Goal: Task Accomplishment & Management: Use online tool/utility

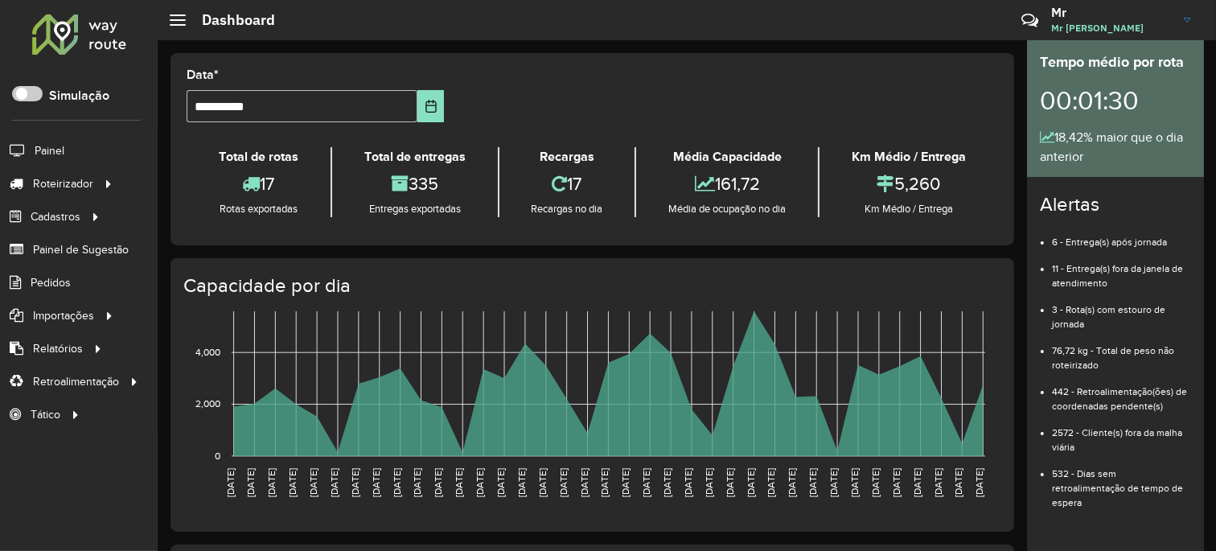
click at [703, 30] on hb-header "Dashboard Críticas? Dúvidas? Elogios? Sugestões? Entre em contato conosco! Mr M…" at bounding box center [687, 20] width 1058 height 40
click at [103, 185] on icon at bounding box center [109, 182] width 14 height 24
click at [237, 182] on link "Entregas" at bounding box center [268, 183] width 197 height 32
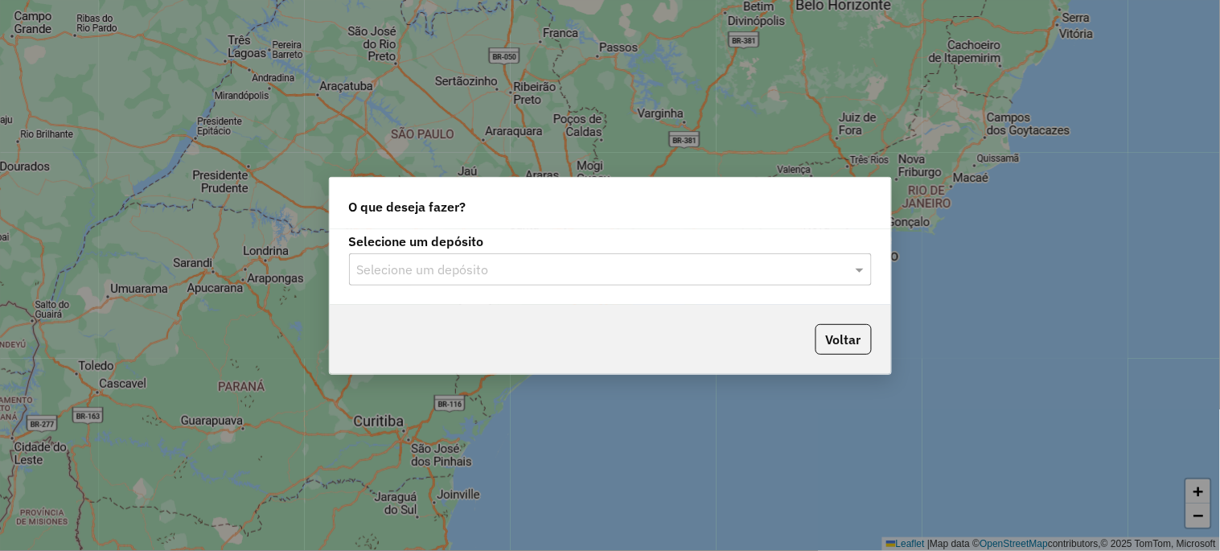
click at [392, 270] on input "text" at bounding box center [594, 270] width 474 height 19
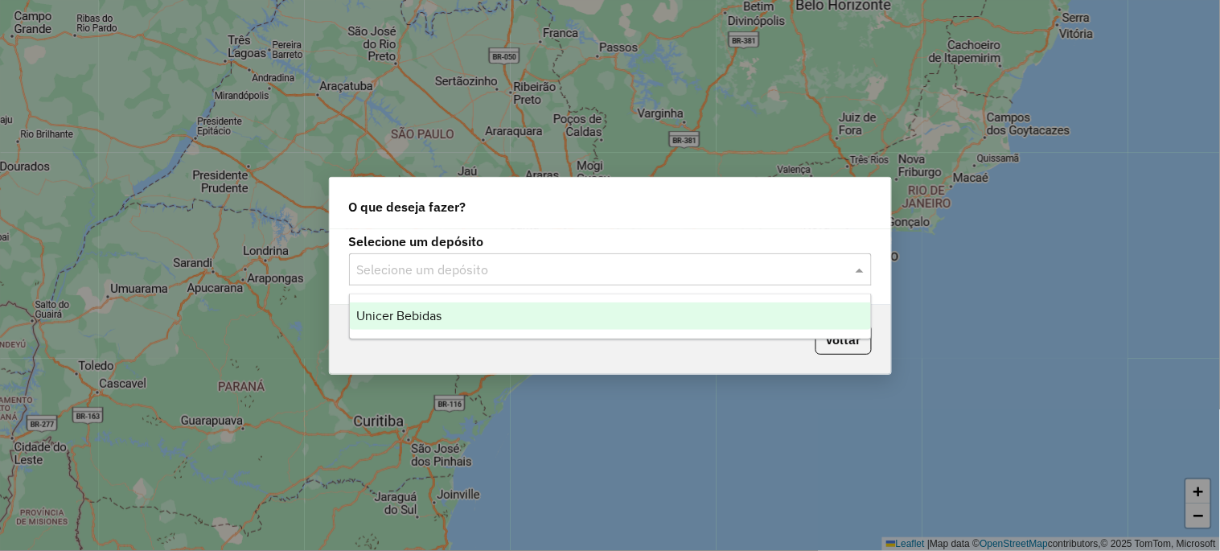
click at [376, 310] on span "Unicer Bebidas" at bounding box center [398, 316] width 85 height 14
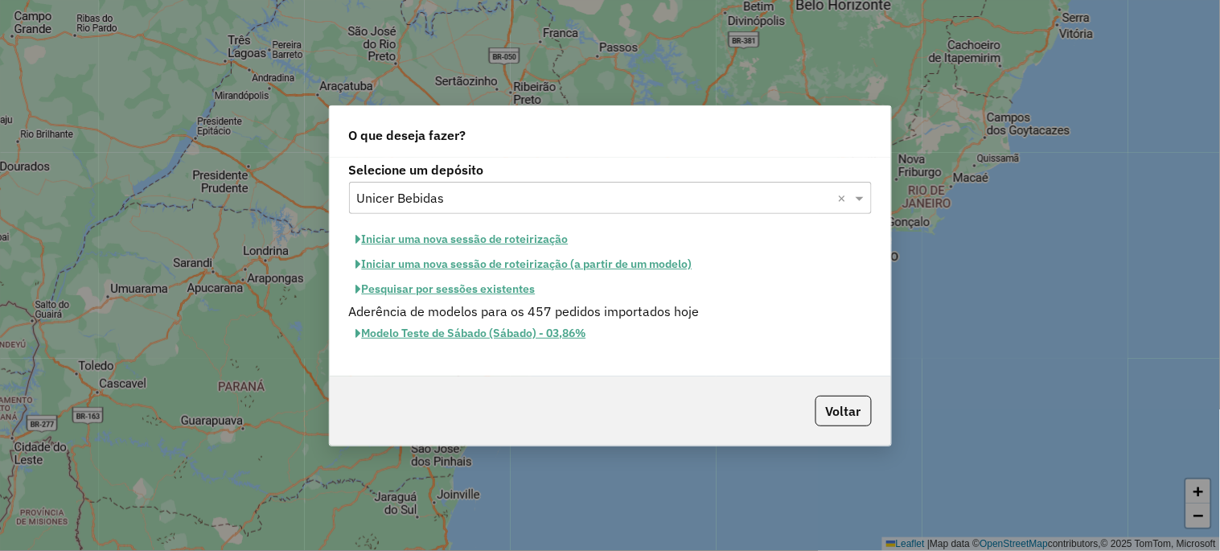
click at [394, 236] on button "Iniciar uma nova sessão de roteirização" at bounding box center [462, 239] width 227 height 25
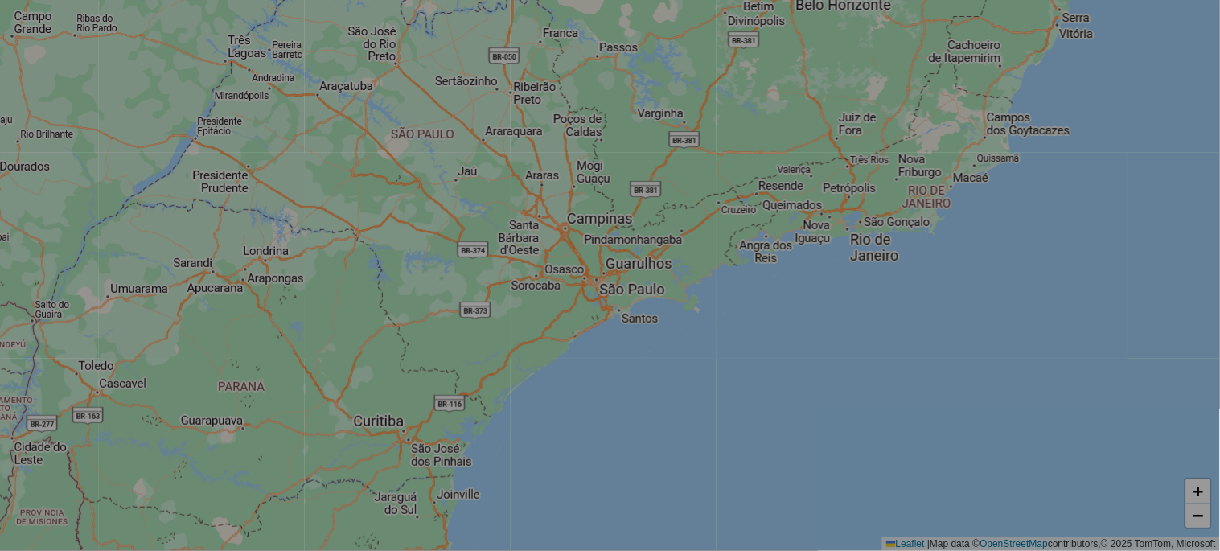
select select "*"
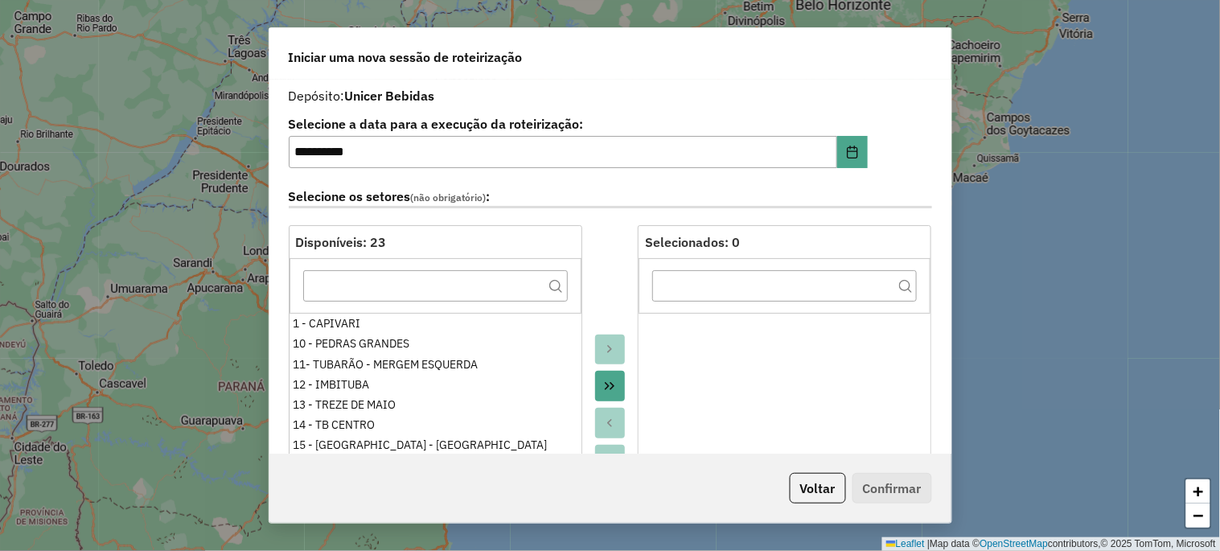
click at [612, 380] on icon "Move All to Target" at bounding box center [609, 386] width 13 height 13
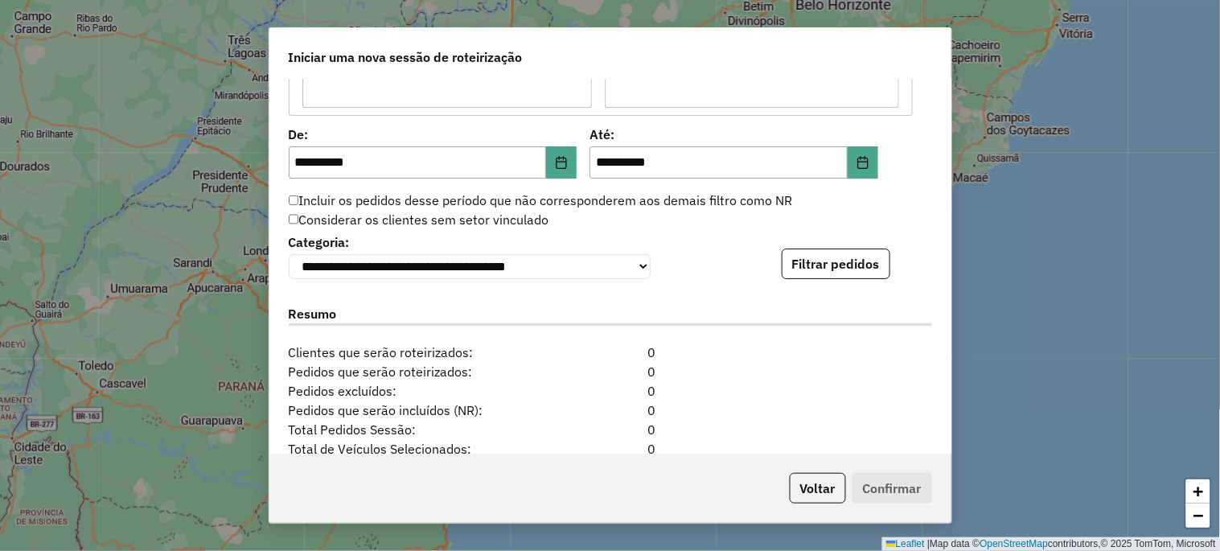
scroll to position [1548, 0]
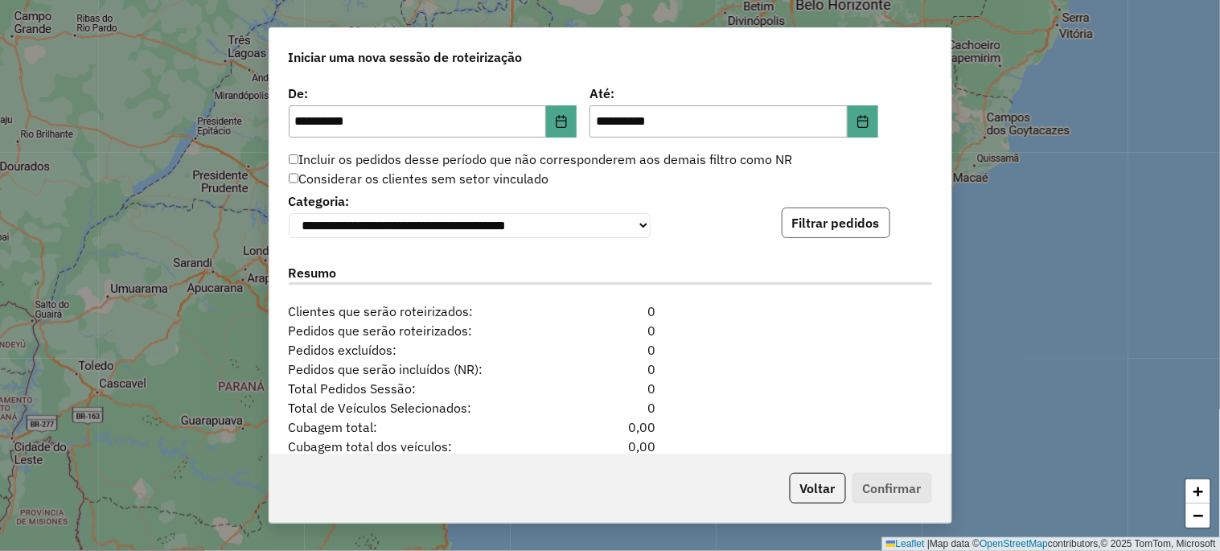
click at [828, 221] on button "Filtrar pedidos" at bounding box center [836, 222] width 109 height 31
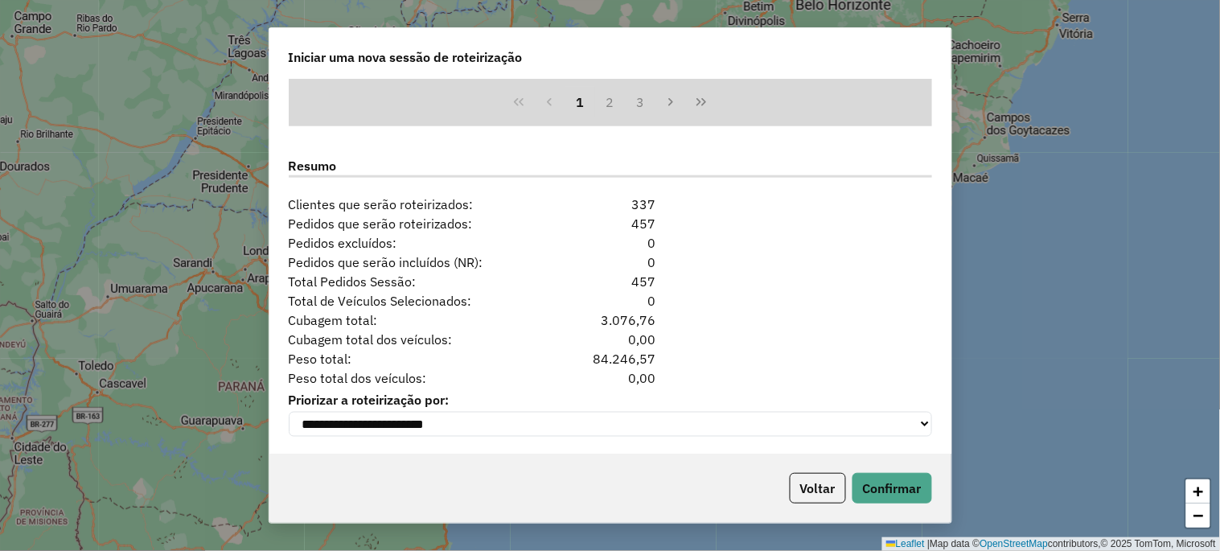
scroll to position [1994, 0]
click at [871, 486] on button "Confirmar" at bounding box center [892, 488] width 80 height 31
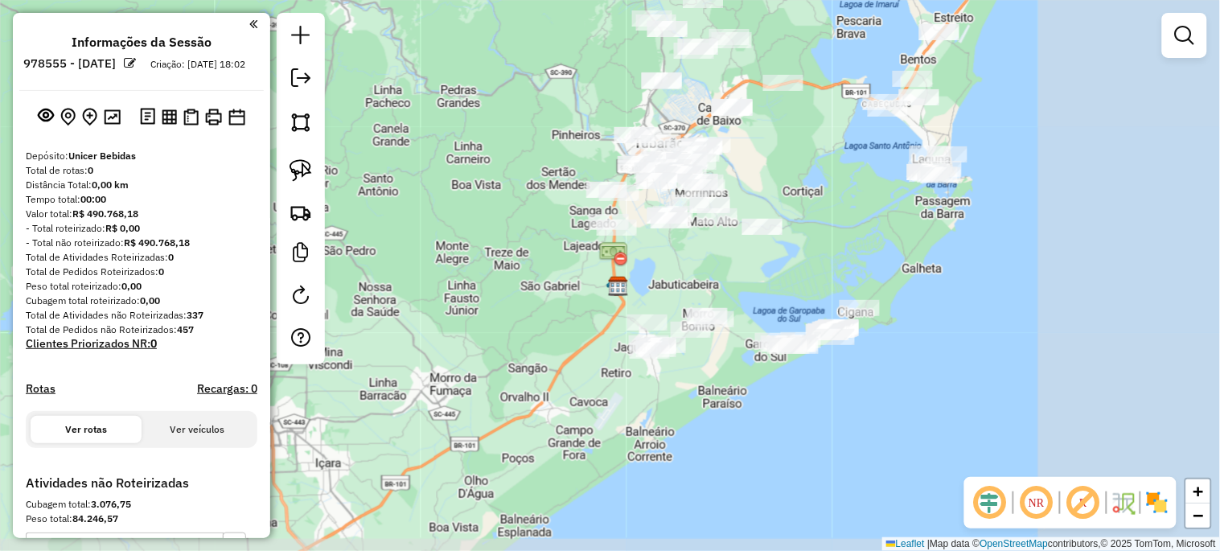
drag, startPoint x: 528, startPoint y: 335, endPoint x: 375, endPoint y: 318, distance: 154.5
click at [375, 318] on div "Janela de atendimento Grade de atendimento Capacidade Transportadoras Veículos …" at bounding box center [610, 275] width 1220 height 551
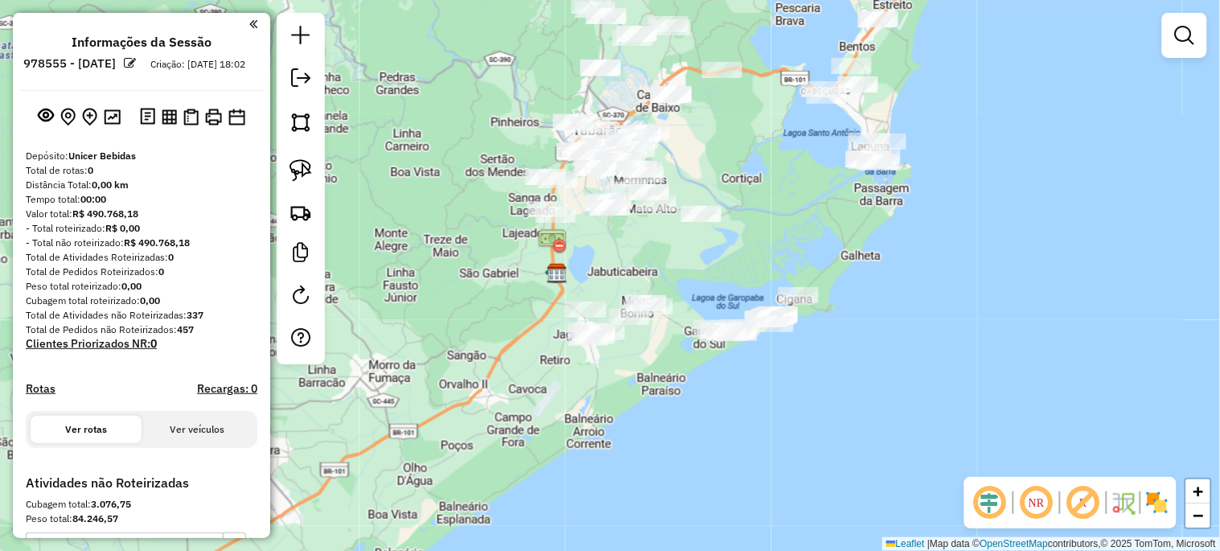
drag, startPoint x: 301, startPoint y: 179, endPoint x: 354, endPoint y: 199, distance: 56.5
click at [300, 179] on img at bounding box center [300, 170] width 23 height 23
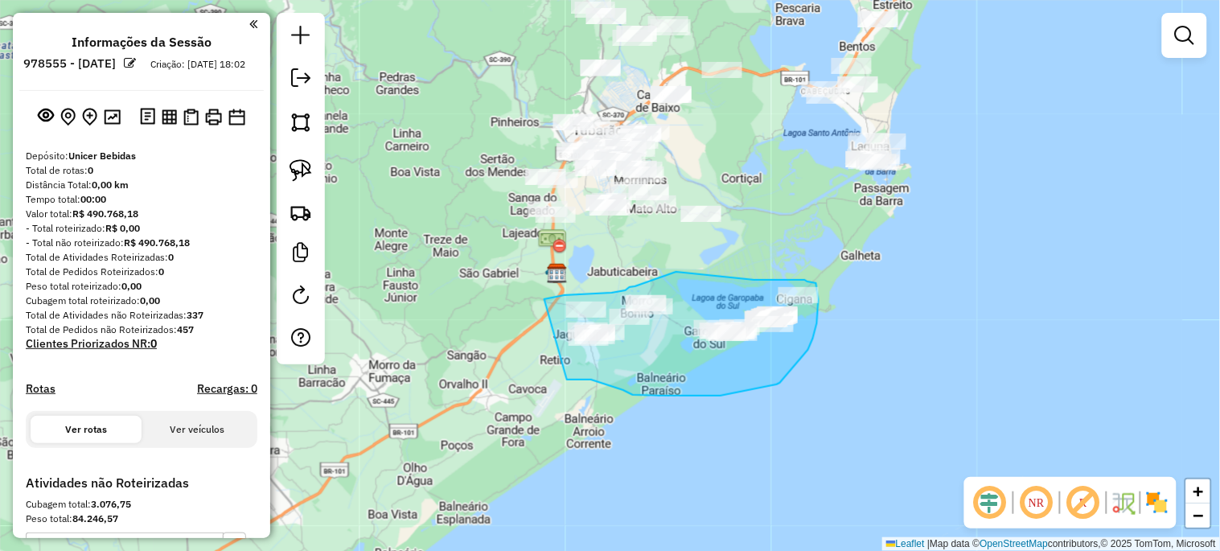
drag, startPoint x: 544, startPoint y: 299, endPoint x: 550, endPoint y: 380, distance: 80.6
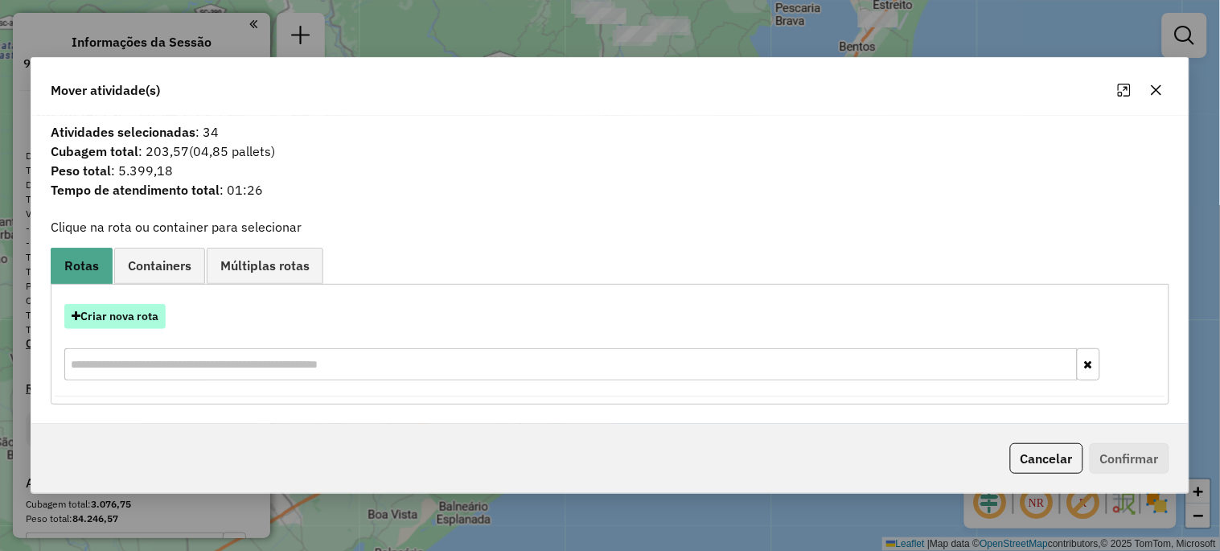
click at [101, 326] on button "Criar nova rota" at bounding box center [114, 316] width 101 height 25
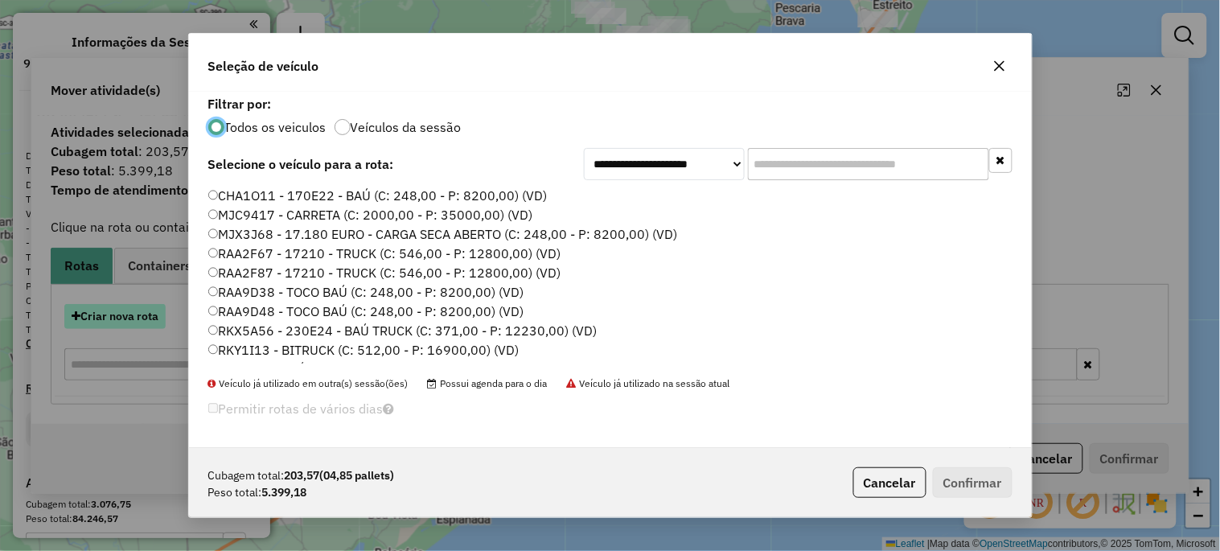
scroll to position [9, 4]
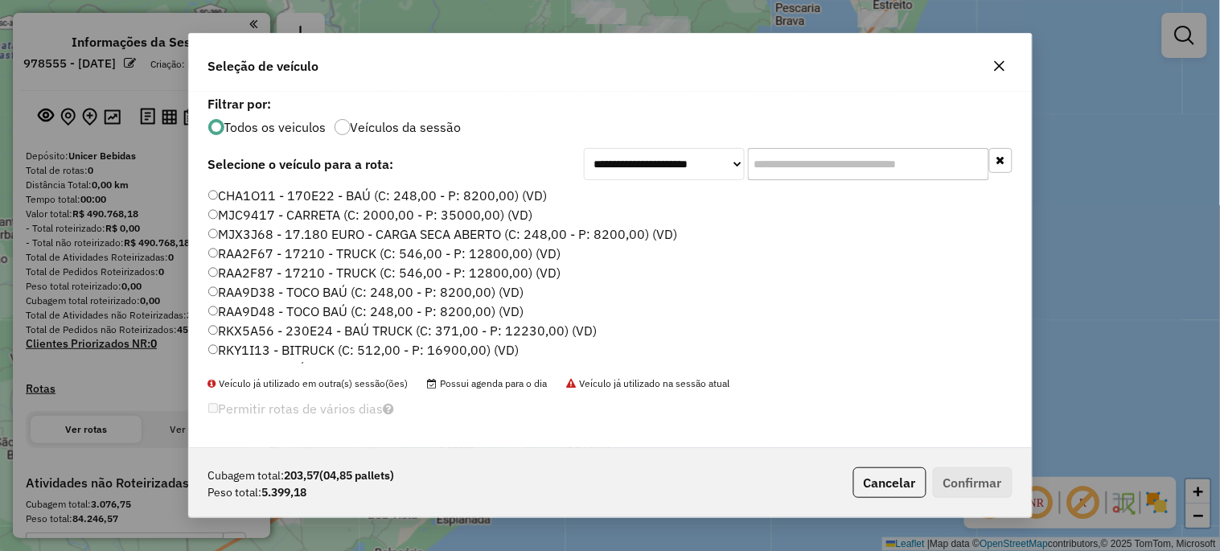
click at [847, 170] on input "text" at bounding box center [868, 164] width 241 height 32
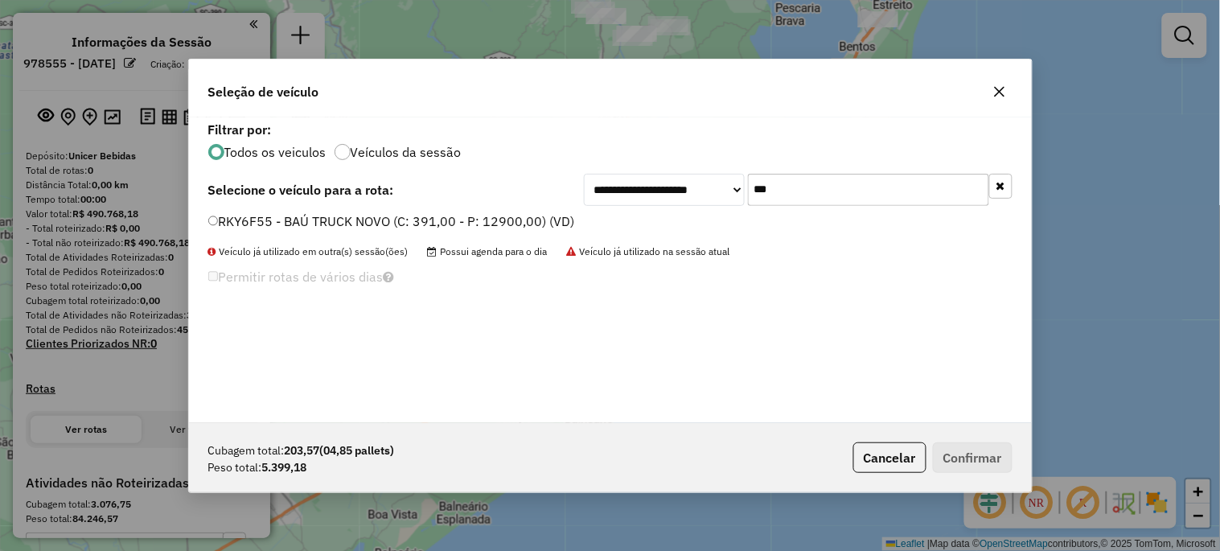
type input "***"
click at [469, 223] on label "RKY6F55 - BAÚ TRUCK NOVO (C: 391,00 - P: 12900,00) (VD)" at bounding box center [391, 220] width 367 height 19
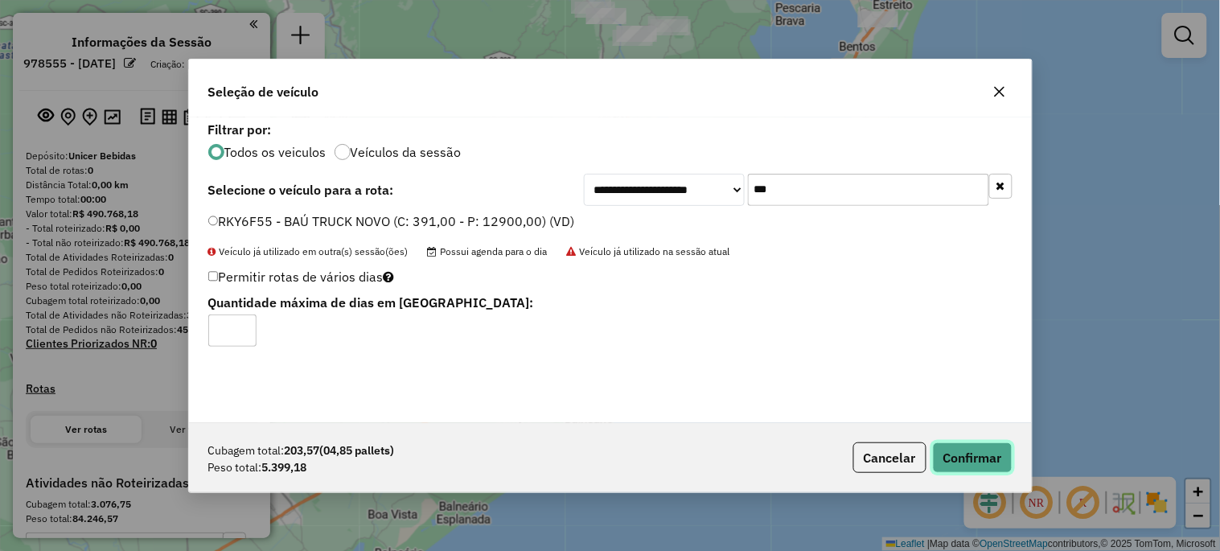
click at [951, 454] on button "Confirmar" at bounding box center [973, 457] width 80 height 31
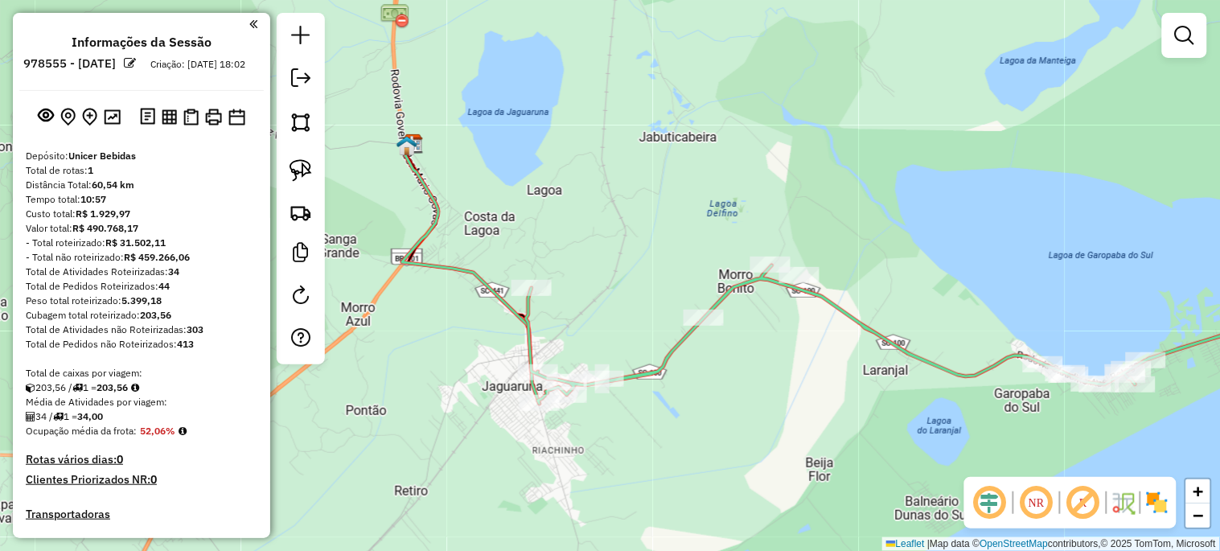
click at [488, 363] on div "Rota 1 - Placa RKY6F55 113 - SANLART SUPERMERCADO Janela de atendimento Grade d…" at bounding box center [610, 275] width 1220 height 551
select select "**********"
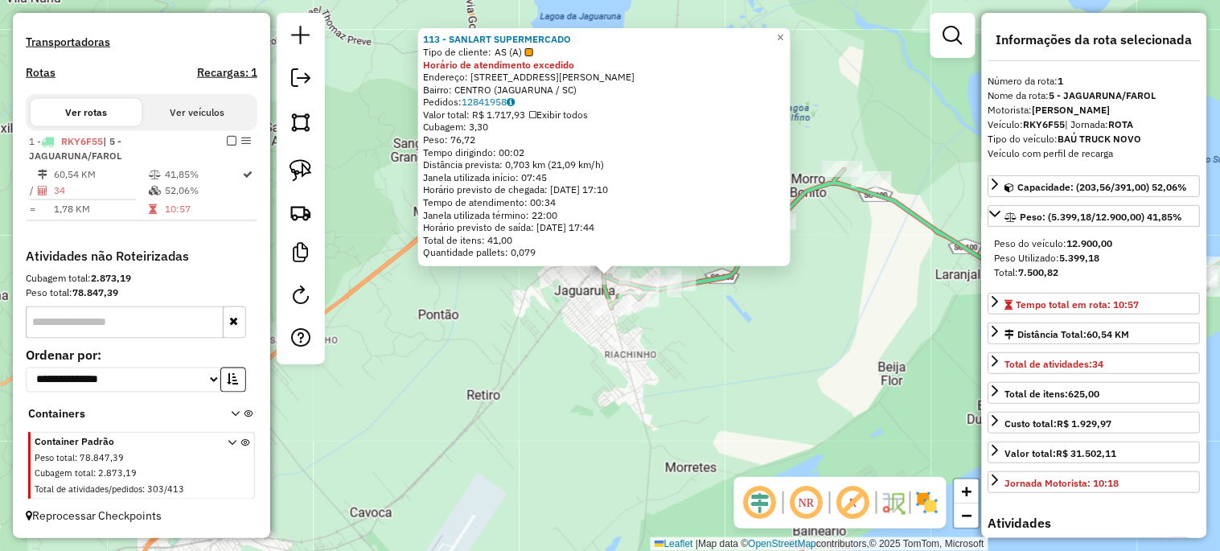
scroll to position [485, 0]
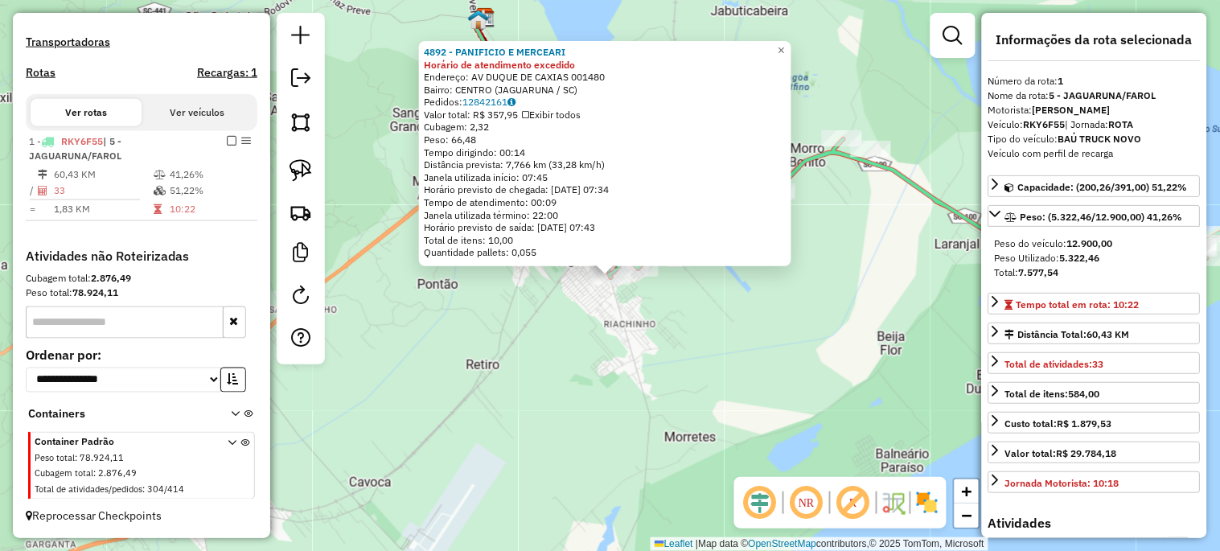
click at [608, 311] on div "4892 - PANIFICIO E MERCEARI Horário de atendimento excedido Endereço: AV DUQUE …" at bounding box center [610, 275] width 1220 height 551
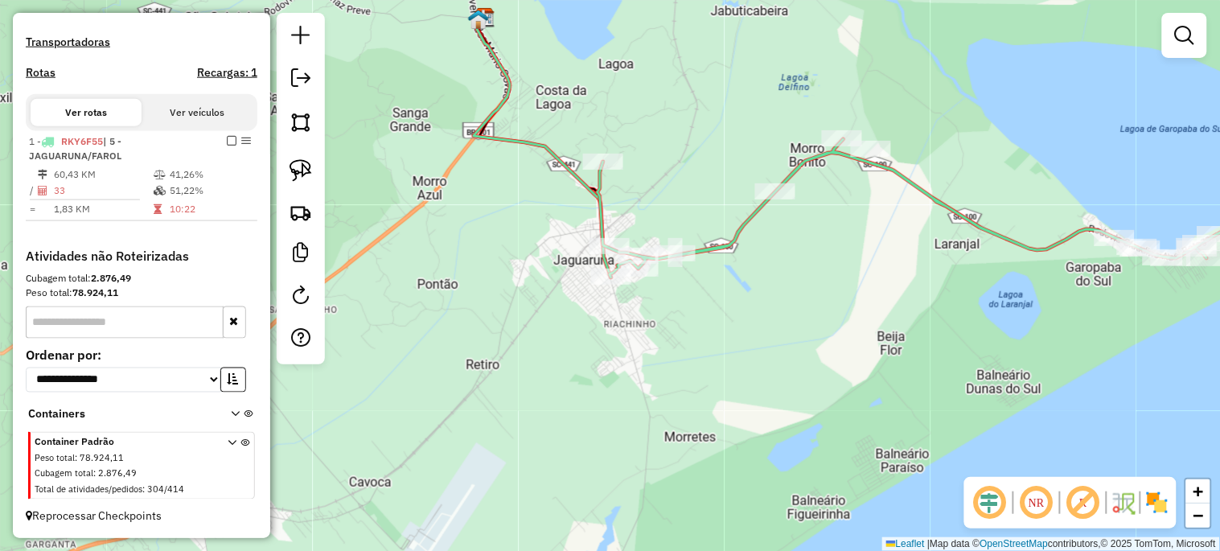
click at [627, 318] on div "Janela de atendimento Grade de atendimento Capacidade Transportadoras Veículos …" at bounding box center [610, 275] width 1220 height 551
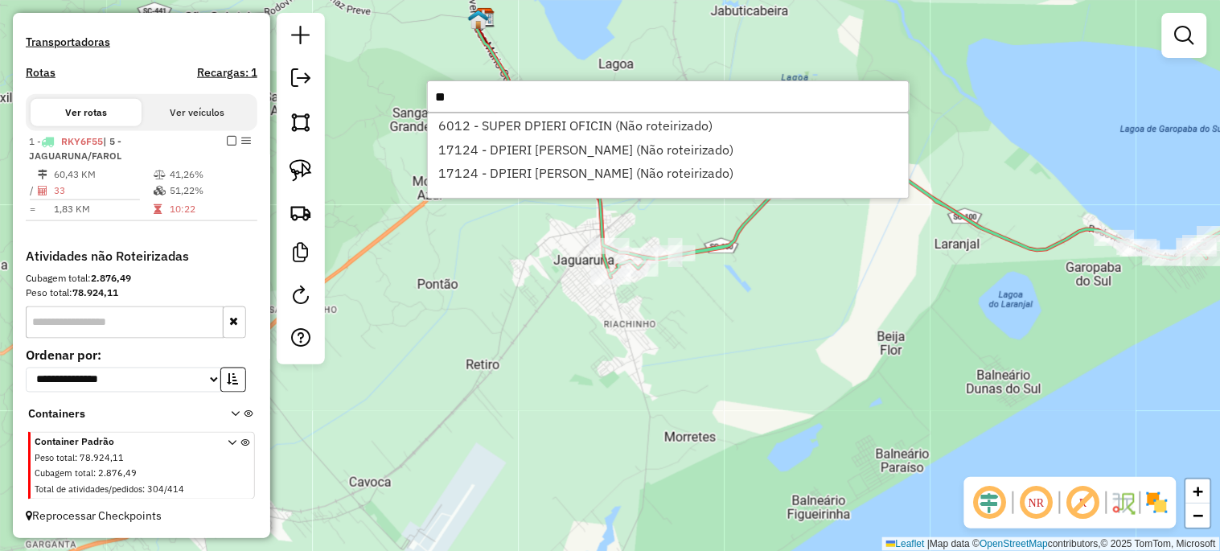
type input "*"
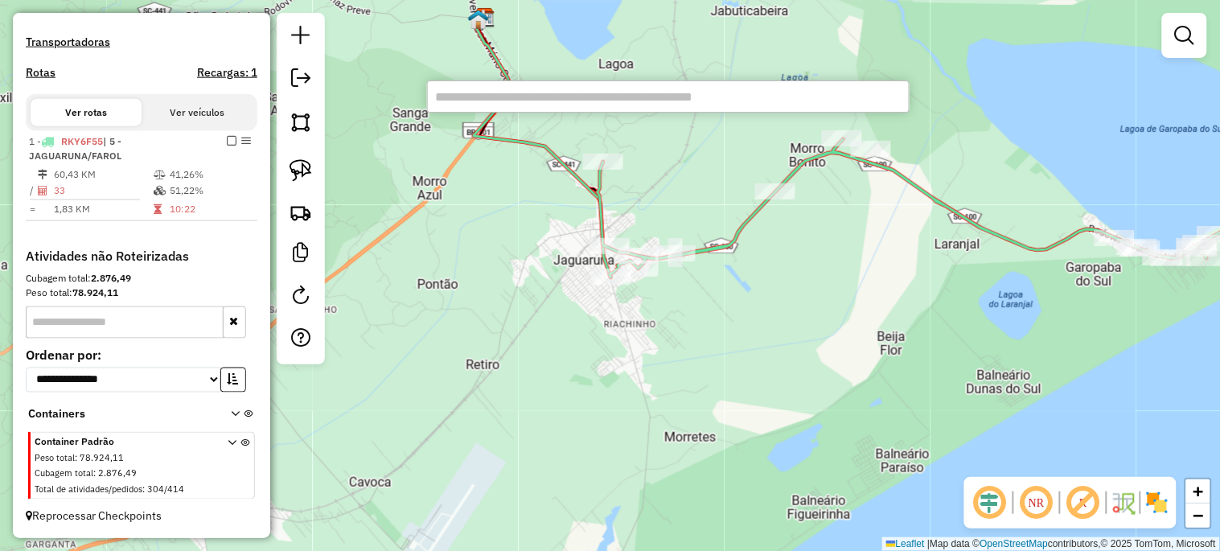
click at [550, 312] on div "Janela de atendimento Grade de atendimento Capacidade Transportadoras Veículos …" at bounding box center [610, 275] width 1220 height 551
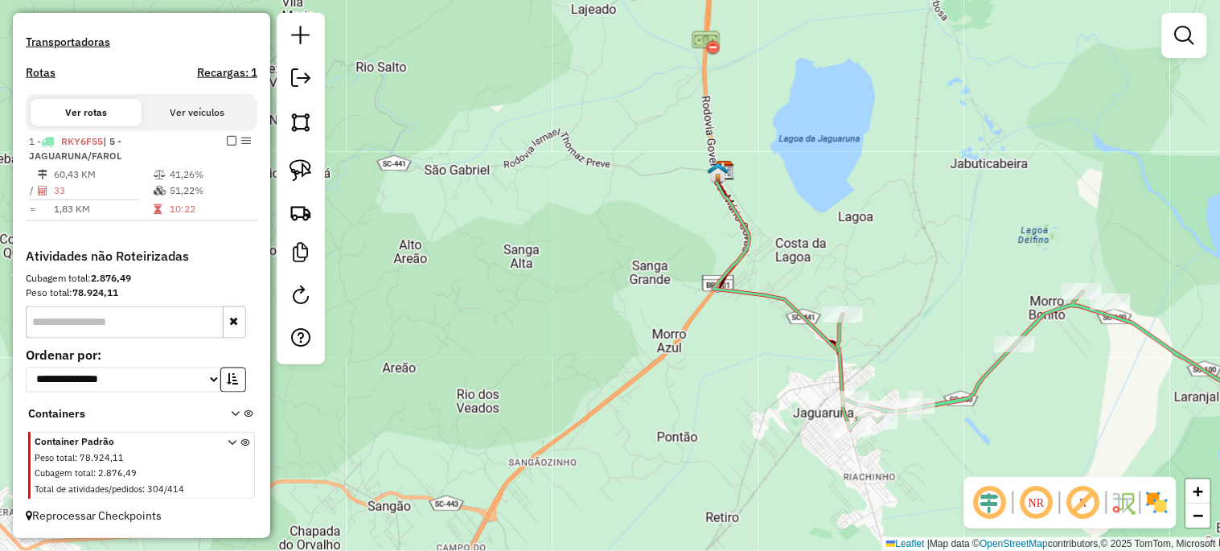
drag, startPoint x: 486, startPoint y: 229, endPoint x: 724, endPoint y: 380, distance: 281.5
click at [724, 380] on div "Janela de atendimento Grade de atendimento Capacidade Transportadoras Veículos …" at bounding box center [610, 275] width 1220 height 551
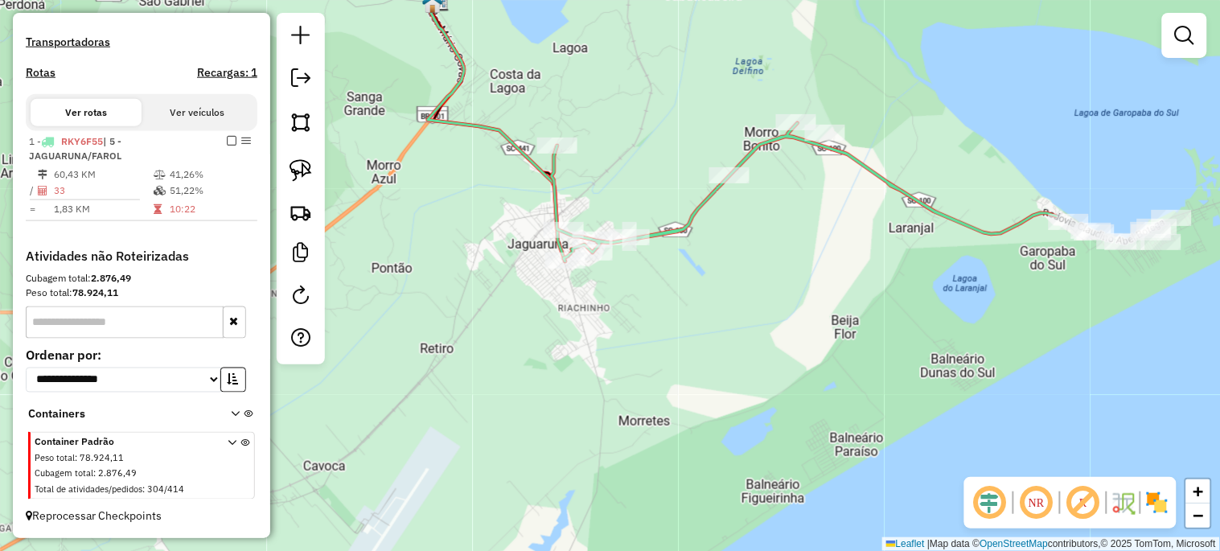
drag, startPoint x: 720, startPoint y: 378, endPoint x: 435, endPoint y: 209, distance: 331.7
click at [435, 209] on div "Janela de atendimento Grade de atendimento Capacidade Transportadoras Veículos …" at bounding box center [610, 275] width 1220 height 551
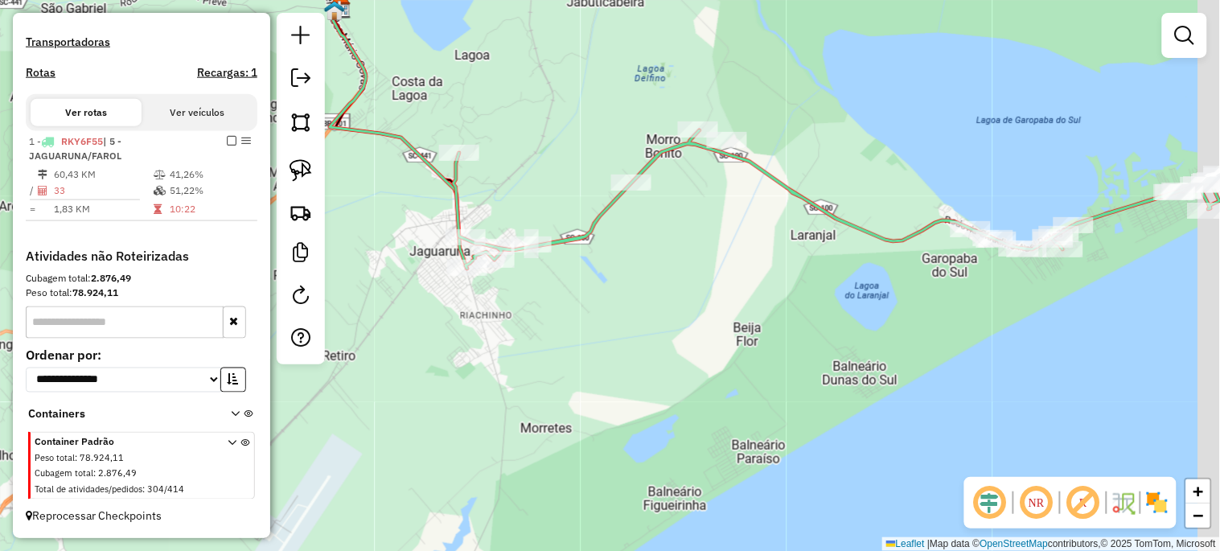
drag, startPoint x: 684, startPoint y: 335, endPoint x: 582, endPoint y: 346, distance: 101.9
click at [582, 346] on div "Janela de atendimento Grade de atendimento Capacidade Transportadoras Veículos …" at bounding box center [610, 275] width 1220 height 551
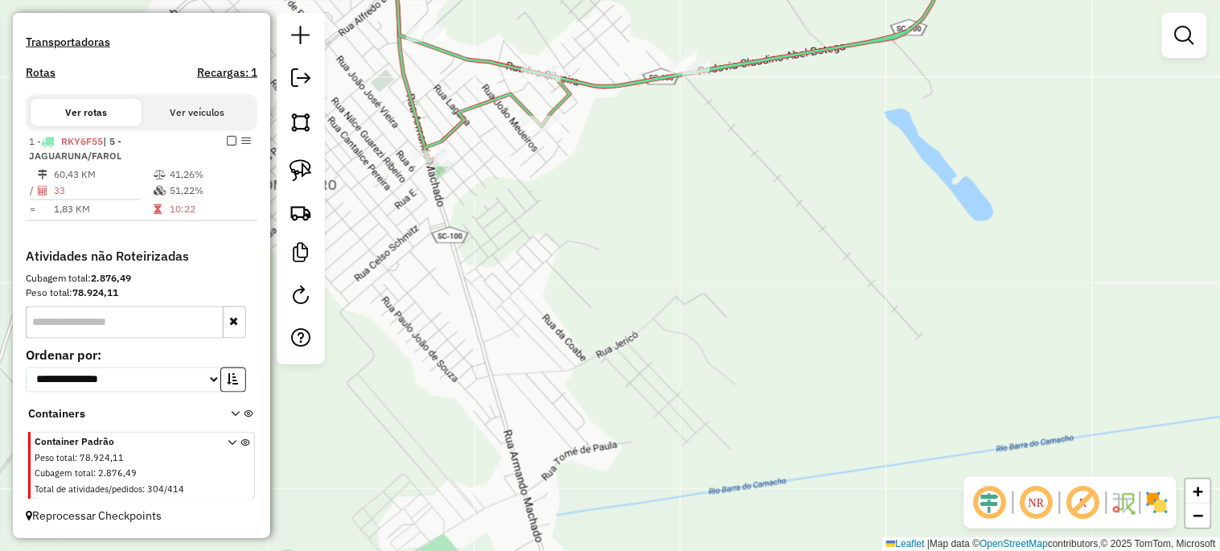
click at [469, 314] on div "Janela de atendimento Grade de atendimento Capacidade Transportadoras Veículos …" at bounding box center [610, 275] width 1220 height 551
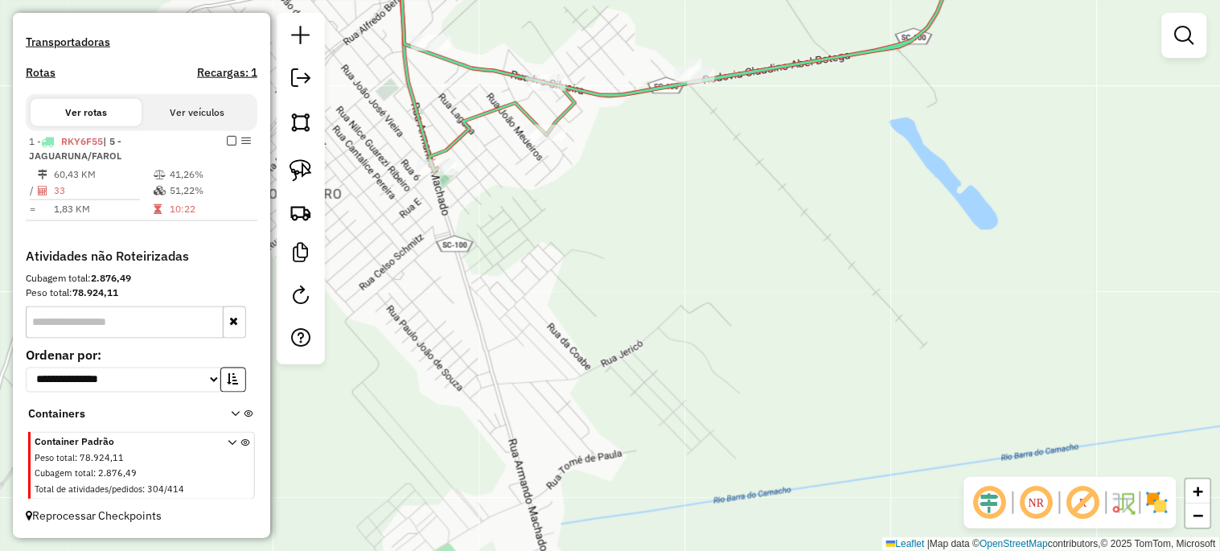
drag, startPoint x: 472, startPoint y: 289, endPoint x: 684, endPoint y: 414, distance: 245.5
click at [684, 414] on div "Janela de atendimento Grade de atendimento Capacidade Transportadoras Veículos …" at bounding box center [610, 275] width 1220 height 551
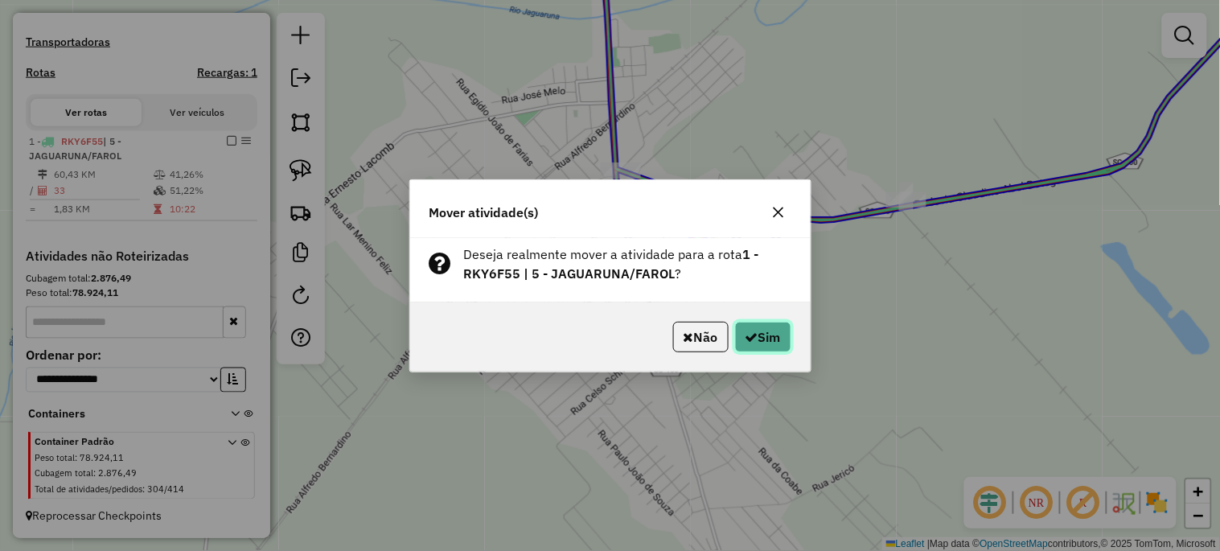
click at [773, 334] on button "Sim" at bounding box center [763, 337] width 56 height 31
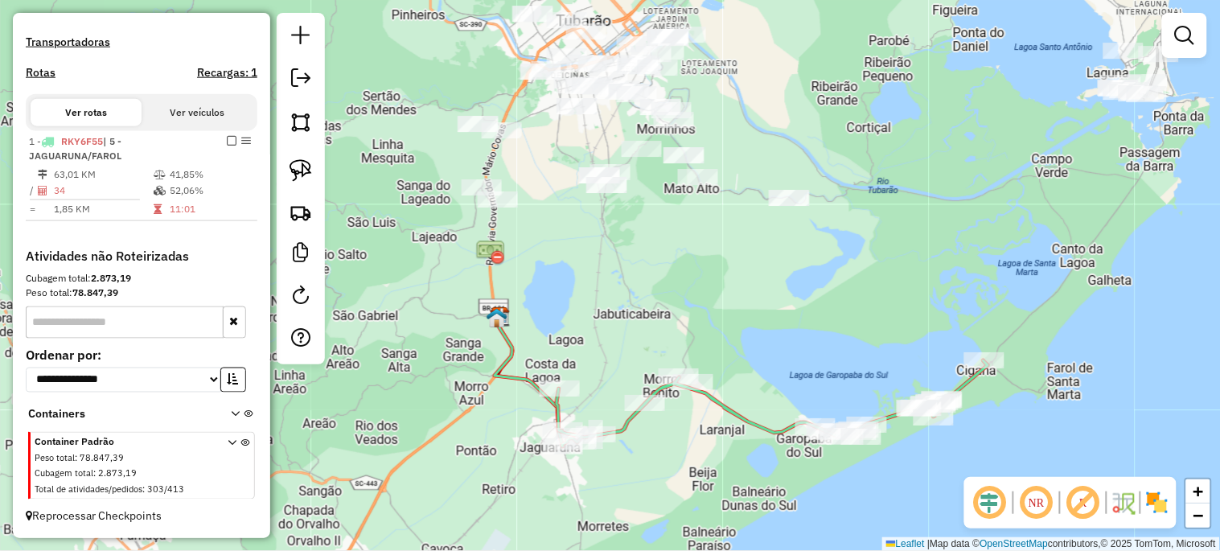
drag, startPoint x: 904, startPoint y: 363, endPoint x: 706, endPoint y: 473, distance: 226.4
click at [706, 473] on div "Janela de atendimento Grade de atendimento Capacidade Transportadoras Veículos …" at bounding box center [610, 275] width 1220 height 551
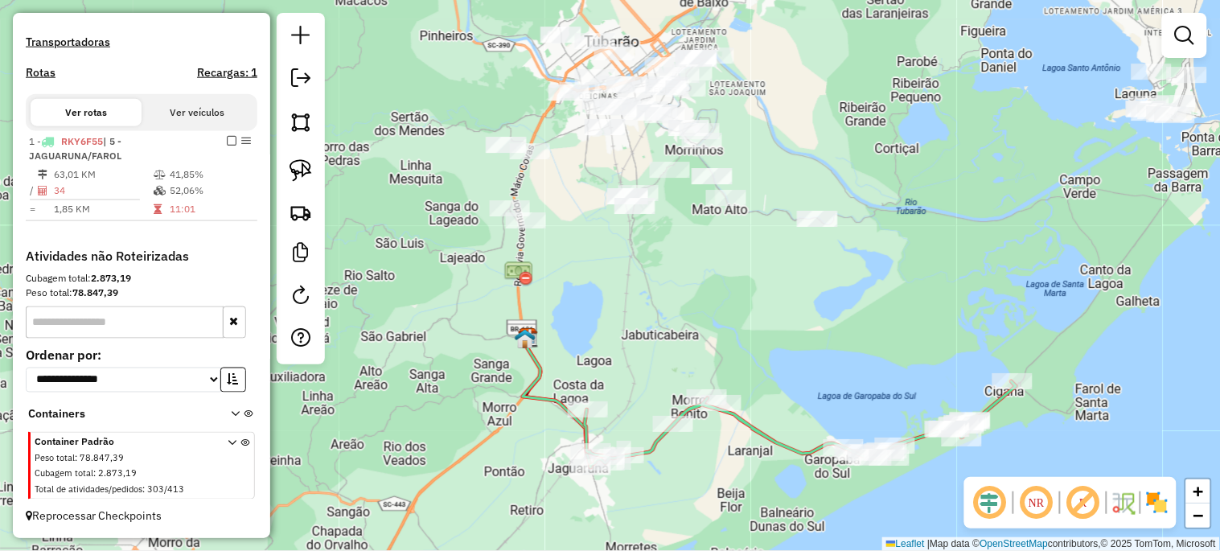
drag, startPoint x: 605, startPoint y: 364, endPoint x: 696, endPoint y: 438, distance: 117.8
click at [696, 438] on div "Janela de atendimento Grade de atendimento Capacidade Transportadoras Veículos …" at bounding box center [610, 275] width 1220 height 551
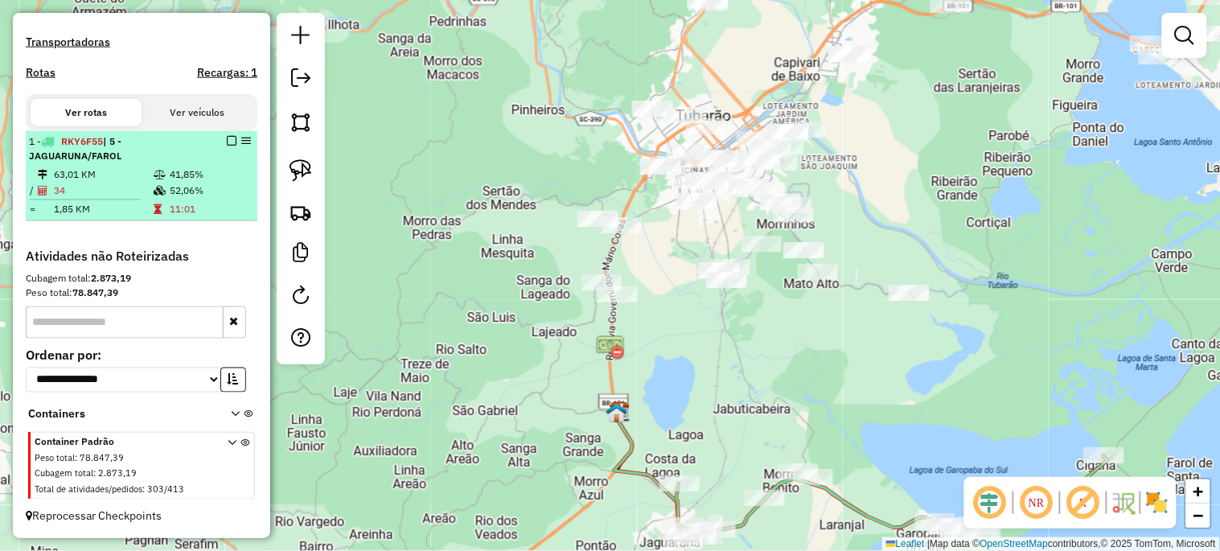
click at [231, 145] on em at bounding box center [232, 141] width 10 height 10
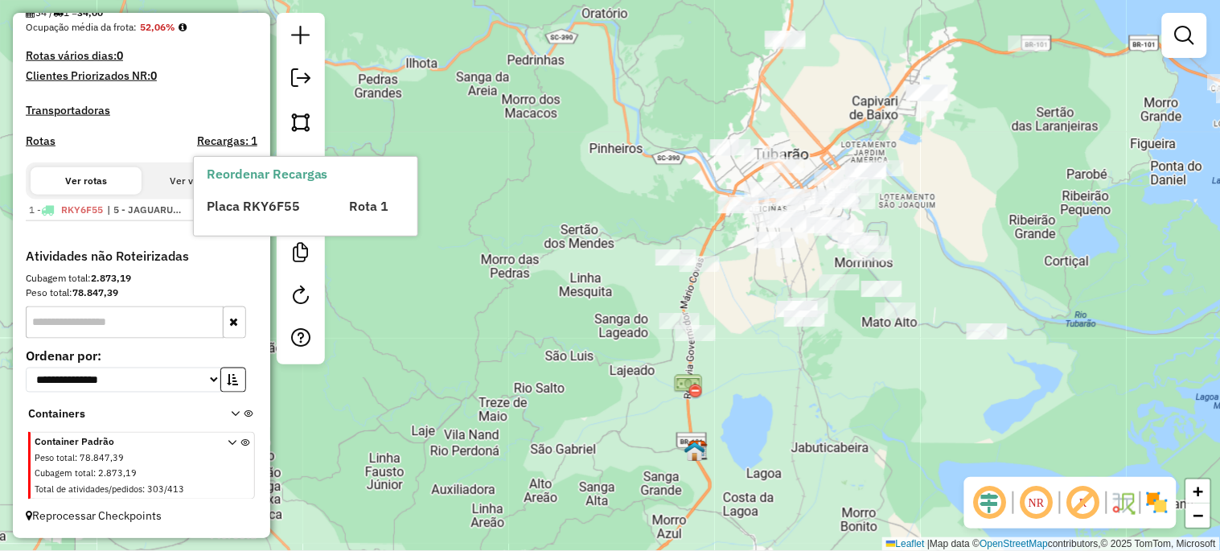
drag, startPoint x: 491, startPoint y: 338, endPoint x: 600, endPoint y: 440, distance: 149.6
click at [600, 438] on div "Janela de atendimento Grade de atendimento Capacidade Transportadoras Veículos …" at bounding box center [610, 275] width 1220 height 551
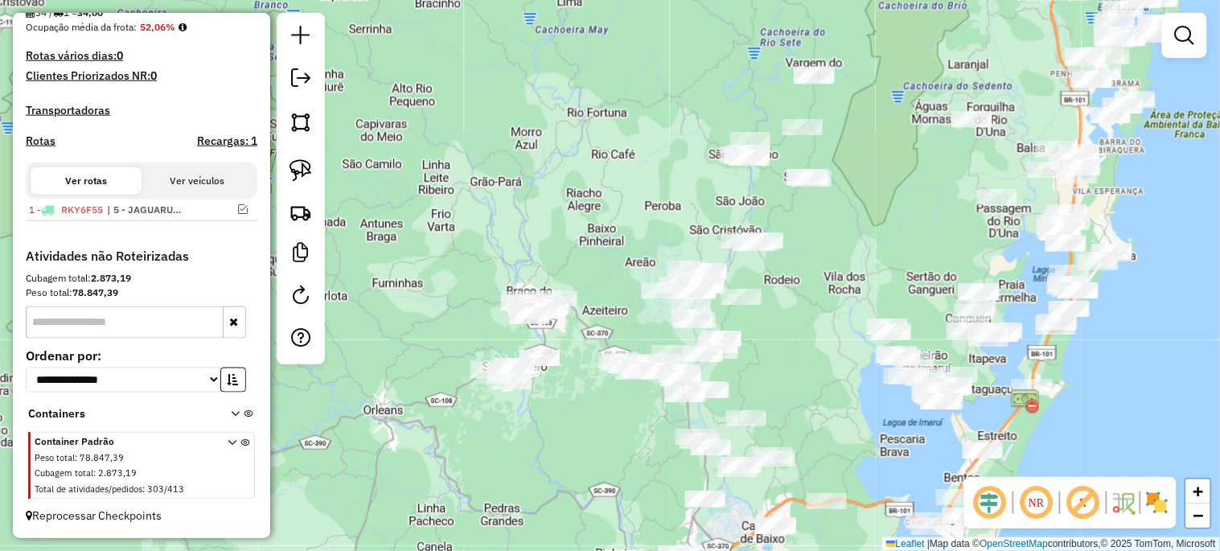
drag, startPoint x: 544, startPoint y: 342, endPoint x: 535, endPoint y: 493, distance: 151.4
click at [535, 493] on div "Janela de atendimento Grade de atendimento Capacidade Transportadoras Veículos …" at bounding box center [610, 275] width 1220 height 551
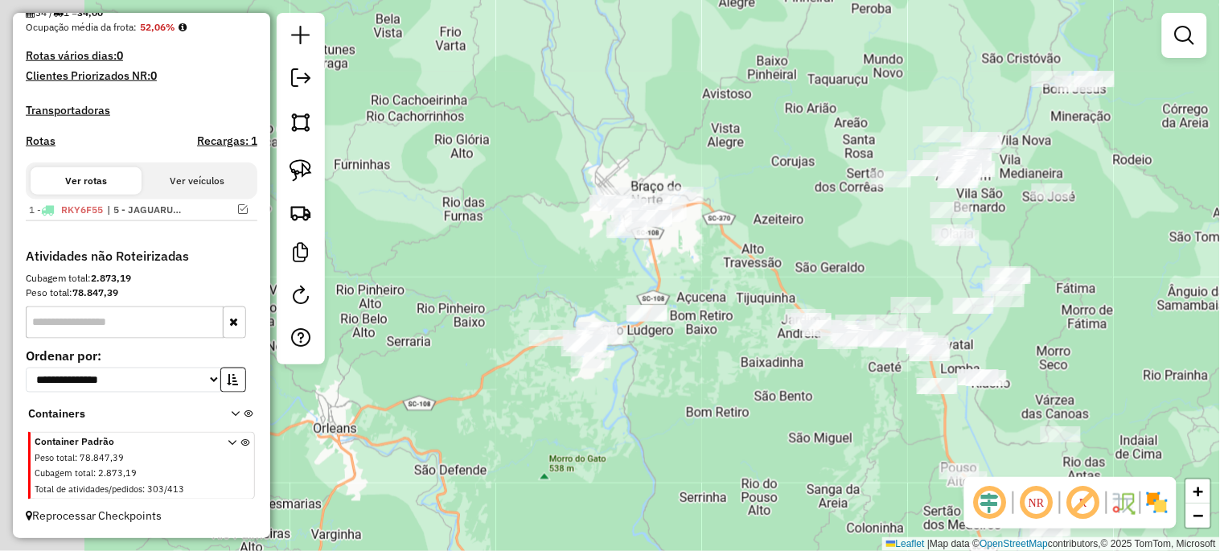
drag, startPoint x: 601, startPoint y: 465, endPoint x: 599, endPoint y: 396, distance: 69.2
click at [653, 476] on div "Janela de atendimento Grade de atendimento Capacidade Transportadoras Veículos …" at bounding box center [610, 275] width 1220 height 551
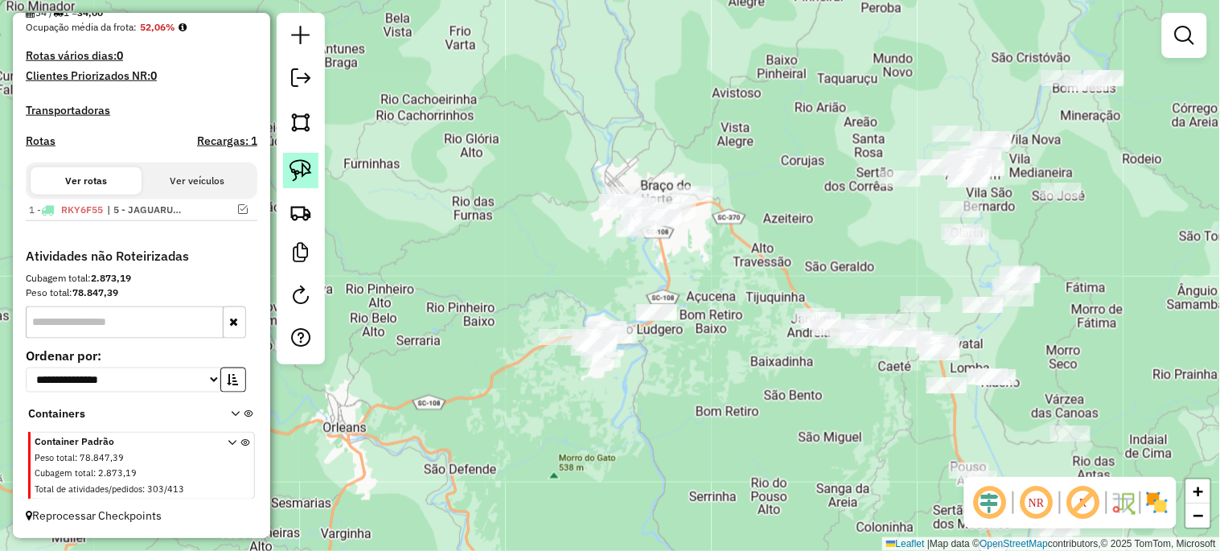
click at [290, 170] on img at bounding box center [300, 170] width 23 height 23
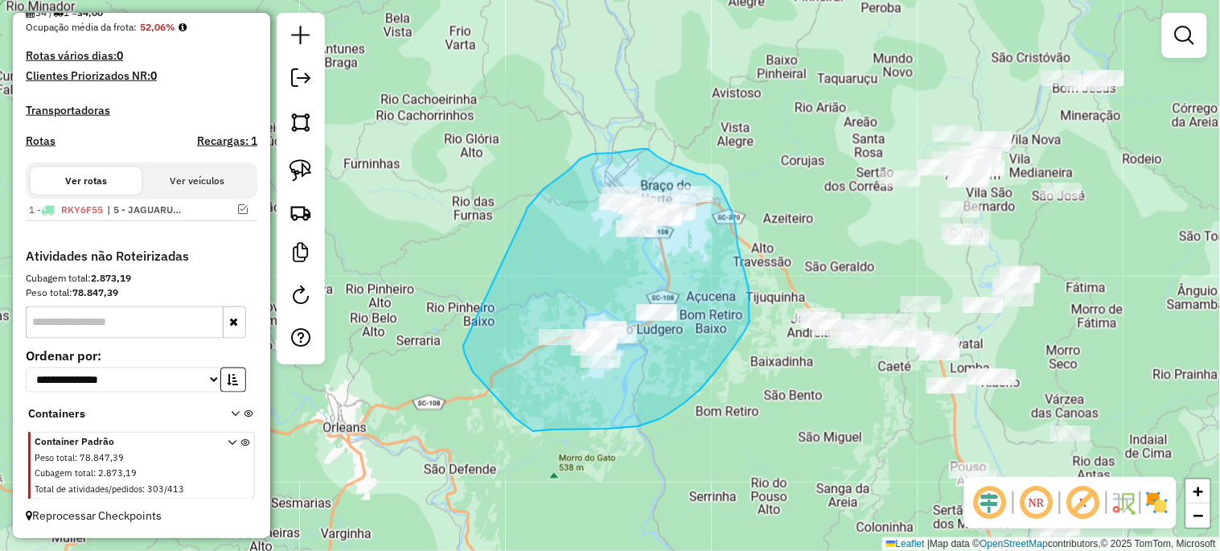
drag, startPoint x: 531, startPoint y: 203, endPoint x: 463, endPoint y: 346, distance: 157.5
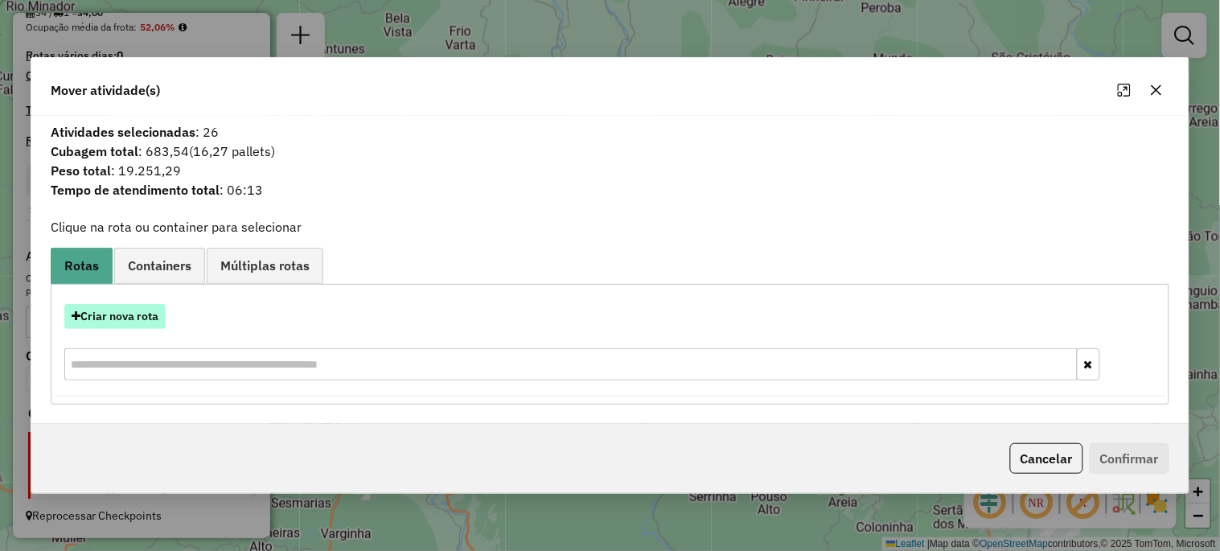
click at [117, 322] on button "Criar nova rota" at bounding box center [114, 316] width 101 height 25
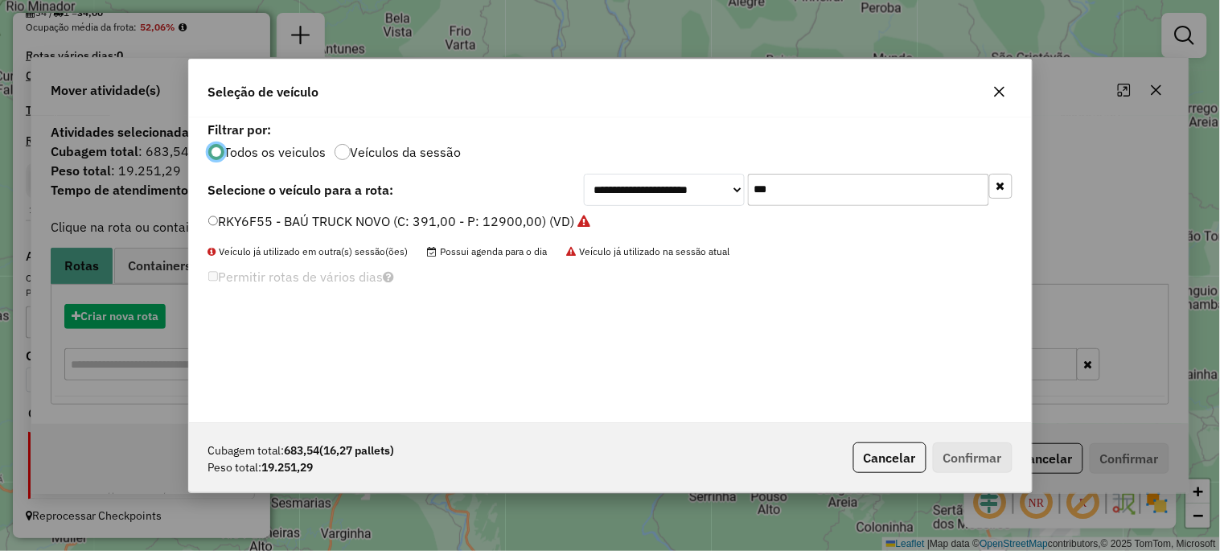
scroll to position [9, 4]
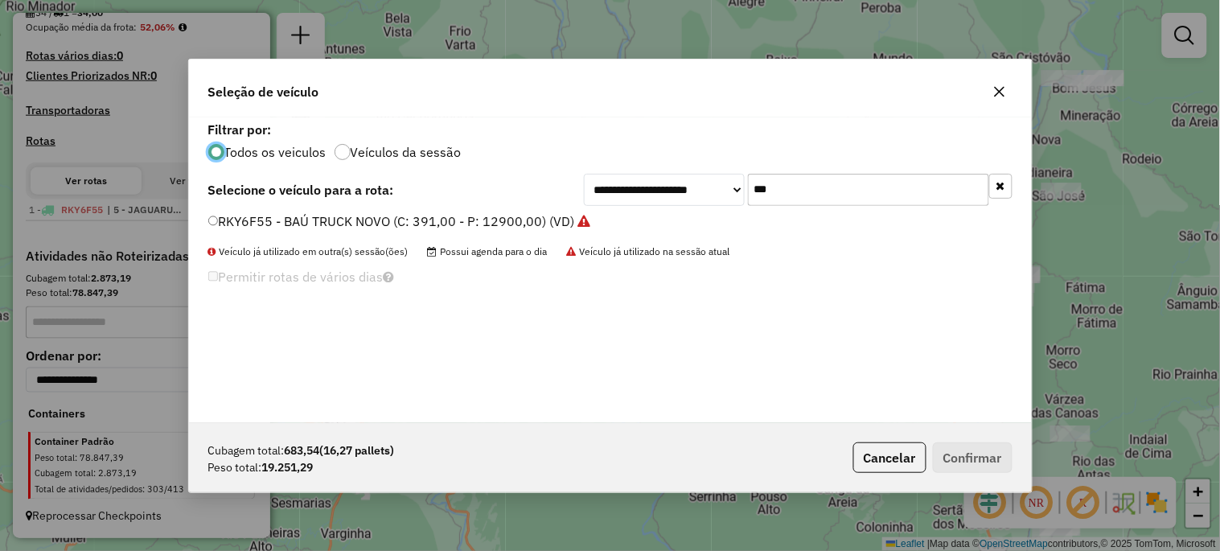
click at [788, 185] on input "***" at bounding box center [868, 190] width 241 height 32
type input "***"
click at [446, 222] on label "RKY6A35 - BAÚ TRUCK NOVO (C: 391,00 - P: 12900,00) (VD)" at bounding box center [391, 220] width 367 height 19
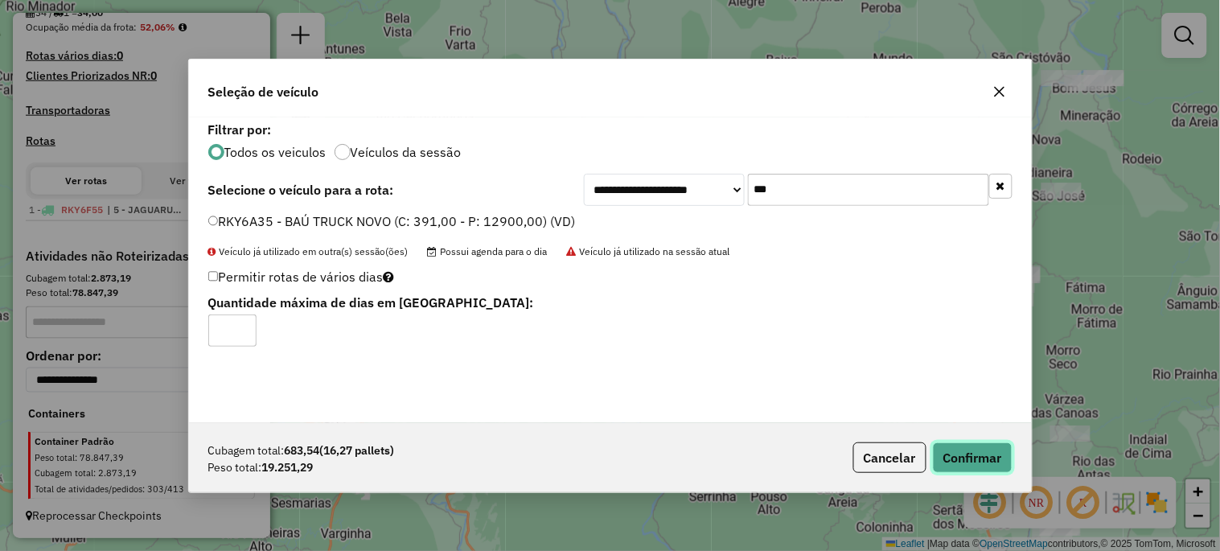
click at [960, 455] on button "Confirmar" at bounding box center [973, 457] width 80 height 31
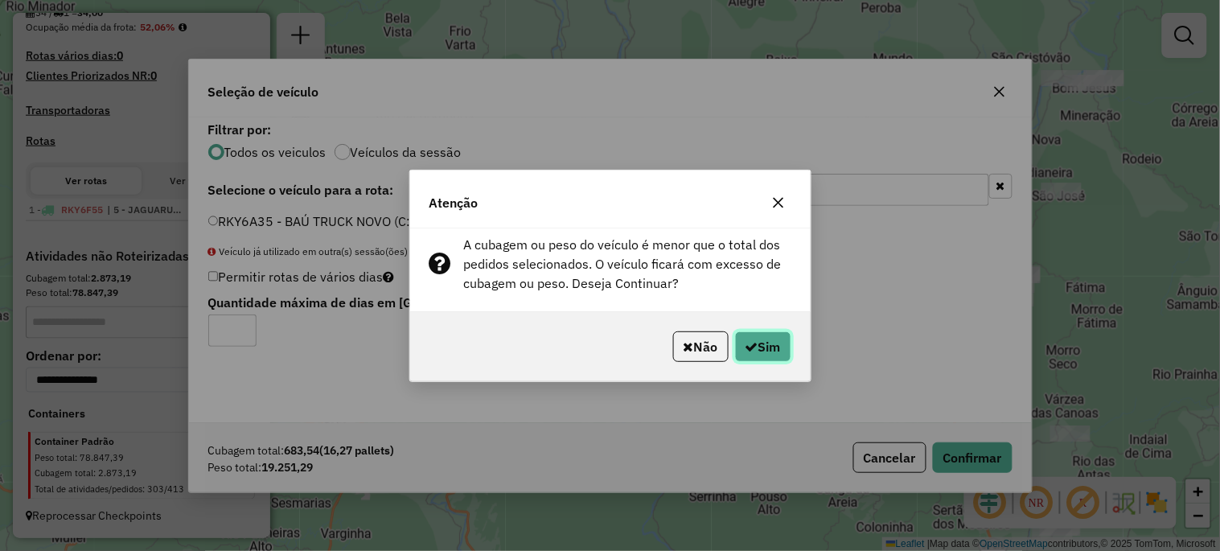
click at [782, 344] on button "Sim" at bounding box center [763, 346] width 56 height 31
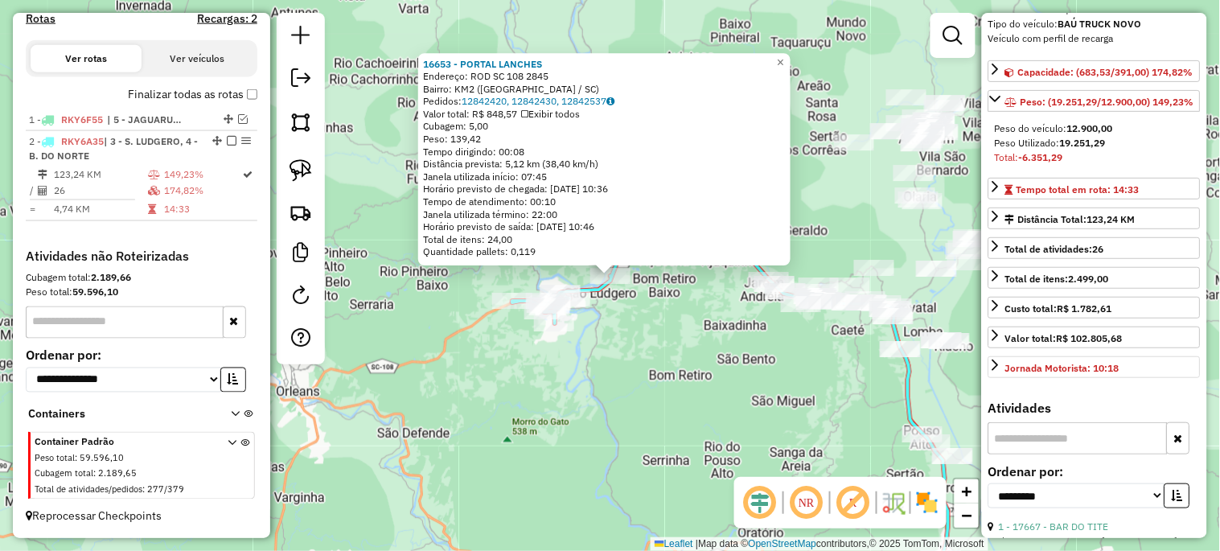
scroll to position [298, 0]
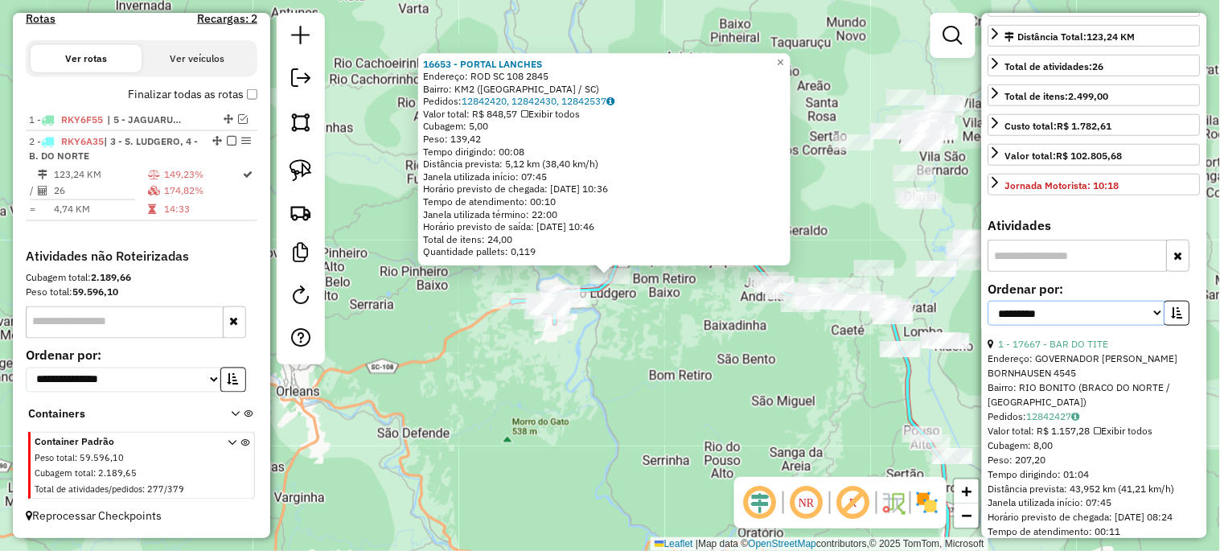
click at [1057, 326] on select "**********" at bounding box center [1076, 313] width 177 height 25
select select "*********"
click at [988, 326] on select "**********" at bounding box center [1076, 313] width 177 height 25
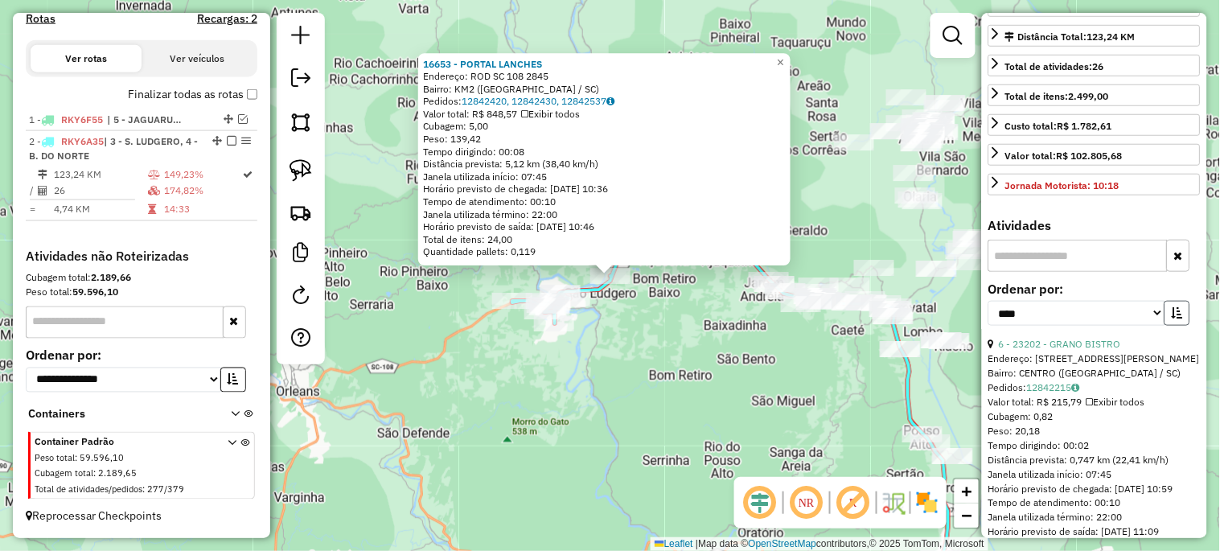
click at [1176, 318] on icon "button" at bounding box center [1177, 312] width 11 height 11
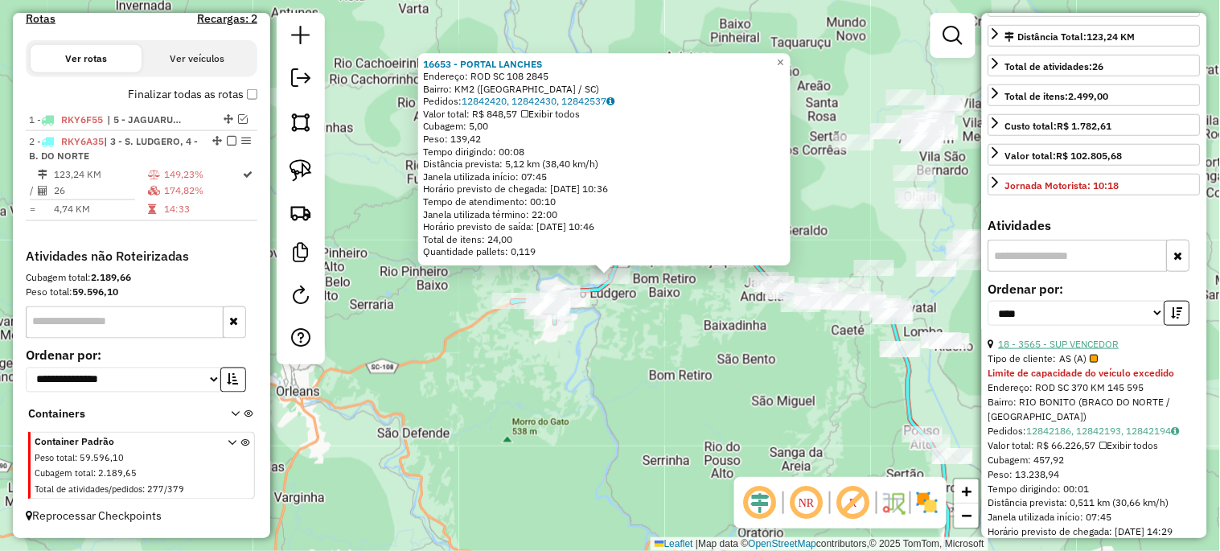
click at [1102, 350] on link "18 - 3565 - SUP VENCEDOR" at bounding box center [1059, 344] width 121 height 12
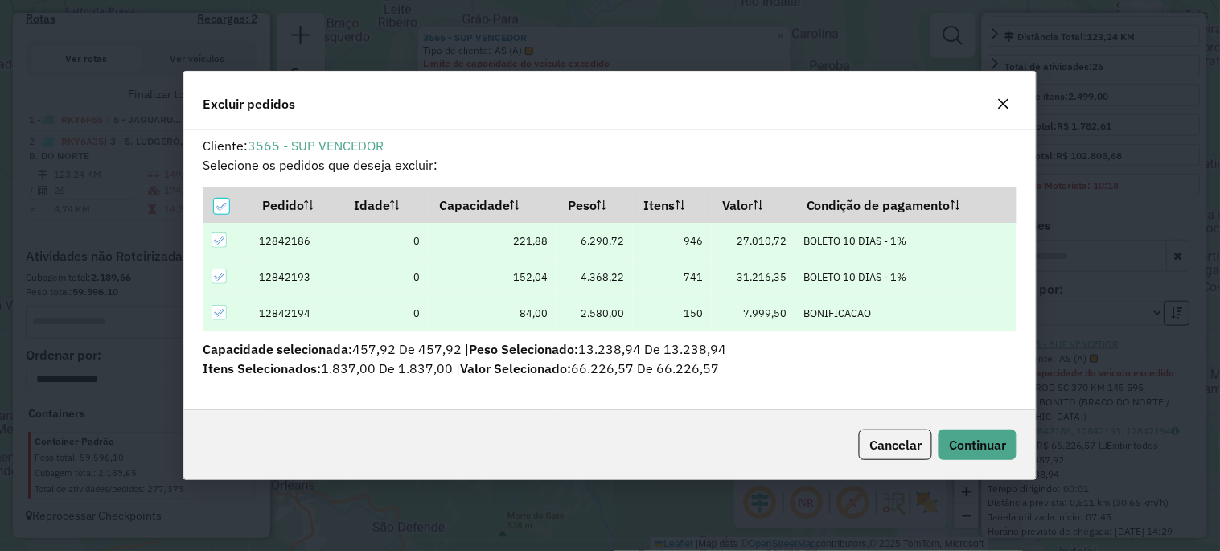
scroll to position [9, 4]
click at [974, 430] on button "Continuar" at bounding box center [977, 444] width 78 height 31
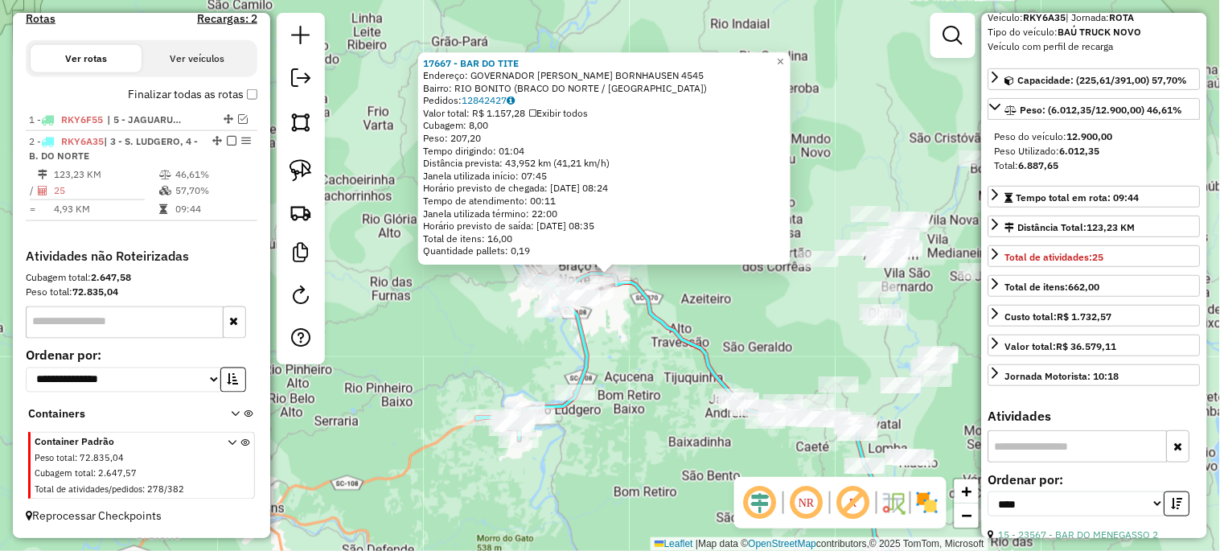
scroll to position [90, 0]
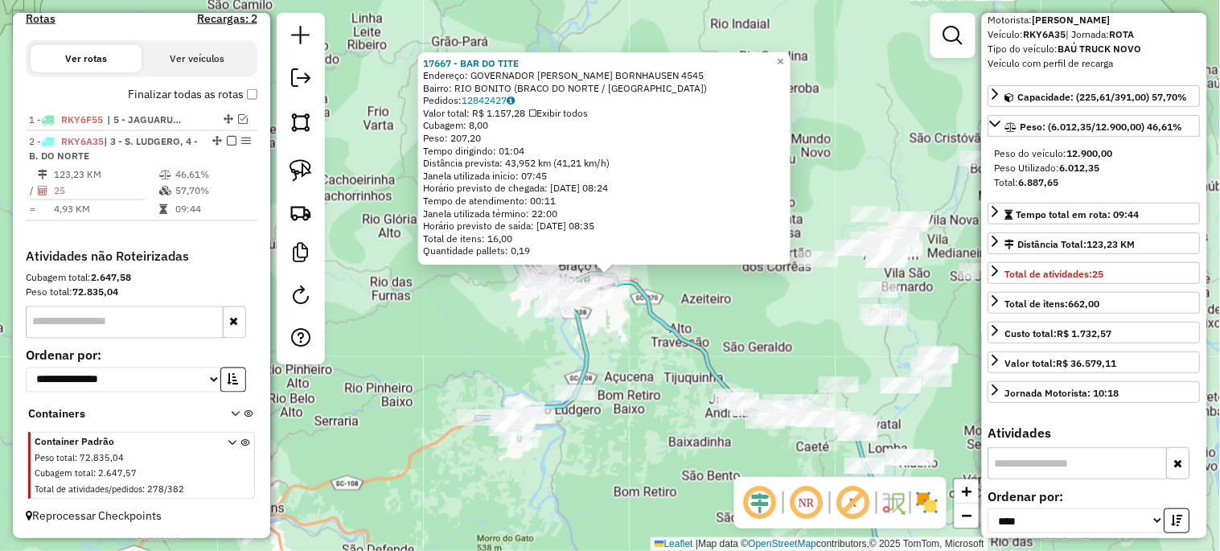
click at [652, 400] on div "17667 - BAR DO [PERSON_NAME]: GOVERNADOR [PERSON_NAME] [GEOGRAPHIC_DATA] 4545 B…" at bounding box center [610, 275] width 1220 height 551
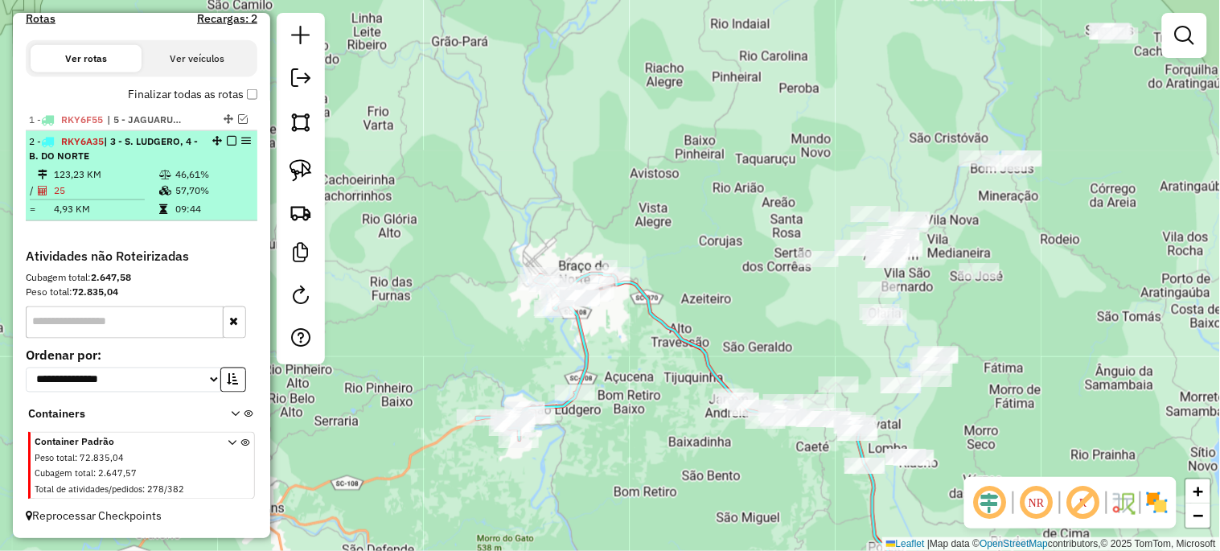
click at [227, 136] on em at bounding box center [232, 141] width 10 height 10
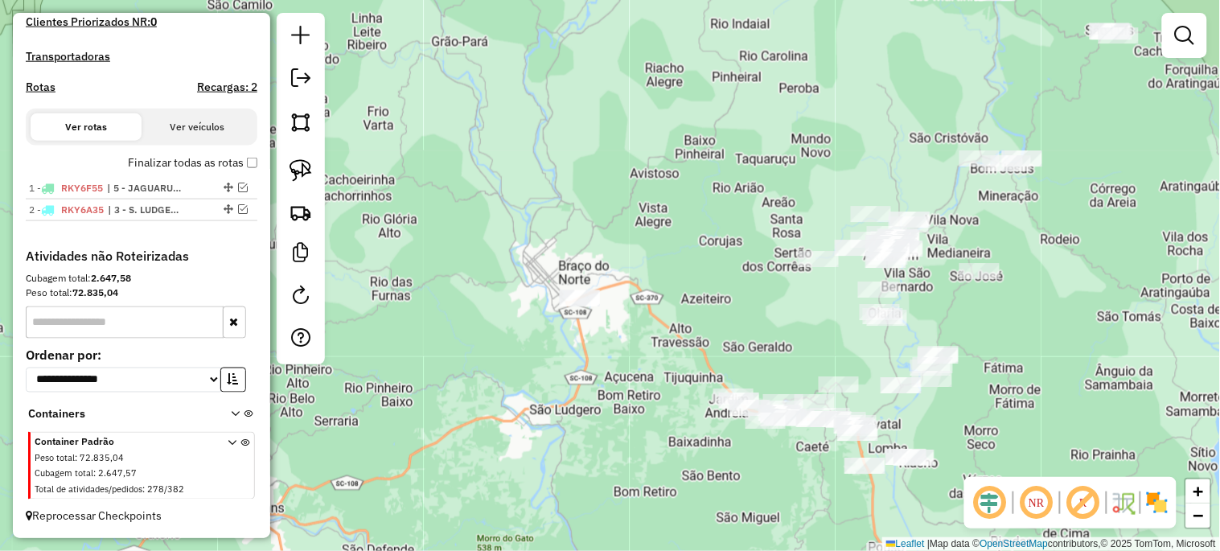
scroll to position [470, 0]
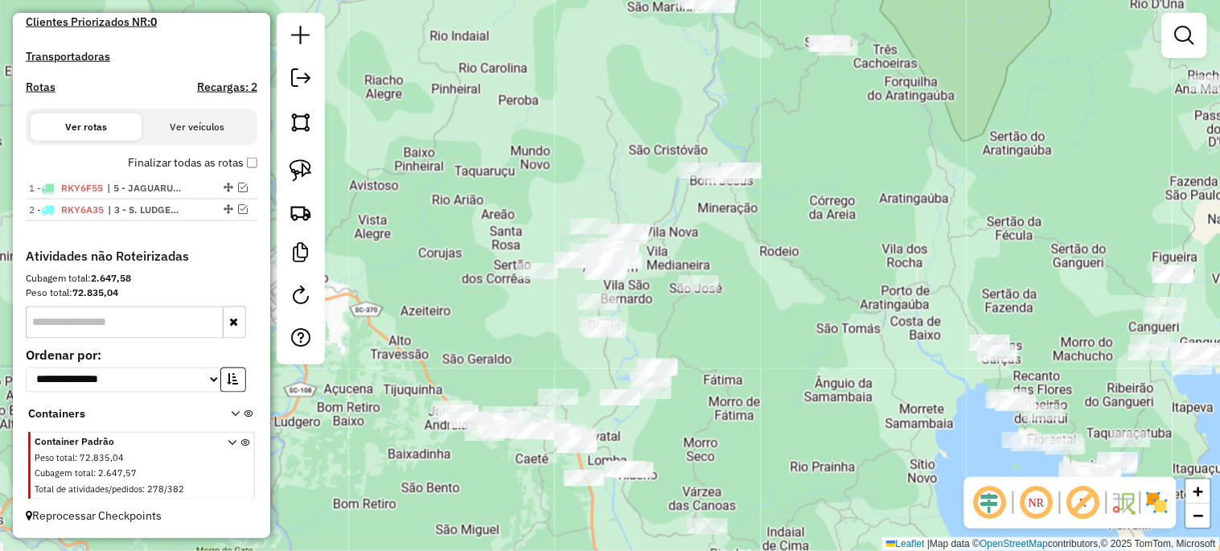
drag, startPoint x: 711, startPoint y: 270, endPoint x: 372, endPoint y: 175, distance: 351.6
click at [376, 178] on div "Janela de atendimento Grade de atendimento Capacidade Transportadoras Veículos …" at bounding box center [610, 275] width 1220 height 551
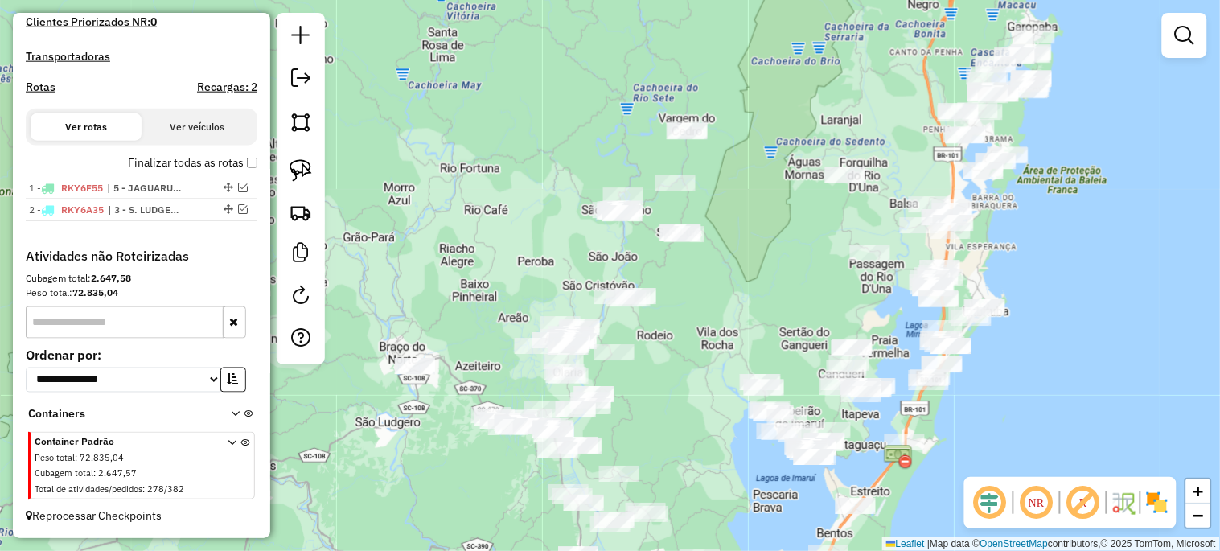
drag, startPoint x: 725, startPoint y: 294, endPoint x: 688, endPoint y: 423, distance: 134.1
click at [688, 423] on div "Janela de atendimento Grade de atendimento Capacidade Transportadoras Veículos …" at bounding box center [610, 275] width 1220 height 551
click at [290, 178] on img at bounding box center [300, 170] width 23 height 23
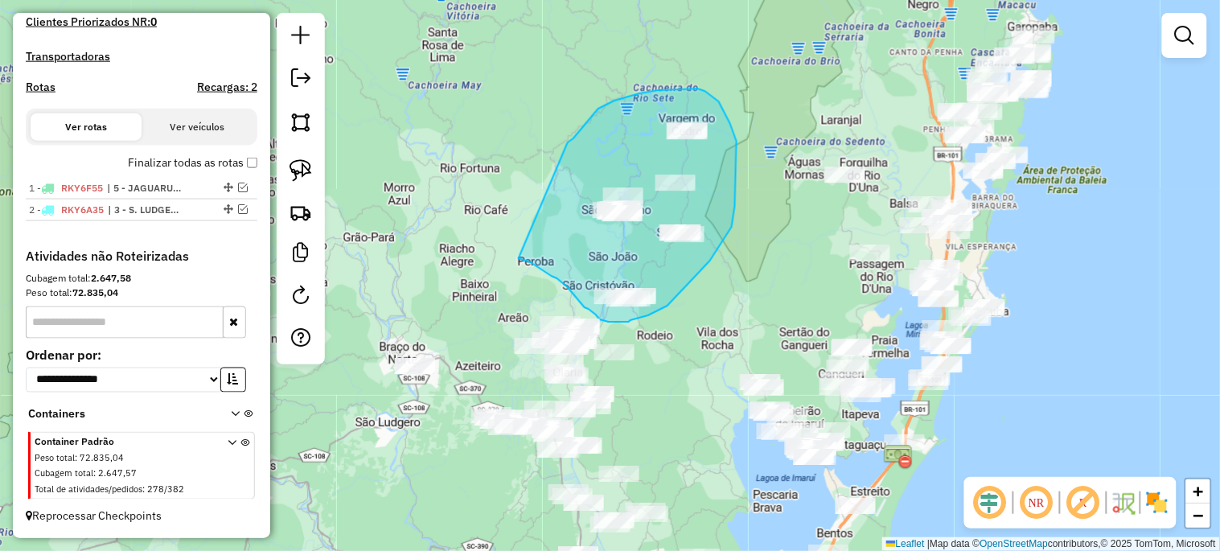
drag, startPoint x: 568, startPoint y: 142, endPoint x: 519, endPoint y: 258, distance: 125.8
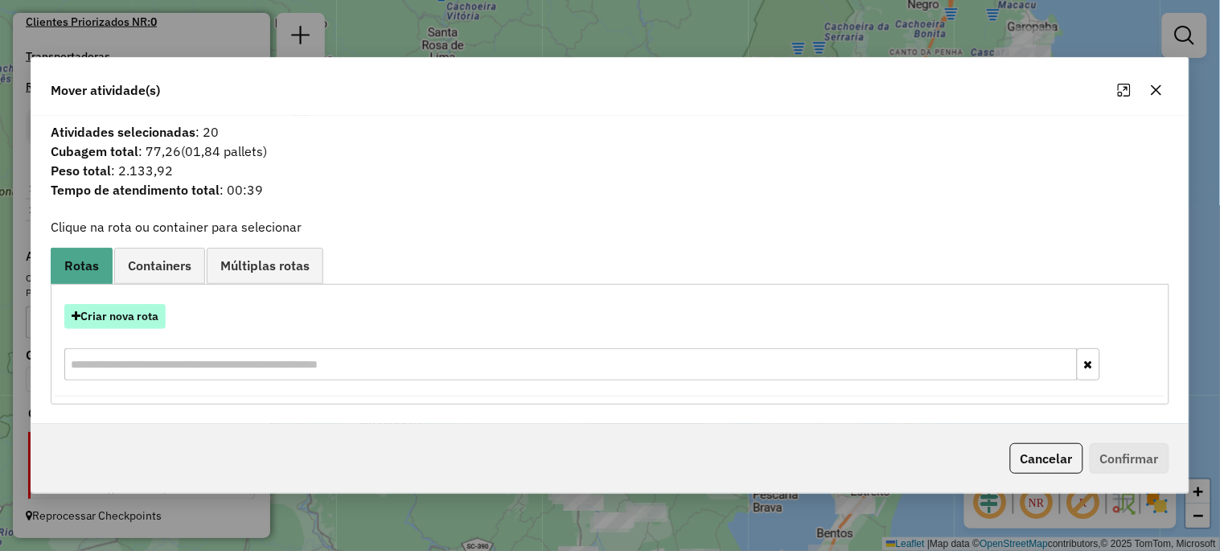
click at [118, 317] on button "Criar nova rota" at bounding box center [114, 316] width 101 height 25
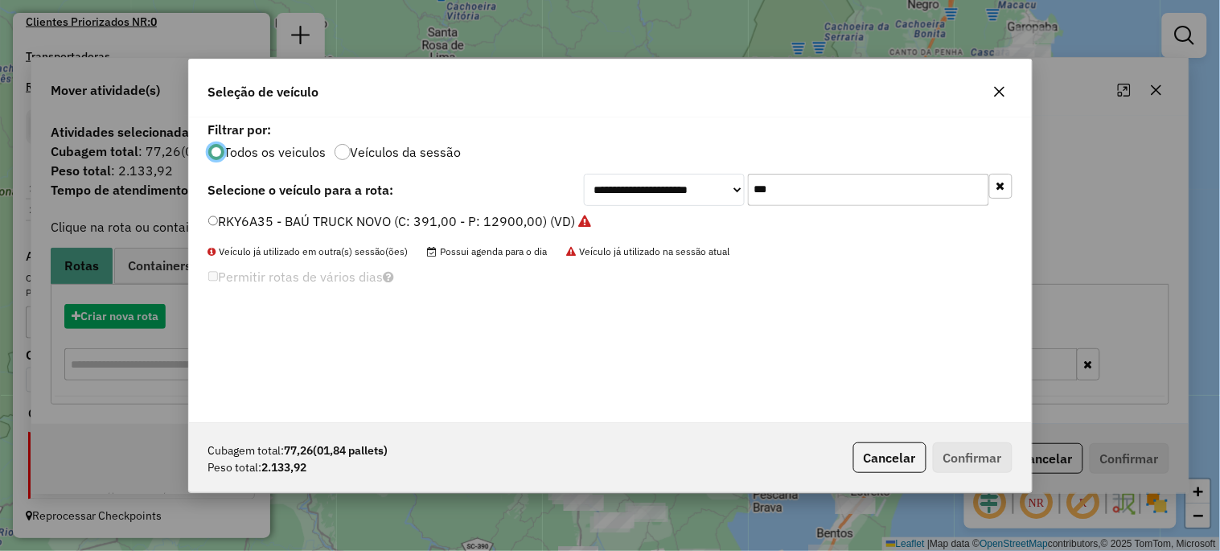
scroll to position [9, 4]
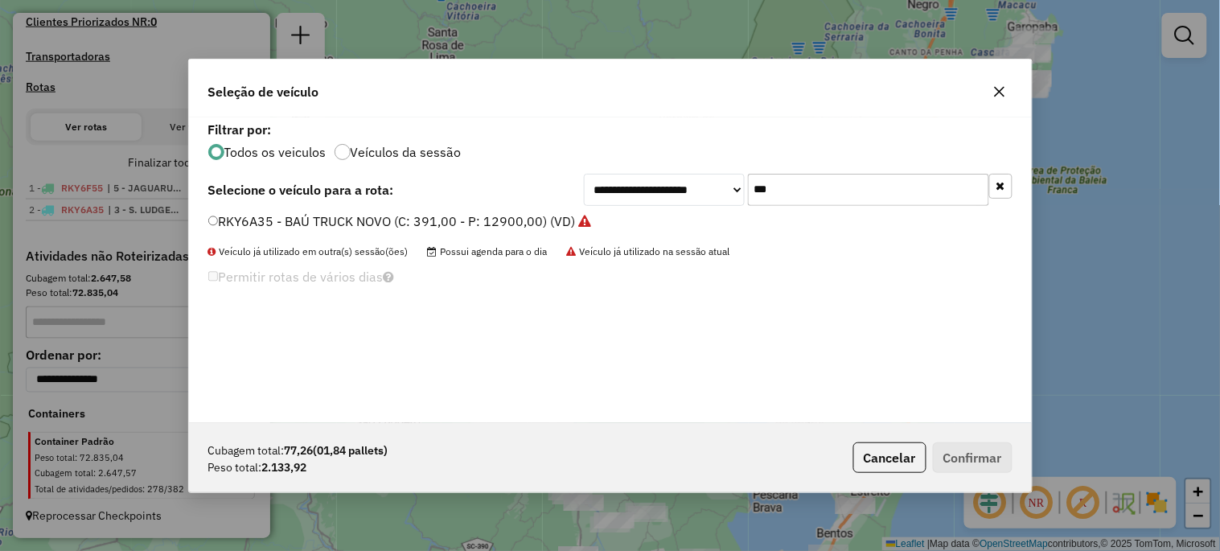
click at [790, 190] on input "***" at bounding box center [868, 190] width 241 height 32
type input "***"
click at [445, 221] on label "RAA9D48 - TOCO BAÚ (C: 248,00 - P: 8200,00) (VD)" at bounding box center [366, 220] width 316 height 19
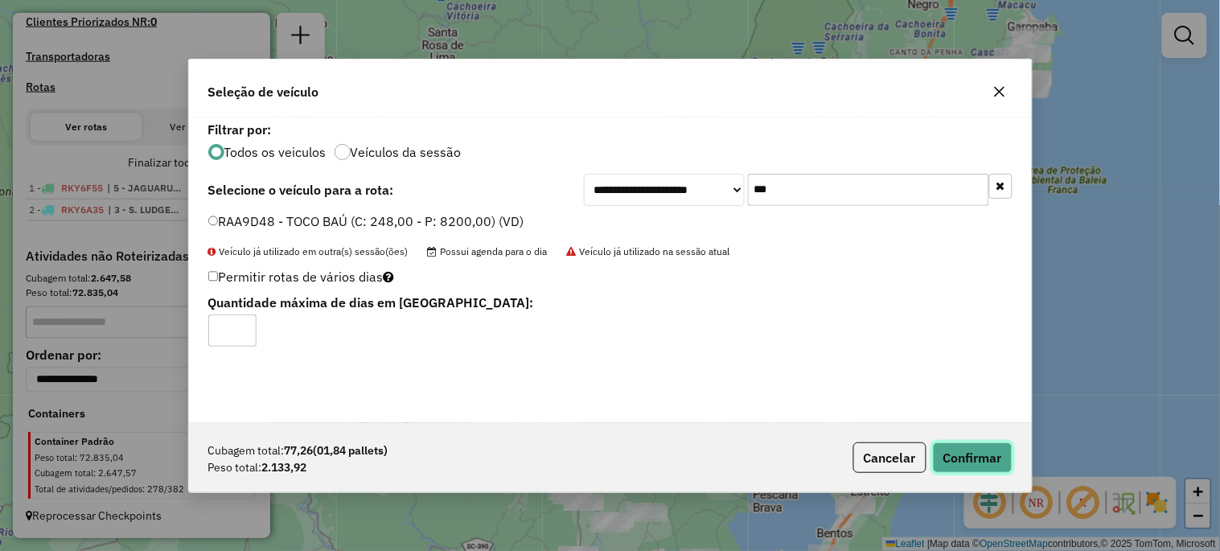
click at [975, 456] on button "Confirmar" at bounding box center [973, 457] width 80 height 31
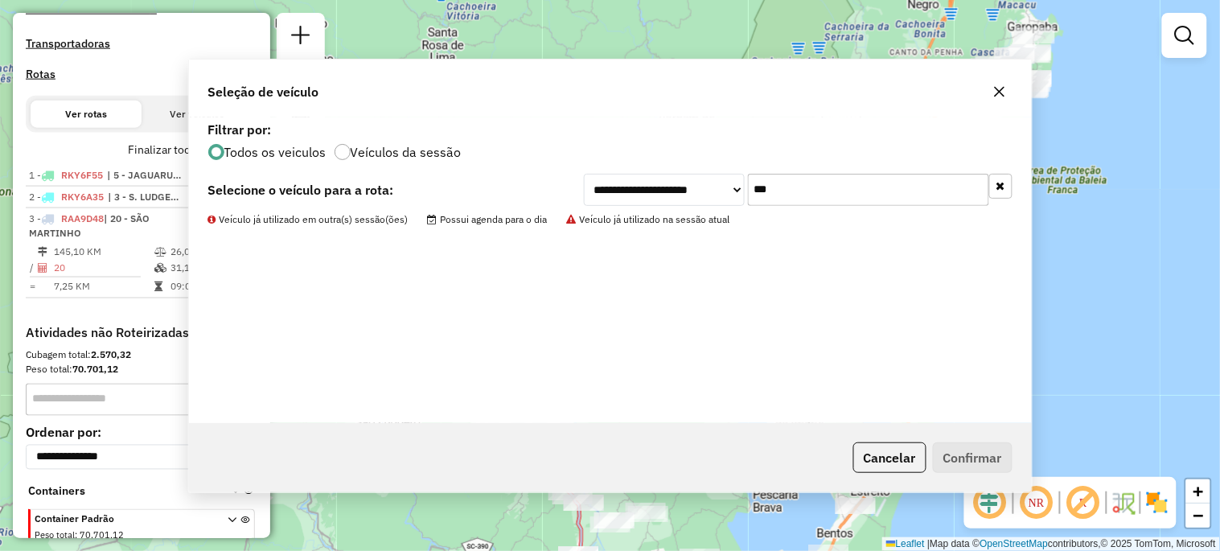
scroll to position [540, 0]
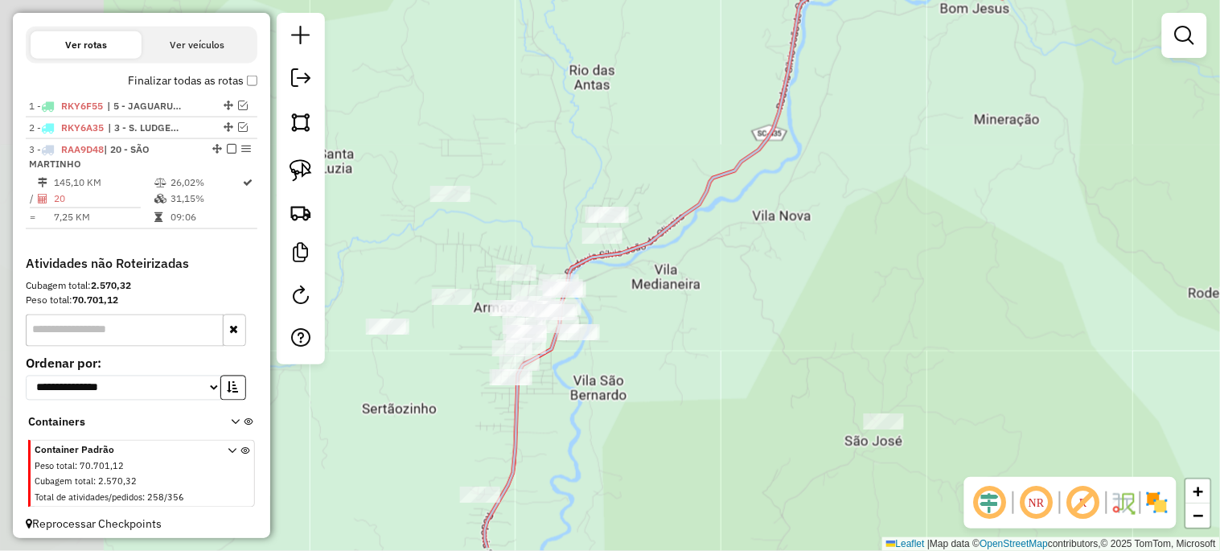
drag, startPoint x: 509, startPoint y: 351, endPoint x: 653, endPoint y: 293, distance: 155.4
click at [651, 293] on div "Janela de atendimento Grade de atendimento Capacidade Transportadoras Veículos …" at bounding box center [610, 275] width 1220 height 551
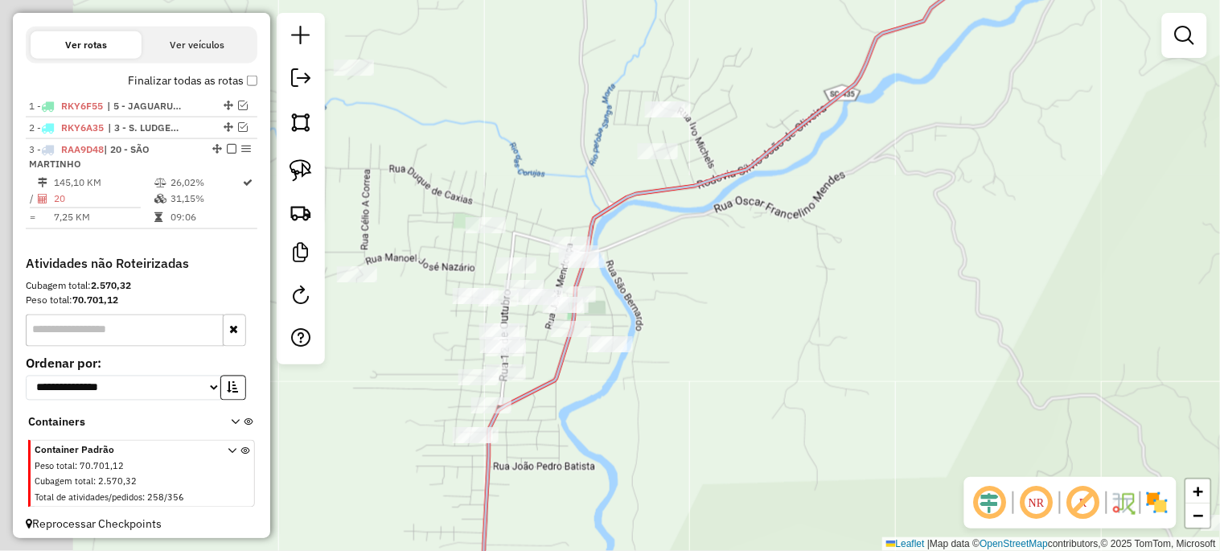
drag, startPoint x: 601, startPoint y: 303, endPoint x: 745, endPoint y: 260, distance: 149.6
click at [745, 260] on div "Janela de atendimento Grade de atendimento Capacidade Transportadoras Veículos …" at bounding box center [610, 275] width 1220 height 551
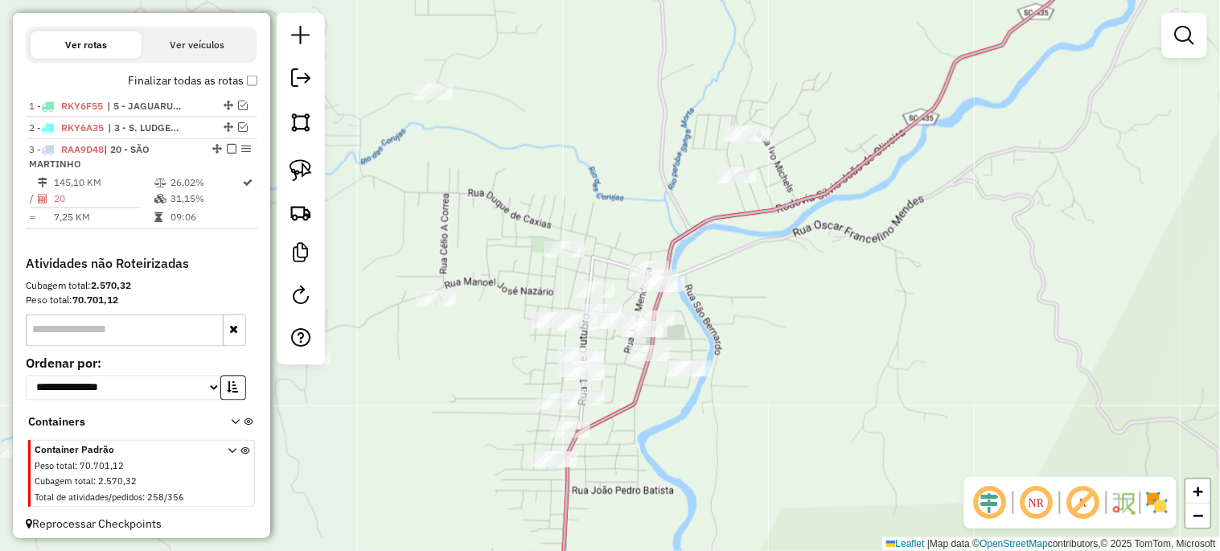
drag, startPoint x: 711, startPoint y: 245, endPoint x: 749, endPoint y: 298, distance: 65.6
click at [749, 298] on div "Janela de atendimento Grade de atendimento Capacidade Transportadoras Veículos …" at bounding box center [610, 275] width 1220 height 551
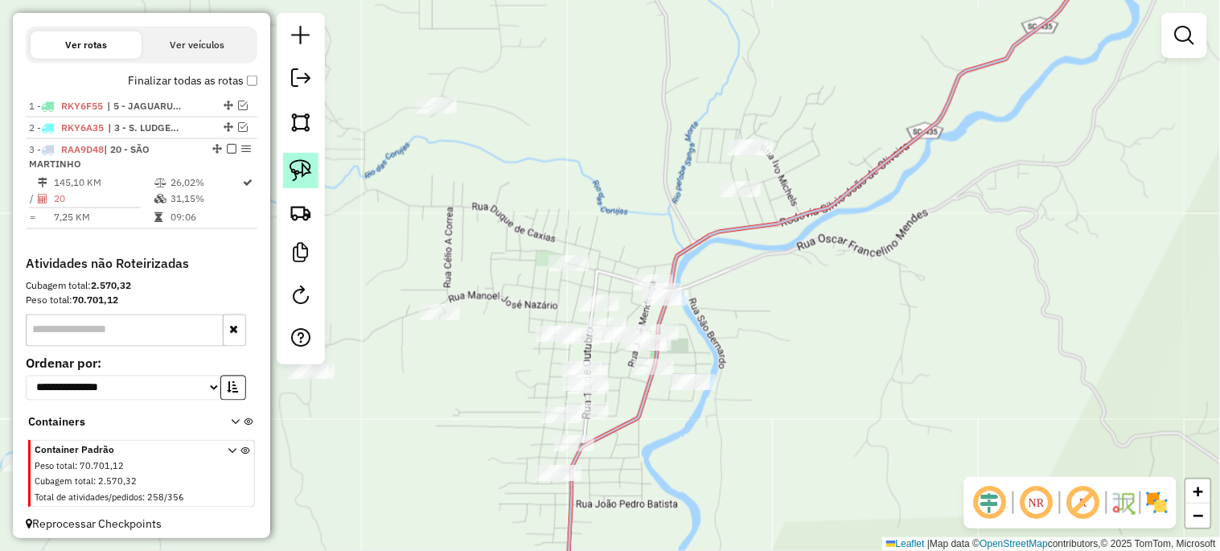
click at [306, 166] on img at bounding box center [300, 170] width 23 height 23
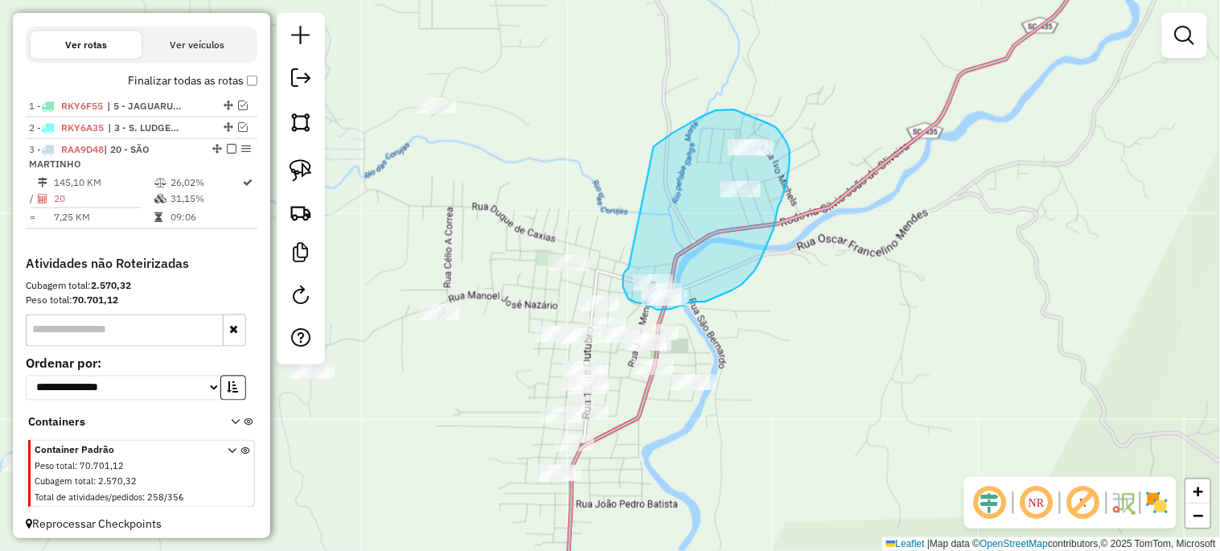
drag, startPoint x: 662, startPoint y: 141, endPoint x: 629, endPoint y: 264, distance: 127.4
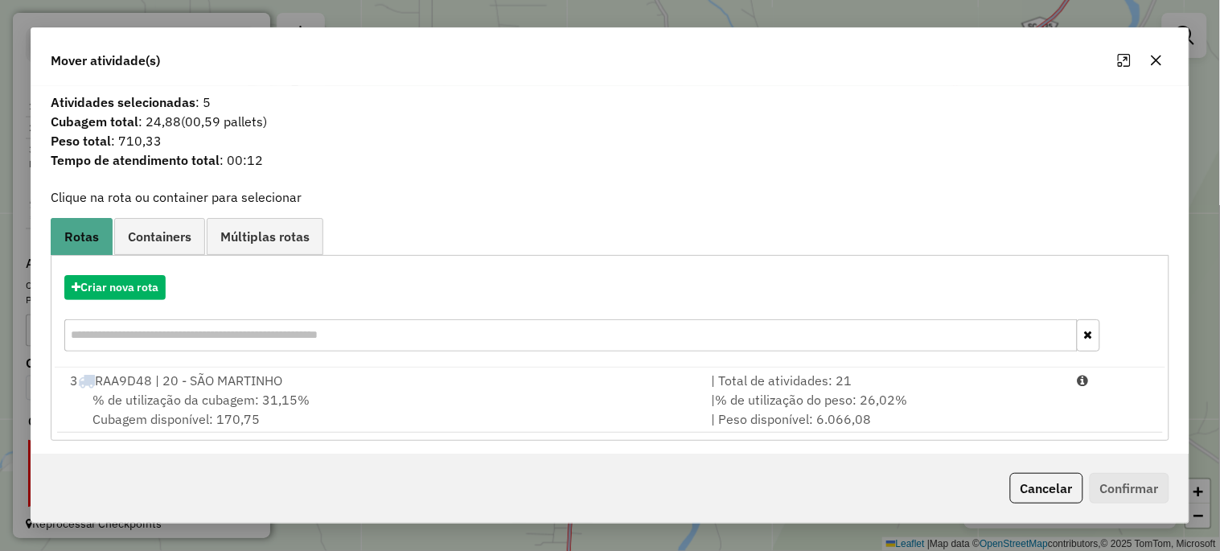
click at [199, 399] on span "% de utilização da cubagem: 31,15%" at bounding box center [200, 400] width 217 height 16
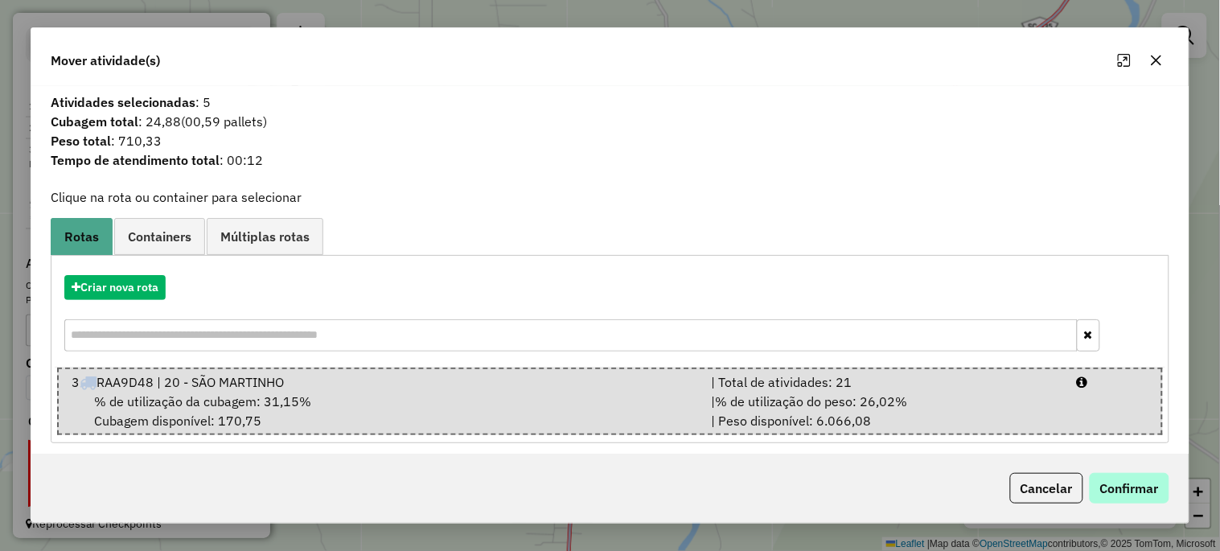
drag, startPoint x: 1143, startPoint y: 503, endPoint x: 1131, endPoint y: 496, distance: 13.4
click at [1142, 503] on div "Cancelar Confirmar" at bounding box center [609, 488] width 1157 height 69
click at [1127, 495] on button "Confirmar" at bounding box center [1130, 488] width 80 height 31
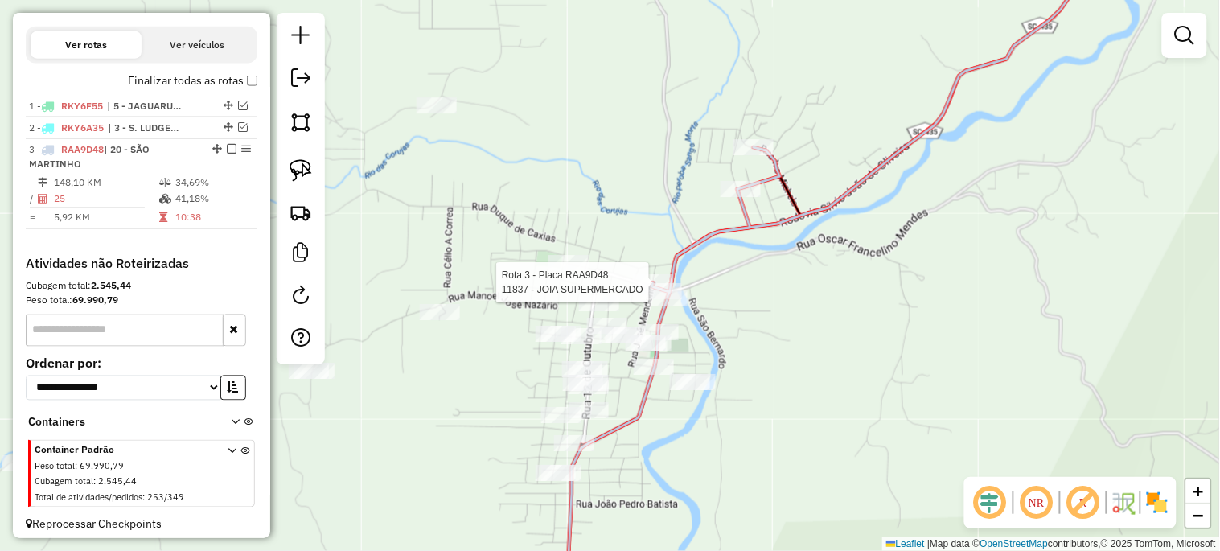
select select "*********"
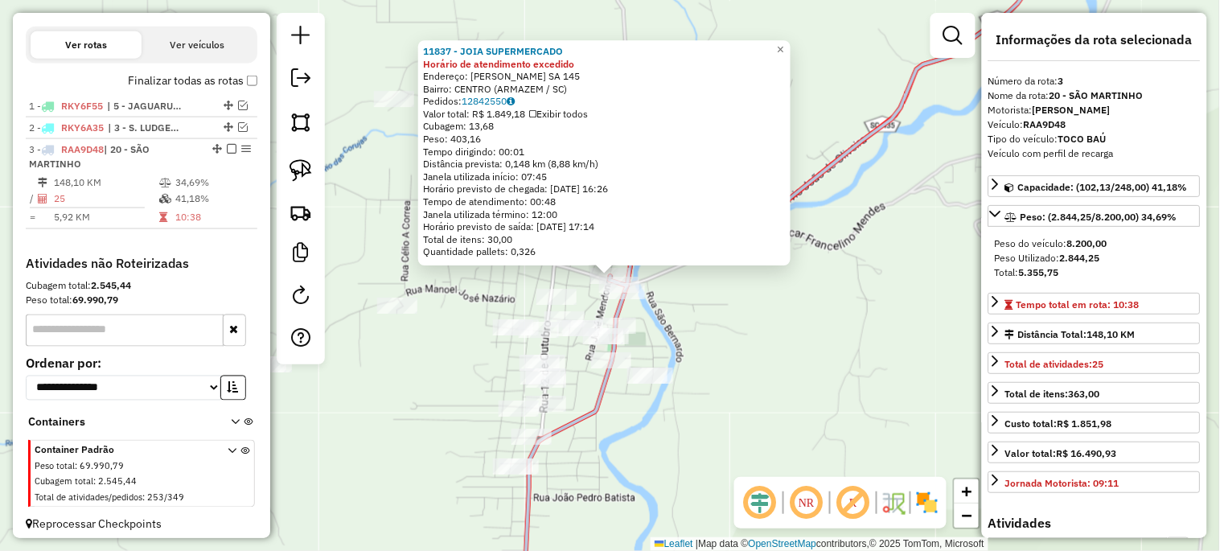
scroll to position [560, 0]
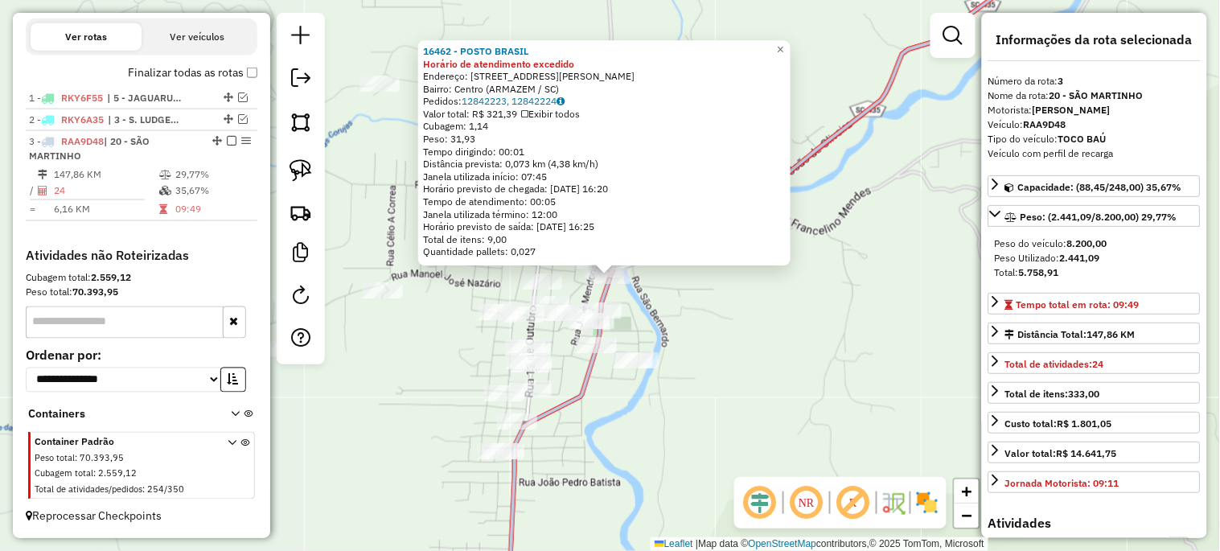
click at [712, 306] on div "16462 - POSTO BRASIL Horário de atendimento excedido Endereço: [STREET_ADDRESS]…" at bounding box center [610, 275] width 1220 height 551
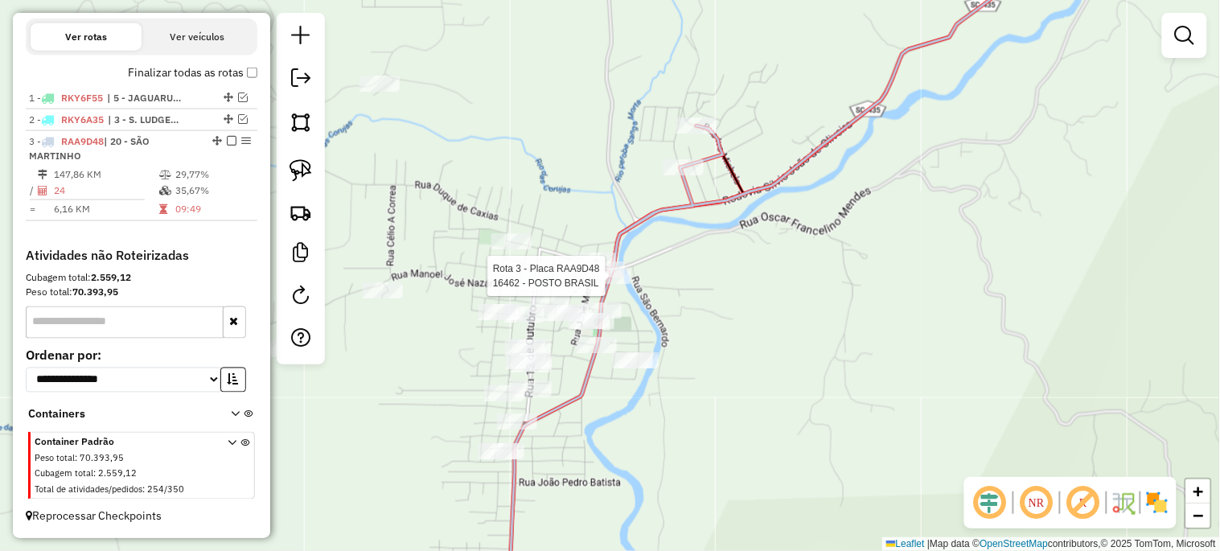
select select "*********"
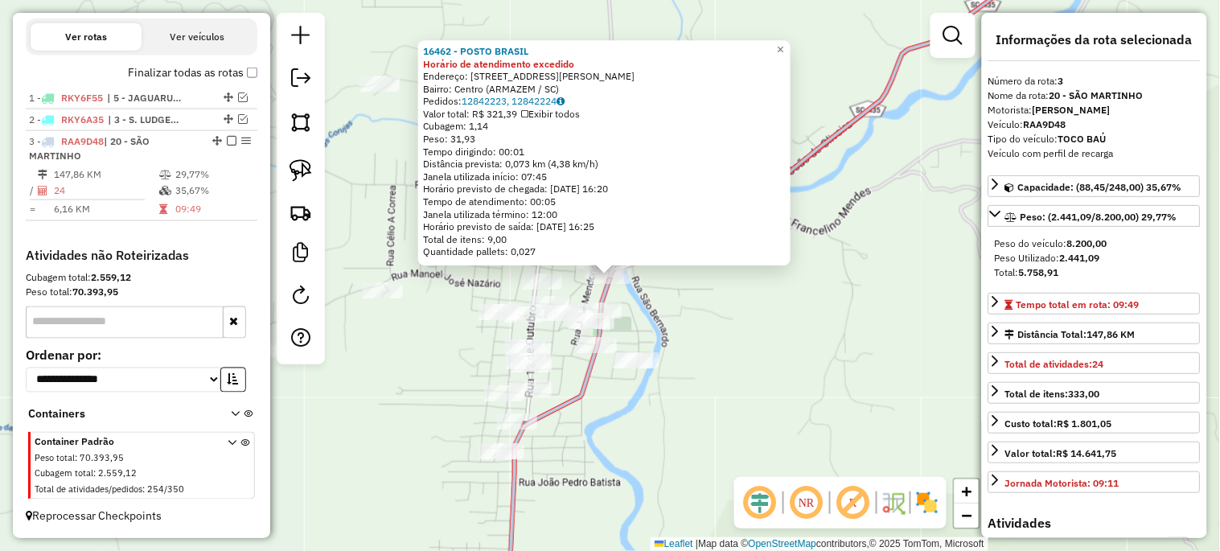
click at [792, 318] on div "16462 - POSTO BRASIL Horário de atendimento excedido Endereço: [STREET_ADDRESS]…" at bounding box center [610, 275] width 1220 height 551
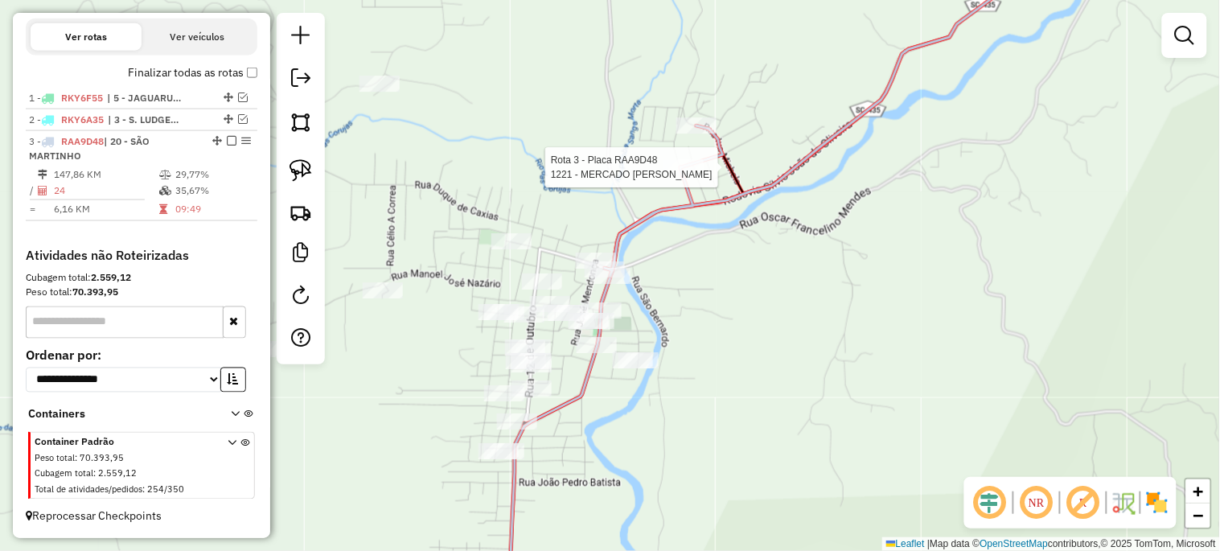
select select "*********"
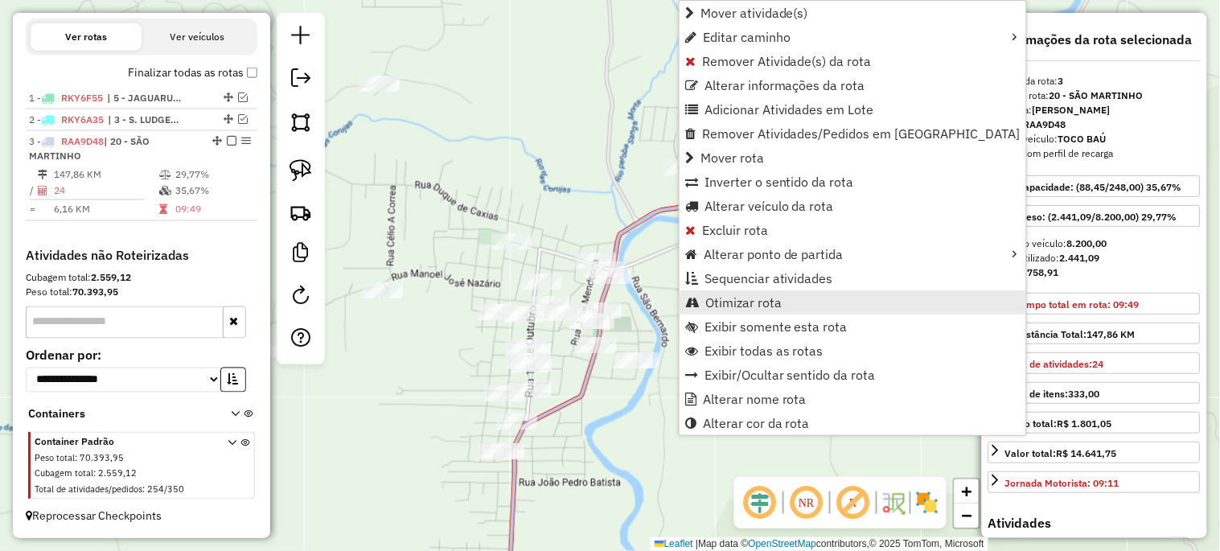
click at [740, 304] on span "Otimizar rota" at bounding box center [743, 302] width 76 height 13
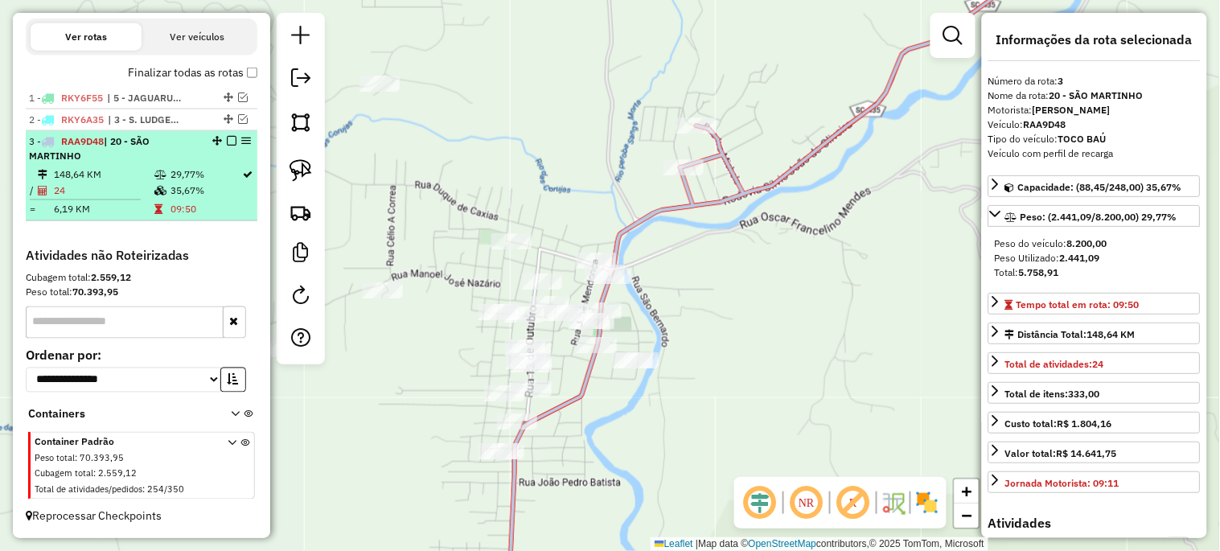
click at [228, 141] on em at bounding box center [232, 141] width 10 height 10
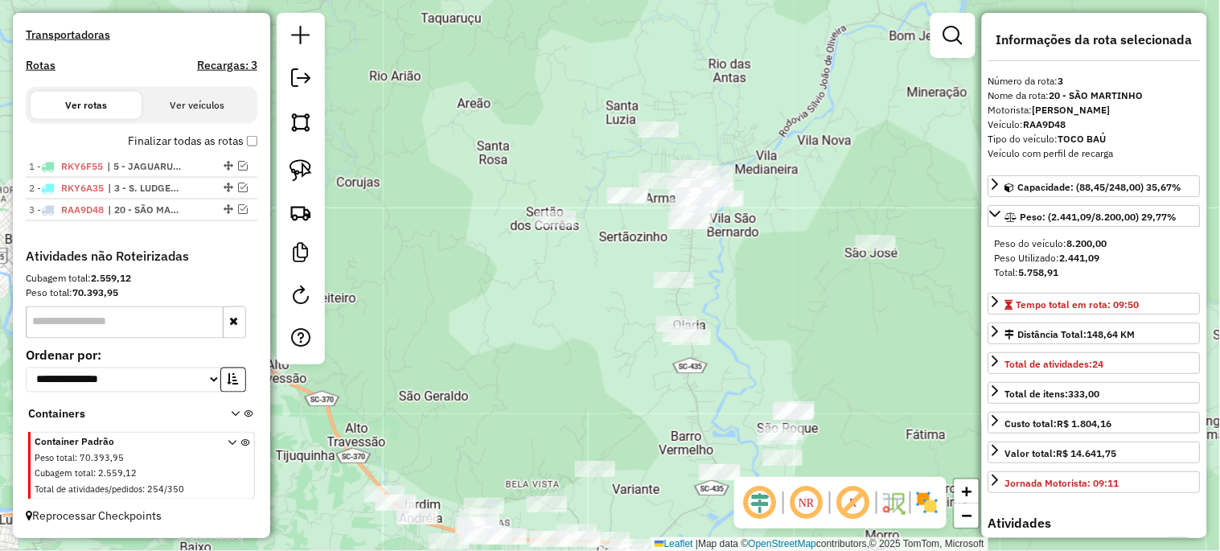
drag, startPoint x: 736, startPoint y: 407, endPoint x: 749, endPoint y: 264, distance: 143.7
click at [750, 264] on div "Janela de atendimento Grade de atendimento Capacidade Transportadoras Veículos …" at bounding box center [610, 275] width 1220 height 551
click at [307, 170] on img at bounding box center [300, 170] width 23 height 23
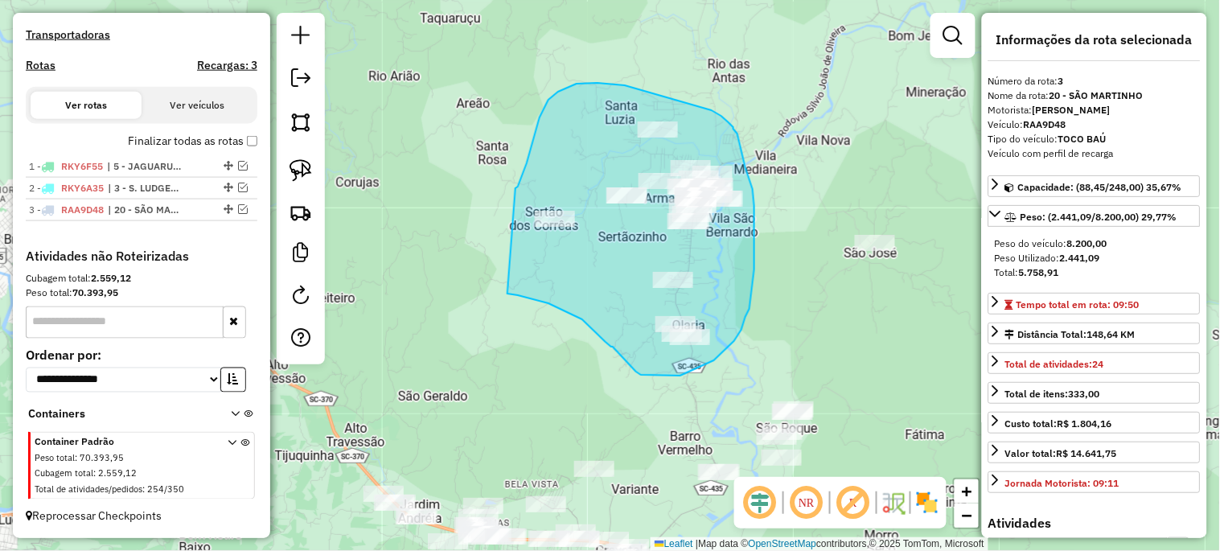
drag, startPoint x: 531, startPoint y: 150, endPoint x: 507, endPoint y: 294, distance: 145.8
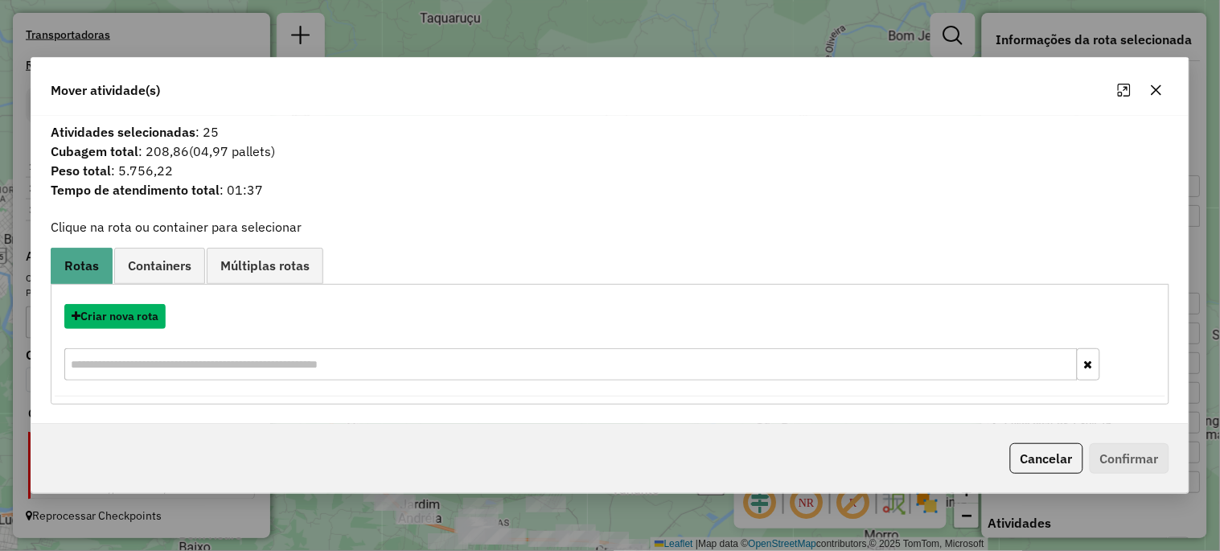
click at [132, 319] on button "Criar nova rota" at bounding box center [114, 316] width 101 height 25
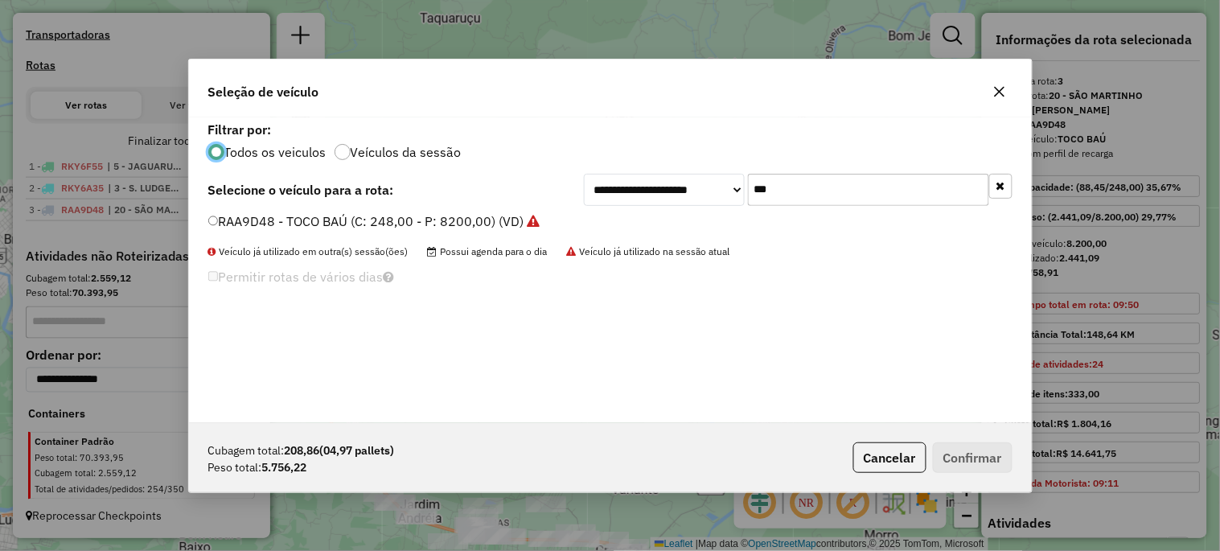
scroll to position [9, 4]
click at [836, 191] on input "***" at bounding box center [868, 190] width 241 height 32
type input "***"
click at [491, 217] on label "RXT8G82 - TOCO BAÚ (C: 248,00 - P: 8200,00) (VD)" at bounding box center [365, 220] width 315 height 19
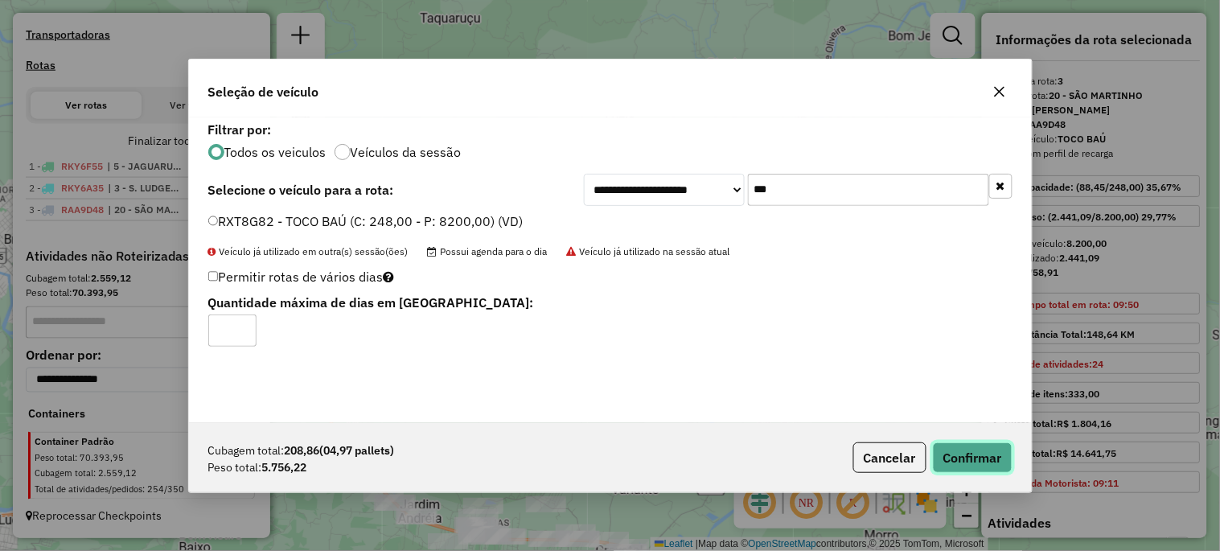
click at [957, 452] on button "Confirmar" at bounding box center [973, 457] width 80 height 31
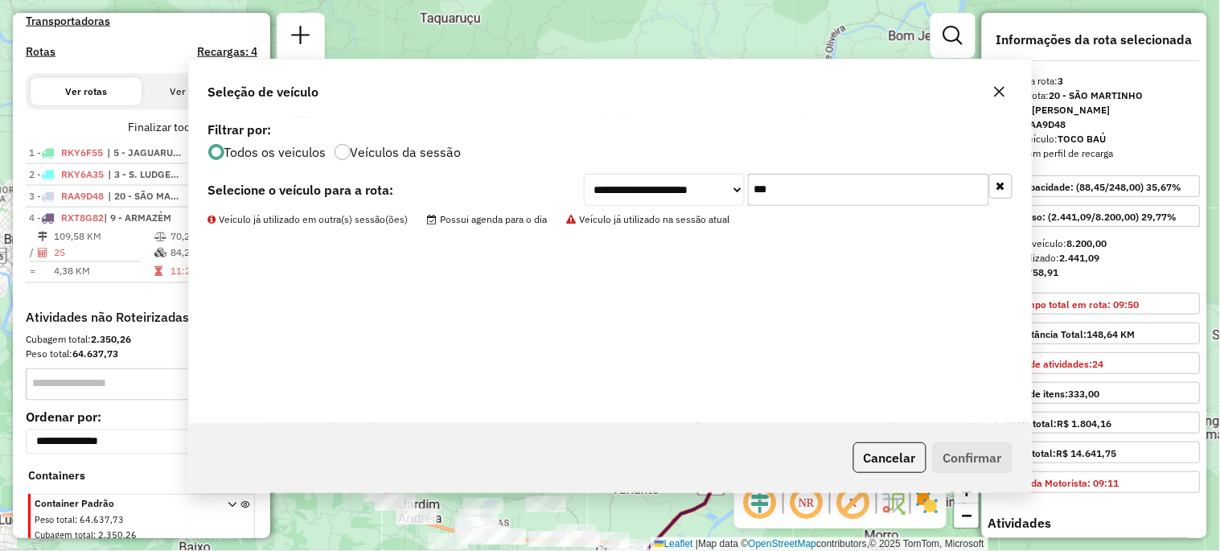
scroll to position [568, 0]
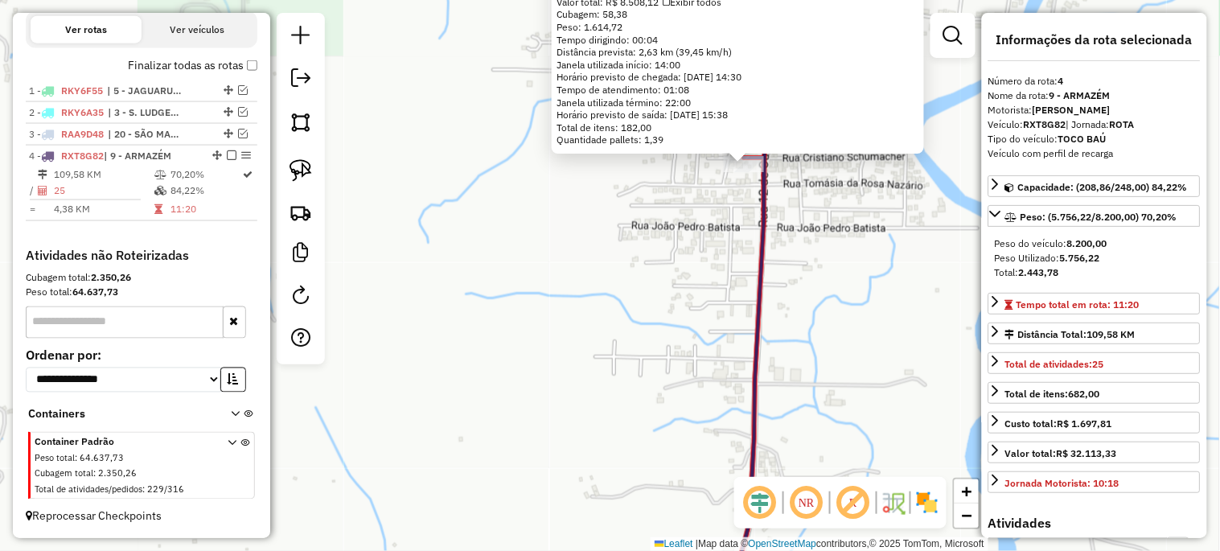
drag, startPoint x: 830, startPoint y: 266, endPoint x: 822, endPoint y: 274, distance: 11.4
click at [825, 273] on div "5722 - SUPERMERCADO REAL Tipo de cliente: AS (A) Endereço: [DATE] Bairro: [PERS…" at bounding box center [610, 275] width 1220 height 551
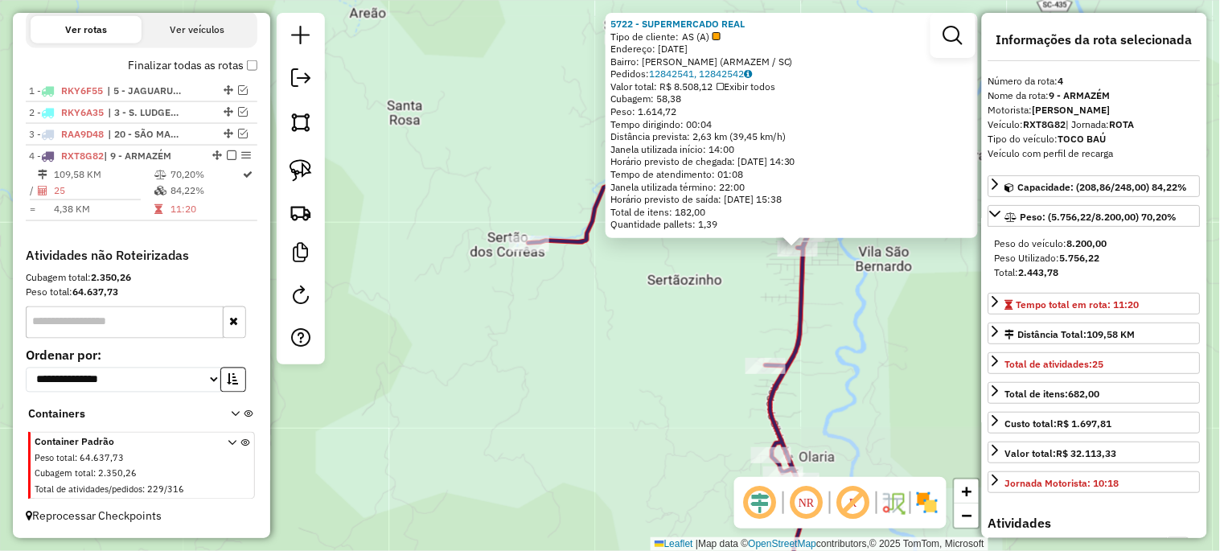
click at [851, 284] on div "5722 - SUPERMERCADO REAL Tipo de cliente: AS (A) Endereço: [DATE] Bairro: [PERS…" at bounding box center [610, 275] width 1220 height 551
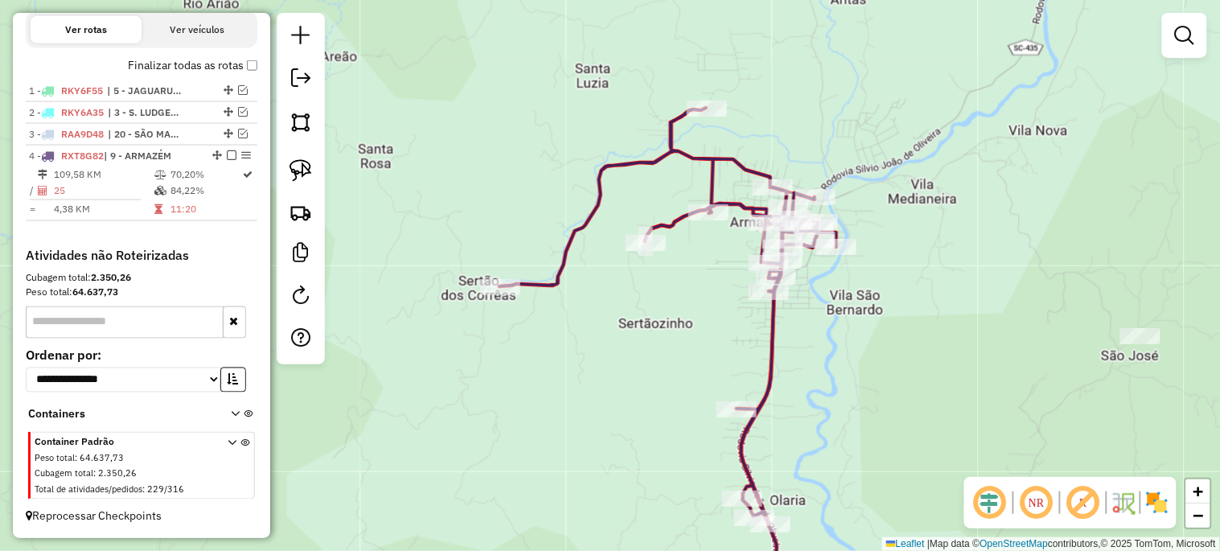
drag, startPoint x: 849, startPoint y: 285, endPoint x: 799, endPoint y: 334, distance: 69.9
click at [808, 347] on div "Janela de atendimento Grade de atendimento Capacidade Transportadoras Veículos …" at bounding box center [610, 275] width 1220 height 551
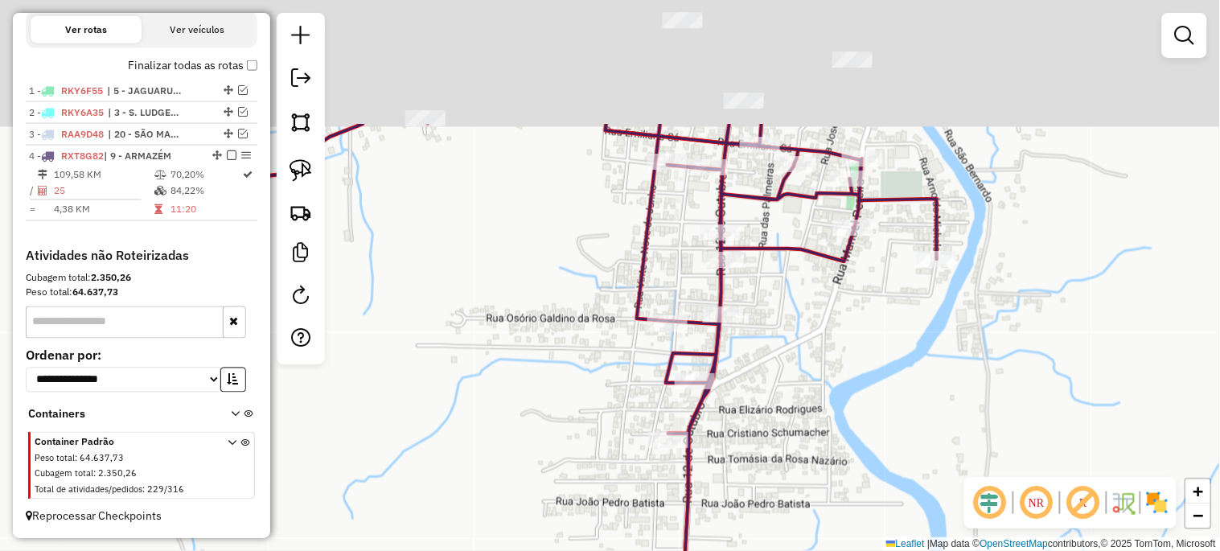
drag, startPoint x: 758, startPoint y: 232, endPoint x: 794, endPoint y: 399, distance: 171.0
click at [794, 399] on div "Janela de atendimento Grade de atendimento Capacidade Transportadoras Veículos …" at bounding box center [610, 275] width 1220 height 551
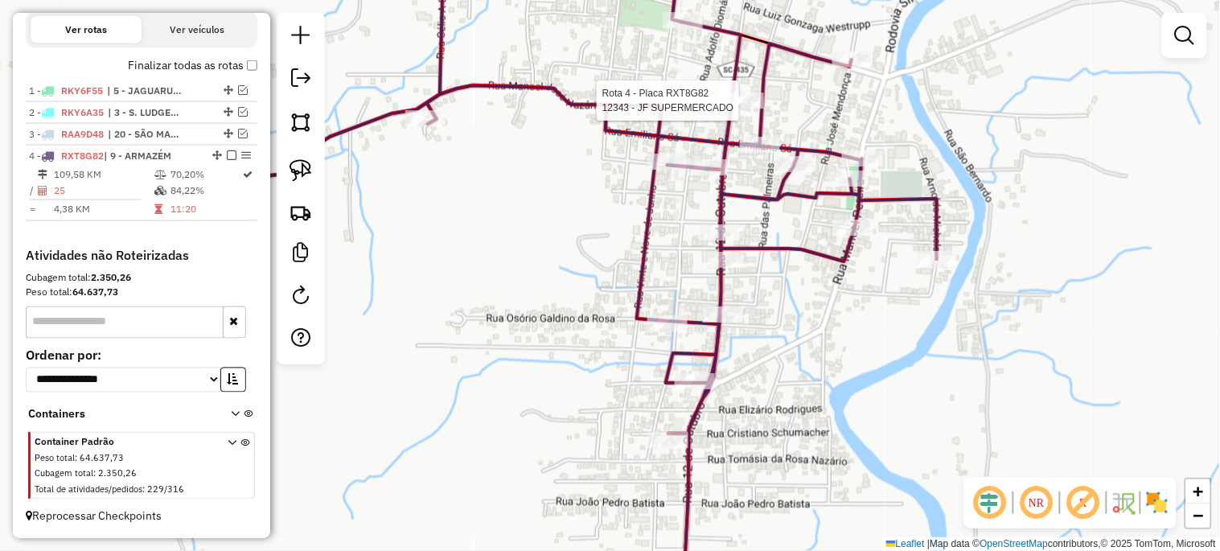
select select "*********"
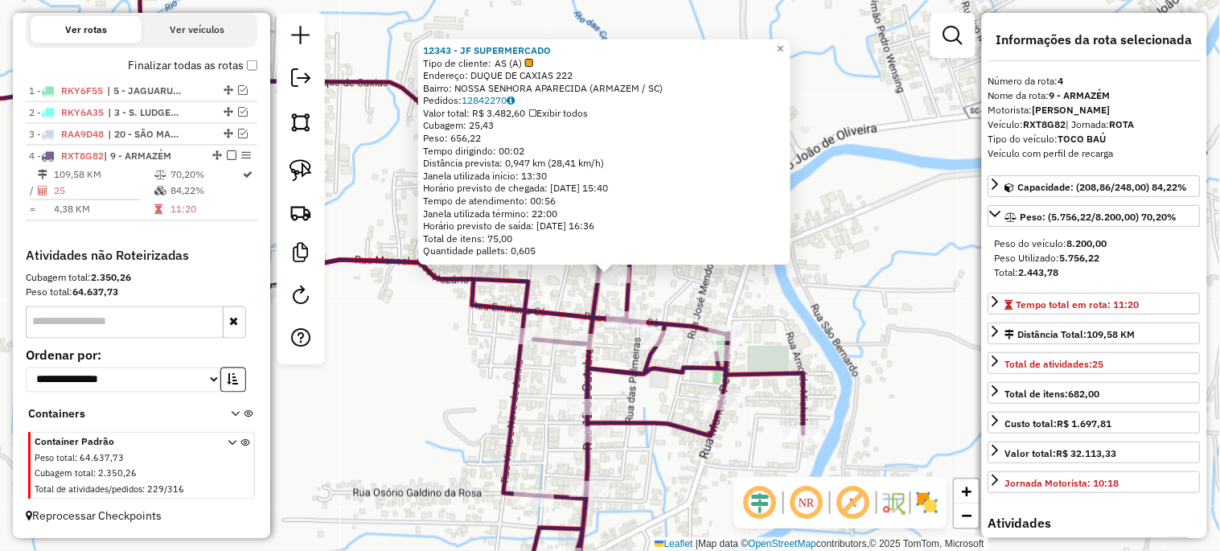
drag, startPoint x: 828, startPoint y: 306, endPoint x: 808, endPoint y: 309, distance: 20.2
click at [825, 307] on div "12343 - JF SUPERMERCADO Tipo de cliente: AS (A) Endereço: DUQUE DE CAXIAS 222 B…" at bounding box center [610, 275] width 1220 height 551
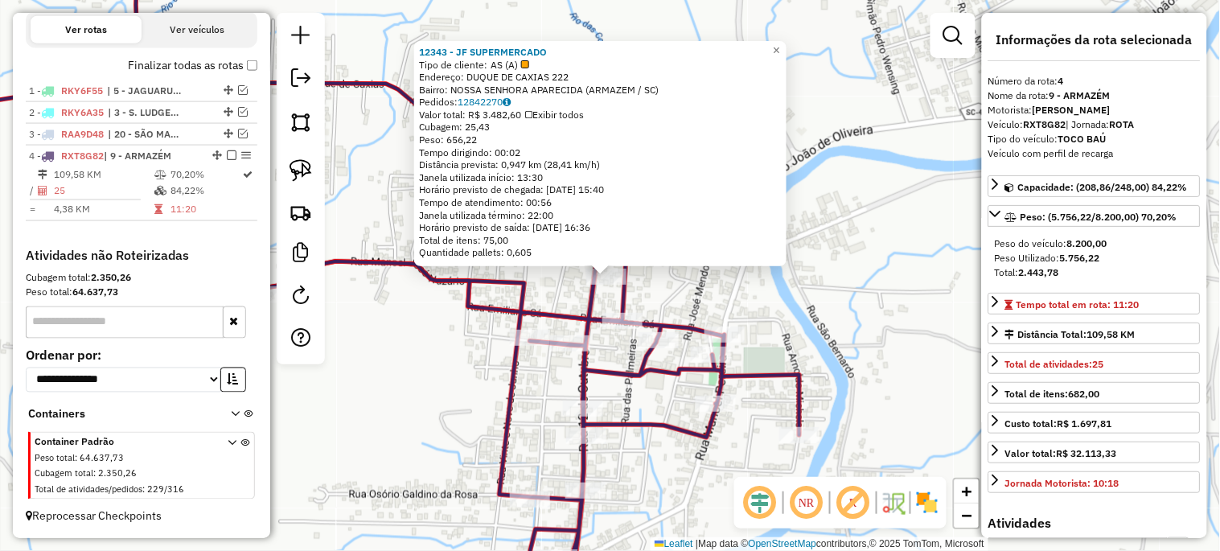
click at [749, 322] on div "12343 - JF SUPERMERCADO Tipo de cliente: AS (A) Endereço: DUQUE DE CAXIAS 222 B…" at bounding box center [610, 275] width 1220 height 551
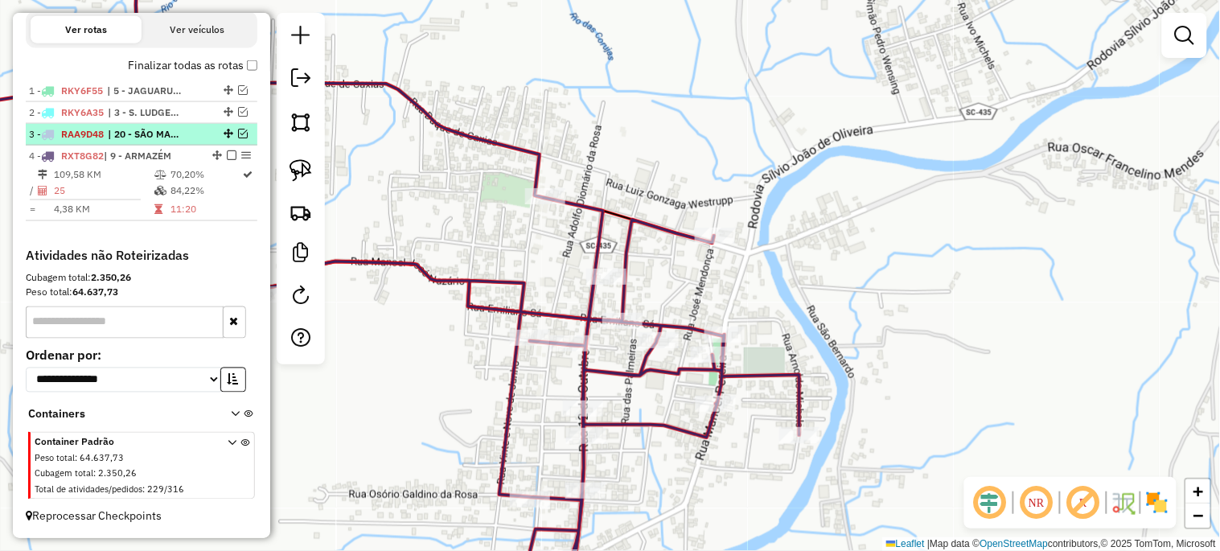
click at [238, 134] on em at bounding box center [243, 134] width 10 height 10
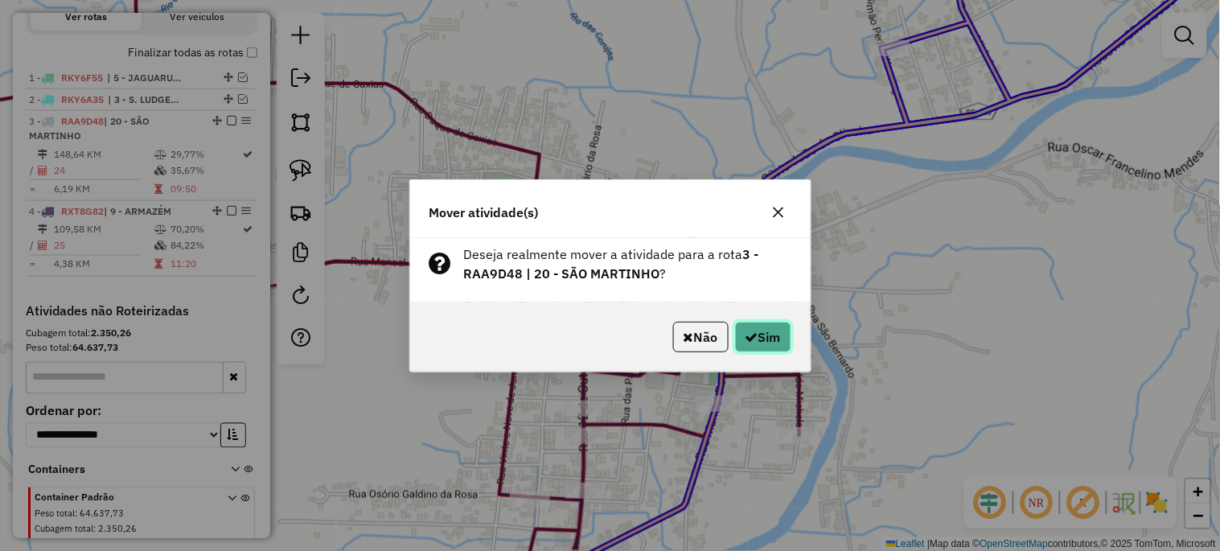
click at [761, 338] on button "Sim" at bounding box center [763, 337] width 56 height 31
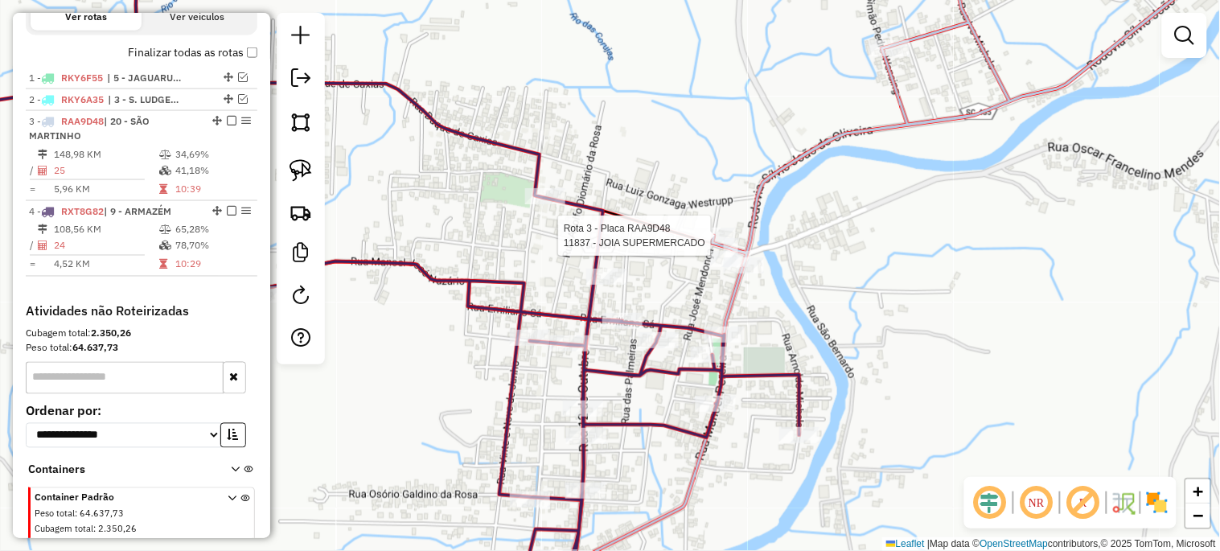
select select "*********"
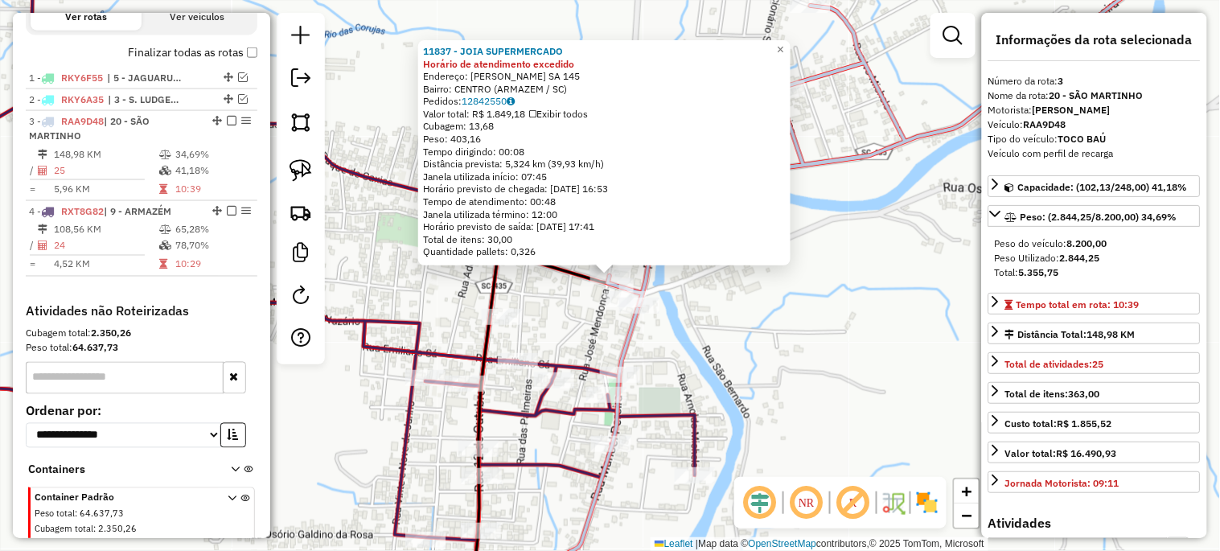
scroll to position [637, 0]
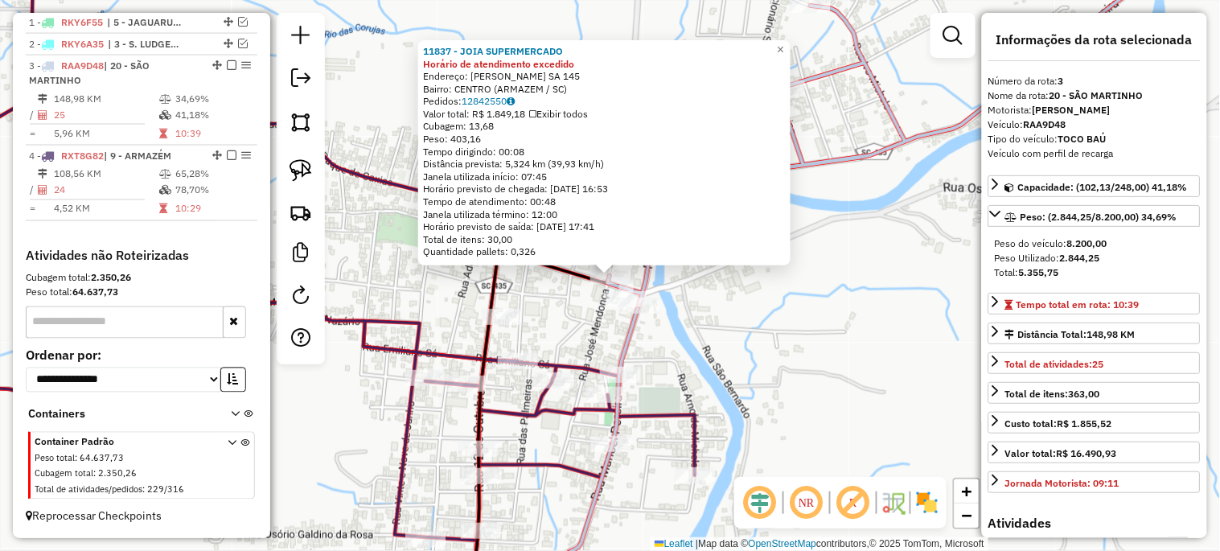
click at [737, 299] on div "11837 - JOIA SUPERMERCADO Horário de atendimento excedido Endereço: EMILIANO SA…" at bounding box center [610, 275] width 1220 height 551
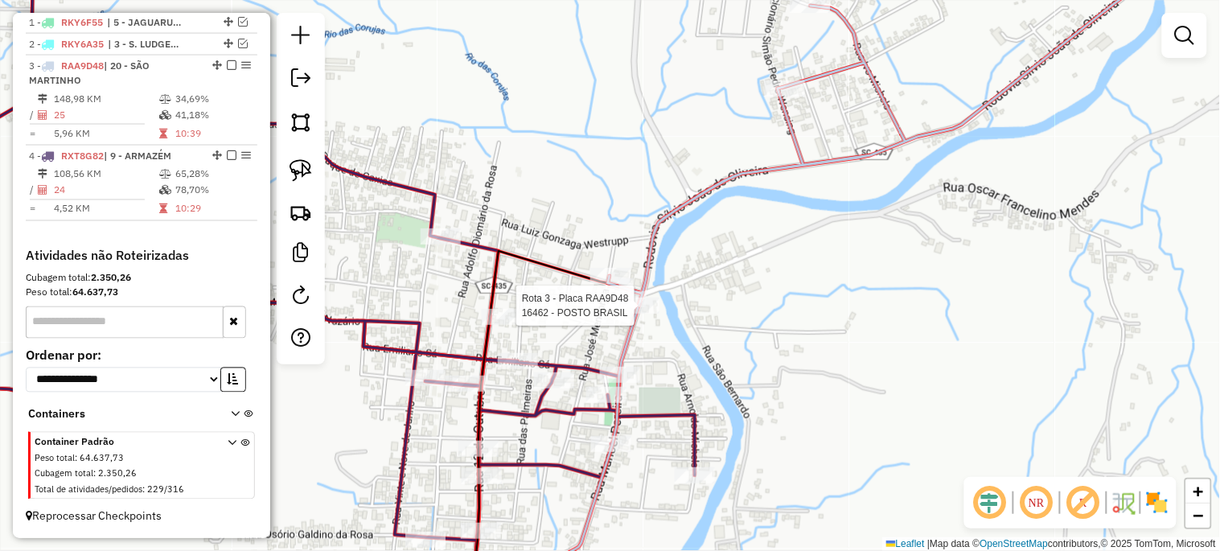
select select "*********"
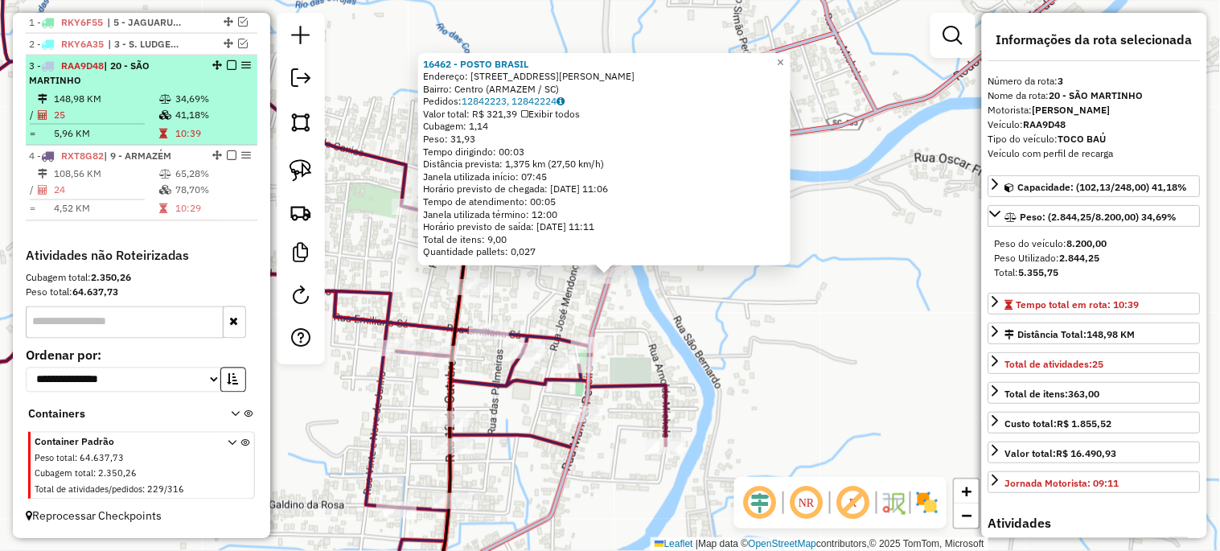
click at [227, 68] on em at bounding box center [232, 65] width 10 height 10
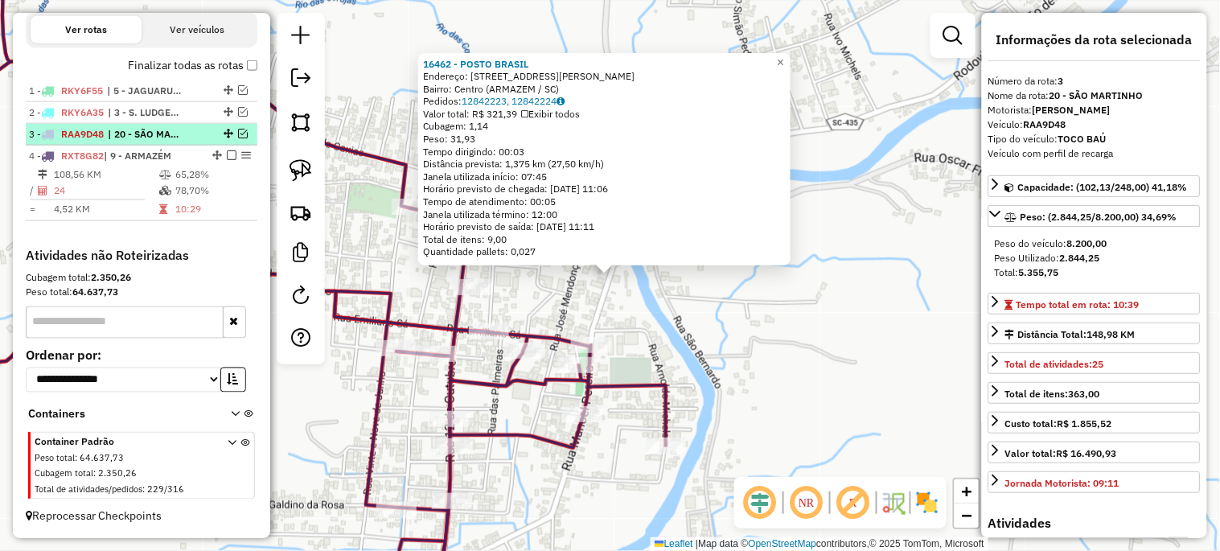
scroll to position [568, 0]
click at [400, 255] on div "16462 - POSTO BRASIL Endereço: [STREET_ADDRESS][PERSON_NAME] Pedidos: 12842223,…" at bounding box center [610, 275] width 1220 height 551
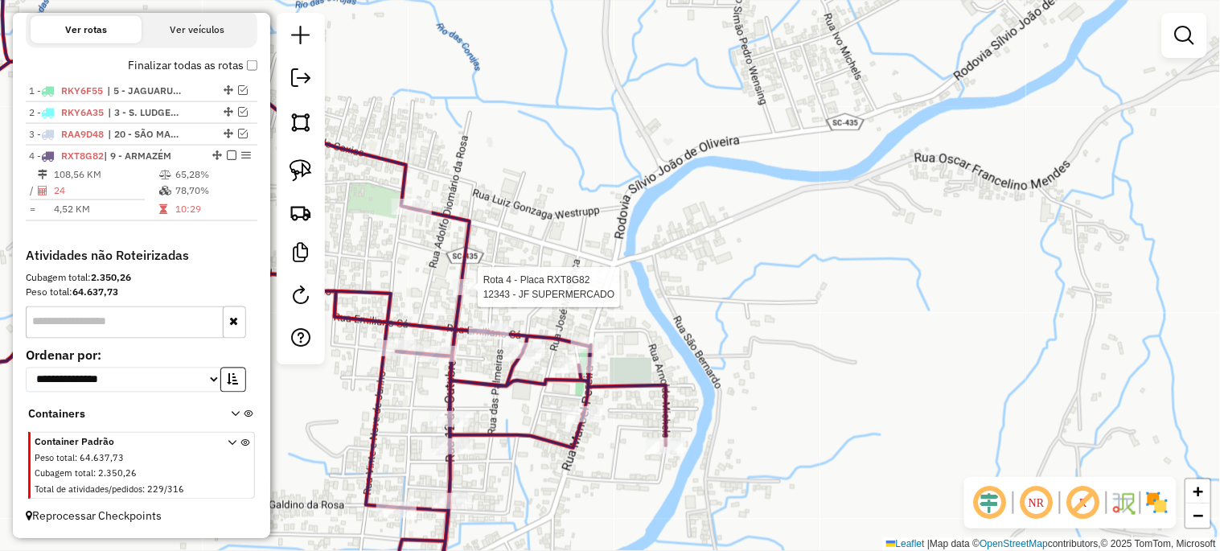
select select "*********"
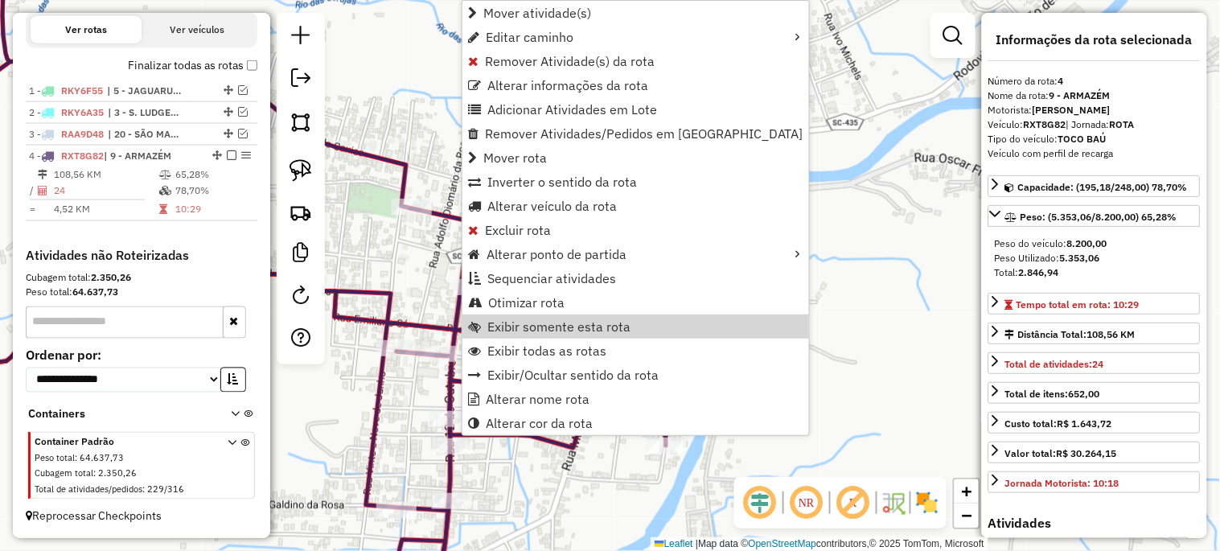
click at [840, 327] on div "Janela de atendimento Grade de atendimento Capacidade Transportadoras Veículos …" at bounding box center [610, 275] width 1220 height 551
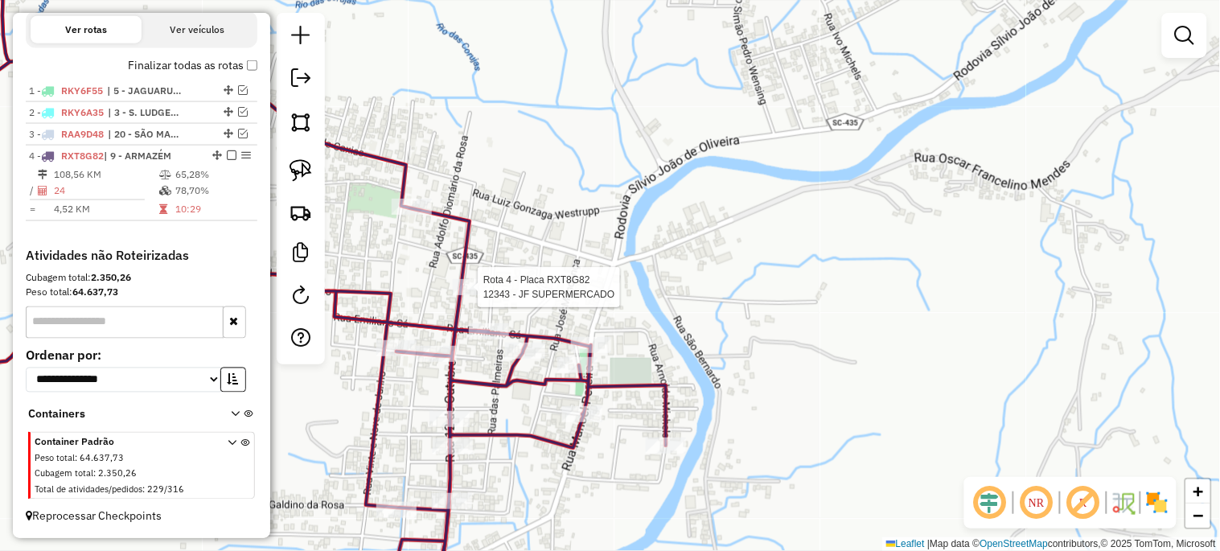
select select "*********"
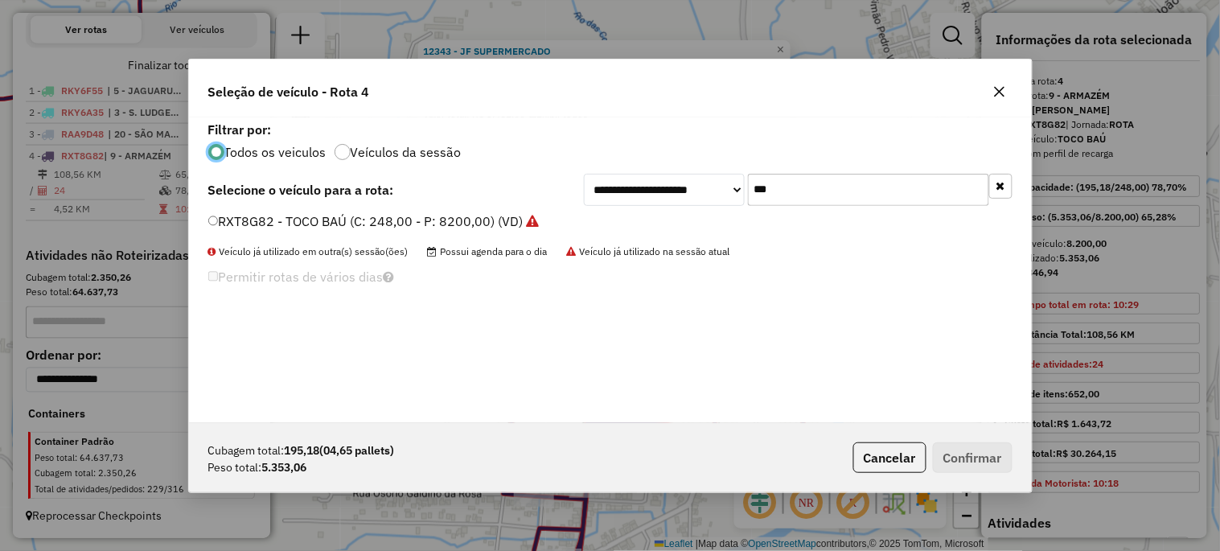
scroll to position [9, 4]
click at [778, 188] on input "***" at bounding box center [868, 190] width 241 height 32
type input "***"
drag, startPoint x: 487, startPoint y: 211, endPoint x: 491, endPoint y: 224, distance: 13.3
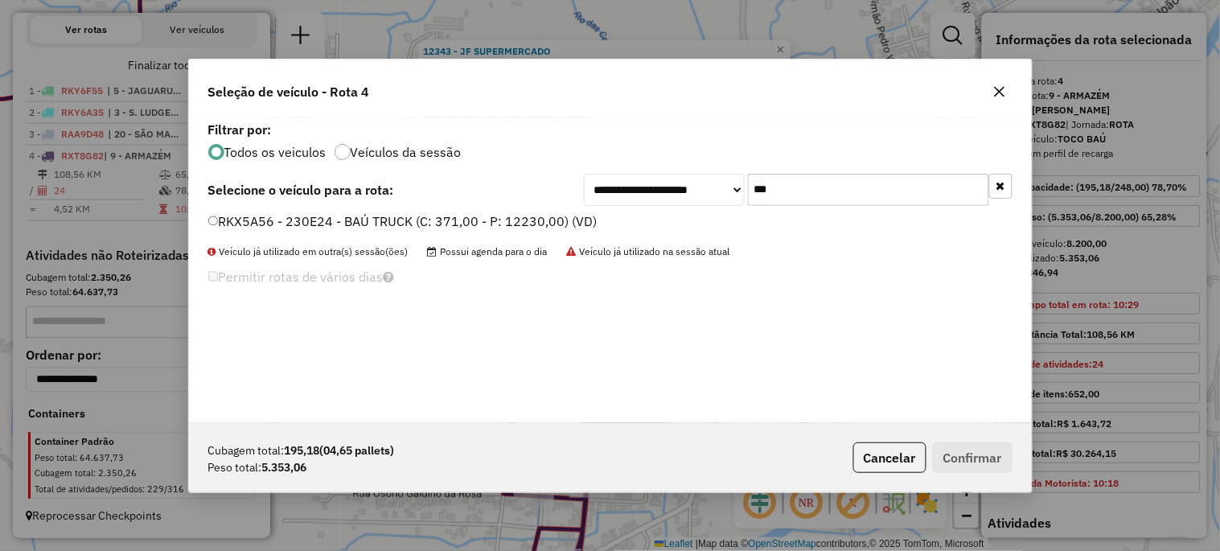
click at [487, 211] on div "**********" at bounding box center [610, 270] width 843 height 306
click at [491, 224] on label "RKX5A56 - 230E24 - BAÚ TRUCK (C: 371,00 - P: 12230,00) (VD)" at bounding box center [402, 220] width 389 height 19
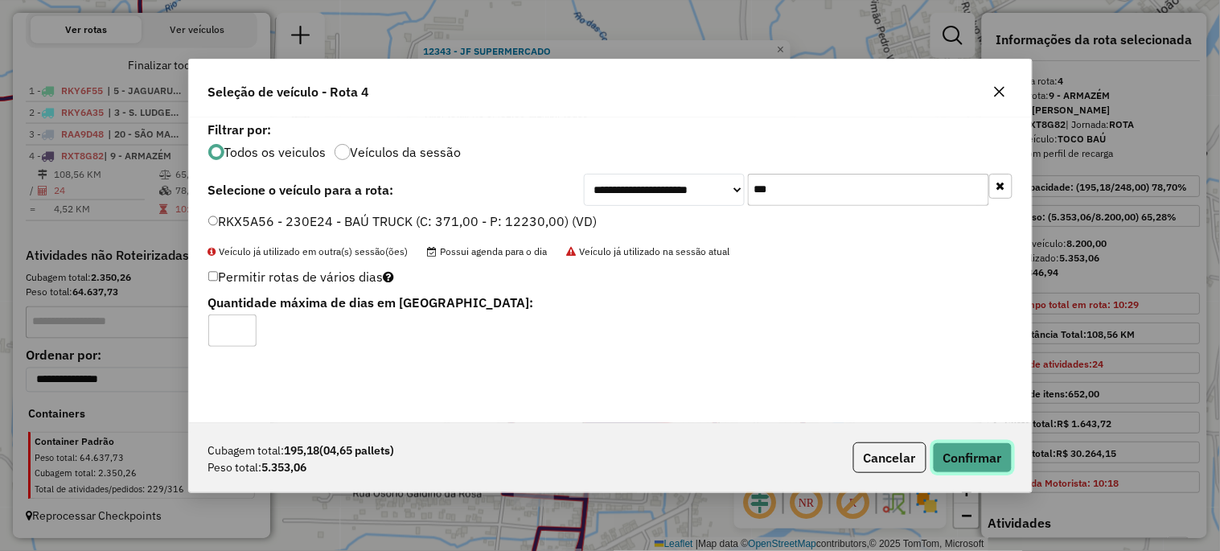
click at [978, 470] on button "Confirmar" at bounding box center [973, 457] width 80 height 31
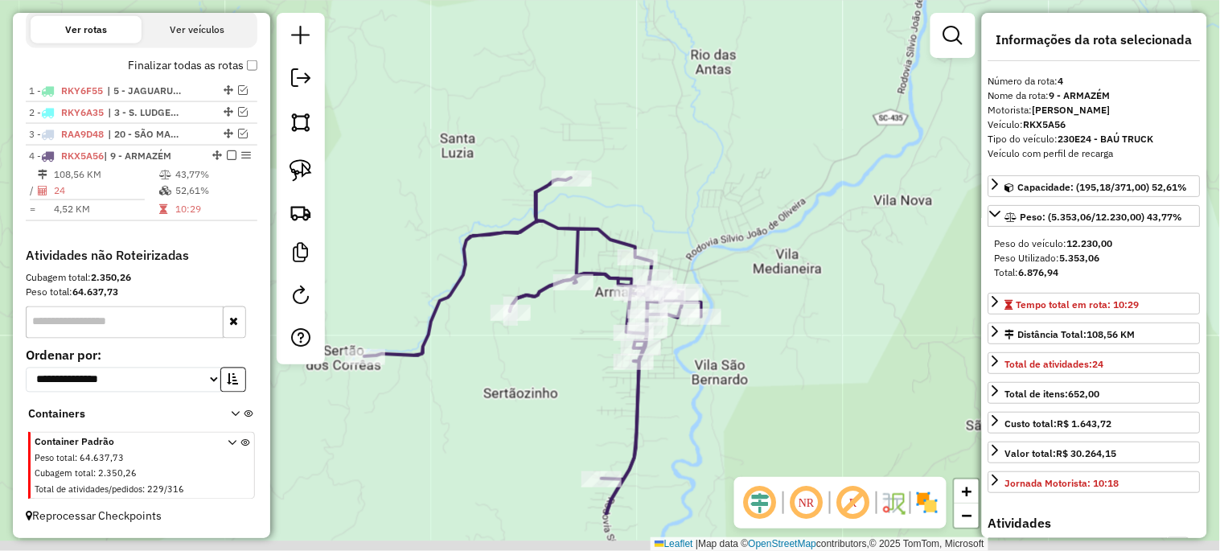
drag, startPoint x: 655, startPoint y: 466, endPoint x: 644, endPoint y: 253, distance: 213.3
click at [645, 265] on div "Janela de atendimento Grade de atendimento Capacidade Transportadoras Veículos …" at bounding box center [610, 275] width 1220 height 551
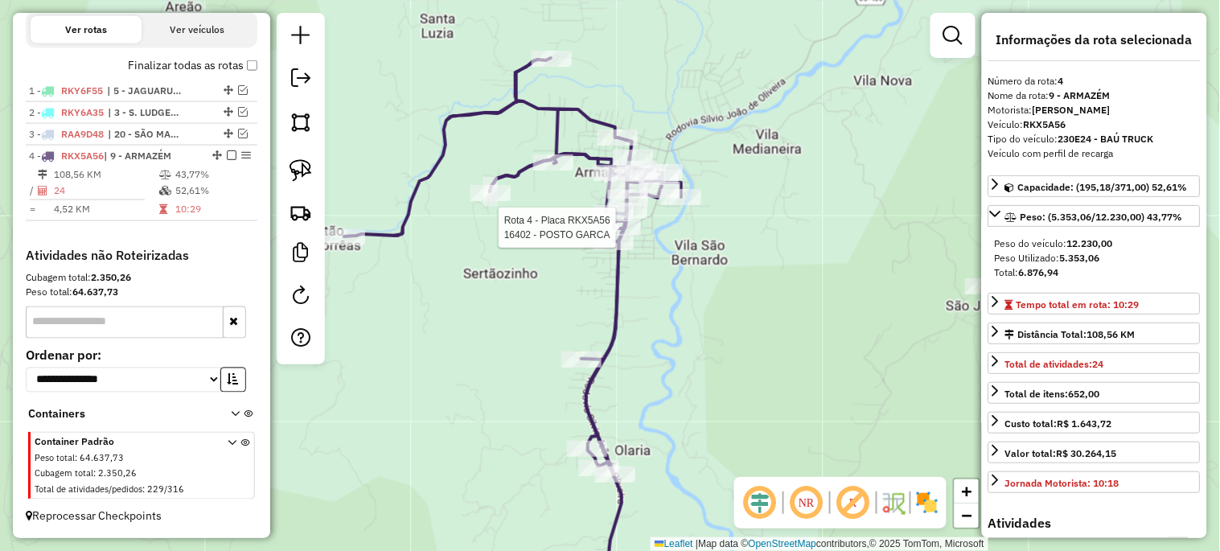
drag, startPoint x: 686, startPoint y: 455, endPoint x: 608, endPoint y: 225, distance: 242.8
click at [608, 226] on div "Rota 4 - Placa RKX5A56 16402 - POSTO GARCA Janela de atendimento Grade de atend…" at bounding box center [610, 275] width 1220 height 551
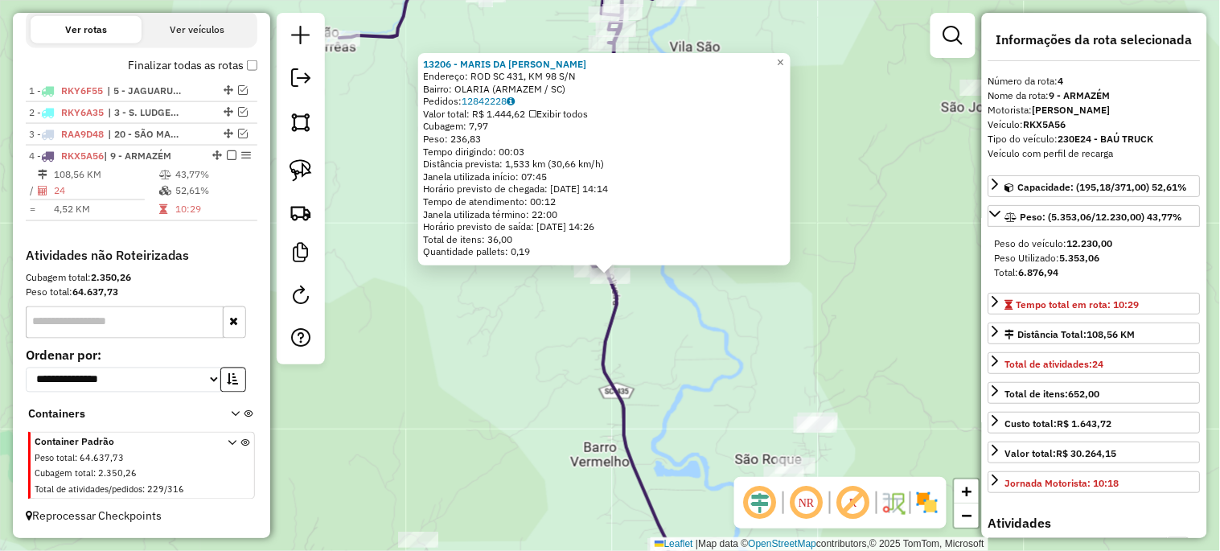
click at [481, 346] on div "13206 - MARIS DA [PERSON_NAME]: ROD SC 431, KM 98 S/N Bairro: OLARIA (ARMAZEM /…" at bounding box center [610, 275] width 1220 height 551
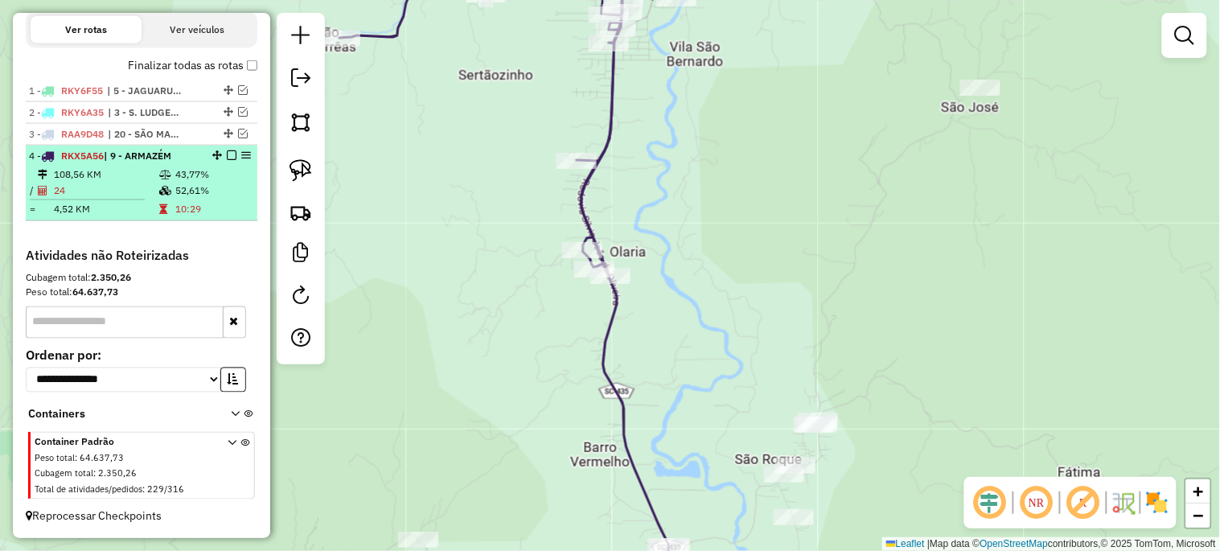
click at [228, 158] on em at bounding box center [232, 155] width 10 height 10
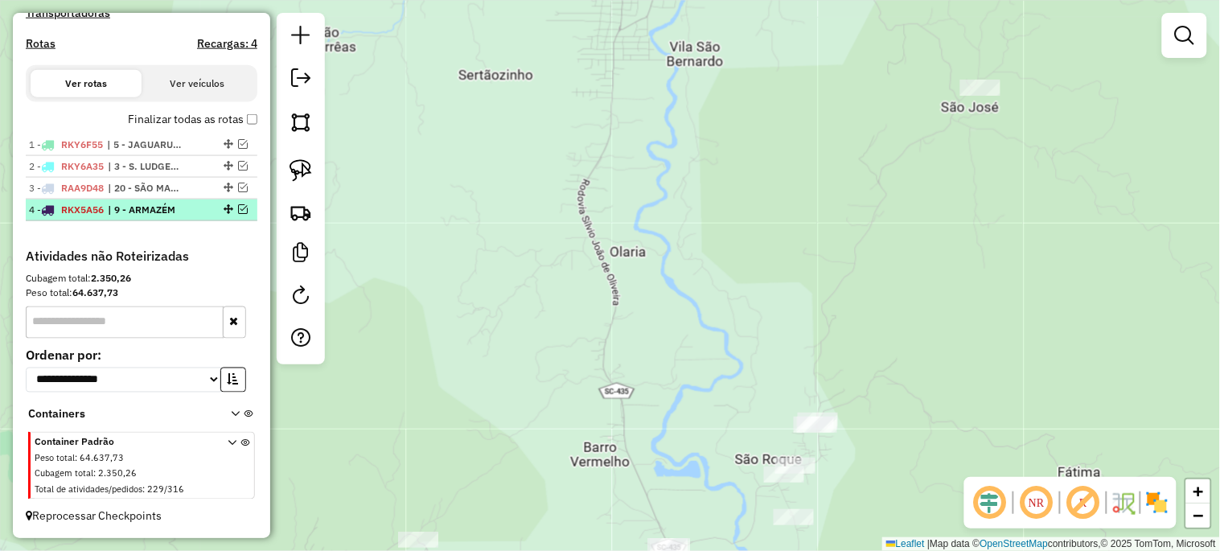
scroll to position [515, 0]
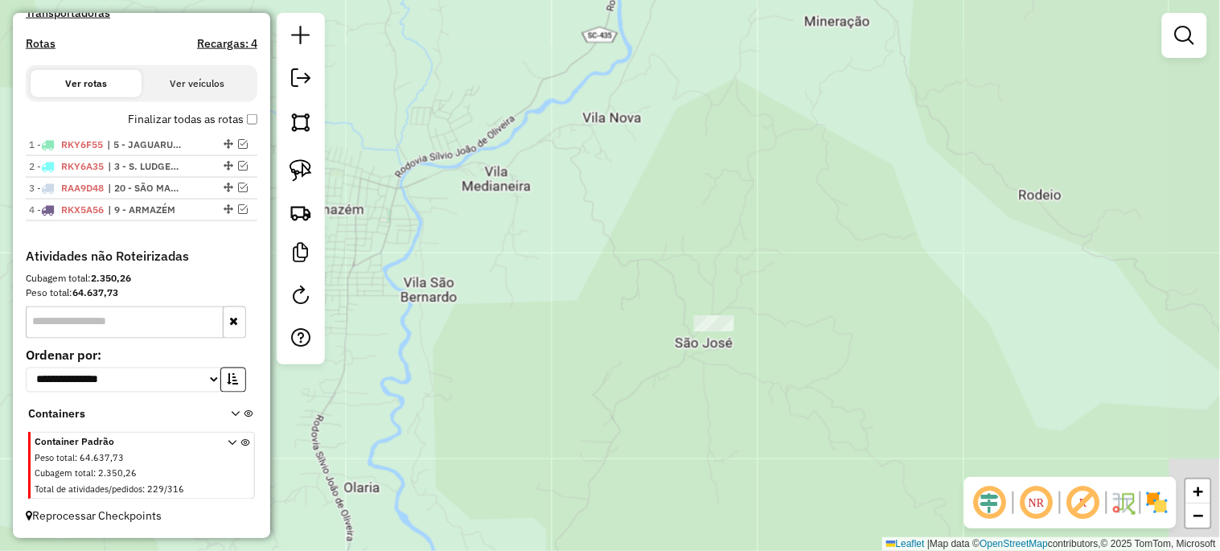
drag, startPoint x: 757, startPoint y: 238, endPoint x: 523, endPoint y: 457, distance: 320.9
click at [523, 457] on div "Janela de atendimento Grade de atendimento Capacidade Transportadoras Veículos …" at bounding box center [610, 275] width 1220 height 551
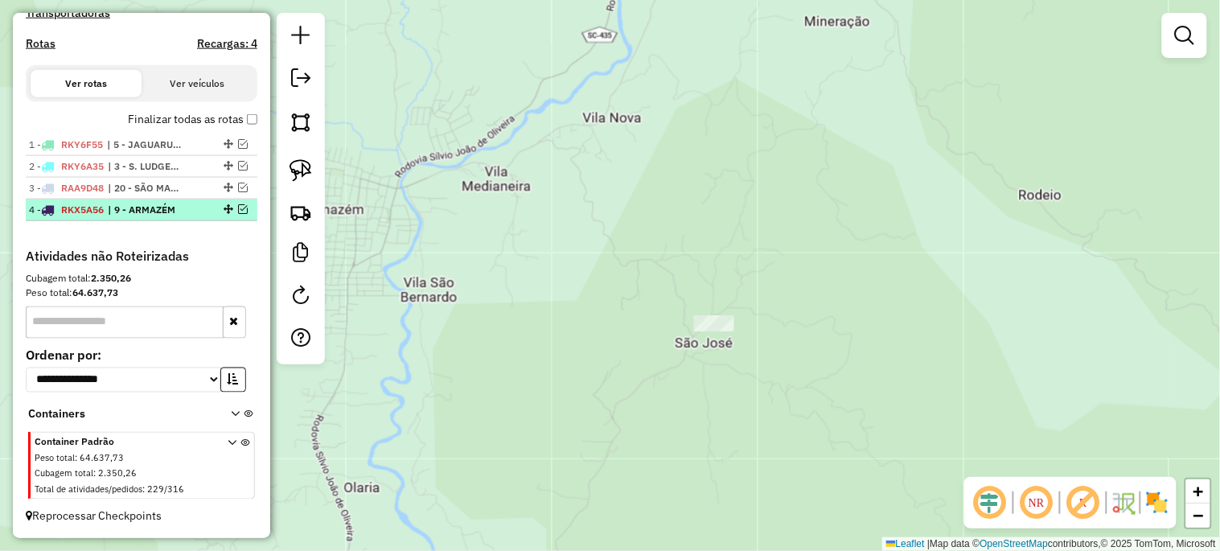
click at [243, 209] on em at bounding box center [243, 209] width 10 height 10
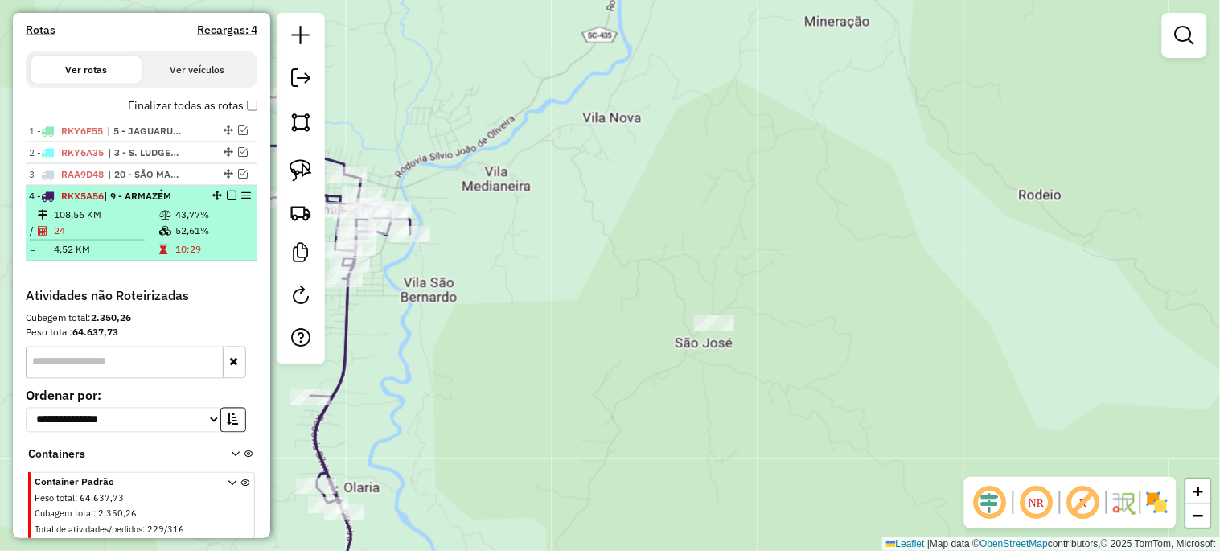
scroll to position [568, 0]
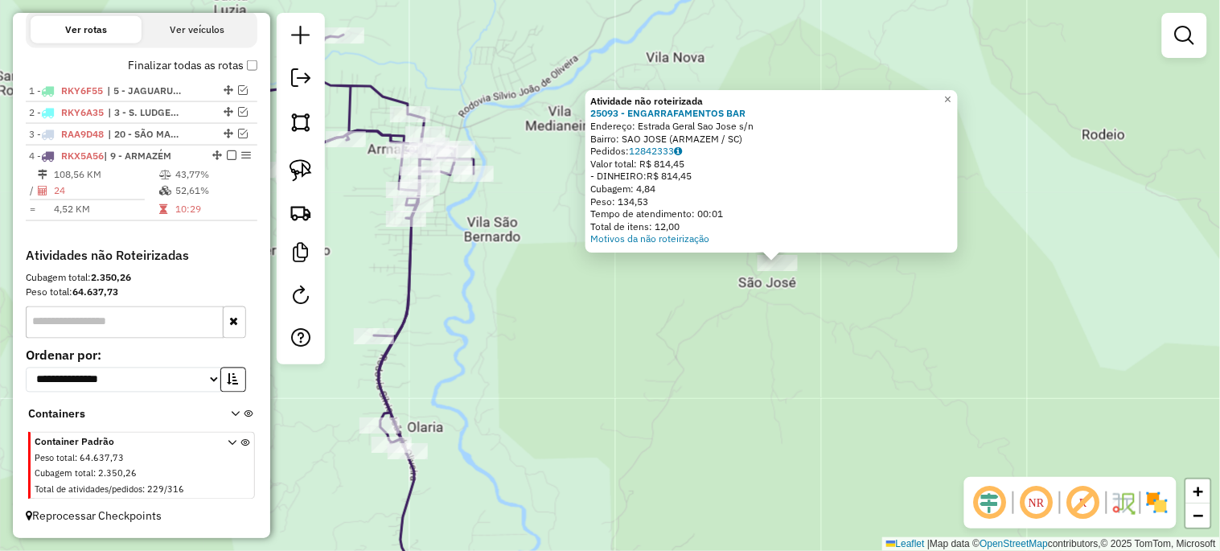
drag, startPoint x: 519, startPoint y: 372, endPoint x: 686, endPoint y: 359, distance: 167.0
click at [686, 359] on div "Atividade não roteirizada 25093 - ENGARRAFAMENTOS BAR Endereço: Estrada Geral S…" at bounding box center [610, 275] width 1220 height 551
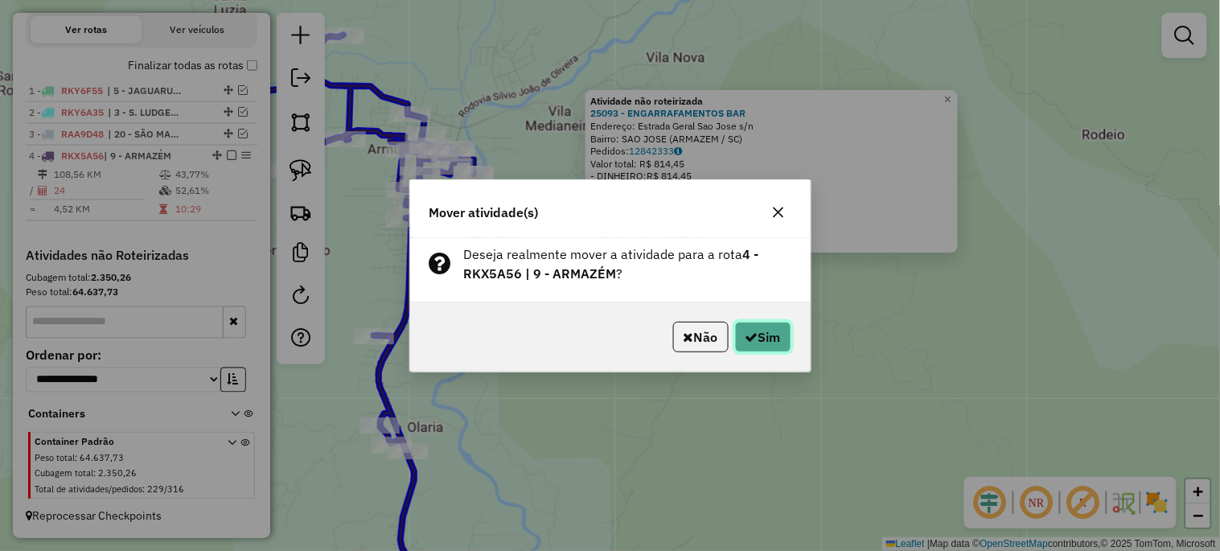
click at [762, 338] on button "Sim" at bounding box center [763, 337] width 56 height 31
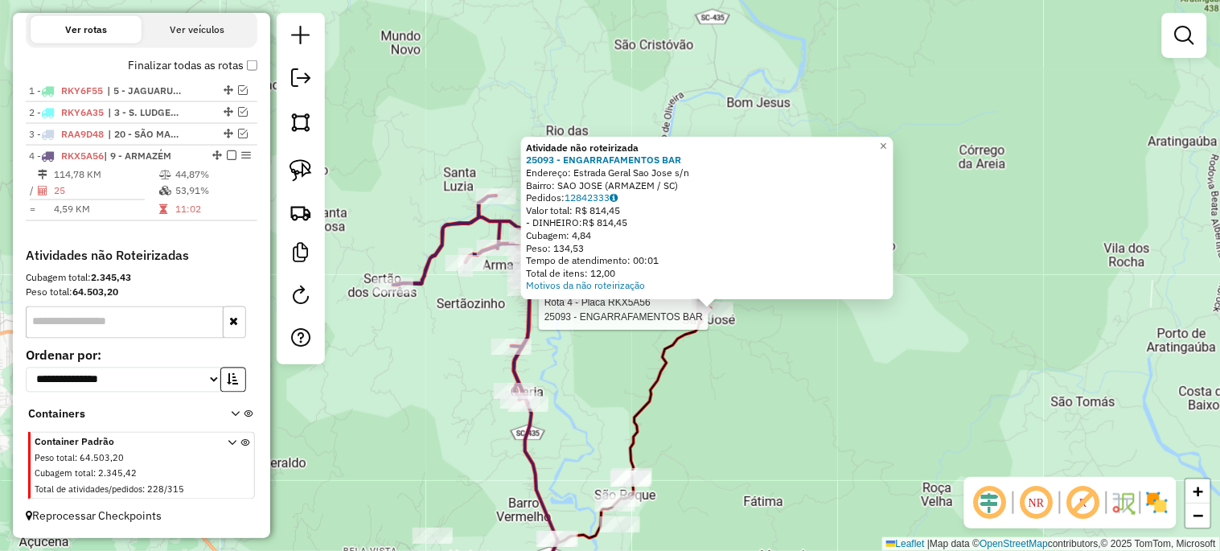
select select "*********"
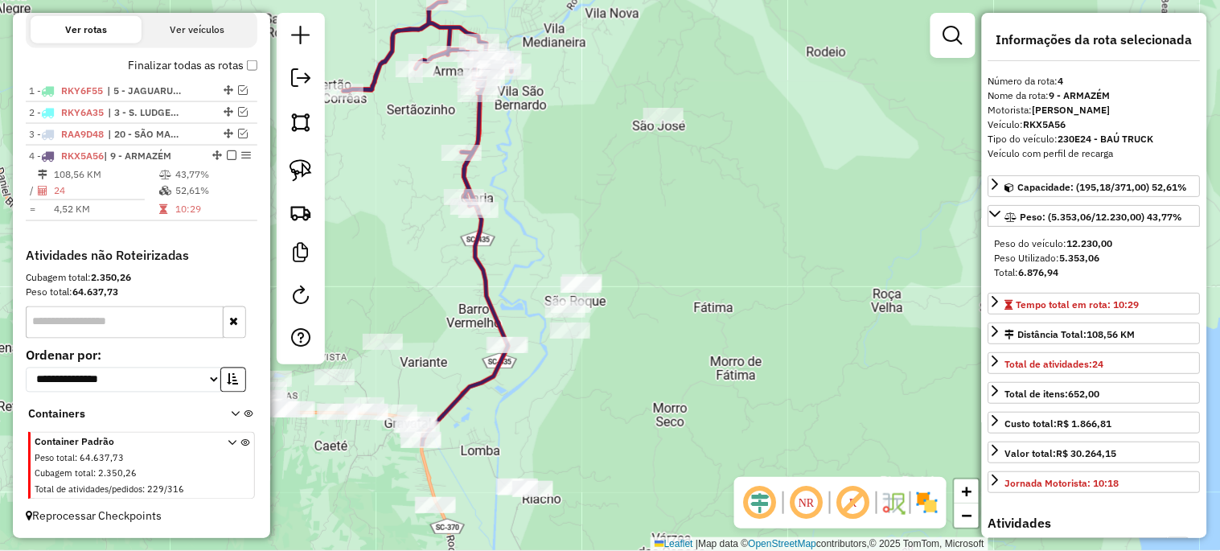
drag, startPoint x: 624, startPoint y: 396, endPoint x: 676, endPoint y: 236, distance: 168.3
click at [676, 236] on div "Janela de atendimento Grade de atendimento Capacidade Transportadoras Veículos …" at bounding box center [610, 275] width 1220 height 551
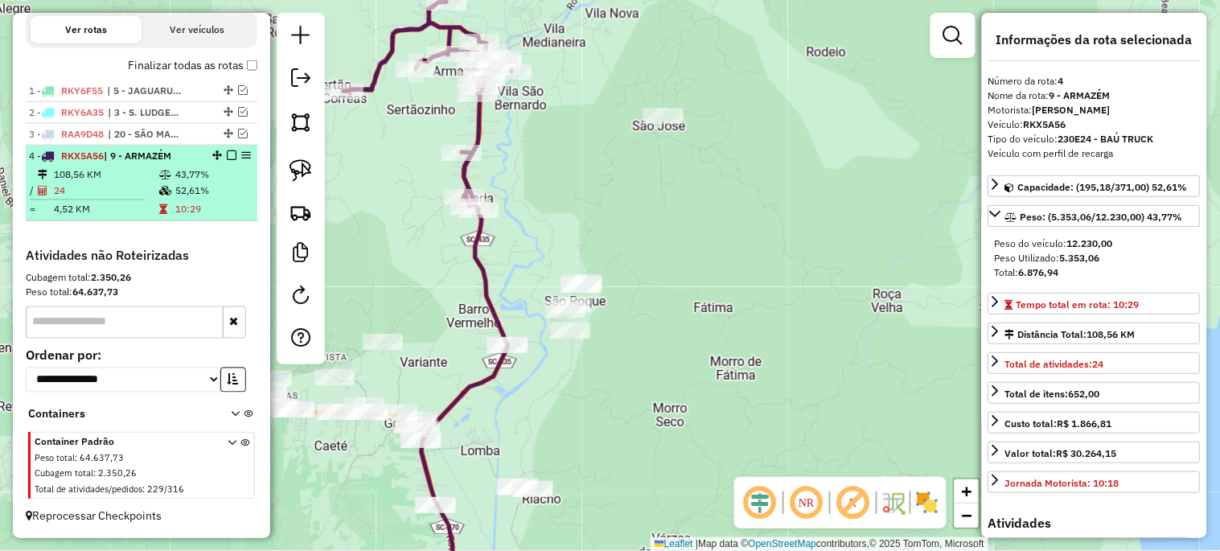
click at [227, 154] on em at bounding box center [232, 155] width 10 height 10
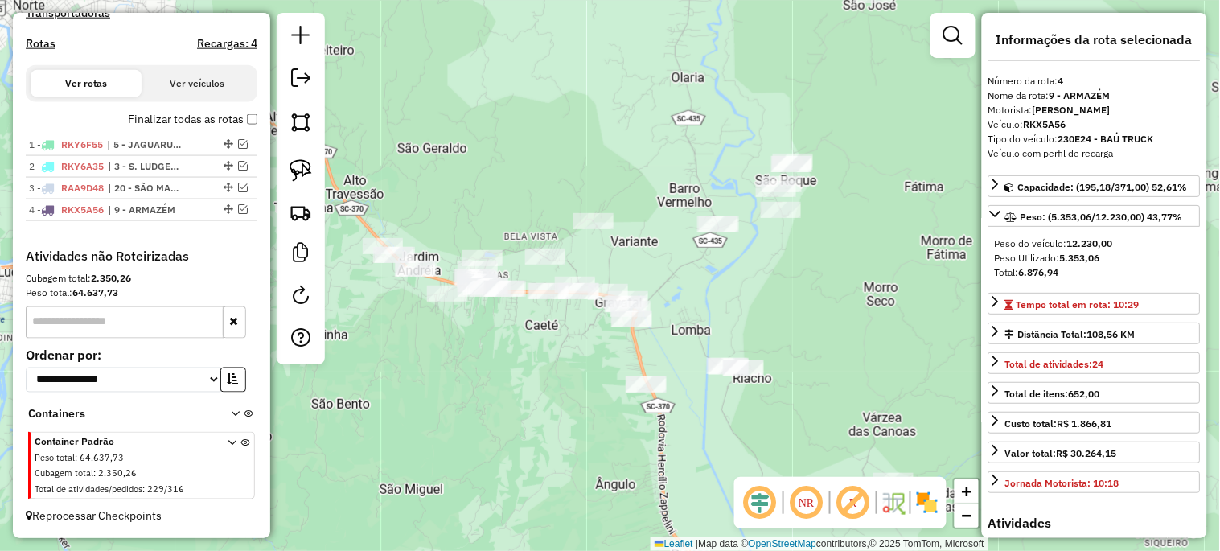
drag, startPoint x: 396, startPoint y: 236, endPoint x: 606, endPoint y: 116, distance: 242.8
click at [606, 116] on div "Janela de atendimento Grade de atendimento Capacidade Transportadoras Veículos …" at bounding box center [610, 275] width 1220 height 551
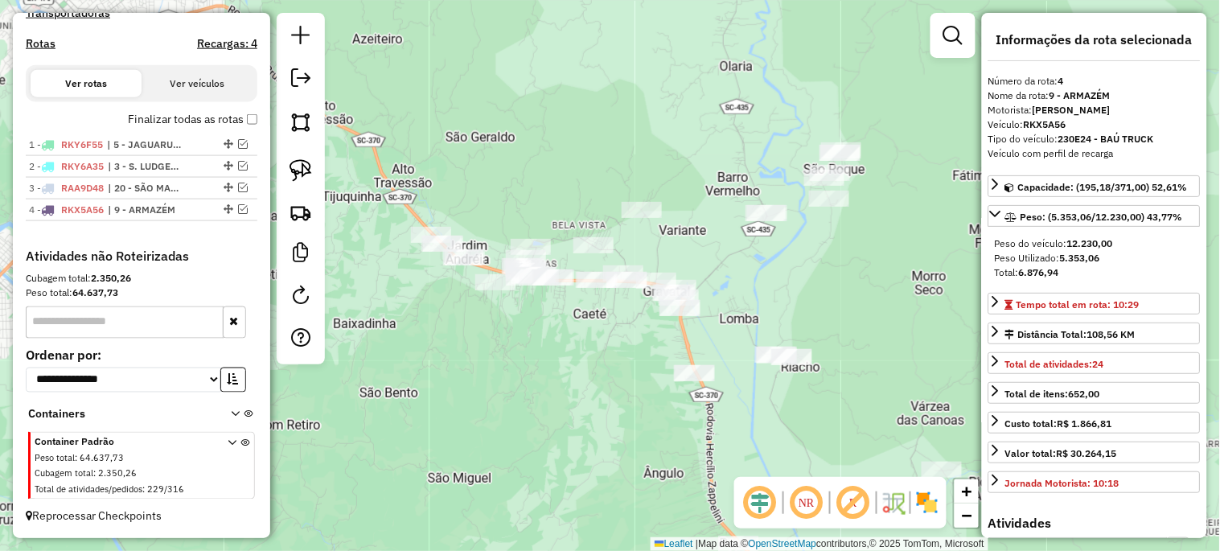
drag, startPoint x: 429, startPoint y: 365, endPoint x: 487, endPoint y: 357, distance: 58.5
click at [487, 357] on div "Janela de atendimento Grade de atendimento Capacidade Transportadoras Veículos …" at bounding box center [610, 275] width 1220 height 551
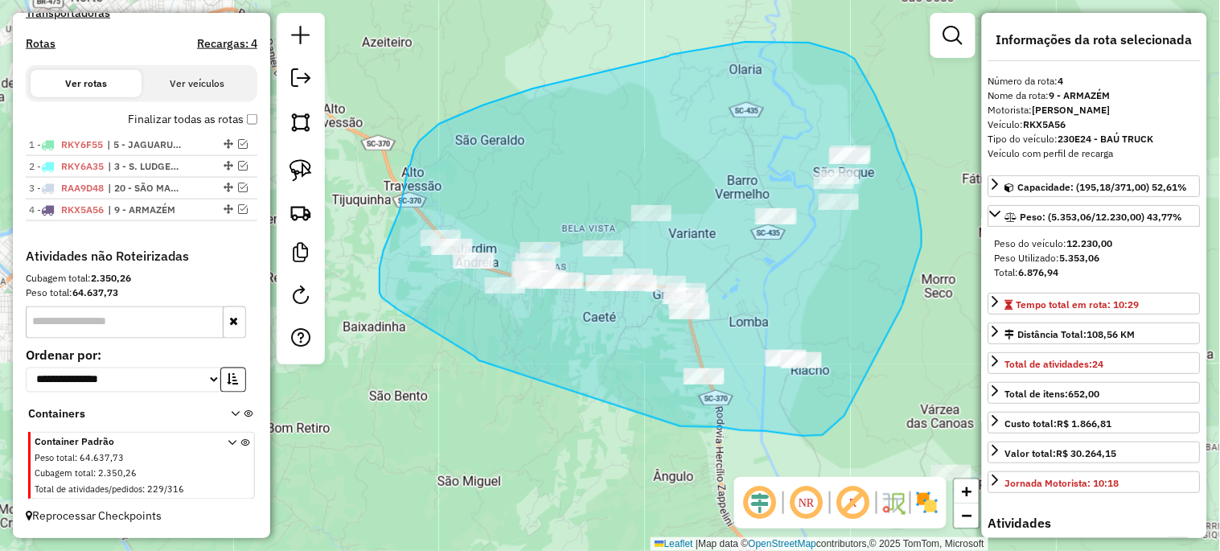
drag, startPoint x: 478, startPoint y: 360, endPoint x: 680, endPoint y: 426, distance: 212.3
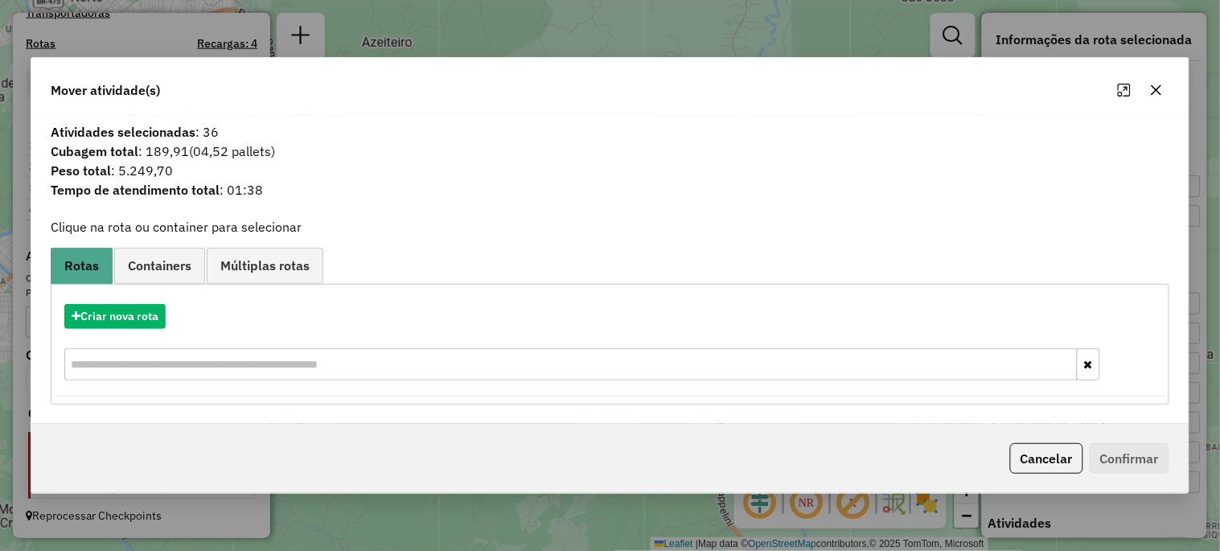
click at [1153, 85] on icon "button" at bounding box center [1157, 89] width 10 height 10
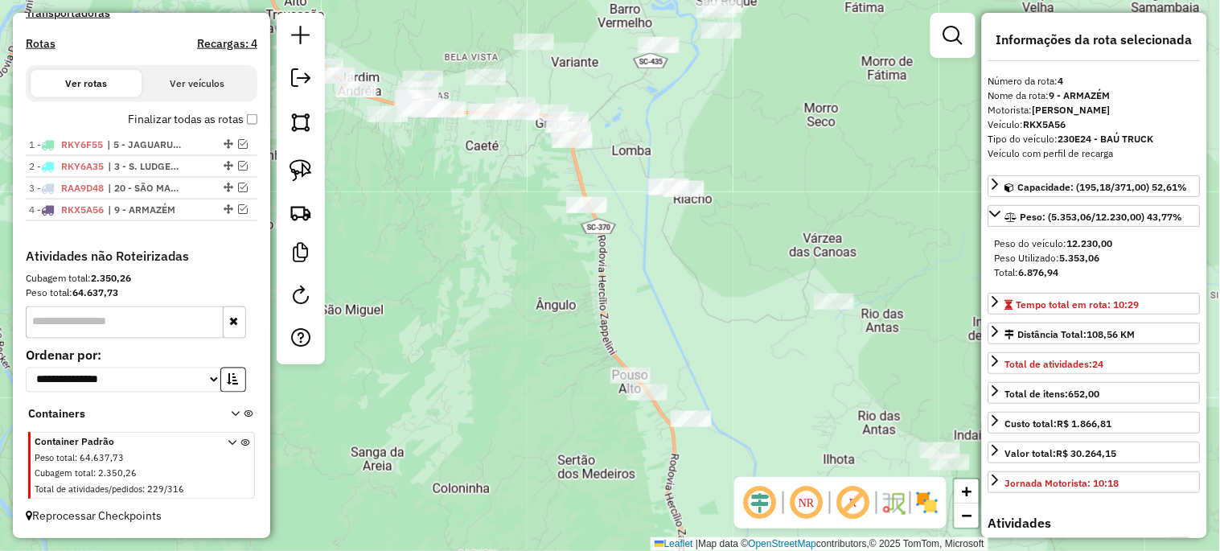
drag, startPoint x: 719, startPoint y: 195, endPoint x: 698, endPoint y: 125, distance: 73.0
click at [698, 125] on div "Janela de atendimento Grade de atendimento Capacidade Transportadoras Veículos …" at bounding box center [610, 275] width 1220 height 551
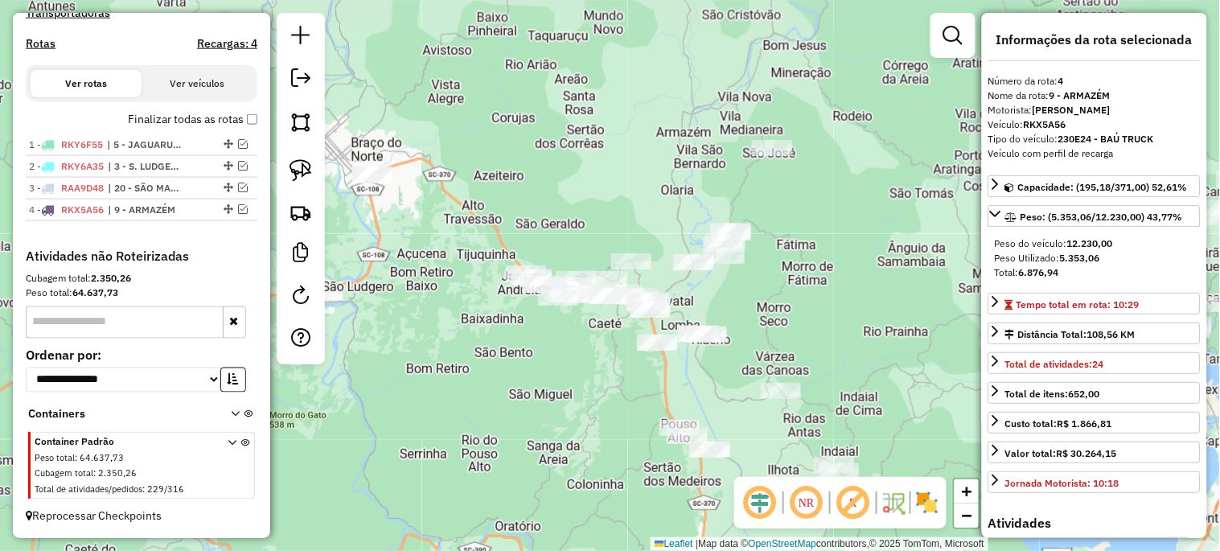
drag, startPoint x: 743, startPoint y: 174, endPoint x: 757, endPoint y: 333, distance: 159.8
click at [757, 333] on div "Janela de atendimento Grade de atendimento Capacidade Transportadoras Veículos …" at bounding box center [610, 275] width 1220 height 551
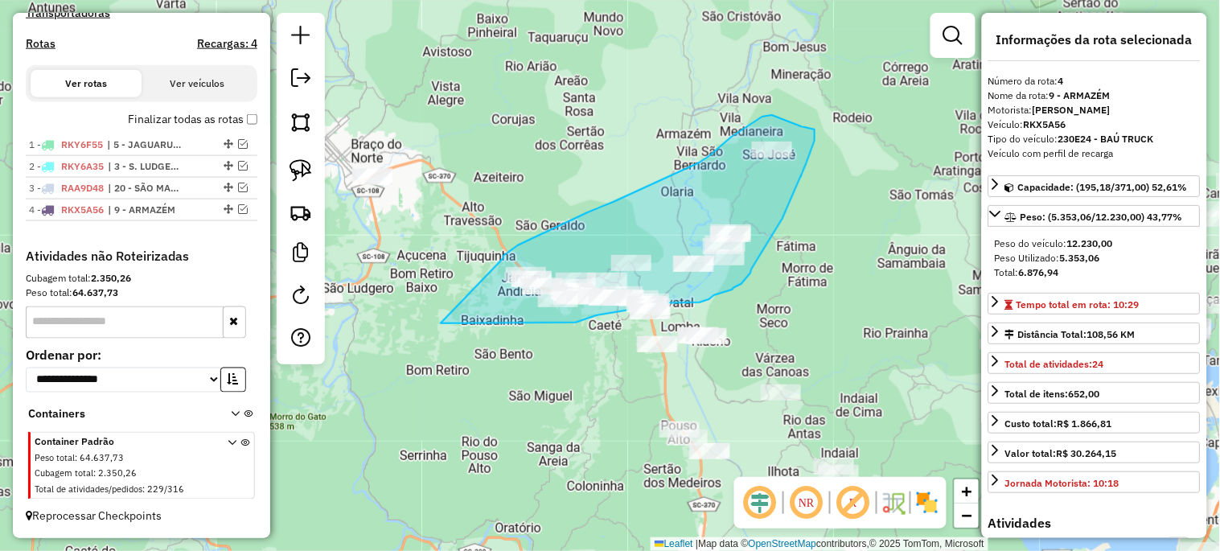
drag, startPoint x: 503, startPoint y: 258, endPoint x: 441, endPoint y: 323, distance: 90.4
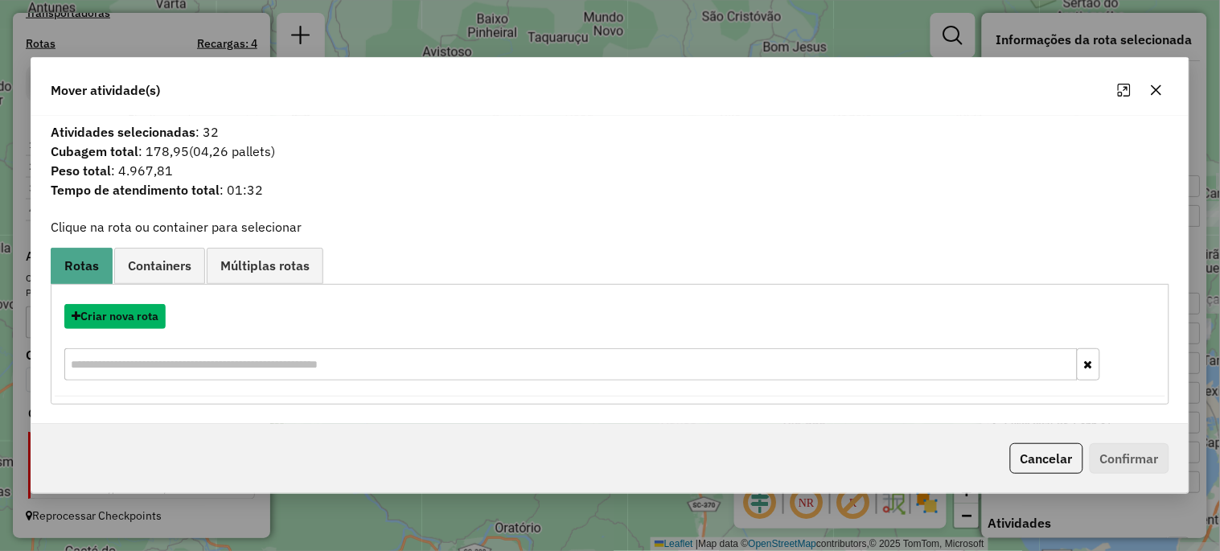
click at [105, 325] on button "Criar nova rota" at bounding box center [114, 316] width 101 height 25
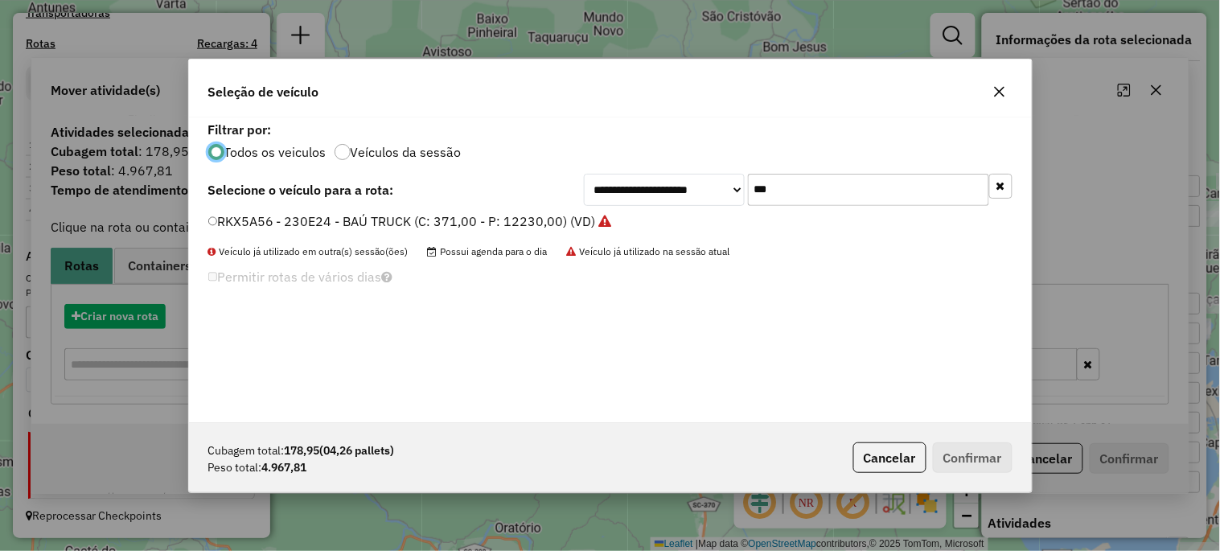
scroll to position [9, 4]
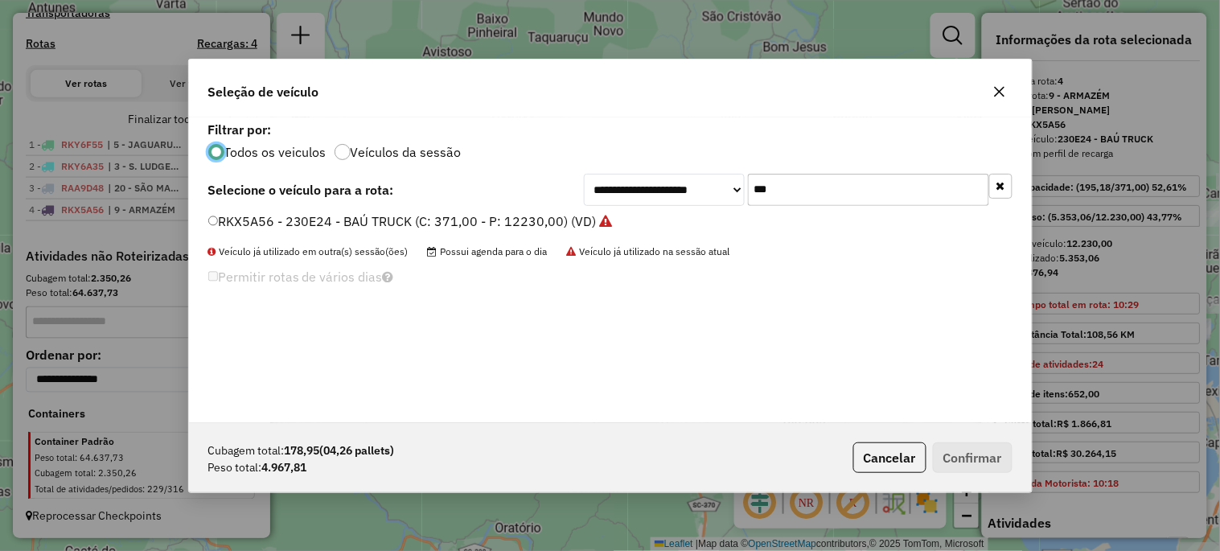
click at [809, 203] on input "***" at bounding box center [868, 190] width 241 height 32
type input "***"
click at [372, 223] on label "RXT8G82 - TOCO BAÚ (C: 248,00 - P: 8200,00) (VD)" at bounding box center [365, 220] width 315 height 19
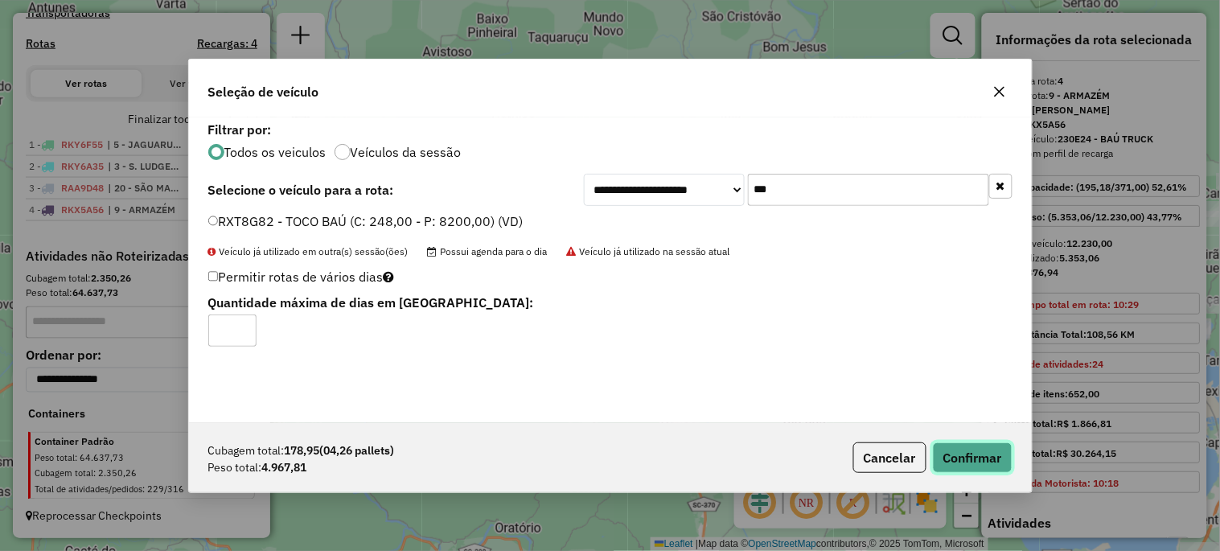
click at [962, 450] on button "Confirmar" at bounding box center [973, 457] width 80 height 31
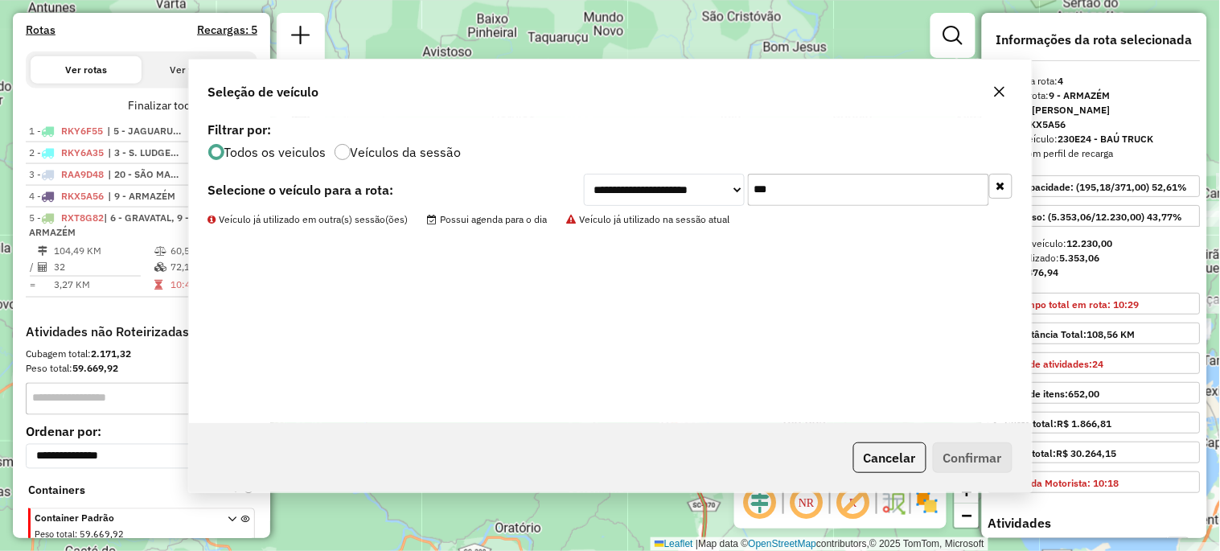
scroll to position [605, 0]
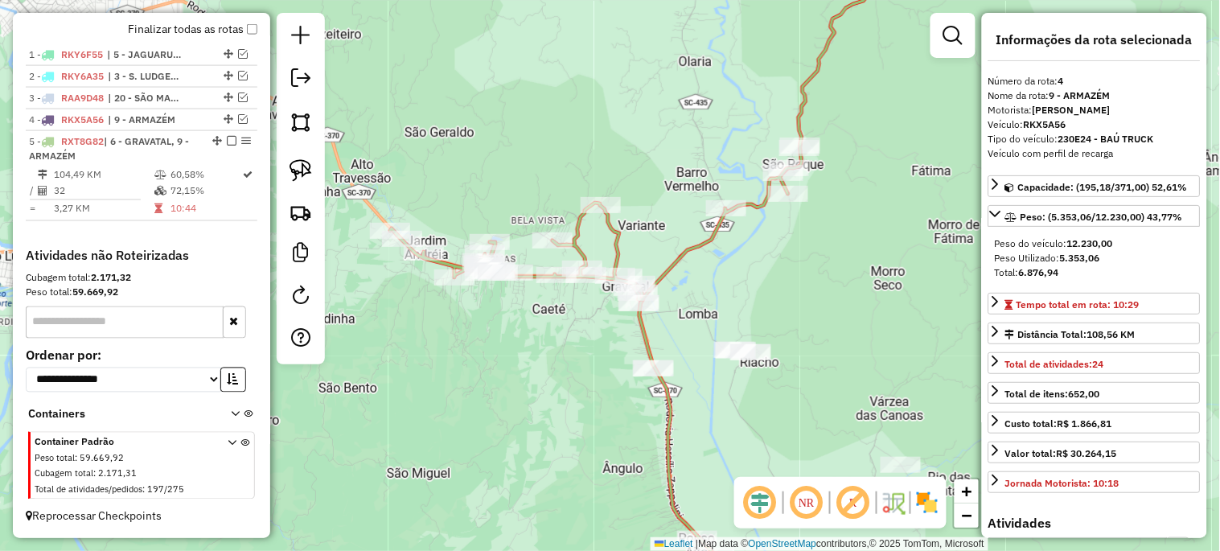
click at [729, 216] on div at bounding box center [726, 208] width 40 height 16
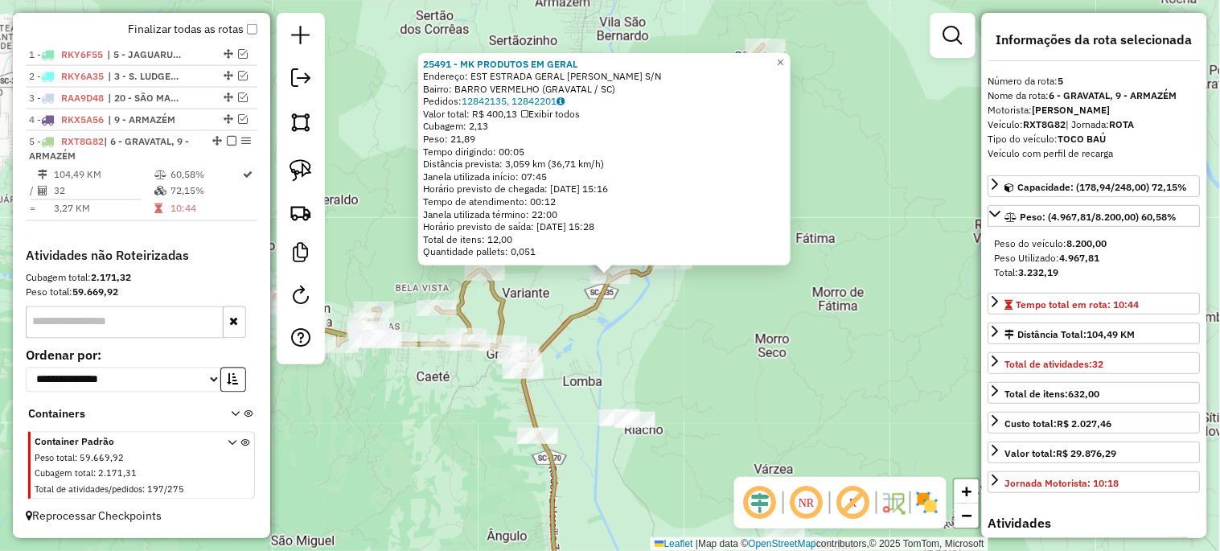
drag, startPoint x: 720, startPoint y: 354, endPoint x: 688, endPoint y: 376, distance: 38.8
click at [720, 356] on div "25491 - MK PRODUTOS EM GERAL Endereço: EST ESTRADA GERAL BARRO VERMEL S/N Bairr…" at bounding box center [610, 275] width 1220 height 551
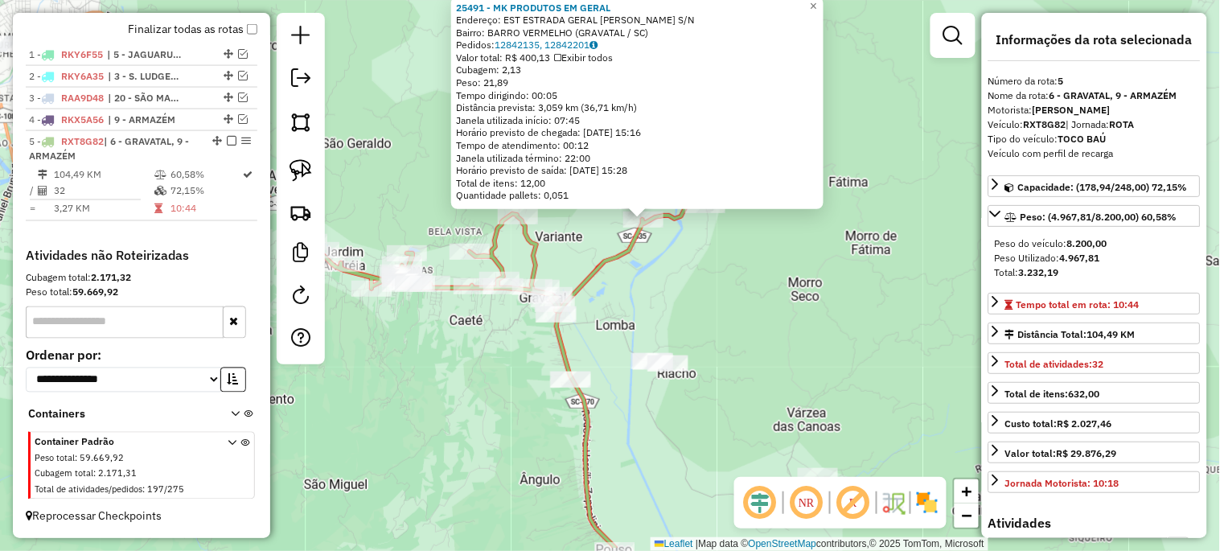
drag, startPoint x: 632, startPoint y: 383, endPoint x: 768, endPoint y: 235, distance: 200.9
click at [767, 236] on div "25491 - MK PRODUTOS EM GERAL Endereço: EST ESTRADA GERAL BARRO VERMEL S/N Bairr…" at bounding box center [610, 275] width 1220 height 551
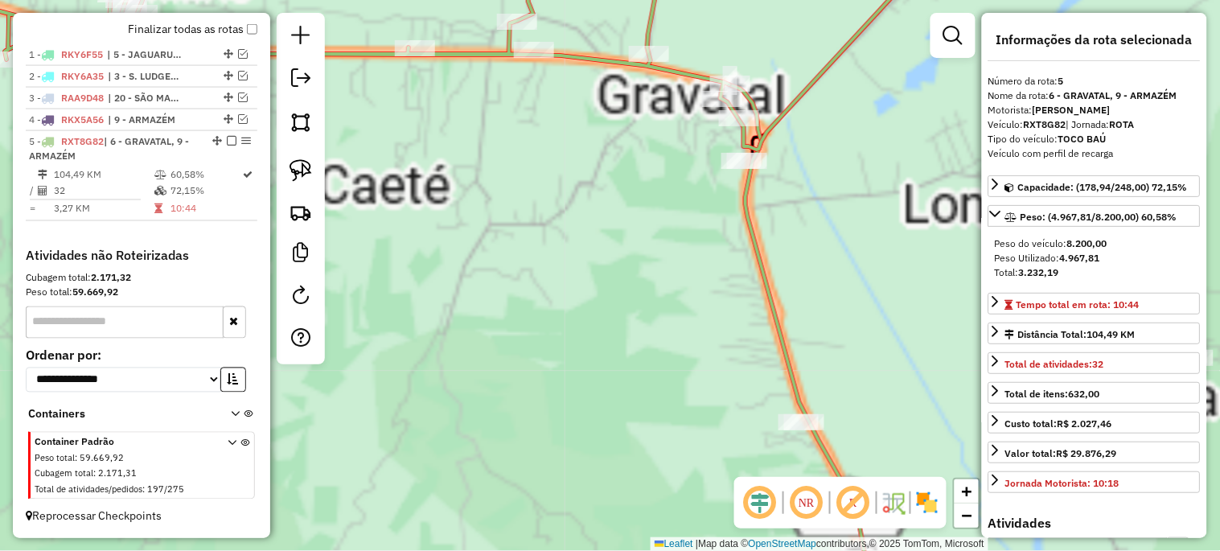
click at [666, 222] on div "25491 - MK PRODUTOS EM GERAL Endereço: EST ESTRADA GERAL BARRO VERMEL S/N Bairr…" at bounding box center [610, 275] width 1220 height 551
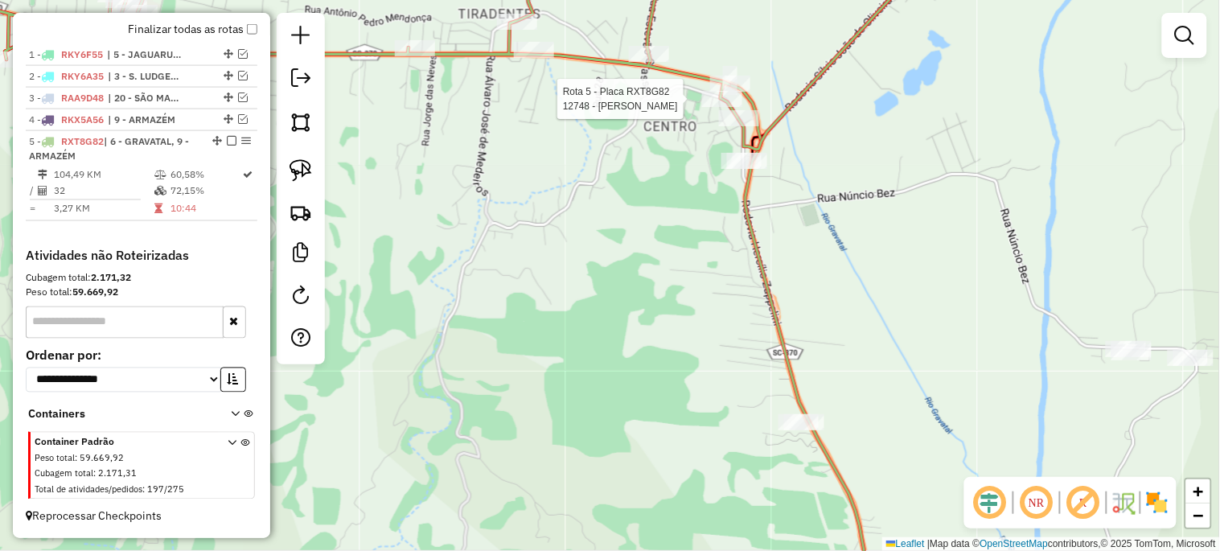
click at [718, 107] on div at bounding box center [722, 99] width 40 height 16
select select "*********"
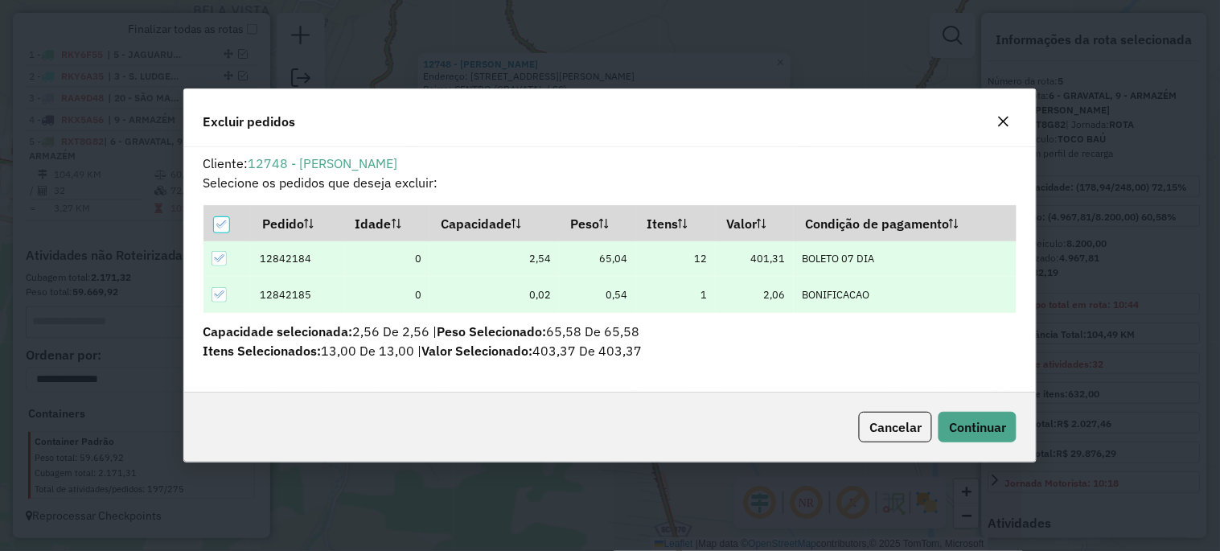
scroll to position [0, 0]
click at [954, 419] on span "Continuar" at bounding box center [977, 427] width 57 height 16
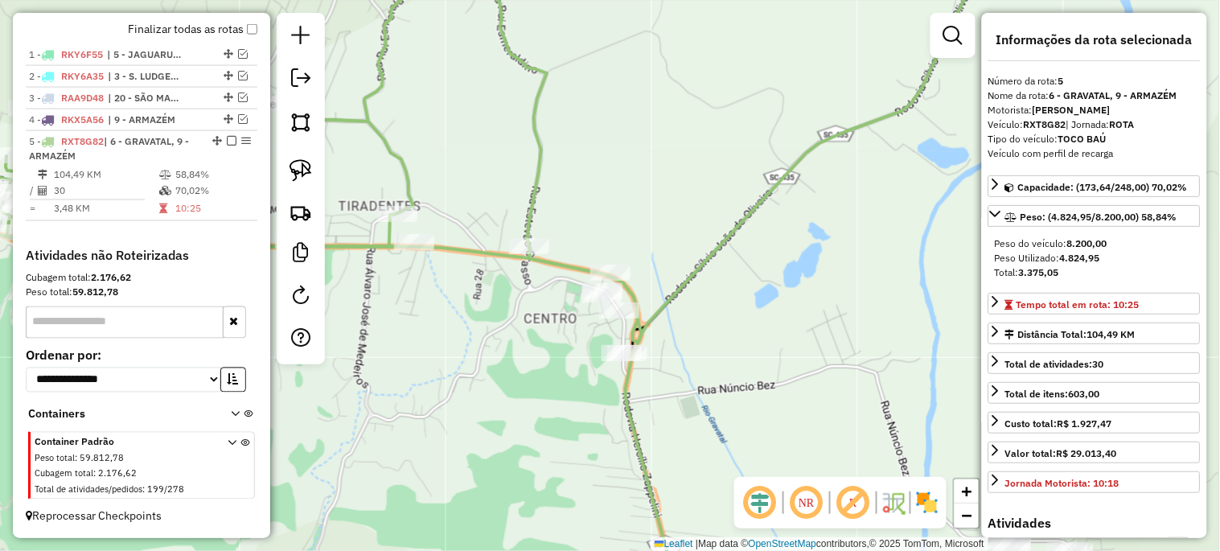
click at [823, 326] on div "Janela de atendimento Grade de atendimento Capacidade Transportadoras Veículos …" at bounding box center [610, 275] width 1220 height 551
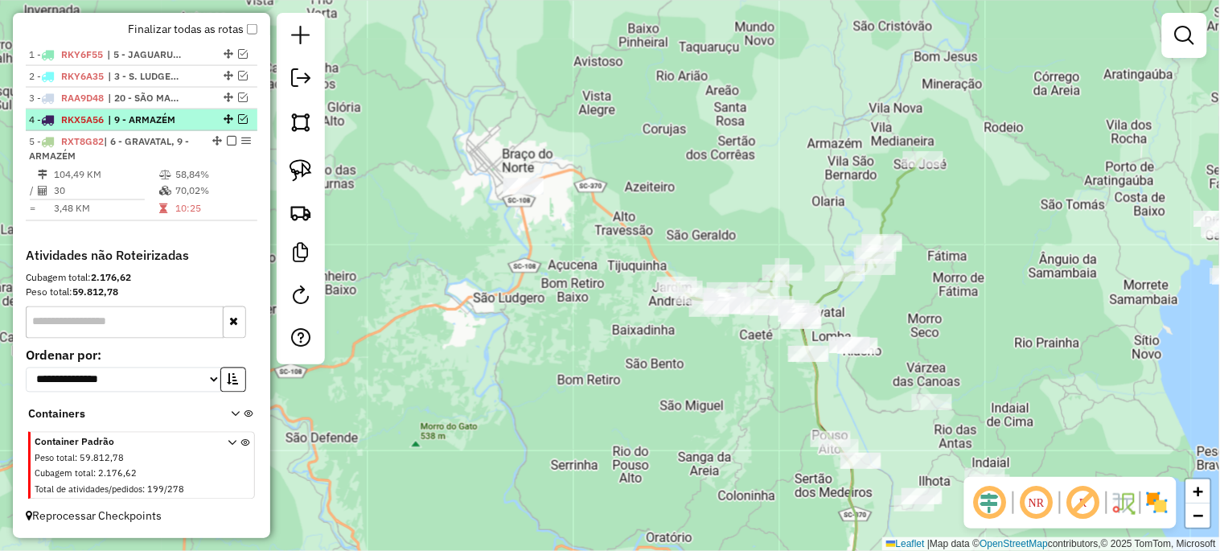
click at [240, 121] on em at bounding box center [243, 119] width 10 height 10
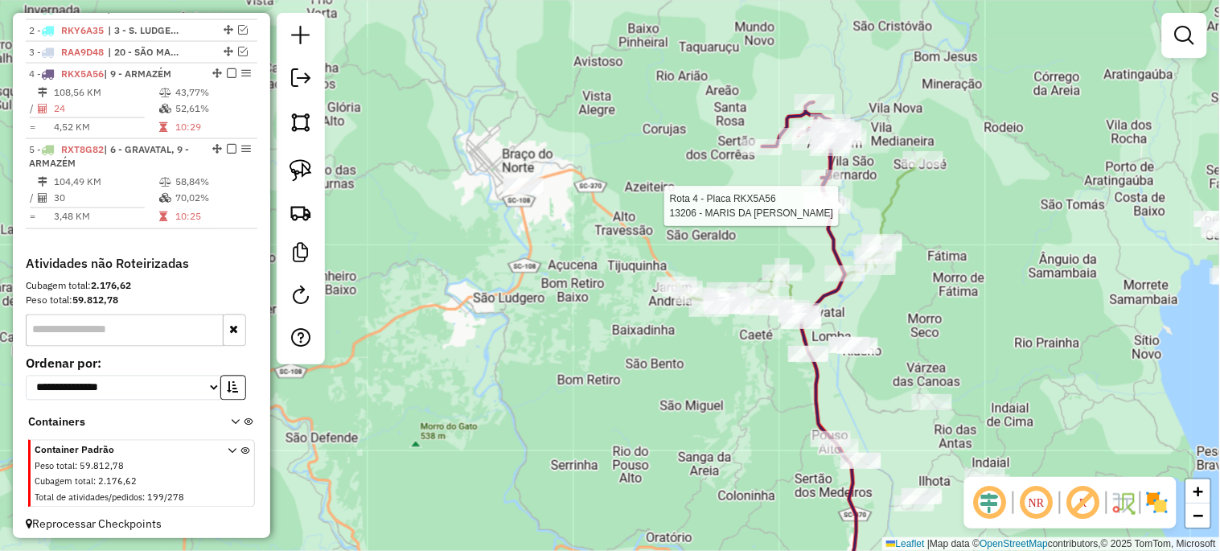
scroll to position [658, 0]
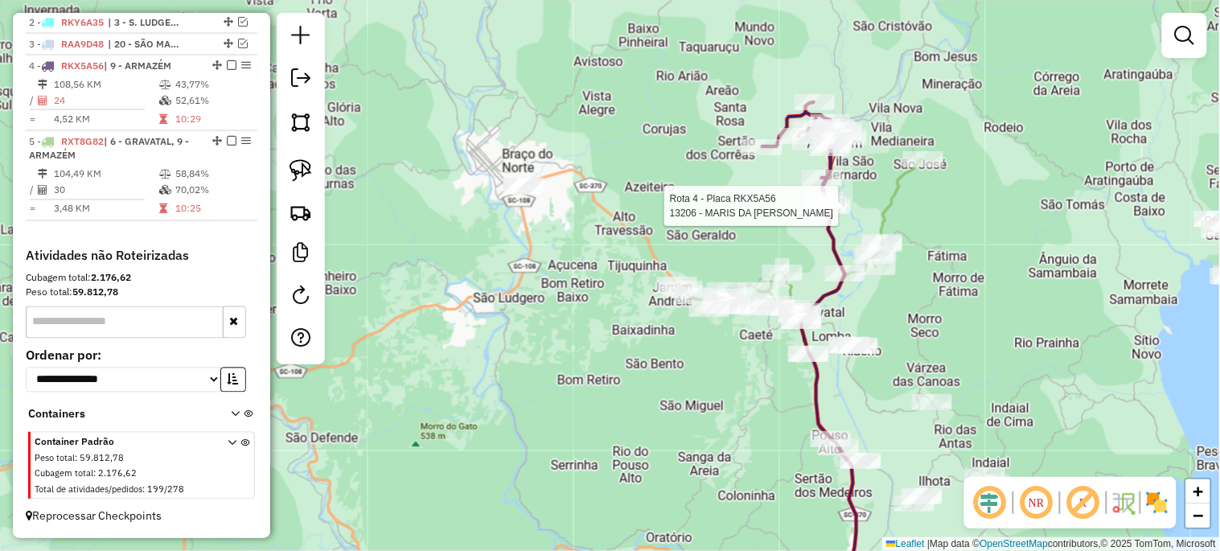
select select "*********"
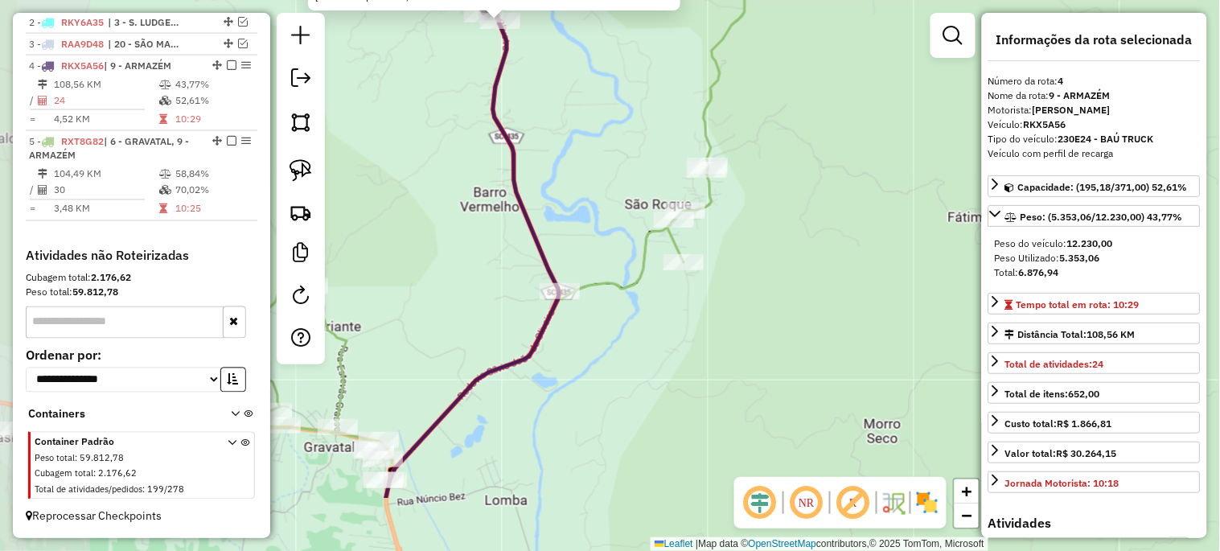
drag, startPoint x: 556, startPoint y: 388, endPoint x: 828, endPoint y: 280, distance: 293.4
click at [828, 280] on div "13206 - MARIS DA [PERSON_NAME]: ROD SC 431, KM 98 S/N Bairro: OLARIA (ARMAZEM /…" at bounding box center [610, 275] width 1220 height 551
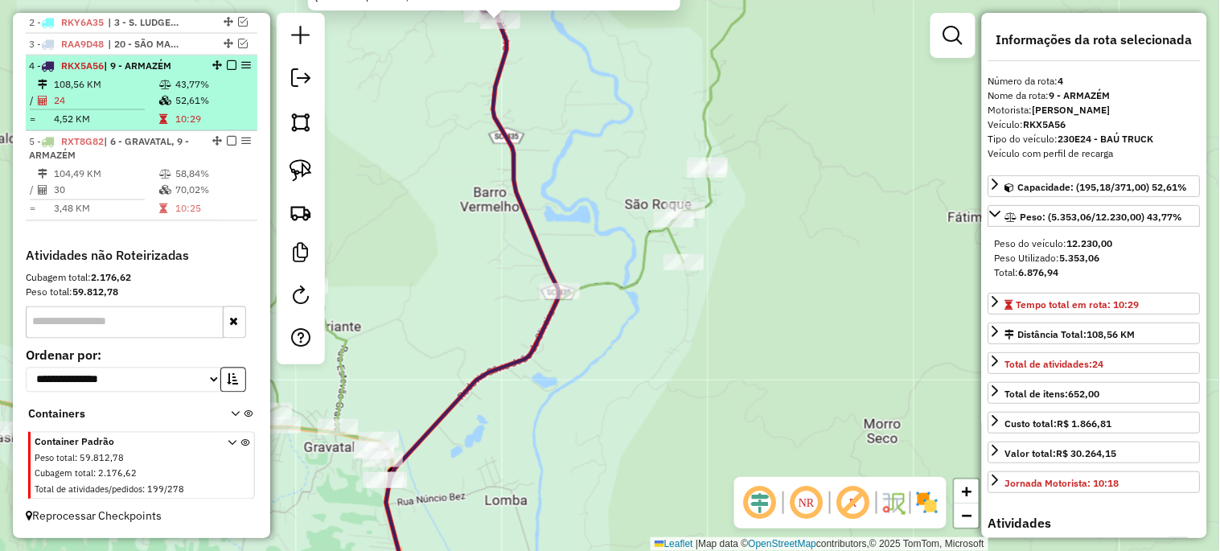
click at [228, 66] on em at bounding box center [232, 65] width 10 height 10
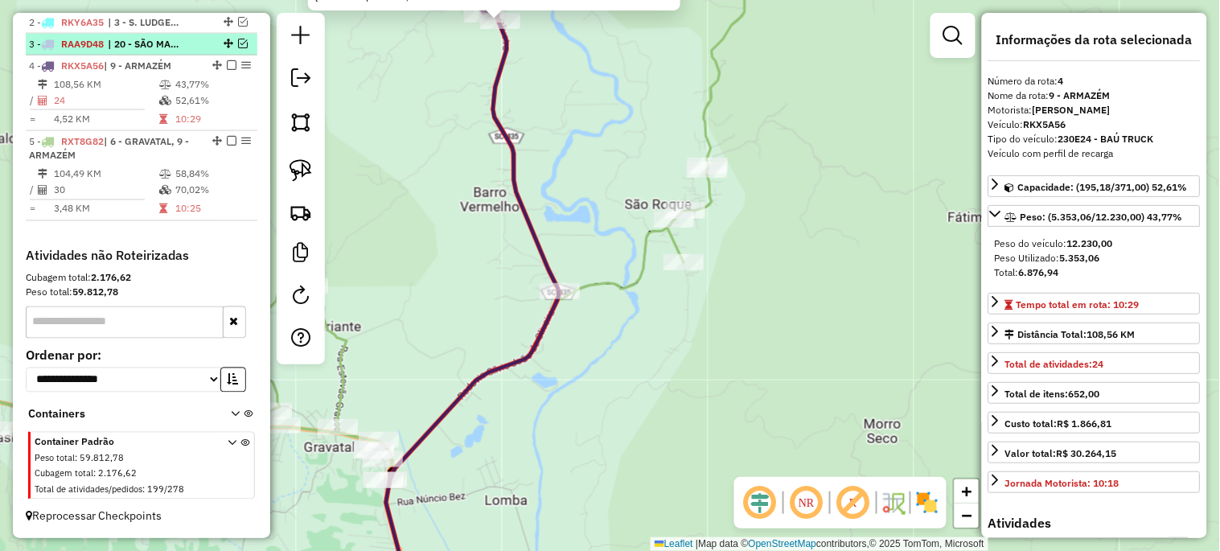
scroll to position [605, 0]
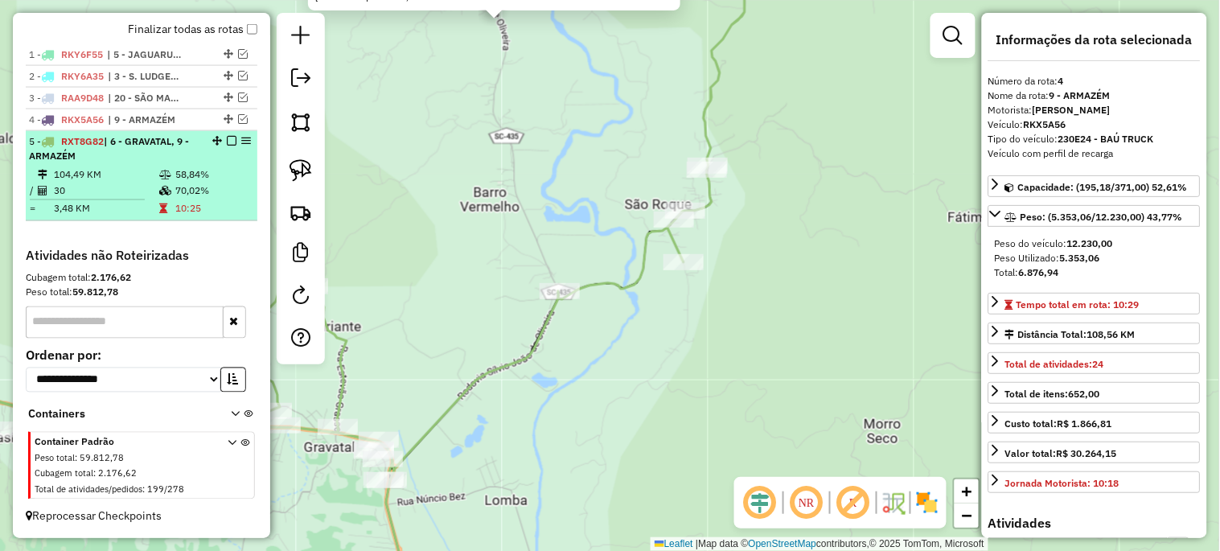
click at [227, 141] on em at bounding box center [232, 141] width 10 height 10
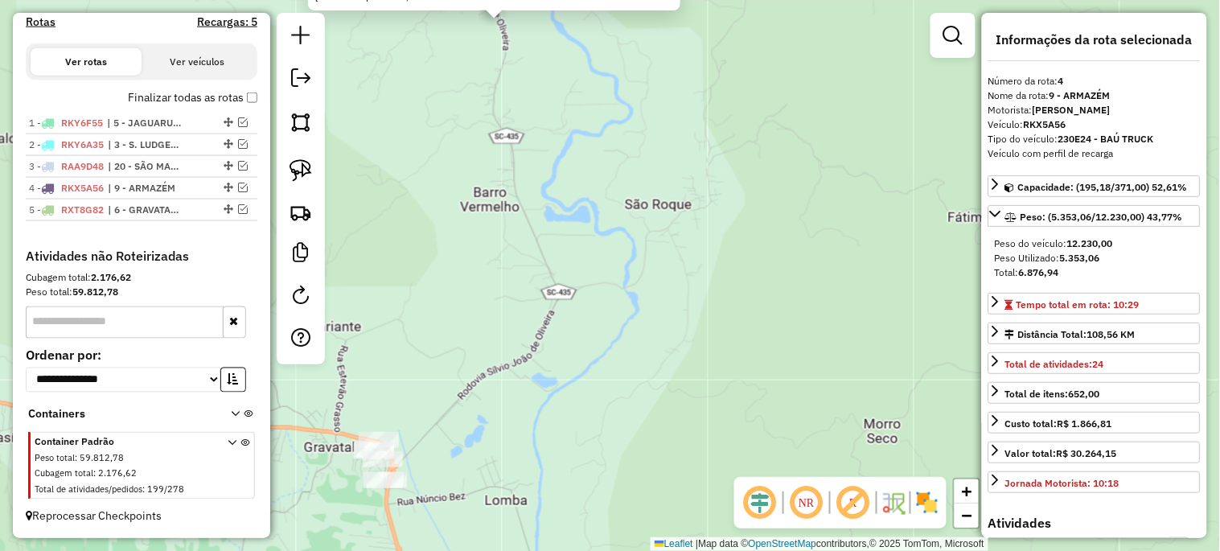
click at [497, 344] on div "13206 - MARIS DA [PERSON_NAME]: ROD SC 431, KM 98 S/N Bairro: OLARIA (ARMAZEM /…" at bounding box center [610, 275] width 1220 height 551
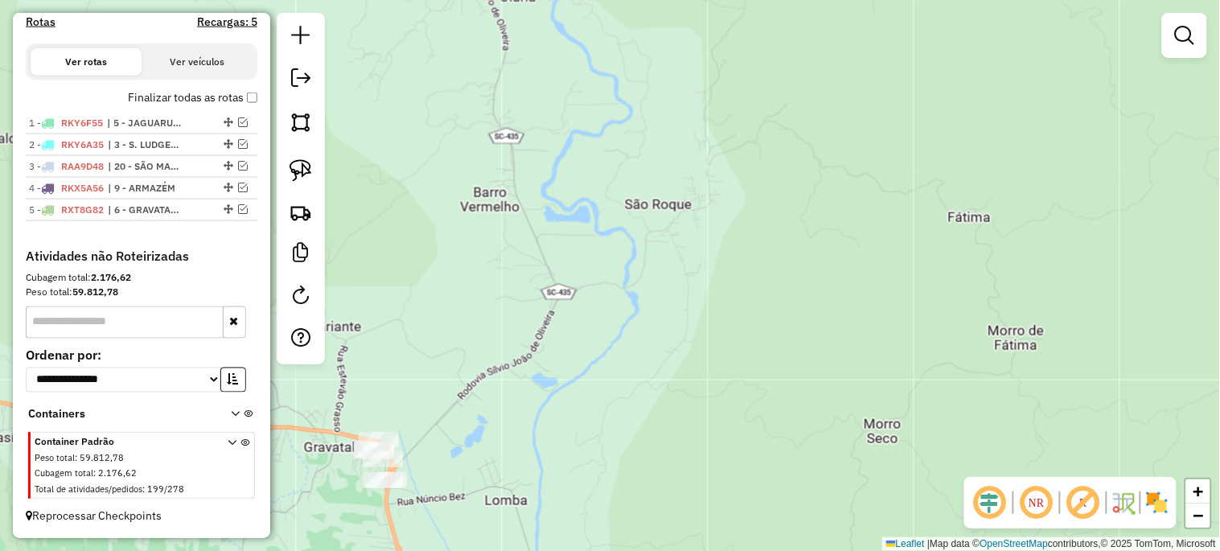
drag, startPoint x: 494, startPoint y: 347, endPoint x: 499, endPoint y: 328, distance: 19.9
click at [497, 334] on div "Janela de atendimento Grade de atendimento Capacidade Transportadoras Veículos …" at bounding box center [610, 275] width 1220 height 551
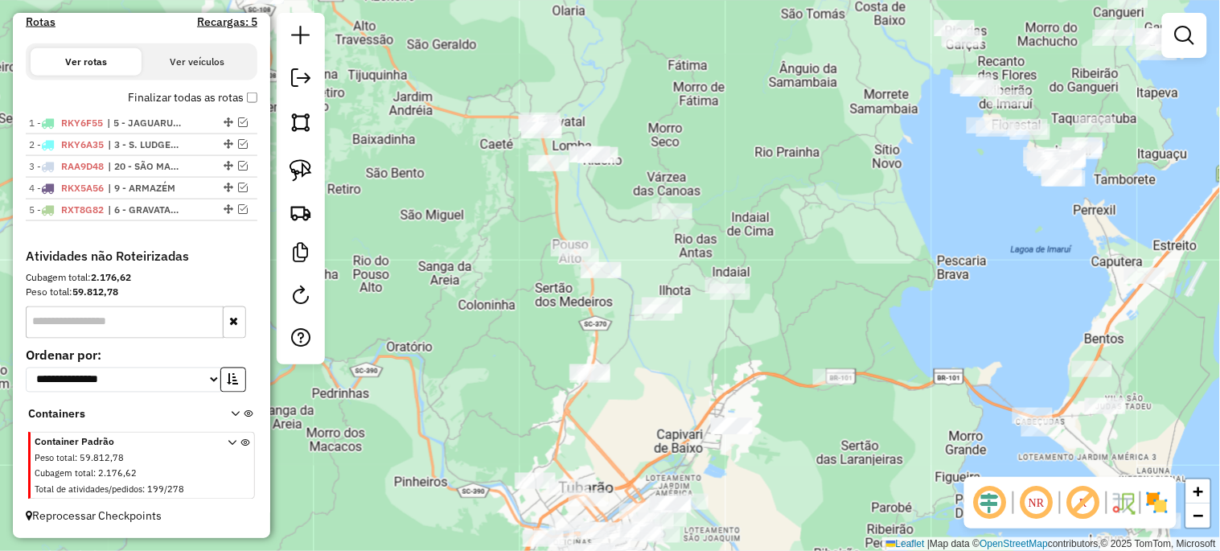
drag, startPoint x: 567, startPoint y: 159, endPoint x: 729, endPoint y: 127, distance: 164.8
click at [729, 127] on div "Janela de atendimento Grade de atendimento Capacidade Transportadoras Veículos …" at bounding box center [610, 275] width 1220 height 551
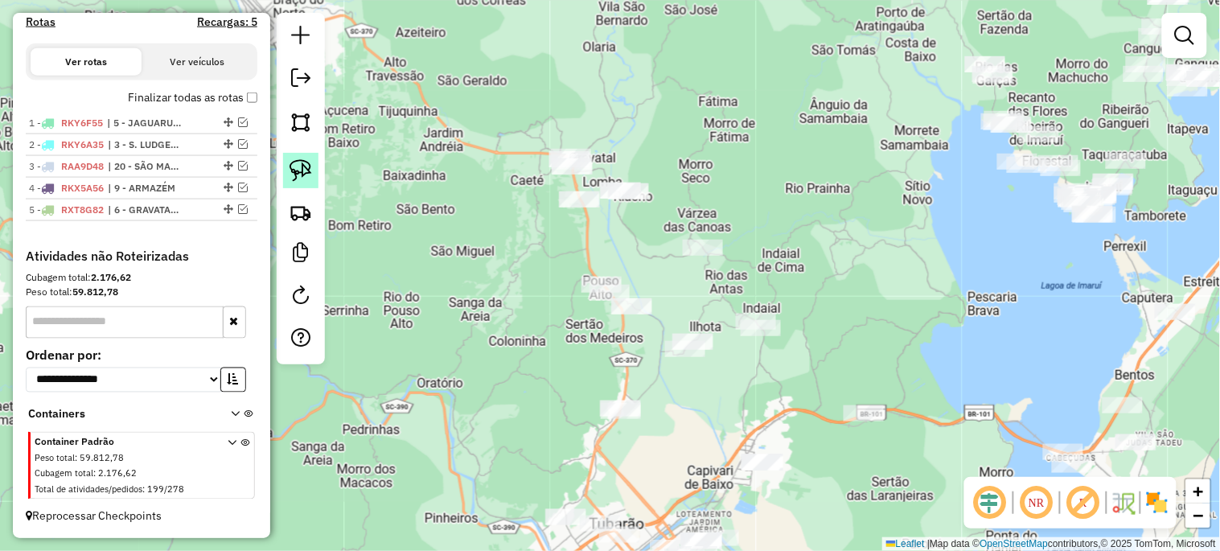
click at [303, 165] on img at bounding box center [300, 170] width 23 height 23
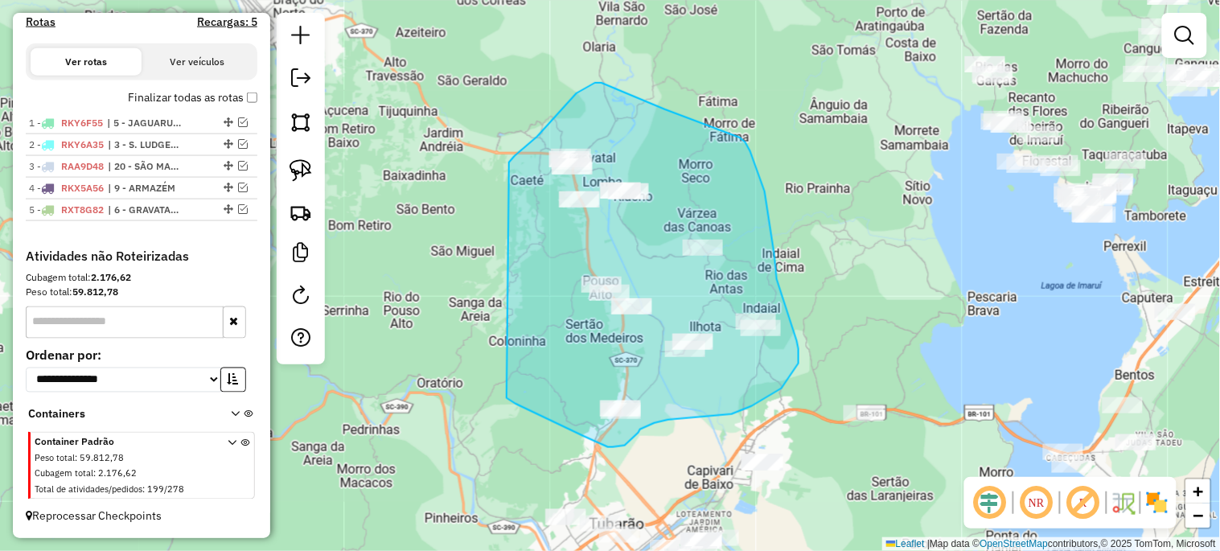
drag, startPoint x: 528, startPoint y: 145, endPoint x: 507, endPoint y: 398, distance: 254.2
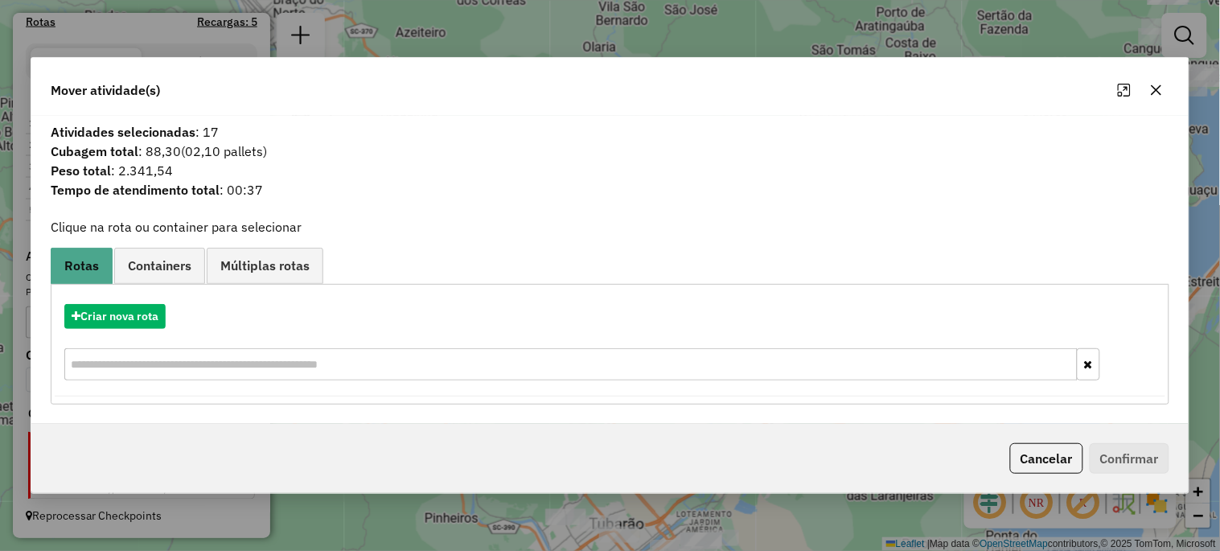
click at [1156, 88] on icon "button" at bounding box center [1157, 89] width 10 height 10
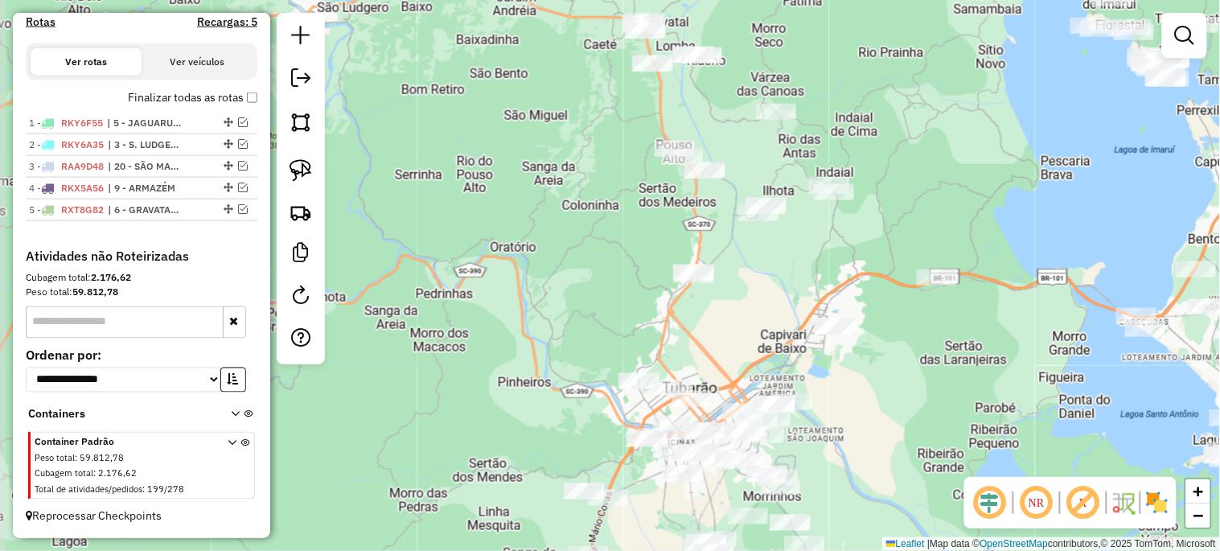
drag, startPoint x: 748, startPoint y: 404, endPoint x: 818, endPoint y: 274, distance: 147.2
click at [818, 274] on div "Janela de atendimento Grade de atendimento Capacidade Transportadoras Veículos …" at bounding box center [610, 275] width 1220 height 551
click at [306, 170] on img at bounding box center [300, 170] width 23 height 23
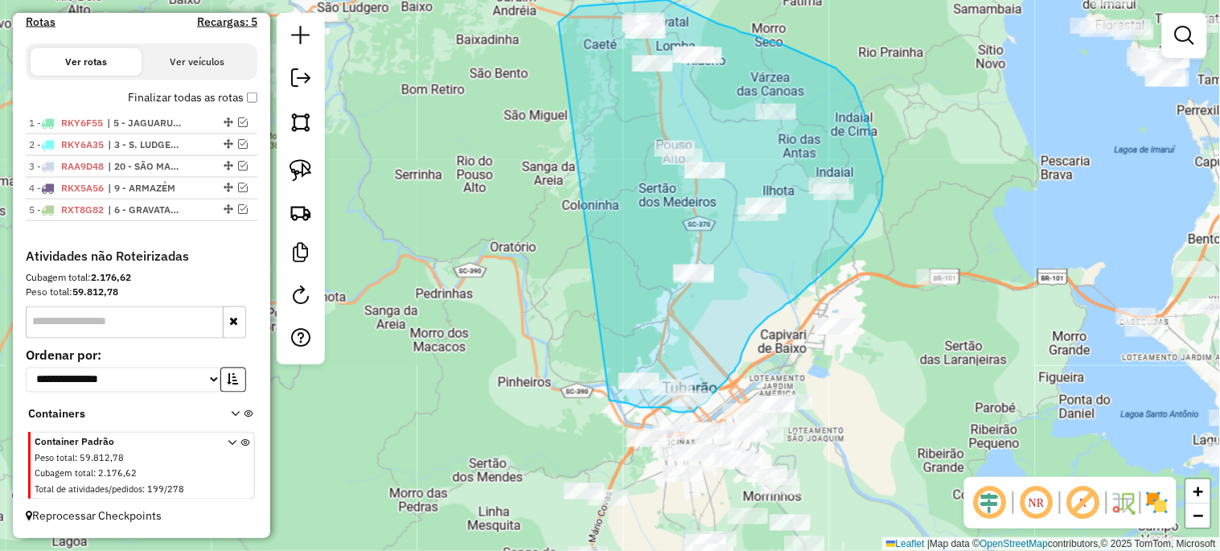
drag, startPoint x: 571, startPoint y: 14, endPoint x: 610, endPoint y: 400, distance: 387.9
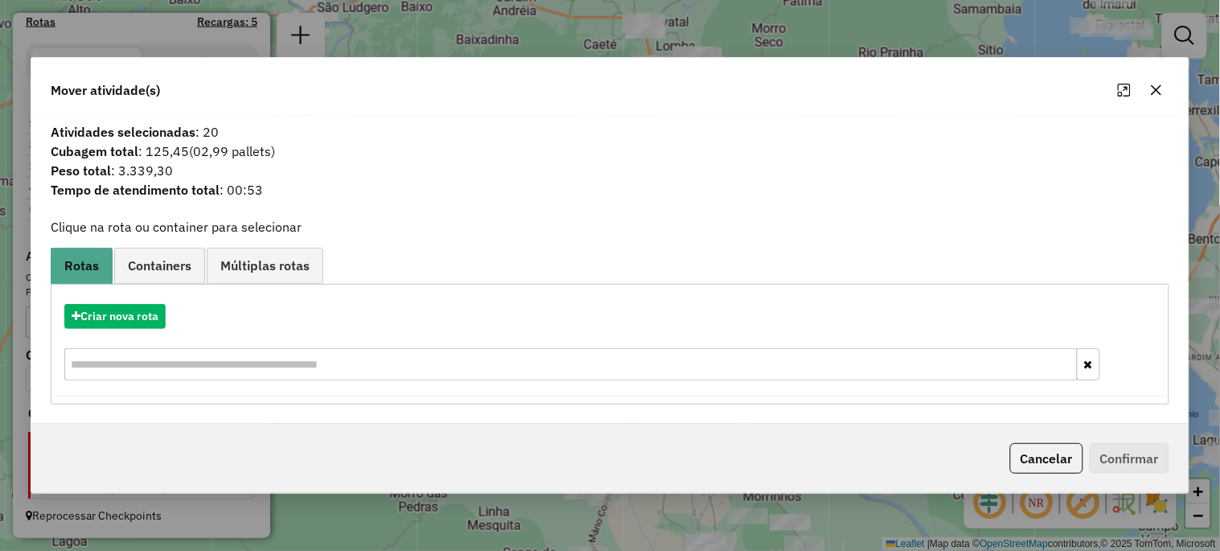
click at [1154, 89] on icon "button" at bounding box center [1156, 90] width 13 height 13
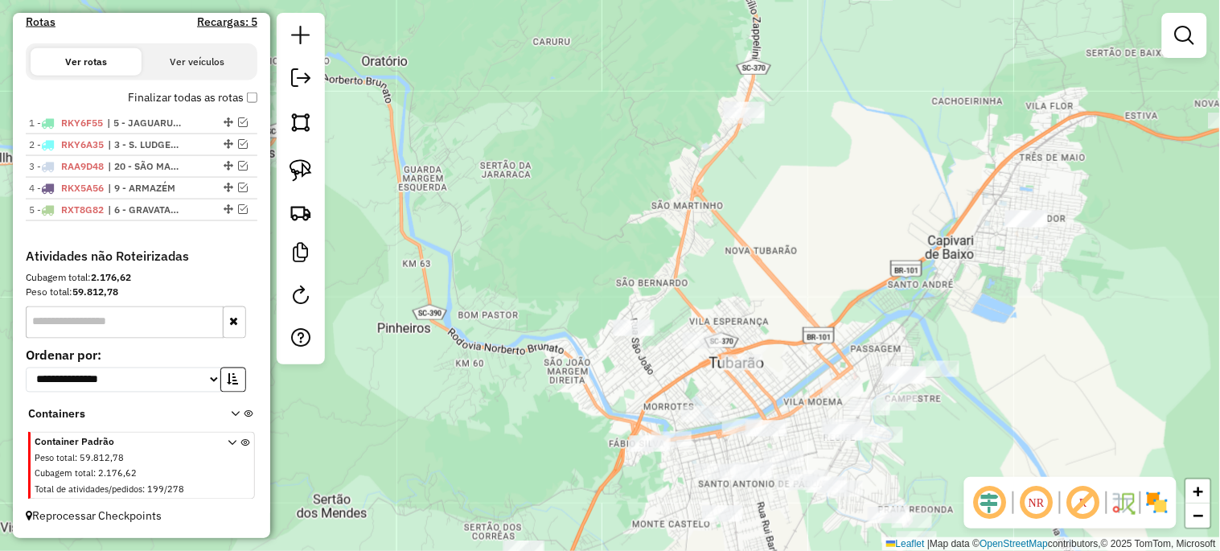
drag, startPoint x: 717, startPoint y: 359, endPoint x: 782, endPoint y: 258, distance: 119.3
click at [782, 258] on div "Janela de atendimento Grade de atendimento Capacidade Transportadoras Veículos …" at bounding box center [610, 275] width 1220 height 551
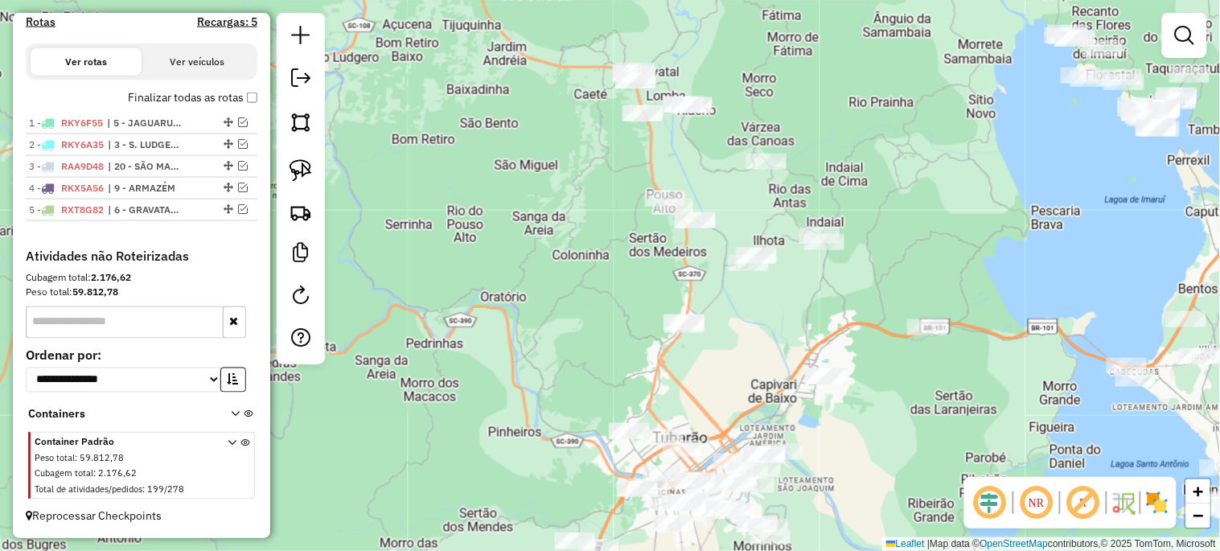
drag, startPoint x: 789, startPoint y: 295, endPoint x: 737, endPoint y: 376, distance: 95.9
click at [737, 376] on div "Janela de atendimento Grade de atendimento Capacidade Transportadoras Veículos …" at bounding box center [610, 275] width 1220 height 551
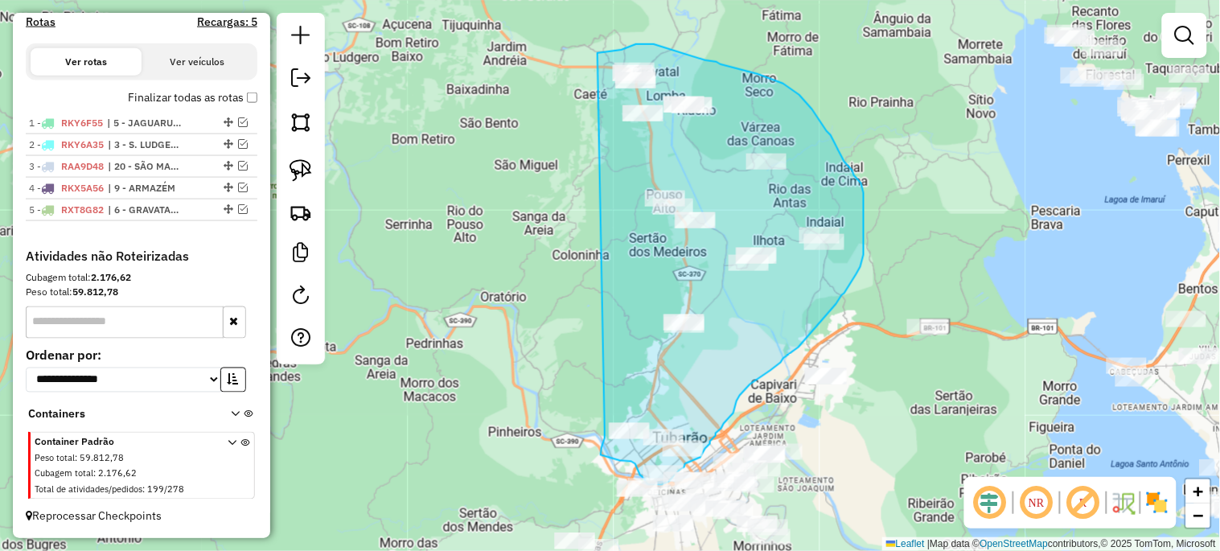
drag, startPoint x: 597, startPoint y: 53, endPoint x: 605, endPoint y: 429, distance: 376.4
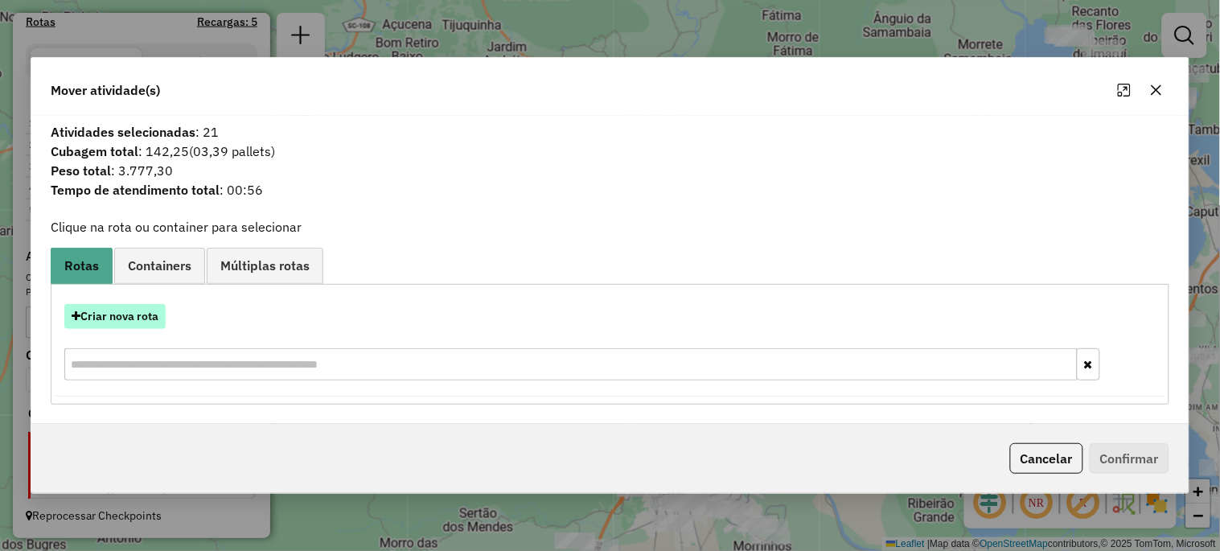
click at [150, 318] on button "Criar nova rota" at bounding box center [114, 316] width 101 height 25
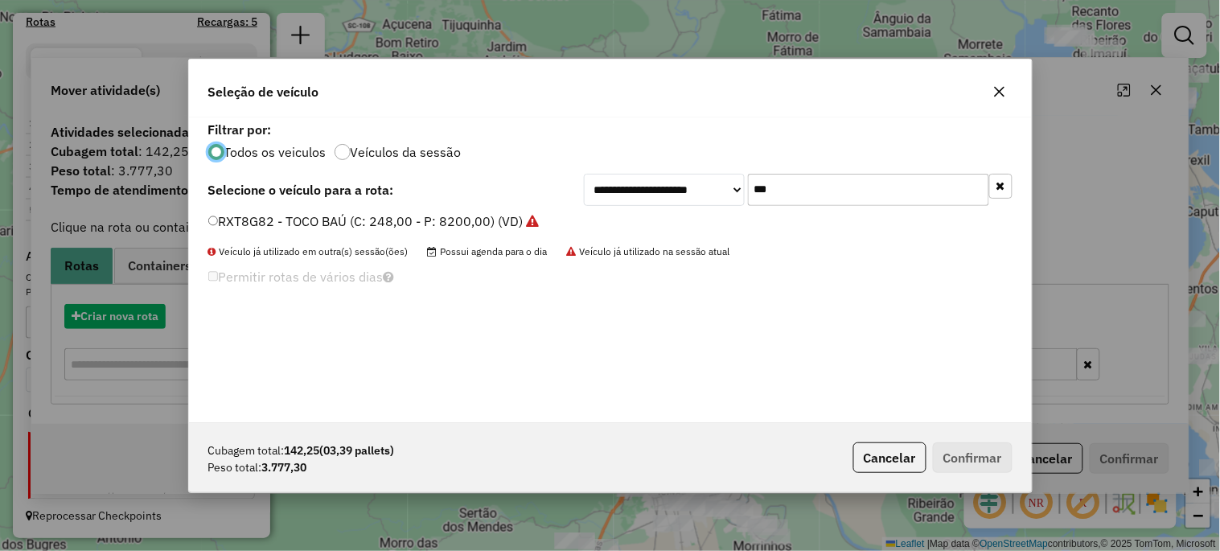
scroll to position [9, 4]
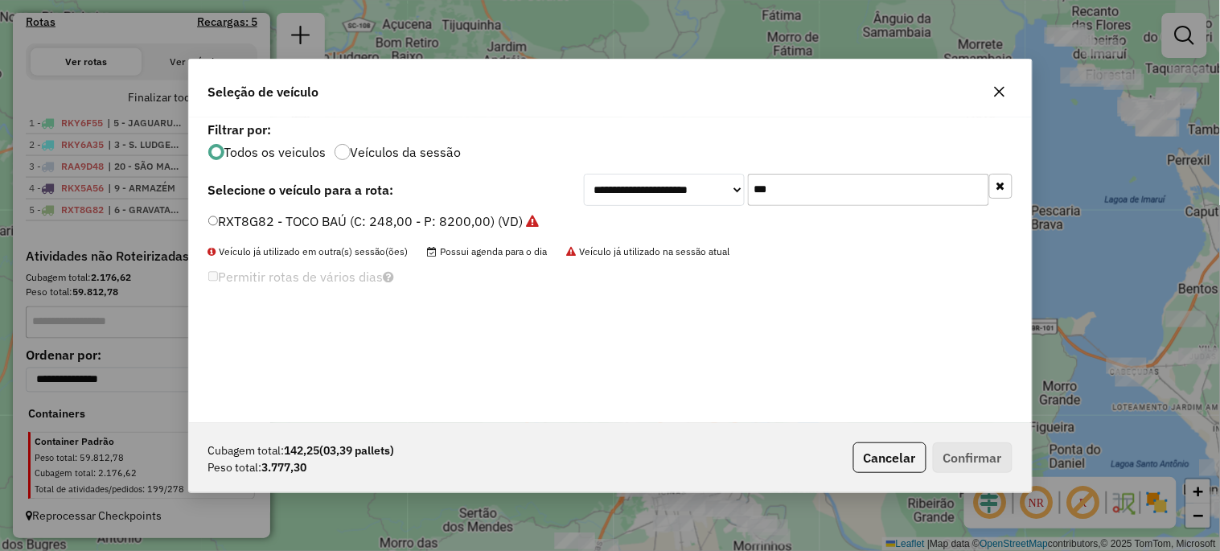
click at [856, 195] on input "***" at bounding box center [868, 190] width 241 height 32
type input "***"
drag, startPoint x: 454, startPoint y: 219, endPoint x: 503, endPoint y: 228, distance: 49.8
click at [454, 219] on label "RLA9B13 - 1120 - BAÚ VUC (C: 213,00 - P: 7030,00) (VD)" at bounding box center [382, 220] width 349 height 19
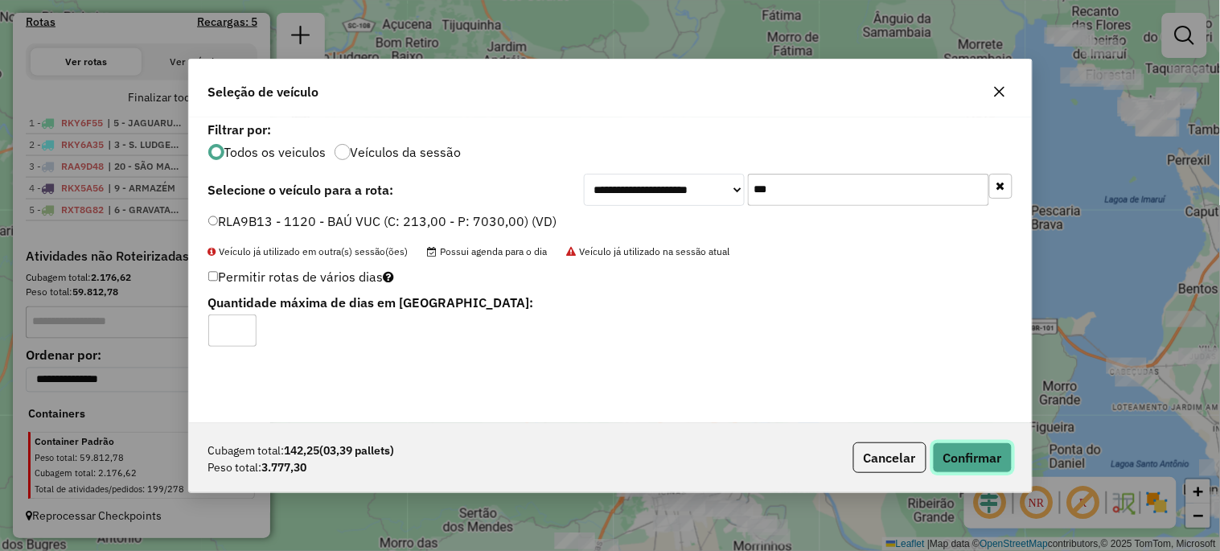
click at [959, 445] on button "Confirmar" at bounding box center [973, 457] width 80 height 31
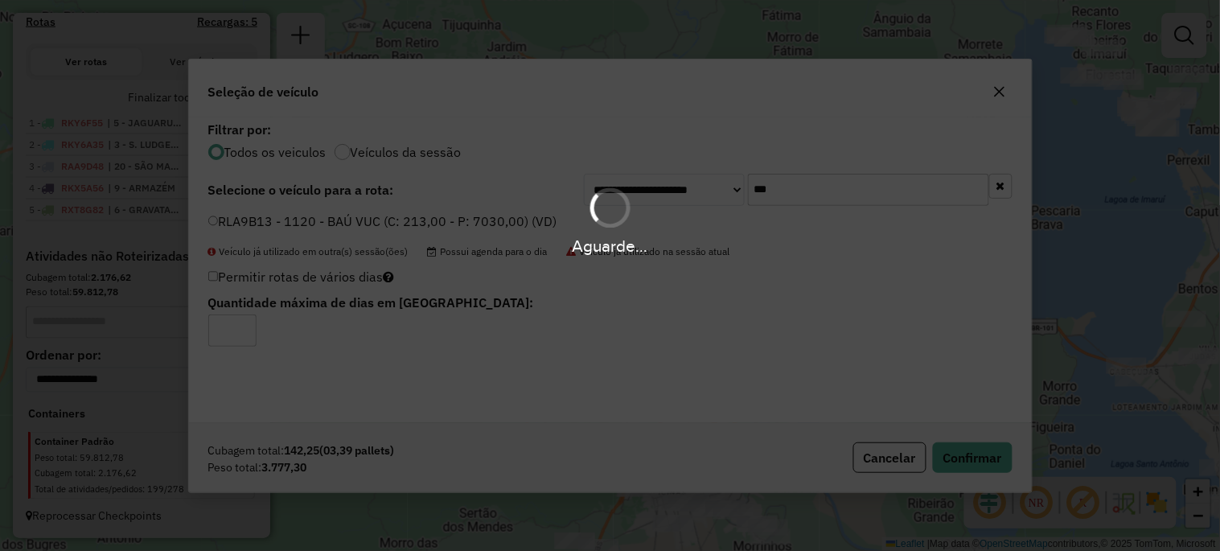
scroll to position [626, 0]
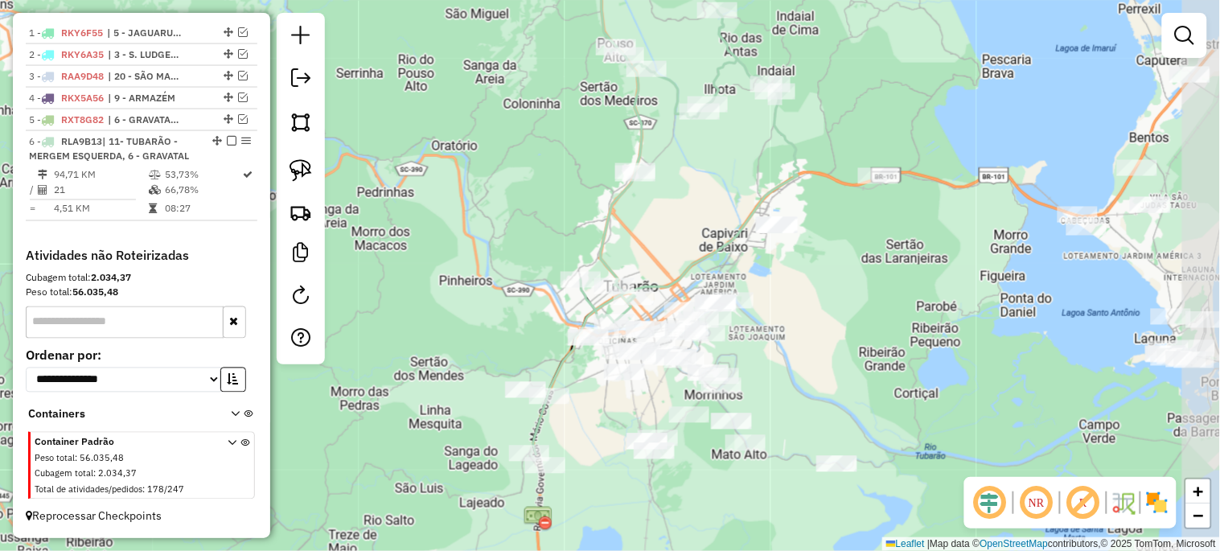
drag, startPoint x: 620, startPoint y: 341, endPoint x: 571, endPoint y: 190, distance: 158.9
click at [571, 190] on div "Janela de atendimento Grade de atendimento Capacidade Transportadoras Veículos …" at bounding box center [610, 275] width 1220 height 551
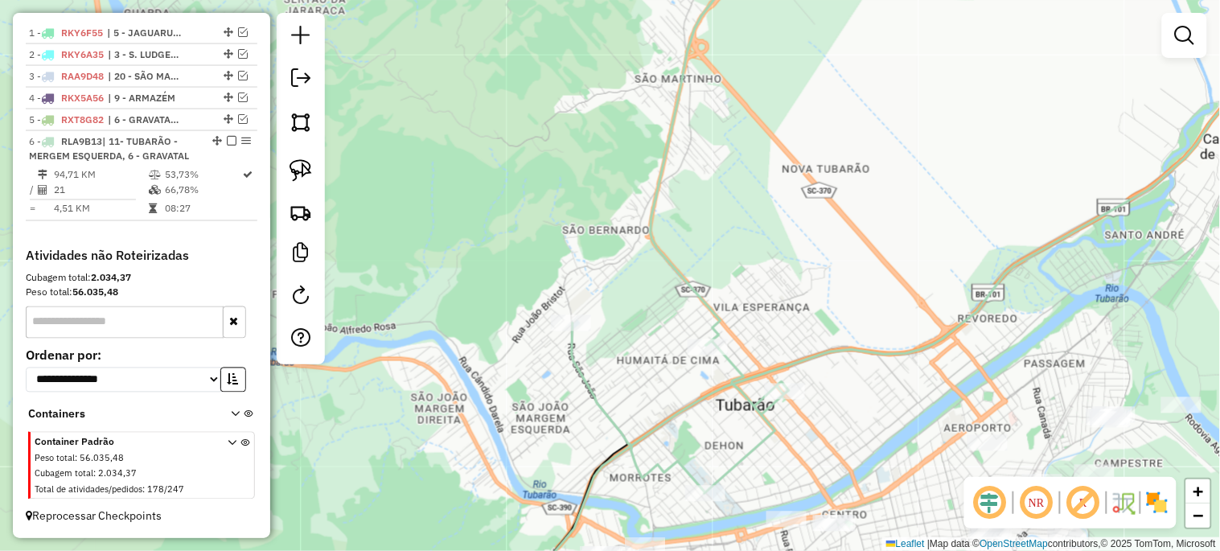
drag, startPoint x: 568, startPoint y: 413, endPoint x: 524, endPoint y: 396, distance: 46.9
click at [524, 395] on div "Janela de atendimento Grade de atendimento Capacidade Transportadoras Veículos …" at bounding box center [610, 275] width 1220 height 551
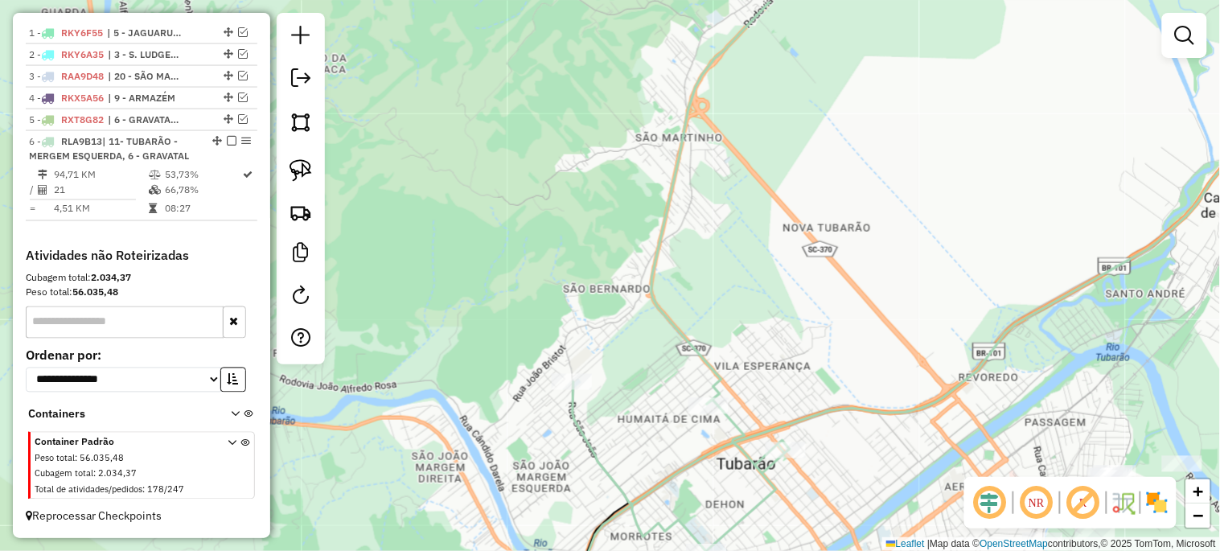
drag, startPoint x: 532, startPoint y: 187, endPoint x: 504, endPoint y: 293, distance: 109.8
click at [551, 343] on div "Janela de atendimento Grade de atendimento Capacidade Transportadoras Veículos …" at bounding box center [610, 275] width 1220 height 551
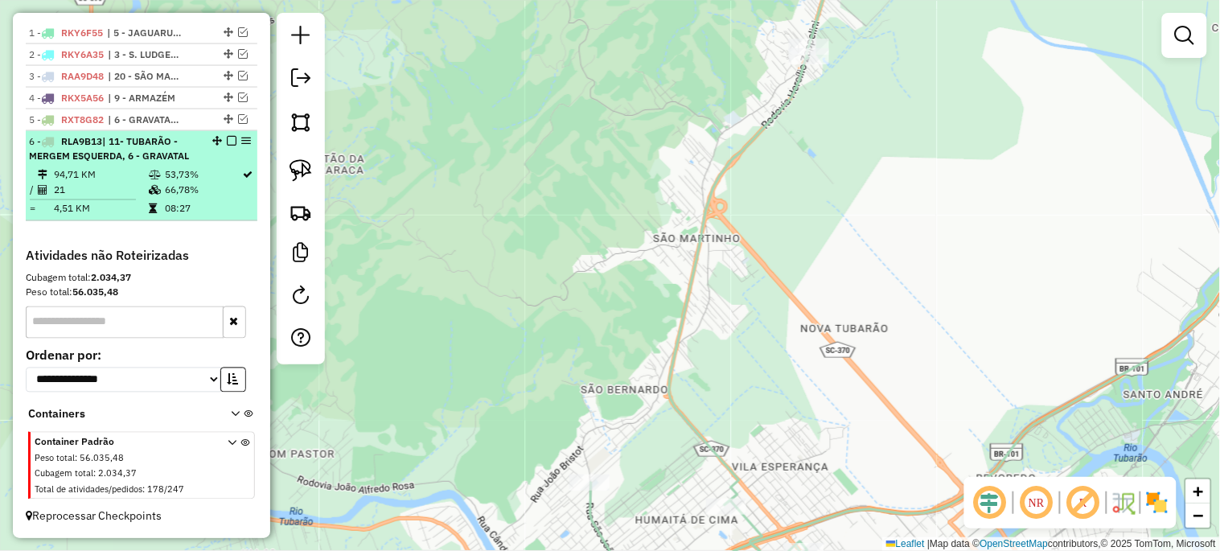
click at [228, 140] on em at bounding box center [232, 141] width 10 height 10
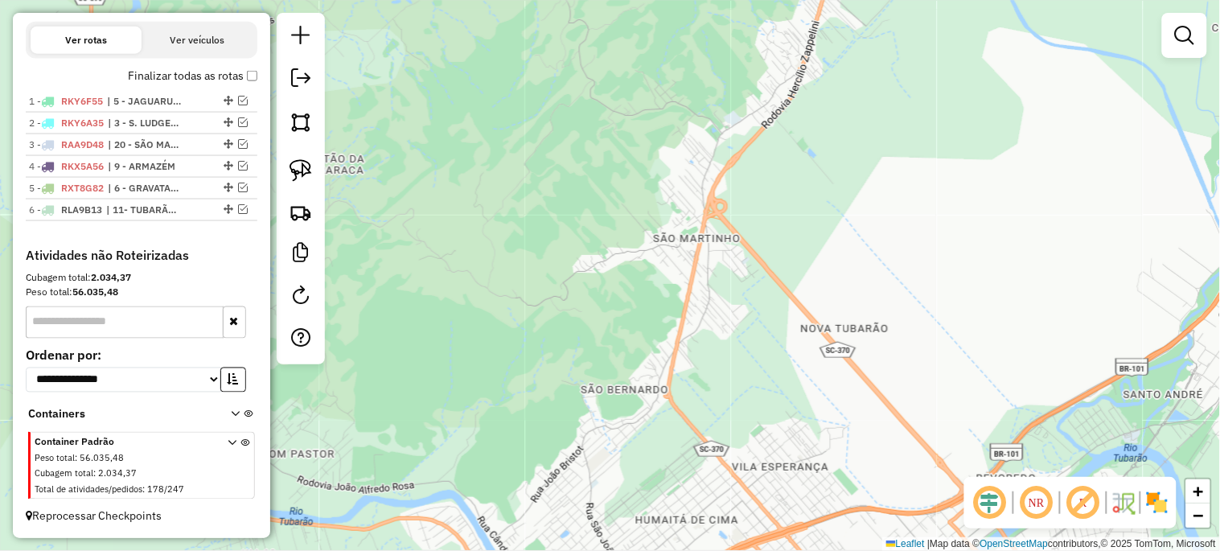
drag, startPoint x: 903, startPoint y: 263, endPoint x: 552, endPoint y: 301, distance: 352.6
click at [556, 300] on div "Janela de atendimento Grade de atendimento Capacidade Transportadoras Veículos …" at bounding box center [610, 275] width 1220 height 551
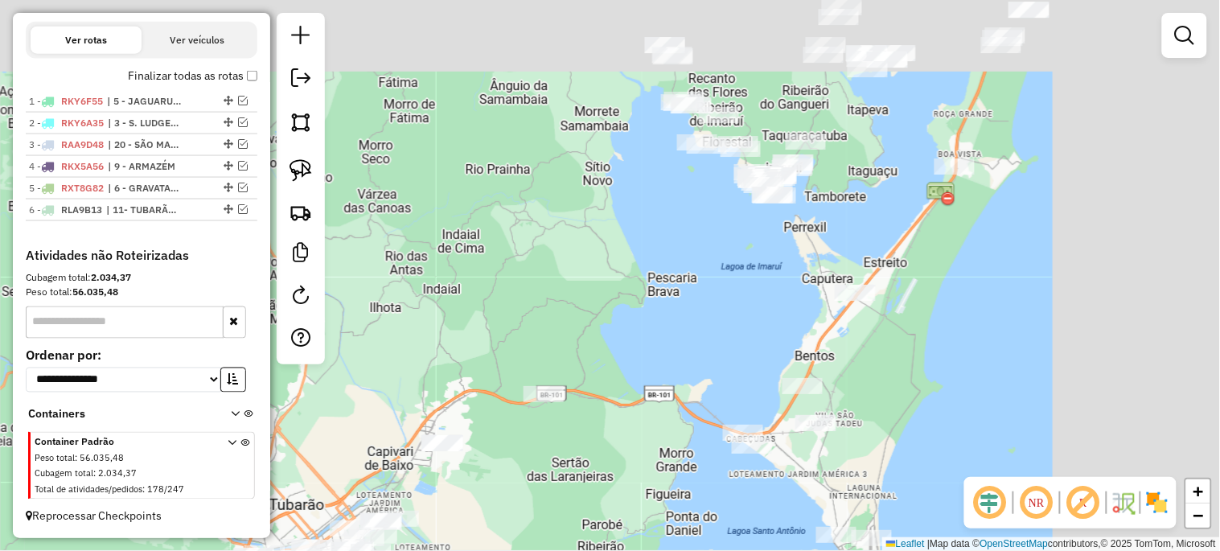
drag, startPoint x: 877, startPoint y: 205, endPoint x: 557, endPoint y: 435, distance: 394.1
click at [560, 433] on div "Janela de atendimento Grade de atendimento Capacidade Transportadoras Veículos …" at bounding box center [610, 275] width 1220 height 551
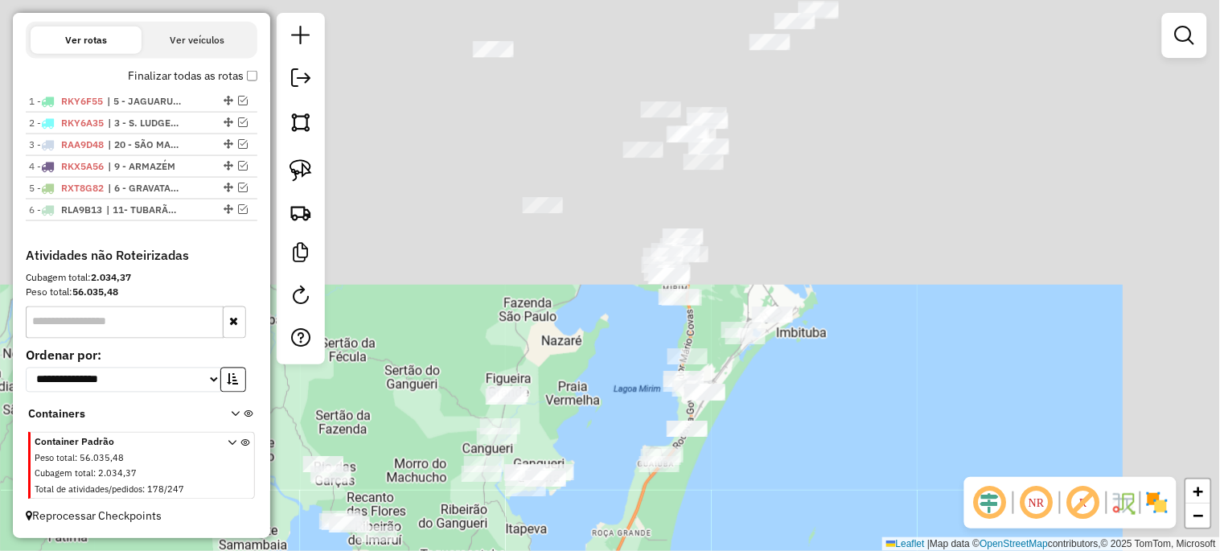
drag, startPoint x: 588, startPoint y: 496, endPoint x: 552, endPoint y: 565, distance: 77.7
click at [552, 551] on html "Aguarde... Pop-up bloqueado! Seu navegador bloqueou automáticamente a abertura …" at bounding box center [610, 275] width 1220 height 551
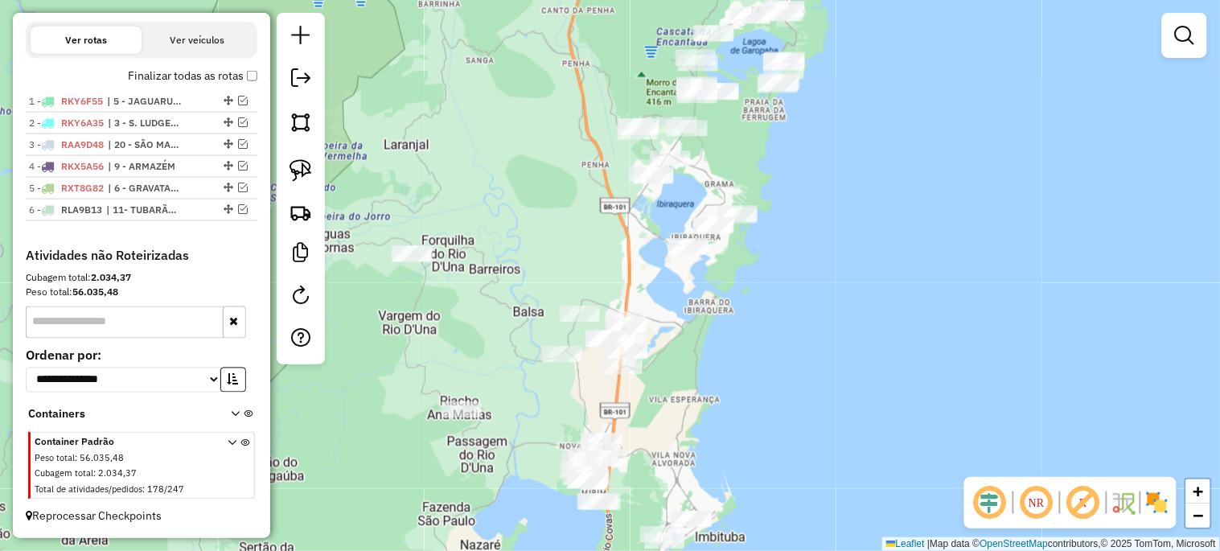
drag, startPoint x: 599, startPoint y: 431, endPoint x: 529, endPoint y: 577, distance: 161.5
click at [529, 551] on html "Aguarde... Pop-up bloqueado! Seu navegador bloqueou automáticamente a abertura …" at bounding box center [610, 275] width 1220 height 551
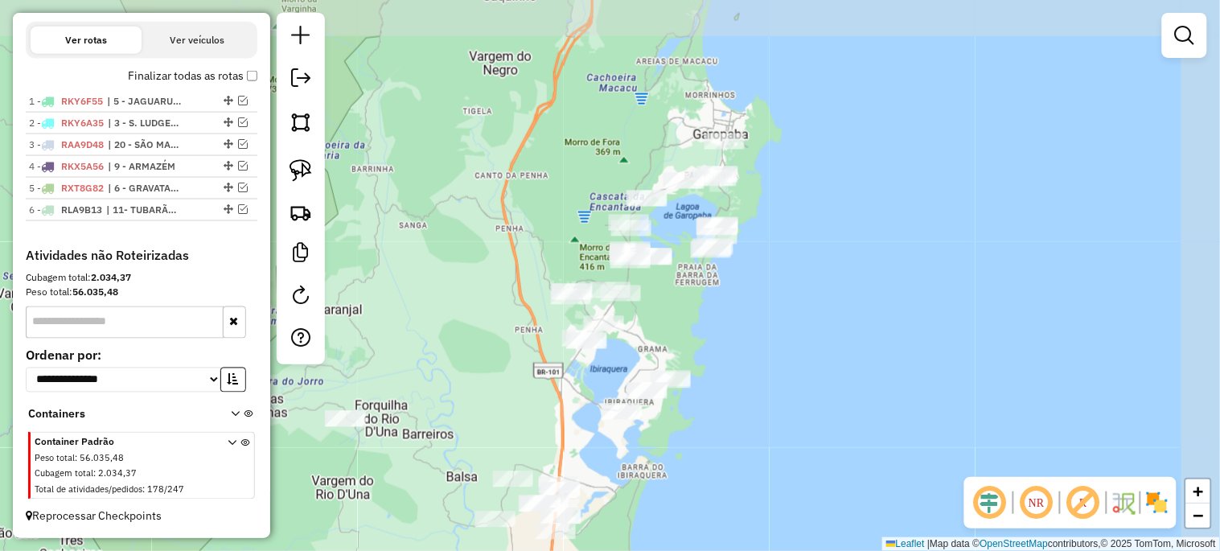
drag, startPoint x: 569, startPoint y: 264, endPoint x: 528, endPoint y: 382, distance: 124.9
click at [528, 382] on div "Janela de atendimento Grade de atendimento Capacidade Transportadoras Veículos …" at bounding box center [610, 275] width 1220 height 551
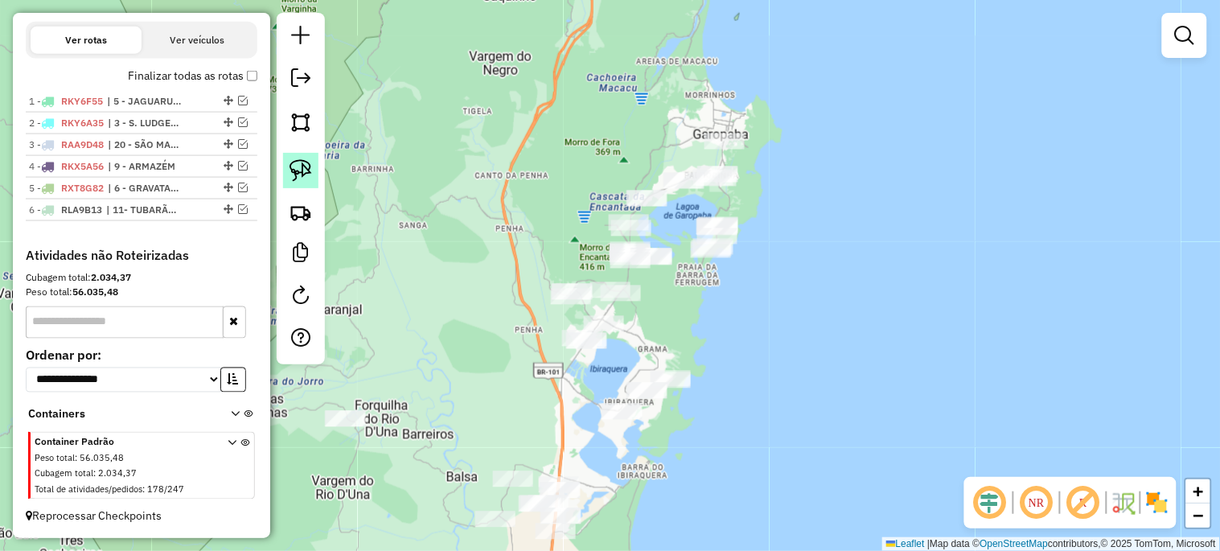
click at [293, 171] on img at bounding box center [300, 170] width 23 height 23
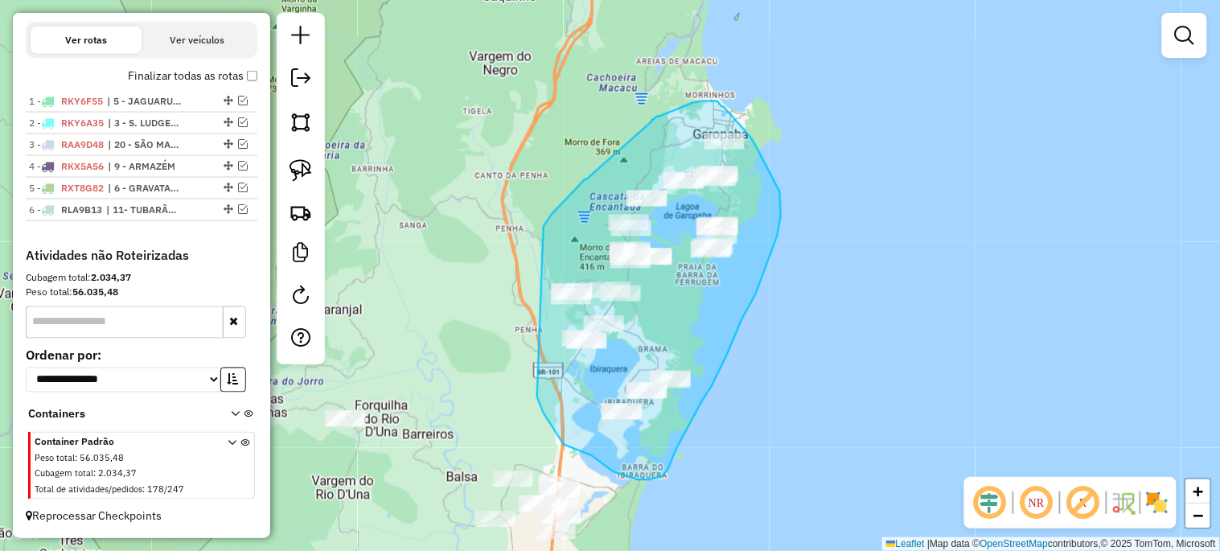
drag, startPoint x: 544, startPoint y: 226, endPoint x: 537, endPoint y: 396, distance: 170.6
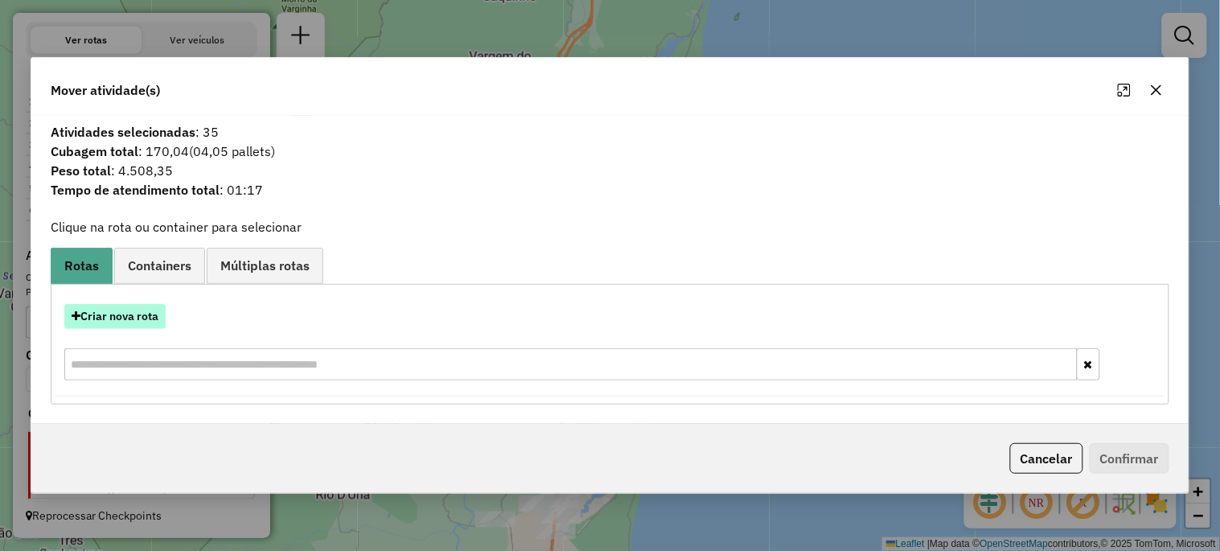
click at [150, 322] on button "Criar nova rota" at bounding box center [114, 316] width 101 height 25
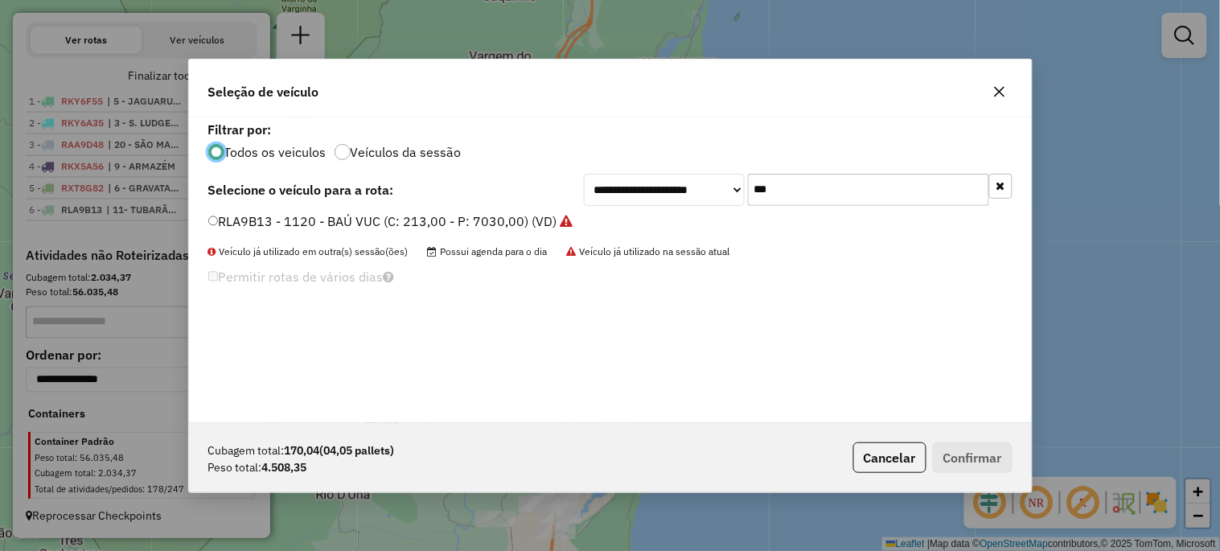
scroll to position [9, 4]
click at [855, 191] on input "***" at bounding box center [868, 190] width 241 height 32
type input "***"
click at [472, 218] on label "SXT4D49 - TOCO BAÚ (C: 248,00 - P: 8200,00) (VD)" at bounding box center [365, 220] width 314 height 19
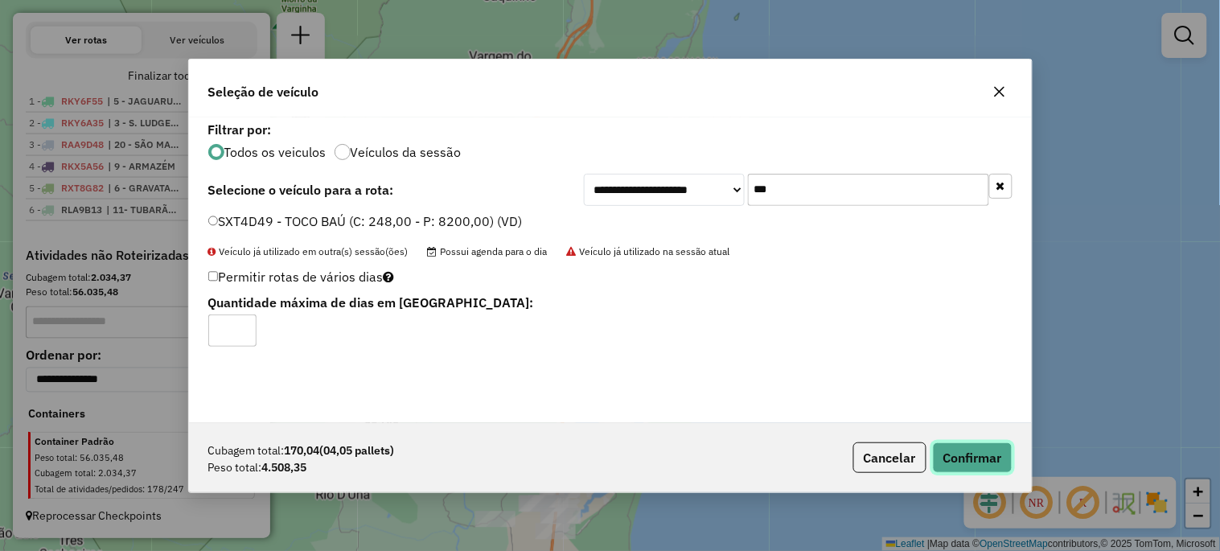
click at [952, 462] on button "Confirmar" at bounding box center [973, 457] width 80 height 31
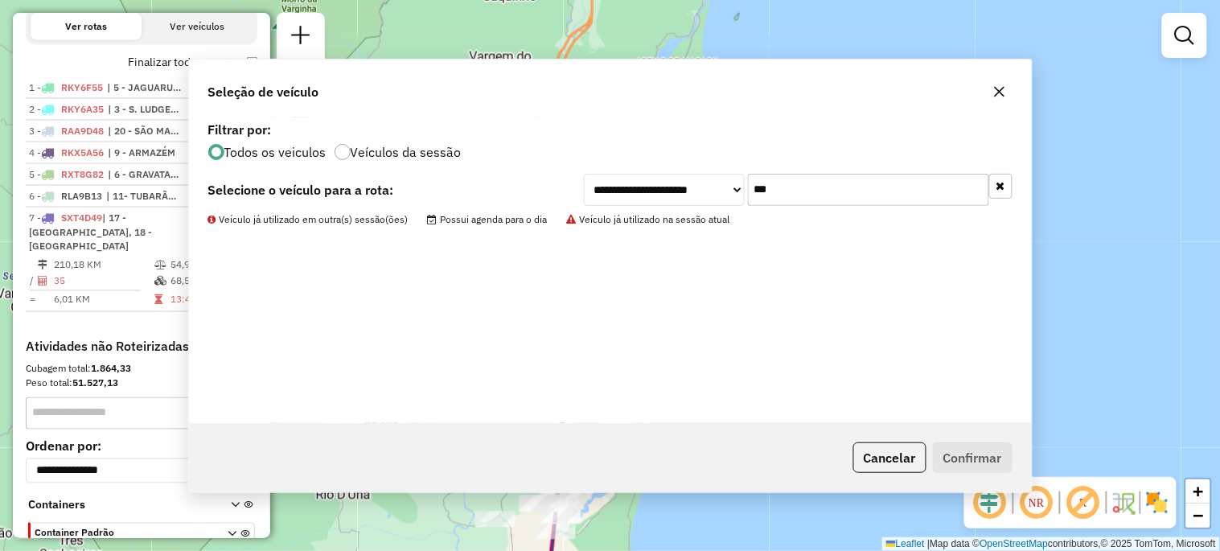
scroll to position [648, 0]
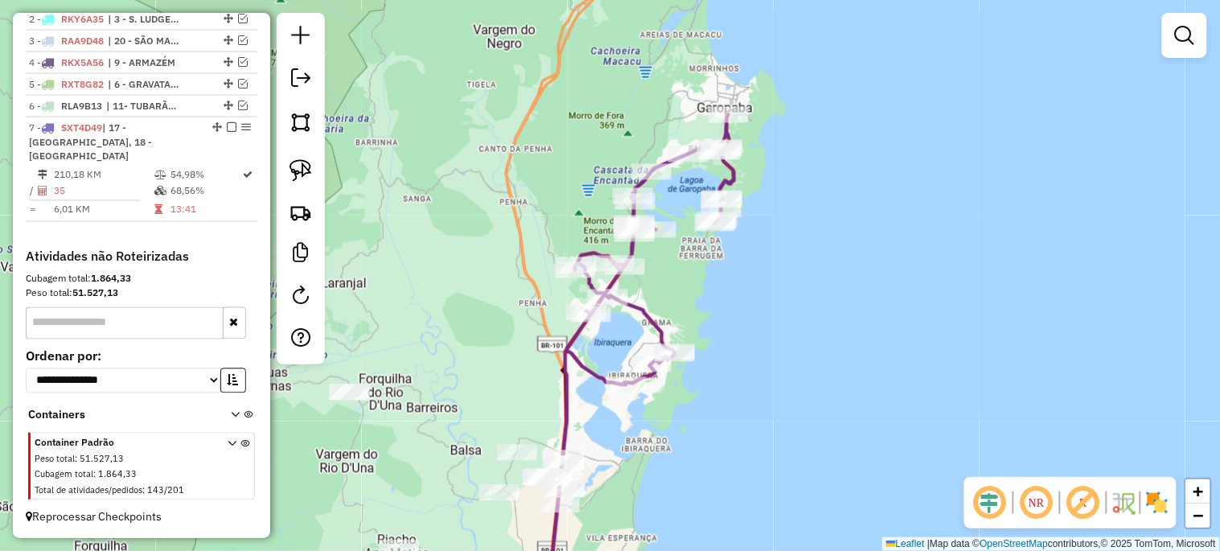
drag, startPoint x: 704, startPoint y: 451, endPoint x: 726, endPoint y: 379, distance: 75.6
click at [725, 380] on div "Janela de atendimento Grade de atendimento Capacidade Transportadoras Veículos …" at bounding box center [610, 275] width 1220 height 551
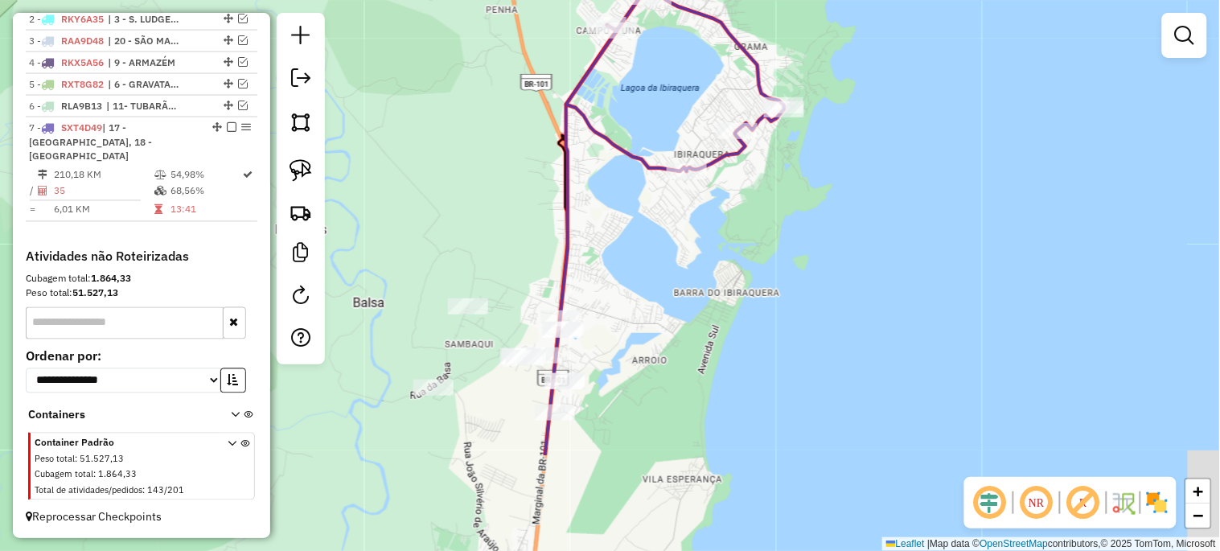
drag, startPoint x: 589, startPoint y: 376, endPoint x: 700, endPoint y: 225, distance: 187.1
click at [700, 225] on div "Janela de atendimento Grade de atendimento Capacidade Transportadoras Veículos …" at bounding box center [610, 275] width 1220 height 551
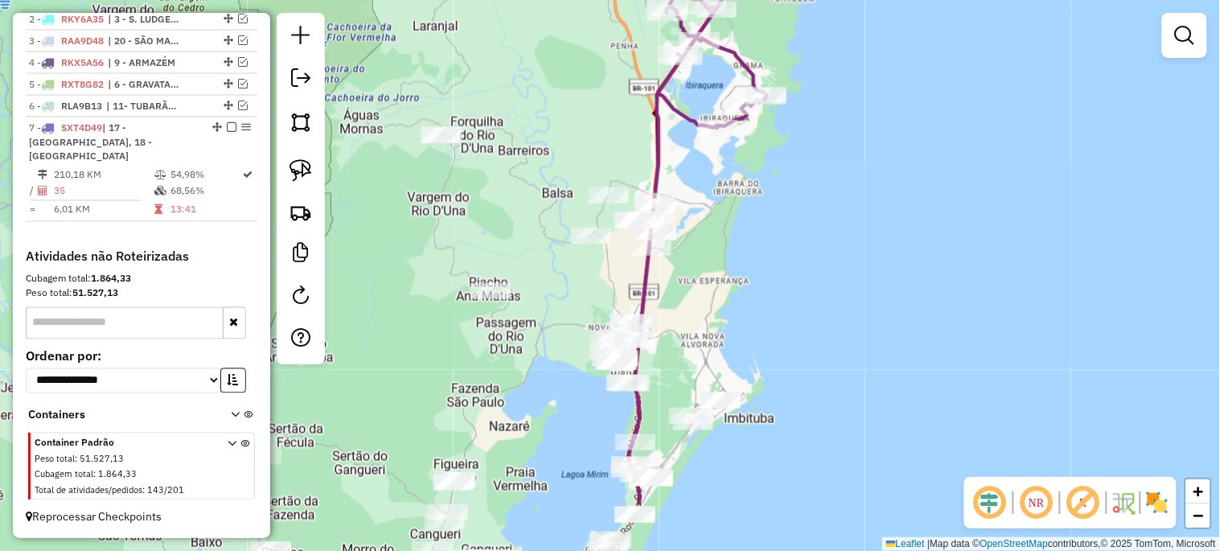
drag, startPoint x: 686, startPoint y: 355, endPoint x: 716, endPoint y: 254, distance: 104.8
click at [716, 253] on div "Janela de atendimento Grade de atendimento Capacidade Transportadoras Veículos …" at bounding box center [610, 275] width 1220 height 551
click at [292, 163] on img at bounding box center [300, 170] width 23 height 23
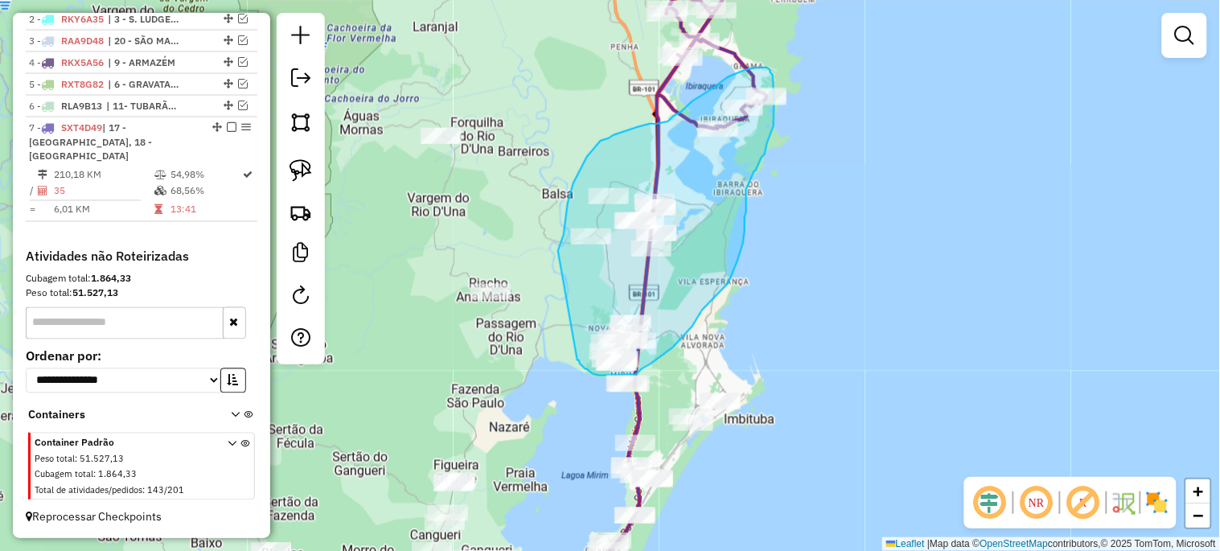
drag, startPoint x: 558, startPoint y: 251, endPoint x: 577, endPoint y: 360, distance: 111.1
click at [577, 360] on div "Janela de atendimento Grade de atendimento Capacidade Transportadoras Veículos …" at bounding box center [610, 275] width 1220 height 551
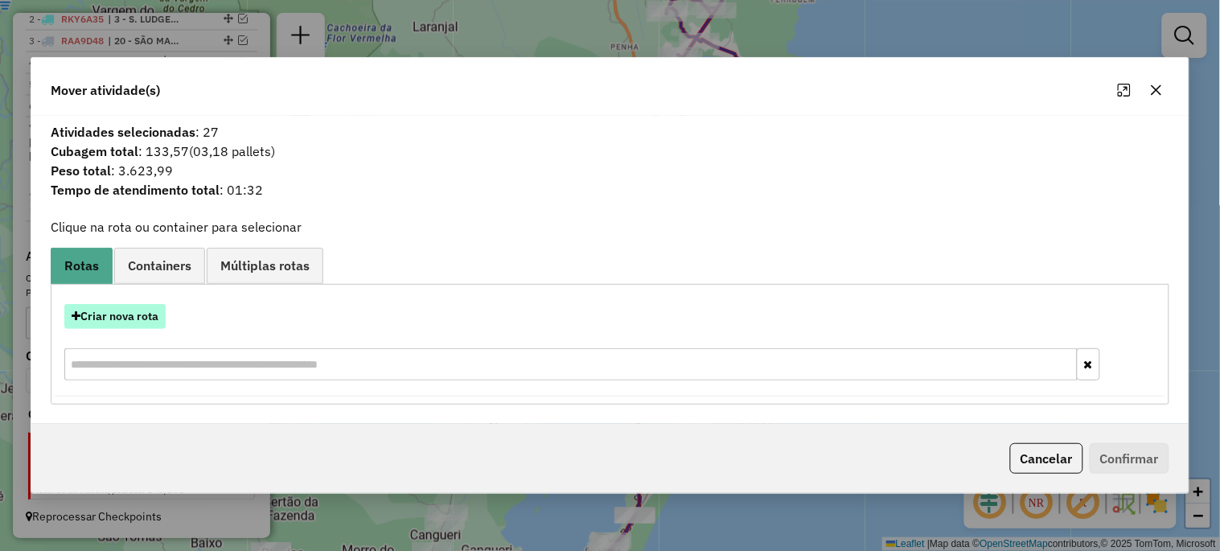
click at [146, 307] on button "Criar nova rota" at bounding box center [114, 316] width 101 height 25
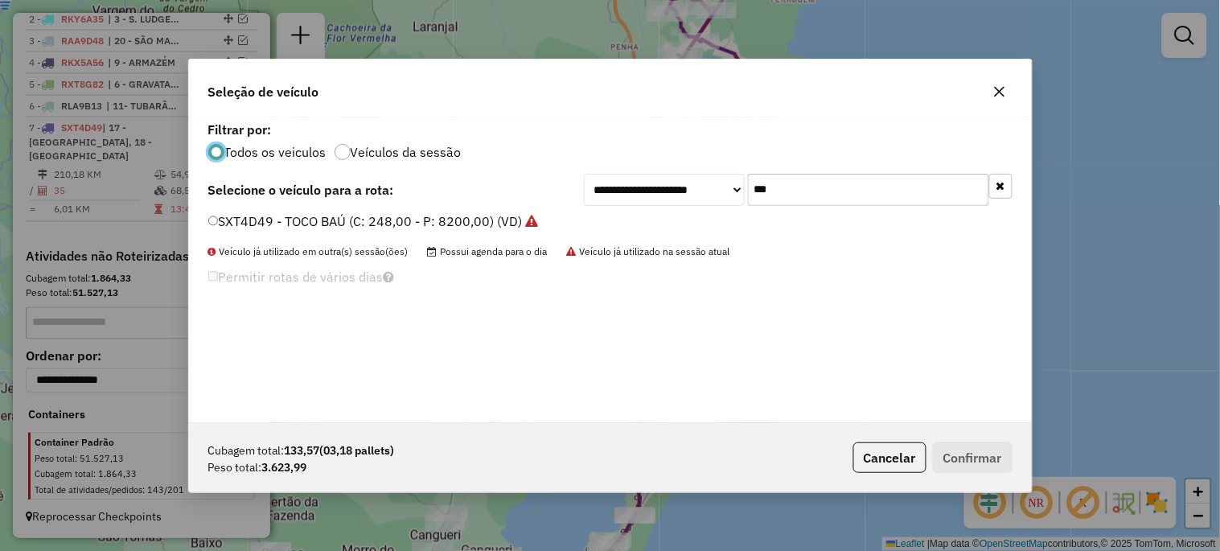
scroll to position [9, 4]
click at [794, 185] on input "***" at bounding box center [868, 190] width 241 height 32
type input "***"
click at [496, 220] on label "RKY6C15 - BAÚ TRUCK NOVO (C: 391,00 - P: 12900,00) (VD)" at bounding box center [391, 220] width 367 height 19
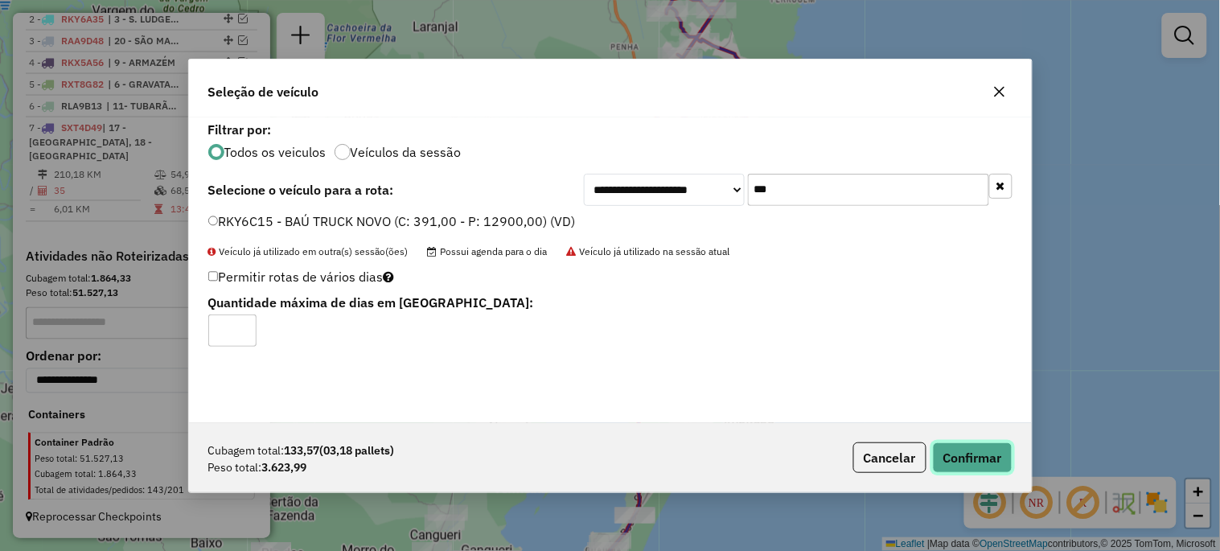
click at [966, 466] on button "Confirmar" at bounding box center [973, 457] width 80 height 31
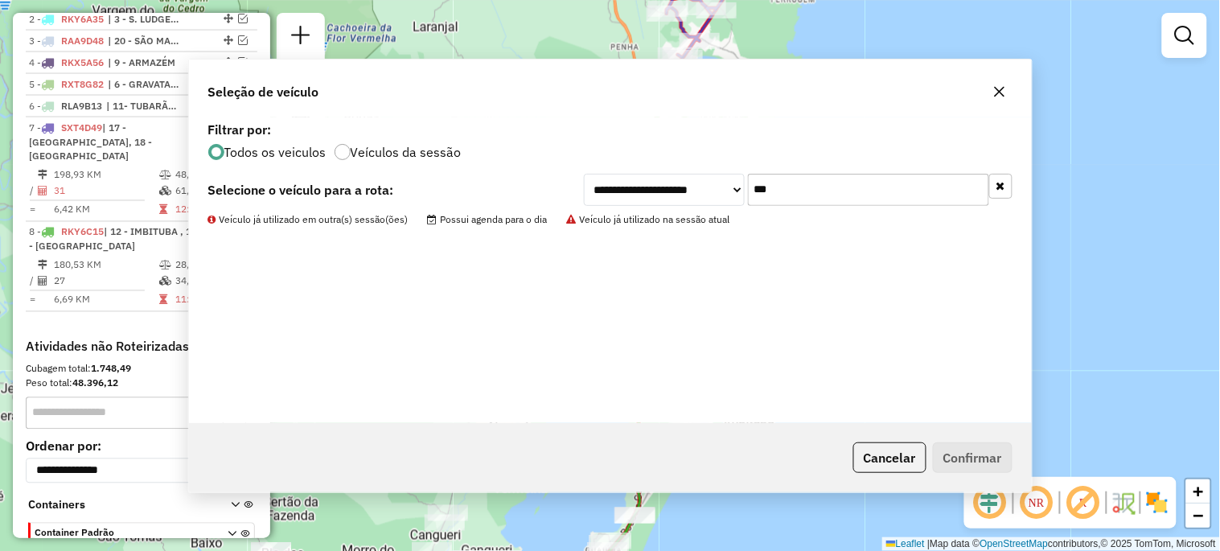
scroll to position [658, 0]
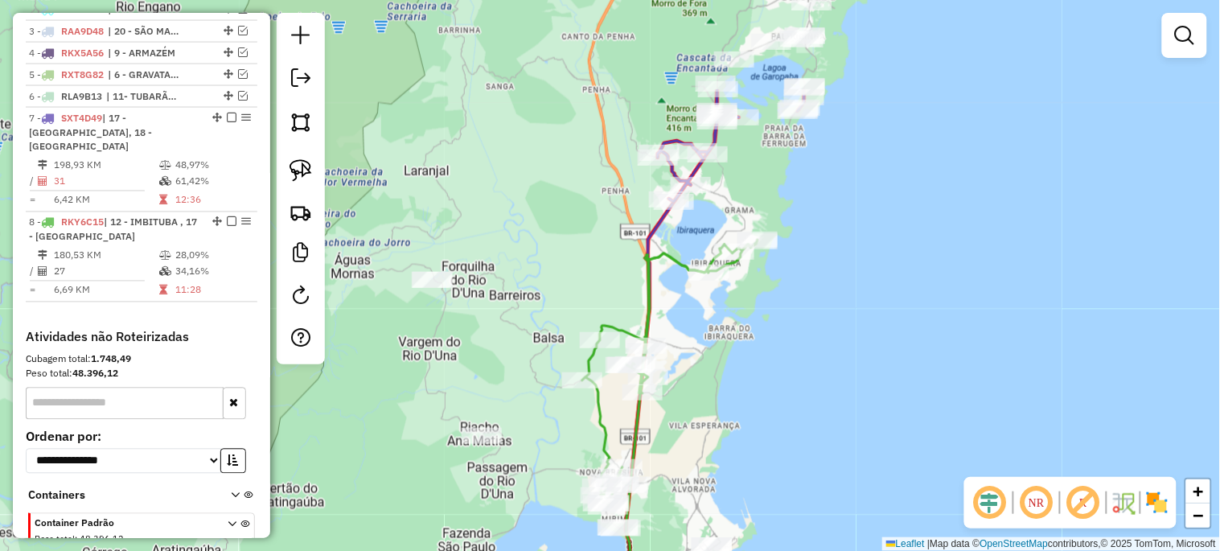
drag, startPoint x: 729, startPoint y: 239, endPoint x: 717, endPoint y: 384, distance: 146.0
click at [718, 381] on div "Janela de atendimento Grade de atendimento Capacidade Transportadoras Veículos …" at bounding box center [610, 275] width 1220 height 551
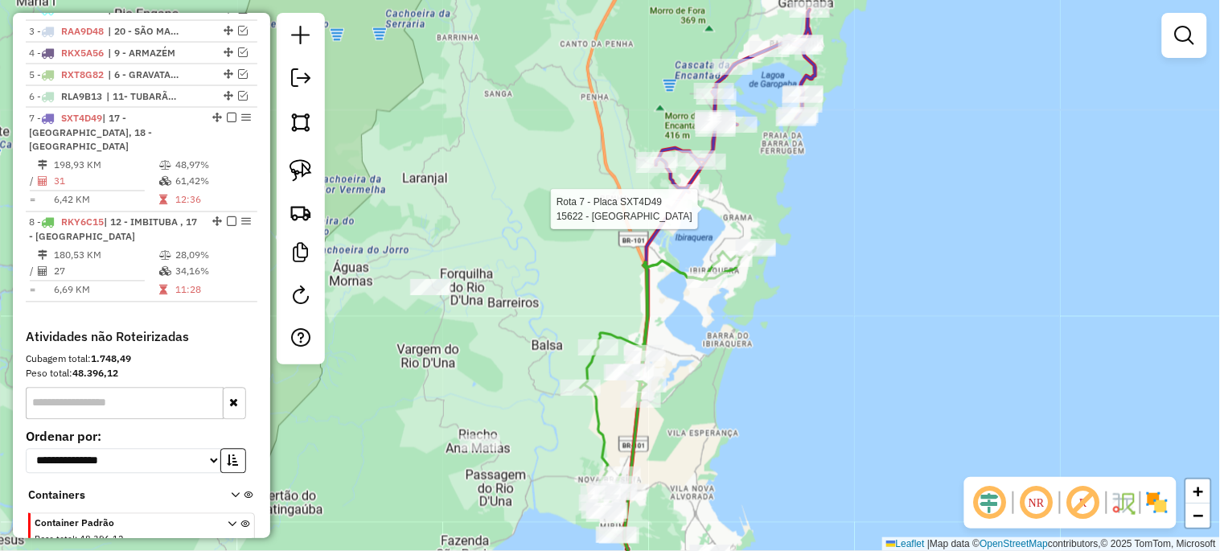
select select "*********"
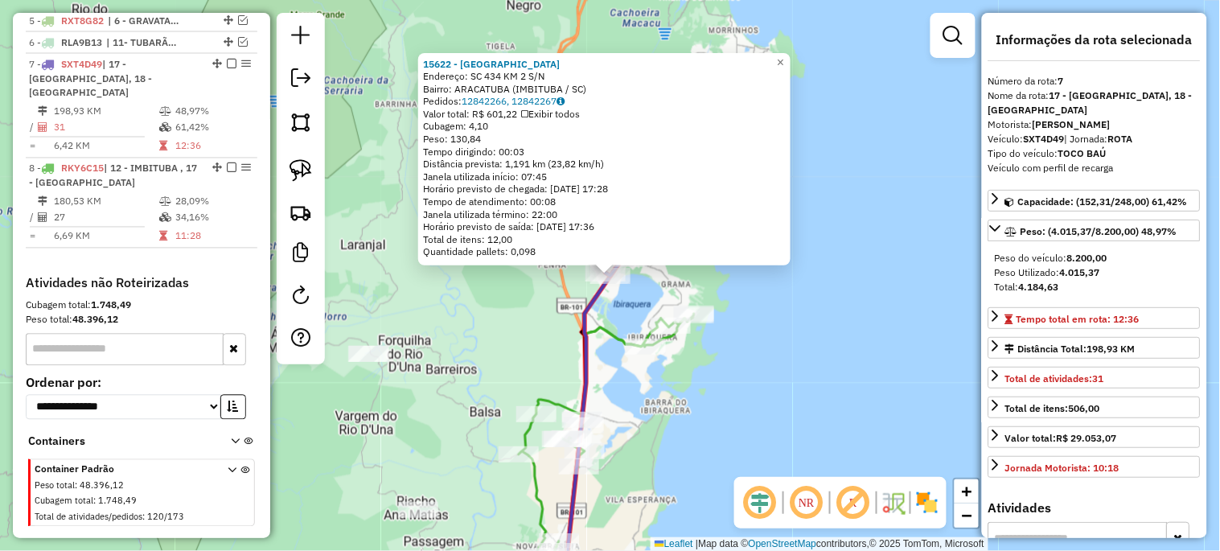
scroll to position [737, 0]
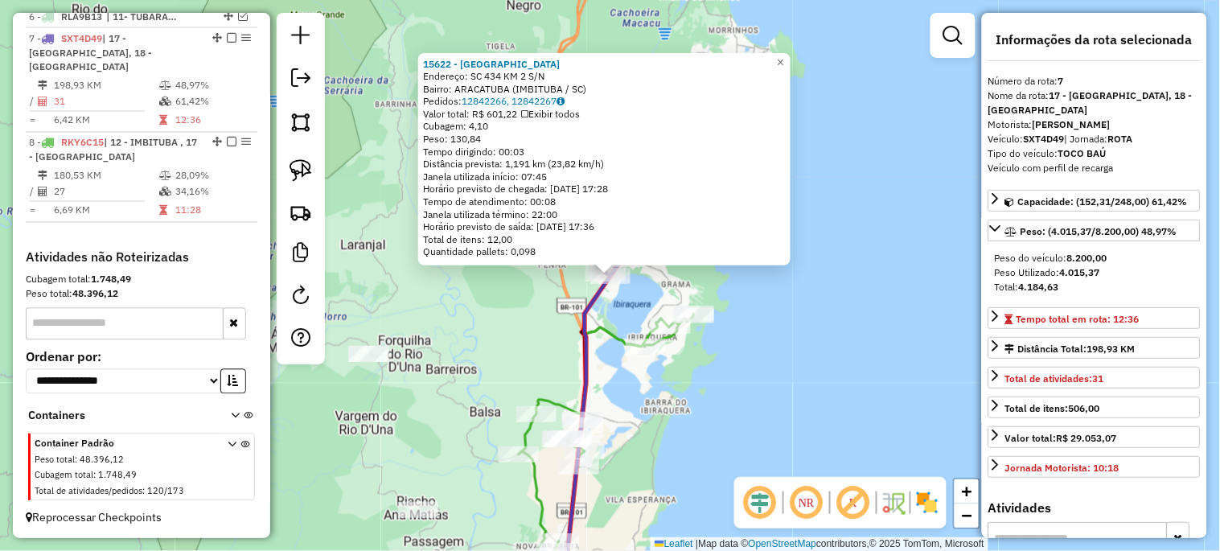
click at [780, 351] on div "15622 - [GEOGRAPHIC_DATA] Endereço: SC 434 KM 2 S/N Bairro: [GEOGRAPHIC_DATA] (…" at bounding box center [610, 275] width 1220 height 551
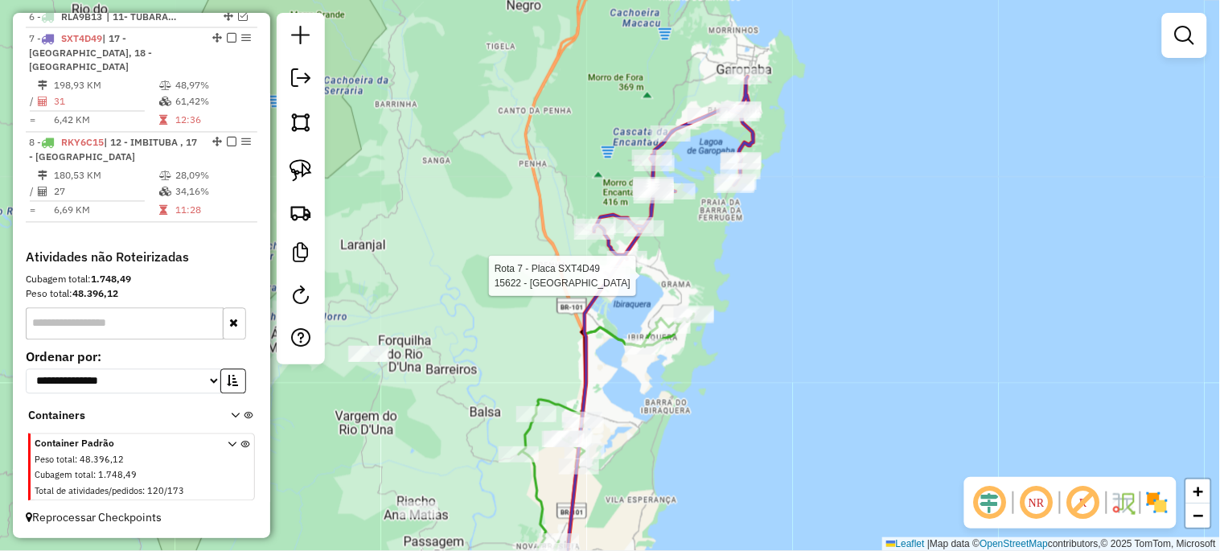
select select "*********"
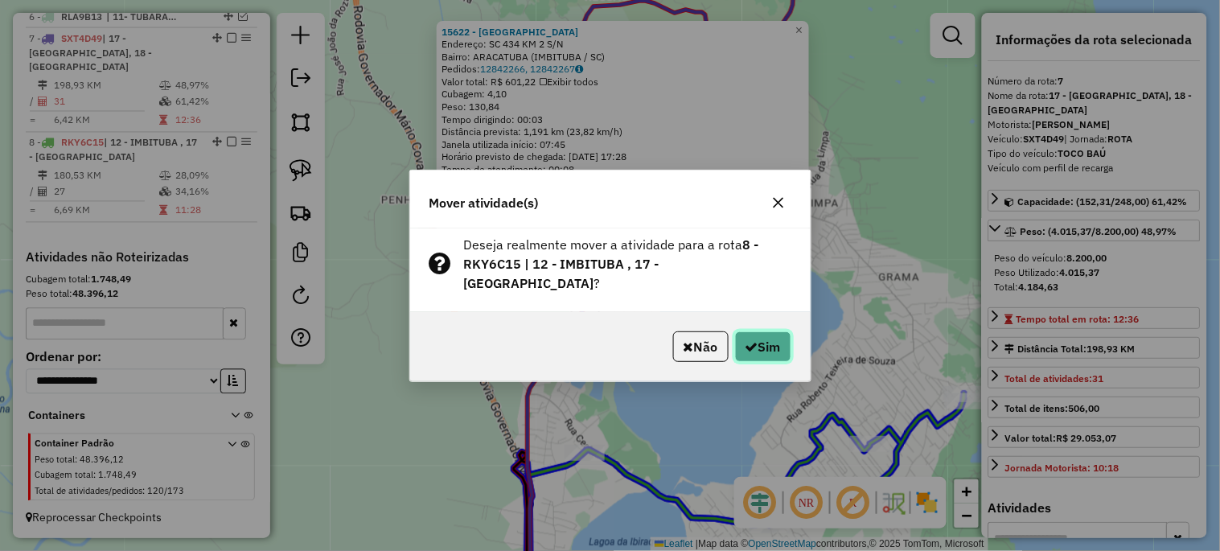
click at [769, 346] on button "Sim" at bounding box center [763, 346] width 56 height 31
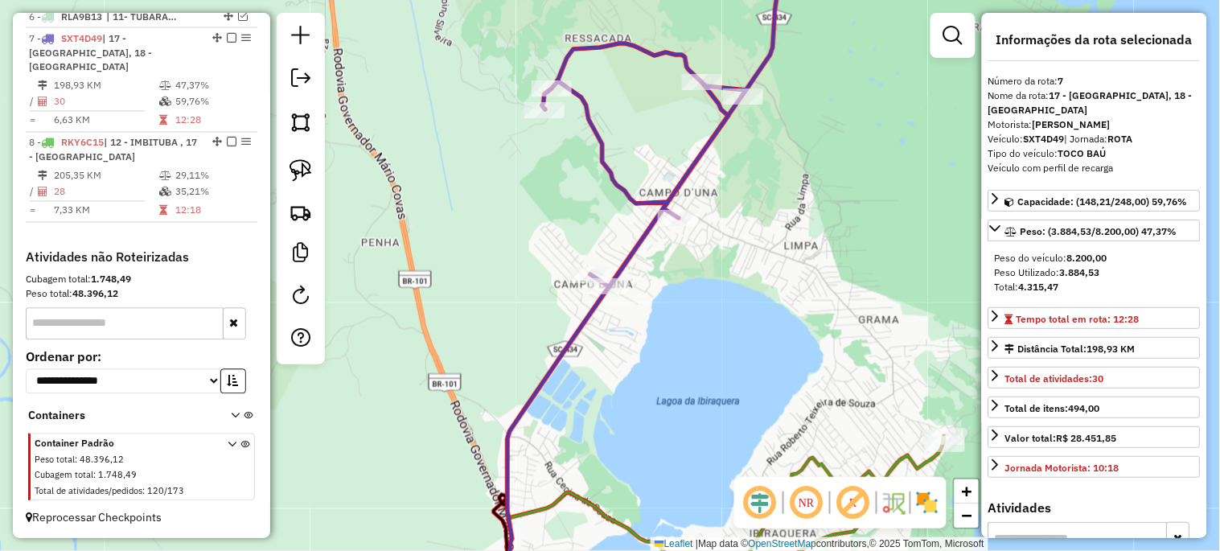
drag, startPoint x: 774, startPoint y: 341, endPoint x: 737, endPoint y: 398, distance: 68.0
click at [737, 398] on div "Janela de atendimento Grade de atendimento Capacidade Transportadoras Veículos …" at bounding box center [610, 275] width 1220 height 551
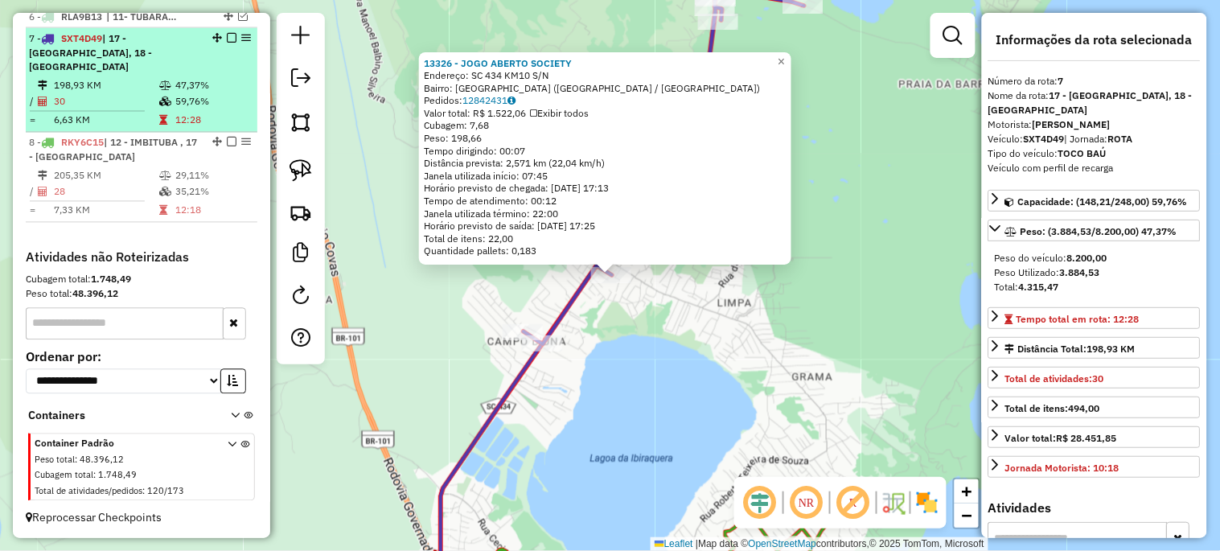
click at [230, 43] on em at bounding box center [232, 38] width 10 height 10
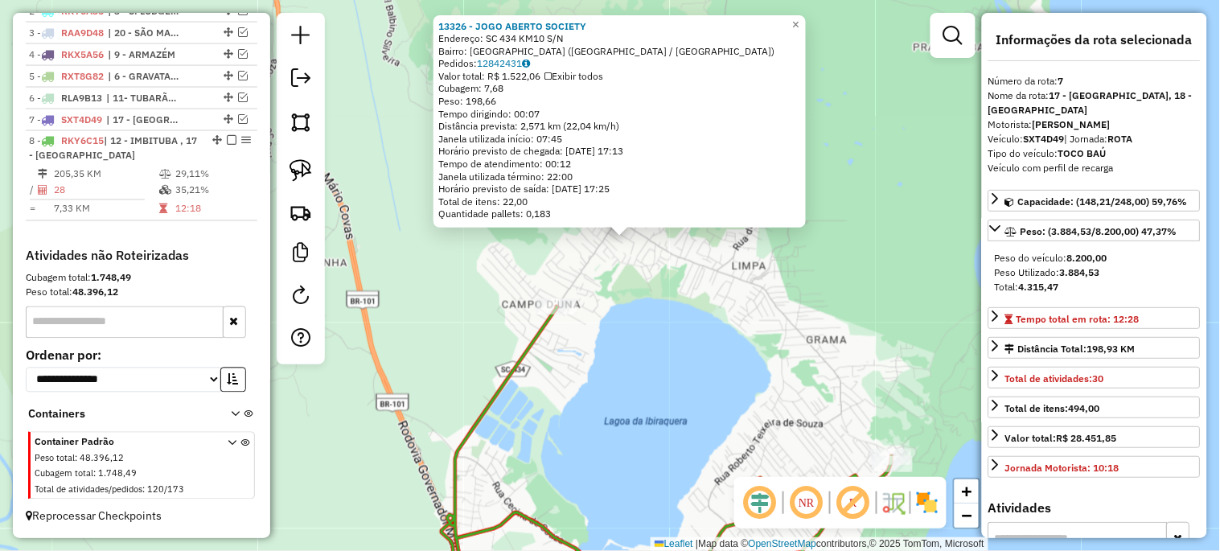
drag, startPoint x: 637, startPoint y: 445, endPoint x: 762, endPoint y: 150, distance: 319.9
click at [756, 161] on div "13326 - JOGO ABERTO SOCIETY Endereço: SC 434 KM10 S/N Bairro: [GEOGRAPHIC_DATA]…" at bounding box center [610, 275] width 1220 height 551
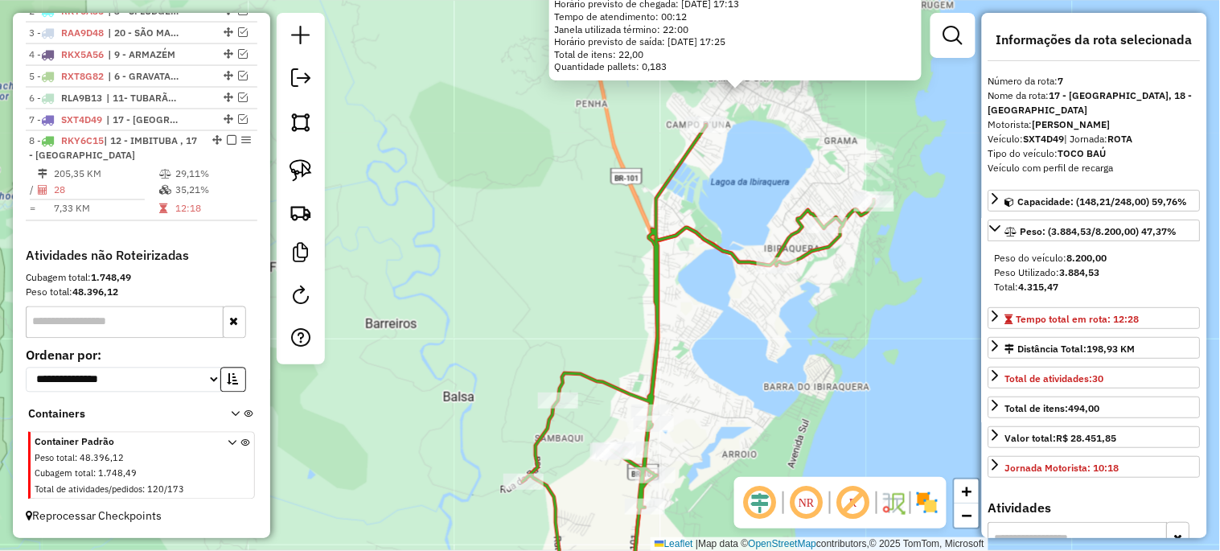
drag, startPoint x: 728, startPoint y: 386, endPoint x: 700, endPoint y: 138, distance: 250.1
click at [700, 138] on div "13326 - JOGO ABERTO SOCIETY Endereço: SC 434 KM10 S/N Bairro: [GEOGRAPHIC_DATA]…" at bounding box center [610, 275] width 1220 height 551
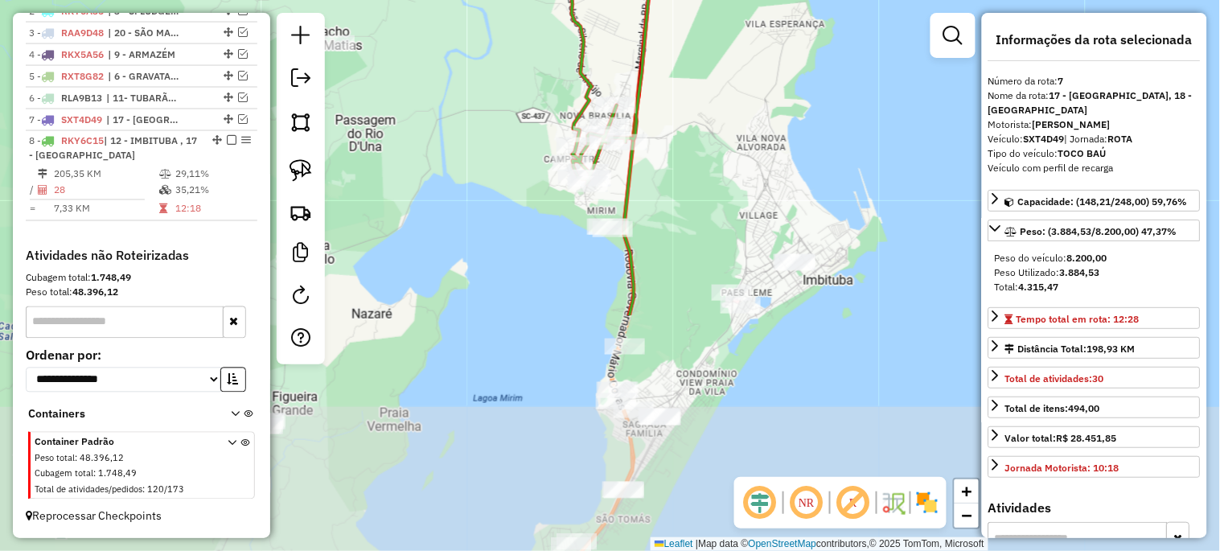
drag, startPoint x: 658, startPoint y: 440, endPoint x: 698, endPoint y: 143, distance: 299.4
click at [701, 146] on div "13326 - JOGO ABERTO SOCIETY Endereço: SC 434 KM10 S/N Bairro: [GEOGRAPHIC_DATA]…" at bounding box center [610, 275] width 1220 height 551
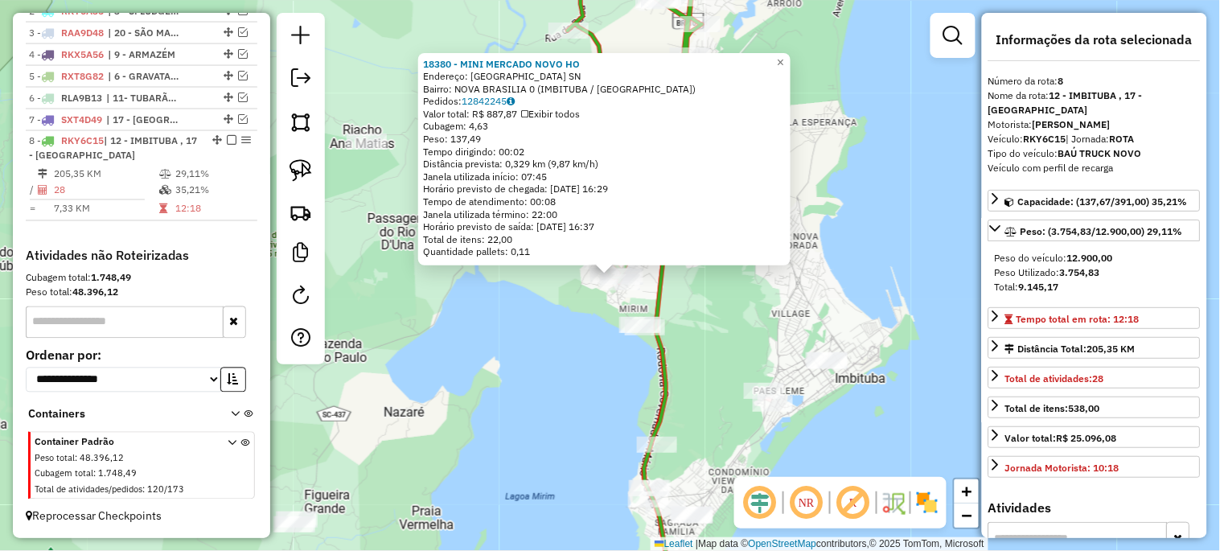
click at [567, 335] on div "18380 - MINI MERCADO NOVO HO Endereço: [GEOGRAPHIC_DATA] SN Bairro: [GEOGRAPHIC…" at bounding box center [610, 275] width 1220 height 551
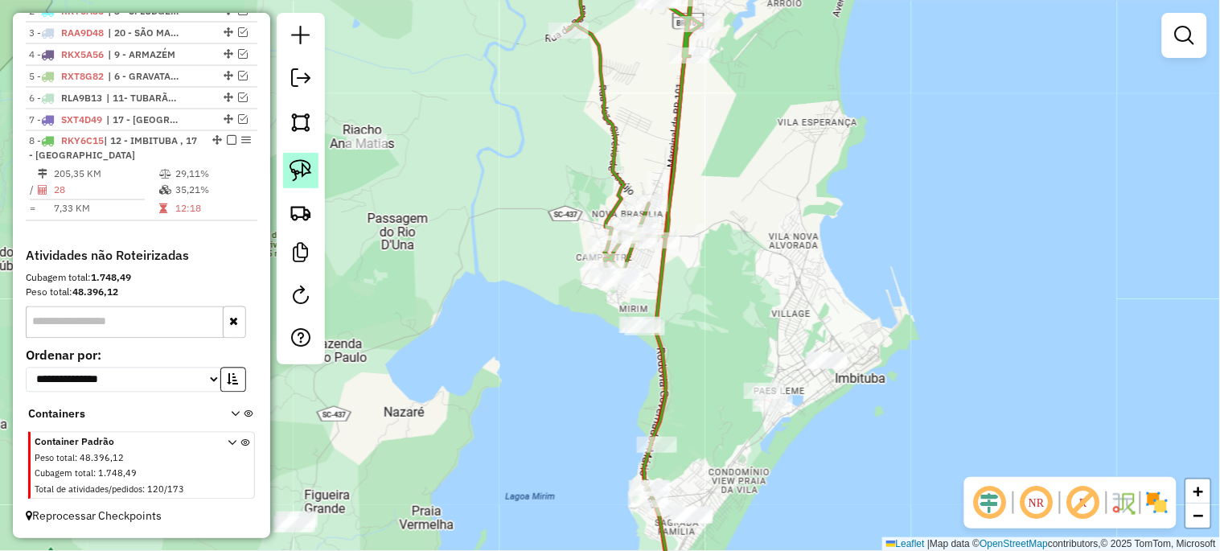
click at [307, 173] on img at bounding box center [300, 170] width 23 height 23
drag, startPoint x: 577, startPoint y: 343, endPoint x: 647, endPoint y: 367, distance: 73.2
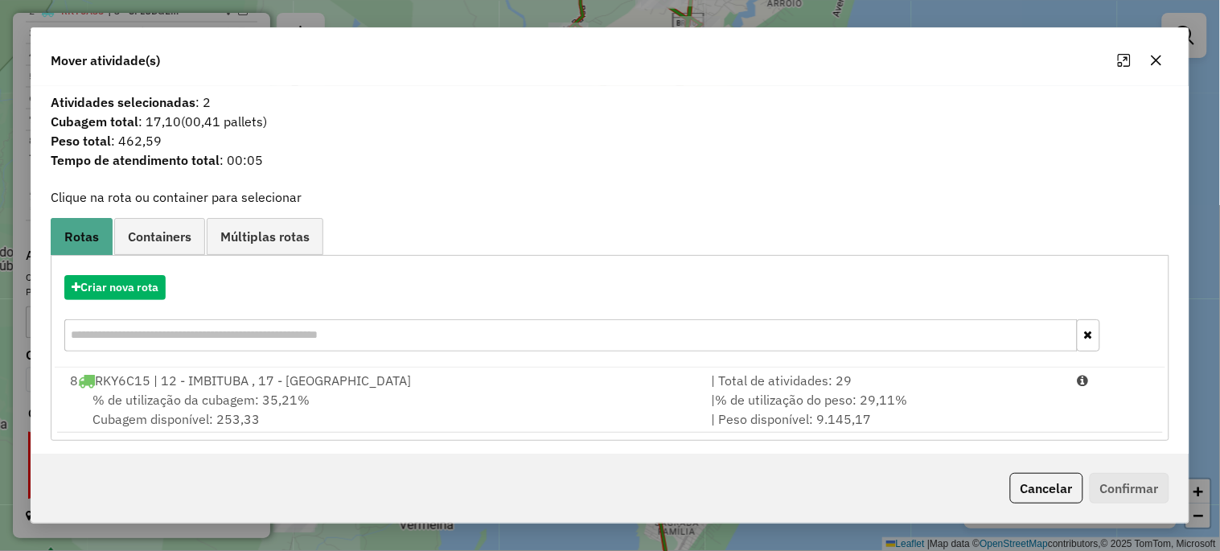
click at [260, 380] on div "8 RKY6C15 | 12 - IMBITUBA , 17 - [GEOGRAPHIC_DATA]" at bounding box center [380, 380] width 641 height 19
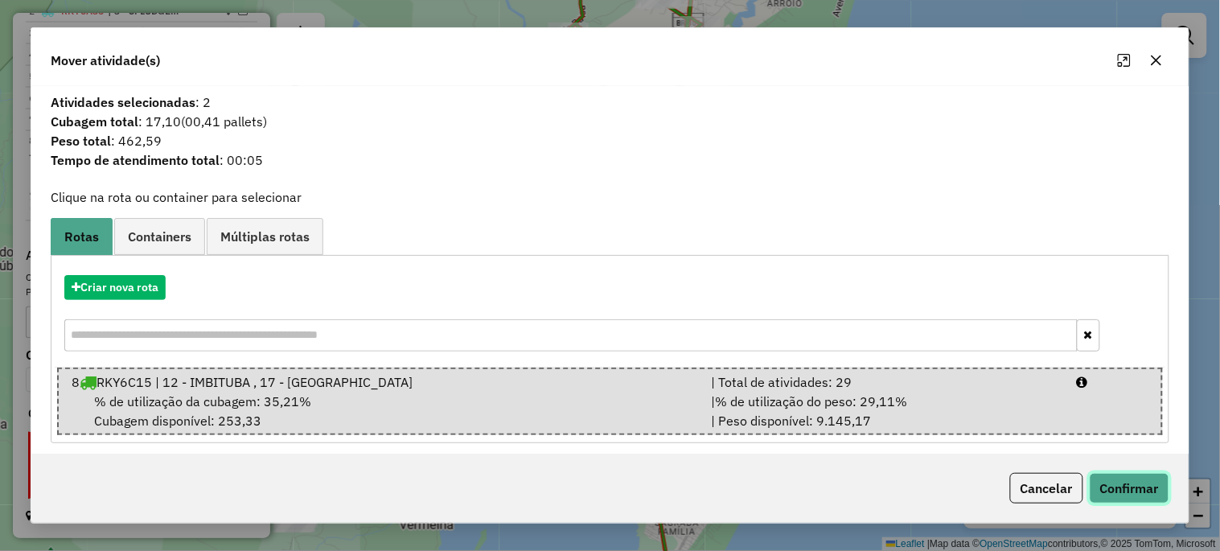
click at [1123, 481] on button "Confirmar" at bounding box center [1130, 488] width 80 height 31
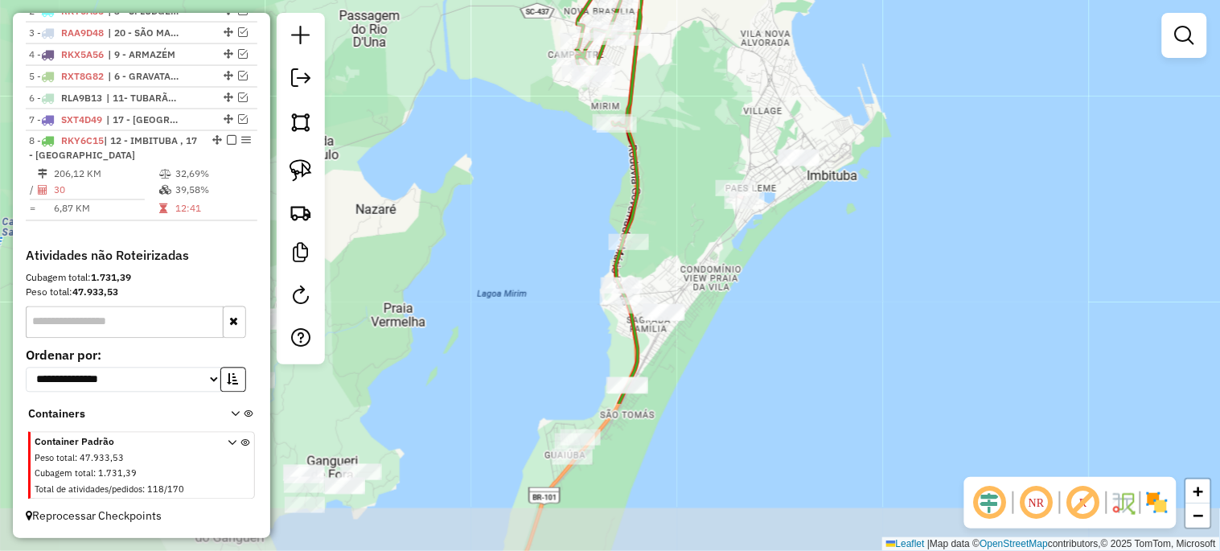
drag, startPoint x: 702, startPoint y: 277, endPoint x: 712, endPoint y: 148, distance: 129.0
click at [712, 148] on div "Janela de atendimento Grade de atendimento Capacidade Transportadoras Veículos …" at bounding box center [610, 275] width 1220 height 551
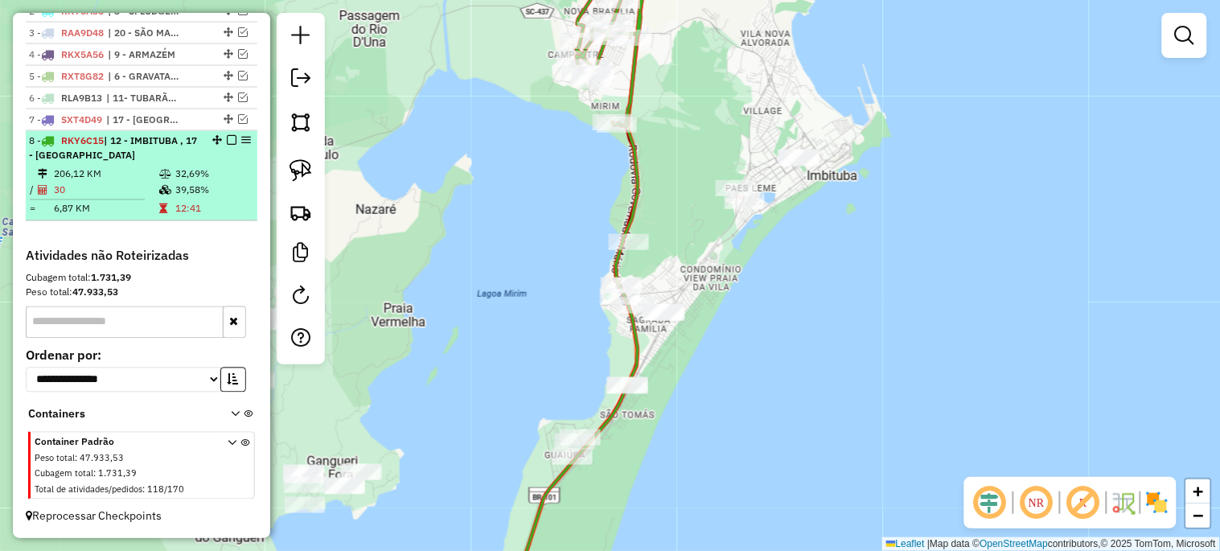
click at [230, 139] on em at bounding box center [232, 141] width 10 height 10
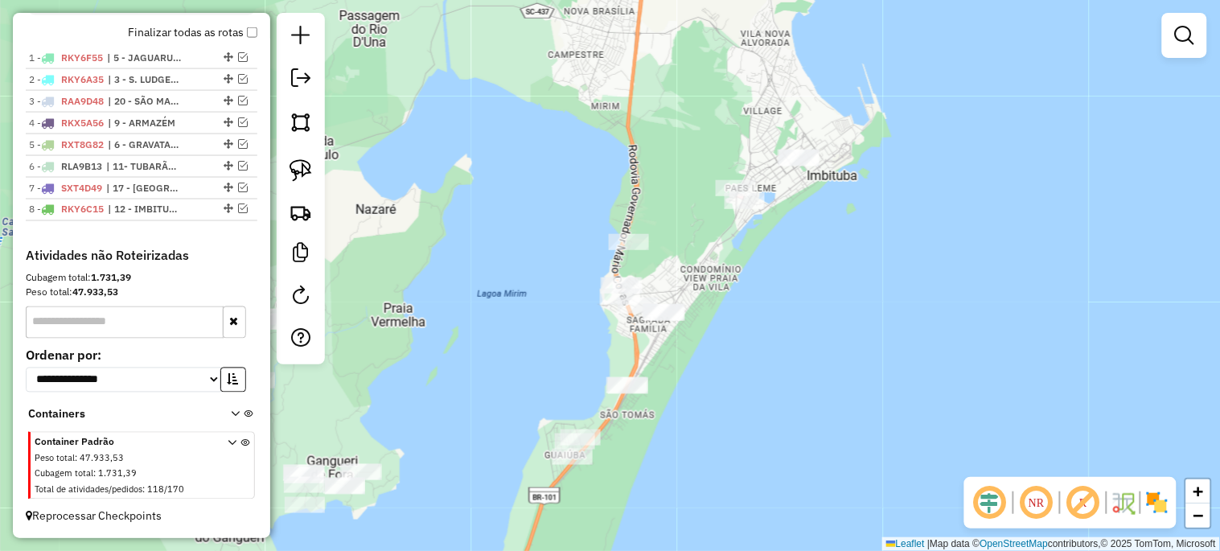
scroll to position [601, 0]
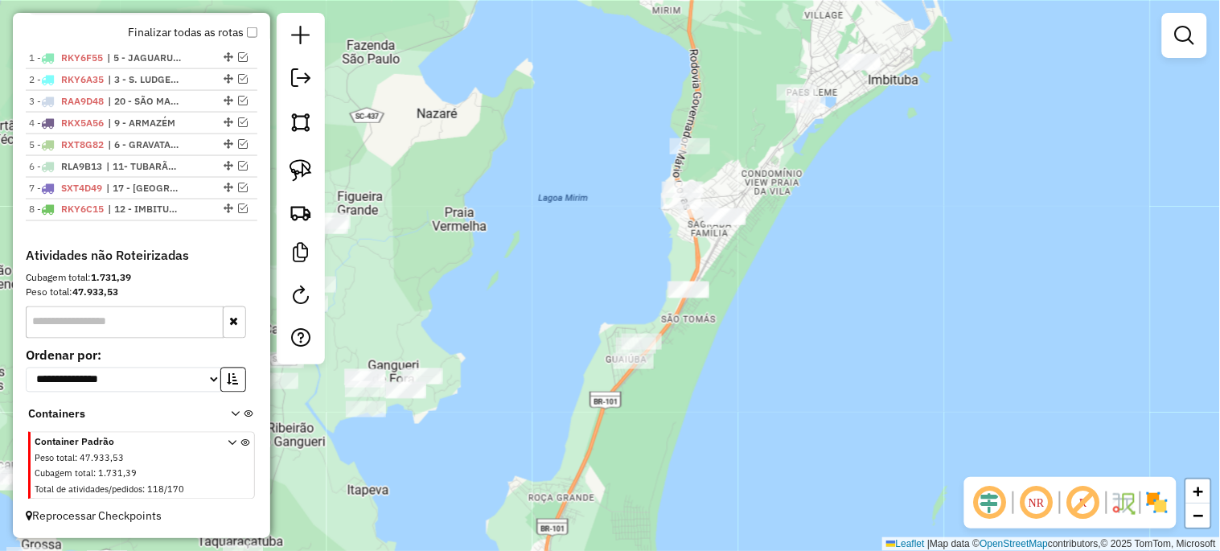
drag, startPoint x: 551, startPoint y: 228, endPoint x: 566, endPoint y: 180, distance: 49.8
click at [566, 180] on div "Janela de atendimento Grade de atendimento Capacidade Transportadoras Veículos …" at bounding box center [610, 275] width 1220 height 551
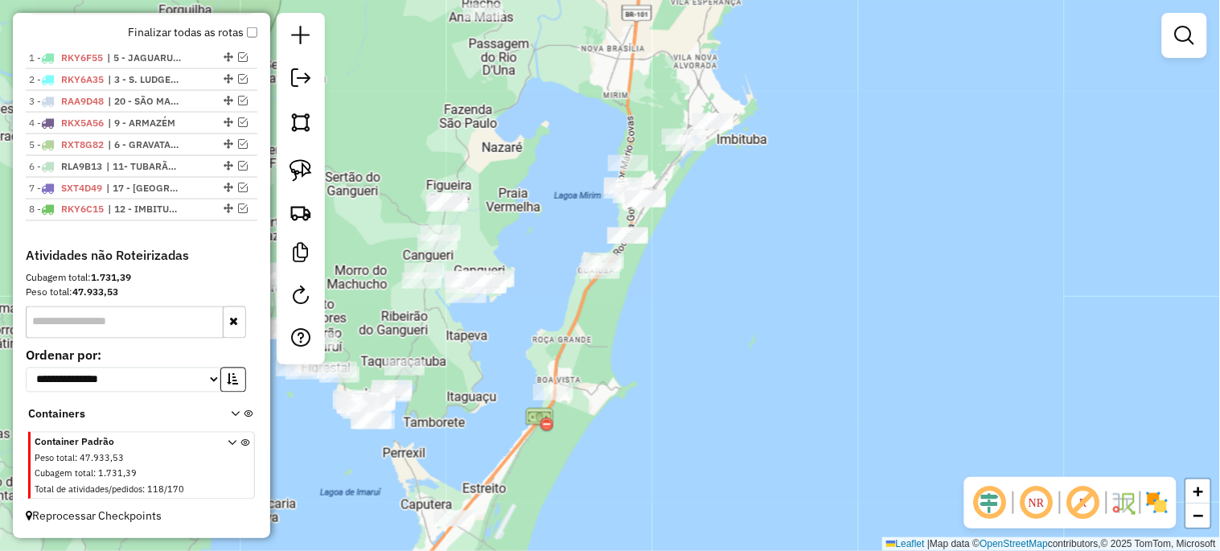
click at [669, 381] on div "Janela de atendimento Grade de atendimento Capacidade Transportadoras Veículos …" at bounding box center [610, 275] width 1220 height 551
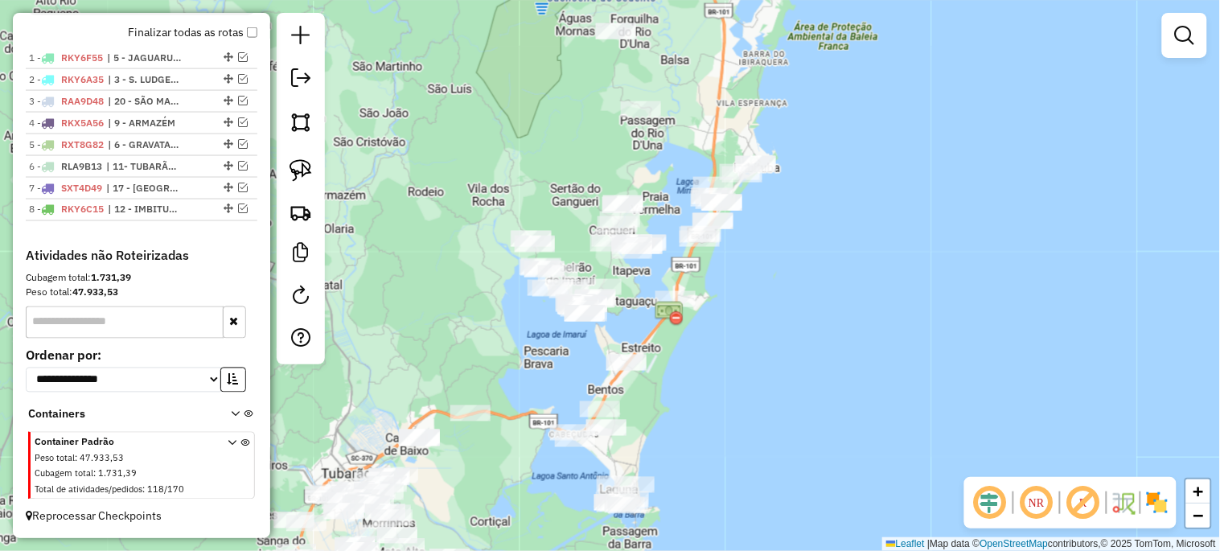
drag, startPoint x: 681, startPoint y: 428, endPoint x: 744, endPoint y: 330, distance: 115.8
click at [744, 330] on div "Janela de atendimento Grade de atendimento Capacidade Transportadoras Veículos …" at bounding box center [610, 275] width 1220 height 551
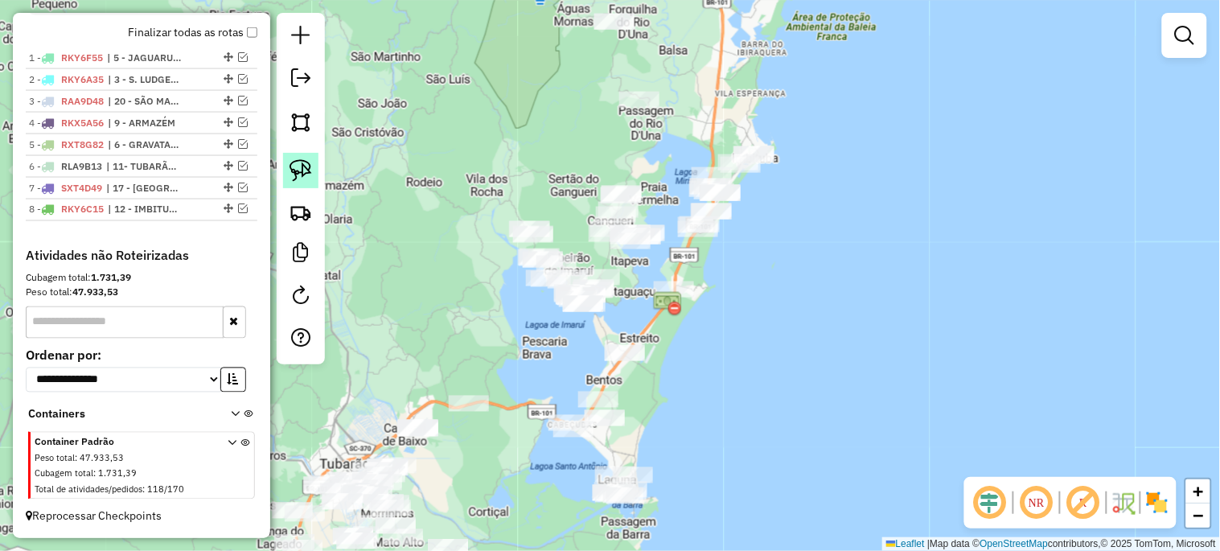
click at [310, 170] on img at bounding box center [300, 170] width 23 height 23
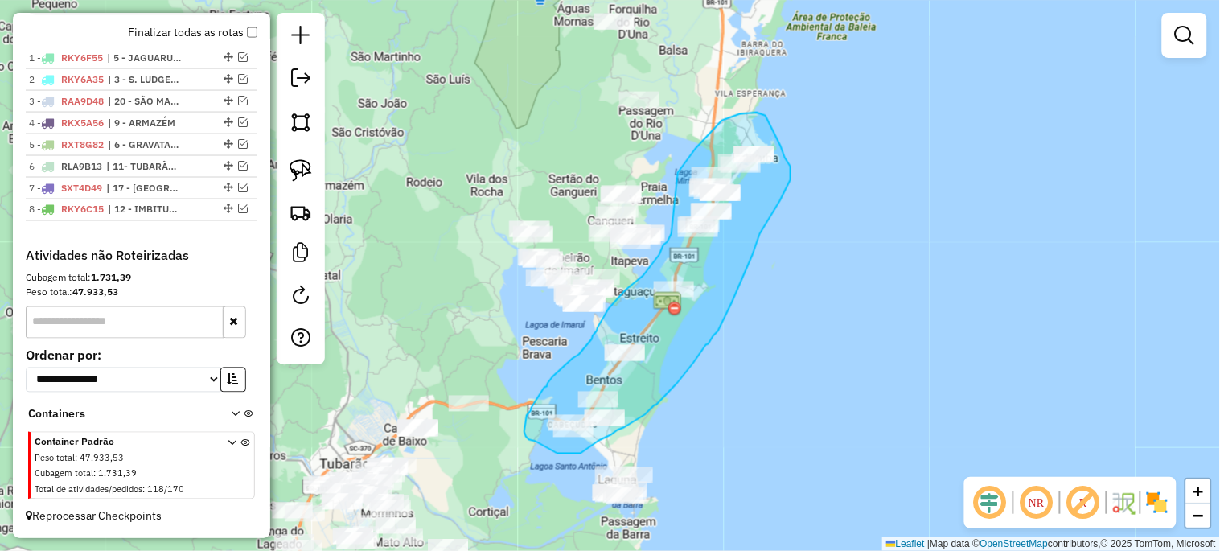
drag, startPoint x: 678, startPoint y: 173, endPoint x: 671, endPoint y: 233, distance: 60.7
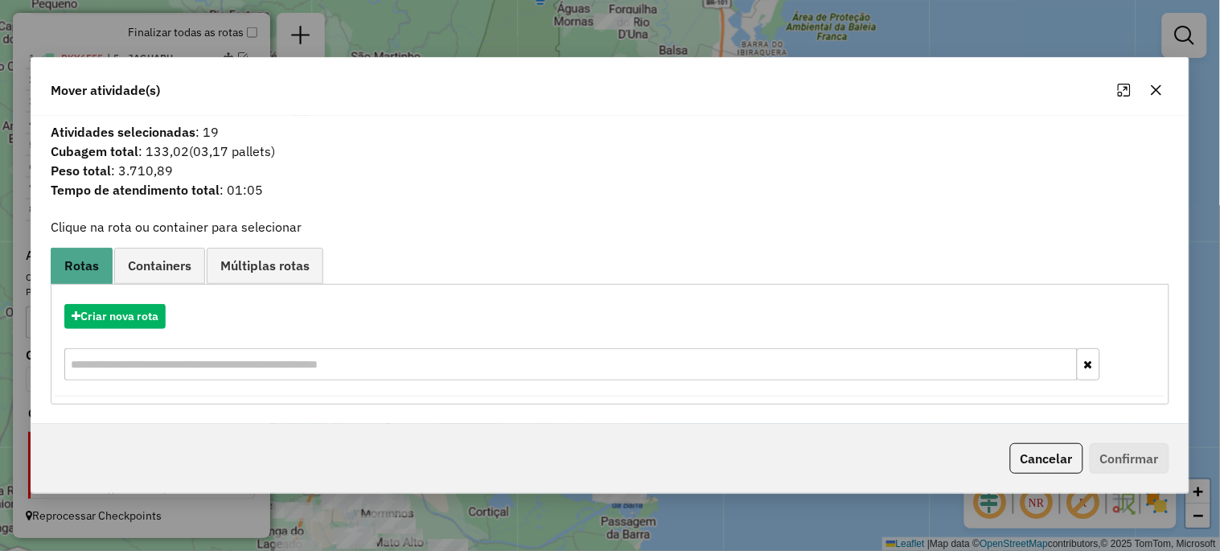
click at [1152, 86] on icon "button" at bounding box center [1156, 90] width 13 height 13
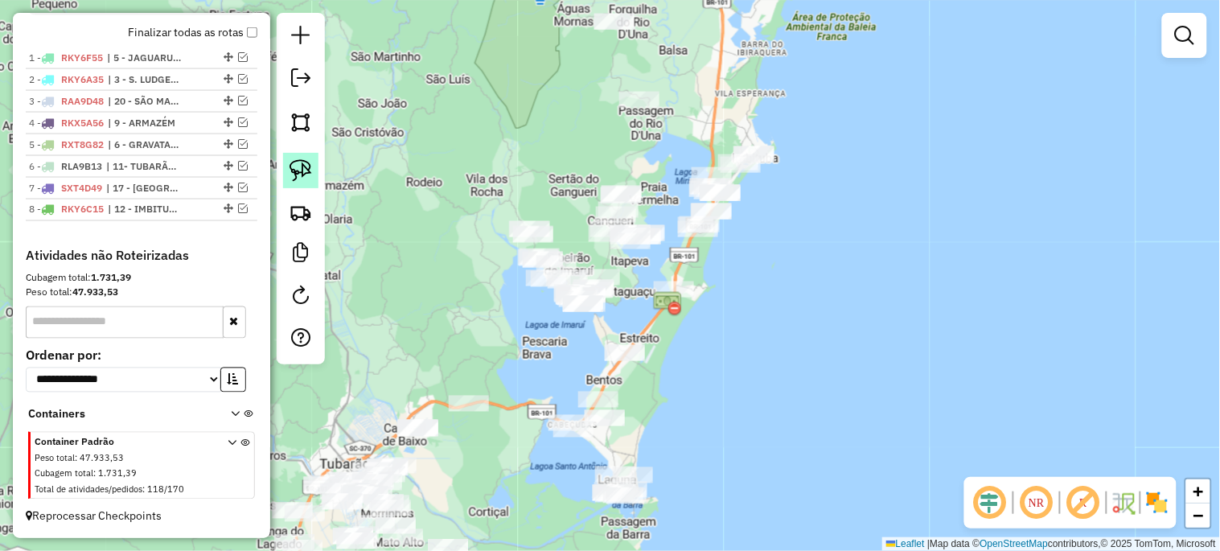
click at [316, 177] on link at bounding box center [300, 170] width 35 height 35
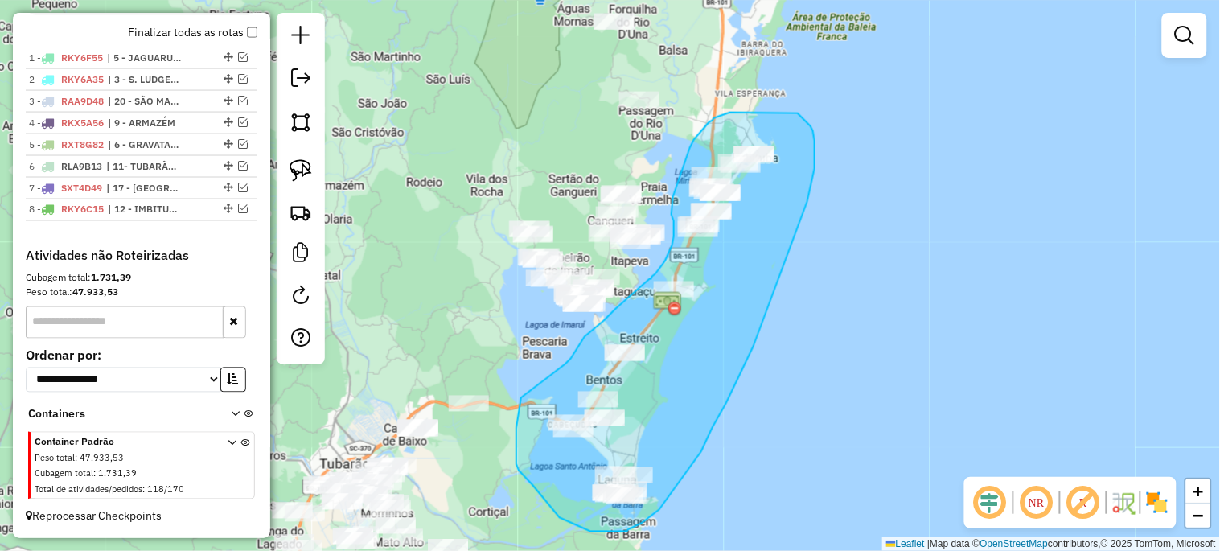
drag, startPoint x: 650, startPoint y: 278, endPoint x: 616, endPoint y: 308, distance: 45.0
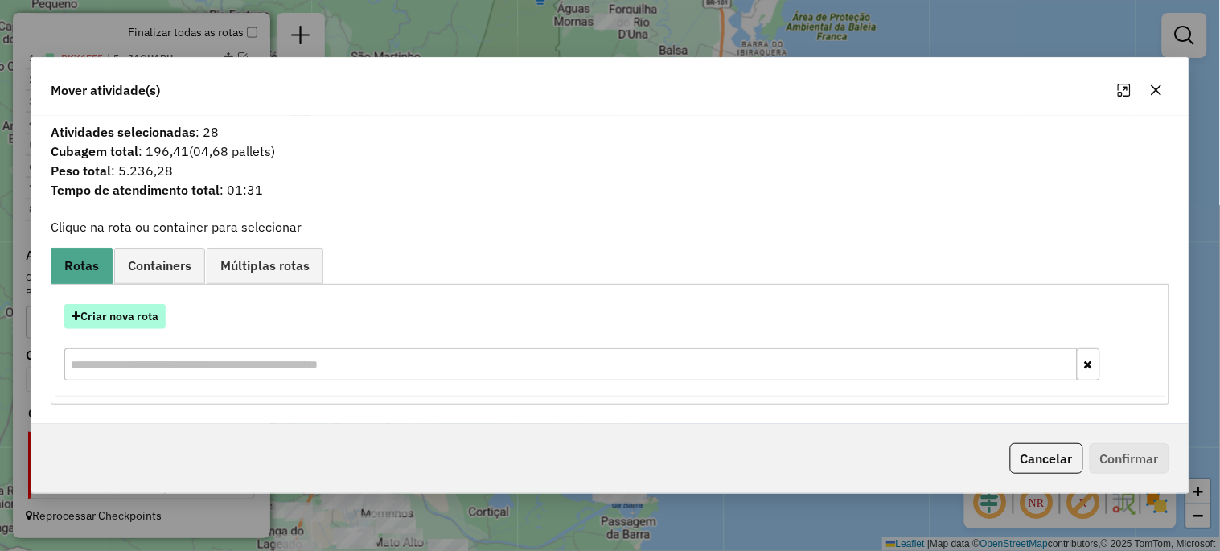
click at [113, 318] on button "Criar nova rota" at bounding box center [114, 316] width 101 height 25
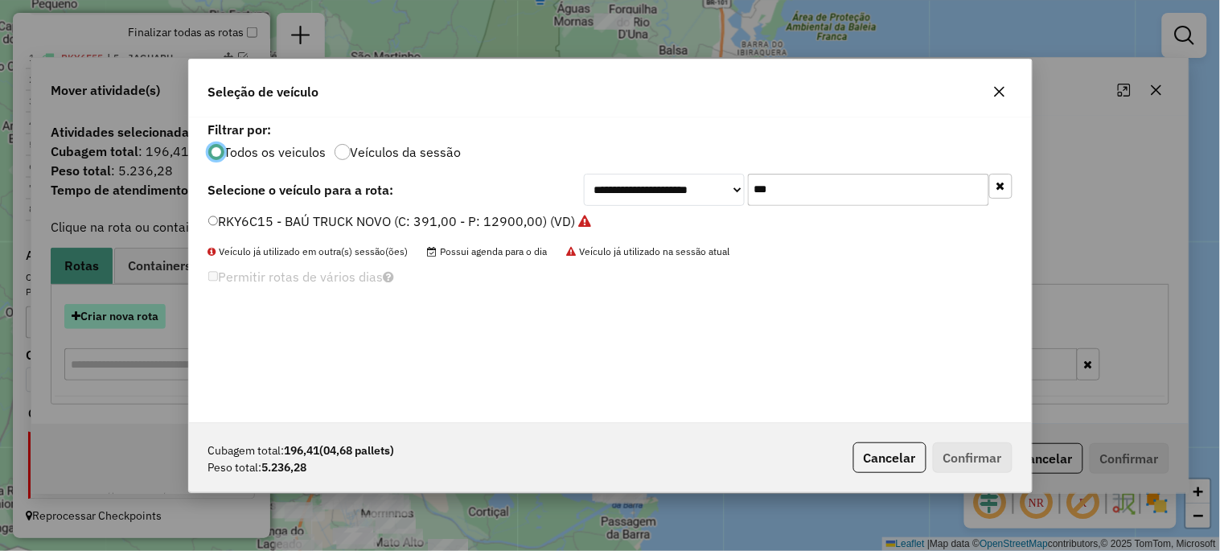
scroll to position [9, 4]
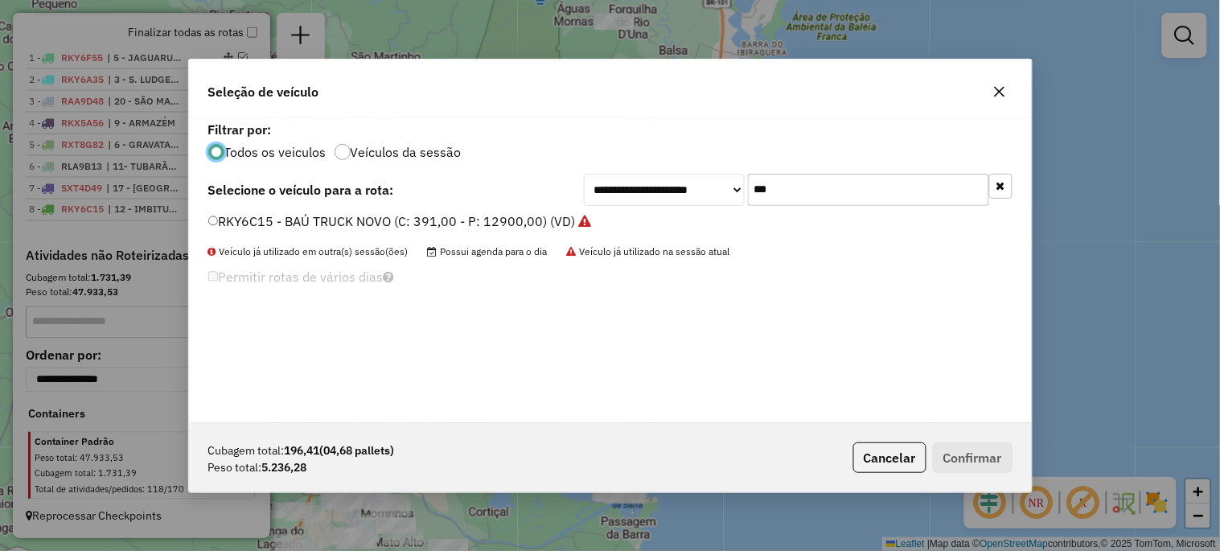
click at [825, 190] on input "***" at bounding box center [868, 190] width 241 height 32
type input "***"
click at [367, 216] on label "RXT1D61 - 312 - TOCO BAÚ (C: 248,00 - P: 8200,00) (VD)" at bounding box center [383, 220] width 351 height 19
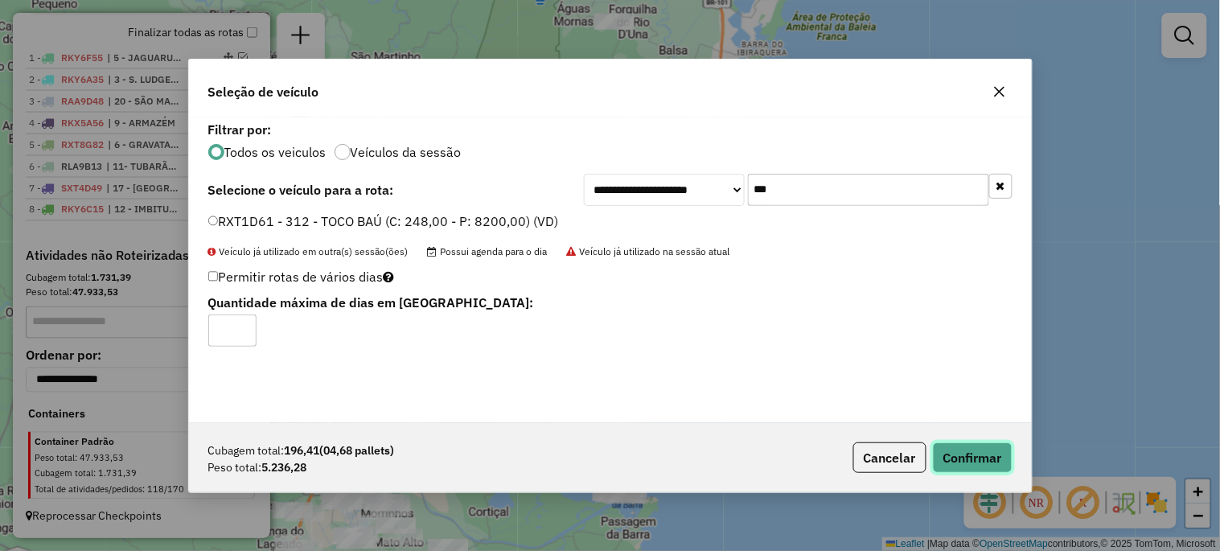
click at [993, 464] on button "Confirmar" at bounding box center [973, 457] width 80 height 31
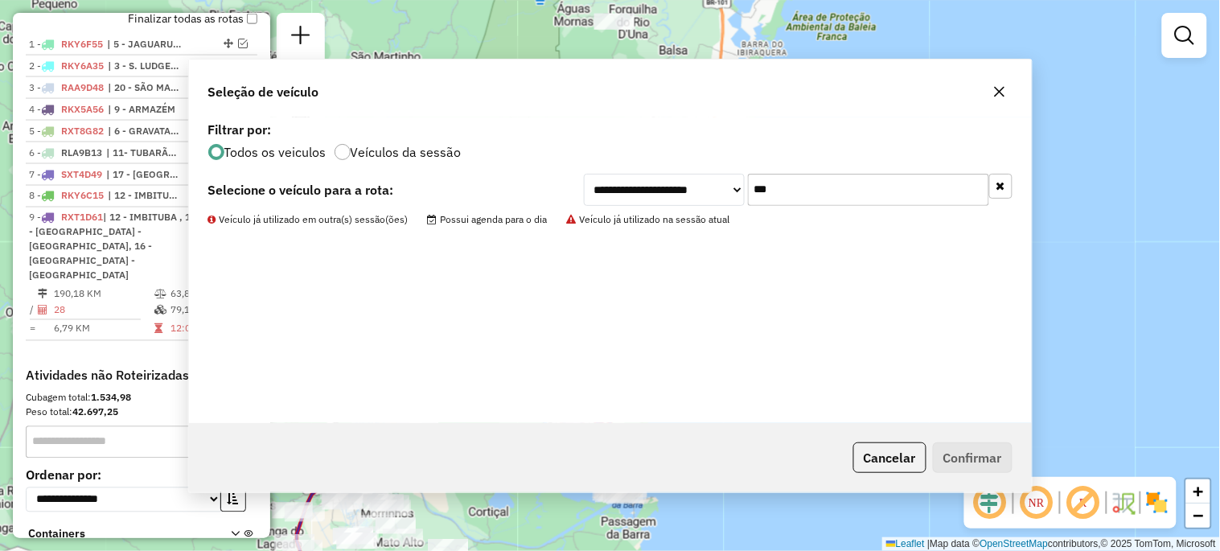
scroll to position [706, 0]
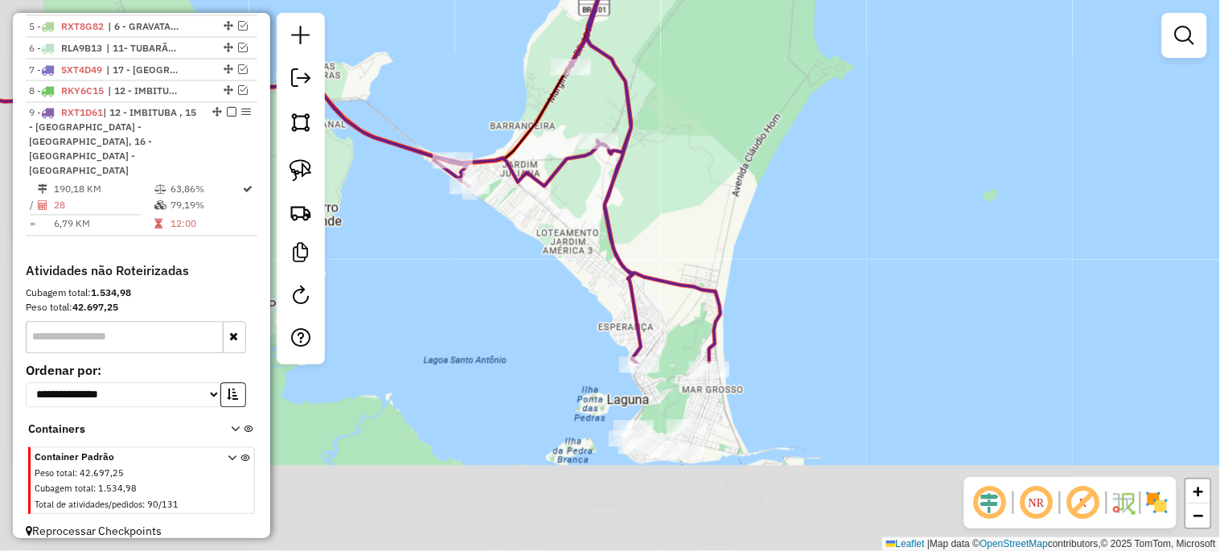
drag, startPoint x: 675, startPoint y: 312, endPoint x: 743, endPoint y: 195, distance: 135.4
click at [742, 195] on div "Janela de atendimento Grade de atendimento Capacidade Transportadoras Veículos …" at bounding box center [610, 275] width 1220 height 551
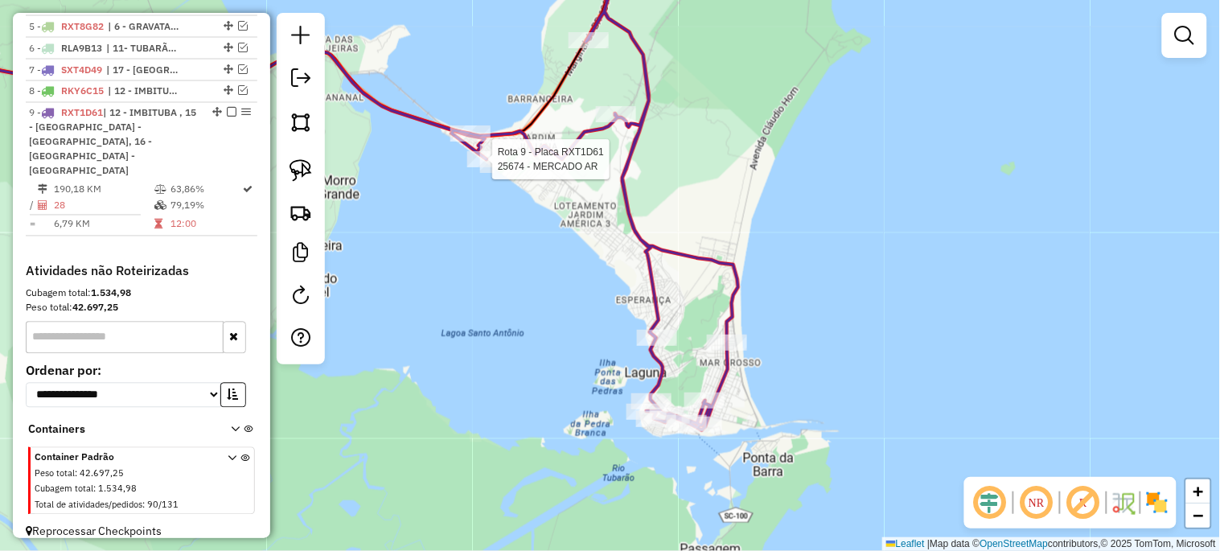
select select "*********"
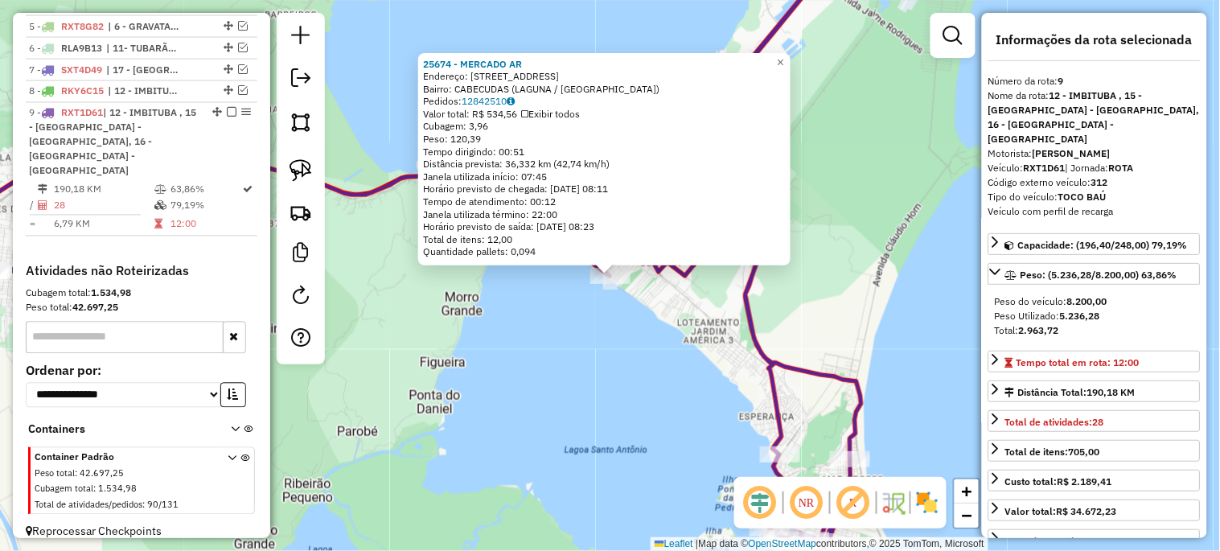
drag, startPoint x: 460, startPoint y: 159, endPoint x: 487, endPoint y: 319, distance: 162.3
click at [451, 348] on div "25674 - MERCADO AR Endereço: R-GIOCONDO TASSO 1055 Bairro: CABECUDAS (LAGUNA / …" at bounding box center [610, 275] width 1220 height 551
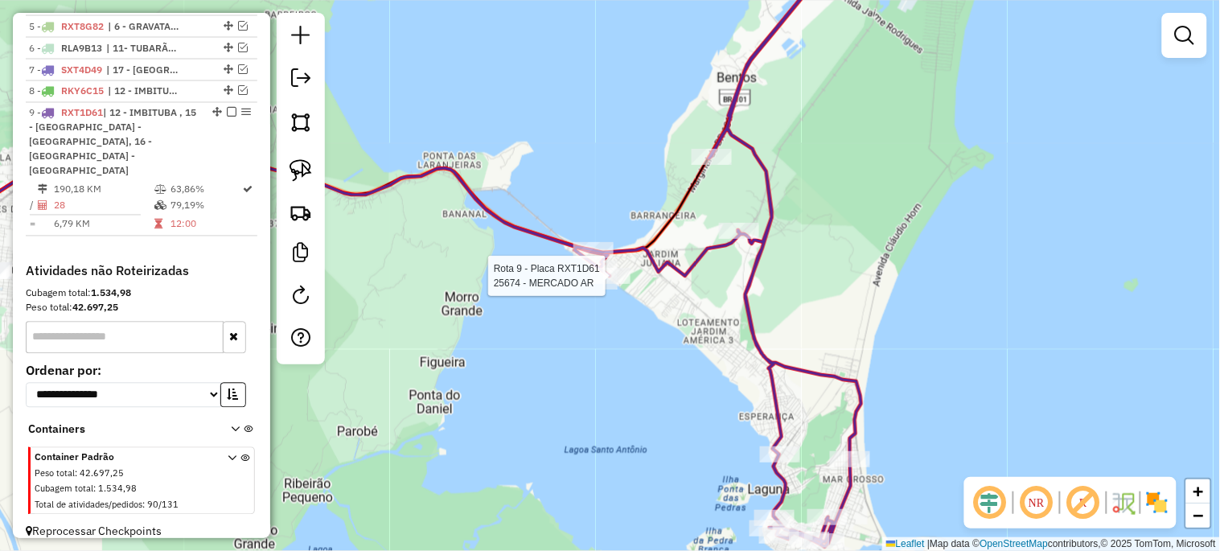
select select "*********"
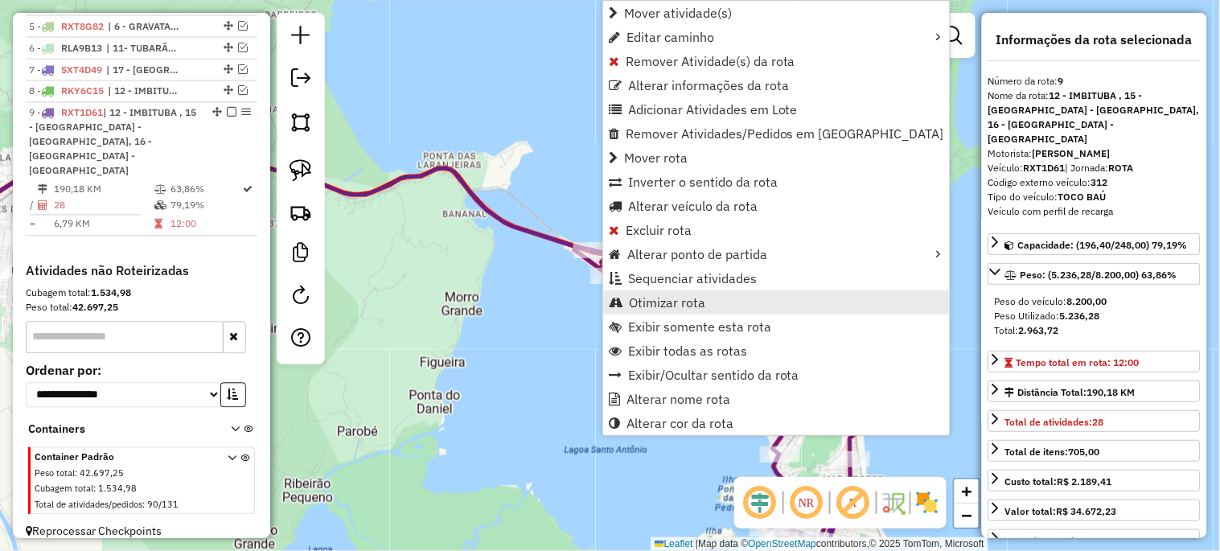
click at [640, 304] on span "Otimizar rota" at bounding box center [667, 302] width 76 height 13
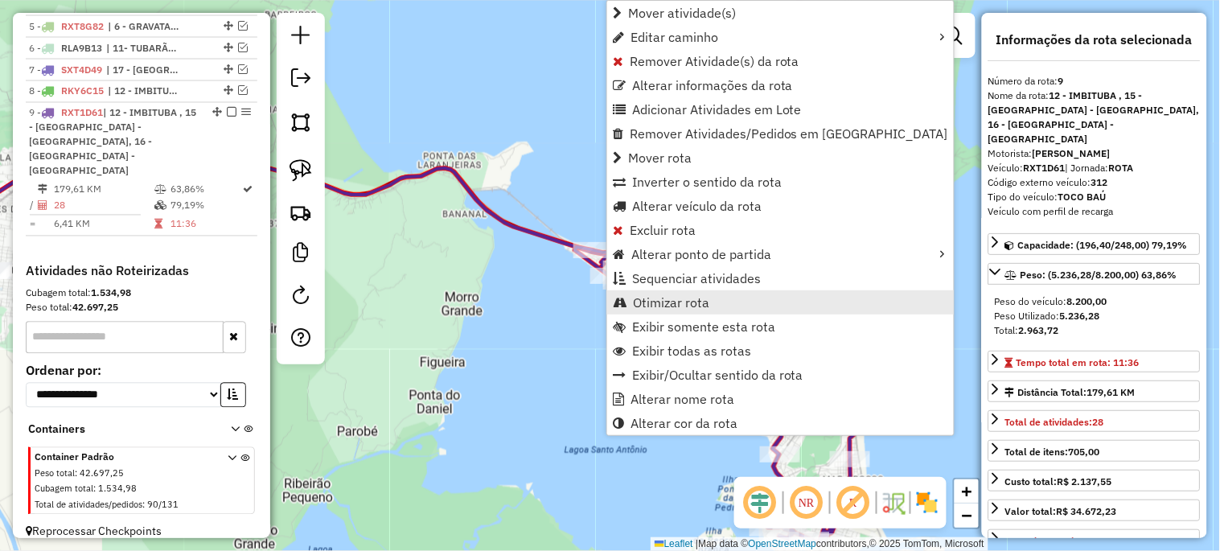
click at [635, 304] on span "Otimizar rota" at bounding box center [671, 302] width 76 height 13
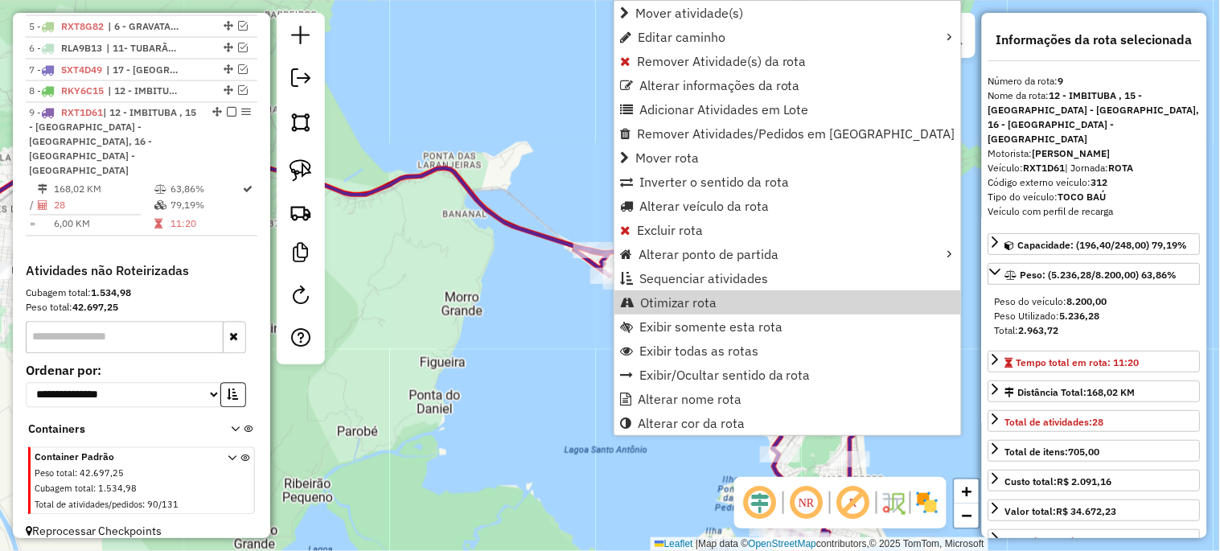
click at [675, 306] on span "Otimizar rota" at bounding box center [678, 302] width 76 height 13
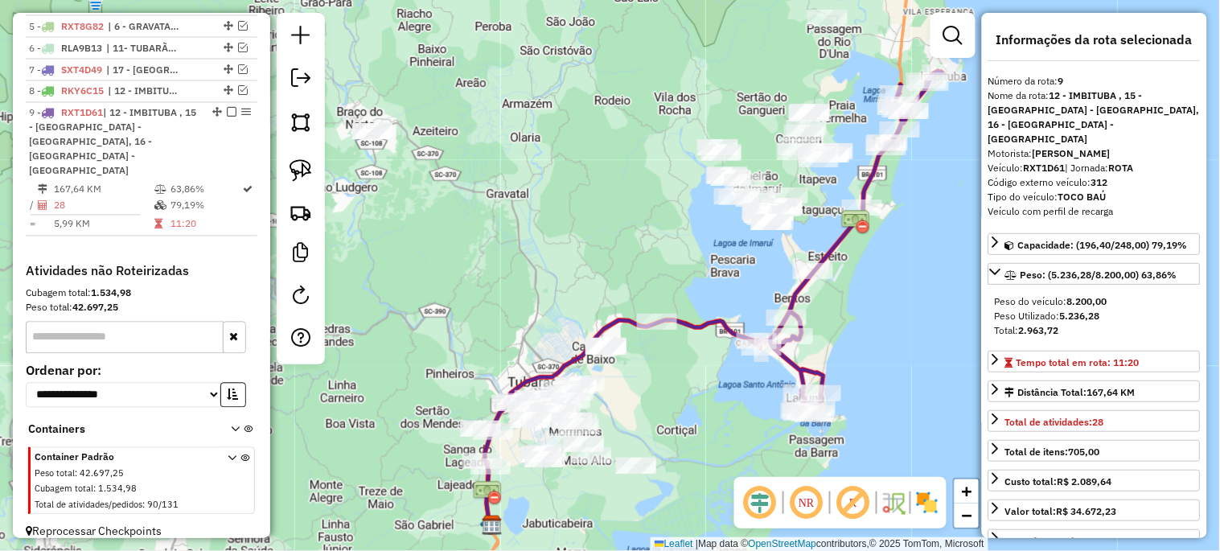
drag, startPoint x: 845, startPoint y: 317, endPoint x: 722, endPoint y: 453, distance: 183.3
click at [722, 453] on div "Janela de atendimento Grade de atendimento Capacidade Transportadoras Veículos …" at bounding box center [610, 275] width 1220 height 551
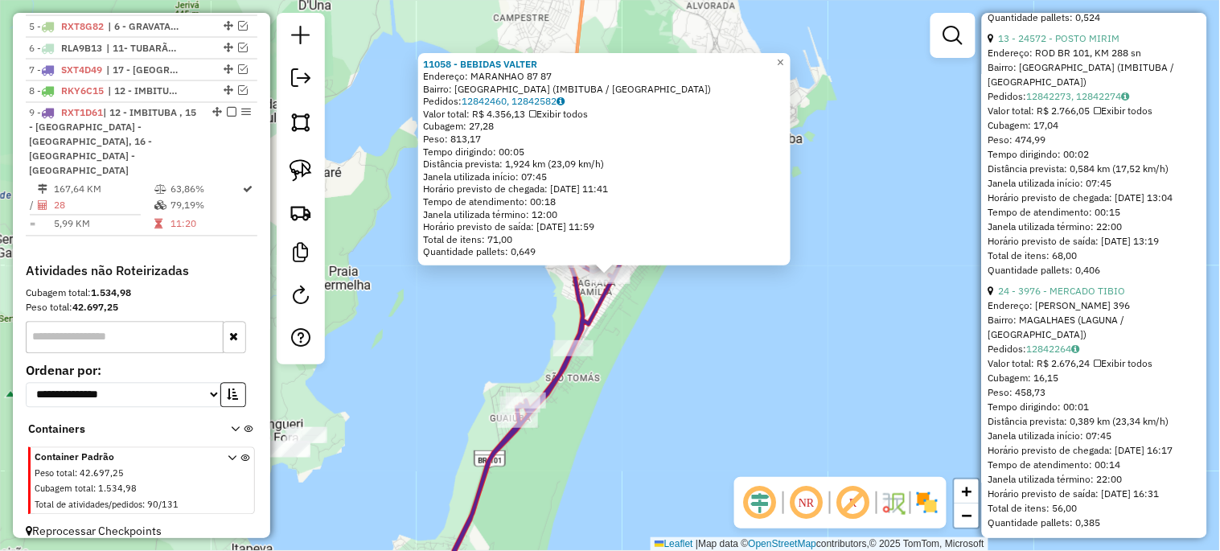
scroll to position [1191, 0]
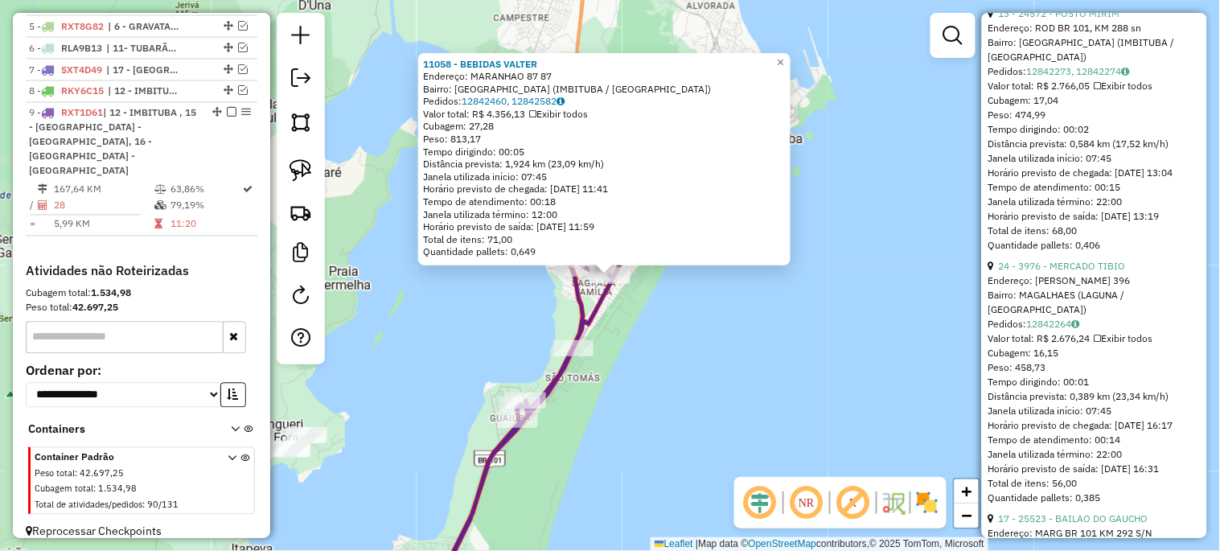
click at [872, 399] on div "11058 - BEBIDAS [PERSON_NAME]: [GEOGRAPHIC_DATA] 87 87 Bairro: [GEOGRAPHIC_DATA…" at bounding box center [610, 275] width 1220 height 551
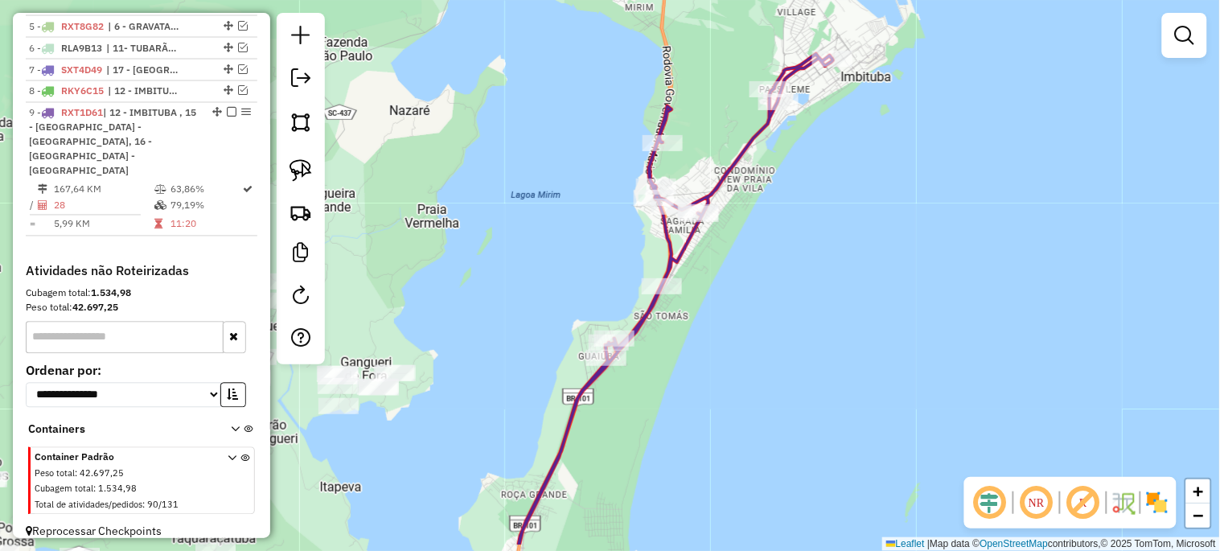
drag, startPoint x: 710, startPoint y: 402, endPoint x: 798, endPoint y: 340, distance: 108.0
click at [798, 340] on div "Janela de atendimento Grade de atendimento Capacidade Transportadoras Veículos …" at bounding box center [610, 275] width 1220 height 551
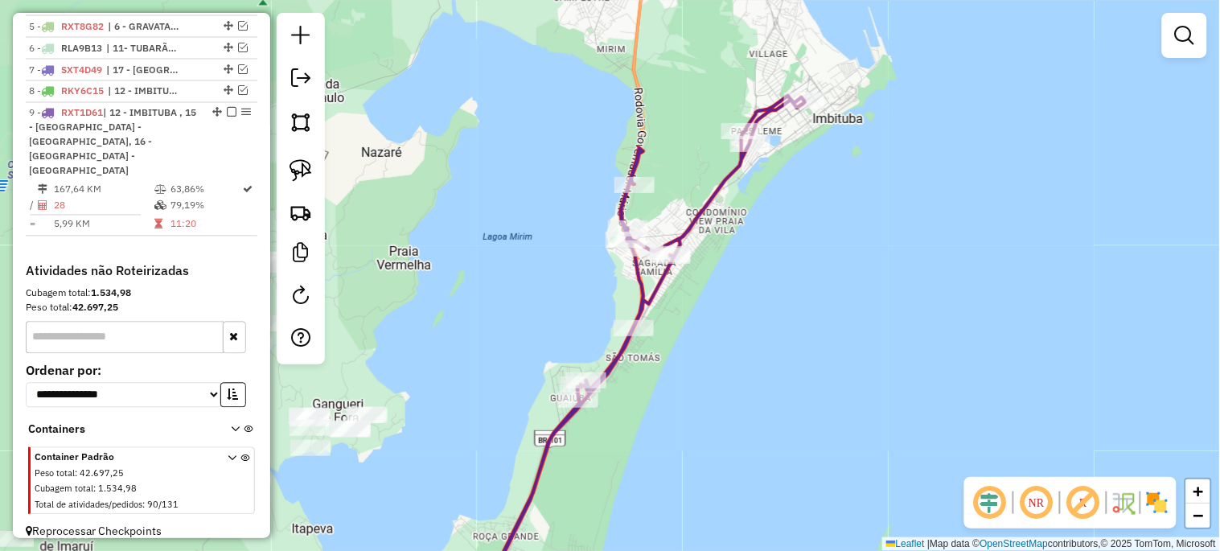
drag, startPoint x: 793, startPoint y: 340, endPoint x: 716, endPoint y: 529, distance: 204.1
click at [716, 529] on div "Janela de atendimento Grade de atendimento Capacidade Transportadoras Veículos …" at bounding box center [610, 275] width 1220 height 551
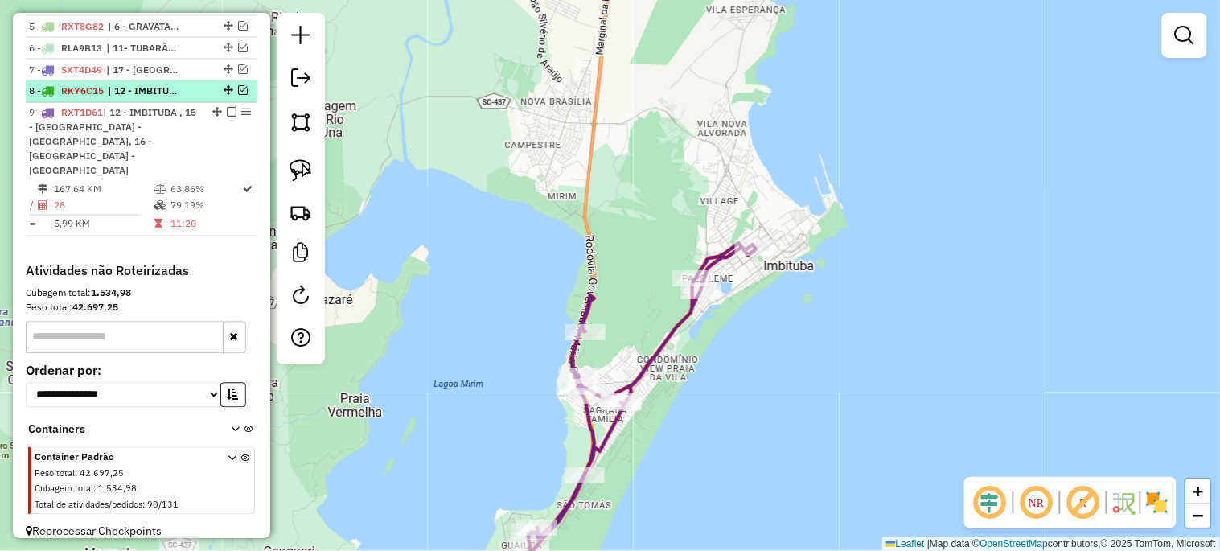
click at [238, 96] on em at bounding box center [243, 91] width 10 height 10
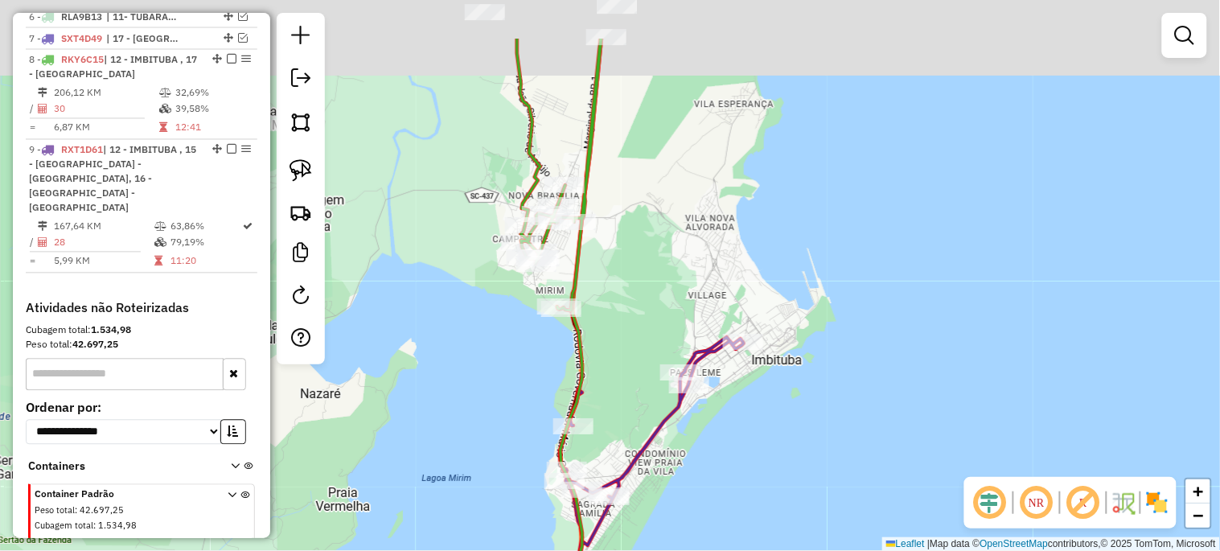
drag, startPoint x: 404, startPoint y: 240, endPoint x: 441, endPoint y: 496, distance: 259.1
click at [440, 495] on div "Janela de atendimento Grade de atendimento Capacidade Transportadoras Veículos …" at bounding box center [610, 275] width 1220 height 551
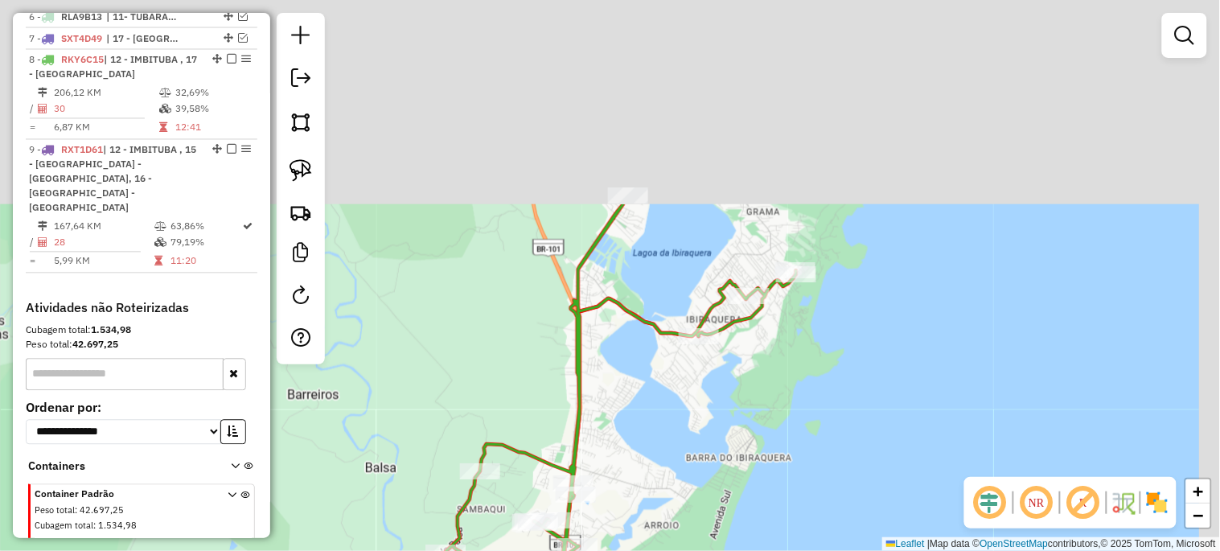
drag, startPoint x: 440, startPoint y: 298, endPoint x: 371, endPoint y: 542, distance: 254.0
click at [371, 542] on div "Janela de atendimento Grade de atendimento Capacidade Transportadoras Veículos …" at bounding box center [610, 275] width 1220 height 551
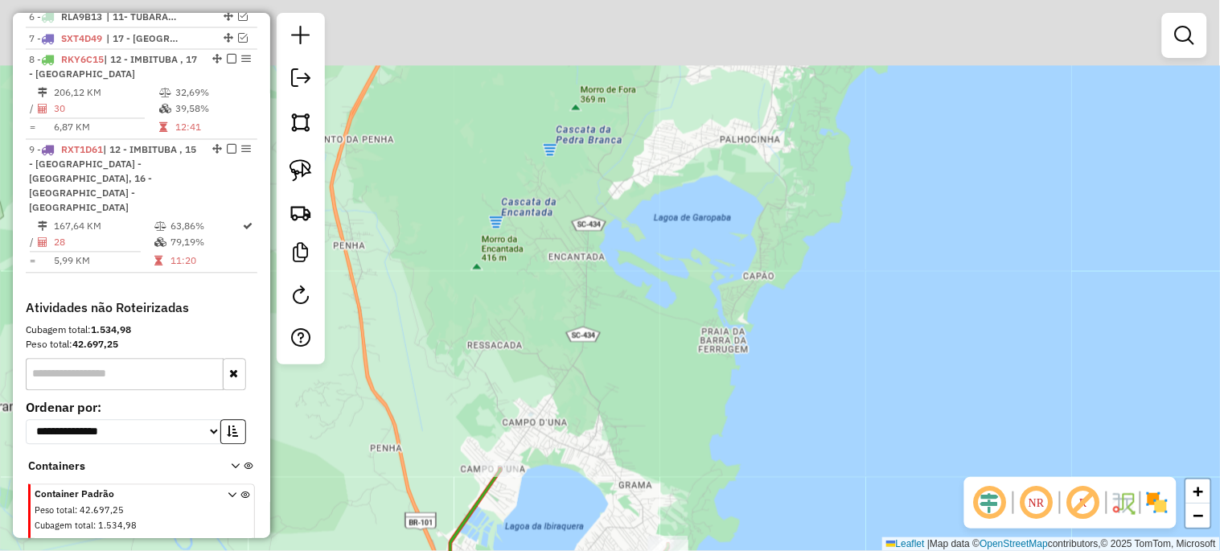
drag, startPoint x: 308, startPoint y: 536, endPoint x: 275, endPoint y: 577, distance: 52.6
click at [275, 551] on html "Aguarde... Pop-up bloqueado! Seu navegador bloqueou automáticamente a abertura …" at bounding box center [610, 275] width 1220 height 551
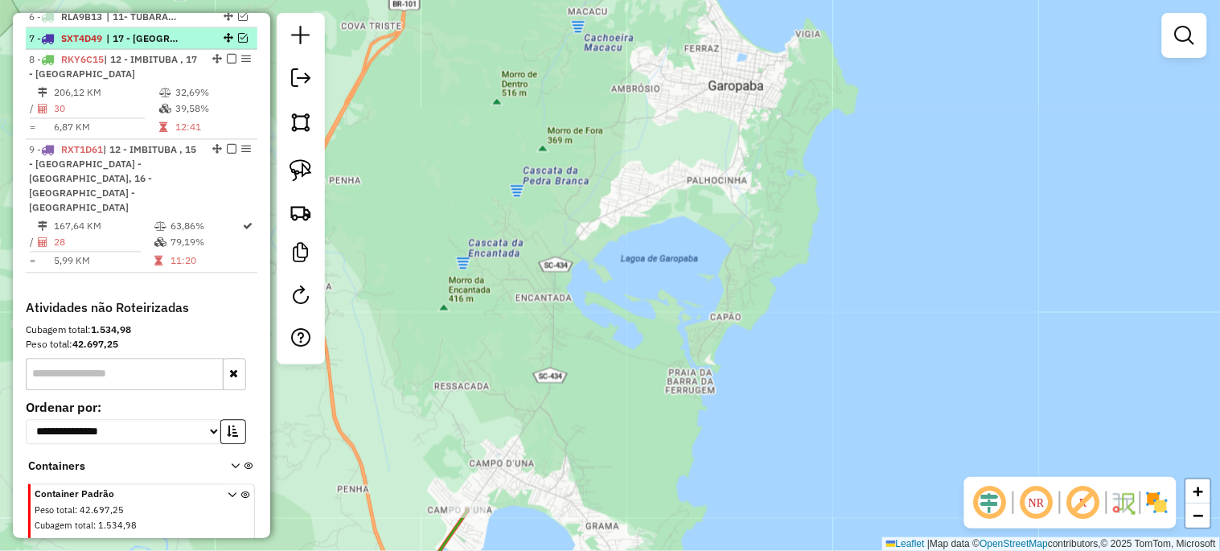
click at [239, 43] on em at bounding box center [243, 38] width 10 height 10
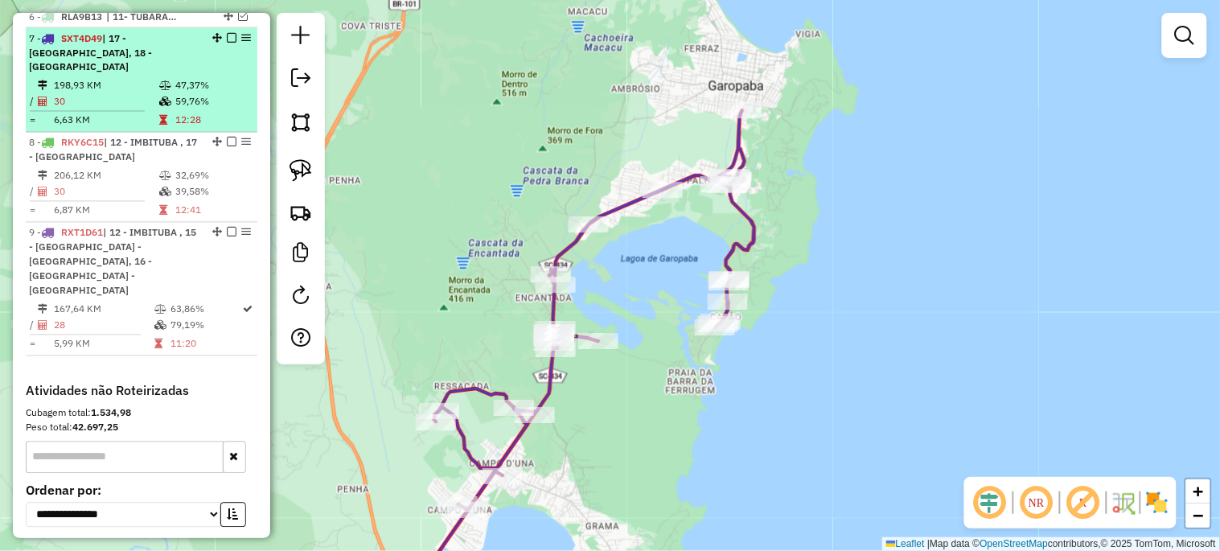
click at [241, 43] on em at bounding box center [246, 38] width 10 height 10
select select "*********"
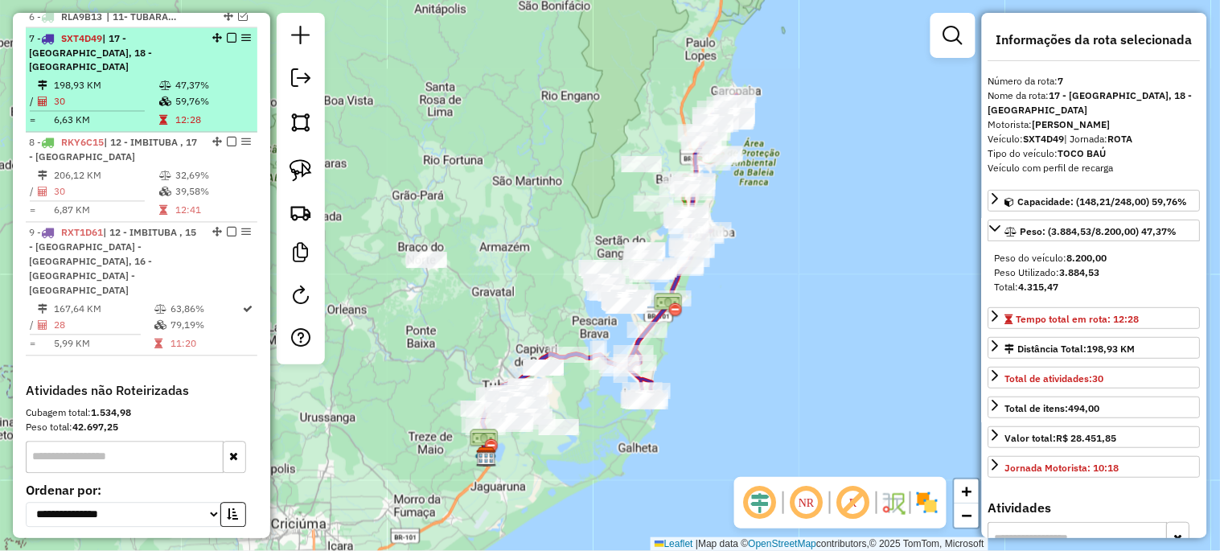
click at [231, 43] on em at bounding box center [232, 38] width 10 height 10
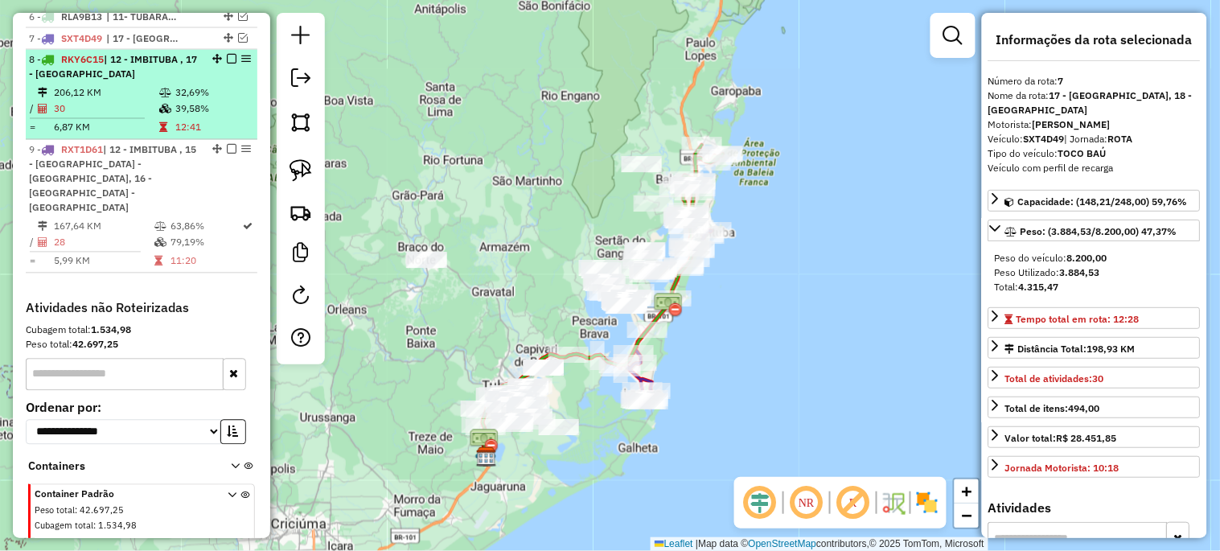
click at [228, 64] on em at bounding box center [232, 60] width 10 height 10
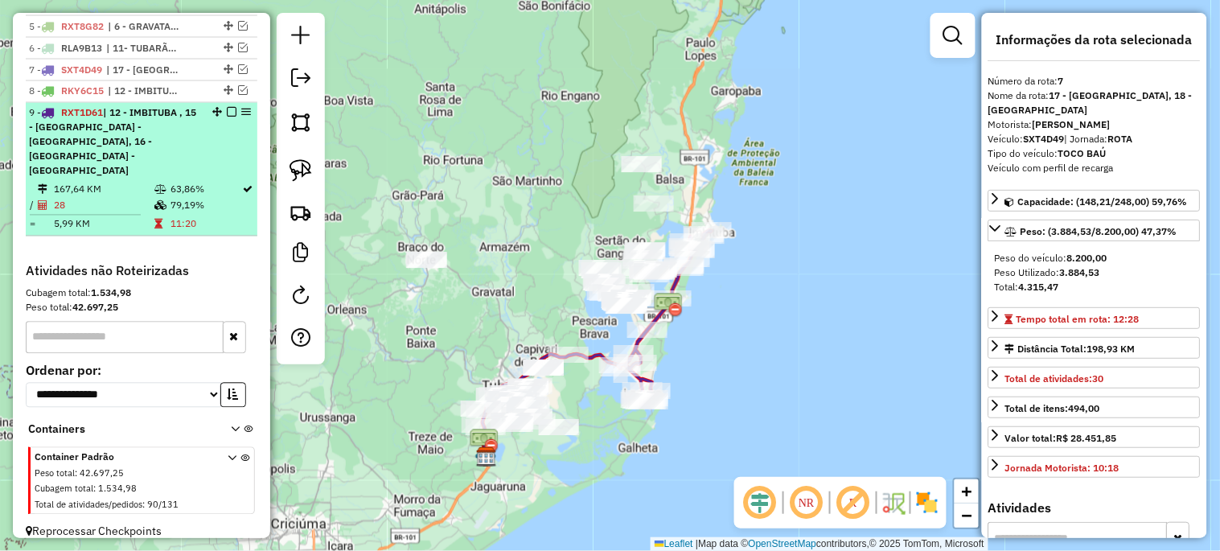
click at [227, 117] on em at bounding box center [232, 113] width 10 height 10
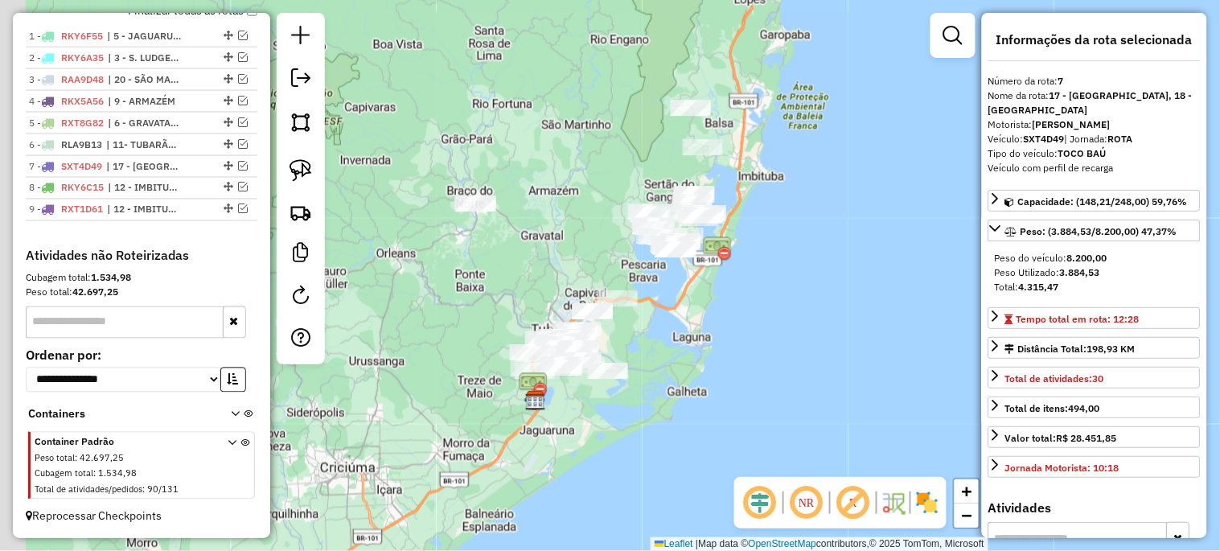
drag, startPoint x: 392, startPoint y: 370, endPoint x: 525, endPoint y: 246, distance: 182.1
click at [525, 246] on div "Janela de atendimento Grade de atendimento Capacidade Transportadoras Veículos …" at bounding box center [610, 275] width 1220 height 551
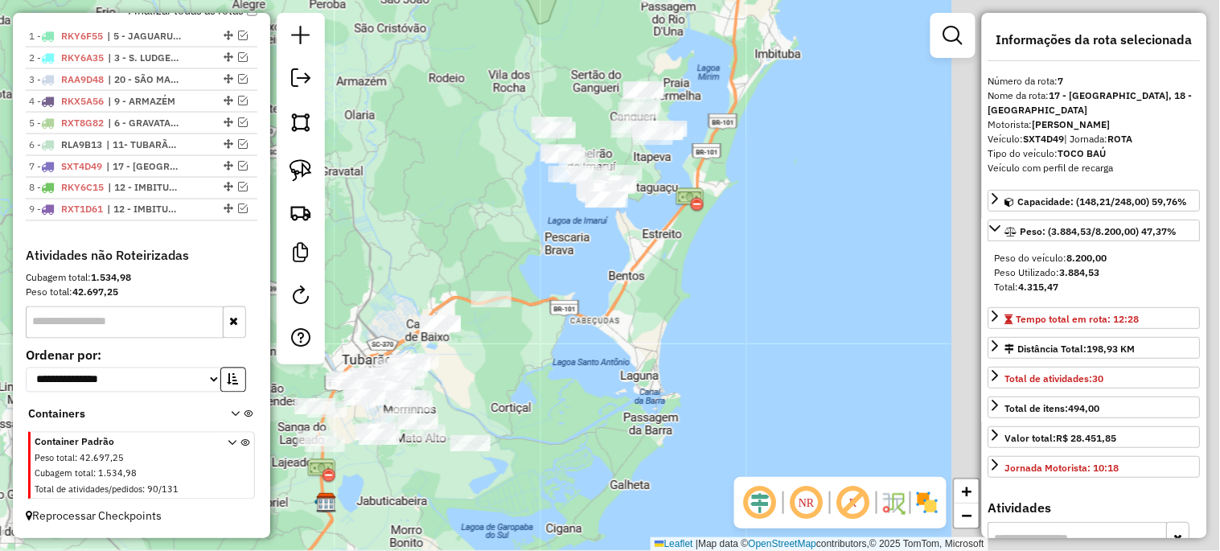
drag, startPoint x: 658, startPoint y: 247, endPoint x: 213, endPoint y: 363, distance: 459.5
click at [213, 363] on hb-router-mapa "Informações da Sessão 978555 - [DATE] Criação: [DATE] 18:02 Depósito: Unicer Be…" at bounding box center [610, 275] width 1220 height 551
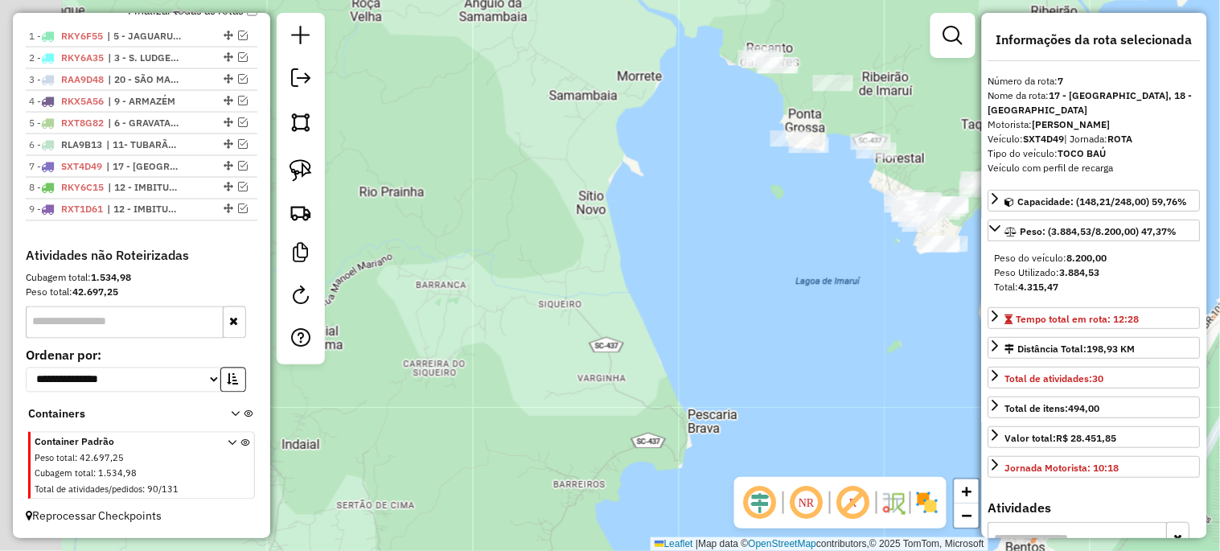
drag, startPoint x: 486, startPoint y: 322, endPoint x: 652, endPoint y: 396, distance: 182.2
click at [652, 394] on div "Janela de atendimento Grade de atendimento Capacidade Transportadoras Veículos …" at bounding box center [610, 275] width 1220 height 551
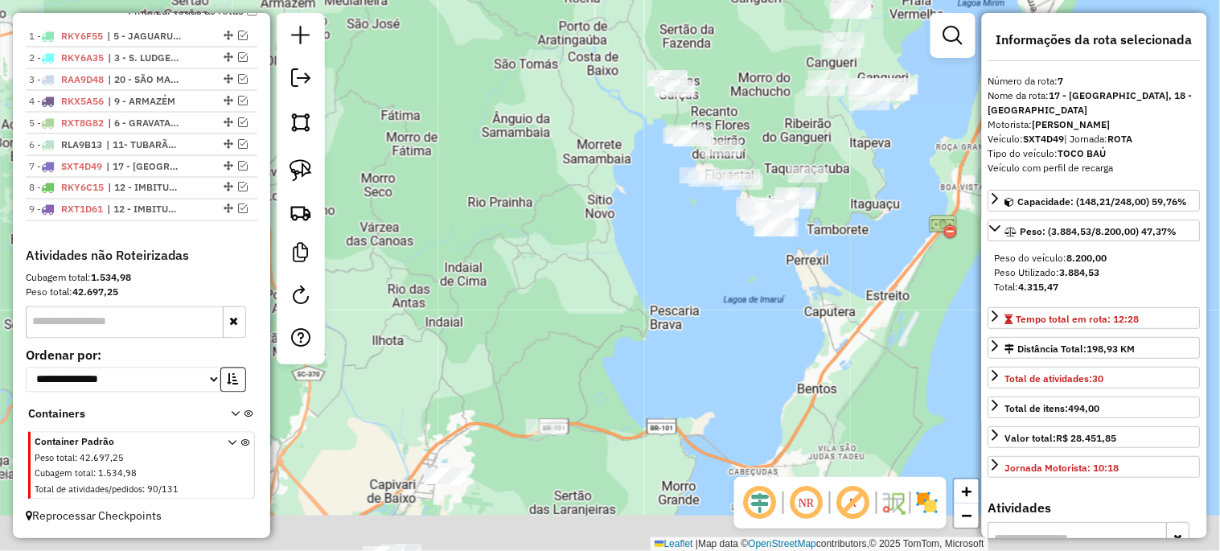
drag, startPoint x: 676, startPoint y: 421, endPoint x: 684, endPoint y: 194, distance: 226.9
click at [684, 194] on div "Janela de atendimento Grade de atendimento Capacidade Transportadoras Veículos …" at bounding box center [610, 275] width 1220 height 551
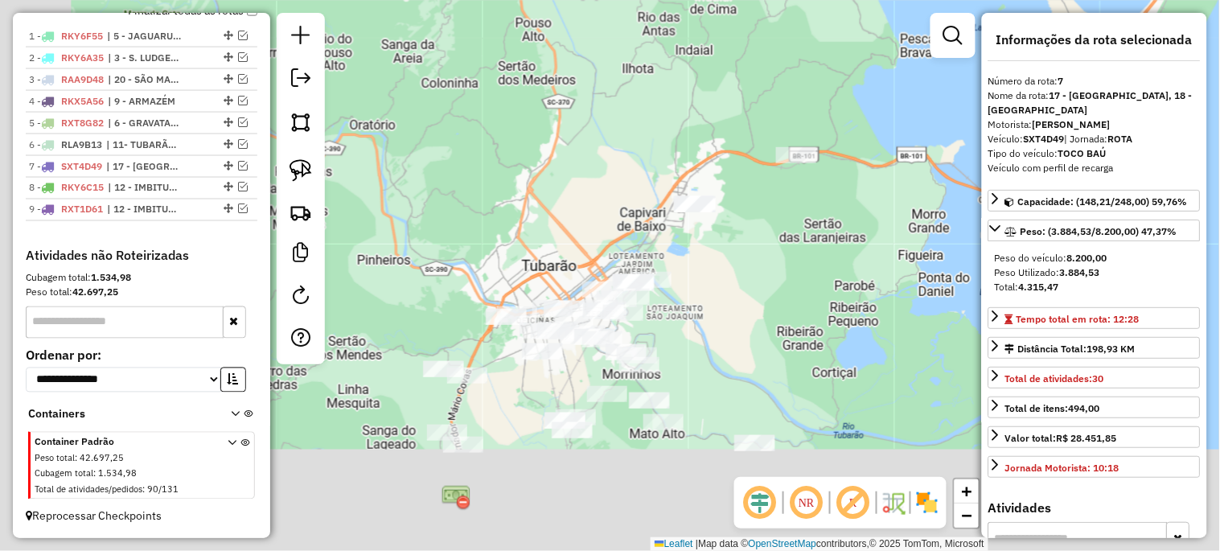
drag, startPoint x: 560, startPoint y: 415, endPoint x: 801, endPoint y: 271, distance: 280.2
click at [801, 271] on div "Janela de atendimento Grade de atendimento Capacidade Transportadoras Veículos …" at bounding box center [610, 275] width 1220 height 551
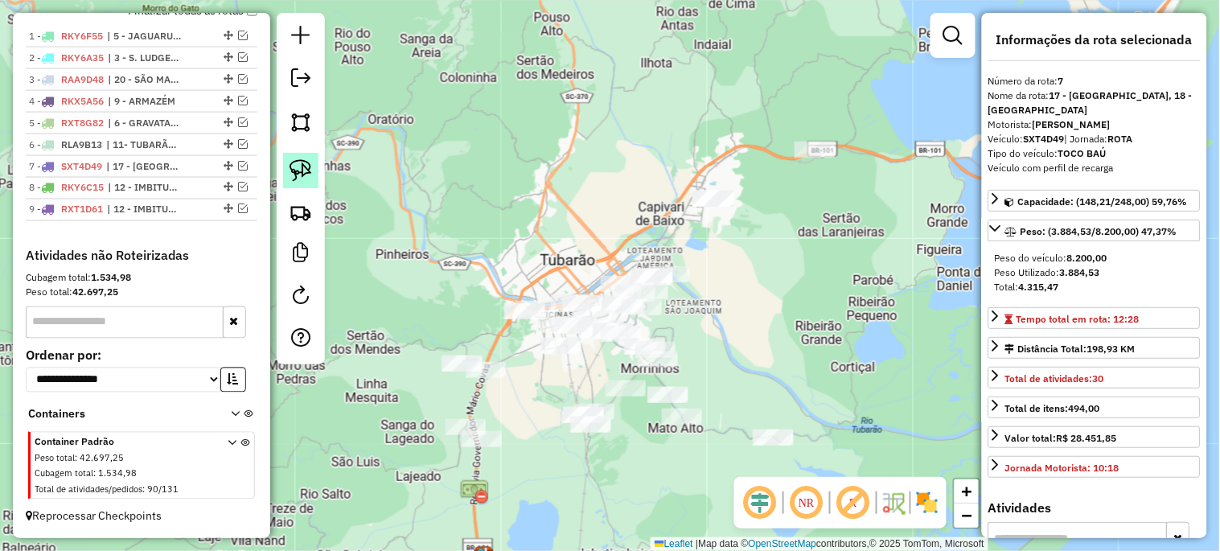
click at [294, 166] on img at bounding box center [300, 170] width 23 height 23
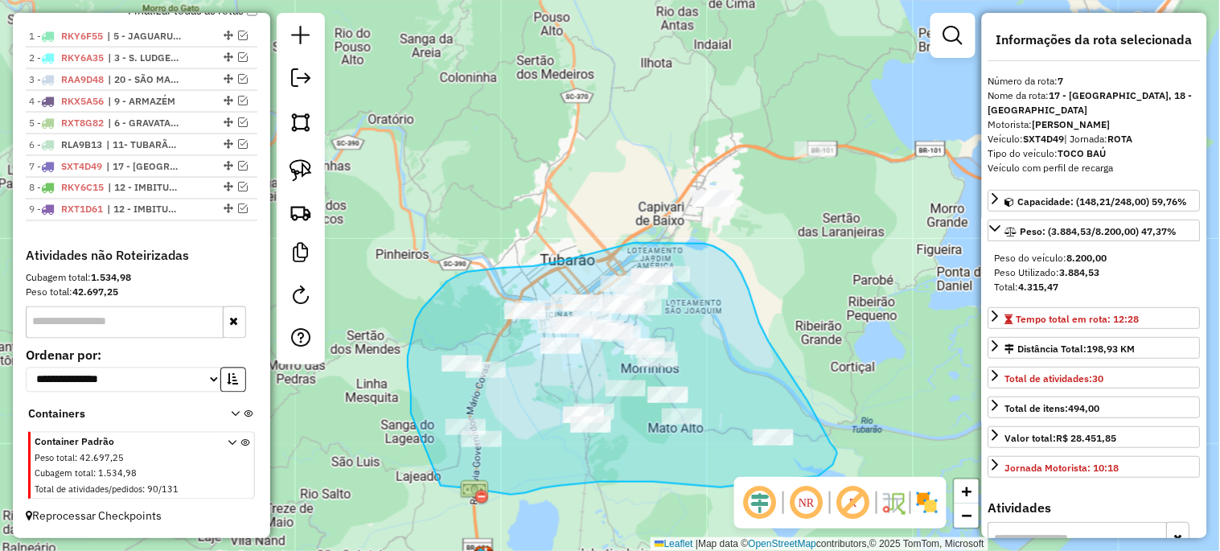
drag, startPoint x: 411, startPoint y: 410, endPoint x: 403, endPoint y: 481, distance: 71.2
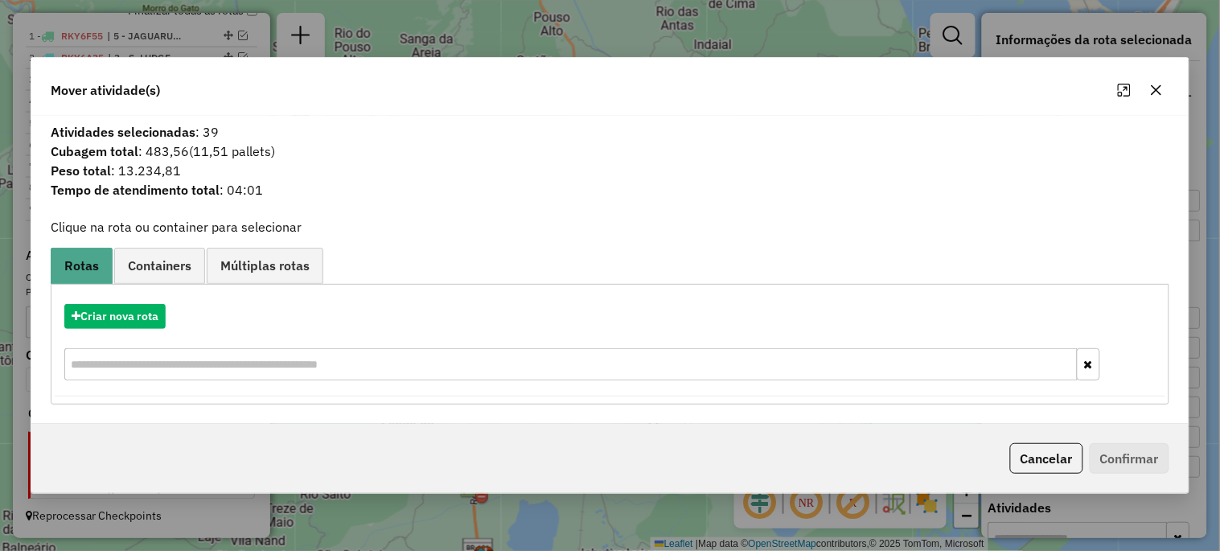
click at [1152, 86] on icon "button" at bounding box center [1156, 90] width 13 height 13
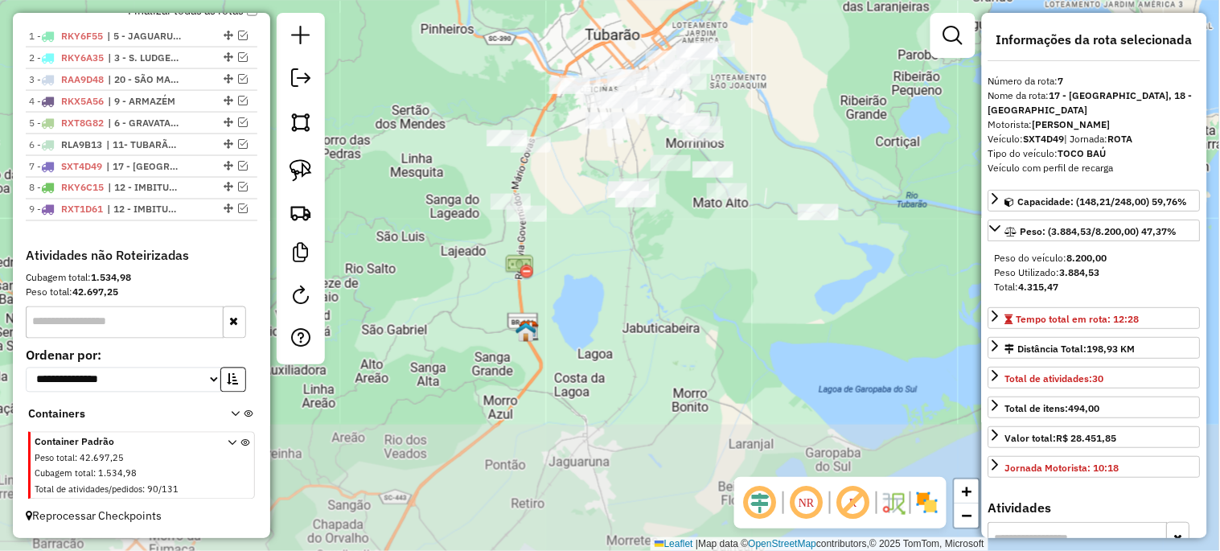
drag, startPoint x: 814, startPoint y: 330, endPoint x: 861, endPoint y: 114, distance: 221.5
click at [861, 114] on div "Janela de atendimento Grade de atendimento Capacidade Transportadoras Veículos …" at bounding box center [610, 275] width 1220 height 551
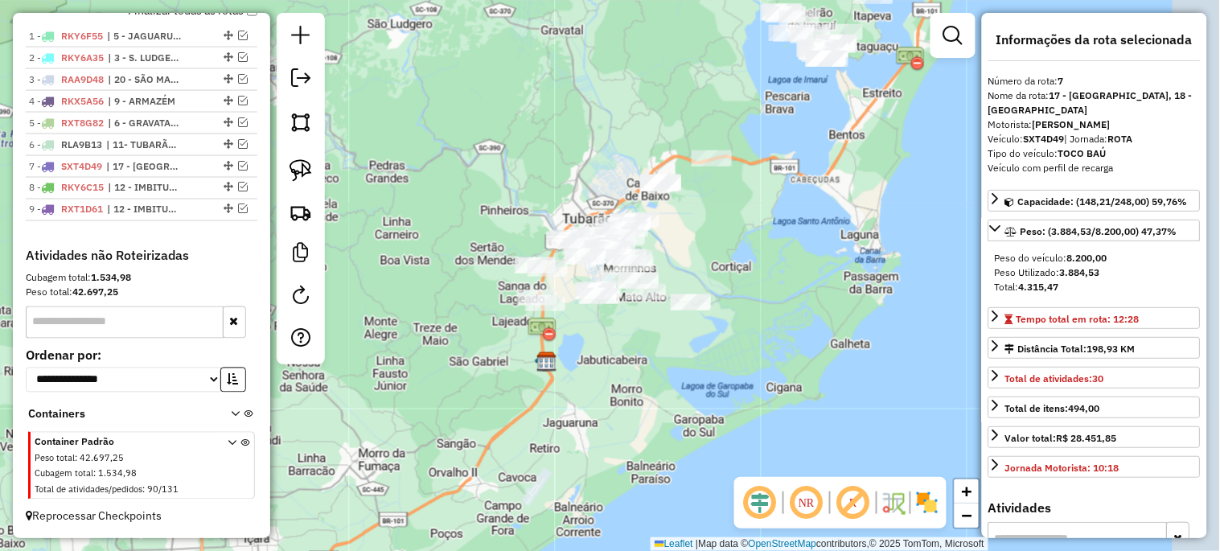
drag, startPoint x: 704, startPoint y: 293, endPoint x: 606, endPoint y: 358, distance: 117.8
click at [606, 358] on div "Janela de atendimento Grade de atendimento Capacidade Transportadoras Veículos …" at bounding box center [610, 275] width 1220 height 551
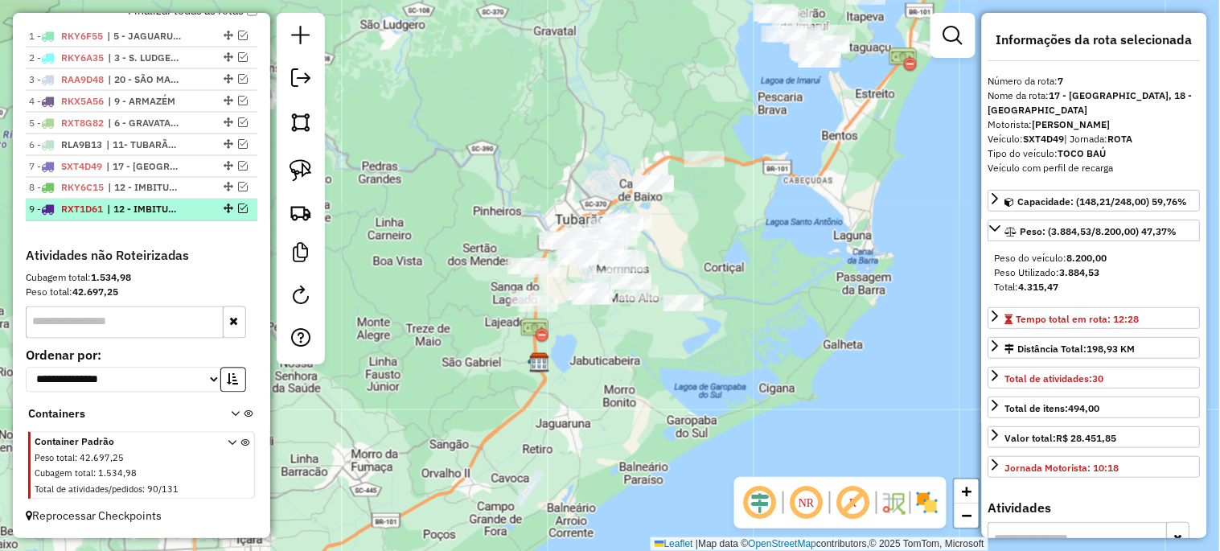
click at [238, 211] on em at bounding box center [243, 209] width 10 height 10
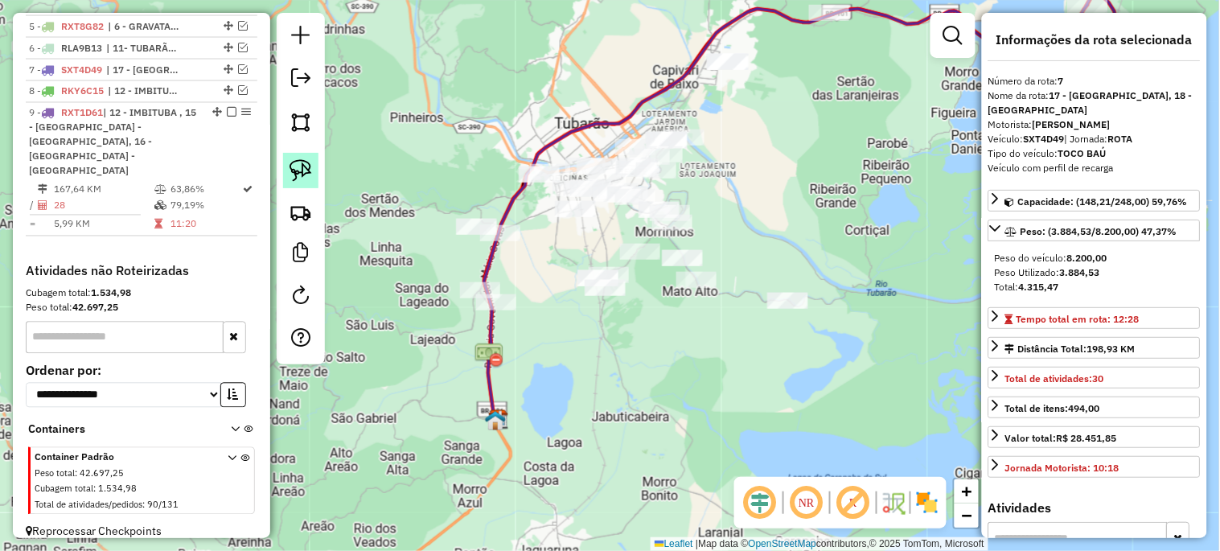
click at [299, 179] on img at bounding box center [300, 170] width 23 height 23
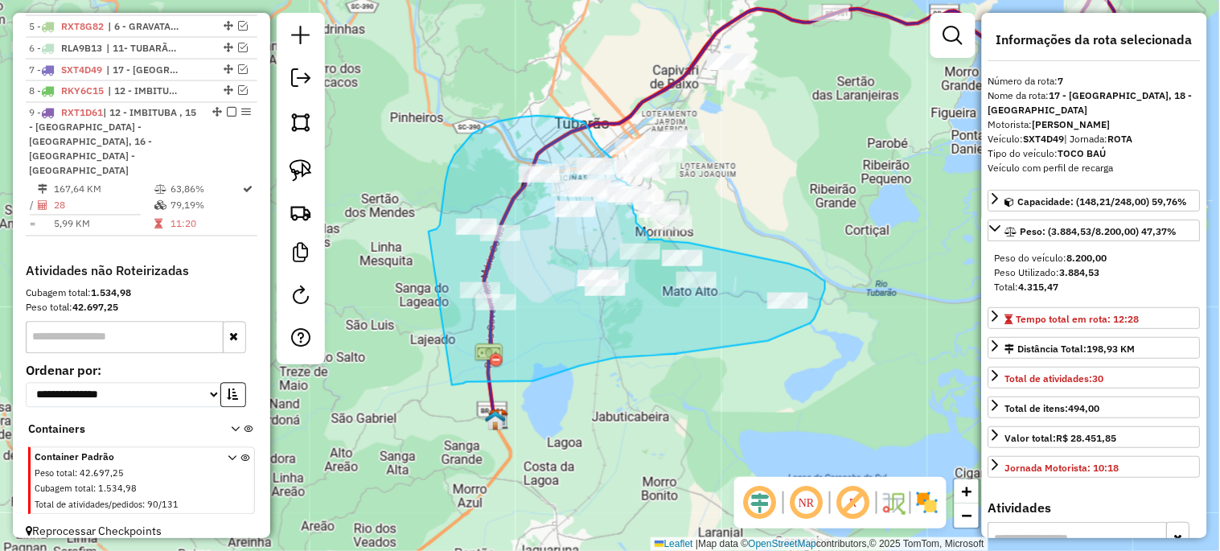
drag, startPoint x: 429, startPoint y: 232, endPoint x: 452, endPoint y: 384, distance: 154.6
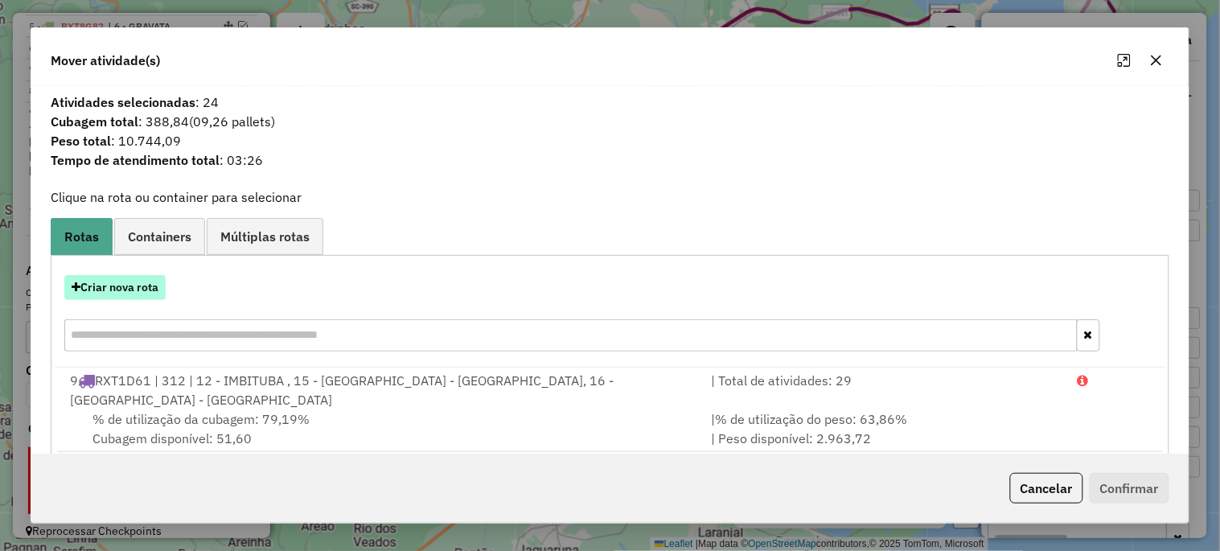
click at [147, 298] on button "Criar nova rota" at bounding box center [114, 287] width 101 height 25
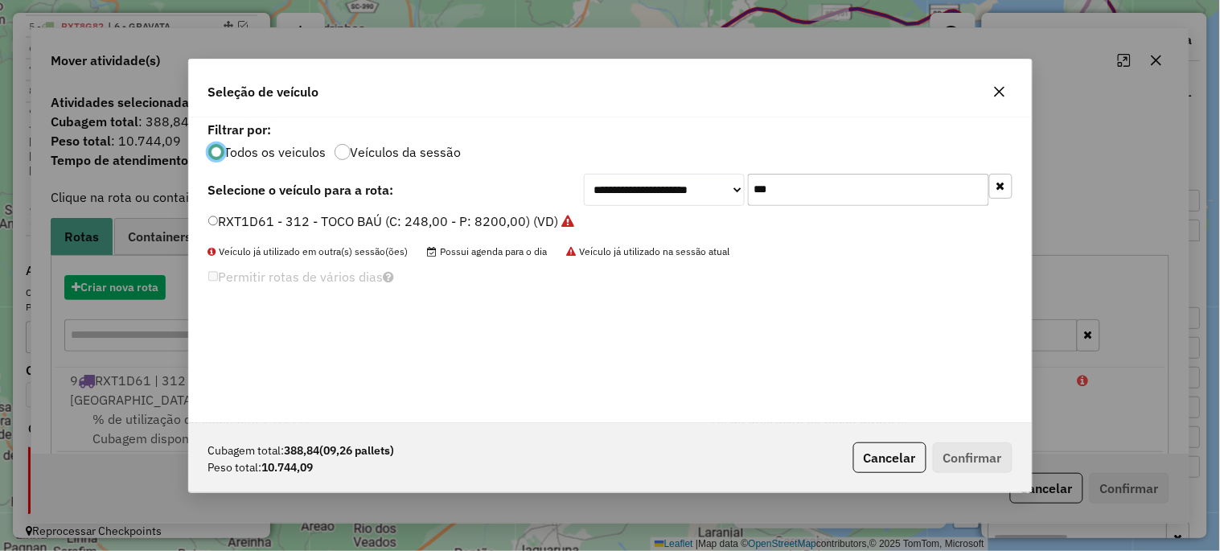
scroll to position [9, 4]
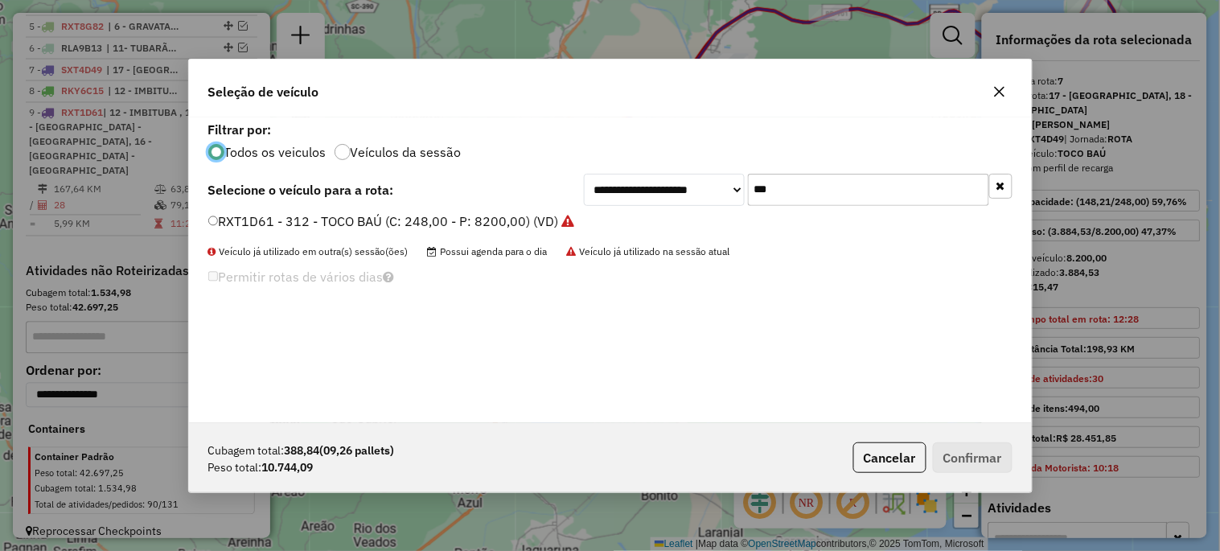
click at [804, 193] on input "***" at bounding box center [868, 190] width 241 height 32
type input "***"
click at [372, 214] on label "RAA9D38 - TOCO BAÚ (C: 248,00 - P: 8200,00) (VD)" at bounding box center [366, 220] width 316 height 19
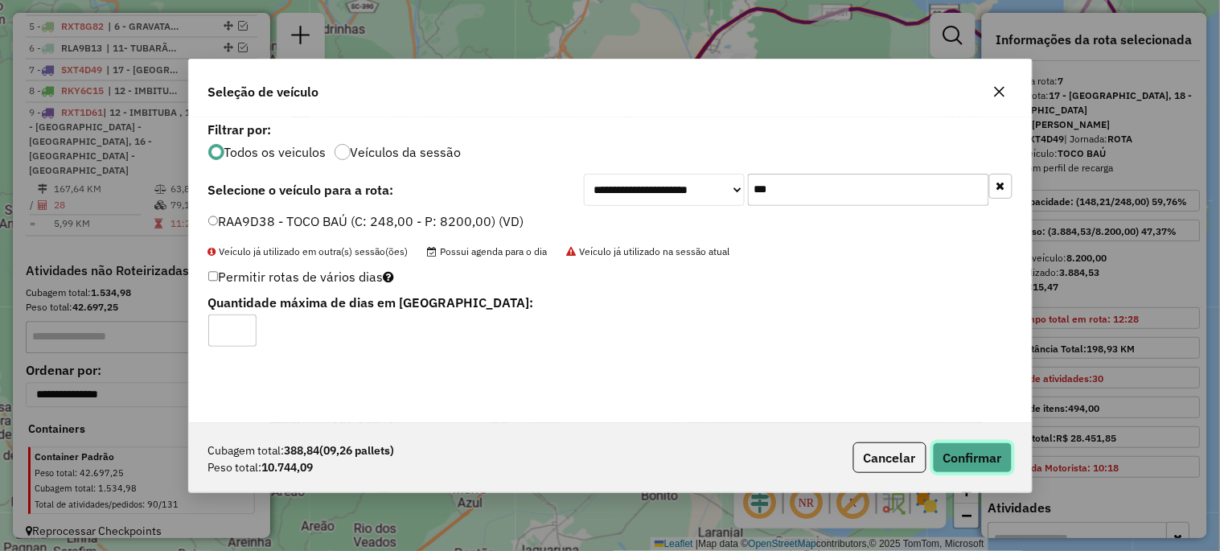
click at [963, 468] on button "Confirmar" at bounding box center [973, 457] width 80 height 31
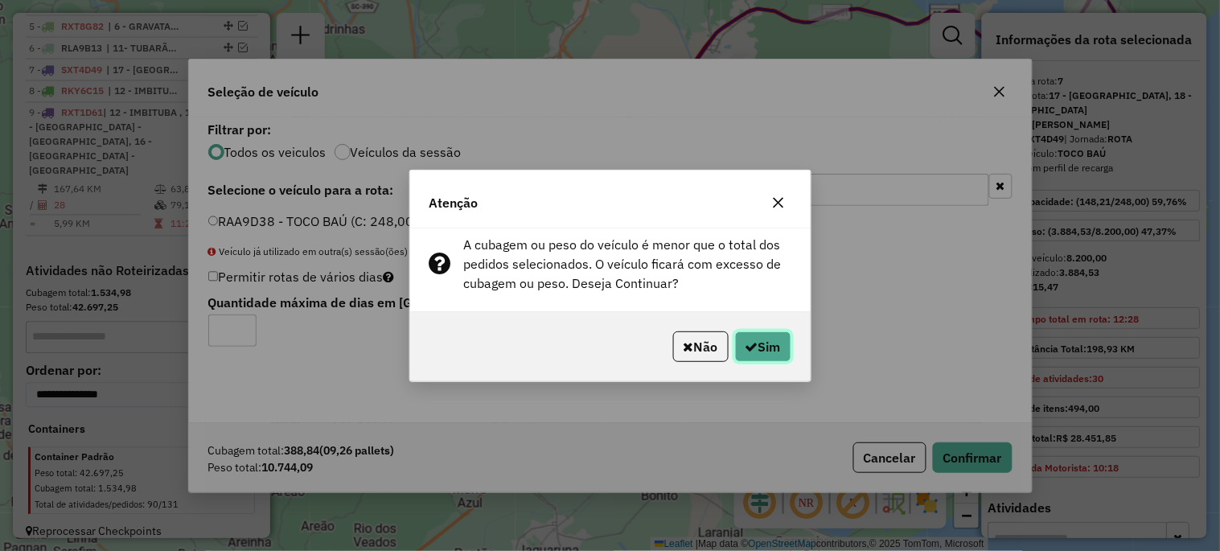
click at [753, 334] on button "Sim" at bounding box center [763, 346] width 56 height 31
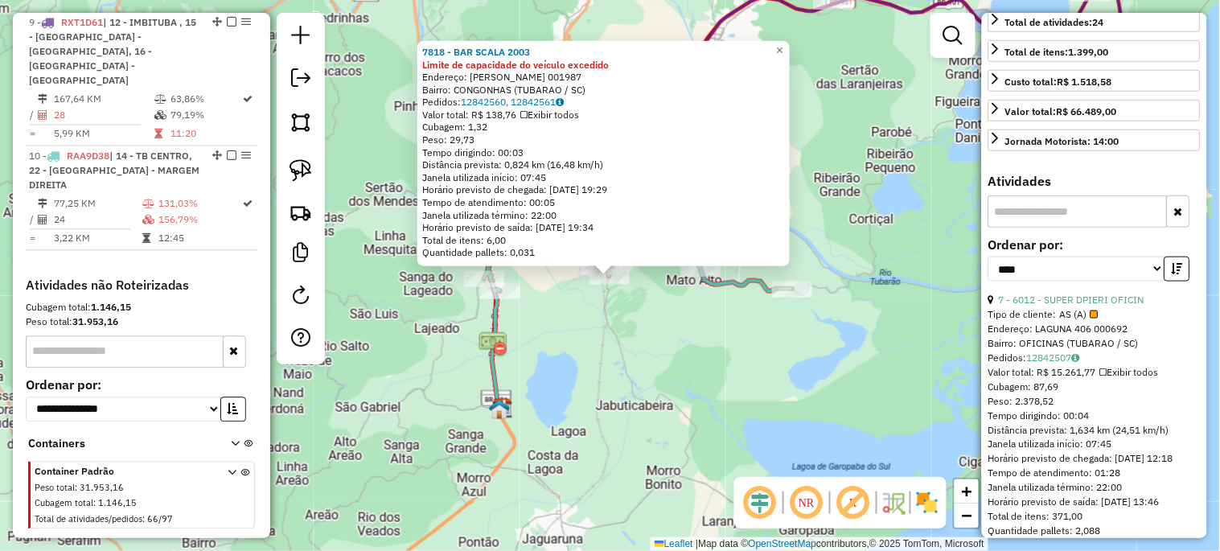
scroll to position [357, 0]
click at [1064, 305] on link "7 - 6012 - SUPER DPIERI OFICIN" at bounding box center [1072, 299] width 146 height 12
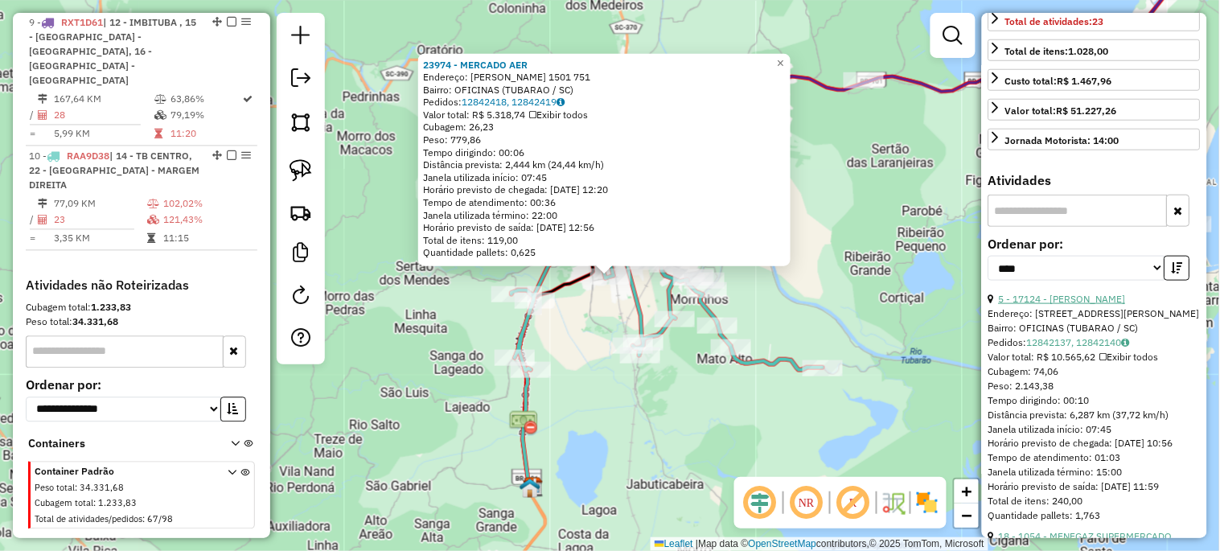
click at [1068, 305] on link "5 - 17124 - [PERSON_NAME]" at bounding box center [1062, 299] width 127 height 12
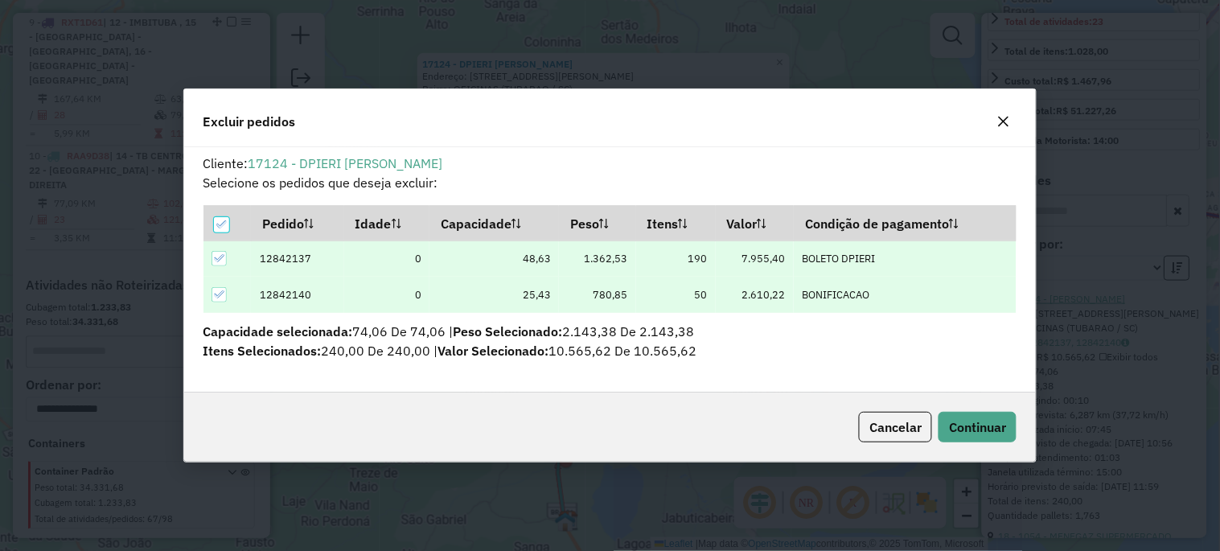
scroll to position [0, 0]
click at [993, 427] on span "Continuar" at bounding box center [977, 427] width 57 height 16
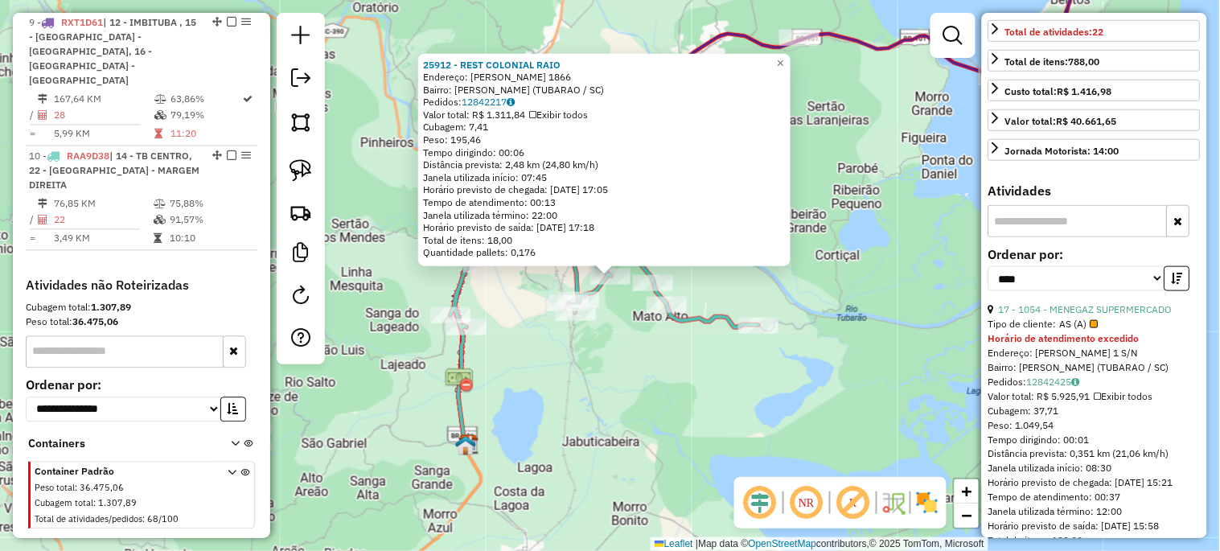
scroll to position [163, 0]
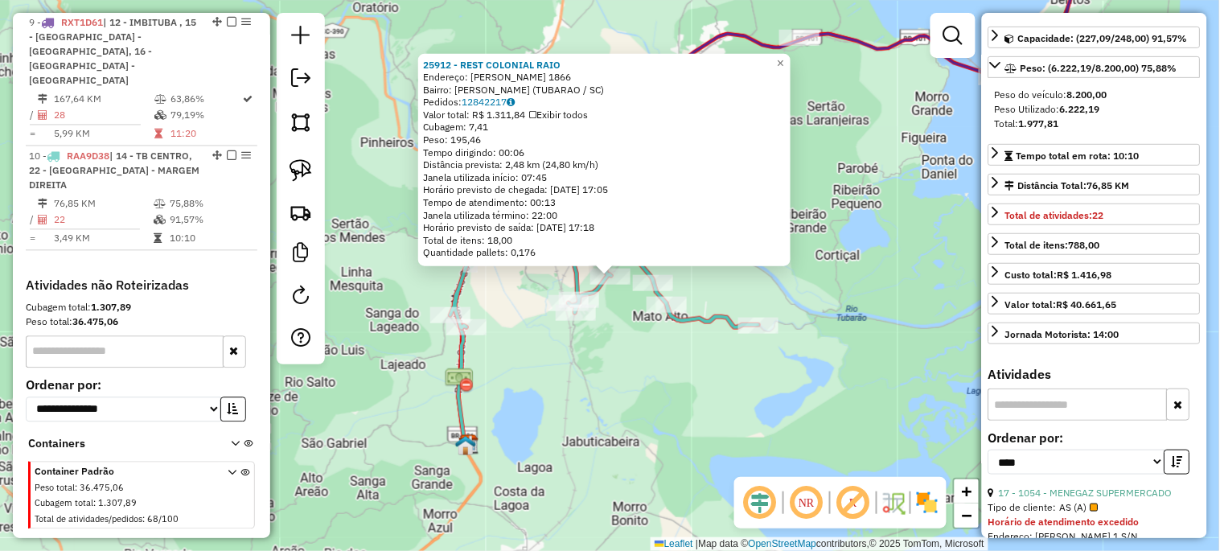
click at [652, 405] on div "25912 - REST COLONIAL RAIO Endereço: [PERSON_NAME] 1866 Bairro: [GEOGRAPHIC_DAT…" at bounding box center [610, 275] width 1220 height 551
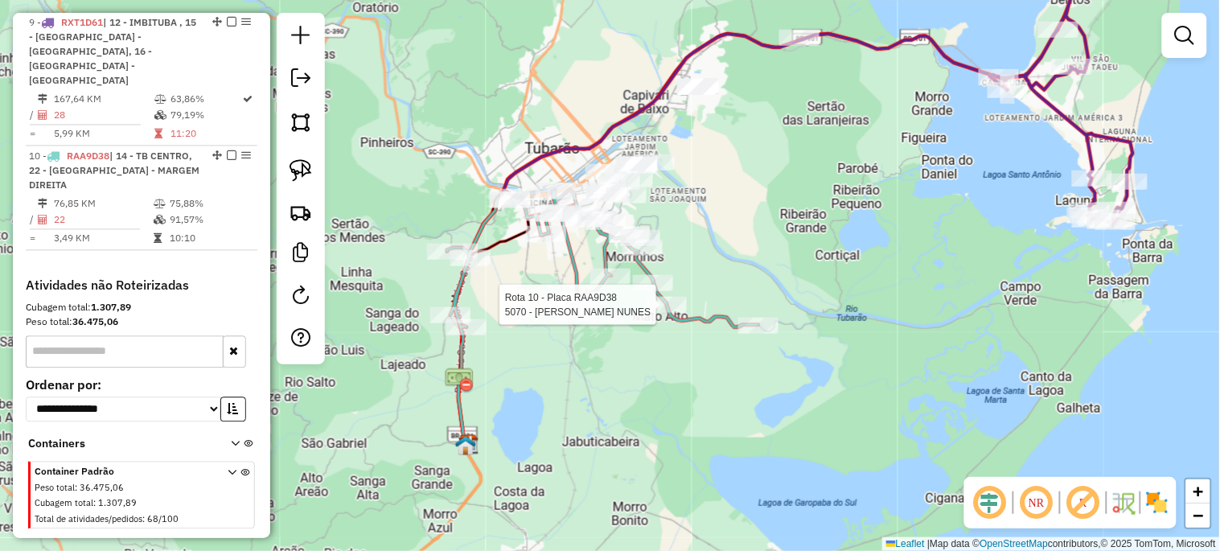
select select "*********"
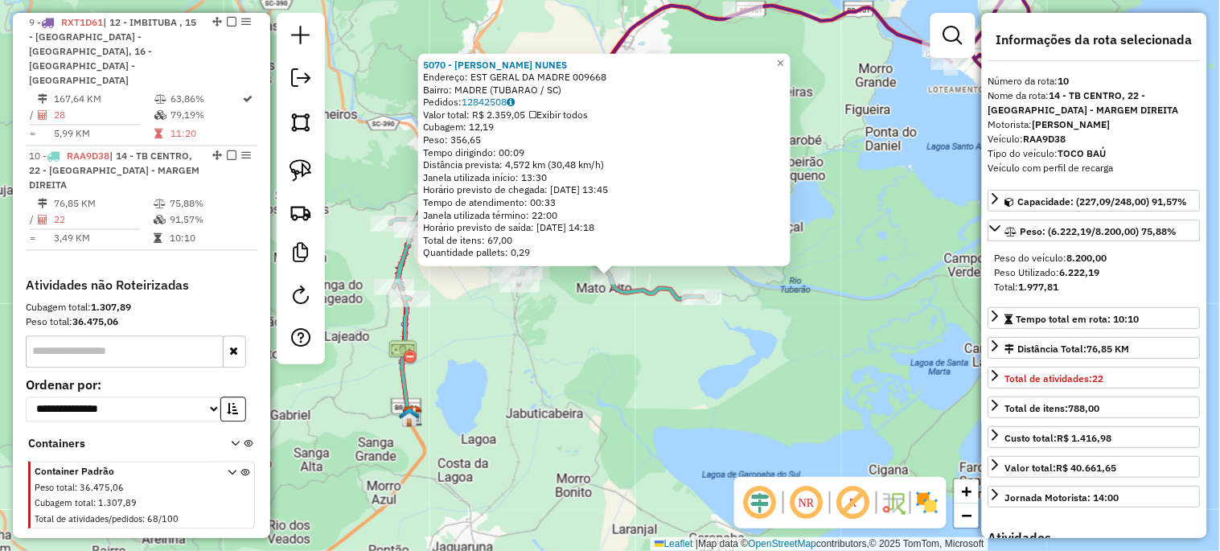
click at [616, 386] on div "5070 - [PERSON_NAME] [PERSON_NAME]: EST GERAL DA MADRE 009668 Bairro: MADRE (TU…" at bounding box center [610, 275] width 1220 height 551
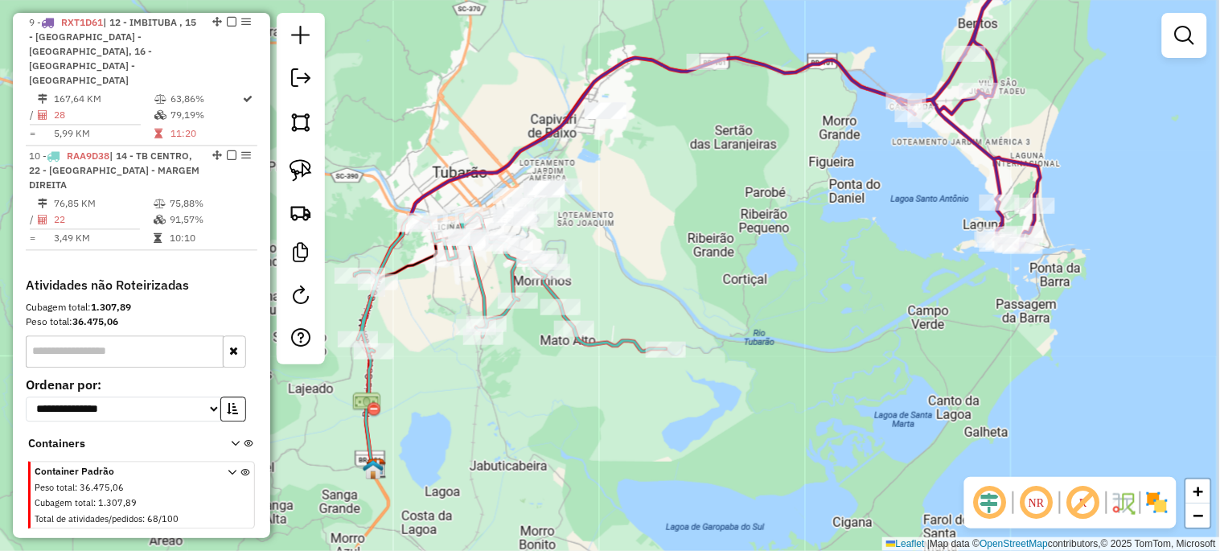
drag, startPoint x: 597, startPoint y: 351, endPoint x: 571, endPoint y: 381, distance: 39.9
click at [572, 384] on div "Janela de atendimento Grade de atendimento Capacidade Transportadoras Veículos …" at bounding box center [610, 275] width 1220 height 551
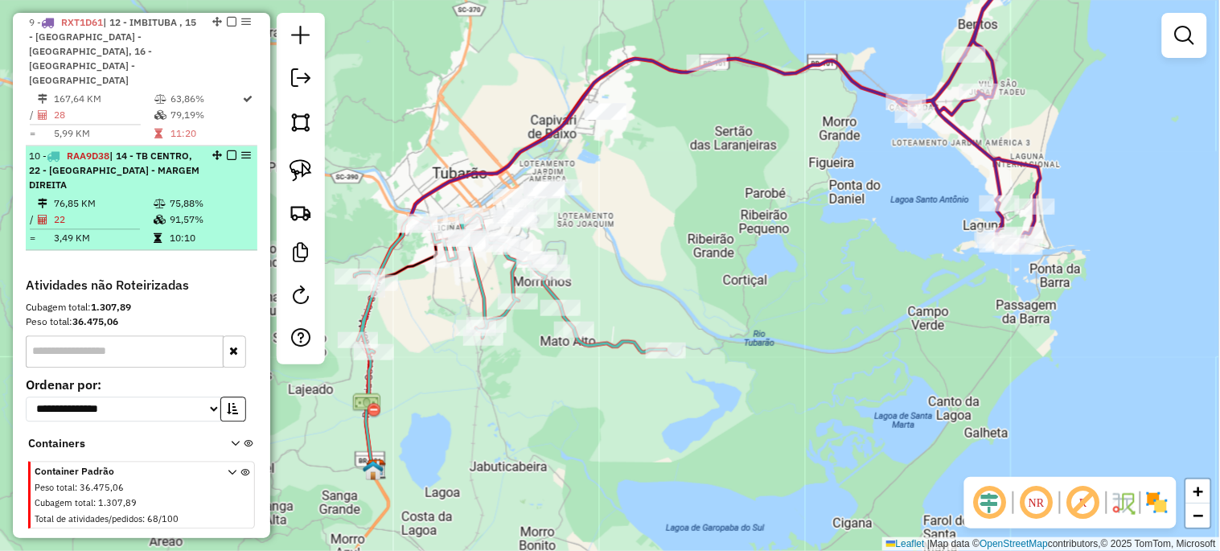
click at [229, 151] on em at bounding box center [232, 156] width 10 height 10
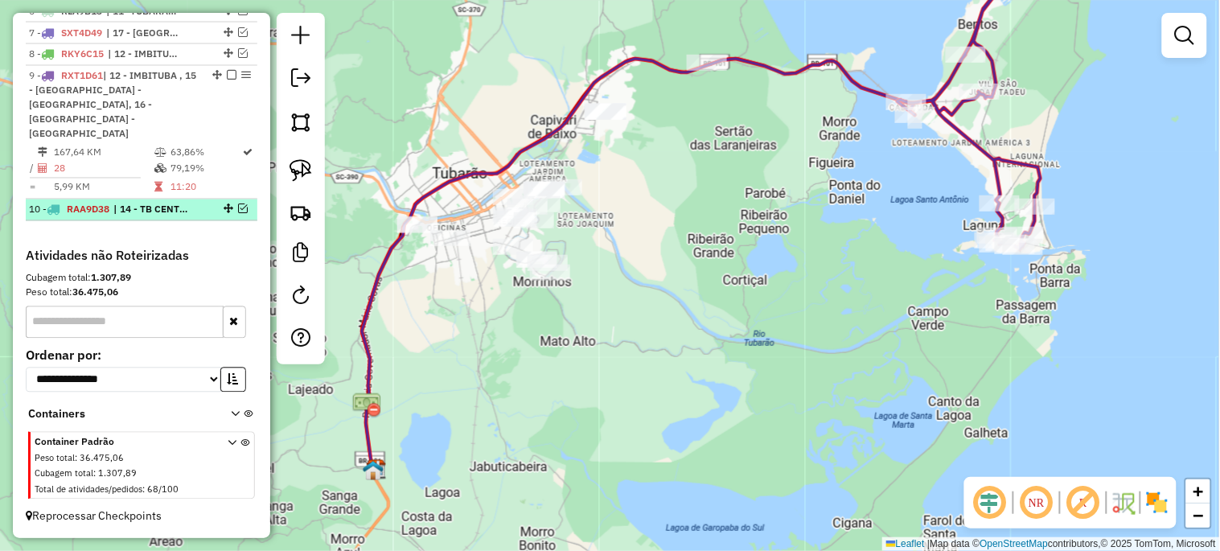
scroll to position [728, 0]
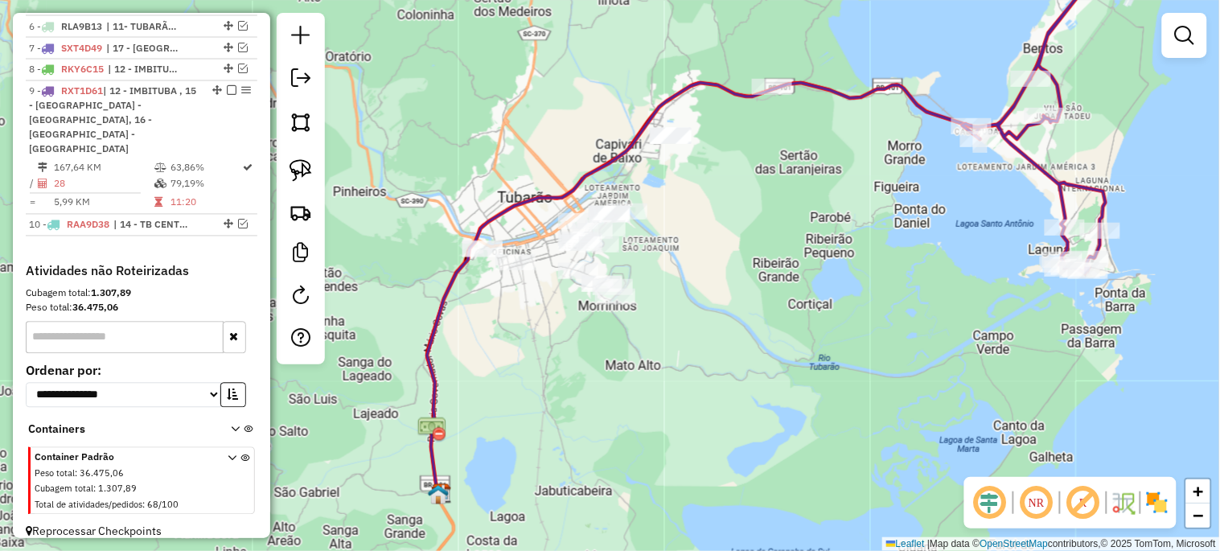
drag, startPoint x: 511, startPoint y: 348, endPoint x: 581, endPoint y: 376, distance: 75.1
click at [581, 376] on div "Janela de atendimento Grade de atendimento Capacidade Transportadoras Veículos …" at bounding box center [610, 275] width 1220 height 551
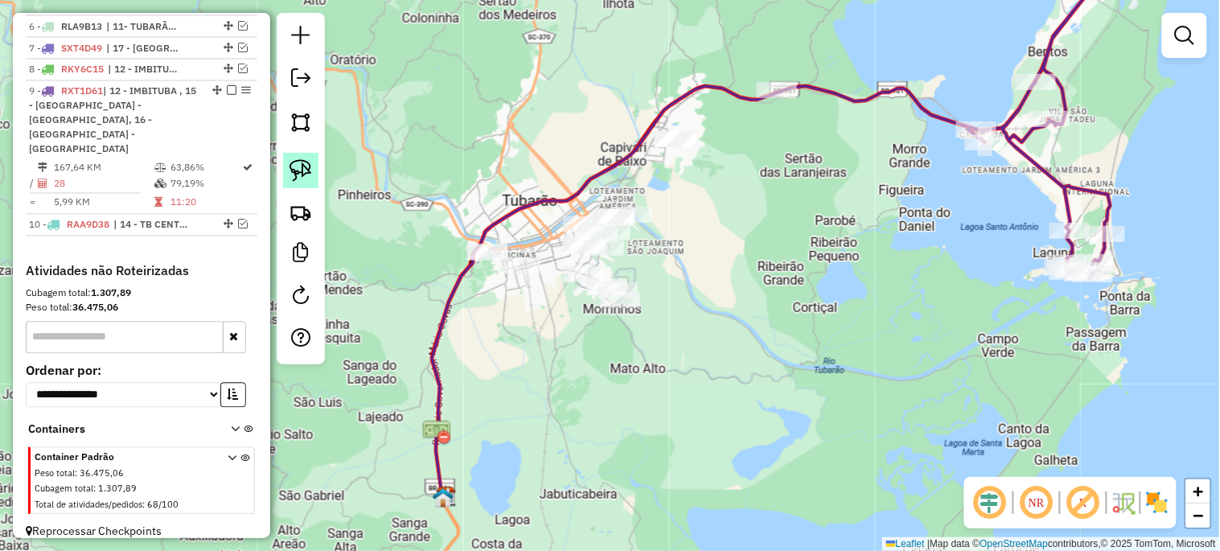
click at [298, 173] on img at bounding box center [300, 170] width 23 height 23
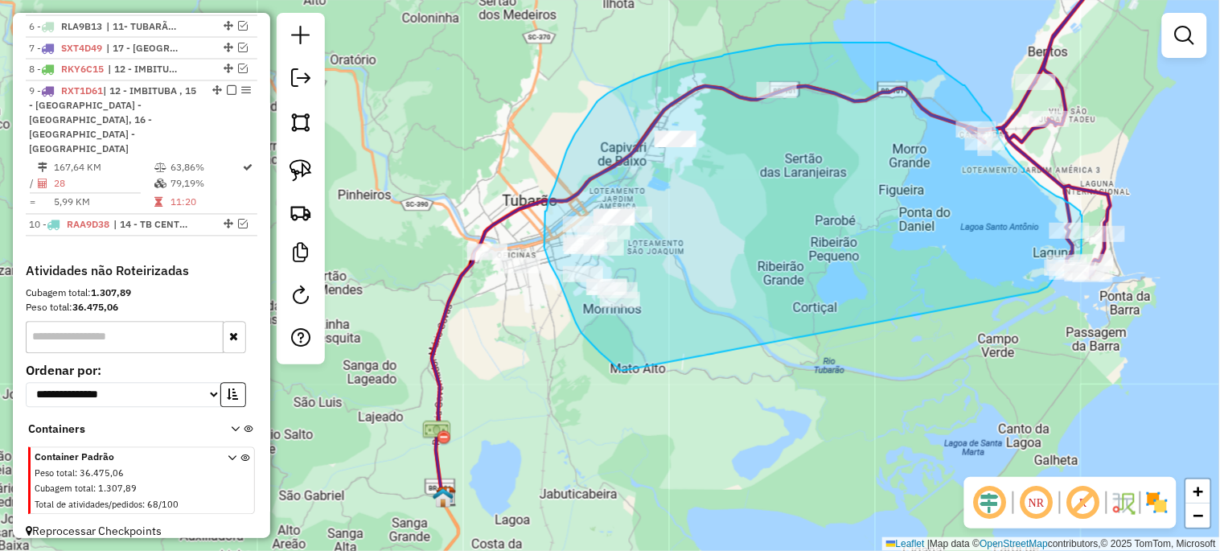
drag, startPoint x: 623, startPoint y: 371, endPoint x: 1024, endPoint y: 294, distance: 408.5
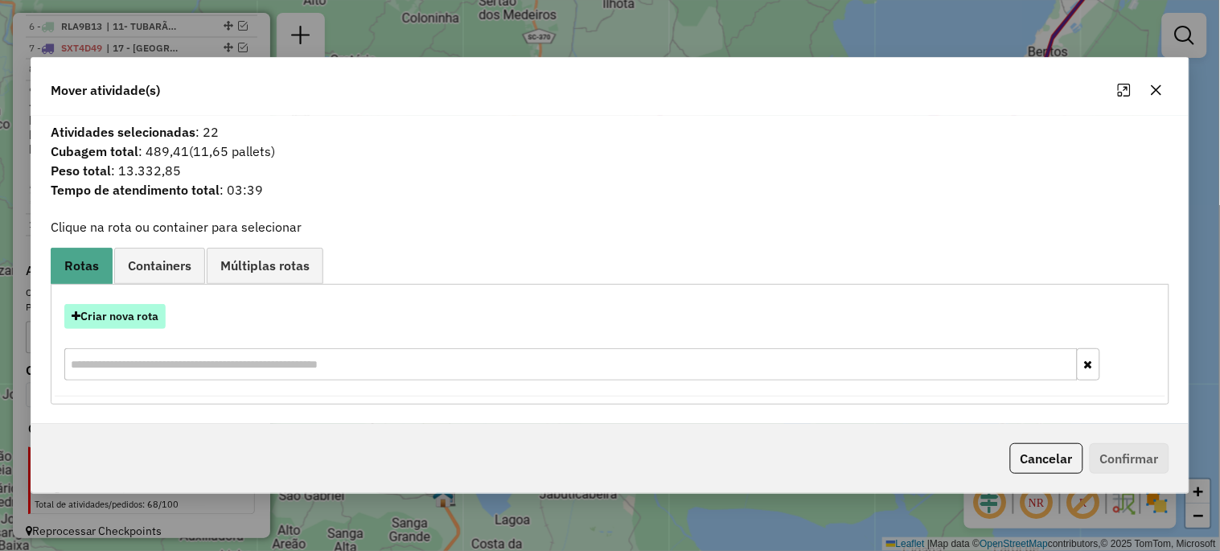
click at [150, 314] on button "Criar nova rota" at bounding box center [114, 316] width 101 height 25
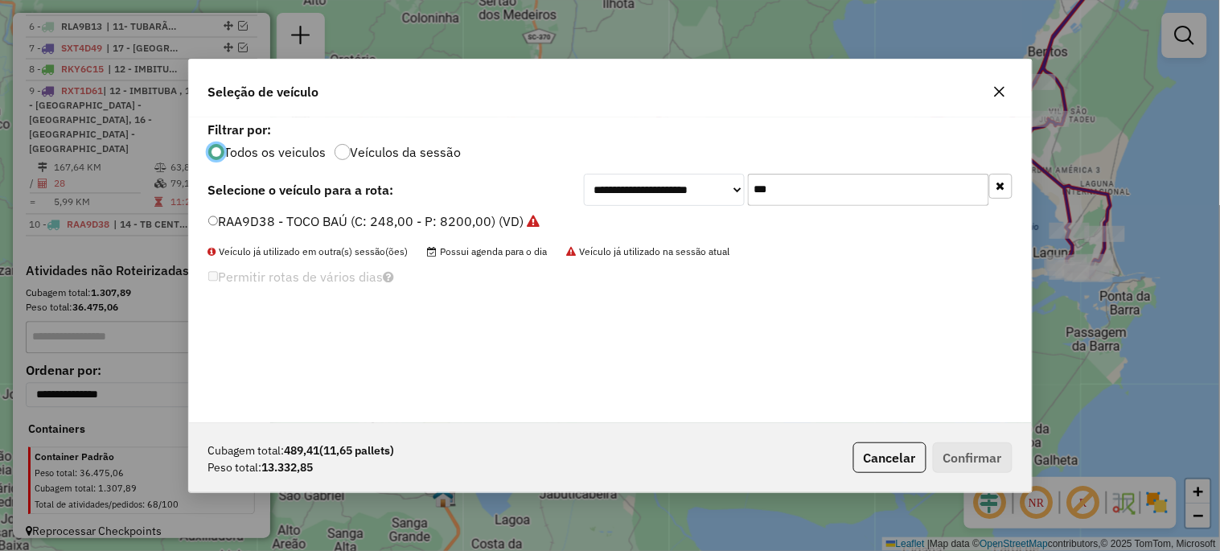
scroll to position [9, 4]
click at [796, 191] on input "***" at bounding box center [868, 190] width 241 height 32
click at [993, 89] on icon "button" at bounding box center [999, 91] width 13 height 13
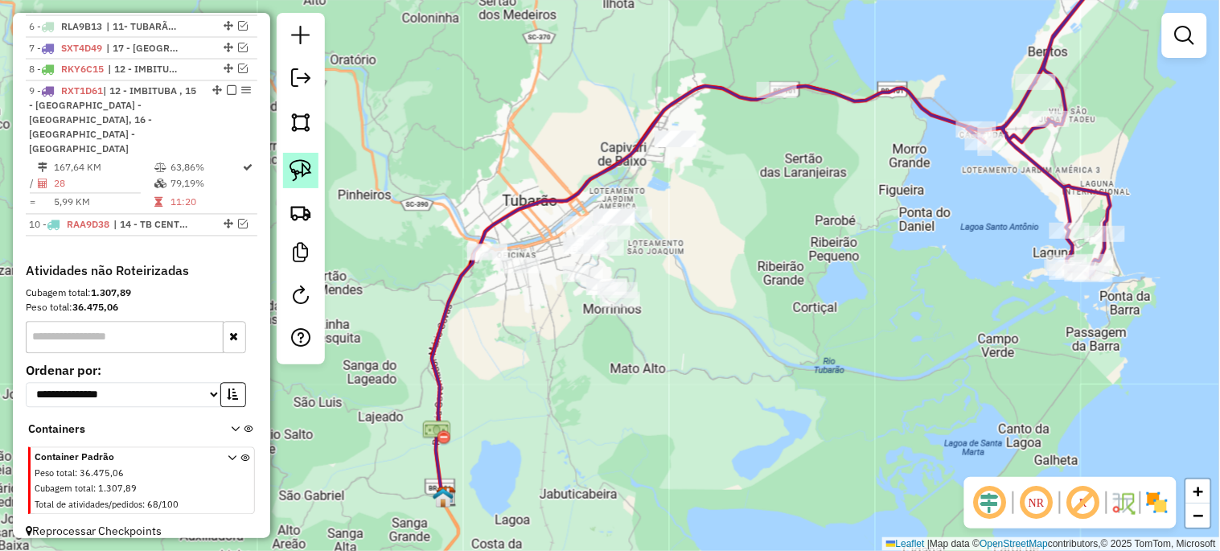
click at [306, 170] on img at bounding box center [300, 170] width 23 height 23
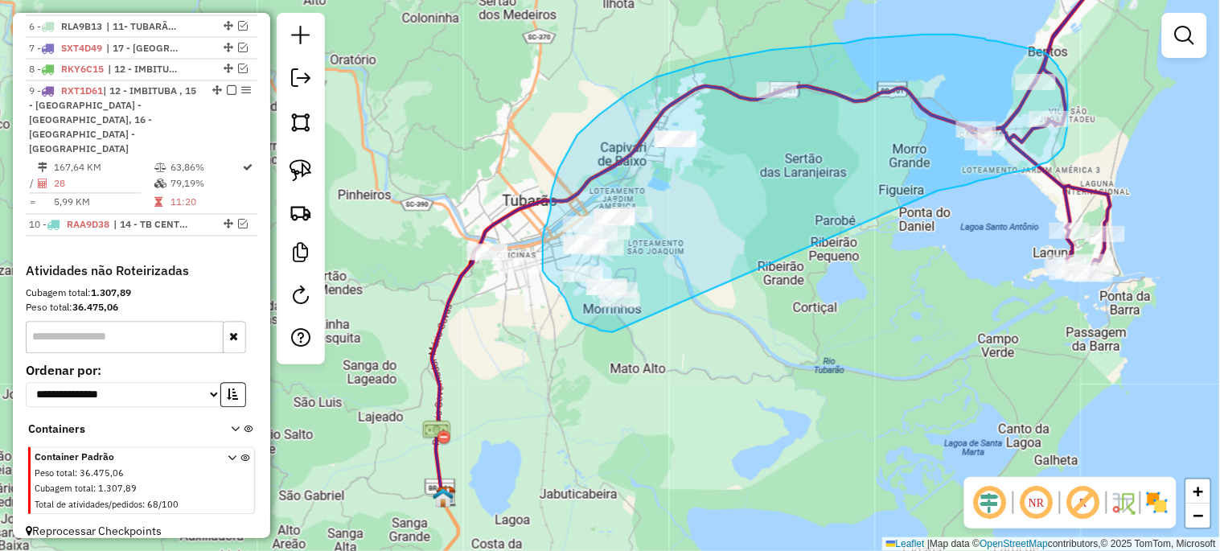
drag, startPoint x: 613, startPoint y: 332, endPoint x: 938, endPoint y: 191, distance: 355.1
click at [938, 191] on div "Janela de atendimento Grade de atendimento Capacidade Transportadoras Veículos …" at bounding box center [610, 275] width 1220 height 551
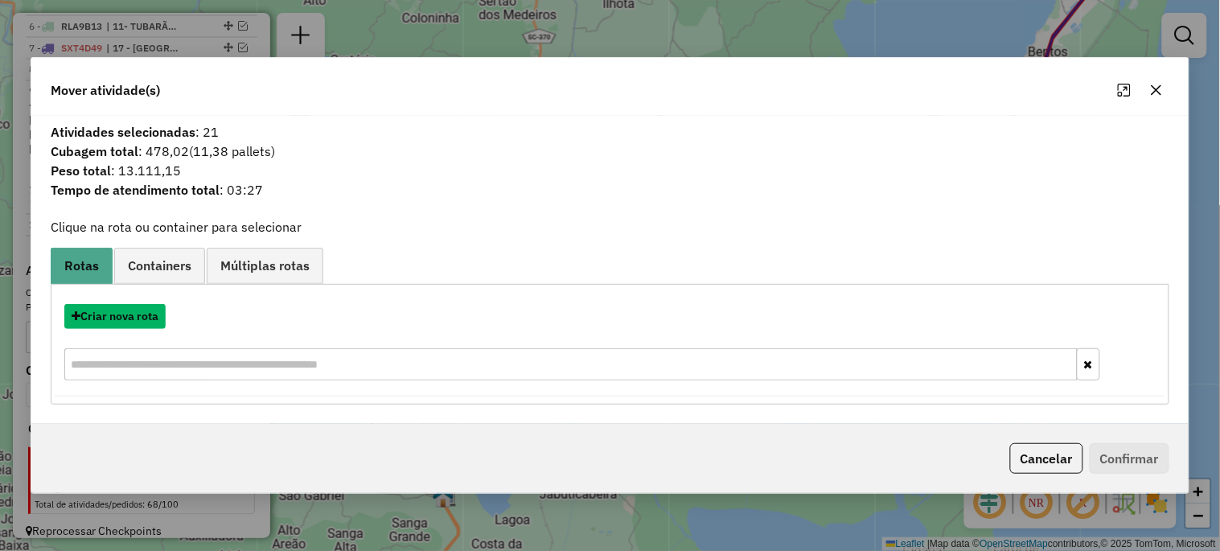
click at [149, 317] on button "Criar nova rota" at bounding box center [114, 316] width 101 height 25
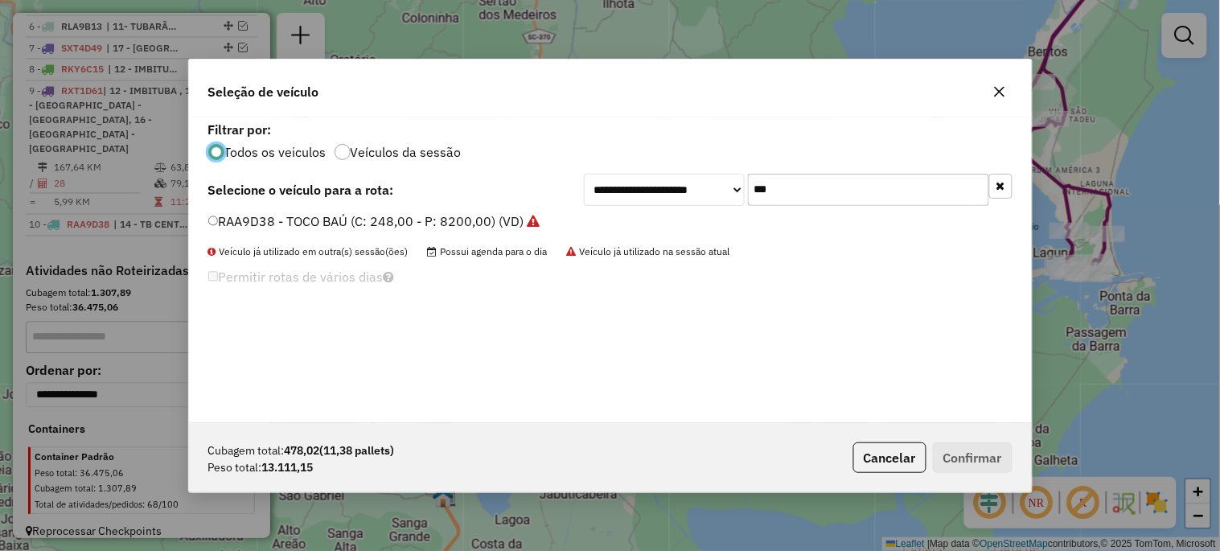
click at [831, 198] on input "***" at bounding box center [868, 190] width 241 height 32
type input "***"
click at [423, 212] on label "RKY6H55 - BAÚ TRUCK NOVO (C: 391,00 - P: 12900,00) (VD)" at bounding box center [392, 220] width 368 height 19
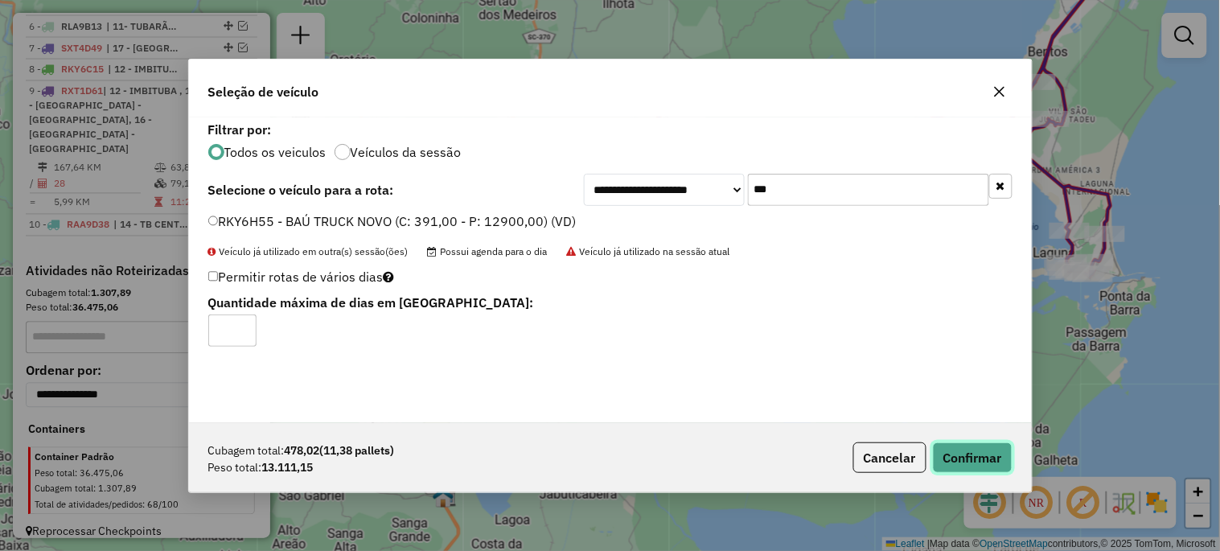
click at [979, 450] on button "Confirmar" at bounding box center [973, 457] width 80 height 31
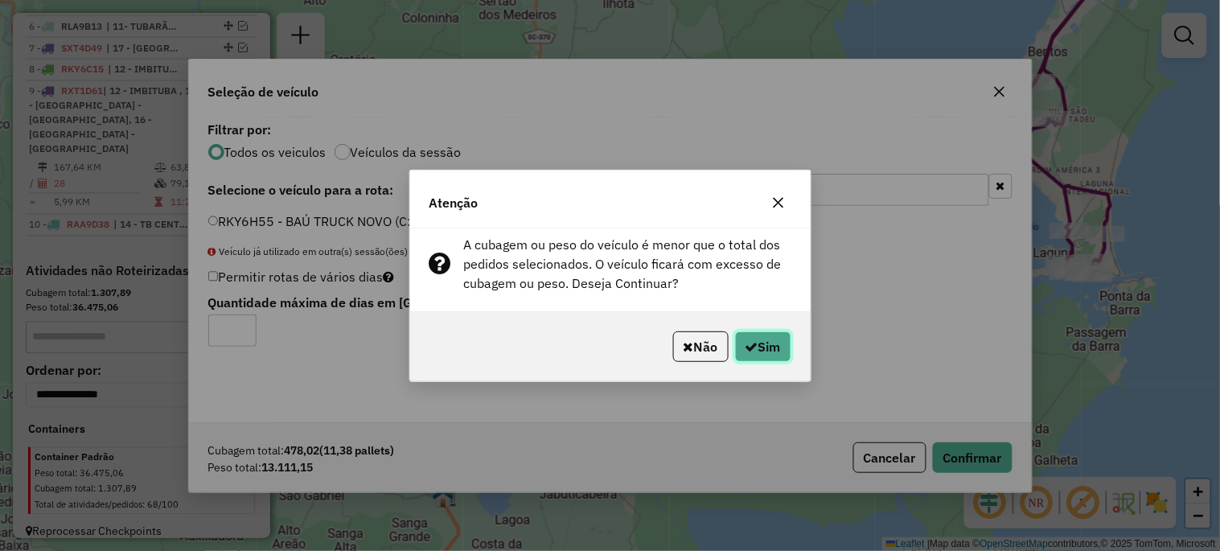
click at [782, 351] on button "Sim" at bounding box center [763, 346] width 56 height 31
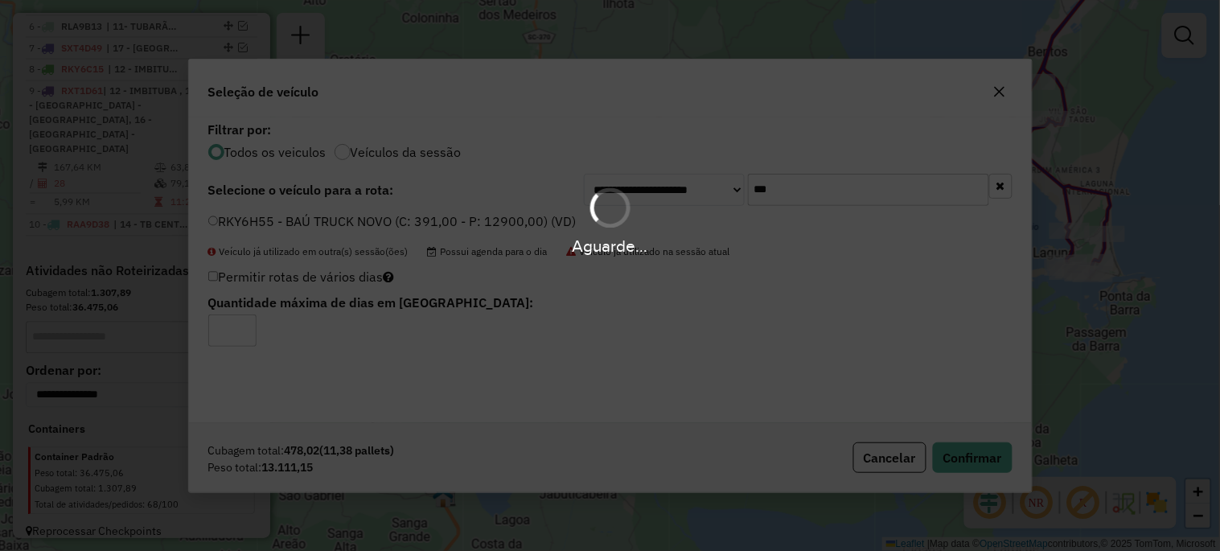
scroll to position [796, 0]
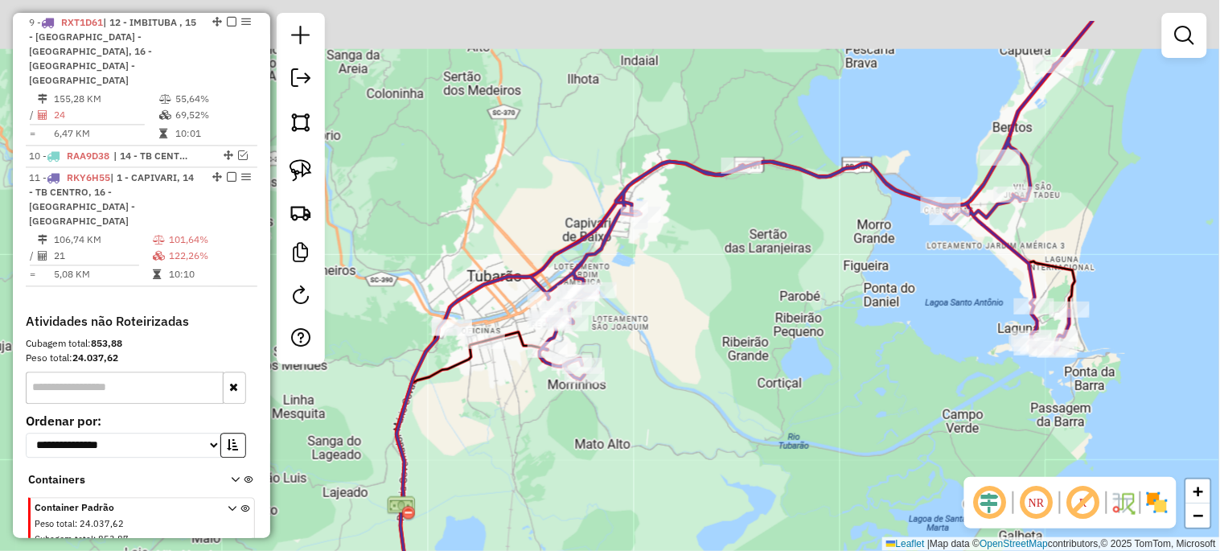
drag, startPoint x: 653, startPoint y: 351, endPoint x: 613, endPoint y: 432, distance: 90.6
click at [613, 432] on div "Janela de atendimento Grade de atendimento Capacidade Transportadoras Veículos …" at bounding box center [610, 275] width 1220 height 551
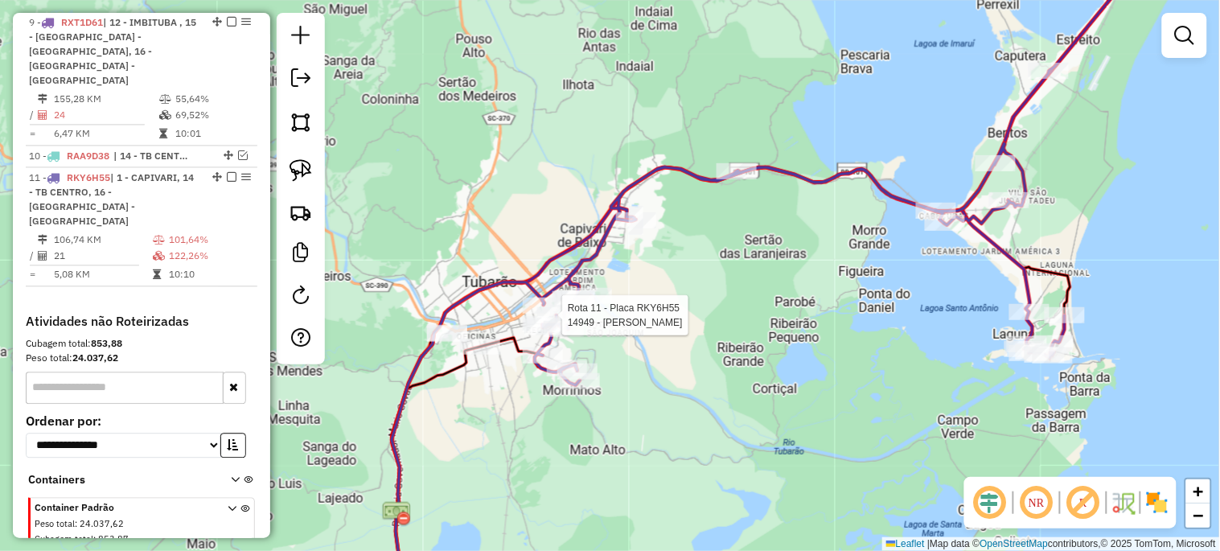
select select "*********"
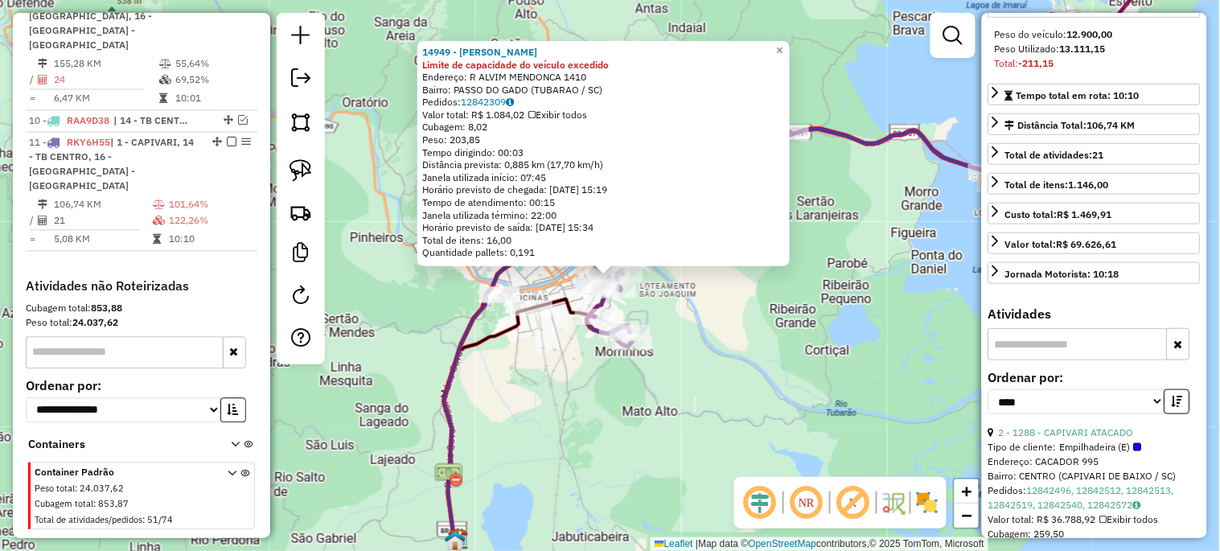
scroll to position [298, 0]
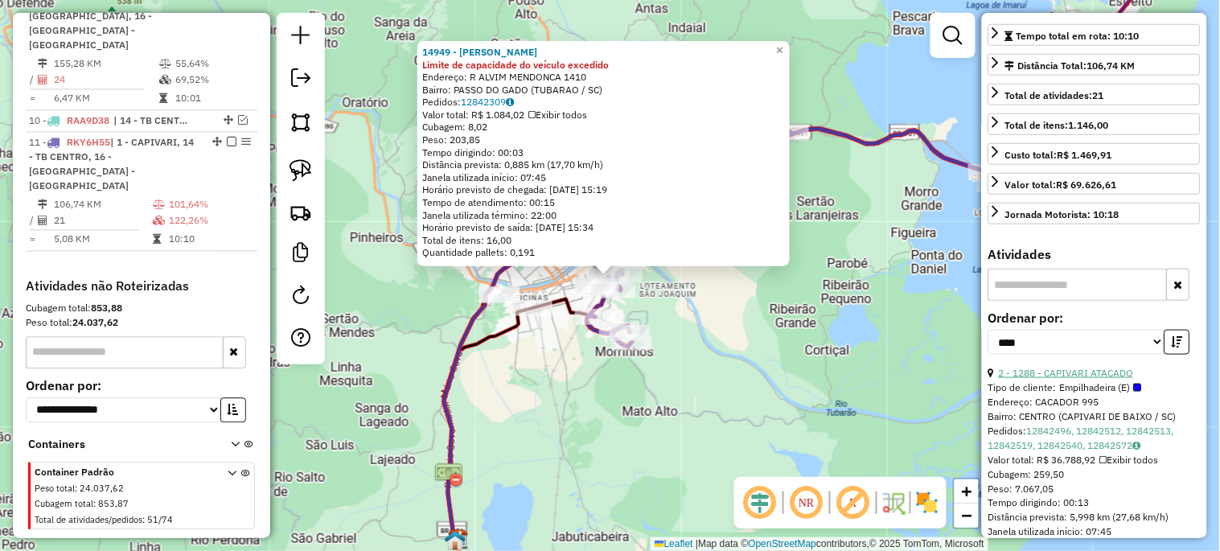
click at [1079, 379] on link "2 - 1288 - CAPIVARI ATACADO" at bounding box center [1066, 373] width 135 height 12
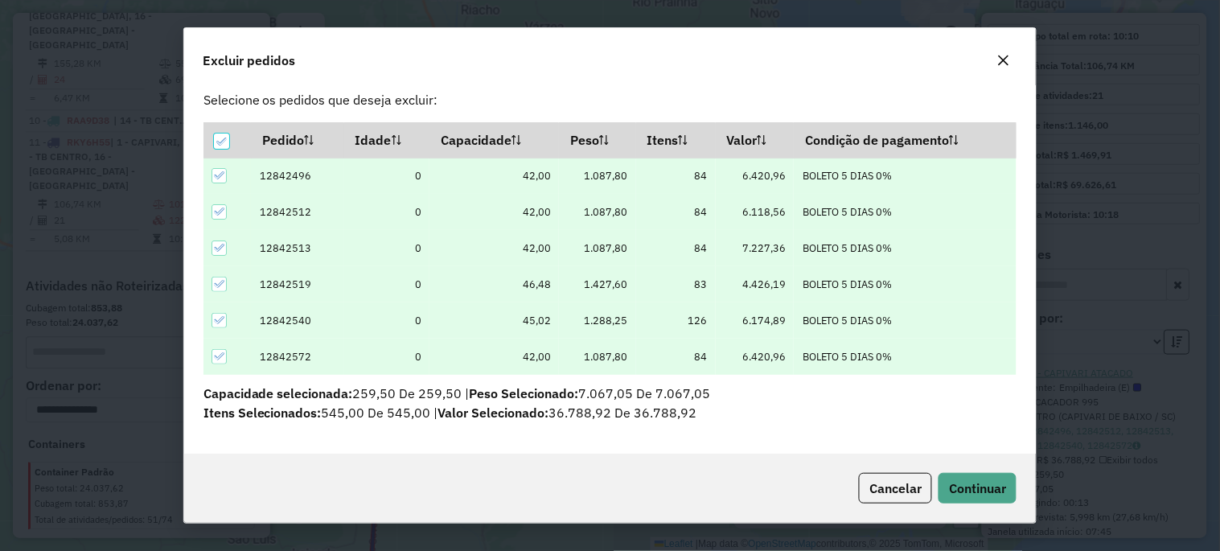
scroll to position [22, 0]
click at [1008, 486] on button "Continuar" at bounding box center [977, 488] width 78 height 31
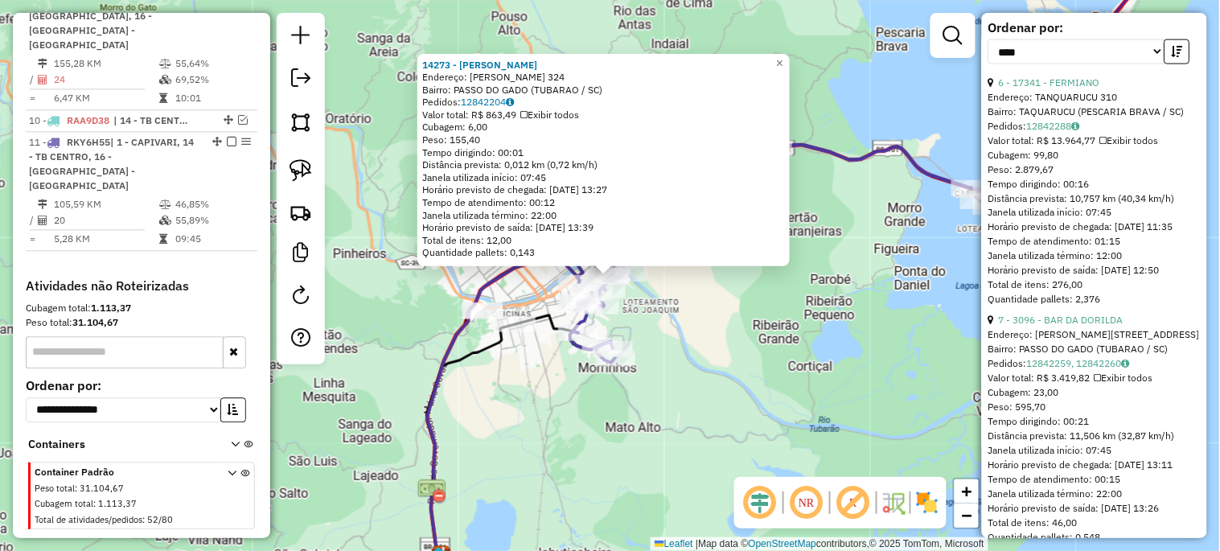
scroll to position [714, 0]
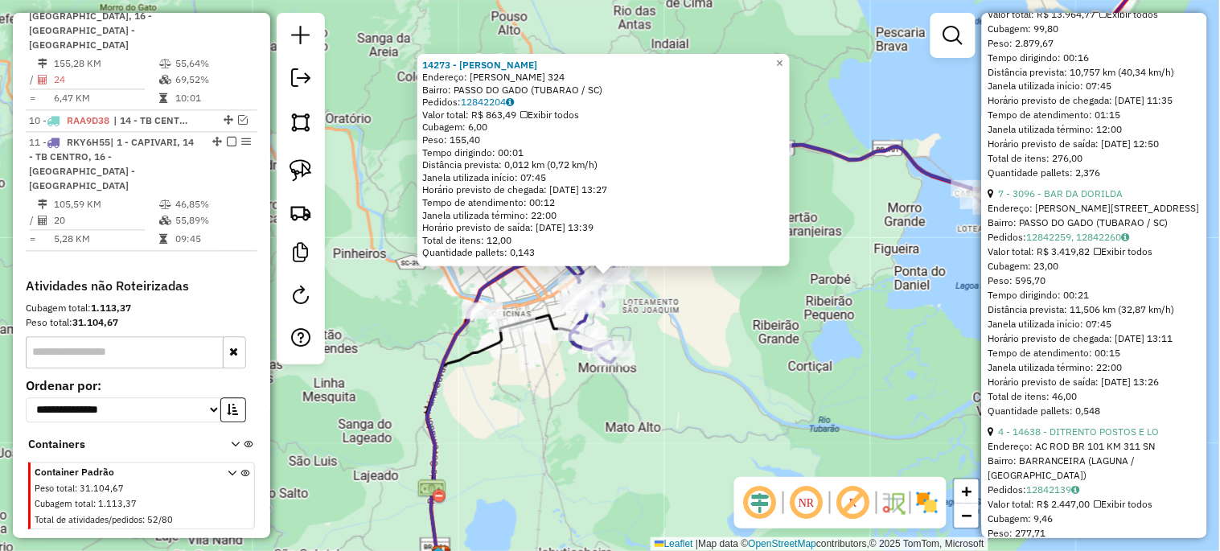
click at [845, 351] on div "14273 - [PERSON_NAME]: [PERSON_NAME] 324 Bairro: [GEOGRAPHIC_DATA] (TUBARAO / […" at bounding box center [610, 275] width 1220 height 551
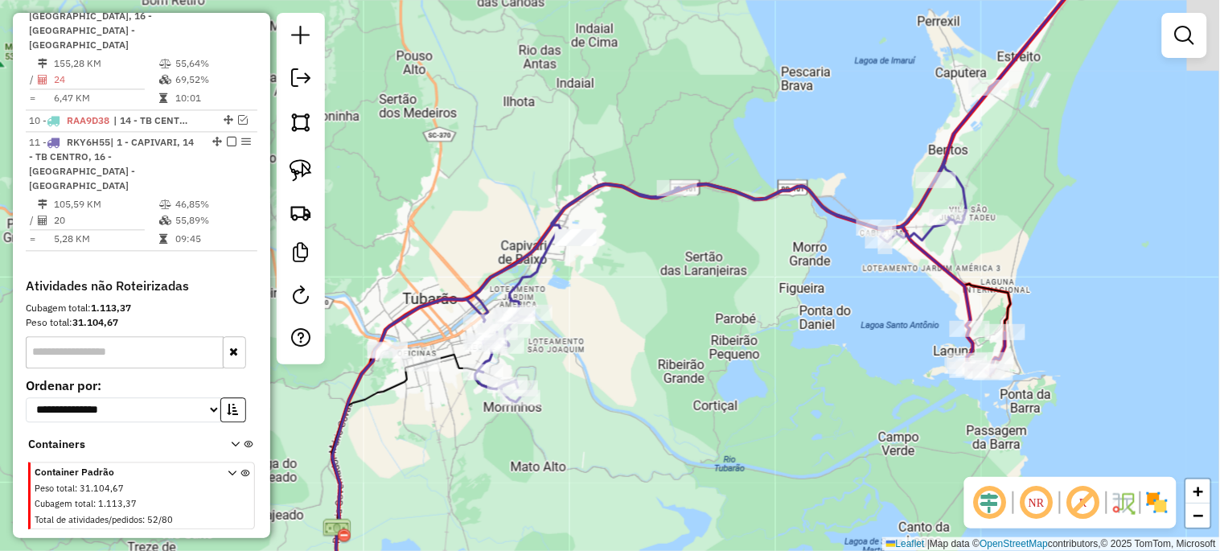
drag, startPoint x: 766, startPoint y: 333, endPoint x: 569, endPoint y: 384, distance: 203.6
click at [569, 384] on div "Janela de atendimento Grade de atendimento Capacidade Transportadoras Veículos …" at bounding box center [610, 275] width 1220 height 551
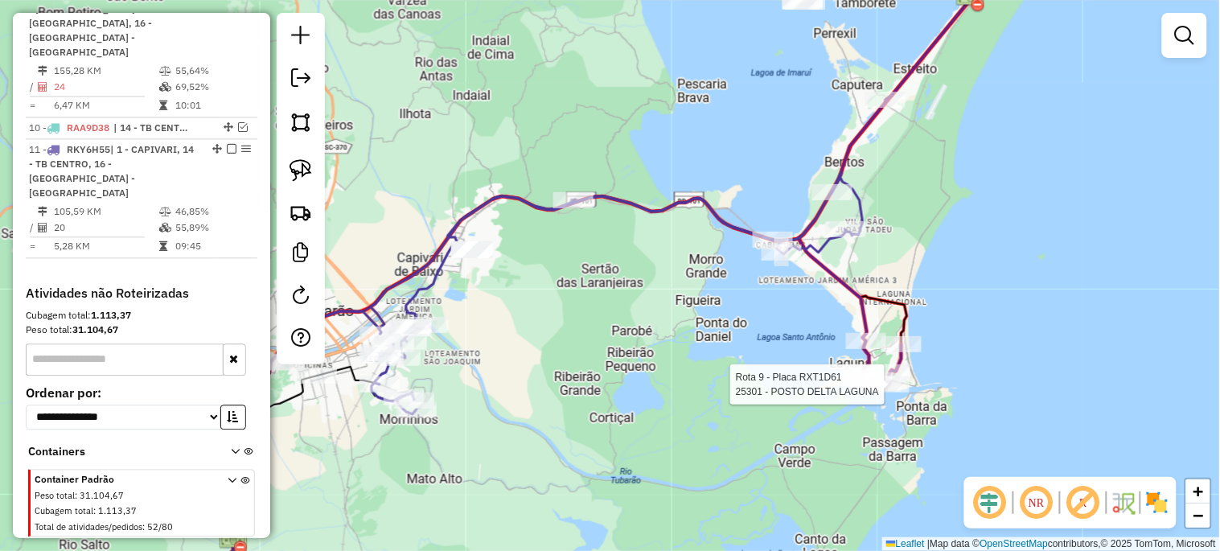
select select "*********"
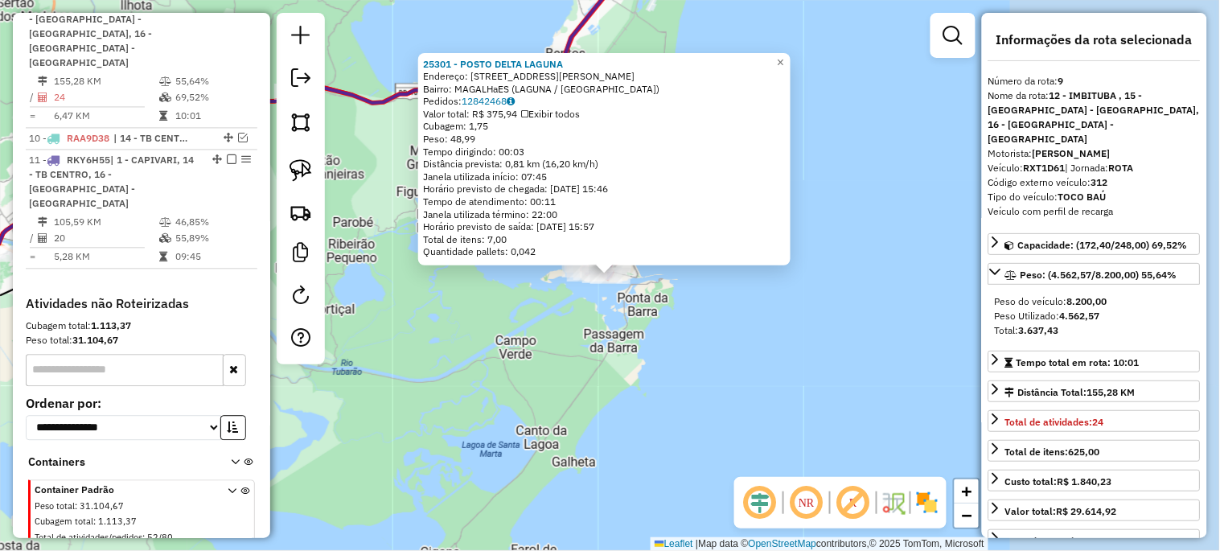
scroll to position [810, 0]
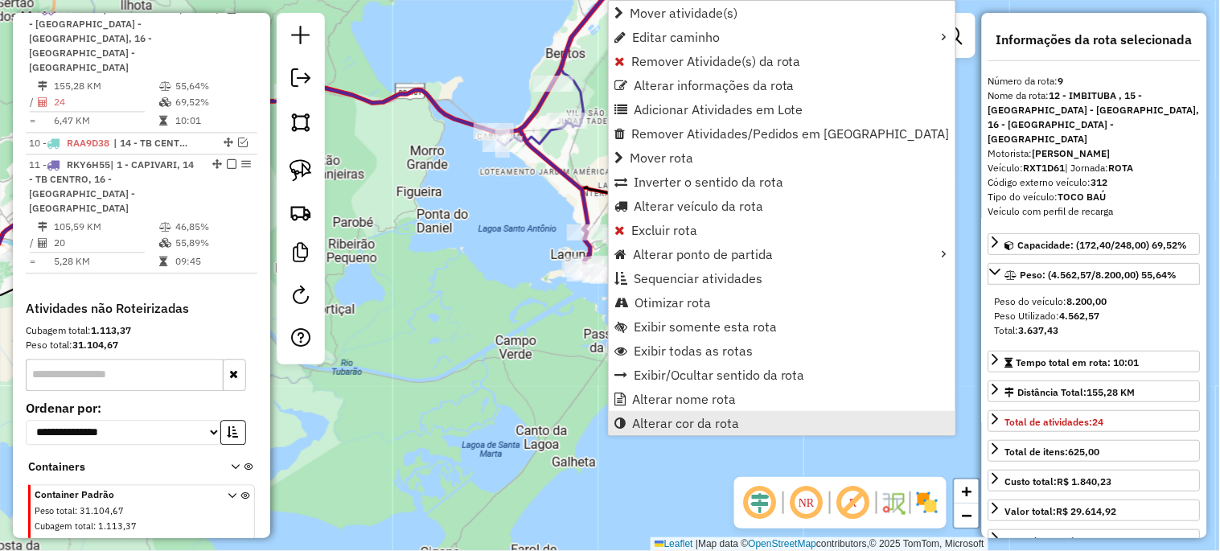
click at [663, 421] on span "Alterar cor da rota" at bounding box center [685, 423] width 107 height 13
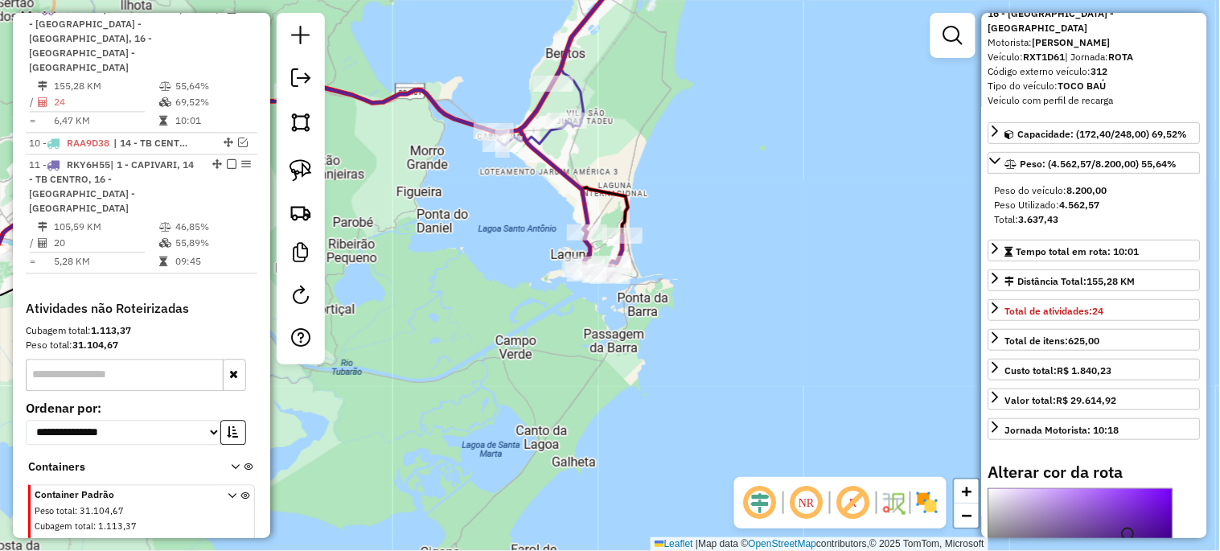
scroll to position [298, 0]
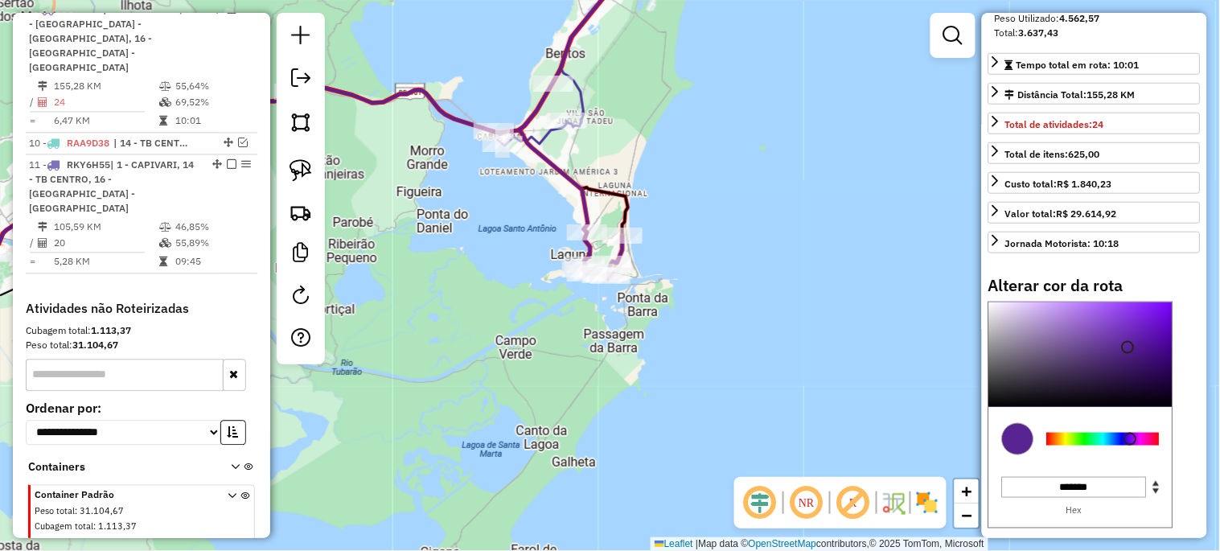
type input "*******"
click at [1072, 302] on div at bounding box center [1080, 354] width 183 height 105
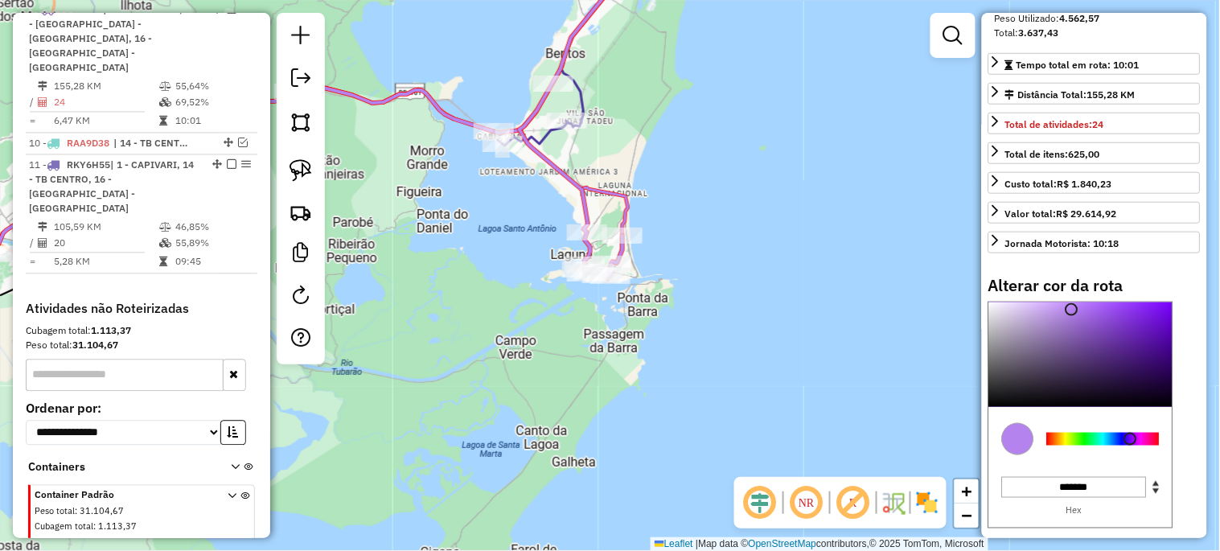
click at [470, 311] on div "Janela de atendimento Grade de atendimento Capacidade Transportadoras Veículos …" at bounding box center [610, 275] width 1220 height 551
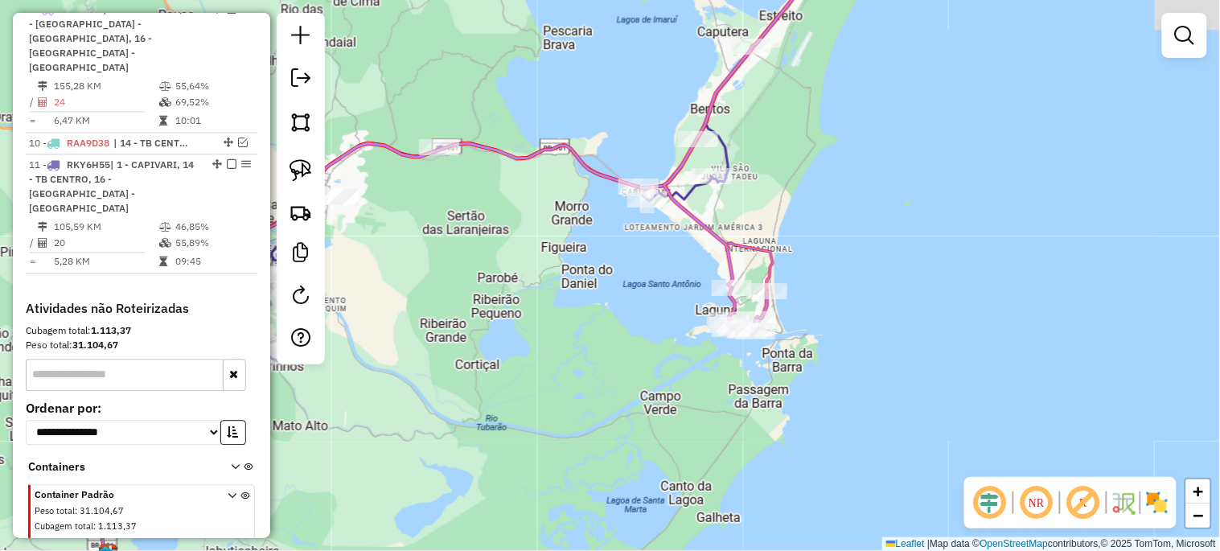
drag, startPoint x: 573, startPoint y: 339, endPoint x: 738, endPoint y: 414, distance: 181.0
click at [738, 414] on div "Janela de atendimento Grade de atendimento Capacidade Transportadoras Veículos …" at bounding box center [610, 275] width 1220 height 551
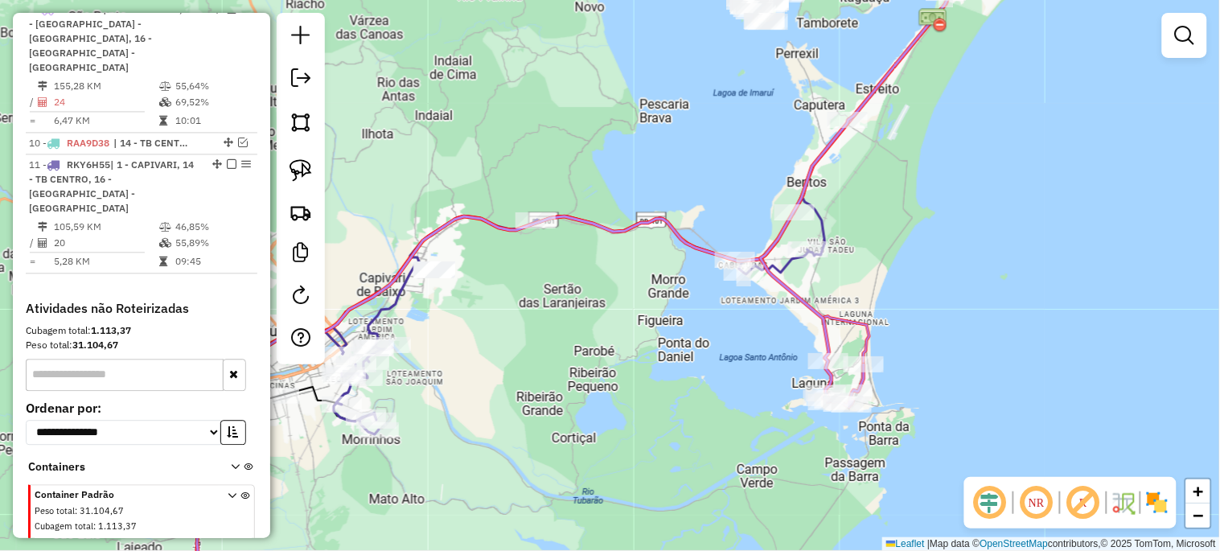
drag, startPoint x: 655, startPoint y: 325, endPoint x: 649, endPoint y: 351, distance: 26.5
click at [649, 351] on div "Janela de atendimento Grade de atendimento Capacidade Transportadoras Veículos …" at bounding box center [610, 275] width 1220 height 551
select select "*********"
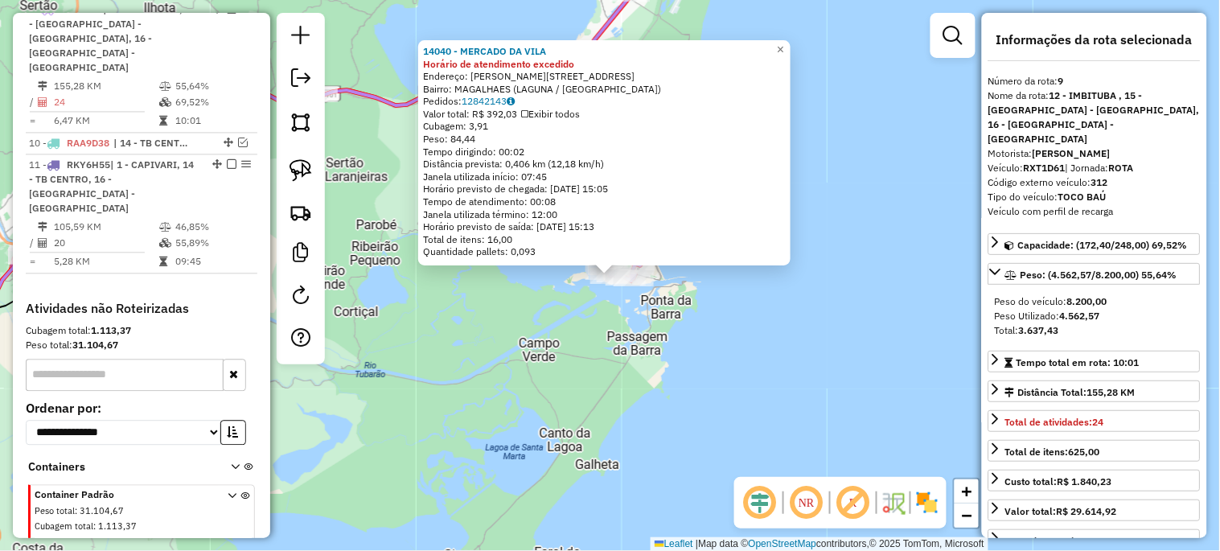
drag, startPoint x: 740, startPoint y: 386, endPoint x: 708, endPoint y: 384, distance: 32.3
click at [738, 386] on div "14040 - MERCADO DA [GEOGRAPHIC_DATA] de atendimento excedido Endereço: [PERSON_…" at bounding box center [610, 275] width 1220 height 551
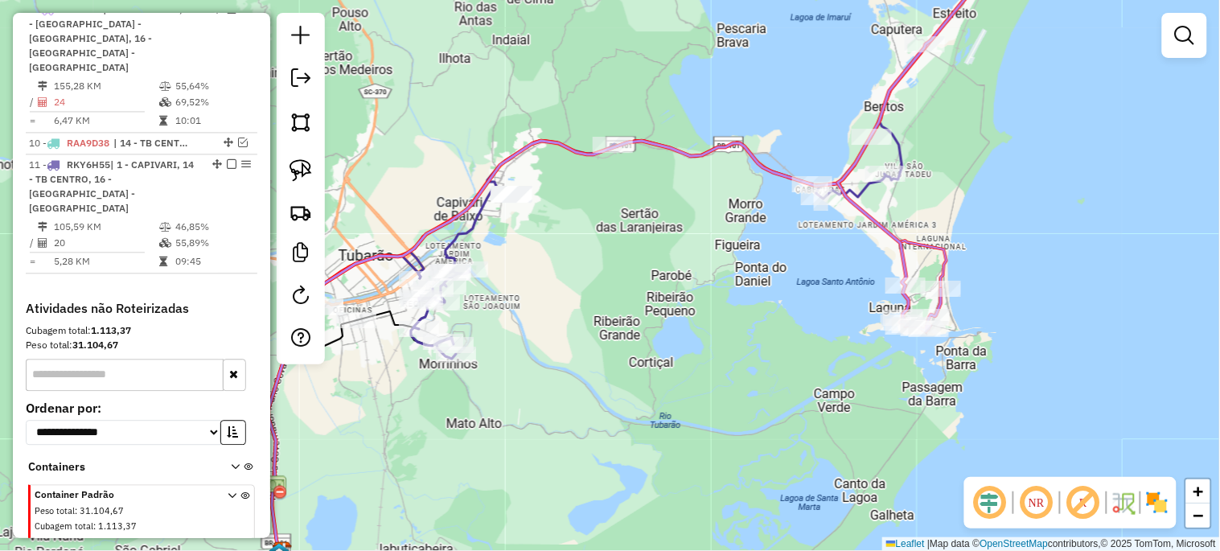
drag, startPoint x: 467, startPoint y: 335, endPoint x: 762, endPoint y: 386, distance: 299.4
click at [762, 386] on div "Janela de atendimento Grade de atendimento Capacidade Transportadoras Veículos …" at bounding box center [610, 275] width 1220 height 551
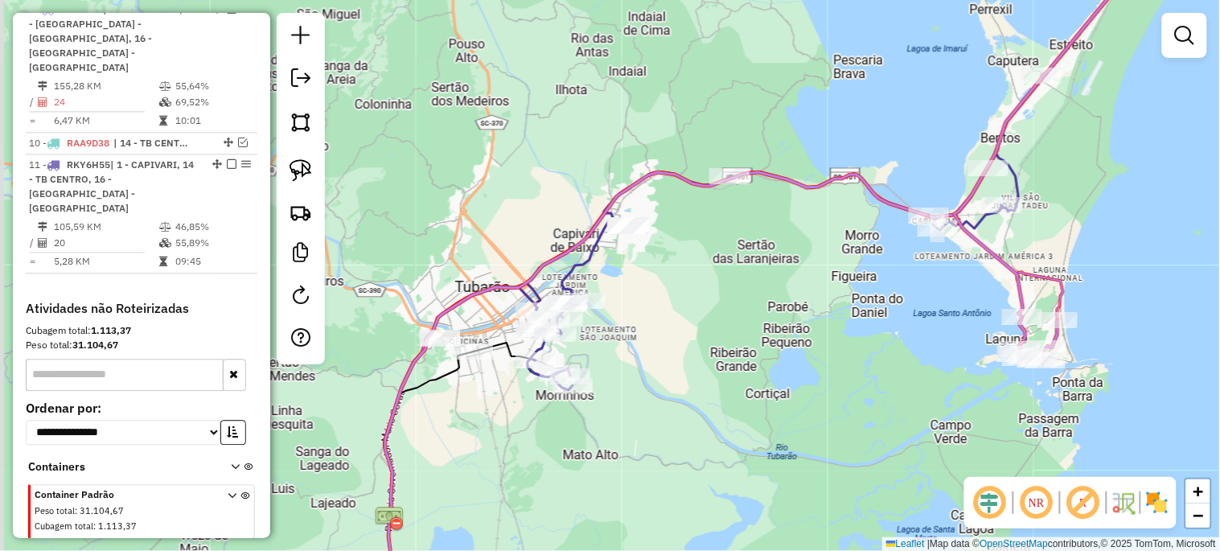
drag, startPoint x: 669, startPoint y: 366, endPoint x: 786, endPoint y: 397, distance: 120.7
click at [786, 397] on div "Janela de atendimento Grade de atendimento Capacidade Transportadoras Veículos …" at bounding box center [610, 275] width 1220 height 551
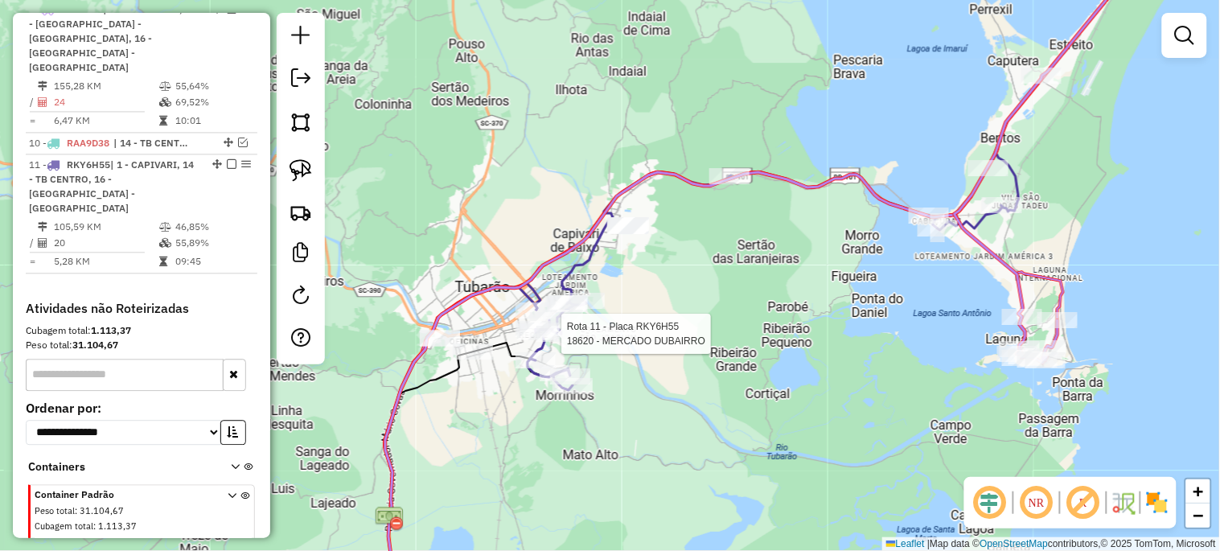
select select "*********"
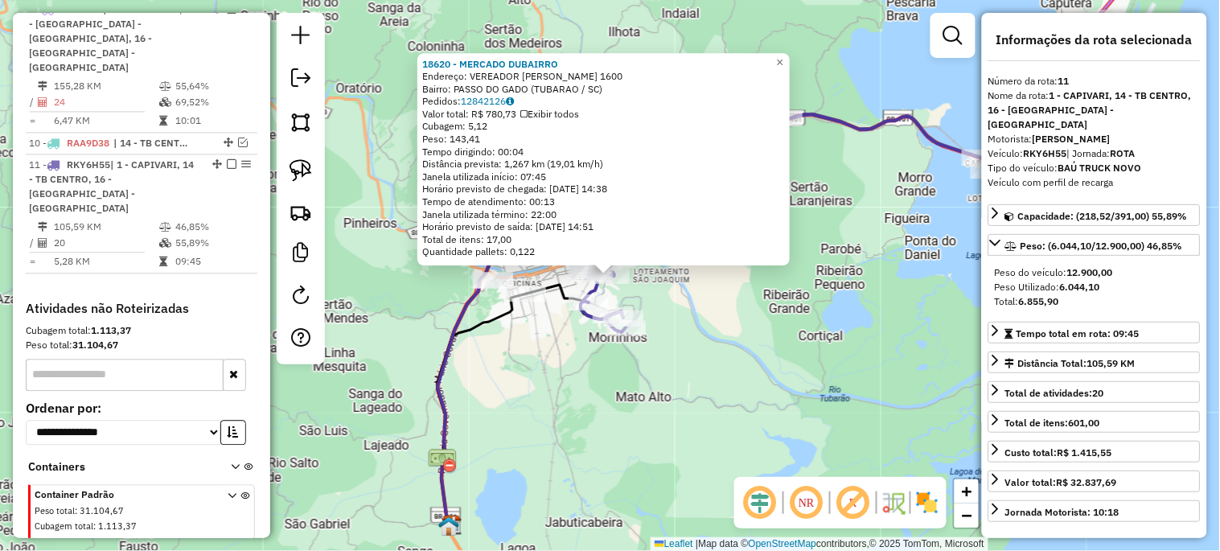
scroll to position [832, 0]
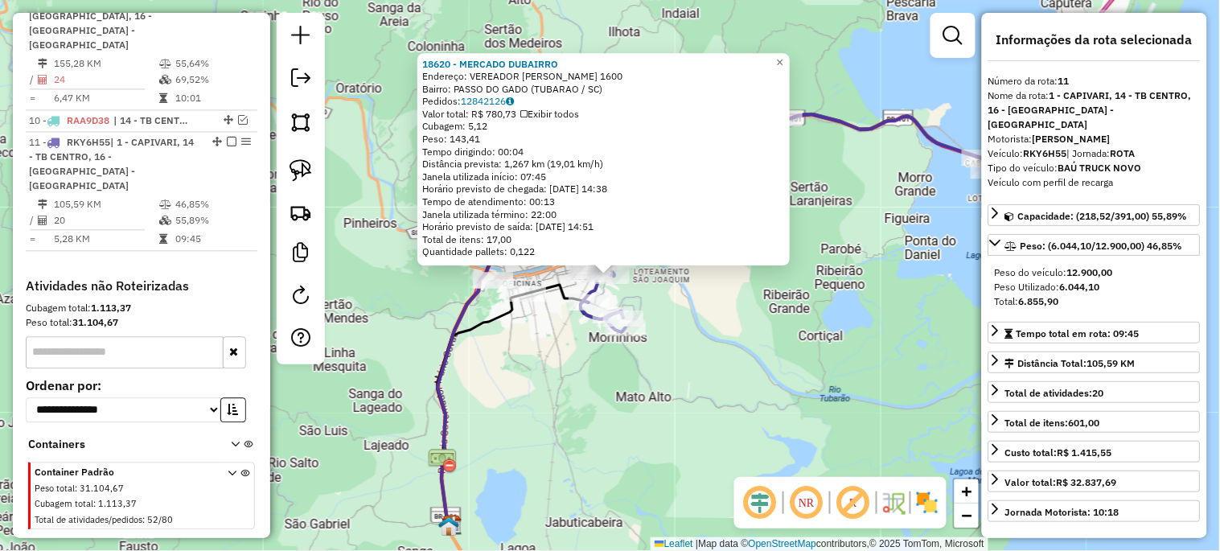
click at [671, 389] on div "18620 - MERCADO DUBAIRRO Endereço: VEREADOR [PERSON_NAME] TEIXEIR 1600 Bairro: …" at bounding box center [610, 275] width 1220 height 551
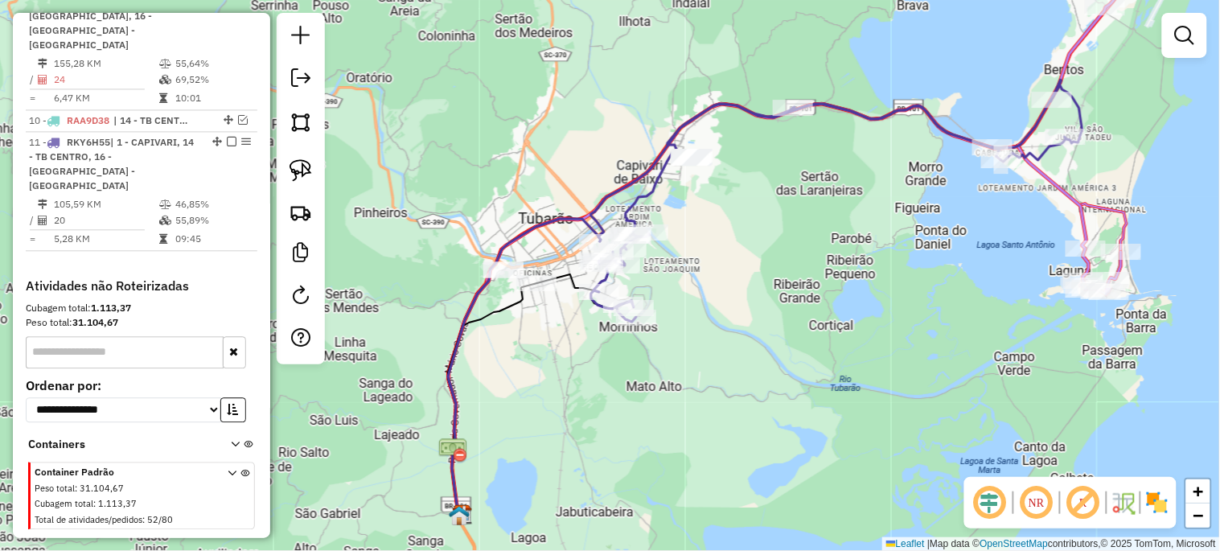
drag, startPoint x: 534, startPoint y: 380, endPoint x: 545, endPoint y: 370, distance: 15.4
click at [545, 370] on div "Janela de atendimento Grade de atendimento Capacidade Transportadoras Veículos …" at bounding box center [610, 275] width 1220 height 551
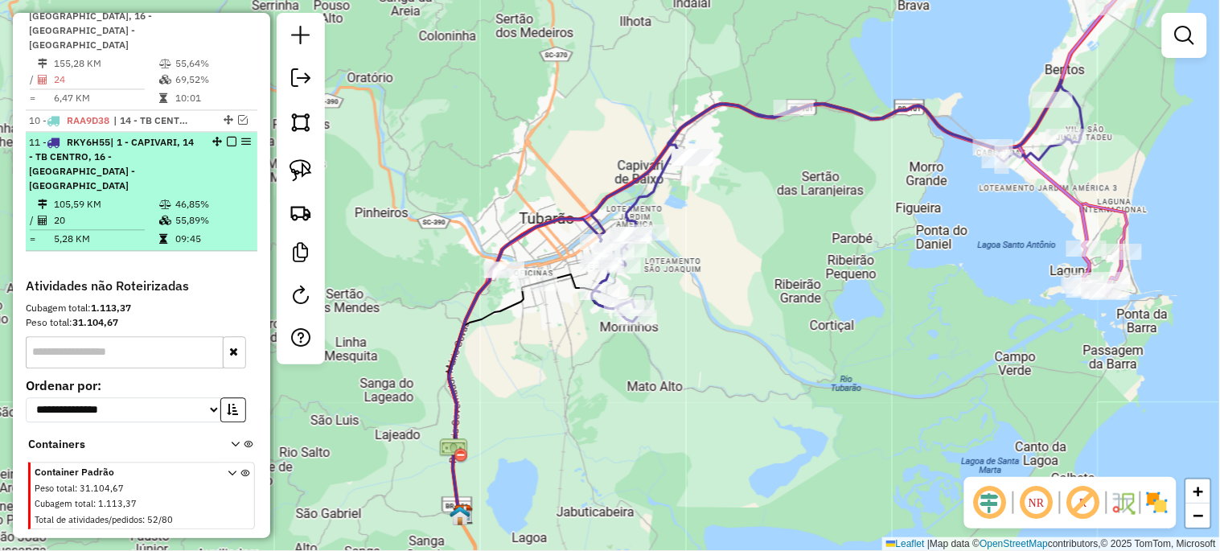
click at [228, 135] on div "11 - RKY6H55 | 1 - CAPIVARI, 14 - TB CENTRO, 16 - [GEOGRAPHIC_DATA] - [GEOGRAPH…" at bounding box center [141, 164] width 225 height 58
select select "*********"
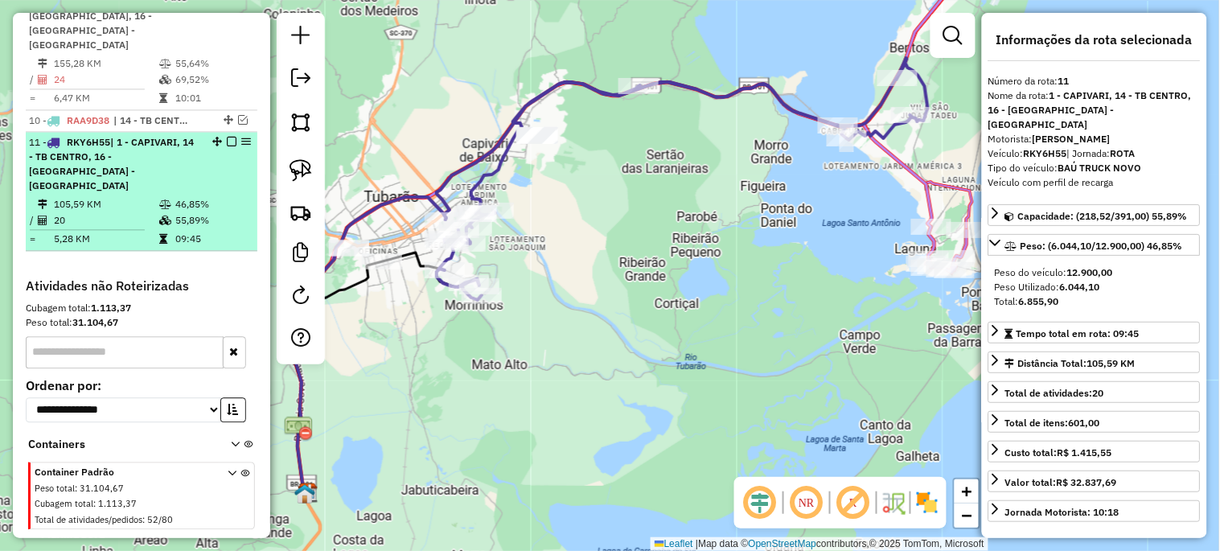
click at [228, 137] on em at bounding box center [232, 142] width 10 height 10
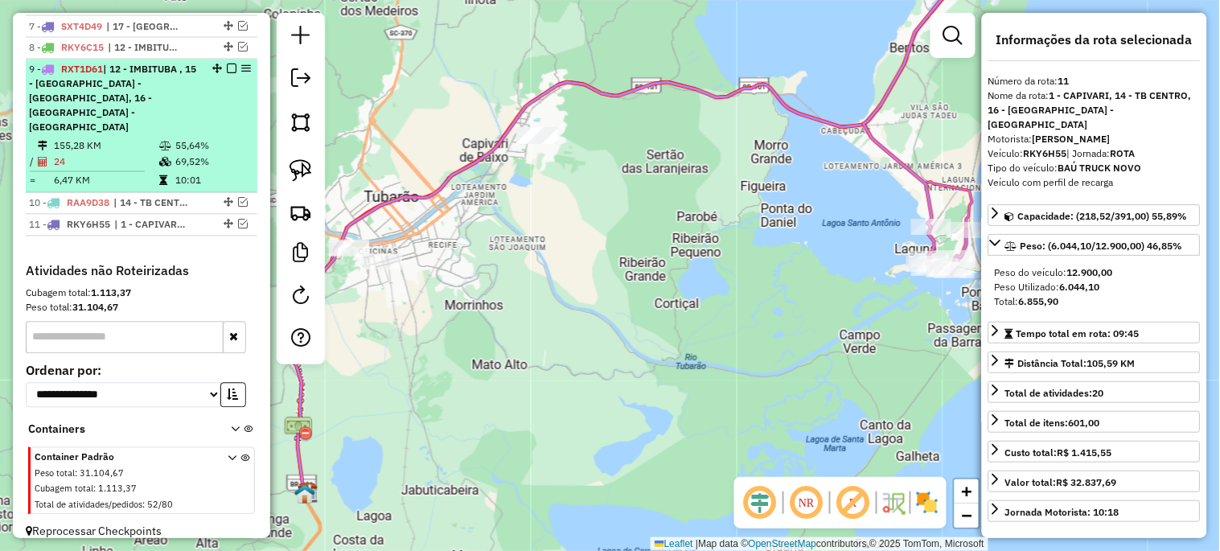
click at [229, 74] on em at bounding box center [232, 69] width 10 height 10
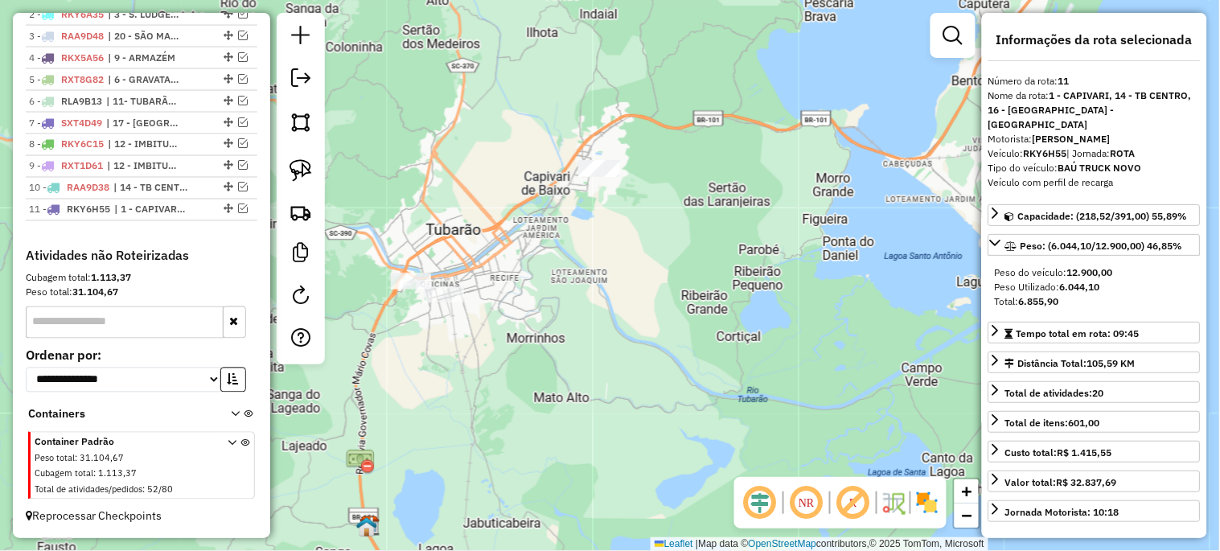
drag, startPoint x: 622, startPoint y: 324, endPoint x: 782, endPoint y: 381, distance: 169.9
click at [782, 381] on div "Janela de atendimento Grade de atendimento Capacidade Transportadoras Veículos …" at bounding box center [610, 275] width 1220 height 551
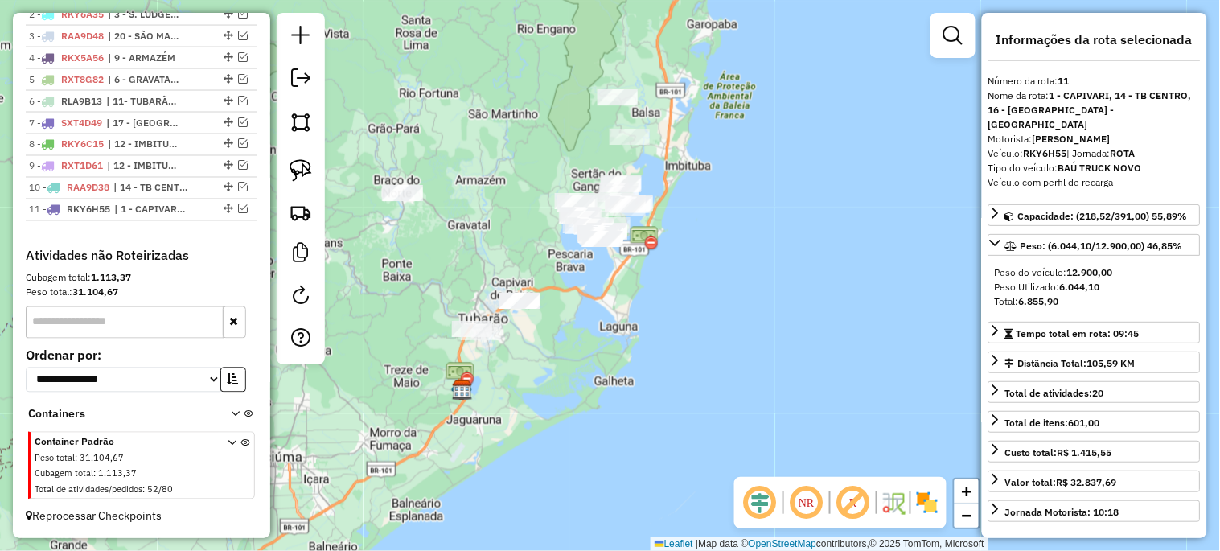
drag, startPoint x: 533, startPoint y: 209, endPoint x: 441, endPoint y: 276, distance: 114.0
click at [441, 276] on div "Janela de atendimento Grade de atendimento Capacidade Transportadoras Veículos …" at bounding box center [610, 275] width 1220 height 551
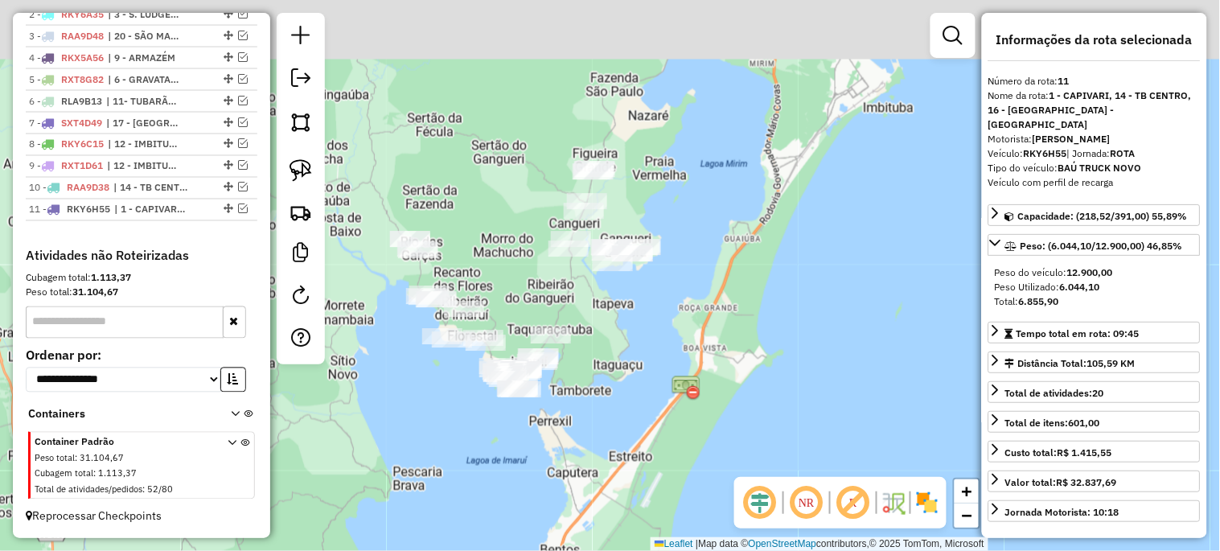
drag, startPoint x: 534, startPoint y: 224, endPoint x: 564, endPoint y: 418, distance: 196.9
click at [560, 417] on div "Janela de atendimento Grade de atendimento Capacidade Transportadoras Veículos …" at bounding box center [610, 275] width 1220 height 551
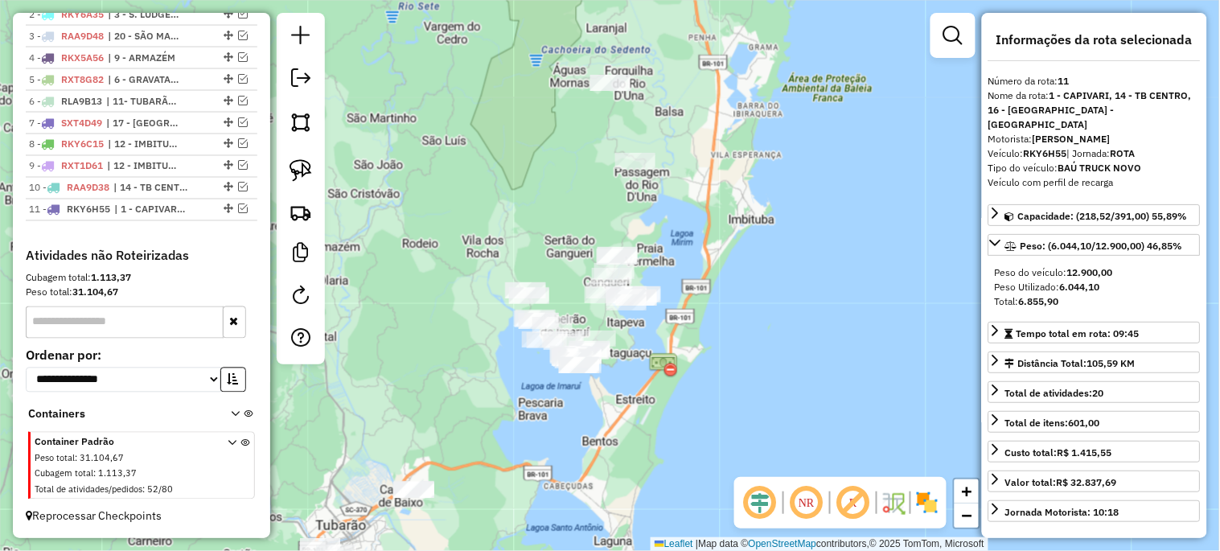
click at [643, 356] on div "Janela de atendimento Grade de atendimento Capacidade Transportadoras Veículos …" at bounding box center [610, 275] width 1220 height 551
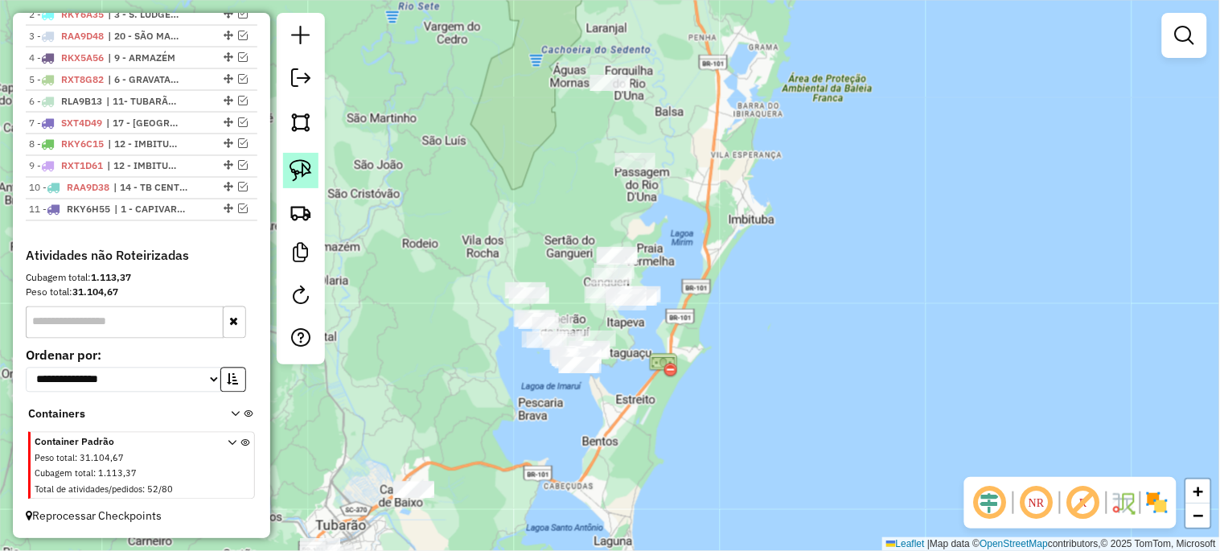
click at [294, 172] on img at bounding box center [300, 170] width 23 height 23
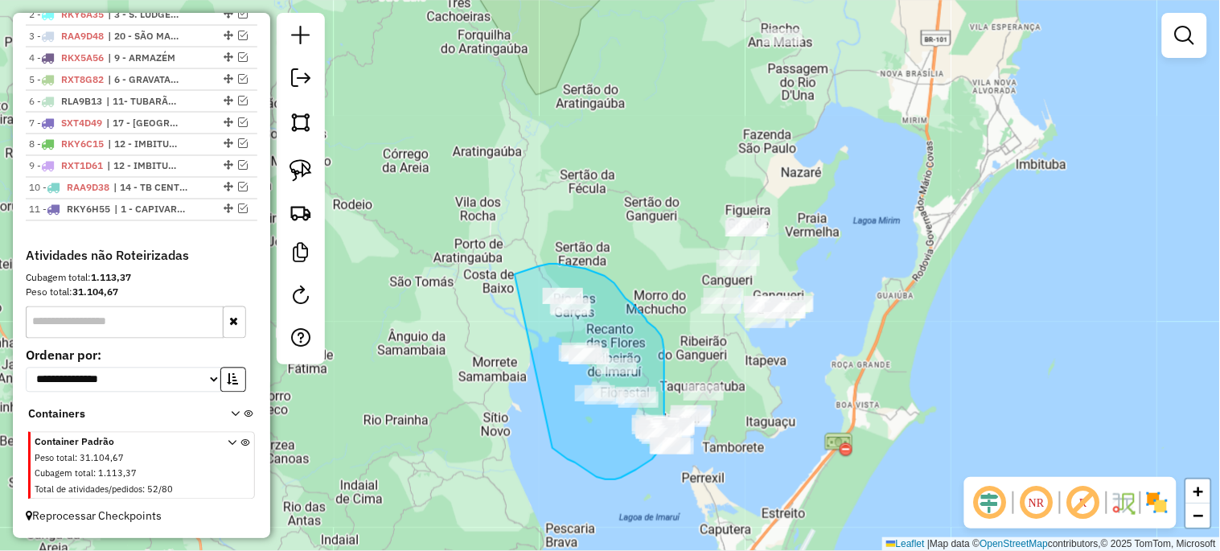
drag, startPoint x: 515, startPoint y: 274, endPoint x: 536, endPoint y: 439, distance: 166.3
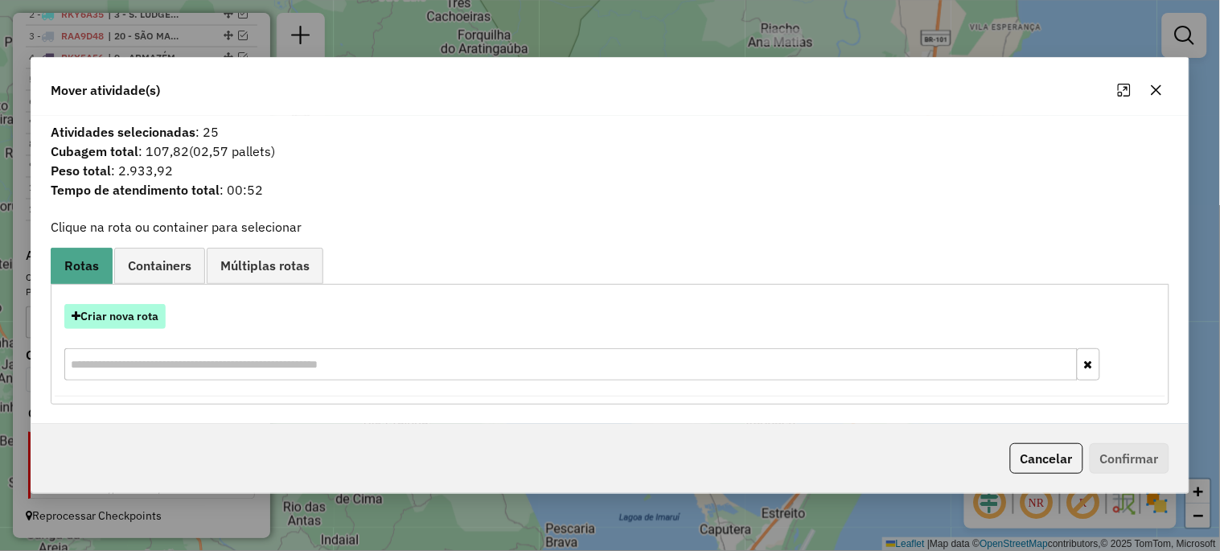
click at [140, 320] on button "Criar nova rota" at bounding box center [114, 316] width 101 height 25
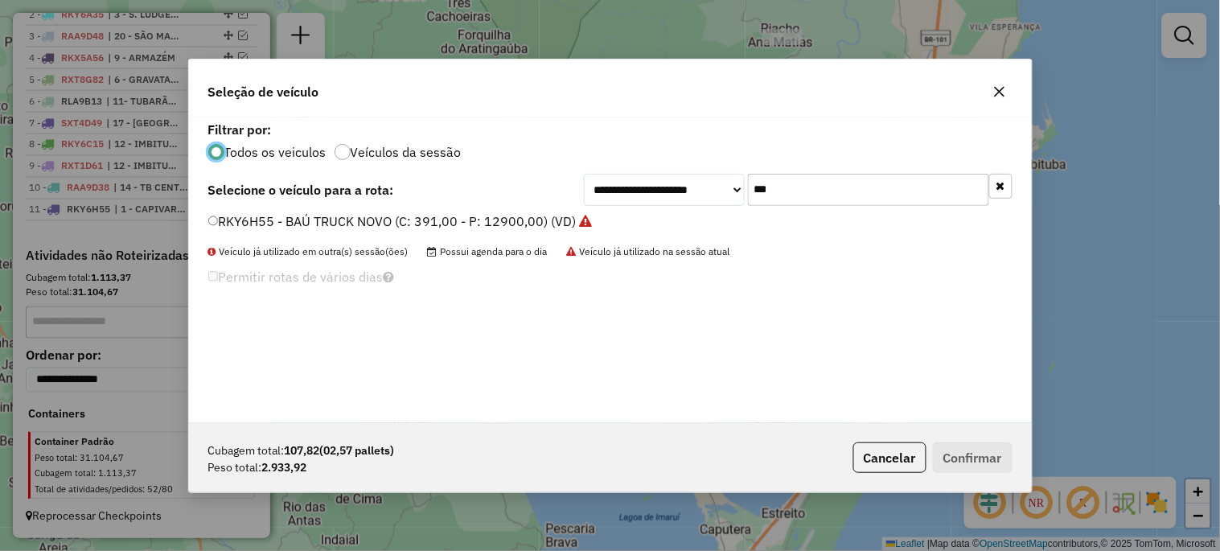
scroll to position [9, 4]
click at [782, 193] on input "***" at bounding box center [868, 190] width 241 height 32
type input "***"
click at [481, 220] on label "RLO8I52 - 314 - TOCO BAÚ (C: 248,00 - P: 8200,00) (VD)" at bounding box center [381, 220] width 347 height 19
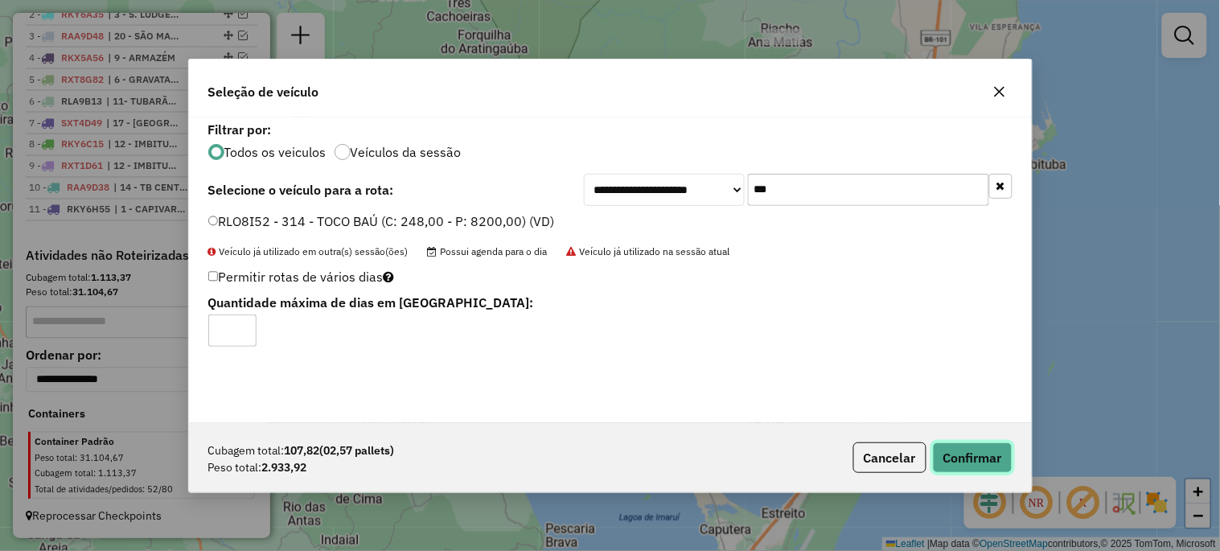
click at [971, 456] on button "Confirmar" at bounding box center [973, 457] width 80 height 31
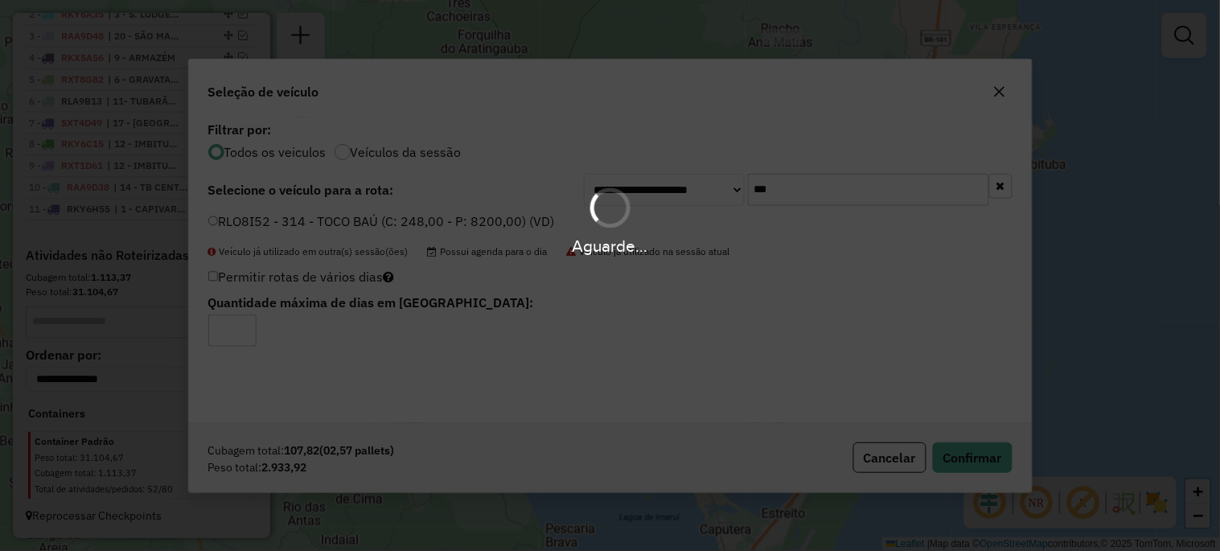
scroll to position [742, 0]
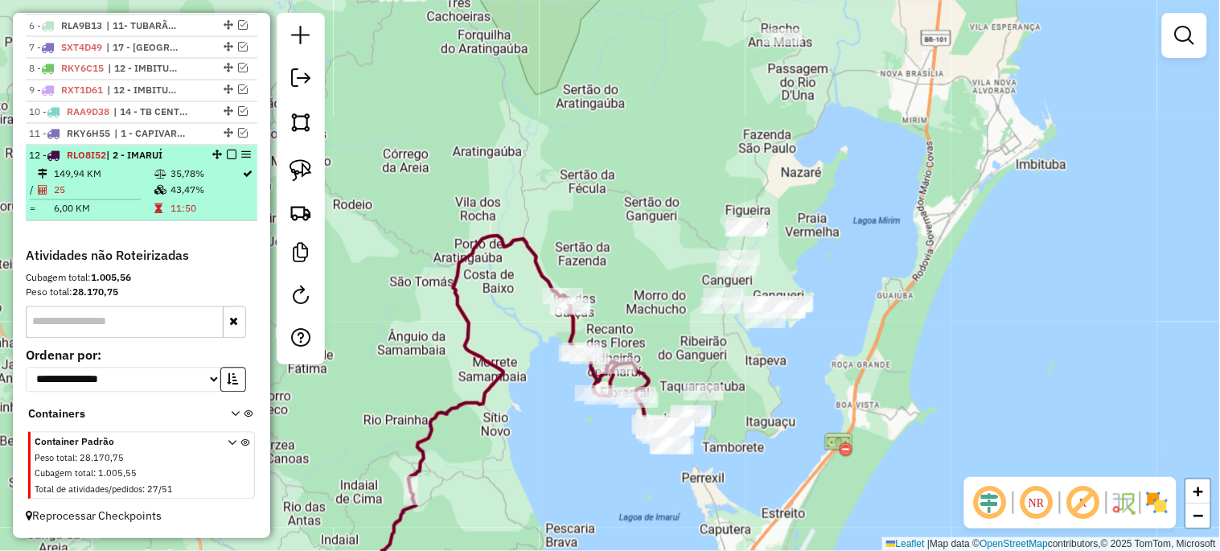
click at [229, 153] on em at bounding box center [232, 155] width 10 height 10
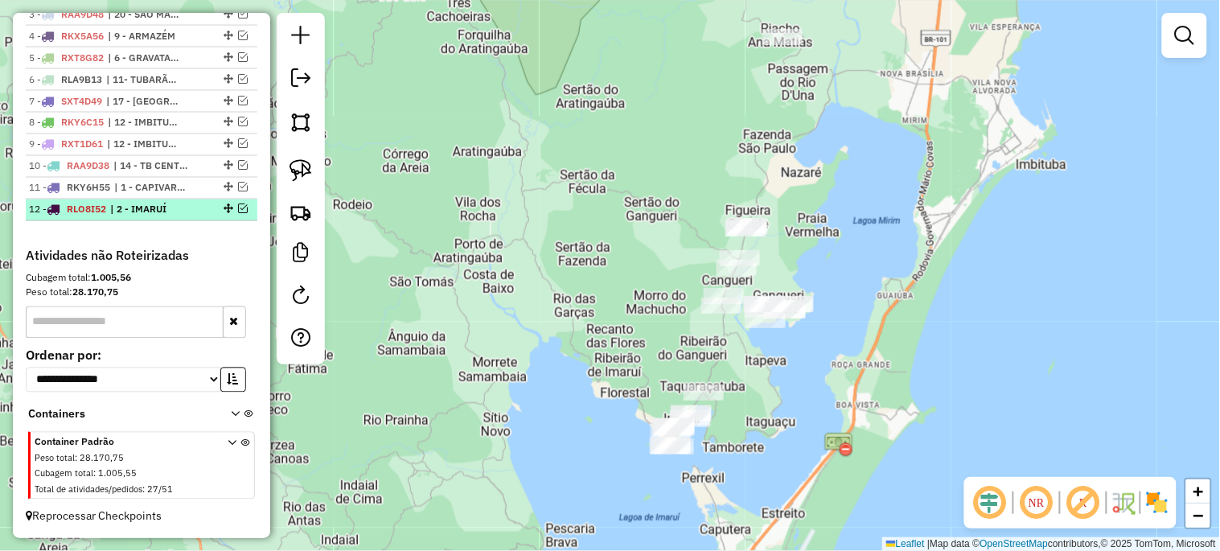
scroll to position [688, 0]
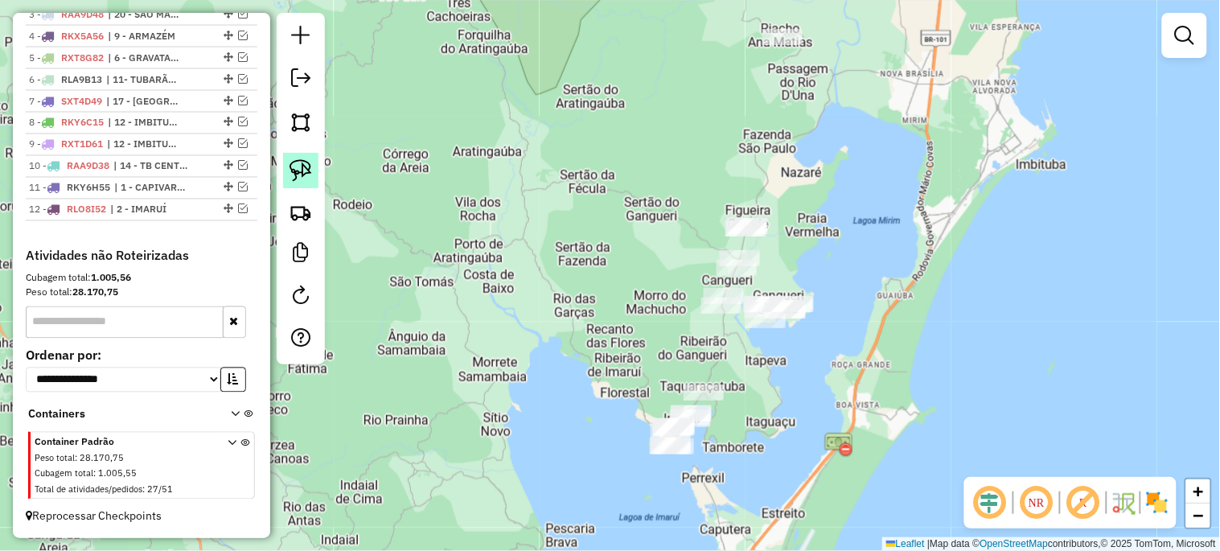
click at [300, 174] on img at bounding box center [300, 170] width 23 height 23
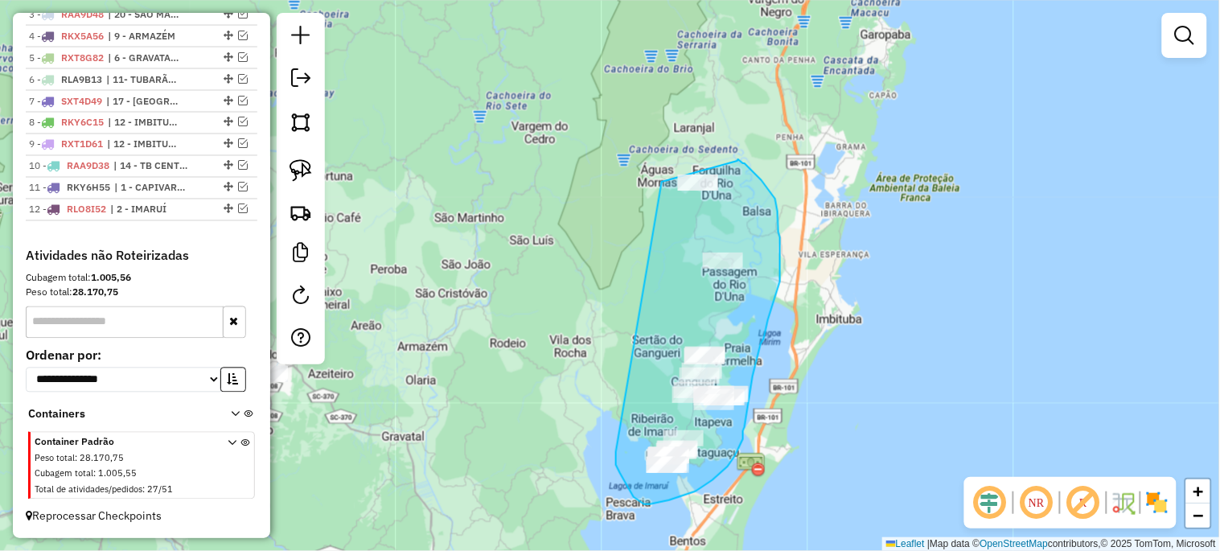
drag, startPoint x: 663, startPoint y: 182, endPoint x: 616, endPoint y: 452, distance: 274.2
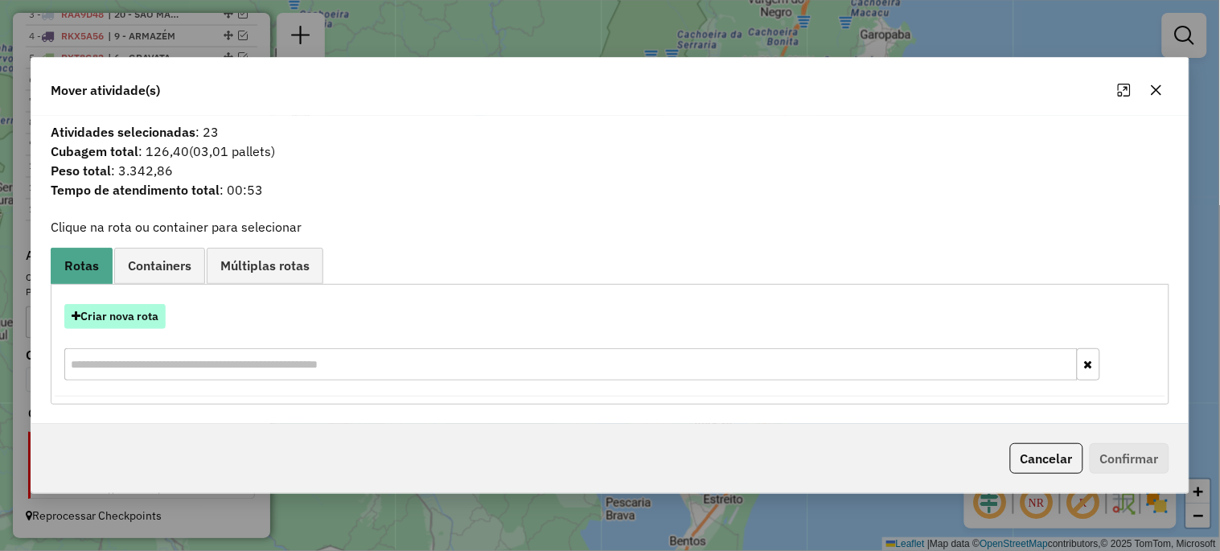
click at [156, 316] on button "Criar nova rota" at bounding box center [114, 316] width 101 height 25
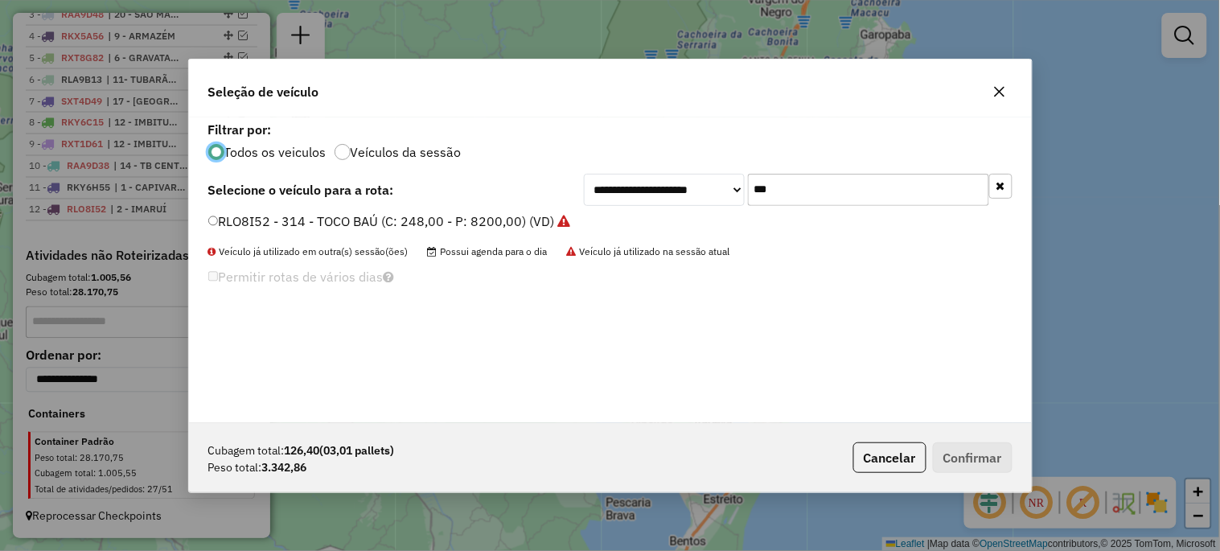
scroll to position [9, 4]
click at [788, 181] on input "***" at bounding box center [868, 190] width 241 height 32
type input "***"
click at [325, 215] on label "SXT4D59 - TOCO BAÚ (C: 248,00 - P: 8200,00) (VD)" at bounding box center [365, 220] width 314 height 19
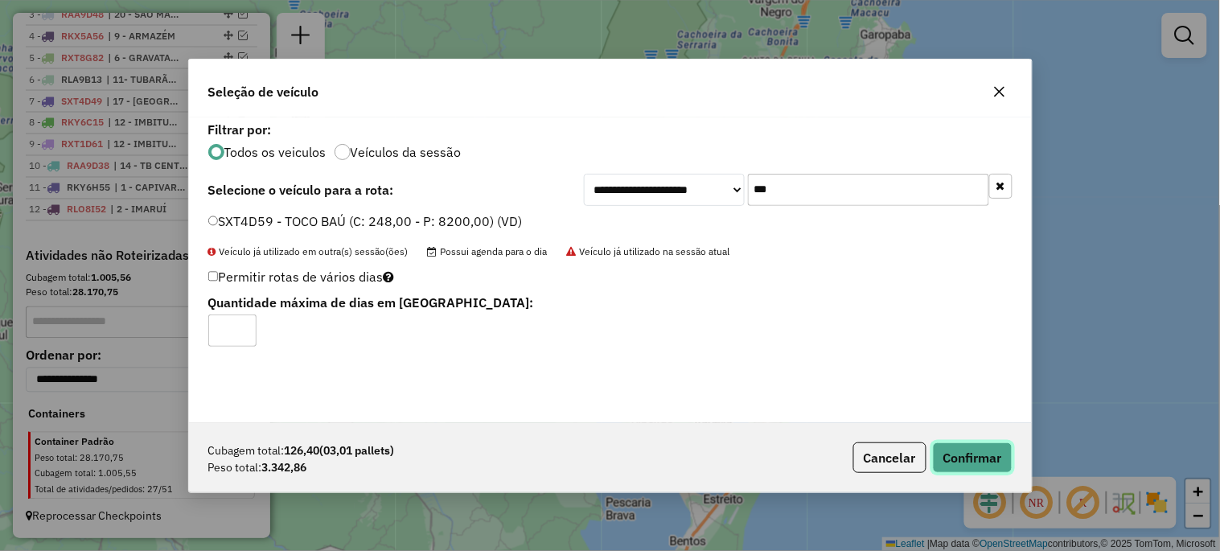
click at [993, 458] on button "Confirmar" at bounding box center [973, 457] width 80 height 31
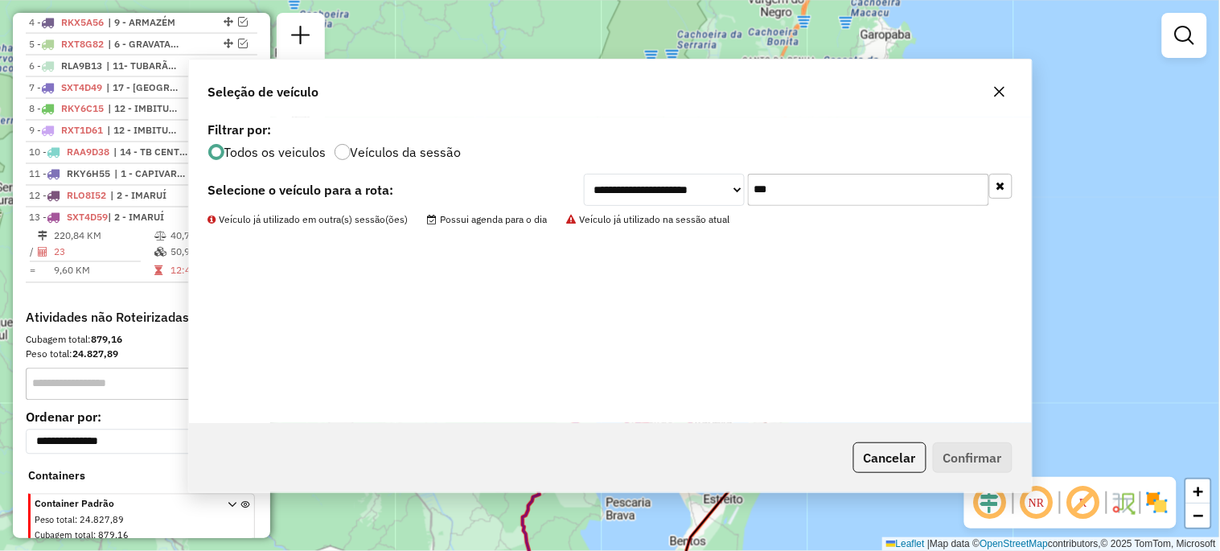
scroll to position [749, 0]
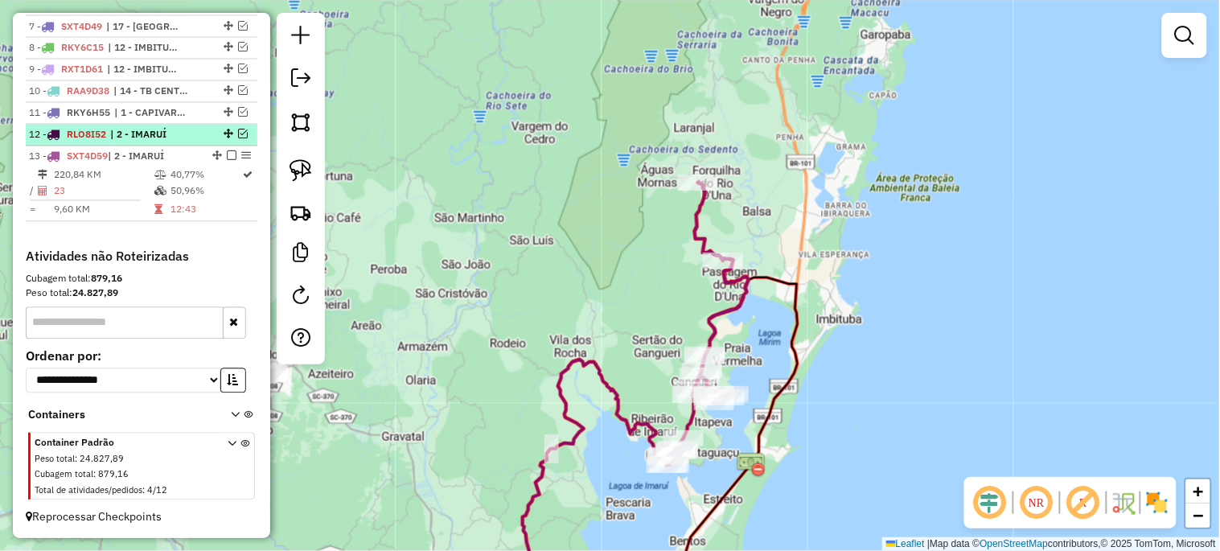
click at [240, 139] on em at bounding box center [243, 134] width 10 height 10
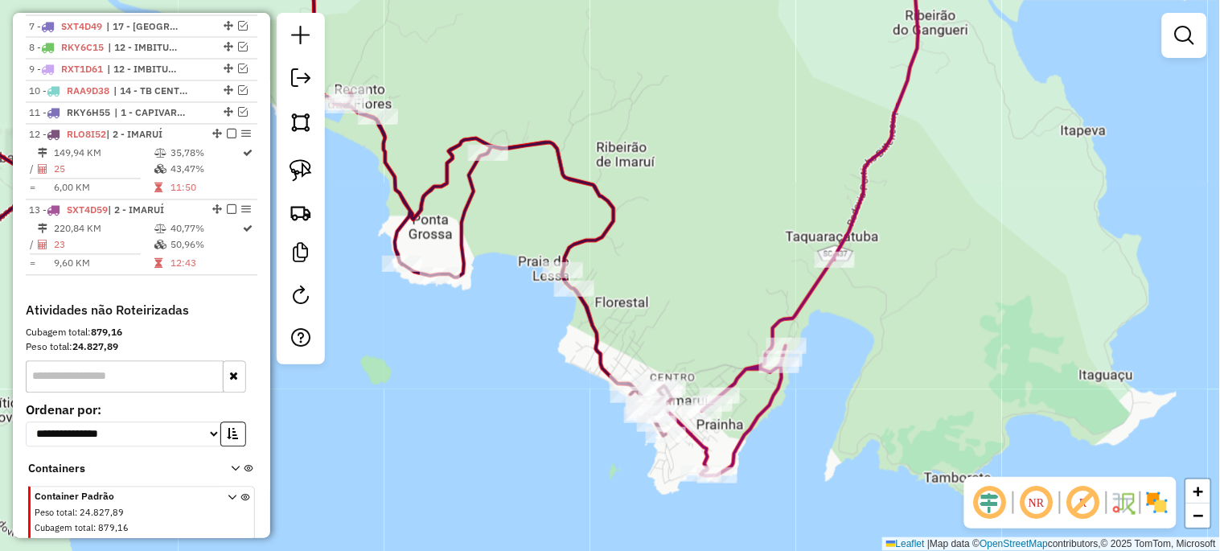
drag, startPoint x: 557, startPoint y: 521, endPoint x: 536, endPoint y: 265, distance: 256.6
click at [536, 265] on div "Janela de atendimento Grade de atendimento Capacidade Transportadoras Veículos …" at bounding box center [610, 275] width 1220 height 551
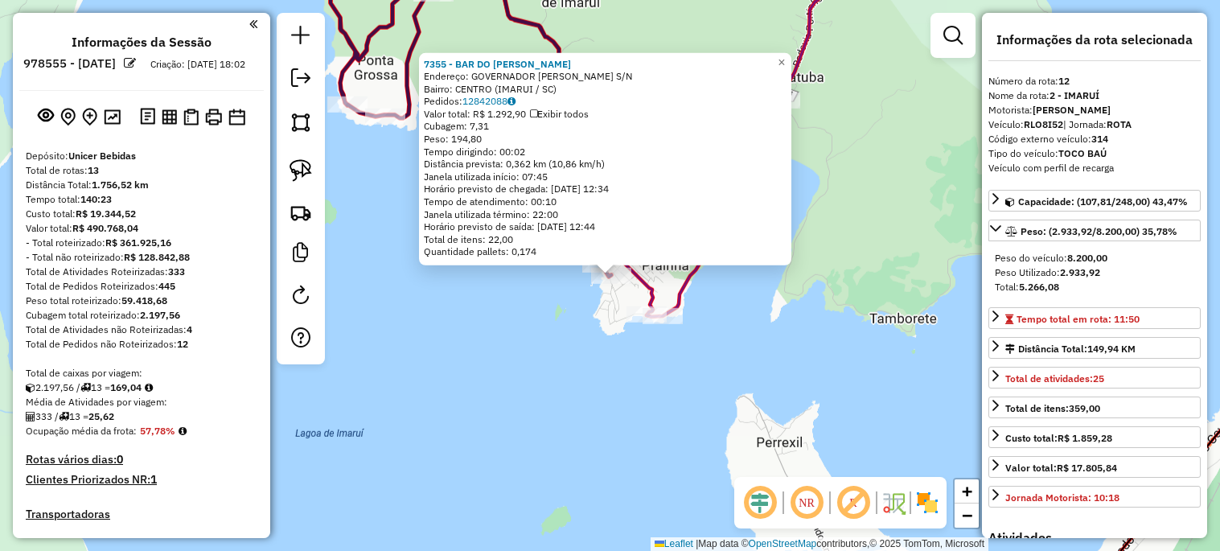
select select "*********"
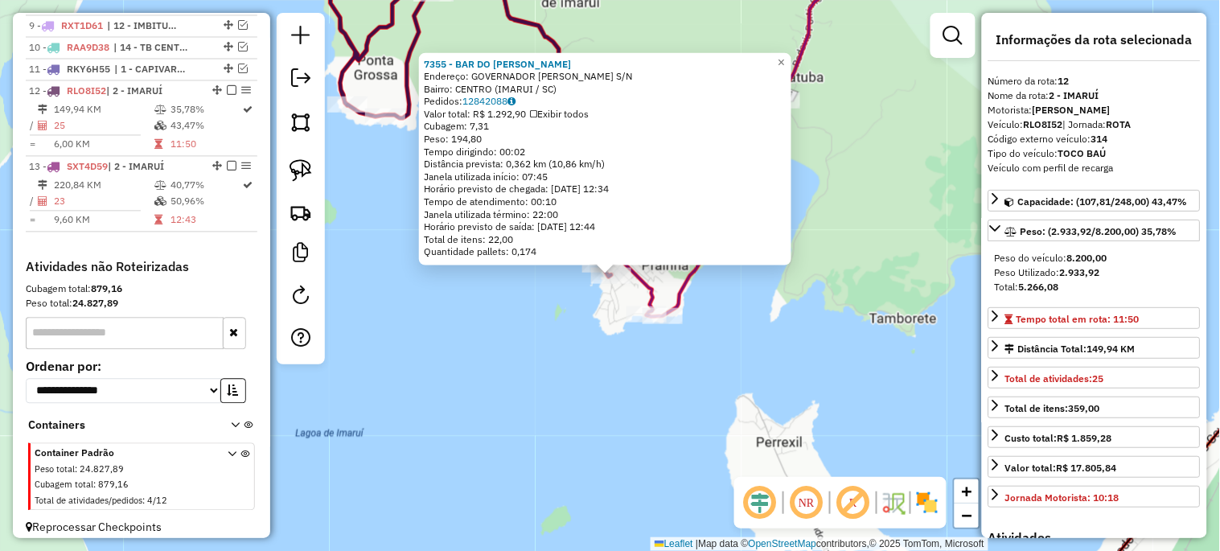
scroll to position [818, 0]
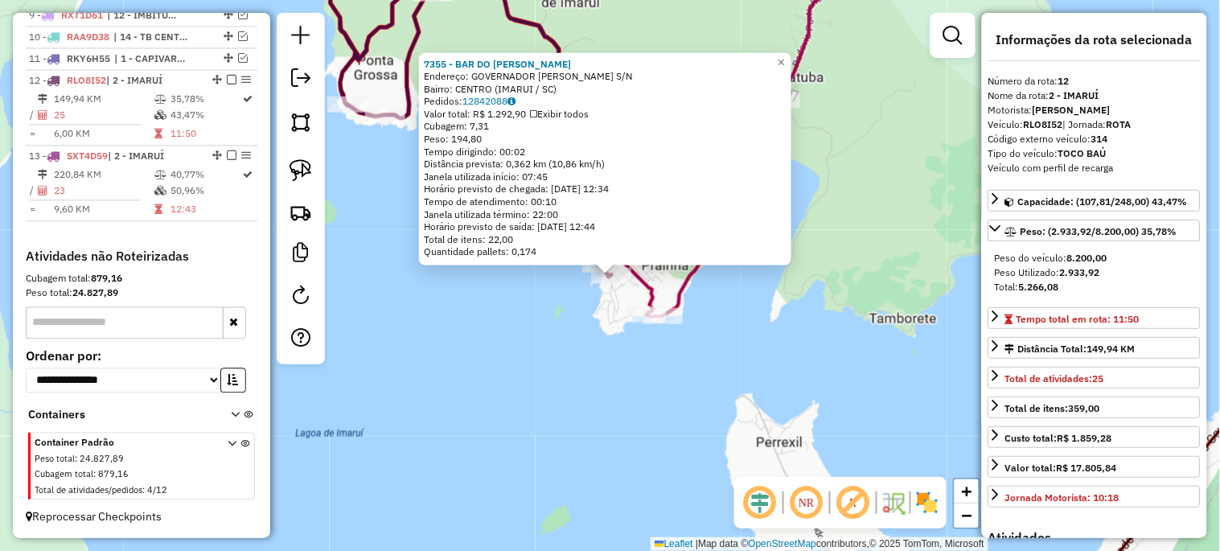
click at [553, 341] on div "7355 - BAR DO LEANDRO Endereço: GOVERNADOR CELSO RAMOS S/N Bairro: CENTRO (IMAR…" at bounding box center [610, 275] width 1220 height 551
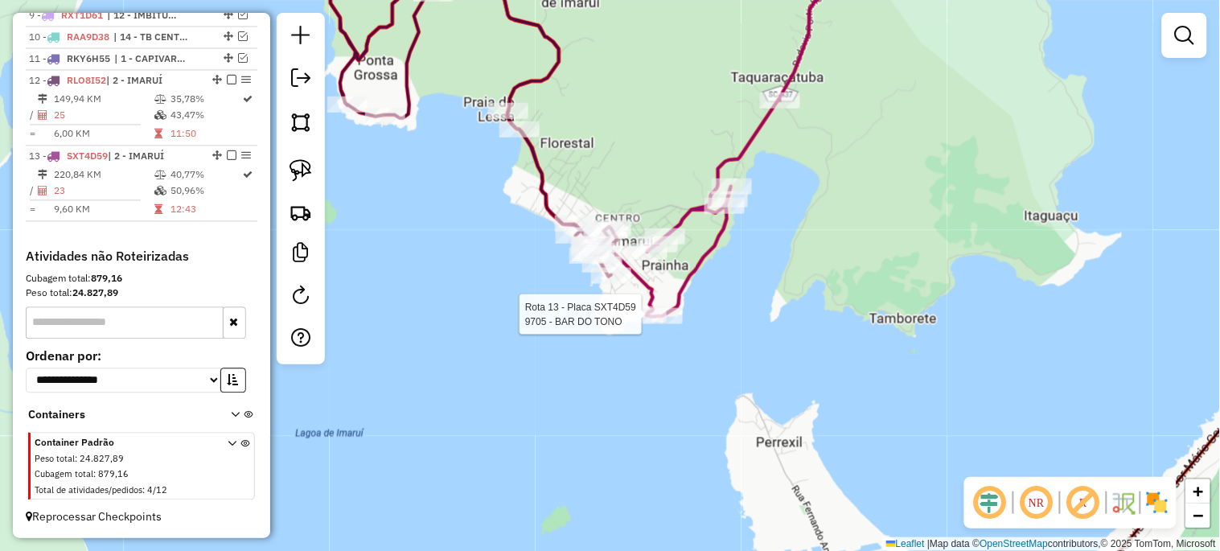
select select "*********"
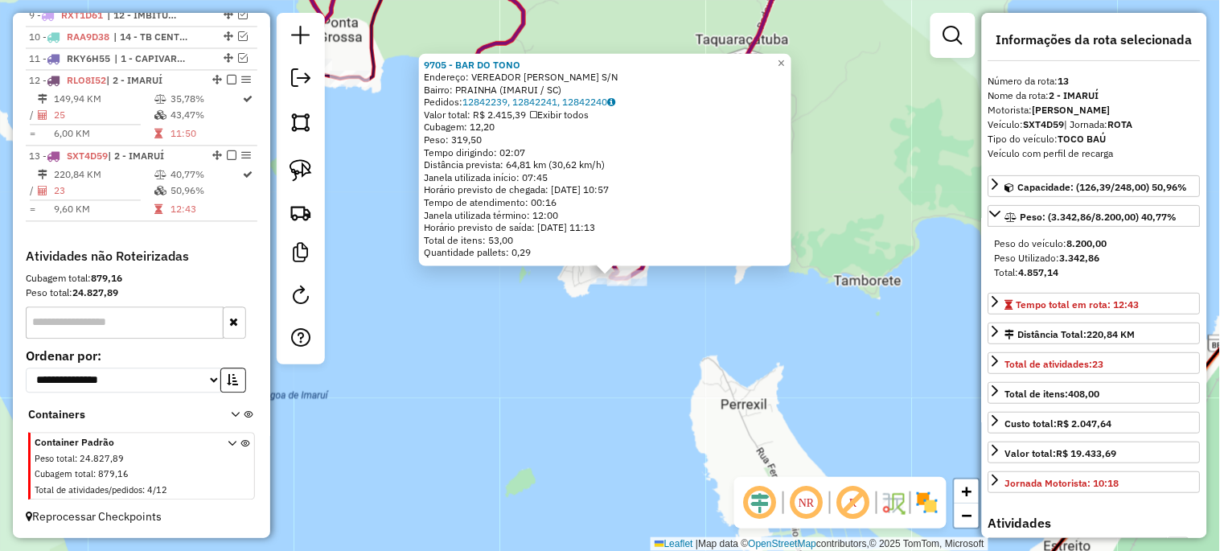
click at [572, 338] on div "9705 - BAR DO TONO Endereço: VEREADOR EDUARDO CARLOS FAUST S/N Bairro: PRAINHA …" at bounding box center [610, 275] width 1220 height 551
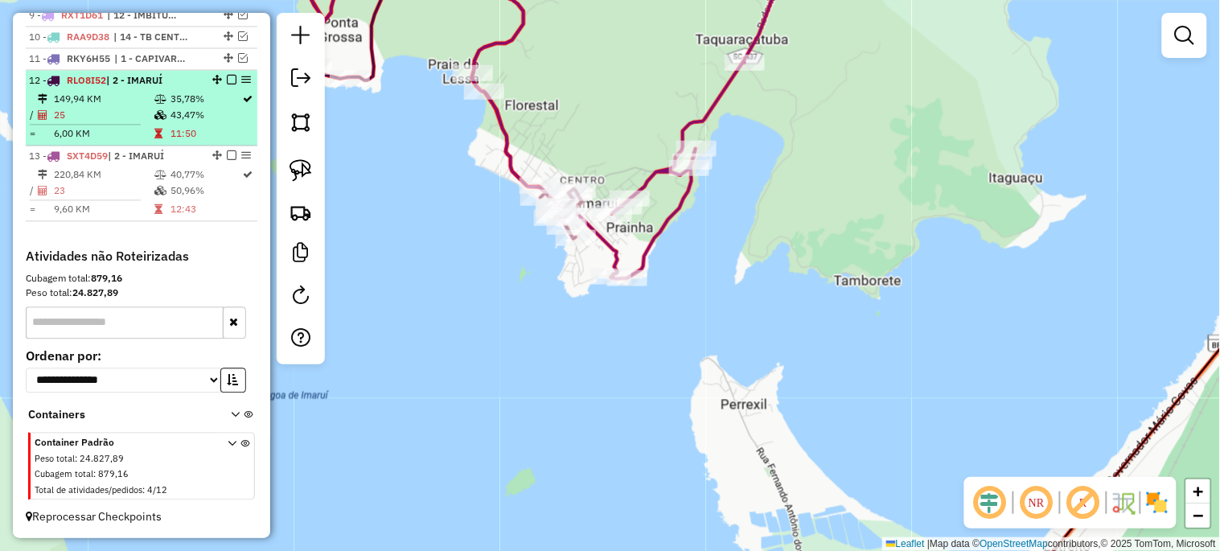
click at [228, 75] on em at bounding box center [232, 80] width 10 height 10
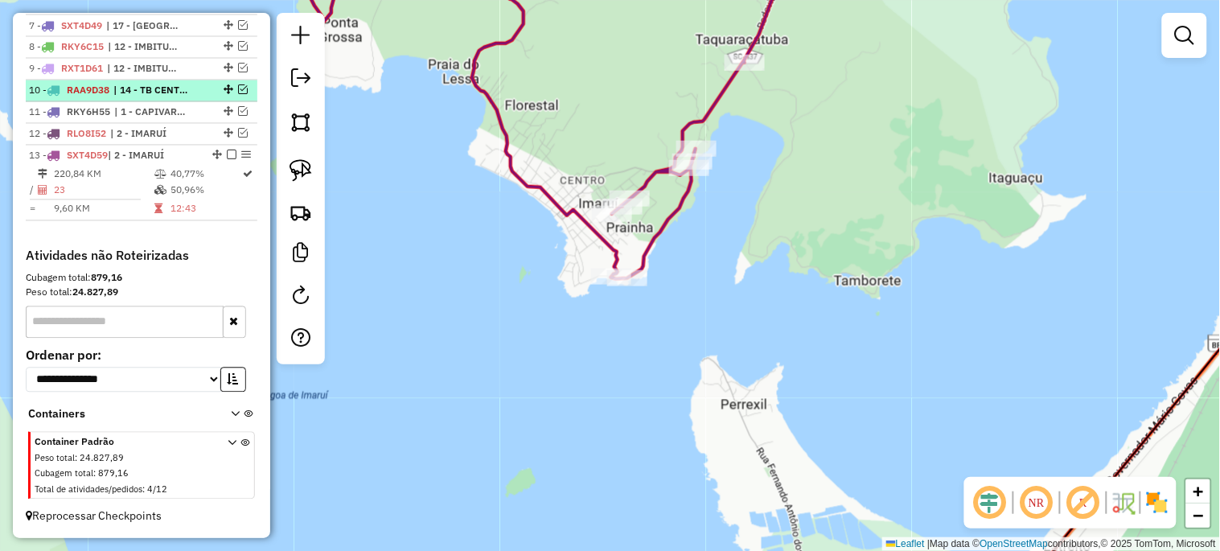
scroll to position [765, 0]
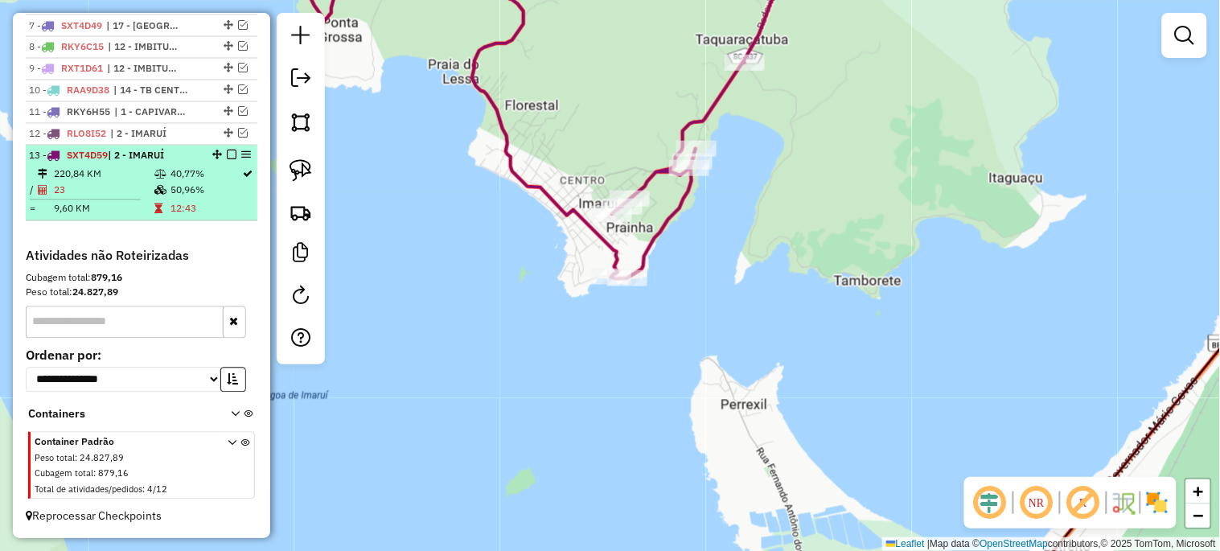
click at [228, 155] on em at bounding box center [232, 155] width 10 height 10
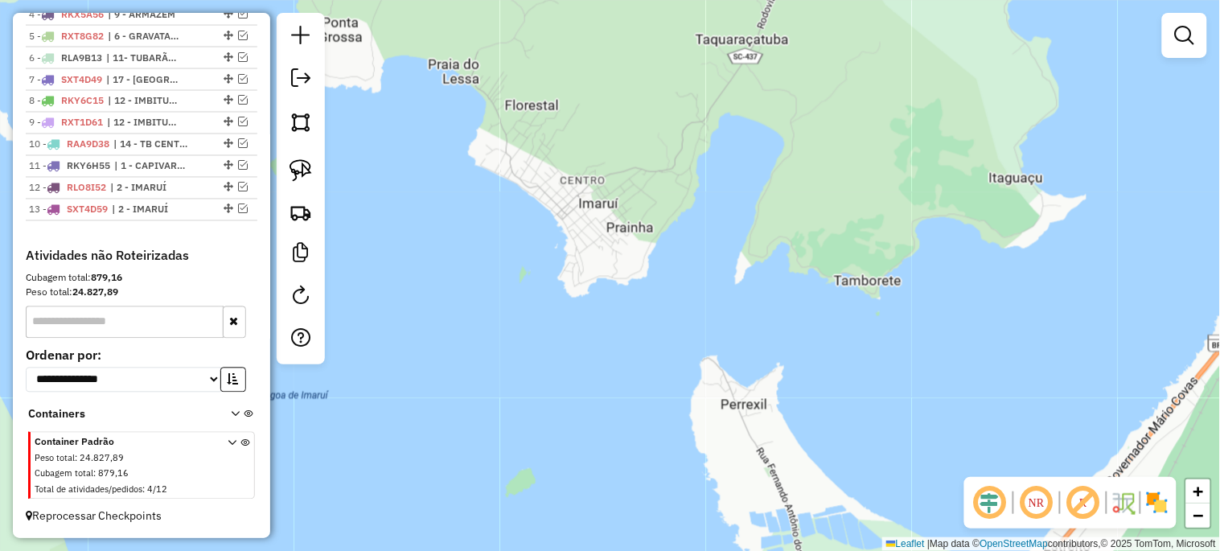
click at [524, 357] on div "Janela de atendimento Grade de atendimento Capacidade Transportadoras Veículos …" at bounding box center [610, 275] width 1220 height 551
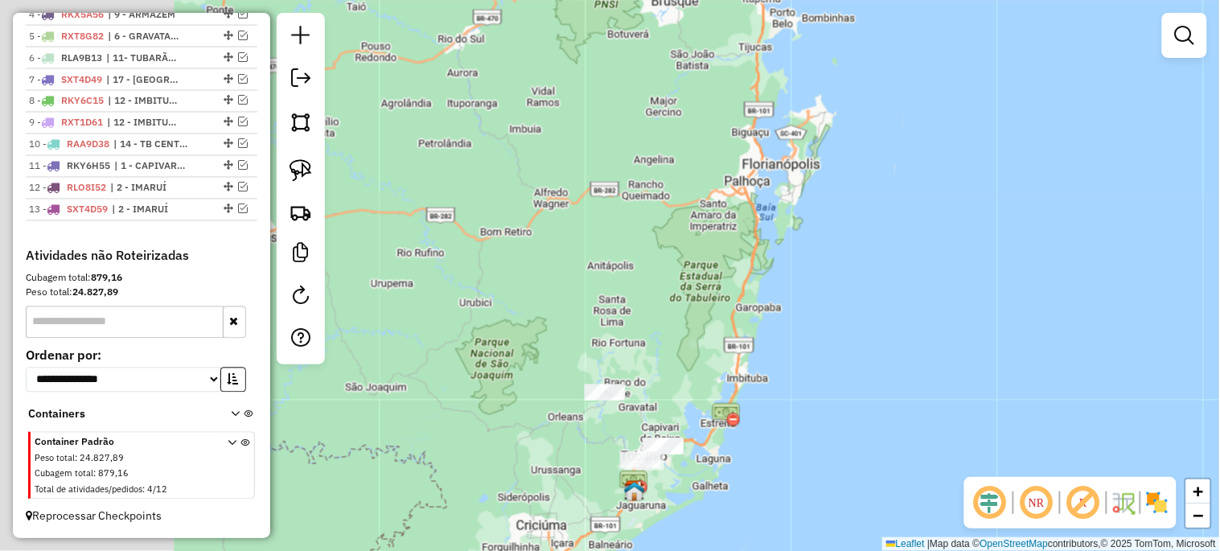
drag, startPoint x: 512, startPoint y: 301, endPoint x: 749, endPoint y: 382, distance: 250.0
click at [749, 382] on div "Janela de atendimento Grade de atendimento Capacidade Transportadoras Veículos …" at bounding box center [610, 275] width 1220 height 551
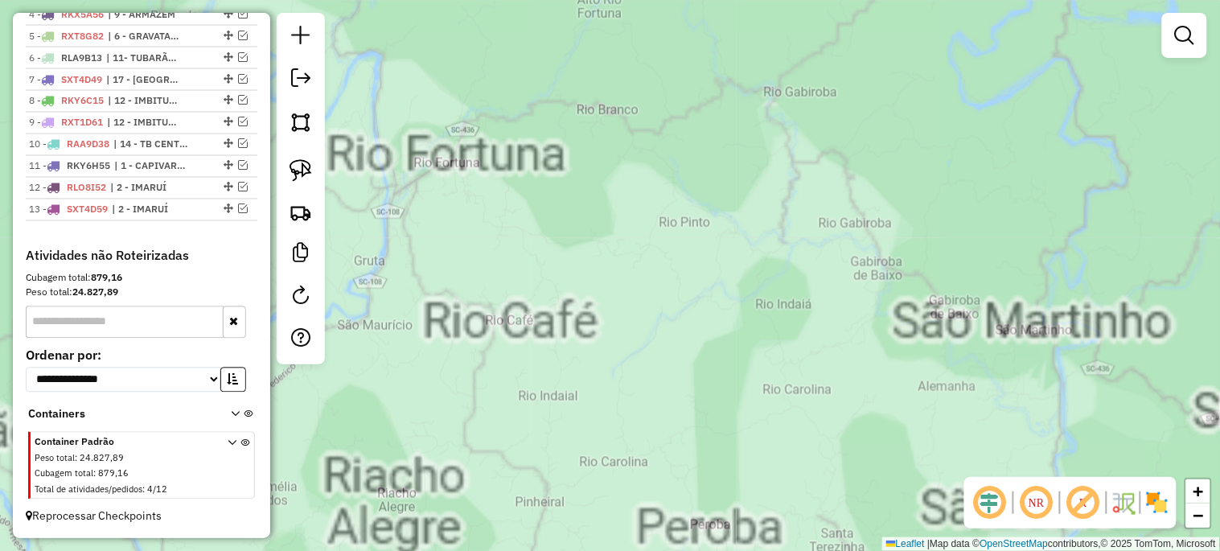
drag, startPoint x: 588, startPoint y: 467, endPoint x: 694, endPoint y: 92, distance: 389.5
click at [694, 92] on div "Janela de atendimento Grade de atendimento Capacidade Transportadoras Veículos …" at bounding box center [610, 275] width 1220 height 551
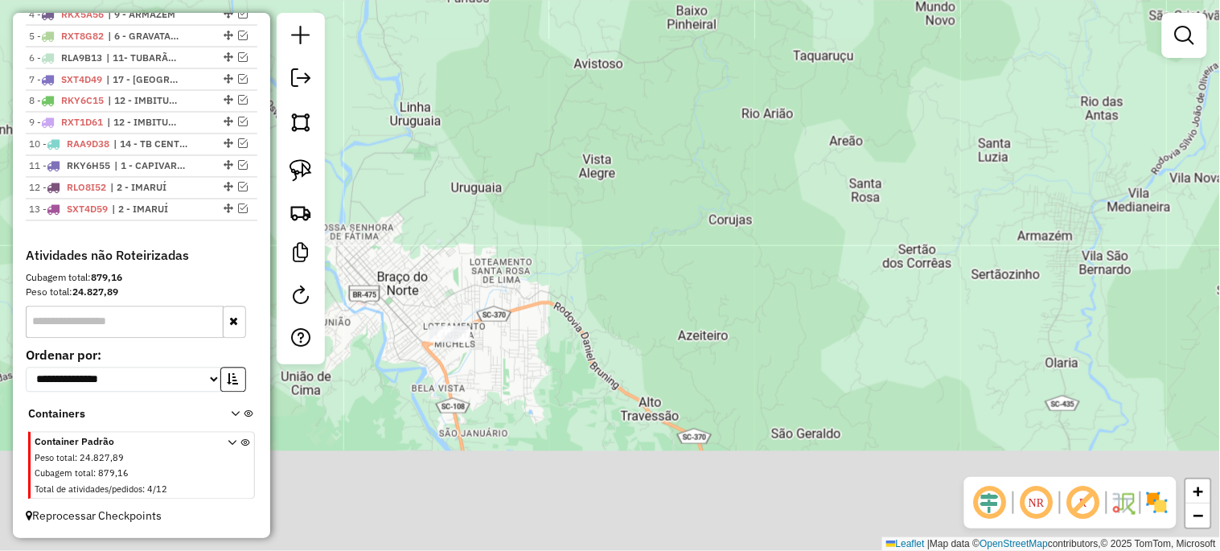
drag, startPoint x: 558, startPoint y: 384, endPoint x: 718, endPoint y: 100, distance: 326.6
click at [708, 108] on div "Janela de atendimento Grade de atendimento Capacidade Transportadoras Veículos …" at bounding box center [610, 275] width 1220 height 551
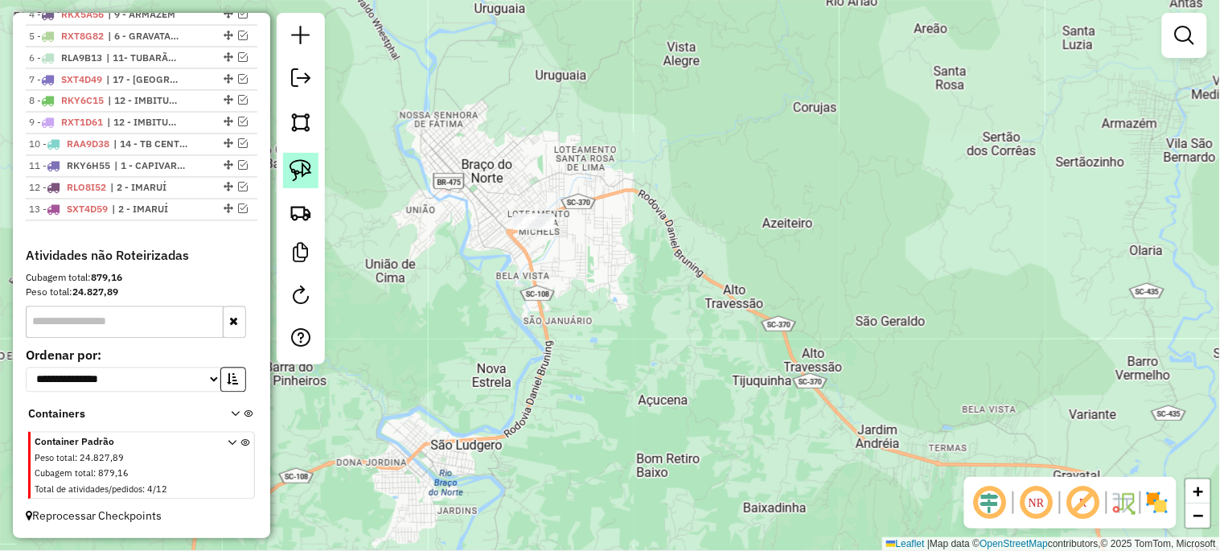
click at [289, 170] on link at bounding box center [300, 170] width 35 height 35
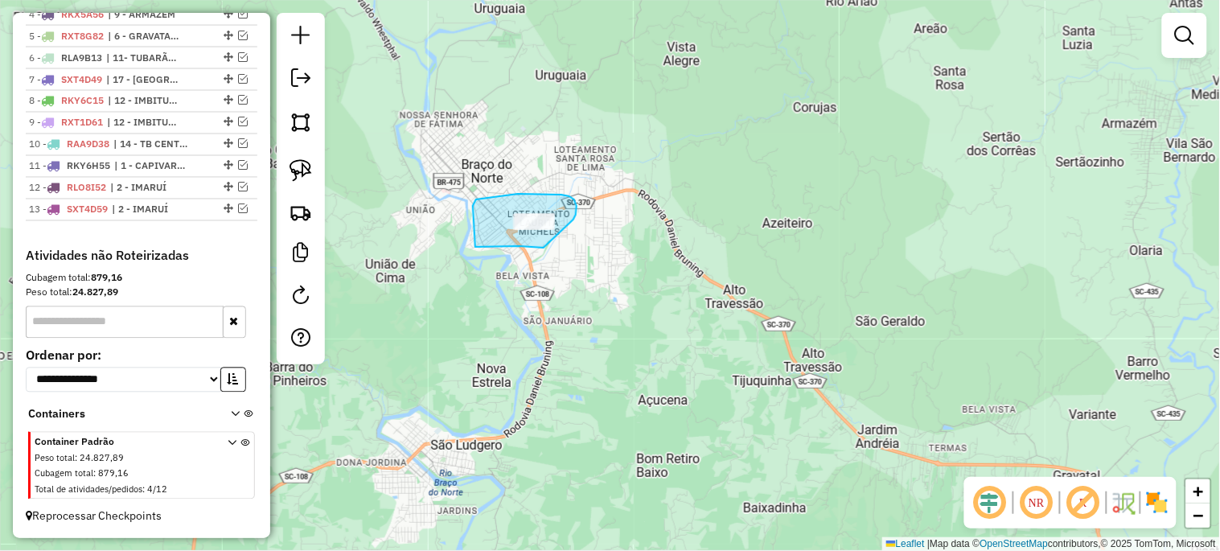
drag, startPoint x: 540, startPoint y: 247, endPoint x: 566, endPoint y: 231, distance: 30.3
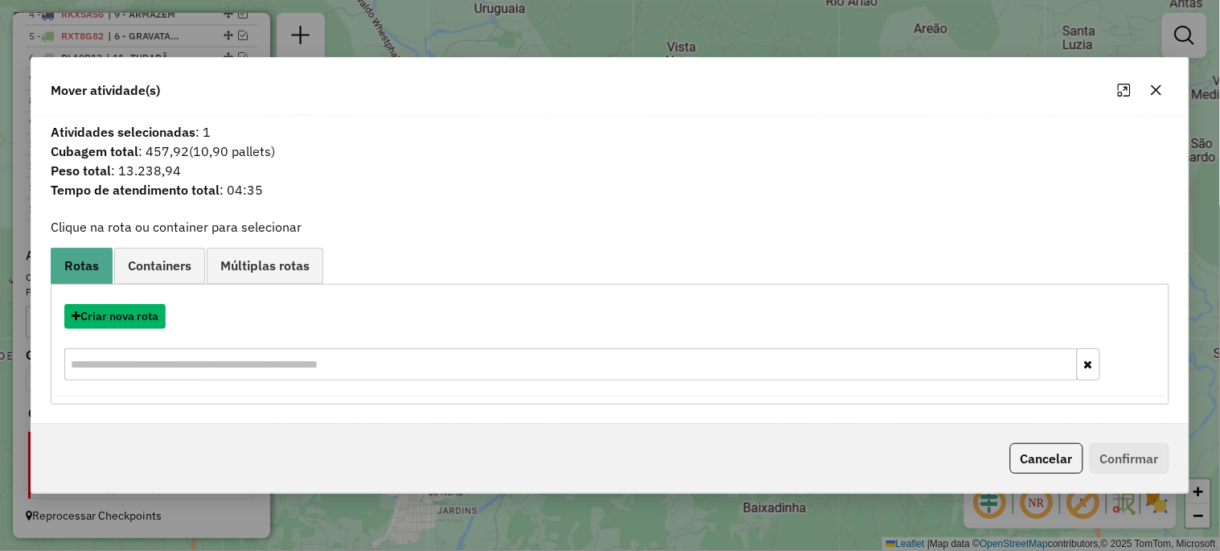
click at [110, 319] on button "Criar nova rota" at bounding box center [114, 316] width 101 height 25
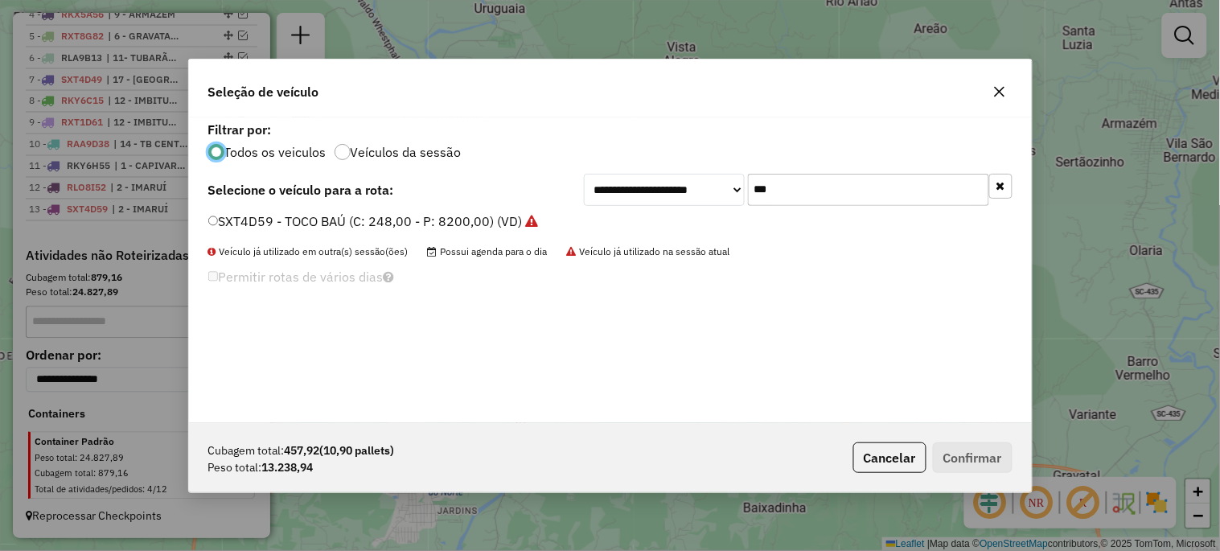
scroll to position [9, 4]
click at [1000, 190] on icon "button" at bounding box center [1000, 185] width 9 height 11
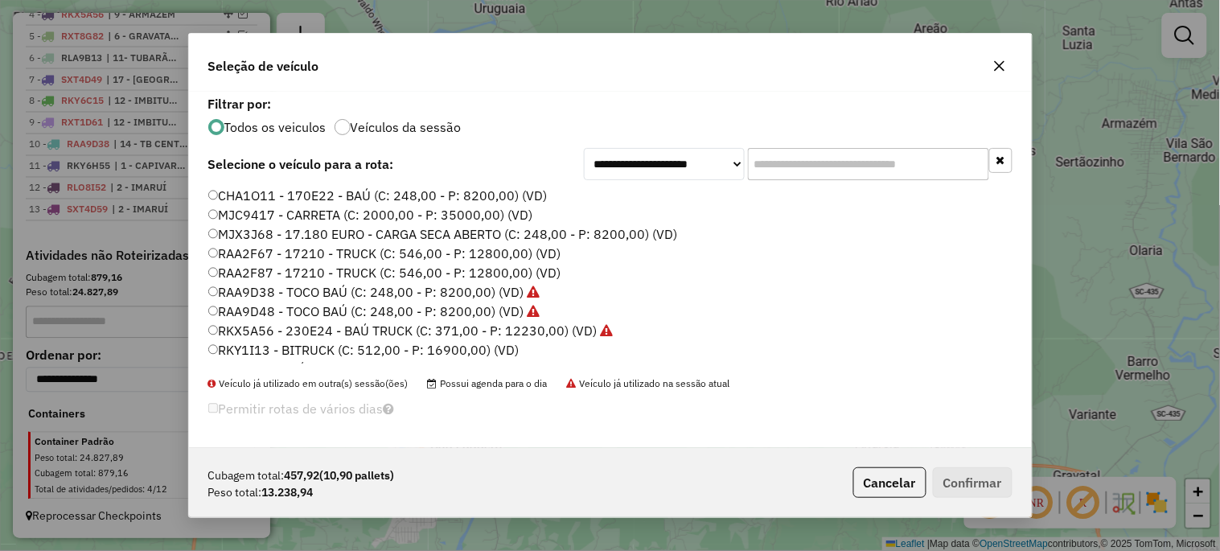
click at [358, 352] on label "RKY1I13 - BITRUCK (C: 512,00 - P: 16900,00) (VD)" at bounding box center [363, 349] width 311 height 19
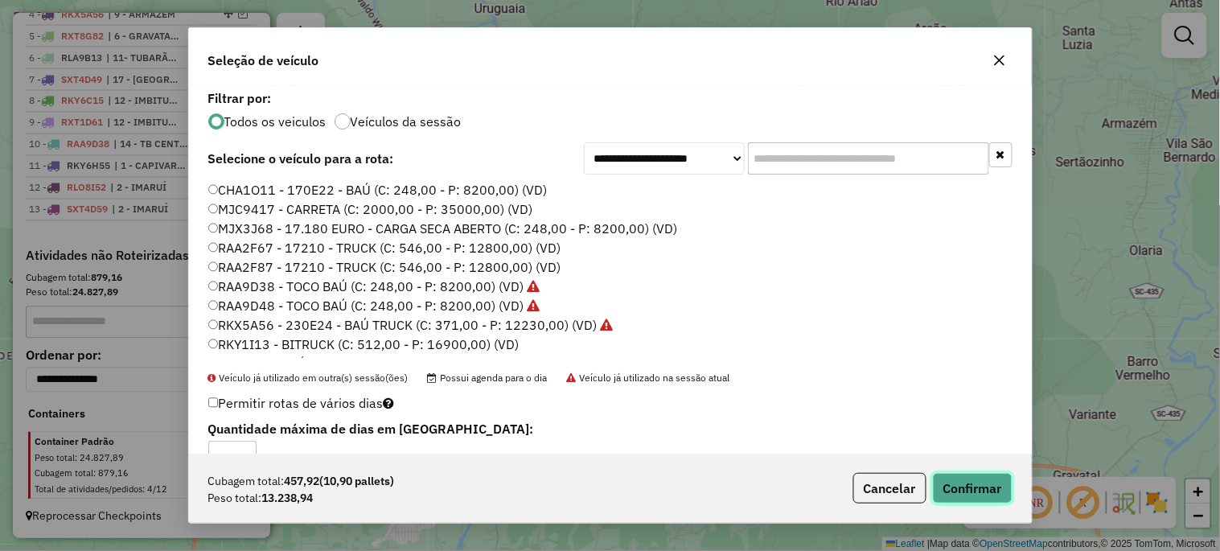
click at [954, 480] on button "Confirmar" at bounding box center [973, 488] width 80 height 31
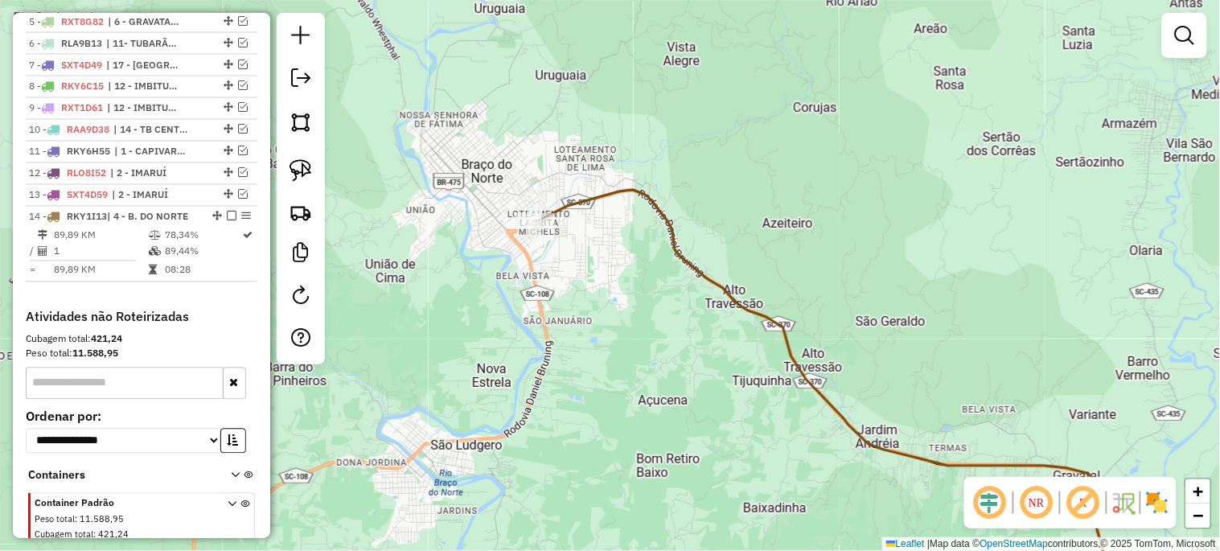
scroll to position [786, 0]
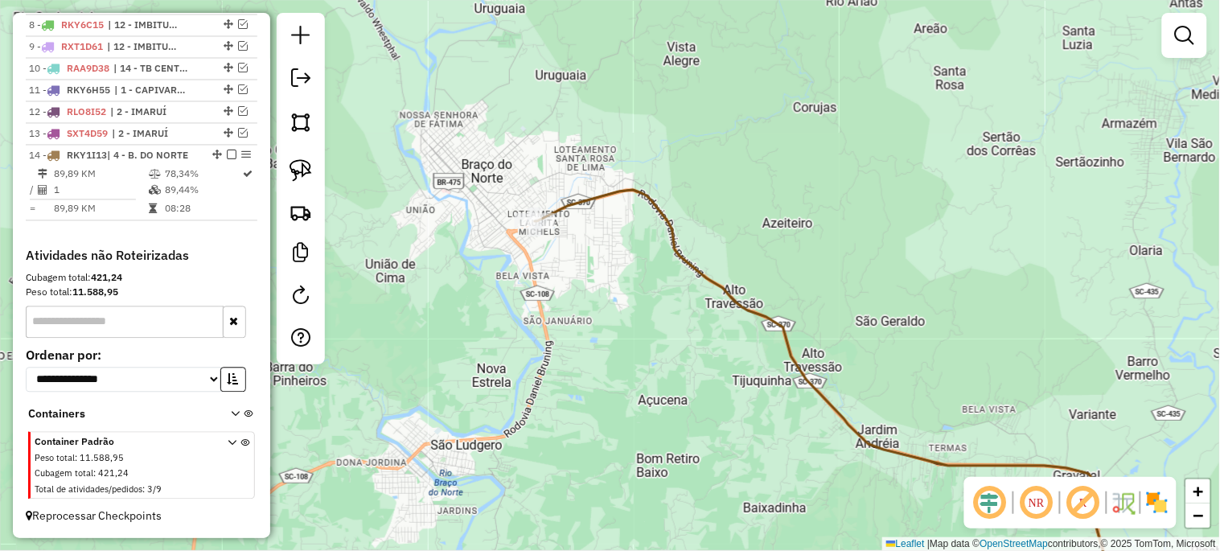
drag, startPoint x: 705, startPoint y: 400, endPoint x: 497, endPoint y: 78, distance: 383.9
click at [499, 84] on div "Janela de atendimento Grade de atendimento Capacidade Transportadoras Veículos …" at bounding box center [610, 275] width 1220 height 551
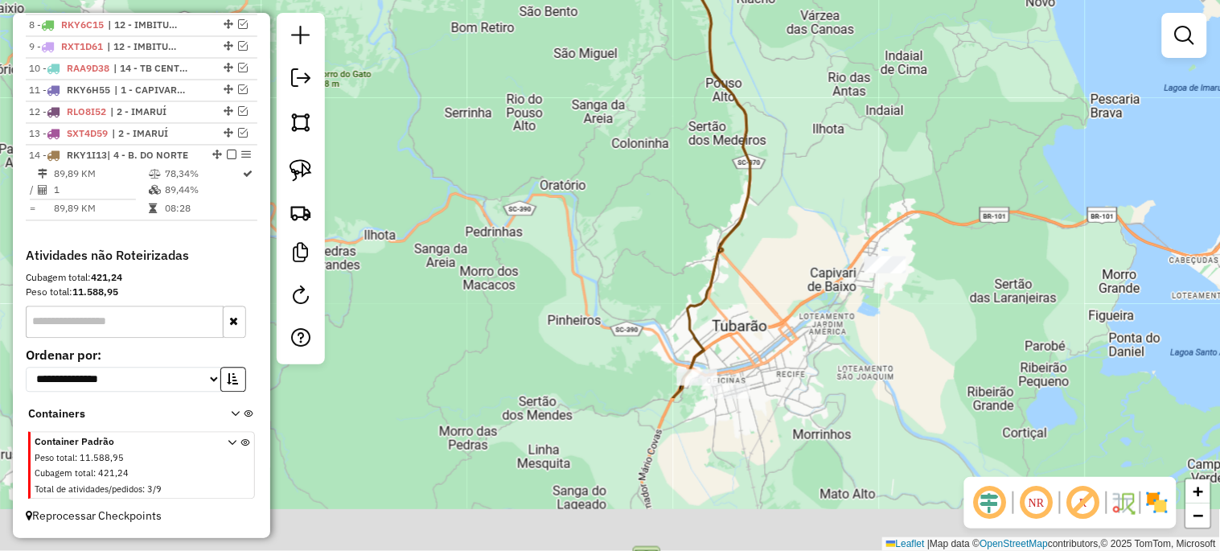
drag, startPoint x: 627, startPoint y: 386, endPoint x: 593, endPoint y: 182, distance: 207.2
click at [593, 151] on div "Janela de atendimento Grade de atendimento Capacidade Transportadoras Veículos …" at bounding box center [610, 275] width 1220 height 551
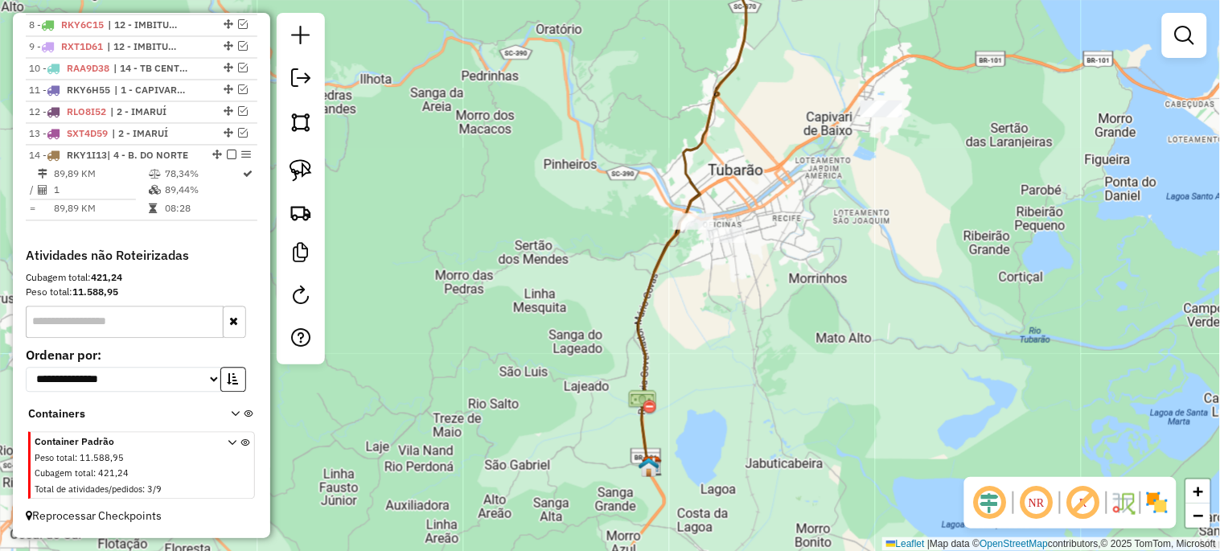
drag, startPoint x: 577, startPoint y: 294, endPoint x: 577, endPoint y: 185, distance: 109.4
click at [577, 185] on div "Janela de atendimento Grade de atendimento Capacidade Transportadoras Veículos …" at bounding box center [610, 275] width 1220 height 551
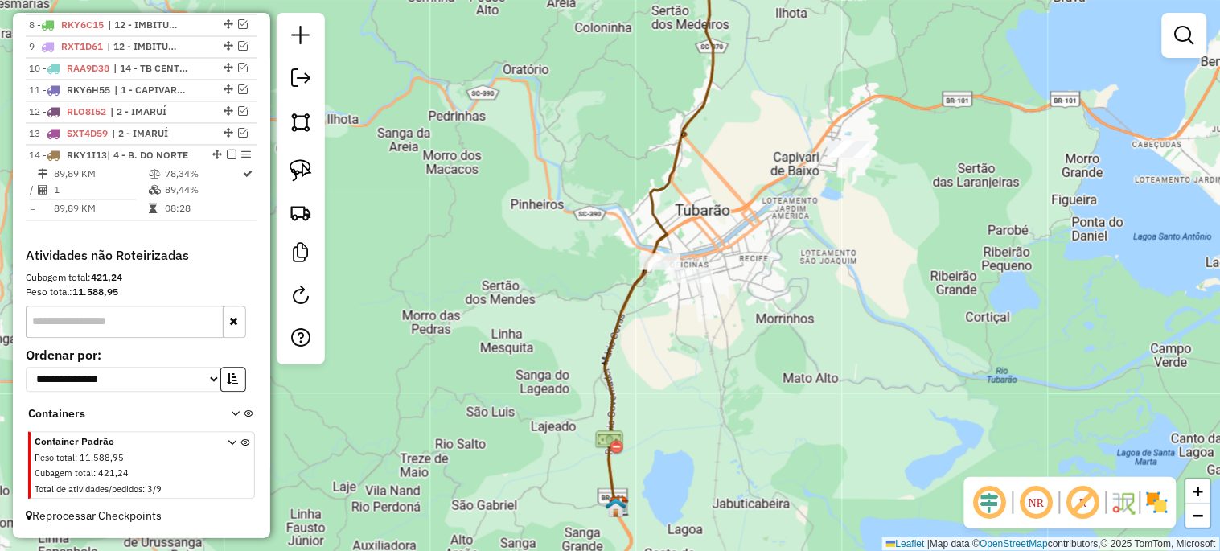
drag, startPoint x: 548, startPoint y: 220, endPoint x: 495, endPoint y: 279, distance: 79.1
click at [495, 279] on div "Janela de atendimento Grade de atendimento Capacidade Transportadoras Veículos …" at bounding box center [610, 275] width 1220 height 551
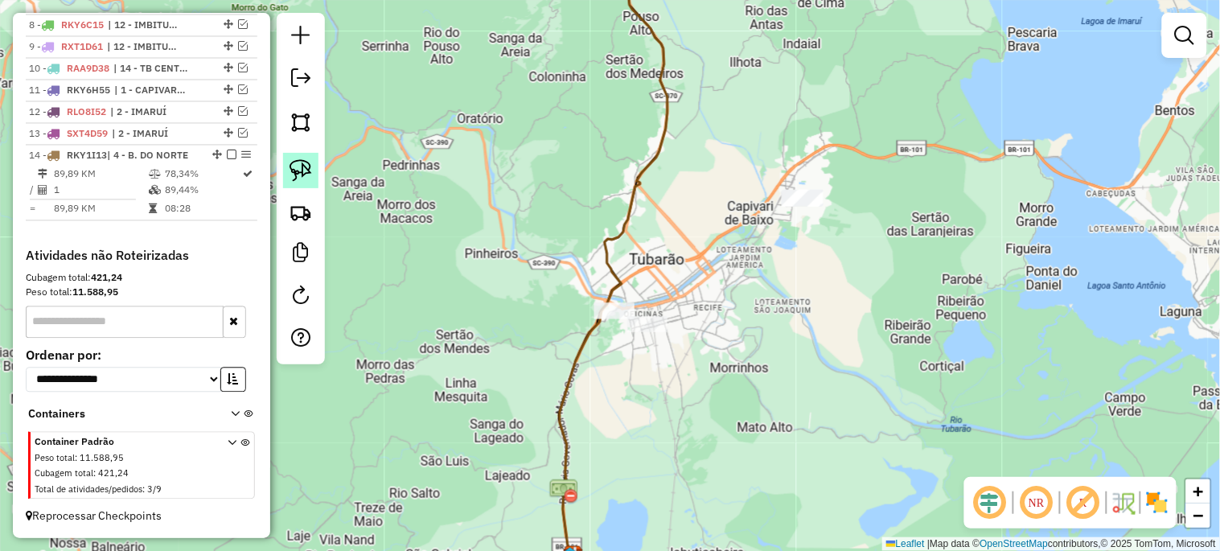
click at [298, 166] on img at bounding box center [300, 170] width 23 height 23
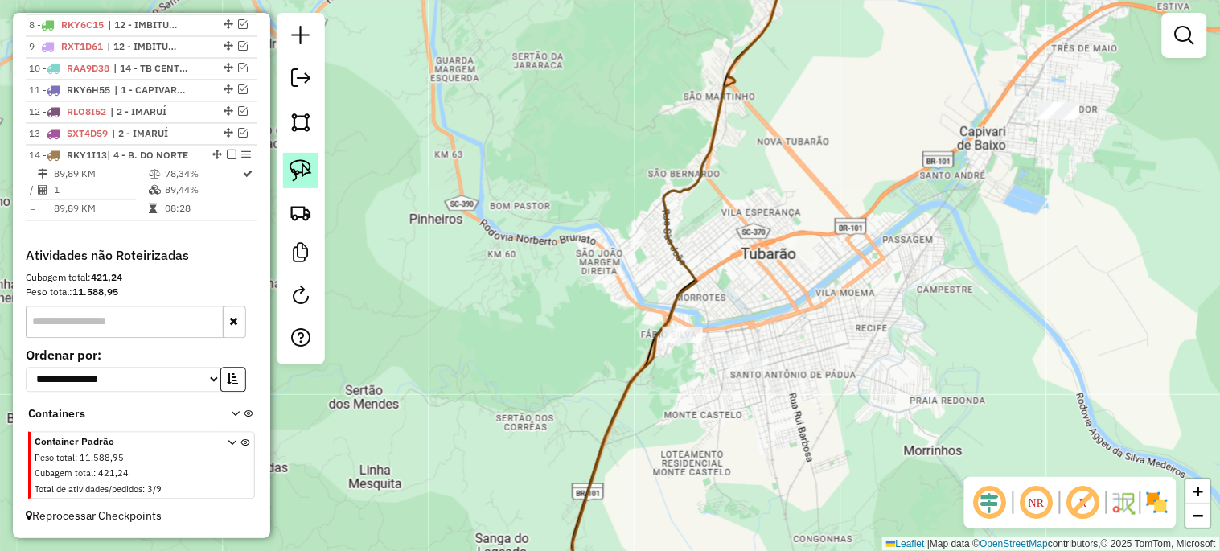
click at [306, 174] on img at bounding box center [300, 170] width 23 height 23
drag, startPoint x: 685, startPoint y: 359, endPoint x: 711, endPoint y: 344, distance: 29.9
click at [711, 344] on div "Janela de atendimento Grade de atendimento Capacidade Transportadoras Veículos …" at bounding box center [610, 275] width 1220 height 551
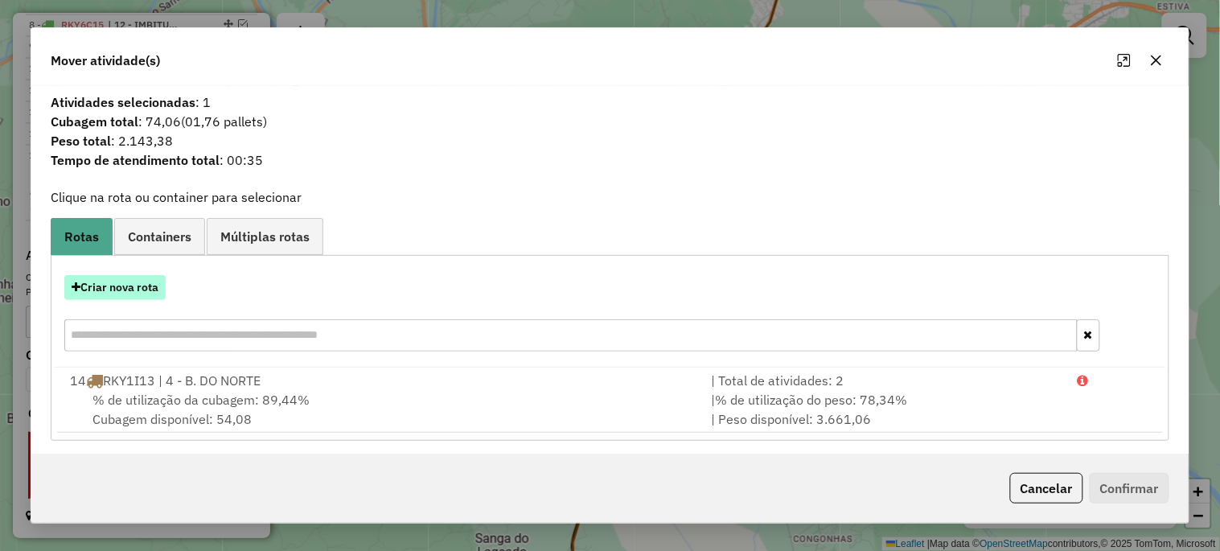
click at [145, 288] on button "Criar nova rota" at bounding box center [114, 287] width 101 height 25
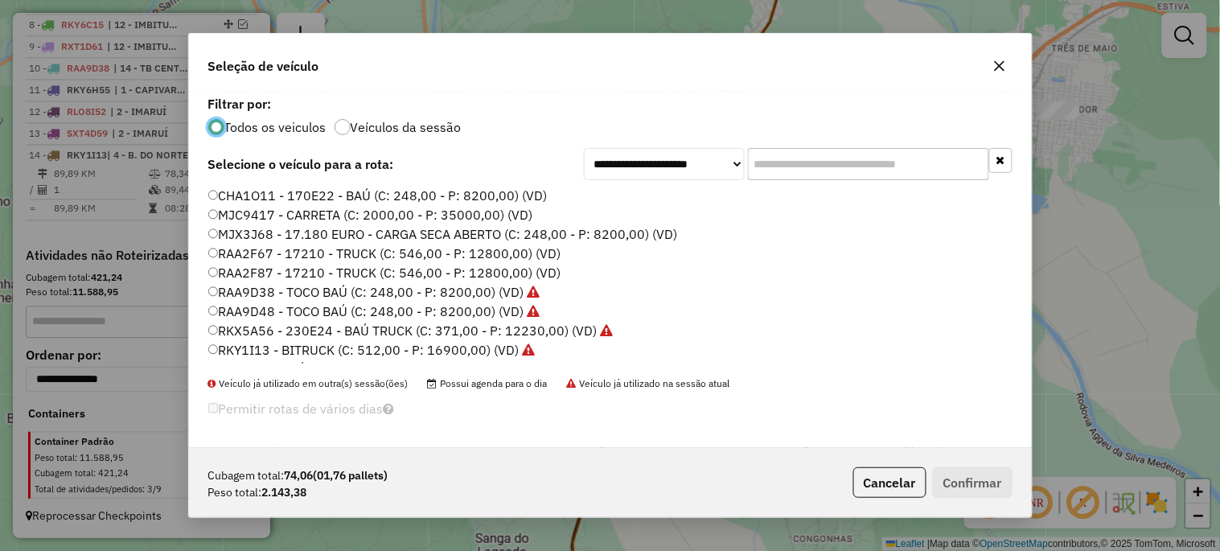
scroll to position [9, 4]
click at [478, 349] on label "RKY1I13 - BITRUCK (C: 512,00 - P: 16900,00) (VD)" at bounding box center [371, 349] width 327 height 19
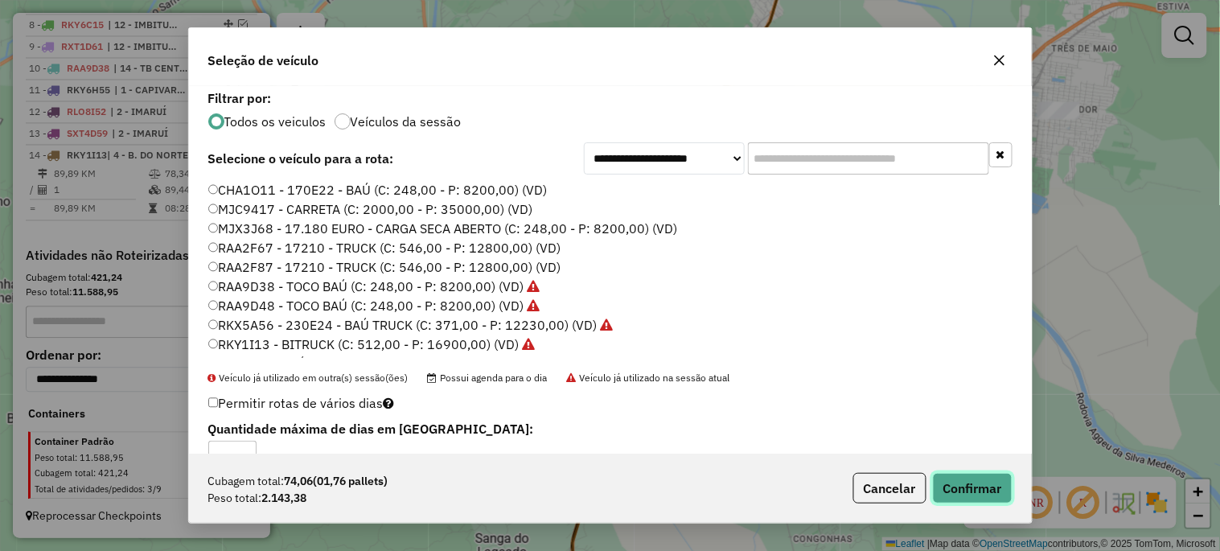
click at [986, 494] on button "Confirmar" at bounding box center [973, 488] width 80 height 31
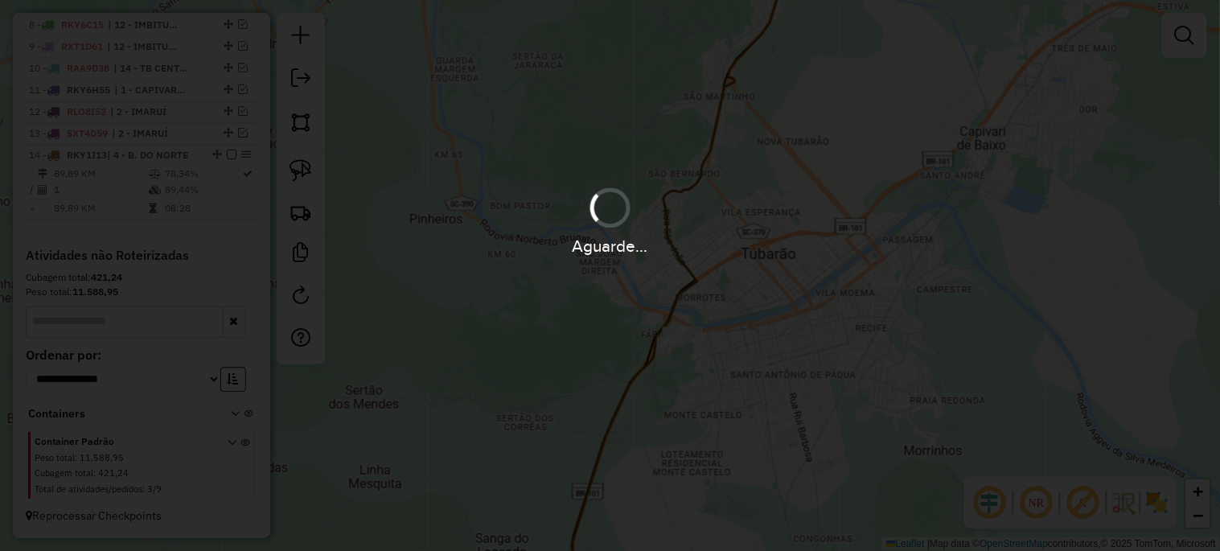
scroll to position [838, 0]
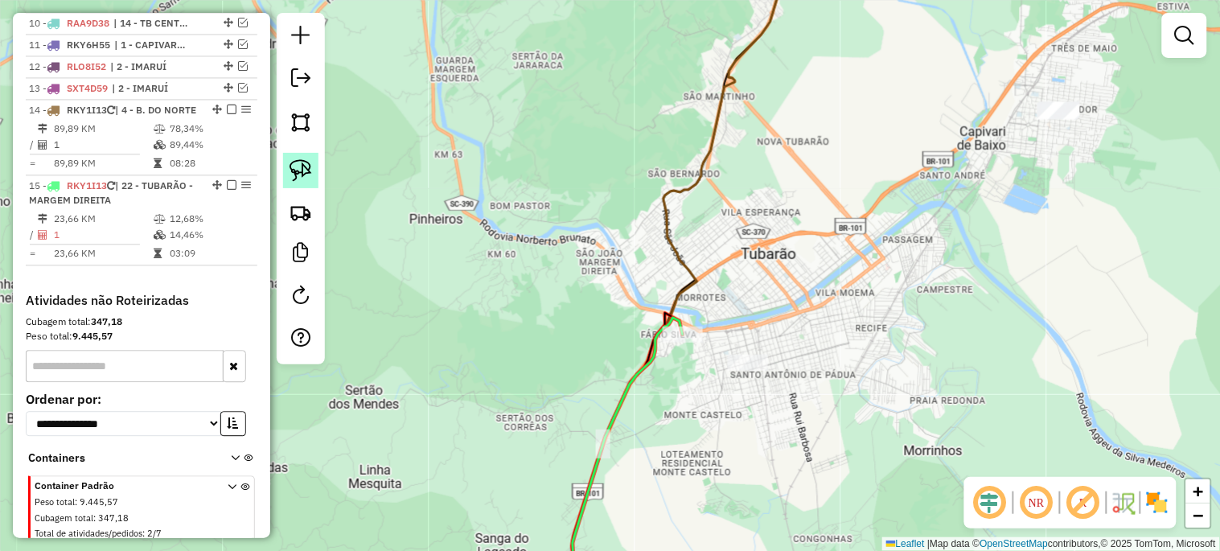
click at [300, 162] on img at bounding box center [300, 170] width 23 height 23
drag, startPoint x: 775, startPoint y: 408, endPoint x: 792, endPoint y: 358, distance: 53.4
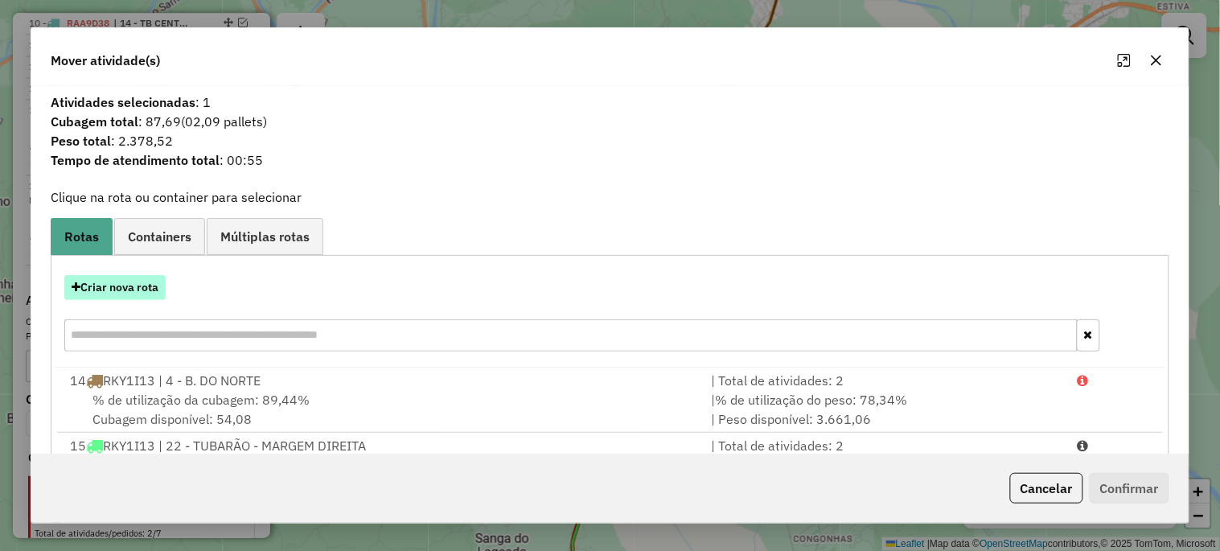
click at [149, 283] on button "Criar nova rota" at bounding box center [114, 287] width 101 height 25
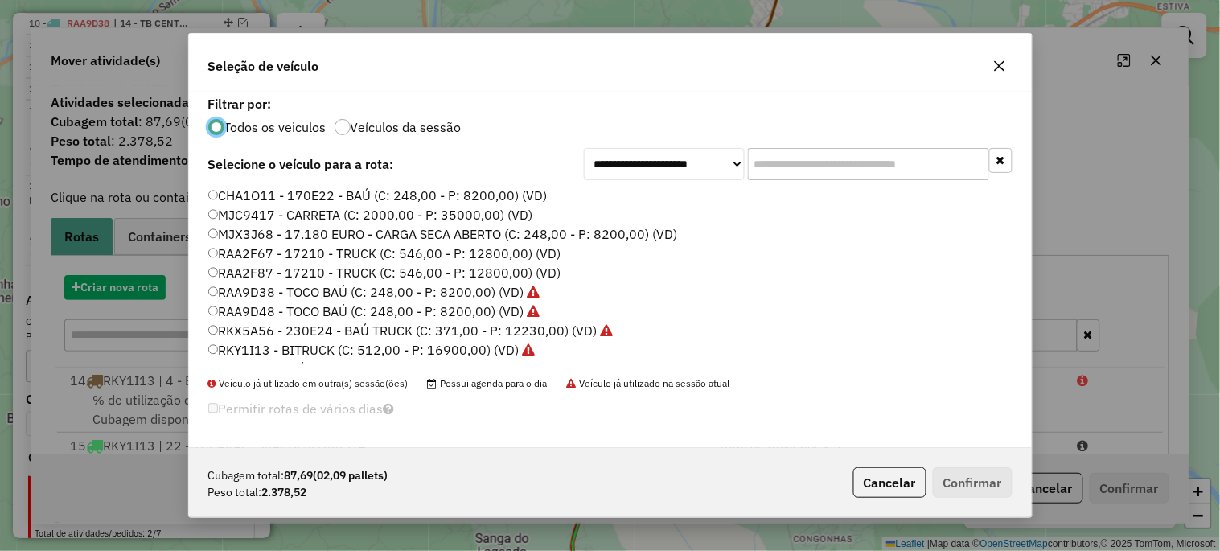
scroll to position [9, 4]
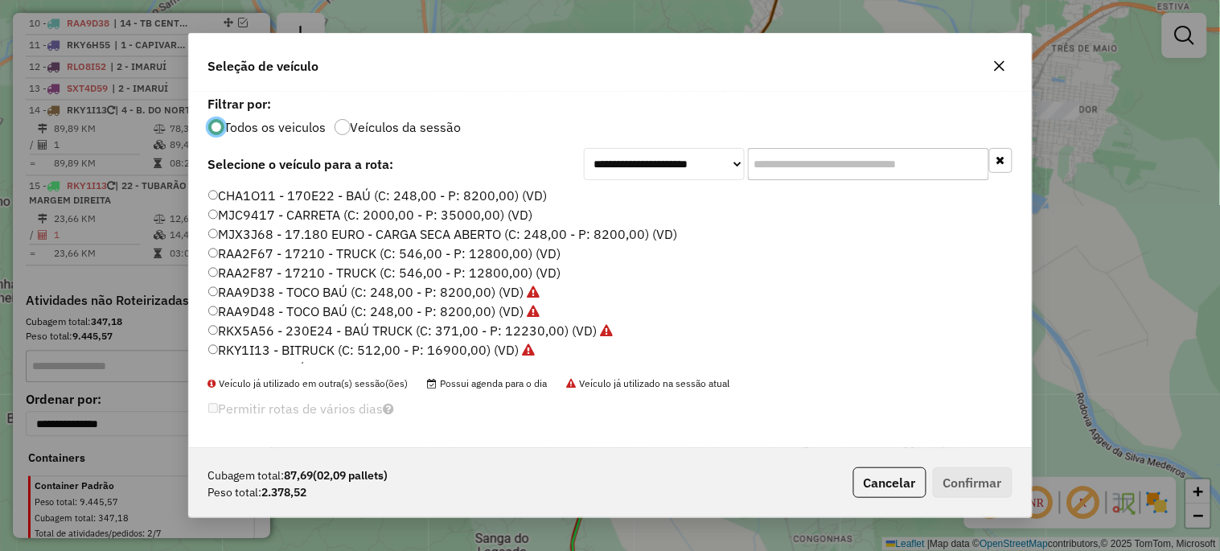
click at [471, 256] on label "RAA2F67 - 17210 - TRUCK (C: 546,00 - P: 12800,00) (VD)" at bounding box center [384, 253] width 353 height 19
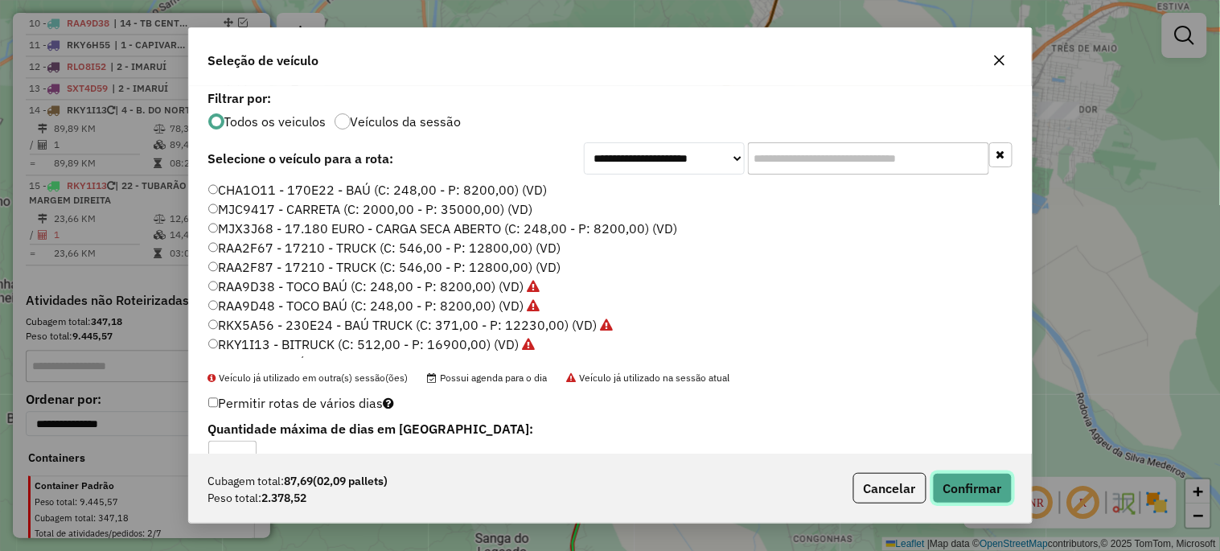
click at [959, 484] on button "Confirmar" at bounding box center [973, 488] width 80 height 31
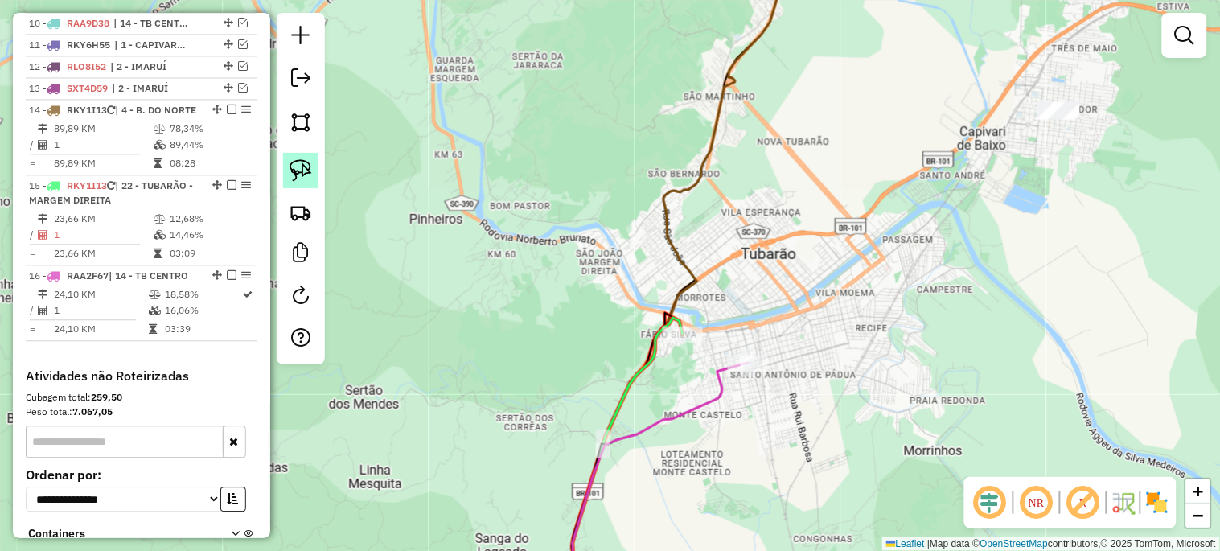
click at [303, 170] on img at bounding box center [300, 170] width 23 height 23
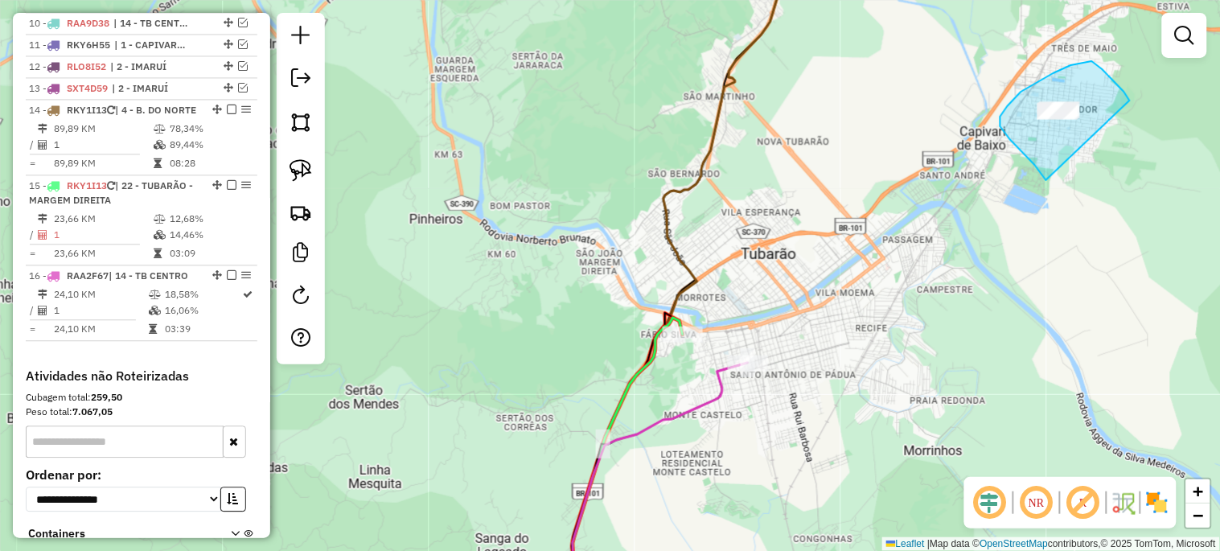
drag, startPoint x: 1011, startPoint y: 140, endPoint x: 1121, endPoint y: 142, distance: 110.2
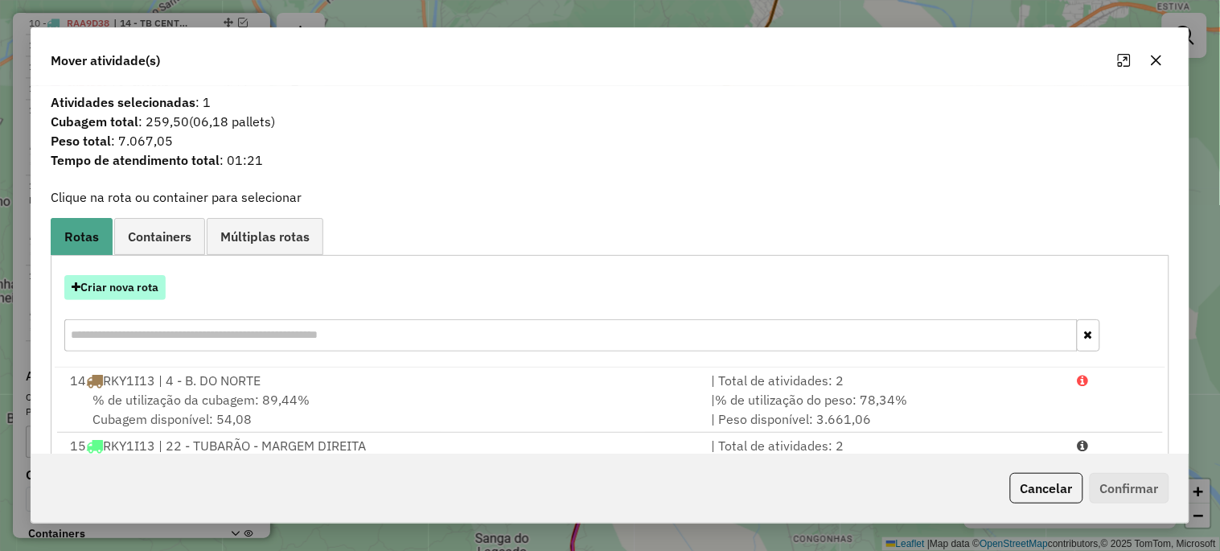
click at [133, 281] on button "Criar nova rota" at bounding box center [114, 287] width 101 height 25
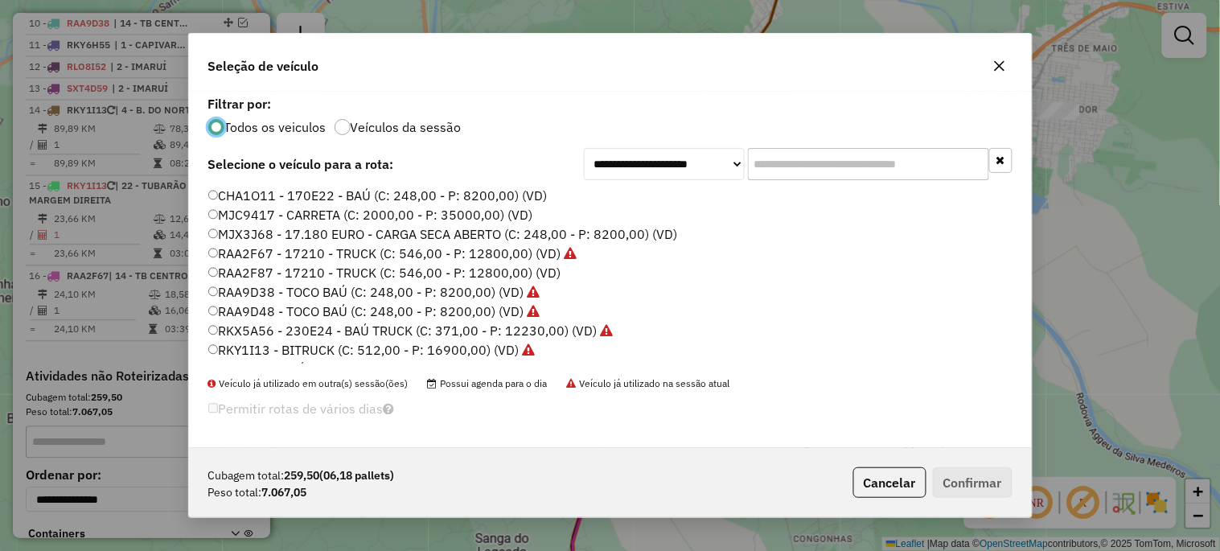
click at [508, 253] on label "RAA2F67 - 17210 - TRUCK (C: 546,00 - P: 12800,00) (VD)" at bounding box center [392, 253] width 369 height 19
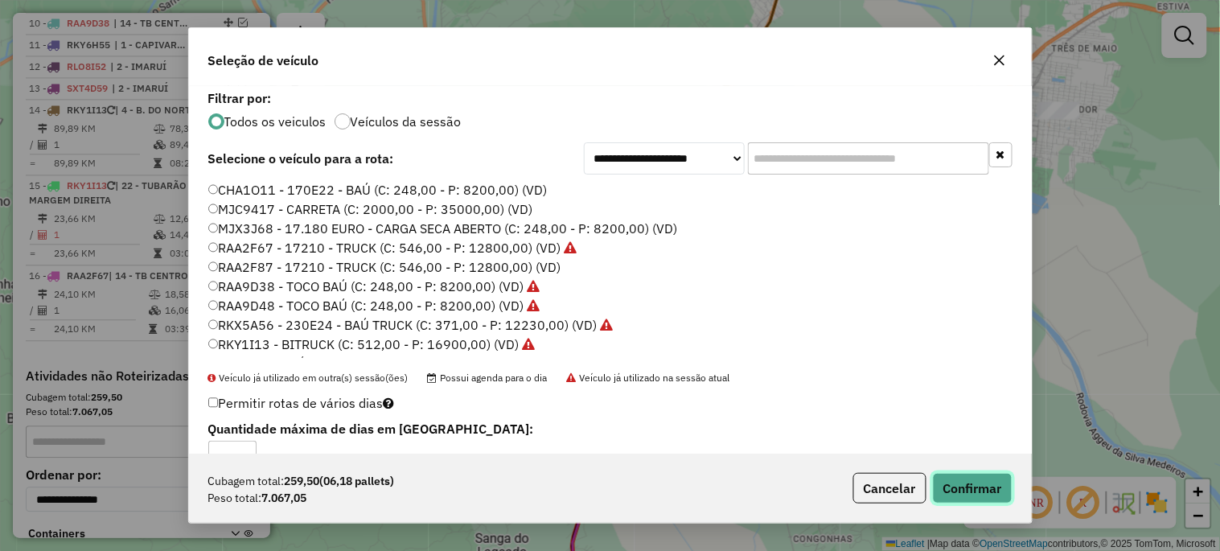
click at [991, 495] on button "Confirmar" at bounding box center [973, 488] width 80 height 31
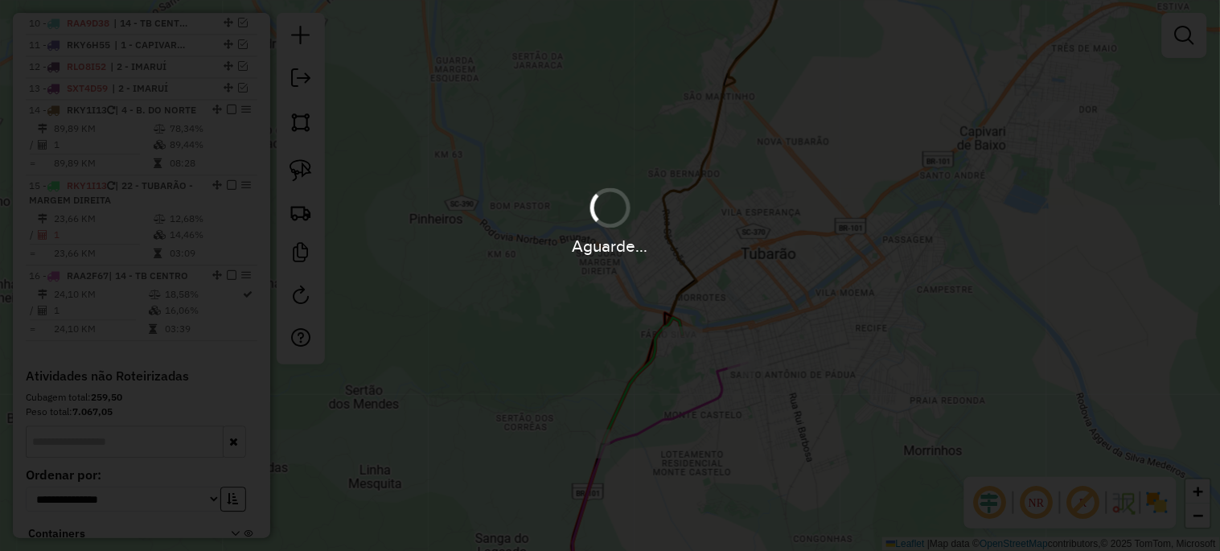
scroll to position [823, 0]
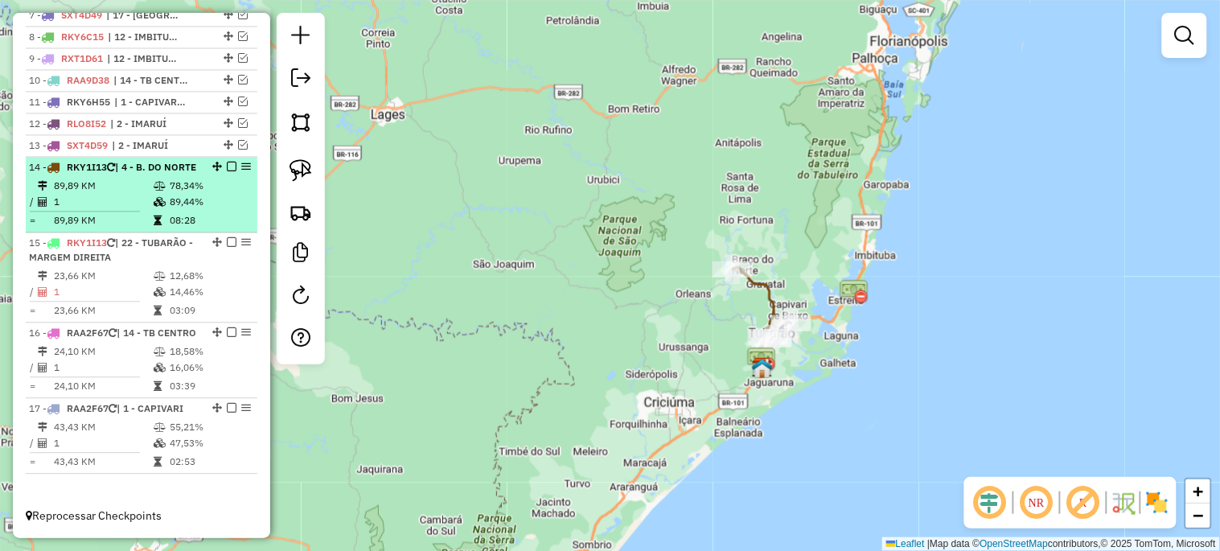
click at [229, 162] on em at bounding box center [232, 167] width 10 height 10
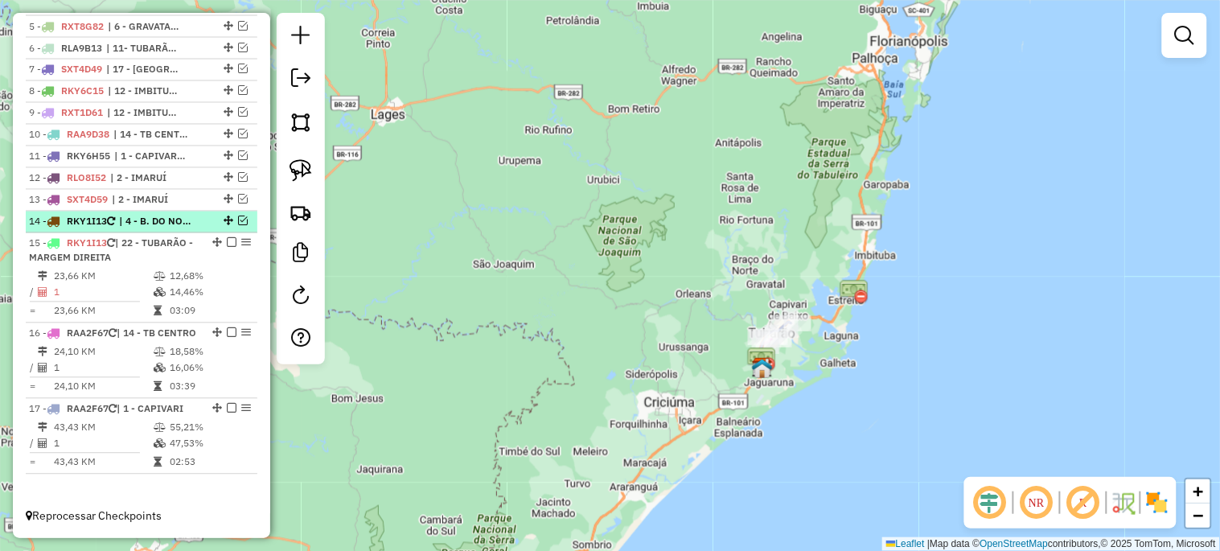
scroll to position [754, 0]
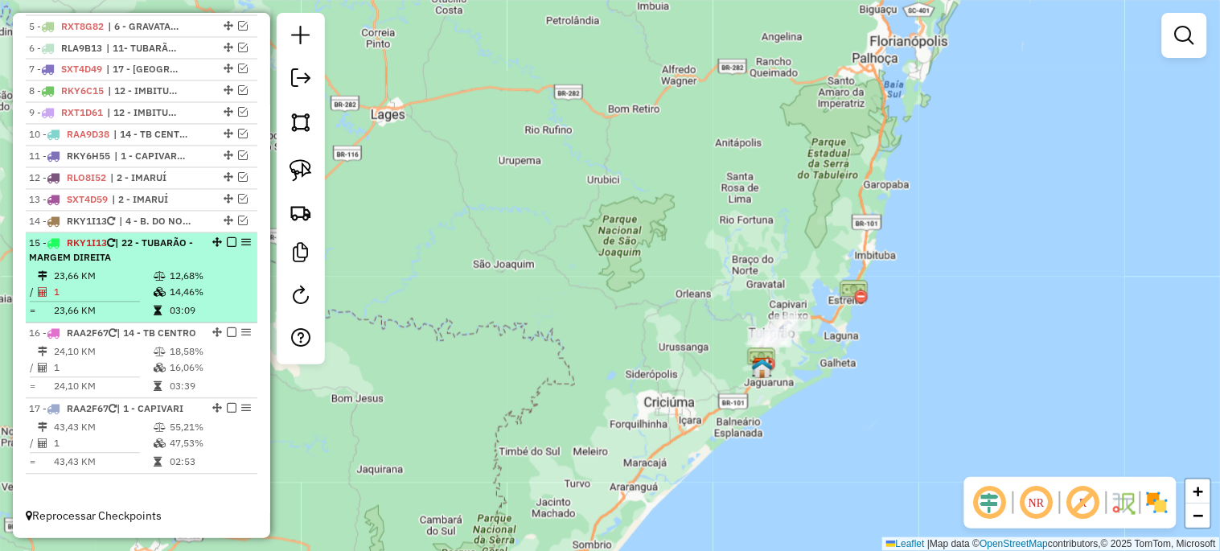
click at [227, 238] on em at bounding box center [232, 243] width 10 height 10
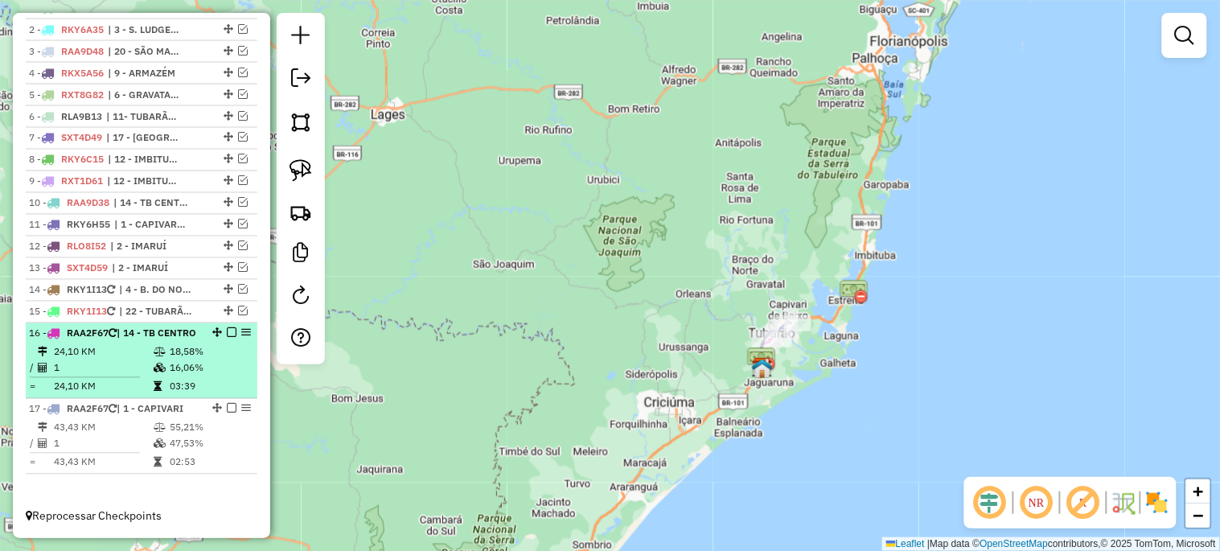
click at [220, 328] on div at bounding box center [227, 333] width 48 height 10
select select "*********"
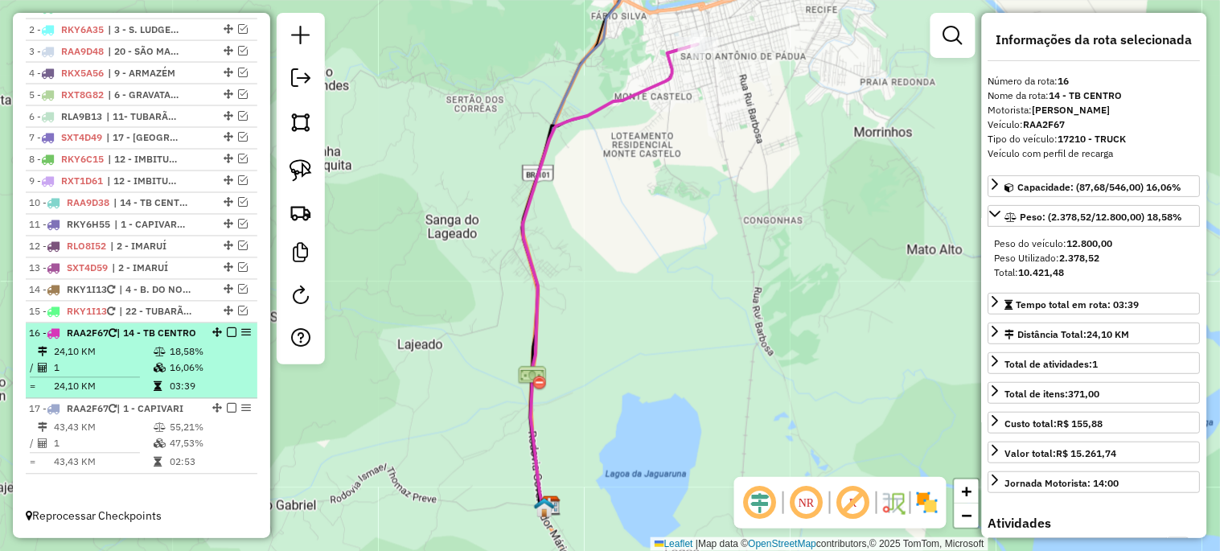
click at [227, 328] on em at bounding box center [232, 333] width 10 height 10
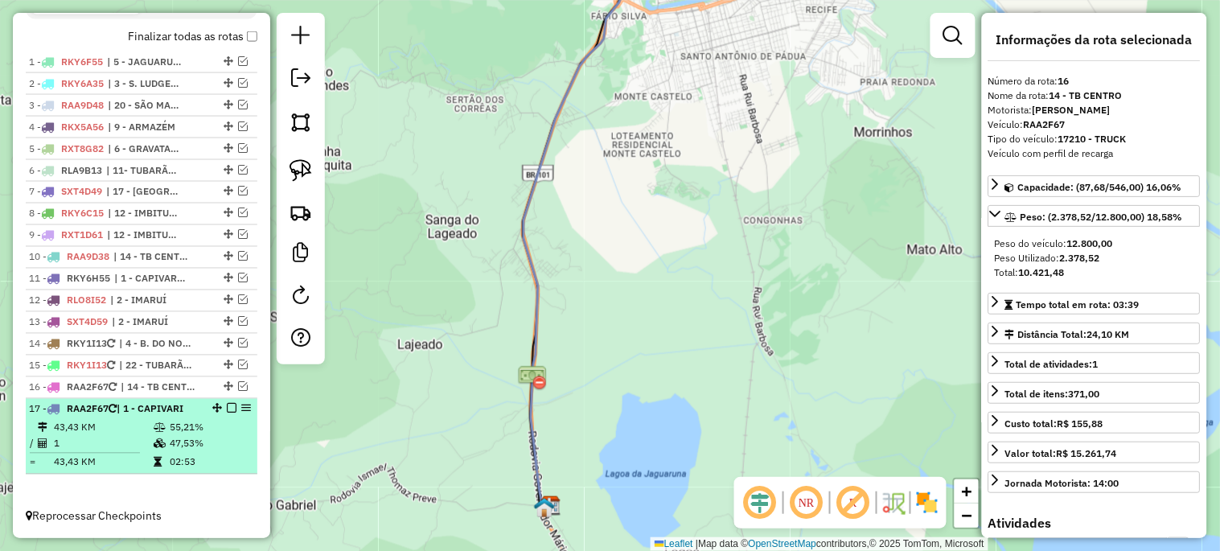
click at [227, 404] on em at bounding box center [232, 409] width 10 height 10
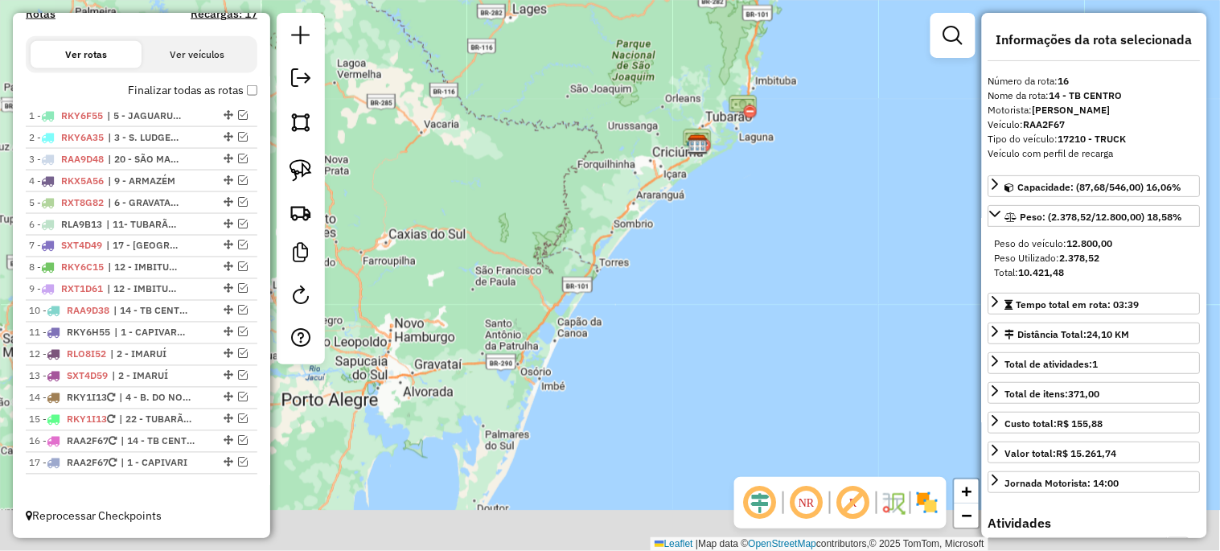
drag, startPoint x: 642, startPoint y: 445, endPoint x: 650, endPoint y: 203, distance: 241.4
click at [650, 203] on div "Janela de atendimento Grade de atendimento Capacidade Transportadoras Veículos …" at bounding box center [610, 275] width 1220 height 551
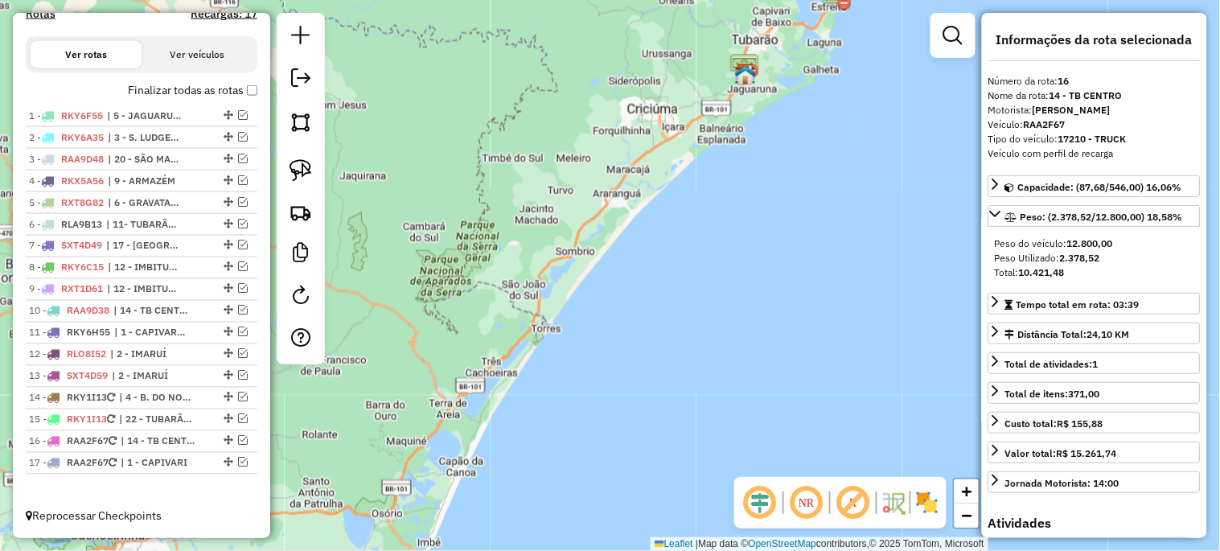
drag, startPoint x: 733, startPoint y: 133, endPoint x: 655, endPoint y: 330, distance: 211.6
click at [655, 330] on div "Janela de atendimento Grade de atendimento Capacidade Transportadoras Veículos …" at bounding box center [610, 275] width 1220 height 551
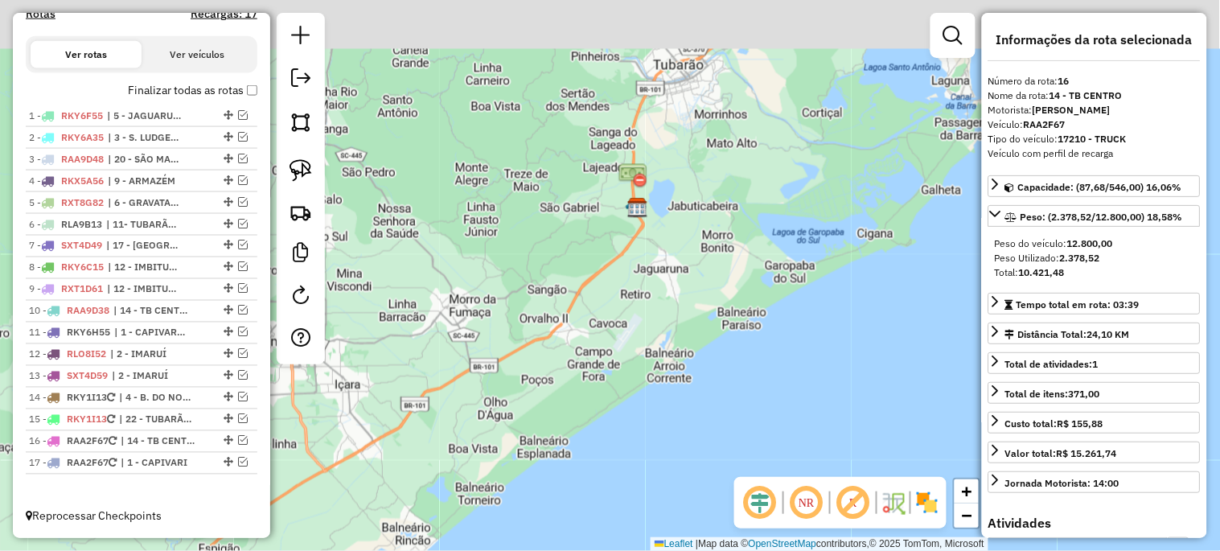
drag, startPoint x: 706, startPoint y: 233, endPoint x: 630, endPoint y: 360, distance: 148.2
click at [616, 408] on div "Janela de atendimento Grade de atendimento Capacidade Transportadoras Veículos …" at bounding box center [610, 275] width 1220 height 551
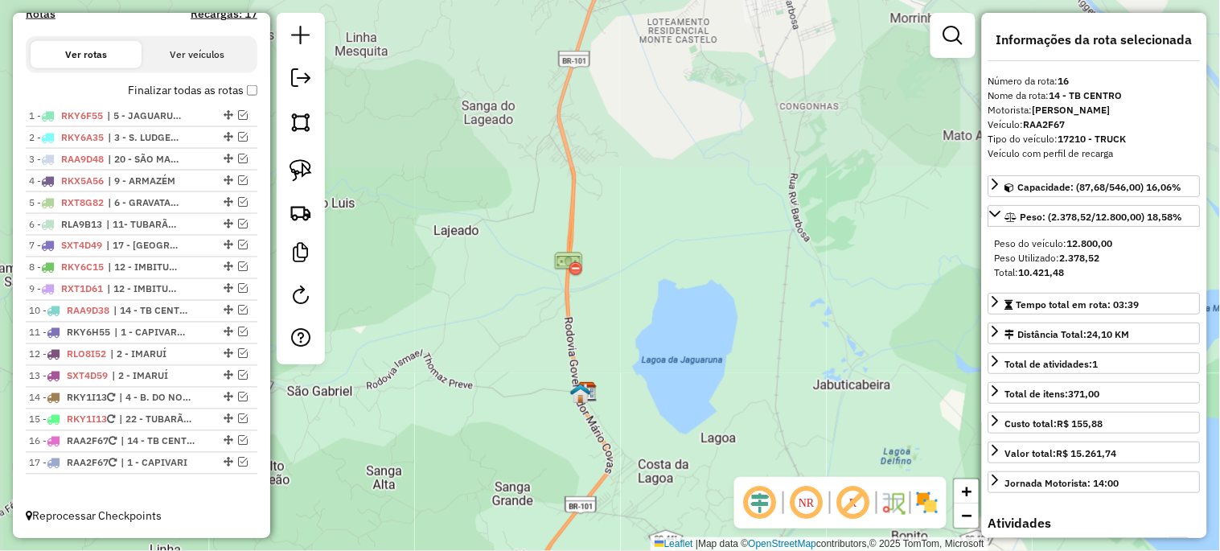
drag, startPoint x: 625, startPoint y: 241, endPoint x: 745, endPoint y: 413, distance: 209.5
click at [745, 413] on div "Janela de atendimento Grade de atendimento Capacidade Transportadoras Veículos …" at bounding box center [610, 275] width 1220 height 551
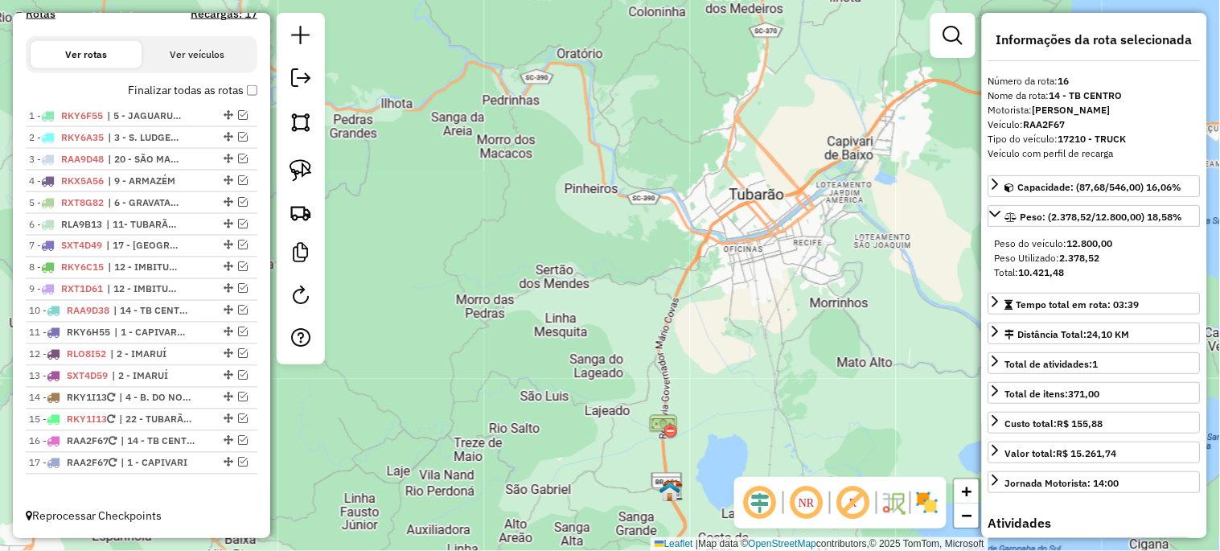
drag, startPoint x: 653, startPoint y: 210, endPoint x: 700, endPoint y: 386, distance: 182.2
click at [700, 386] on div "Janela de atendimento Grade de atendimento Capacidade Transportadoras Veículos …" at bounding box center [610, 275] width 1220 height 551
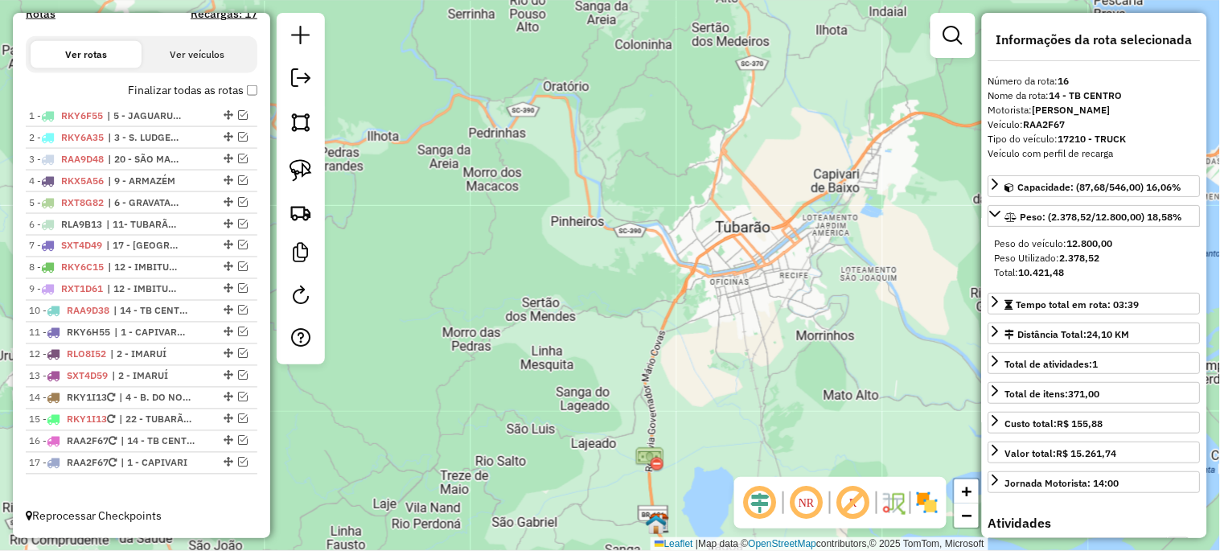
click at [752, 347] on div "Janela de atendimento Grade de atendimento Capacidade Transportadoras Veículos …" at bounding box center [610, 275] width 1220 height 551
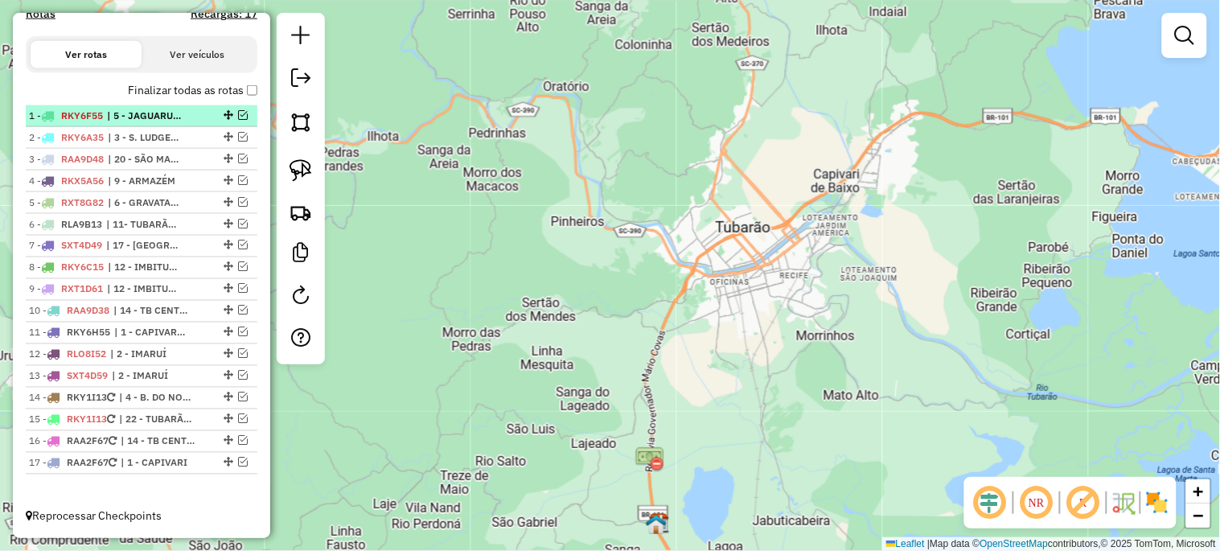
click at [149, 115] on span "| 5 - JAGUARUNA/FAROL" at bounding box center [144, 116] width 74 height 14
select select "*********"
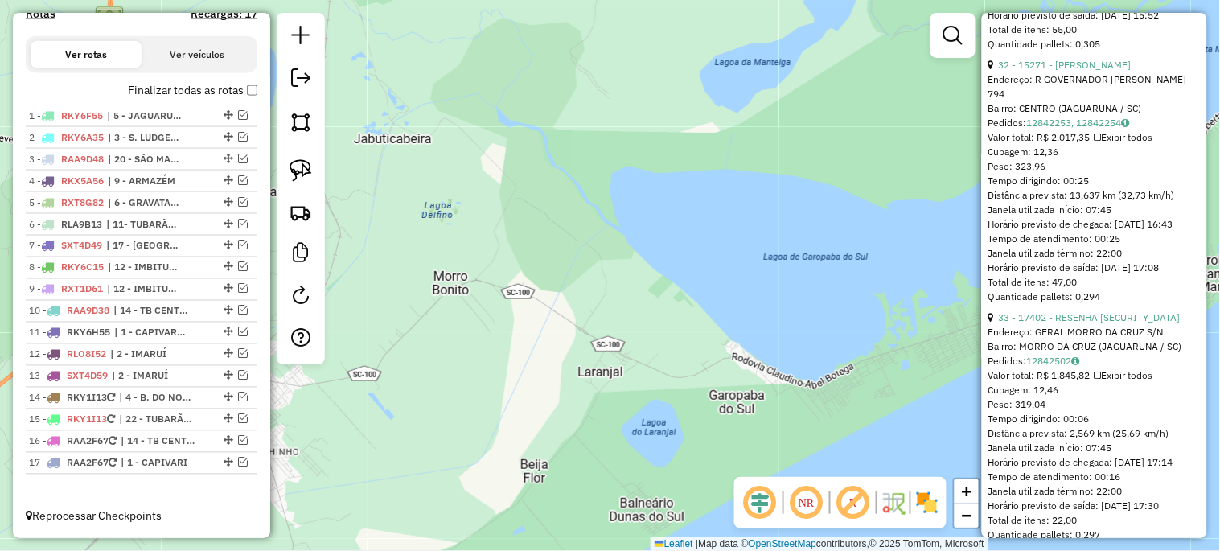
scroll to position [1311, 0]
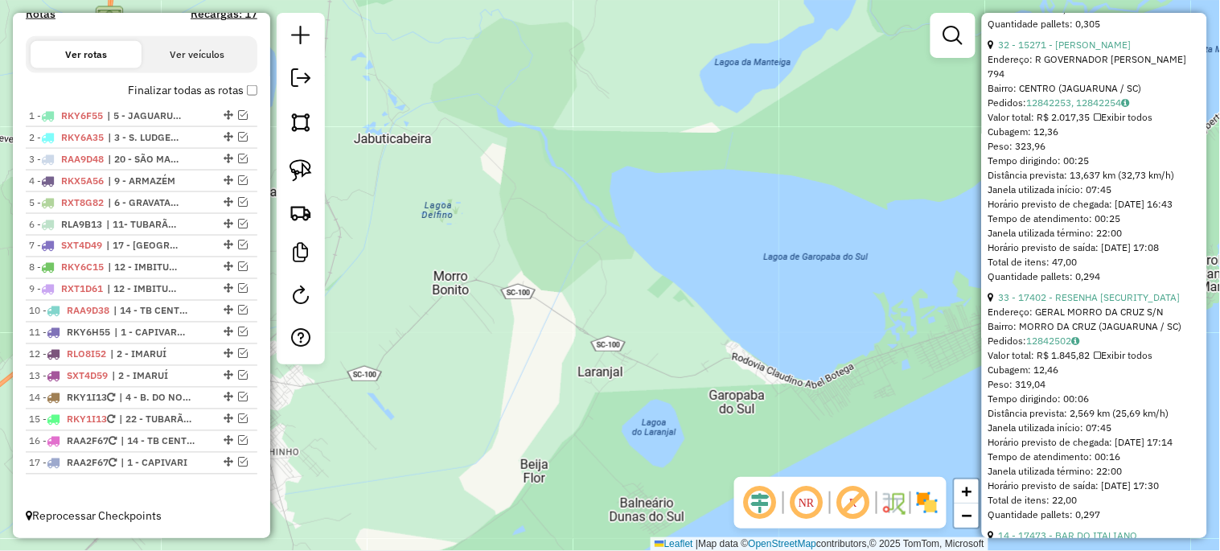
click at [621, 310] on div "Janela de atendimento Grade de atendimento Capacidade Transportadoras Veículos …" at bounding box center [610, 275] width 1220 height 551
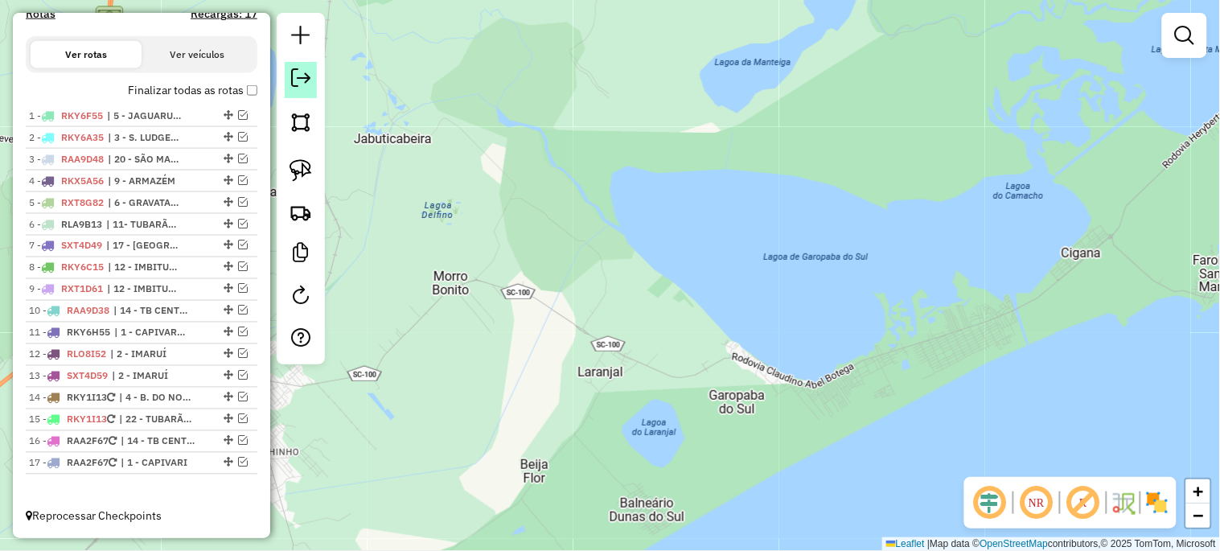
click at [303, 80] on em at bounding box center [300, 77] width 19 height 19
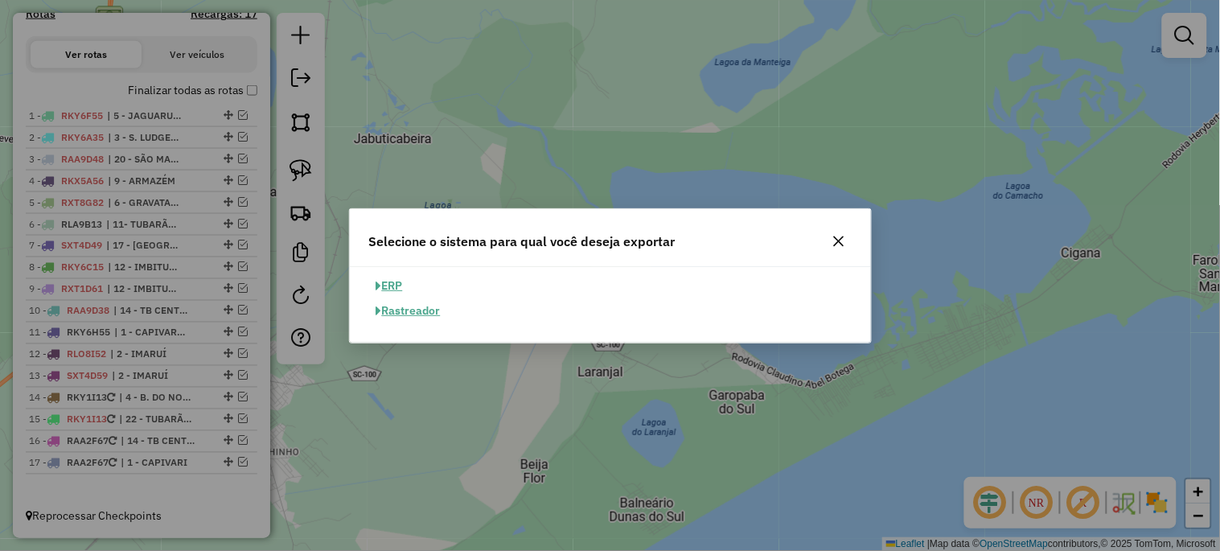
click at [389, 290] on button "ERP" at bounding box center [389, 285] width 41 height 25
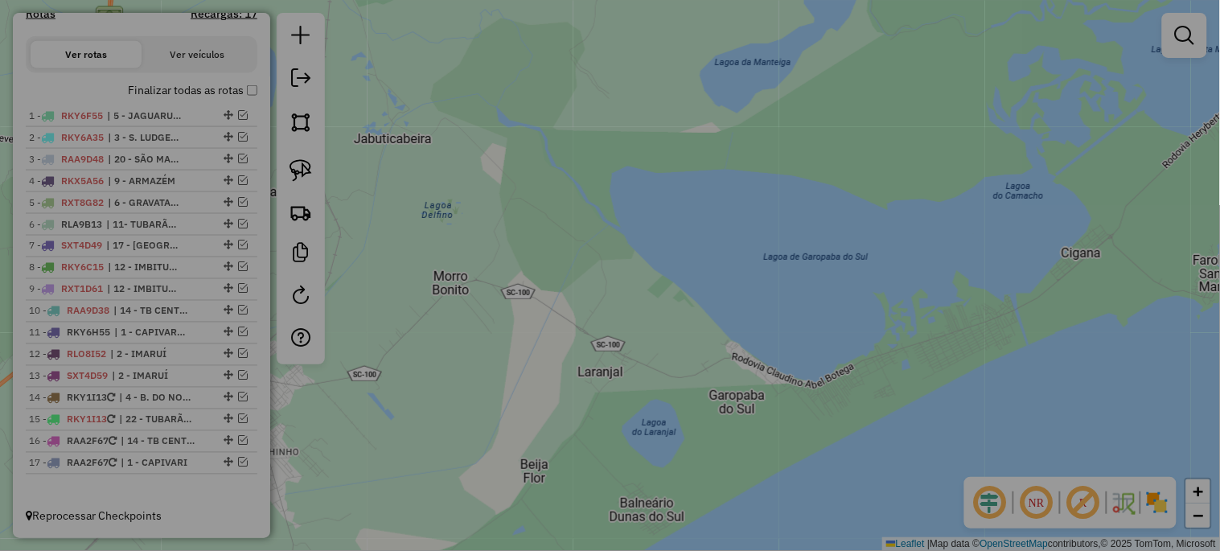
select select "**"
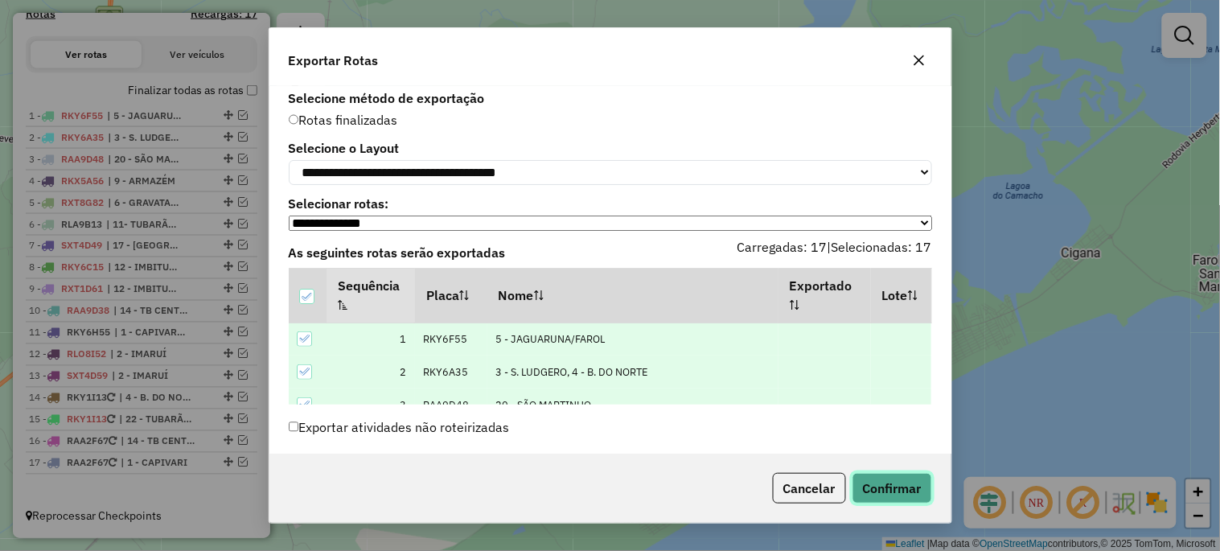
click at [899, 493] on button "Confirmar" at bounding box center [892, 488] width 80 height 31
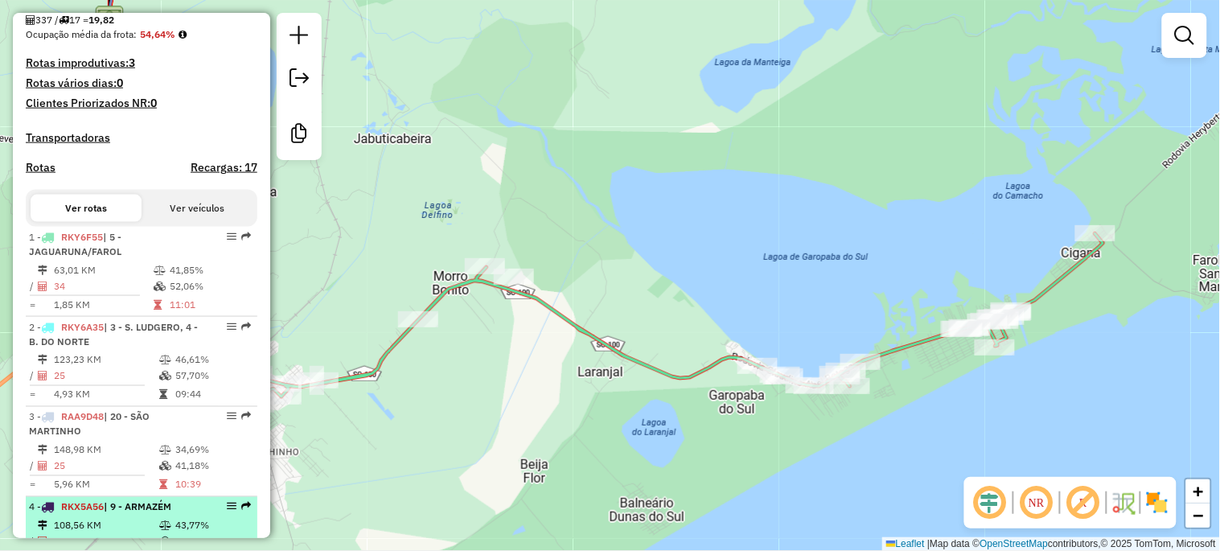
scroll to position [596, 0]
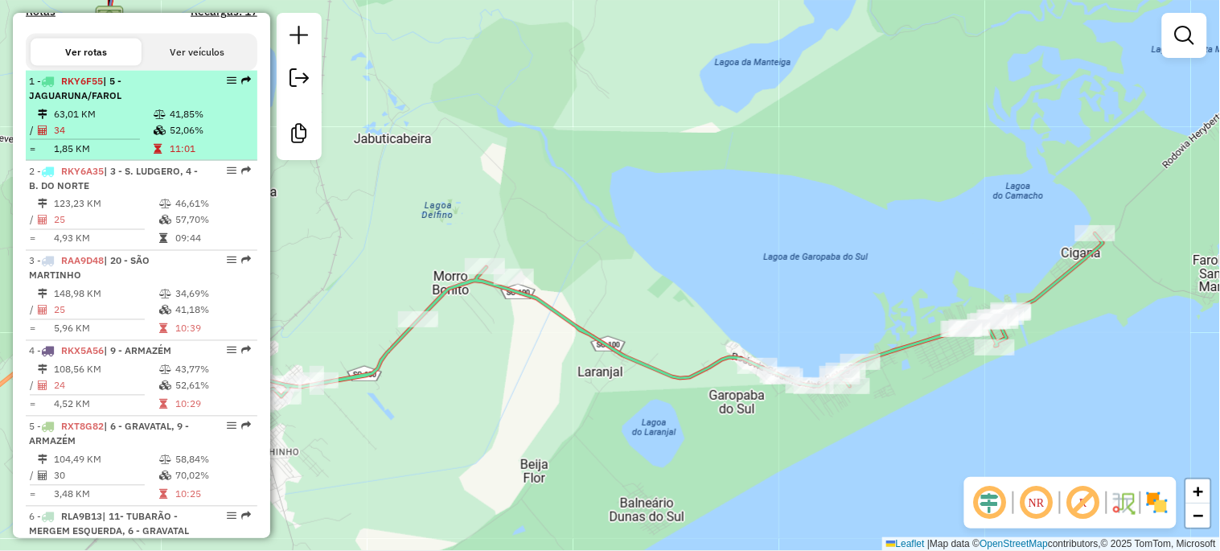
click at [169, 135] on td "52,06%" at bounding box center [209, 130] width 81 height 16
select select "*********"
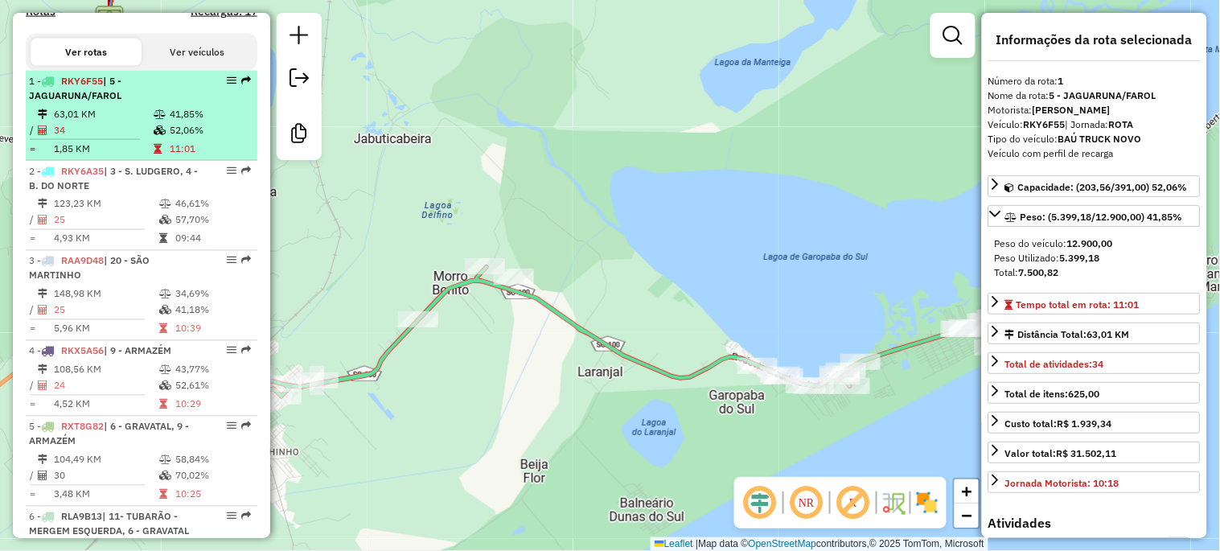
click at [187, 137] on td "52,06%" at bounding box center [209, 130] width 81 height 16
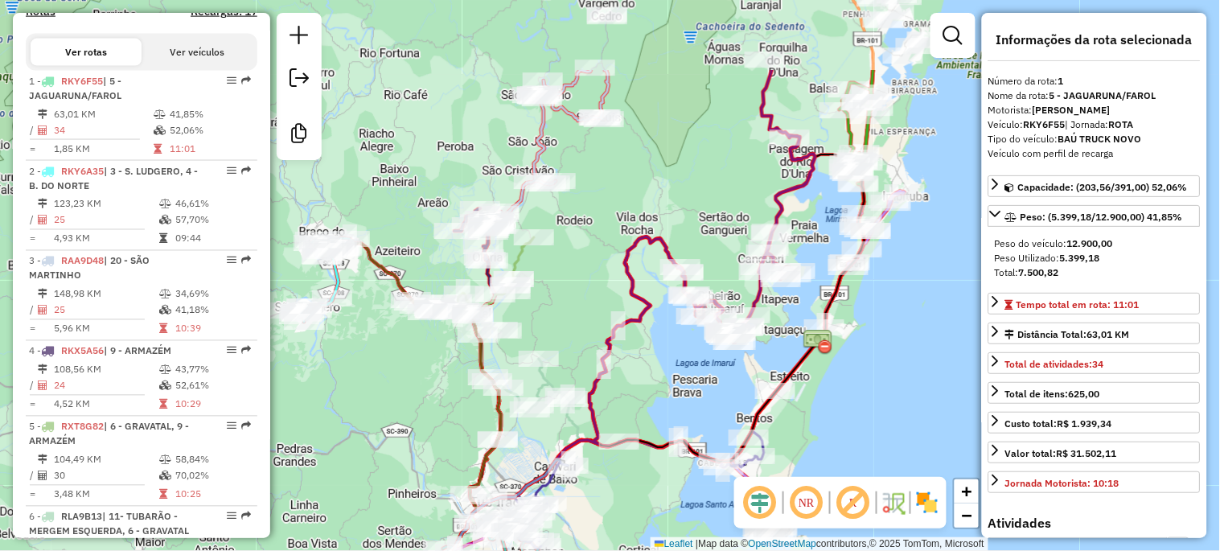
drag, startPoint x: 565, startPoint y: 142, endPoint x: 599, endPoint y: 266, distance: 128.4
click at [599, 266] on div "Rota 1 - Placa RKY6F55 12839 - MARIA HELENA BARBOSA Janela de atendimento Grade…" at bounding box center [610, 275] width 1220 height 551
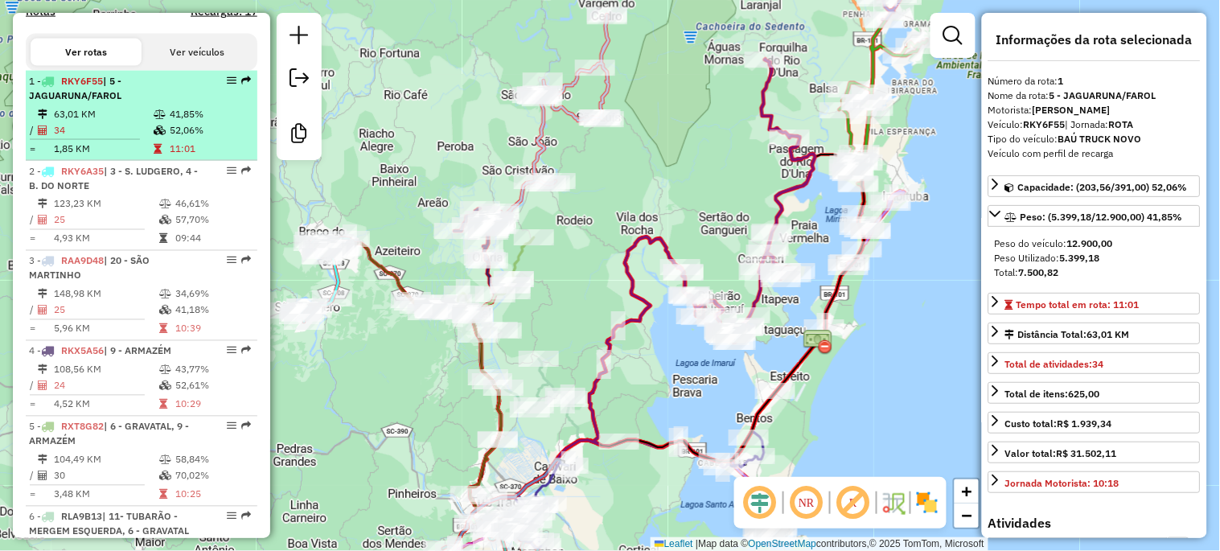
click at [96, 122] on td "63,01 KM" at bounding box center [103, 114] width 100 height 16
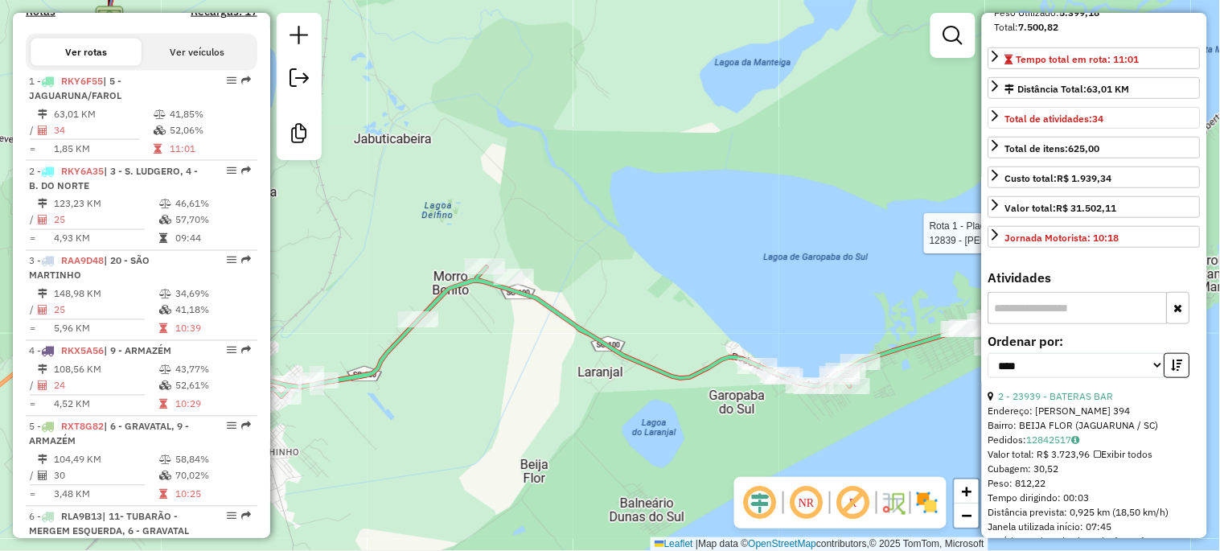
scroll to position [298, 0]
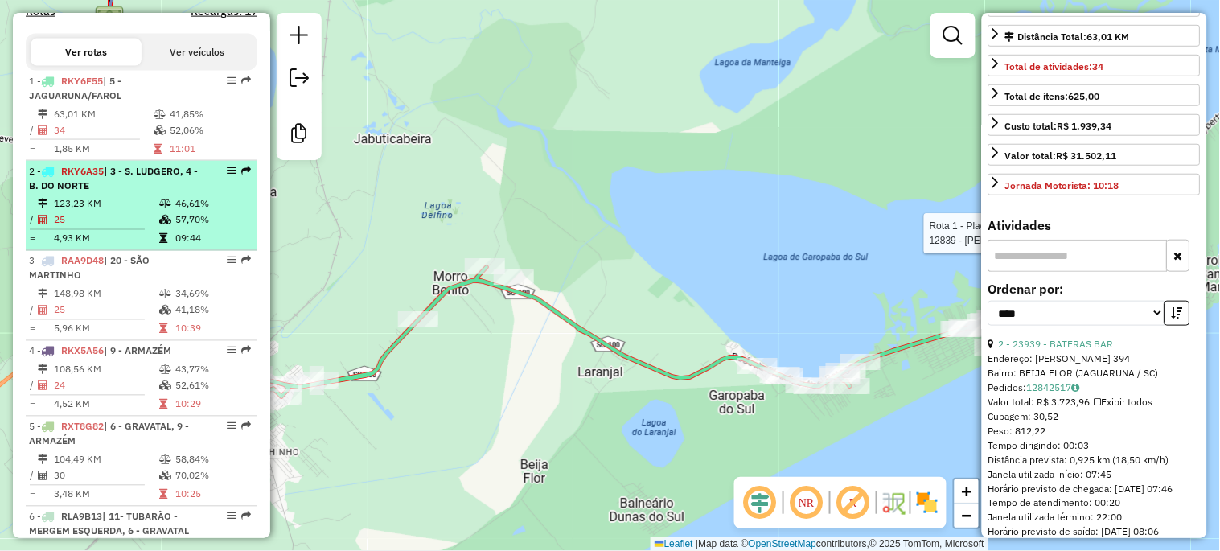
click at [87, 211] on td "123,23 KM" at bounding box center [105, 204] width 105 height 16
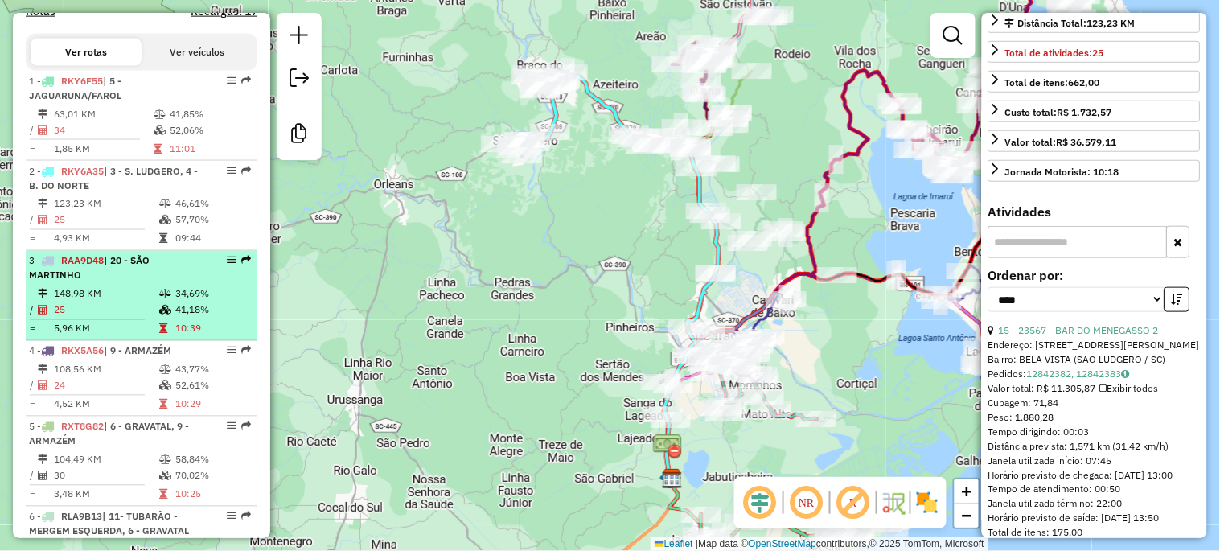
click at [117, 283] on div "3 - RAA9D48 | 20 - SÃO MARTINHO" at bounding box center [114, 268] width 170 height 29
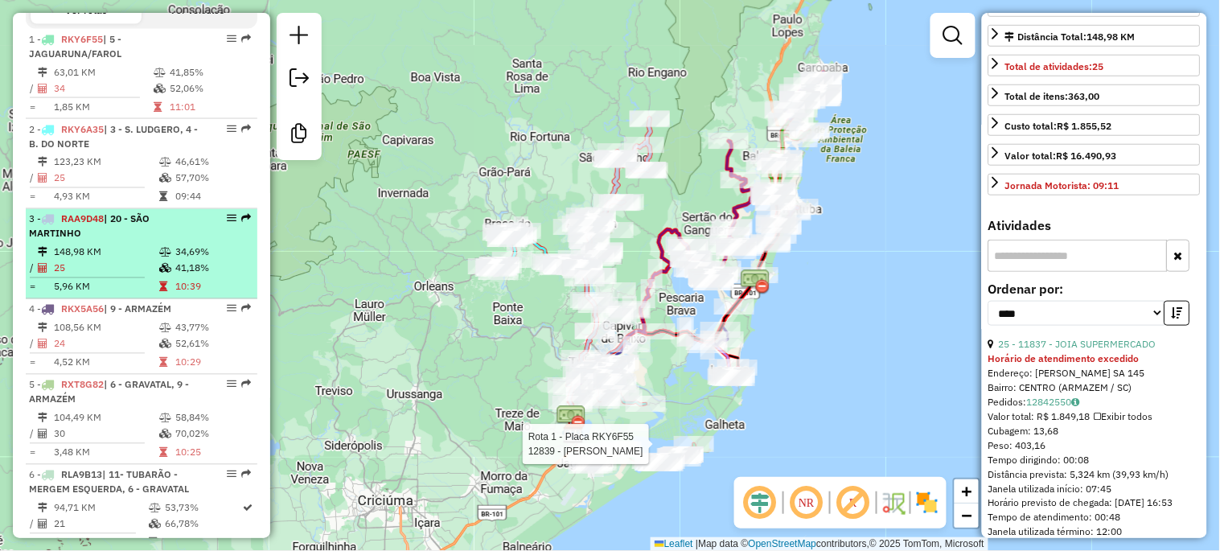
scroll to position [655, 0]
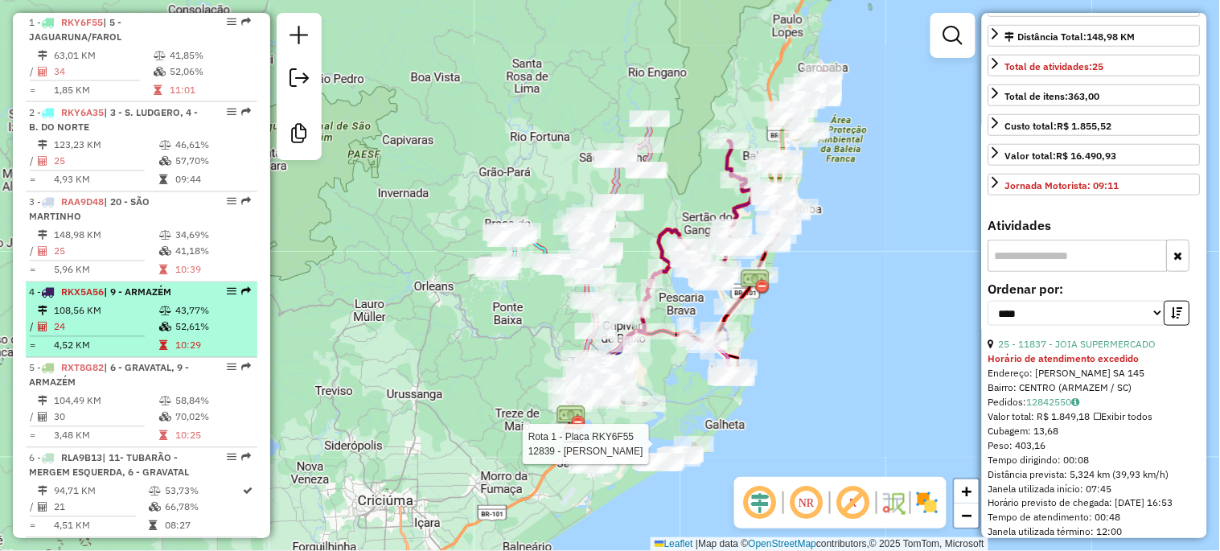
click at [139, 318] on td "108,56 KM" at bounding box center [105, 311] width 105 height 16
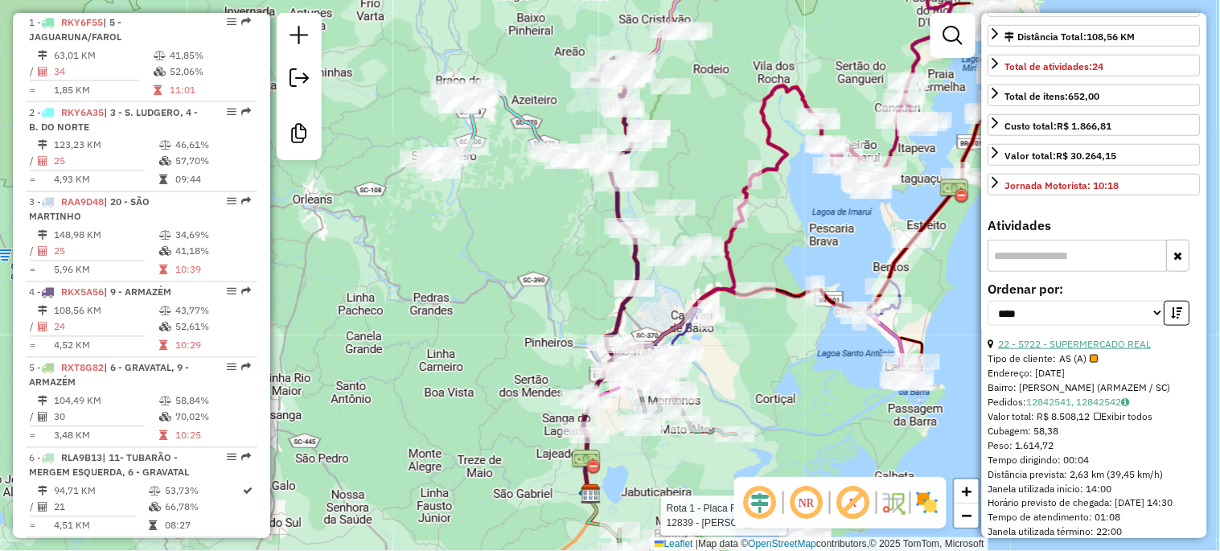
click at [1080, 343] on link "22 - 5722 - SUPERMERCADO REAL" at bounding box center [1075, 344] width 153 height 12
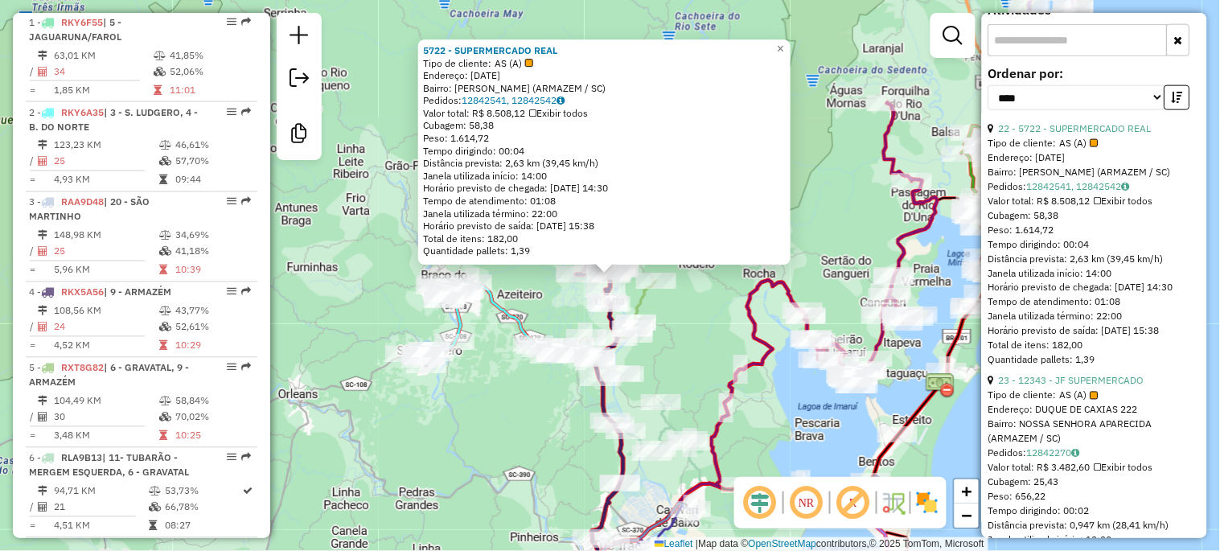
scroll to position [536, 0]
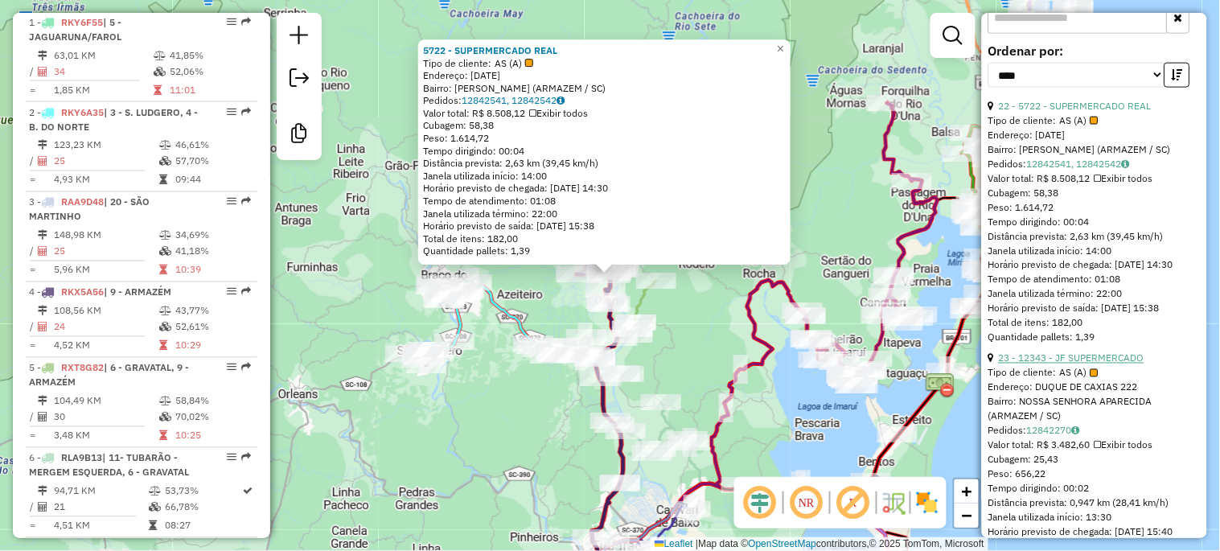
click at [1081, 364] on link "23 - 12343 - JF SUPERMERCADO" at bounding box center [1072, 358] width 146 height 12
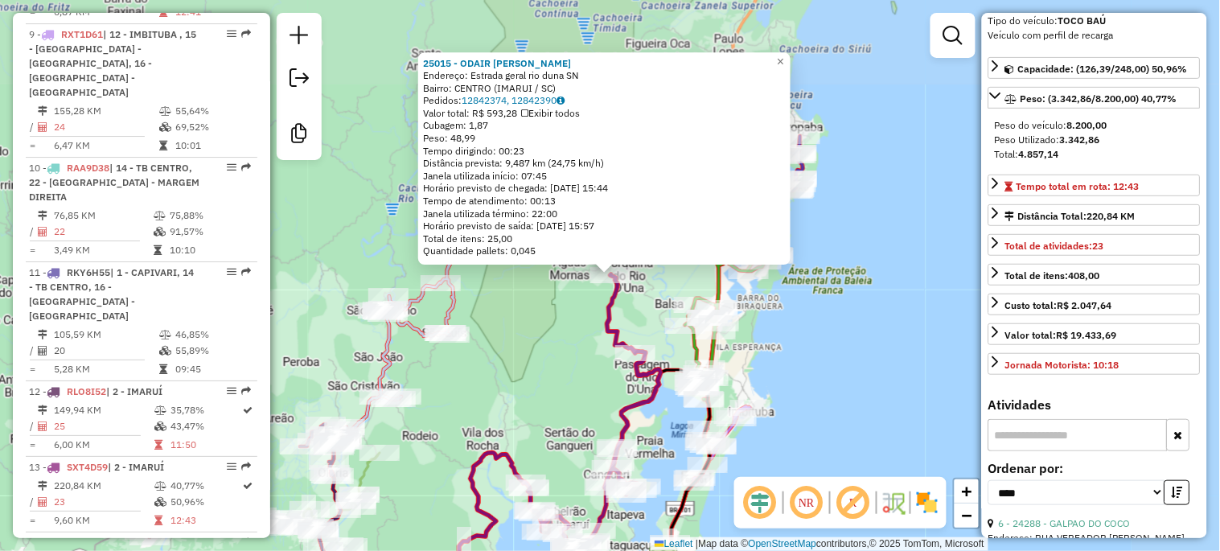
scroll to position [1670, 0]
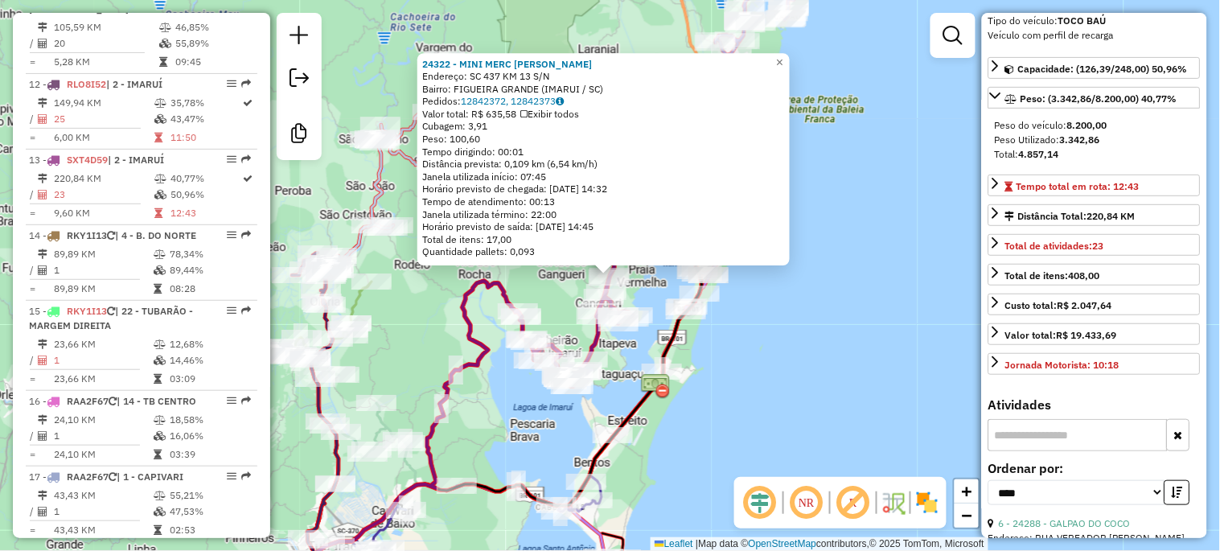
click at [566, 301] on div "Rota 13 - Placa SXT4D59 12378 - QUIOSQUE DOS AMIGOS 24322 - MINI MERC CARDOSO E…" at bounding box center [610, 275] width 1220 height 551
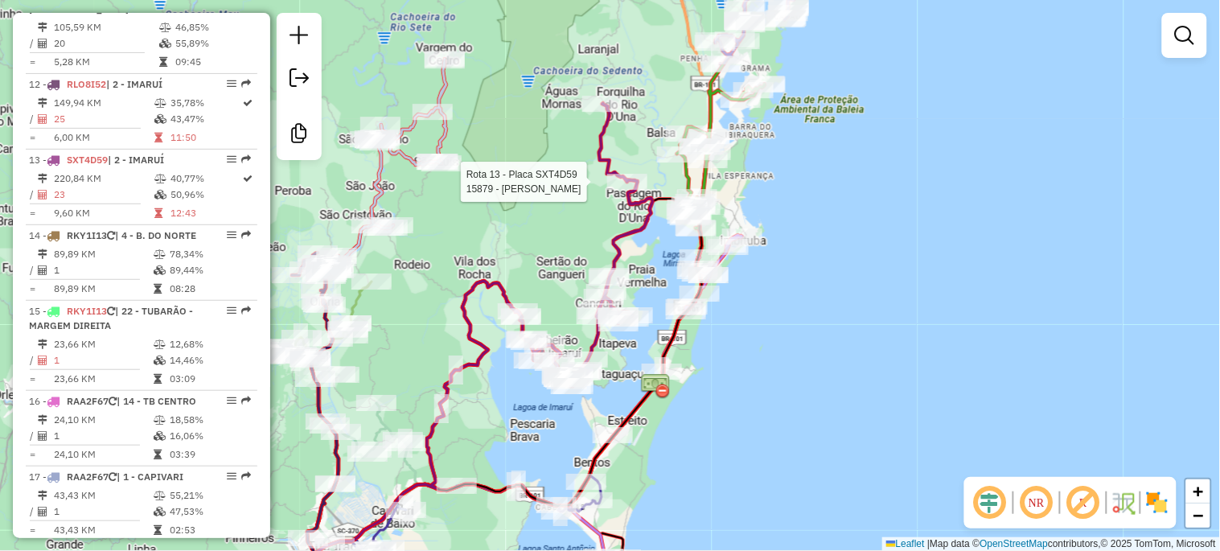
select select "*********"
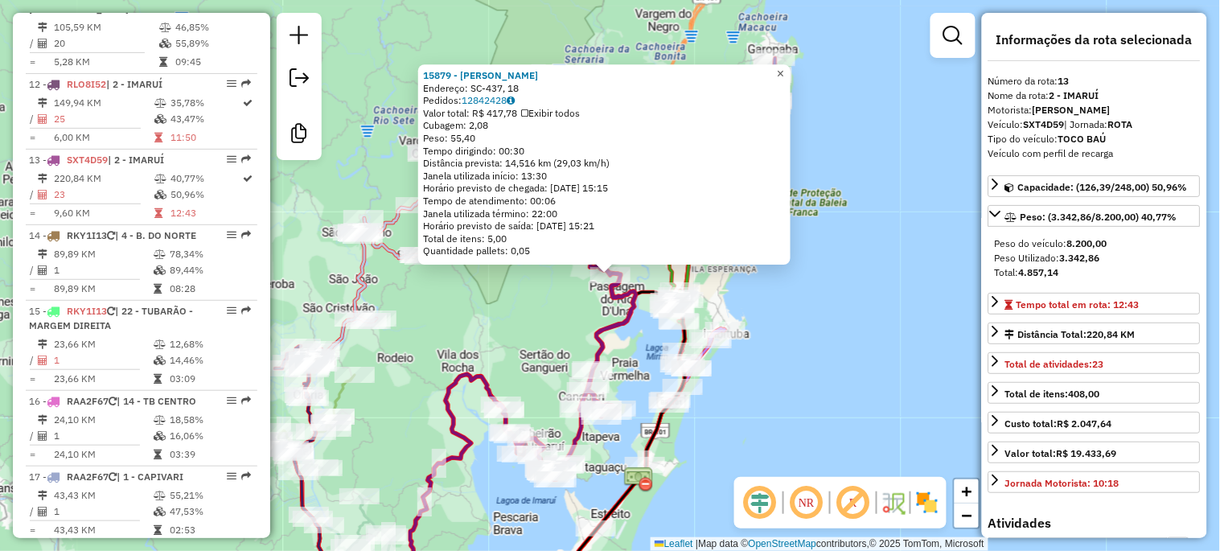
click at [784, 70] on span "×" at bounding box center [780, 74] width 7 height 14
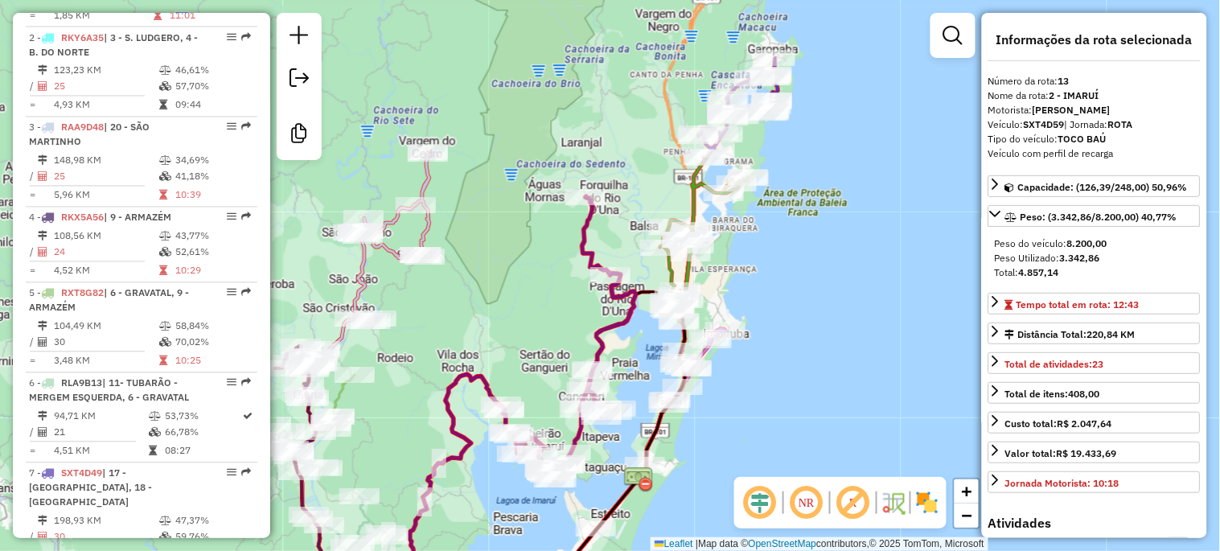
scroll to position [718, 0]
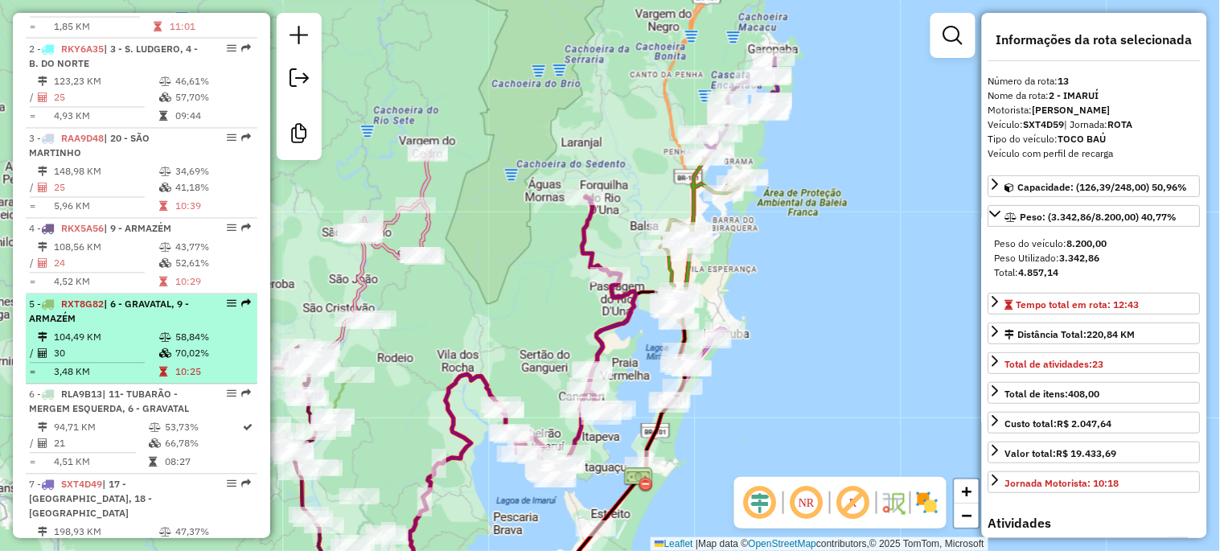
click at [138, 346] on td "104,49 KM" at bounding box center [105, 338] width 105 height 16
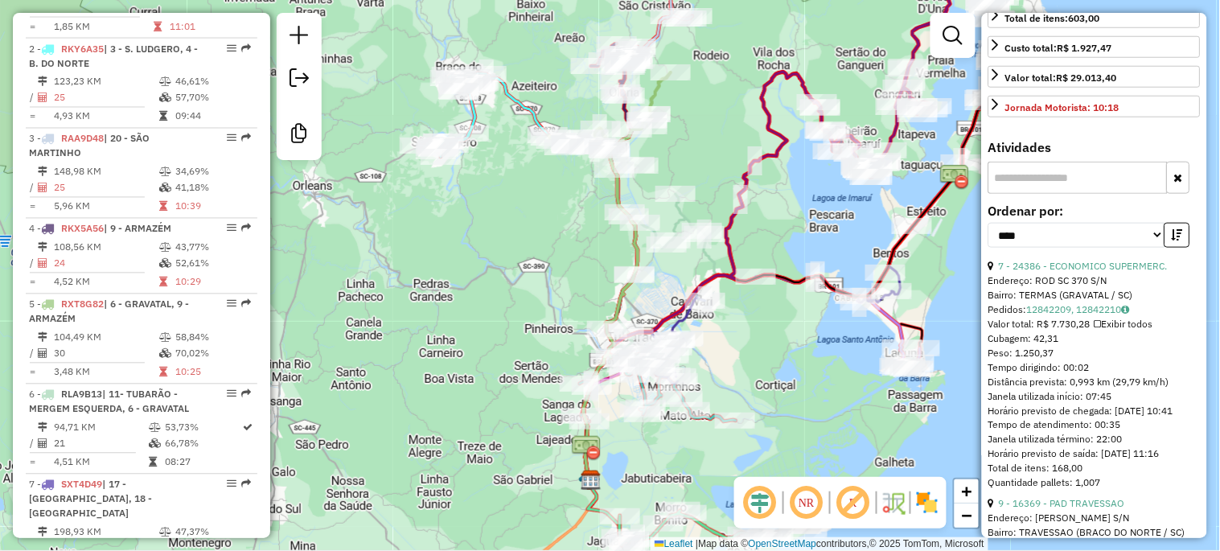
scroll to position [417, 0]
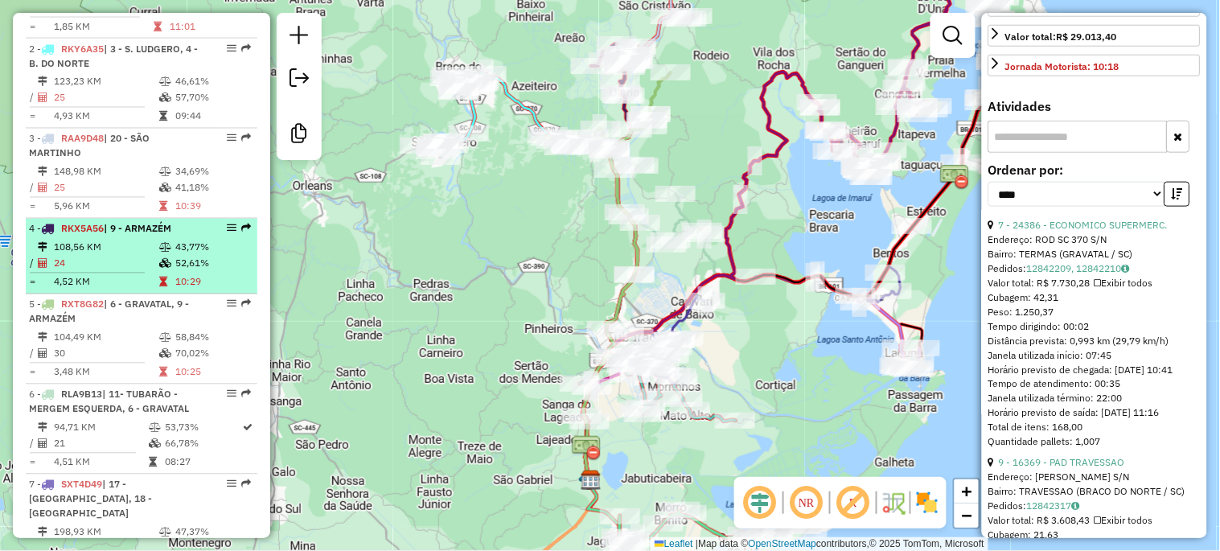
click at [122, 269] on td "24" at bounding box center [105, 264] width 105 height 16
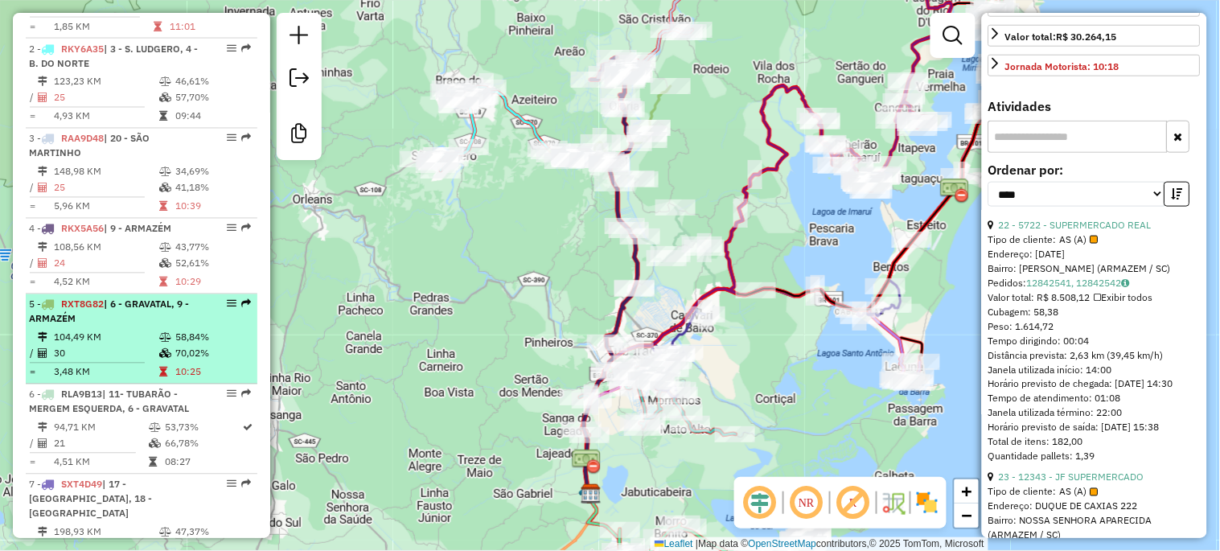
click at [139, 346] on td "104,49 KM" at bounding box center [105, 338] width 105 height 16
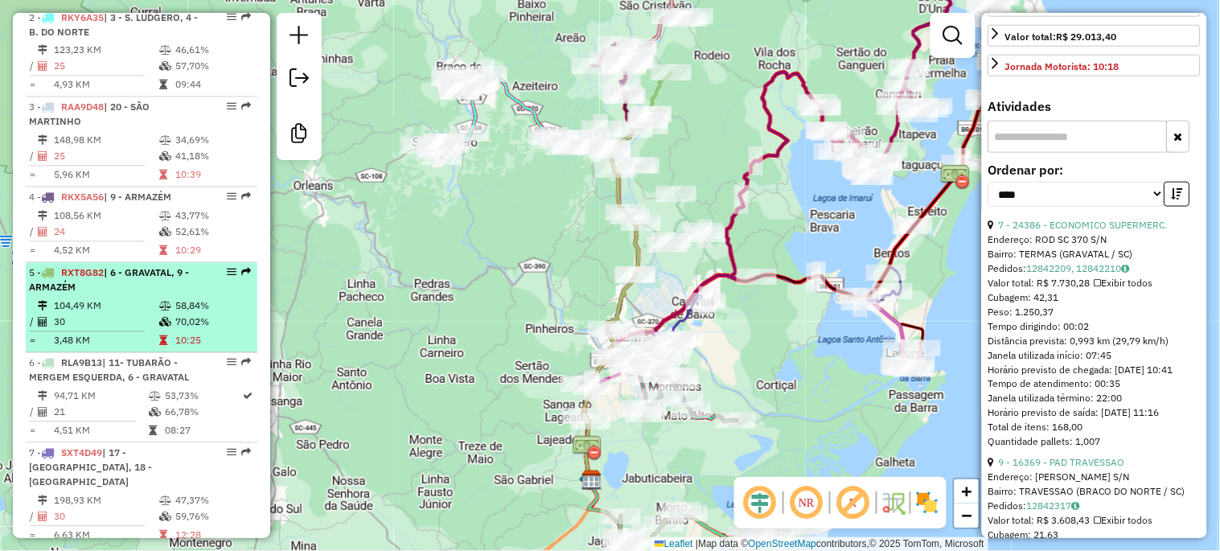
scroll to position [777, 0]
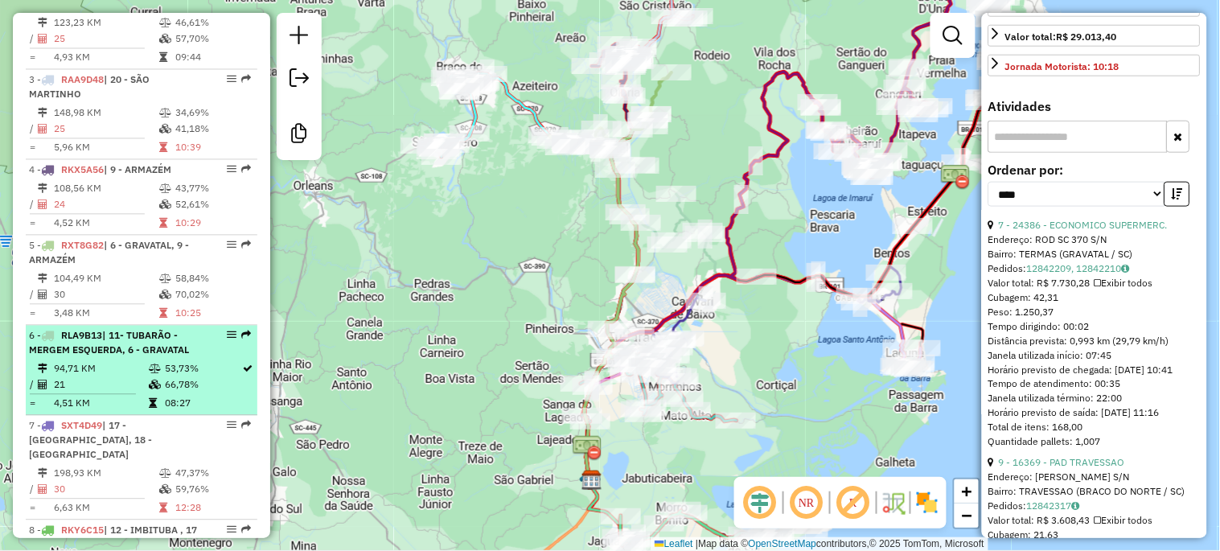
click at [140, 376] on td "94,71 KM" at bounding box center [100, 369] width 95 height 16
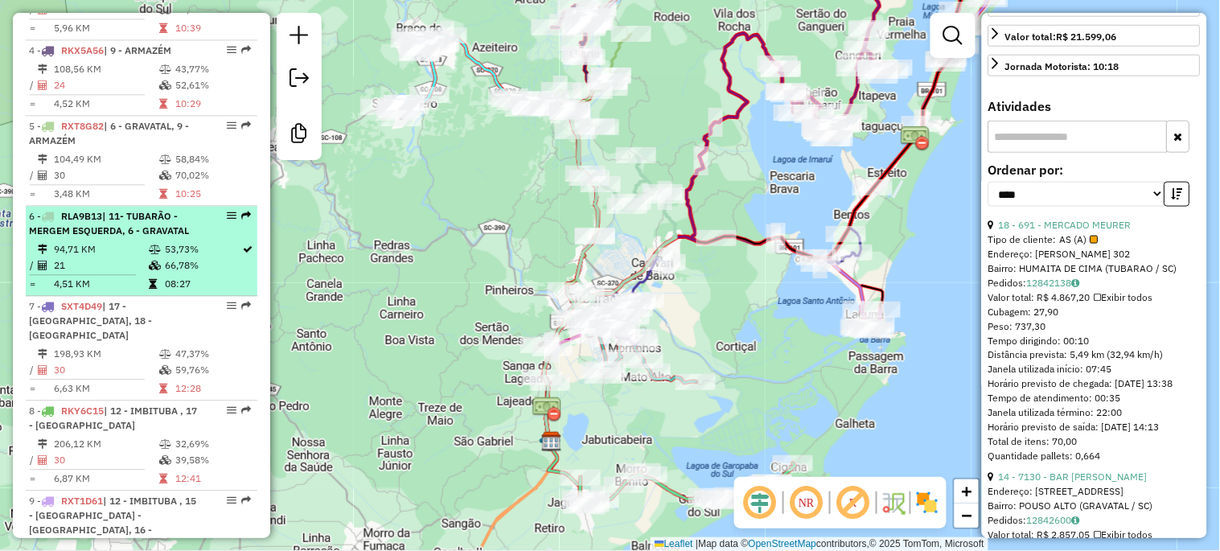
scroll to position [955, 0]
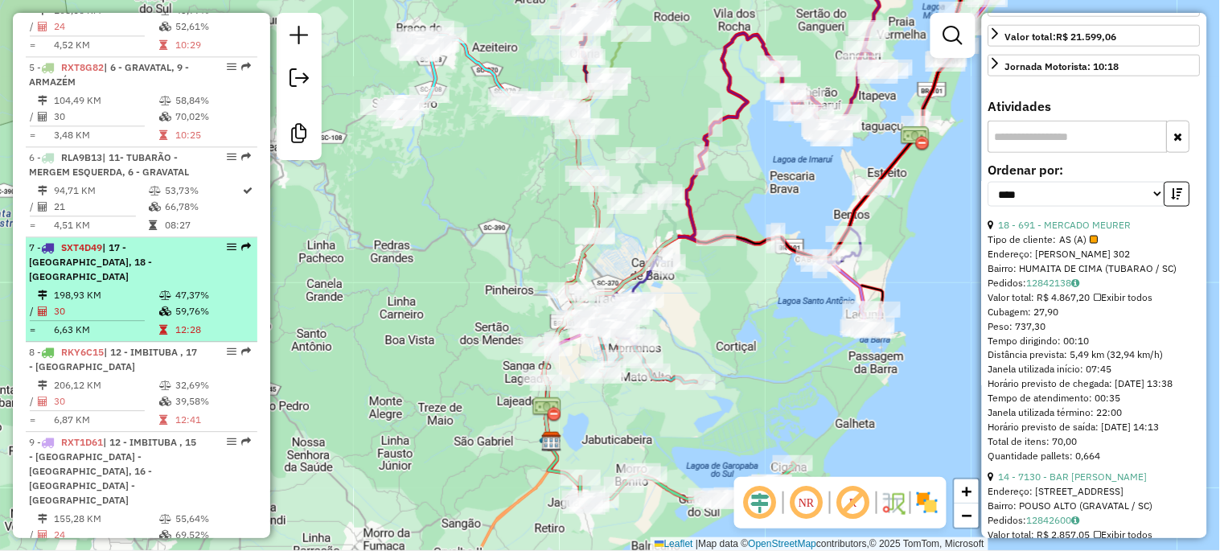
click at [149, 292] on td "198,93 KM" at bounding box center [105, 295] width 105 height 16
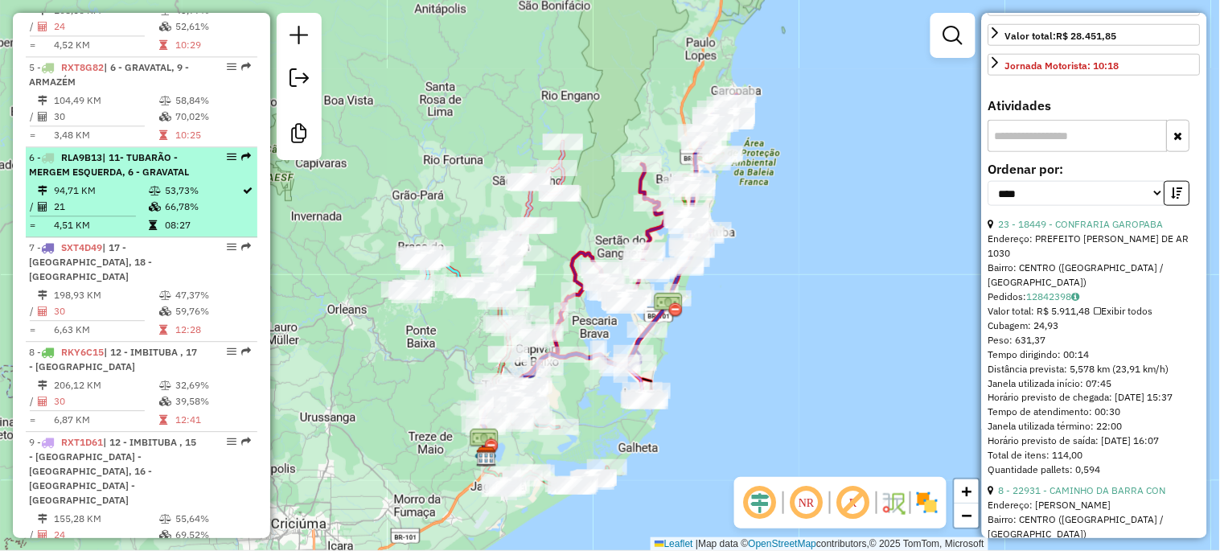
click at [148, 231] on td at bounding box center [156, 225] width 16 height 16
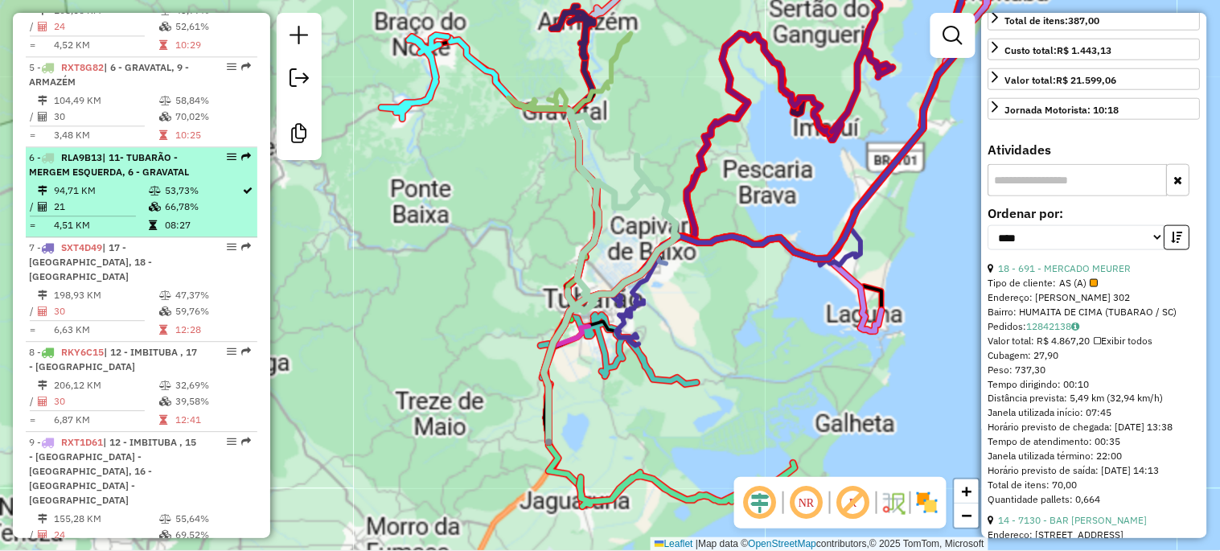
scroll to position [445, 0]
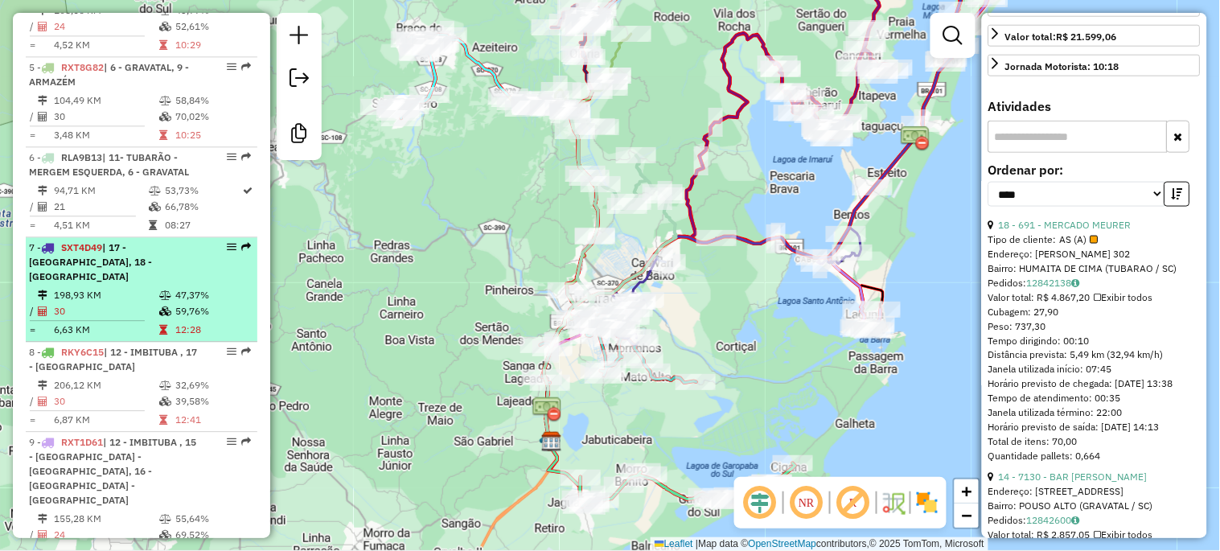
click at [97, 291] on td "198,93 KM" at bounding box center [105, 295] width 105 height 16
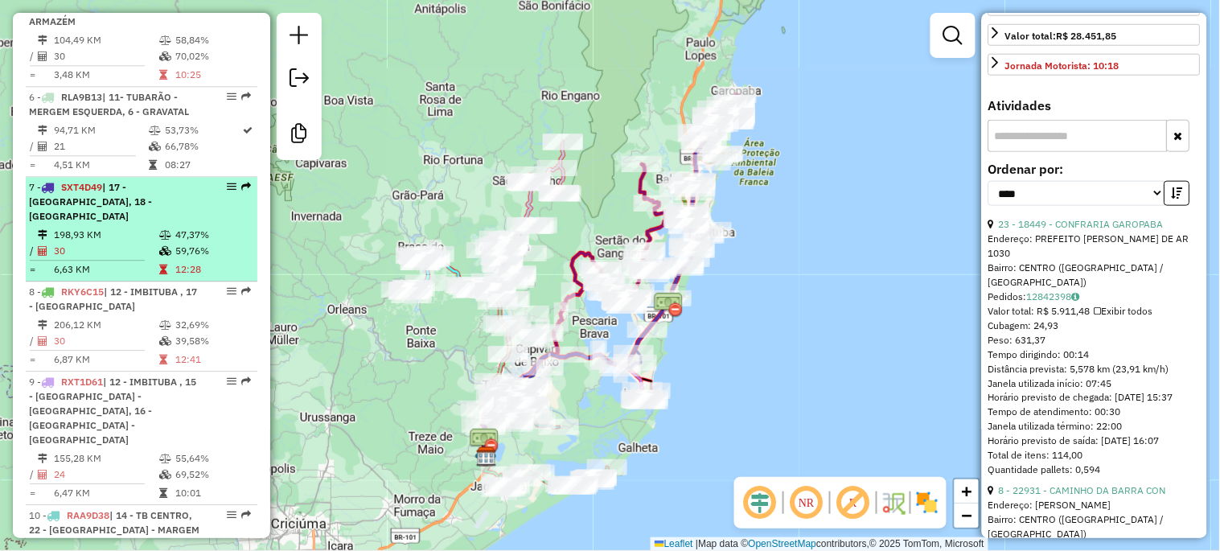
scroll to position [1075, 0]
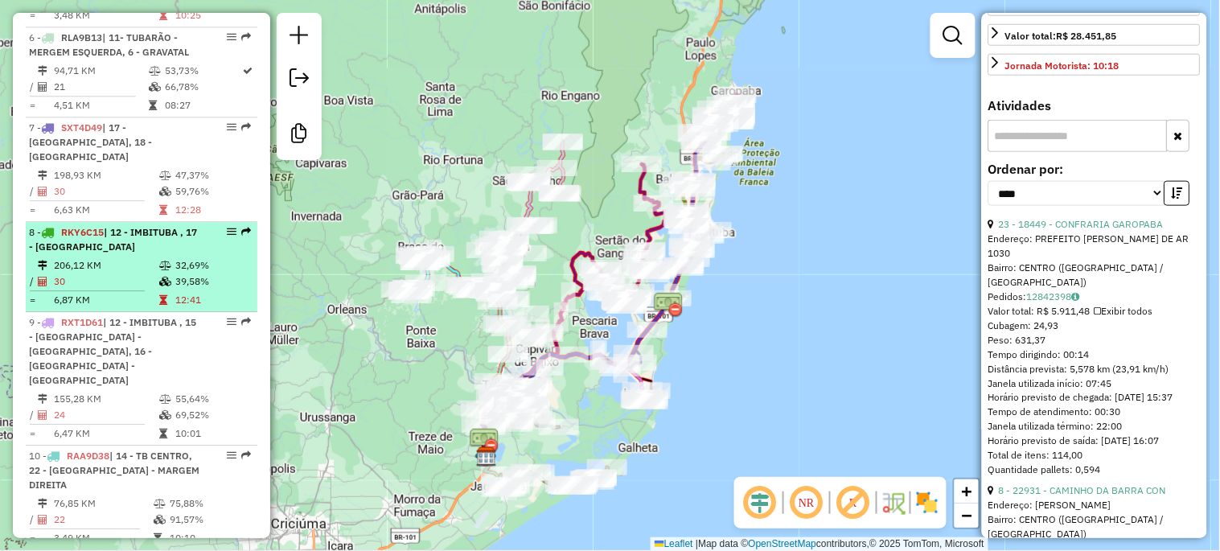
click at [99, 274] on td "30" at bounding box center [105, 281] width 105 height 16
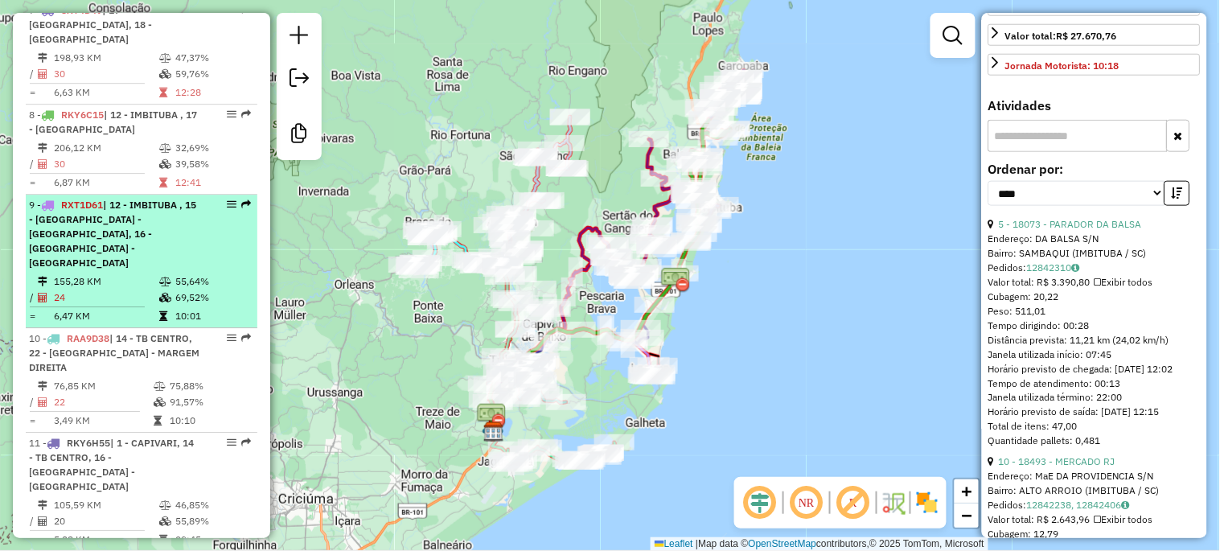
scroll to position [1194, 0]
click at [110, 272] on td "155,28 KM" at bounding box center [105, 280] width 105 height 16
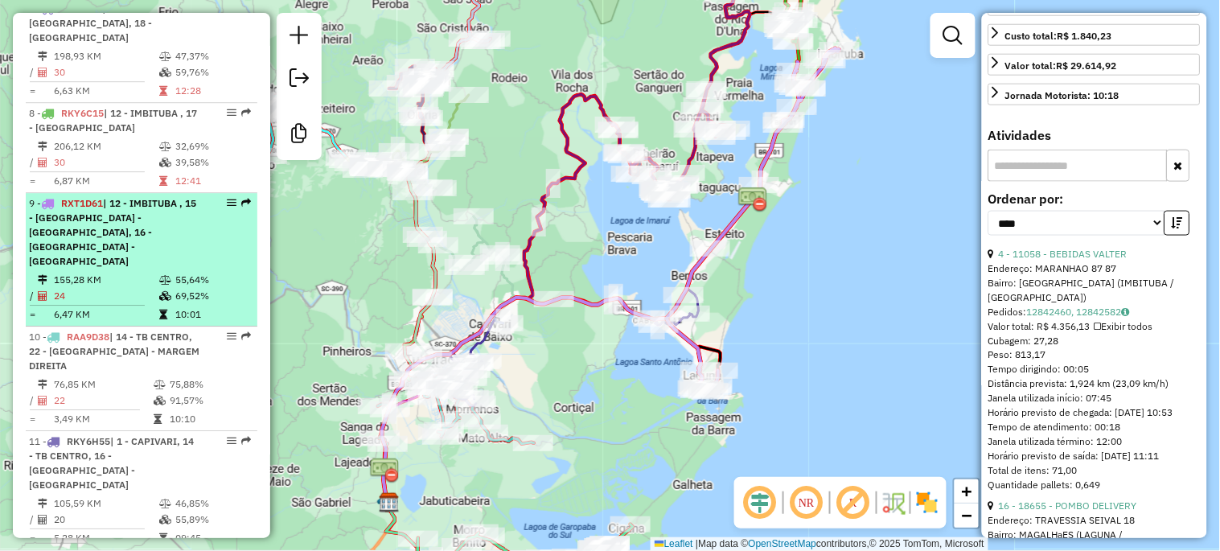
scroll to position [1254, 0]
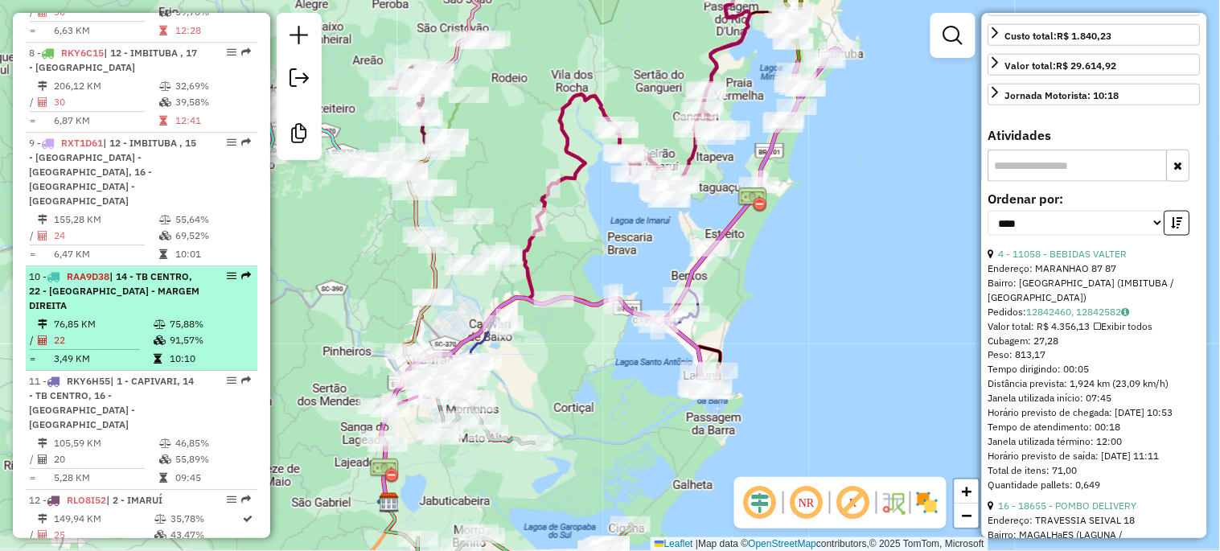
click at [109, 270] on span "| 14 - TB CENTRO, 22 - [GEOGRAPHIC_DATA] - MARGEM DIREITA" at bounding box center [114, 290] width 170 height 41
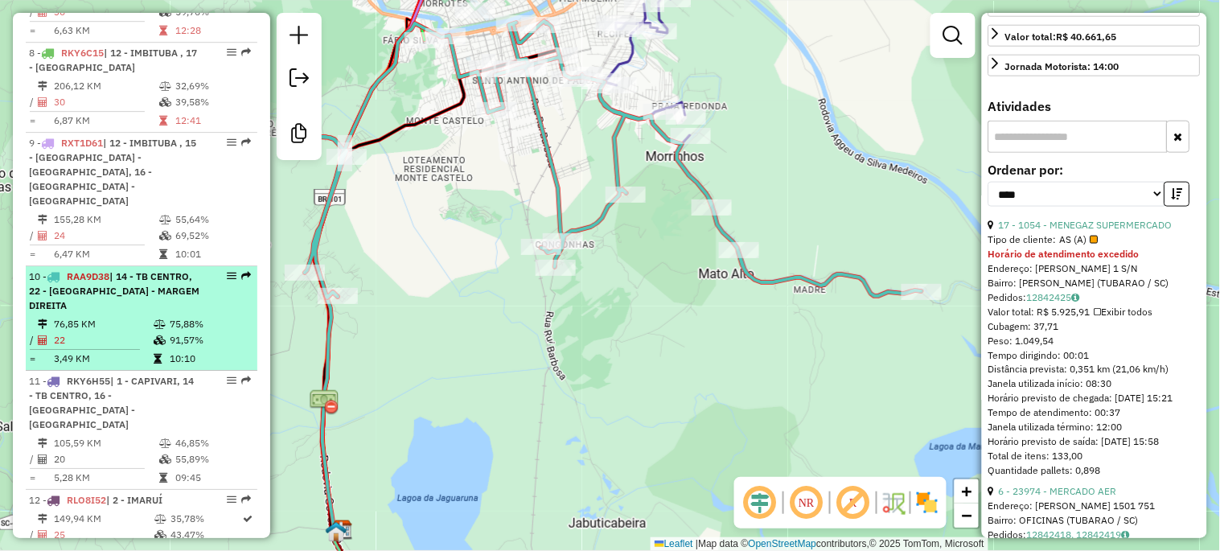
click at [122, 332] on td "22" at bounding box center [103, 340] width 100 height 16
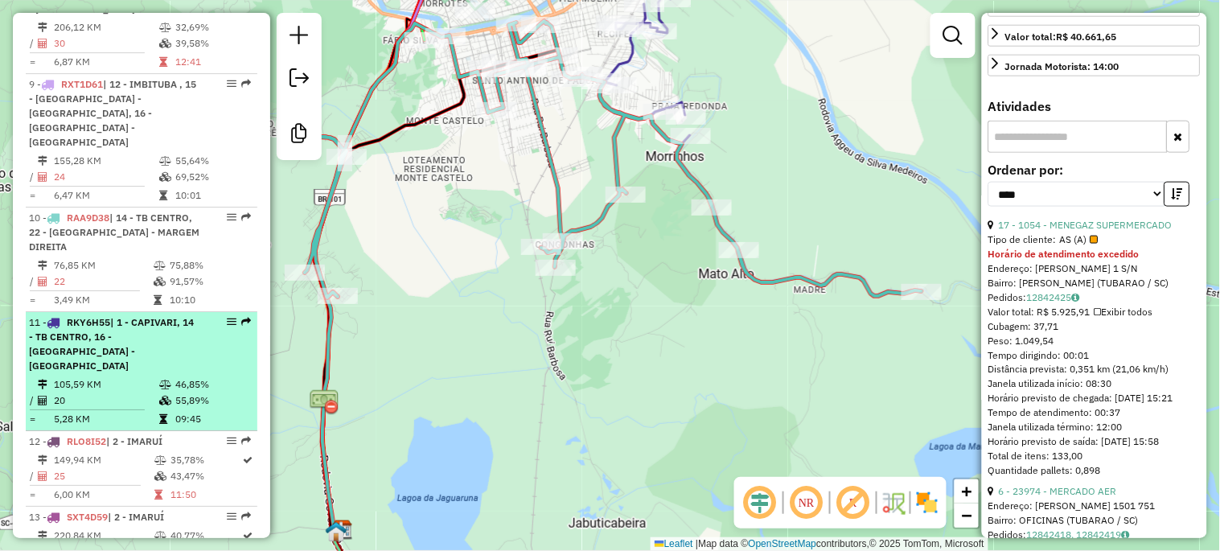
click at [111, 316] on span "| 1 - CAPIVARI, 14 - TB CENTRO, 16 - [GEOGRAPHIC_DATA] - [GEOGRAPHIC_DATA]" at bounding box center [111, 343] width 165 height 55
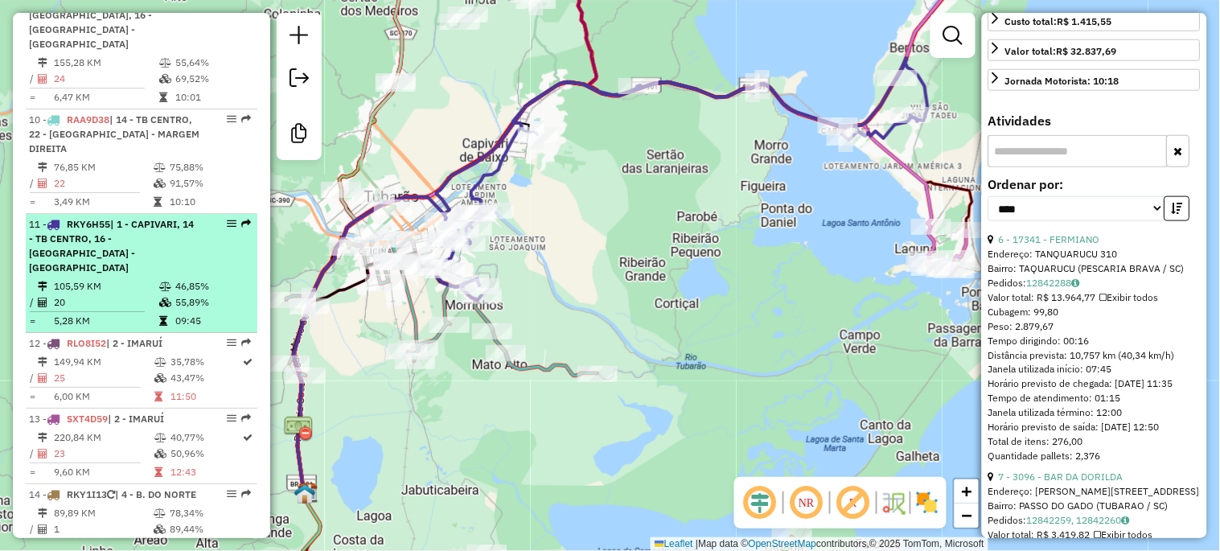
scroll to position [1433, 0]
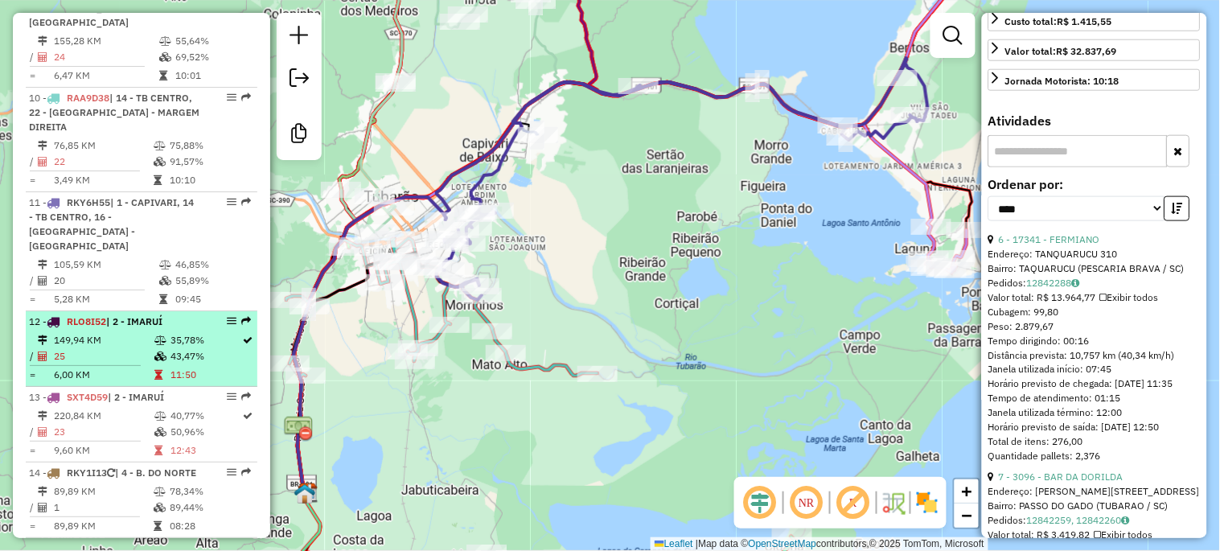
click at [105, 332] on td "149,94 KM" at bounding box center [103, 340] width 101 height 16
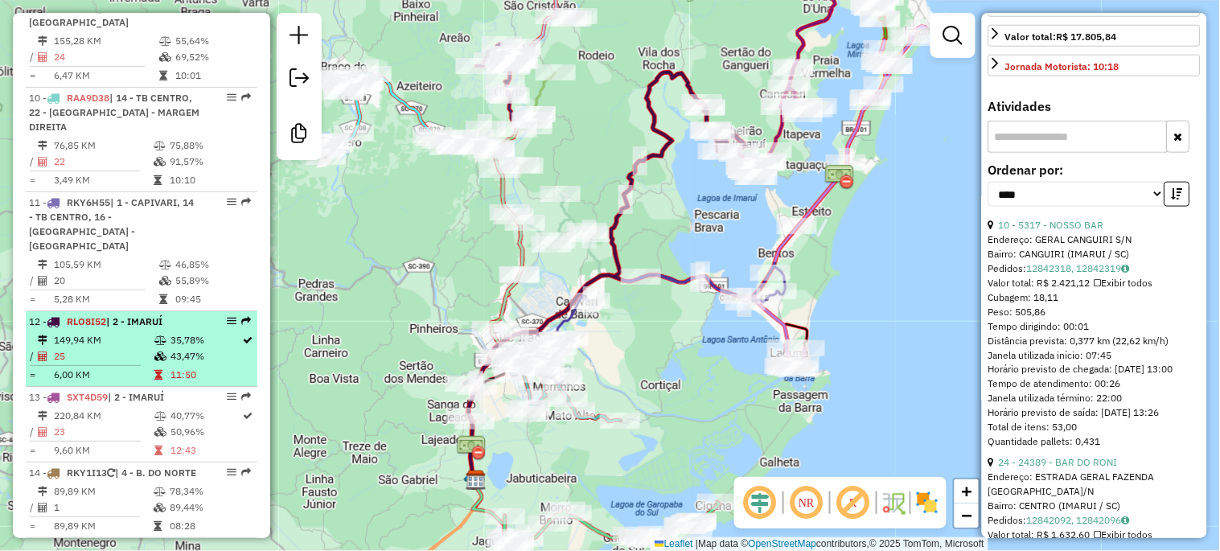
scroll to position [1492, 0]
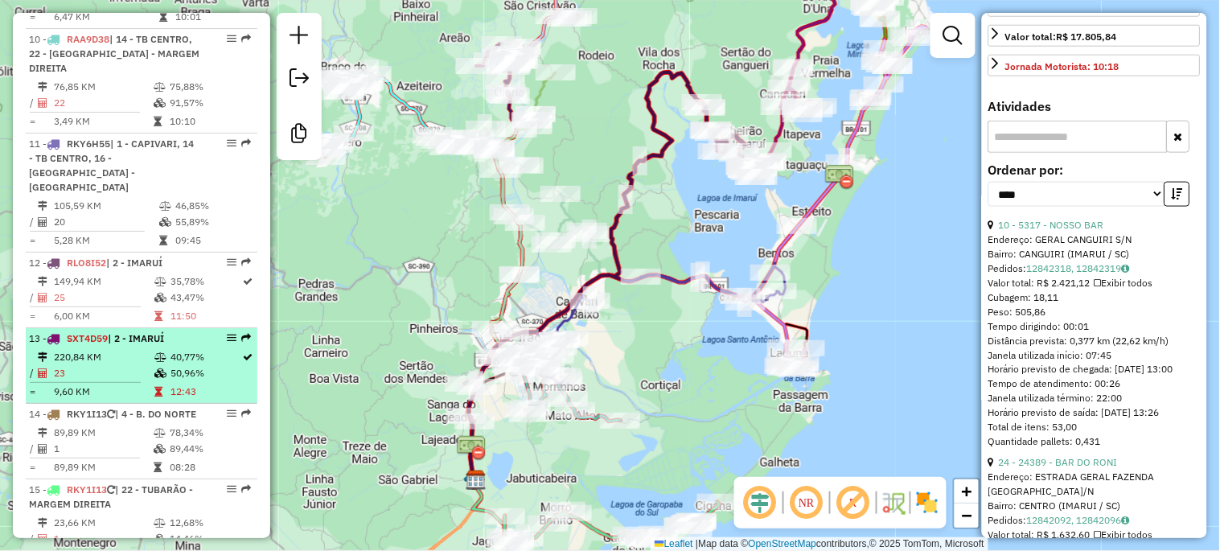
click at [106, 349] on td "220,84 KM" at bounding box center [103, 357] width 101 height 16
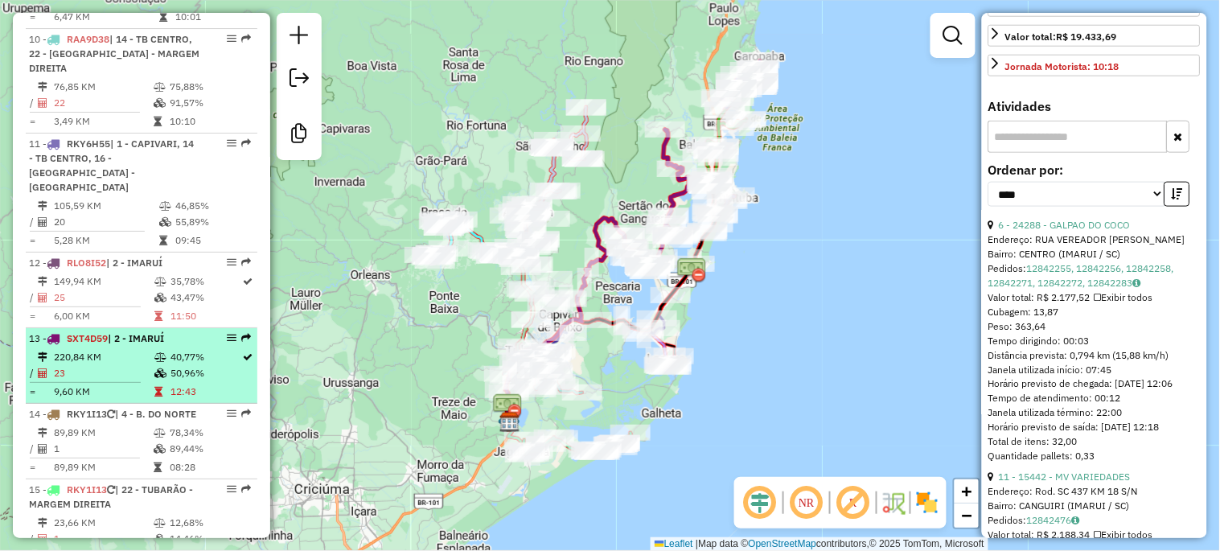
scroll to position [1552, 0]
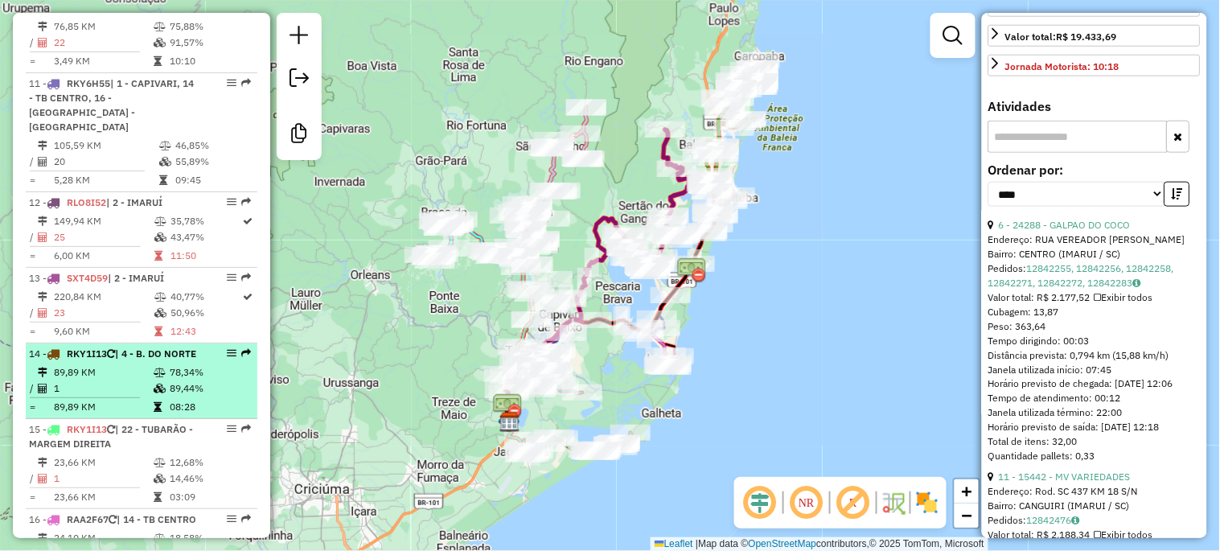
click at [101, 364] on td "89,89 KM" at bounding box center [103, 372] width 100 height 16
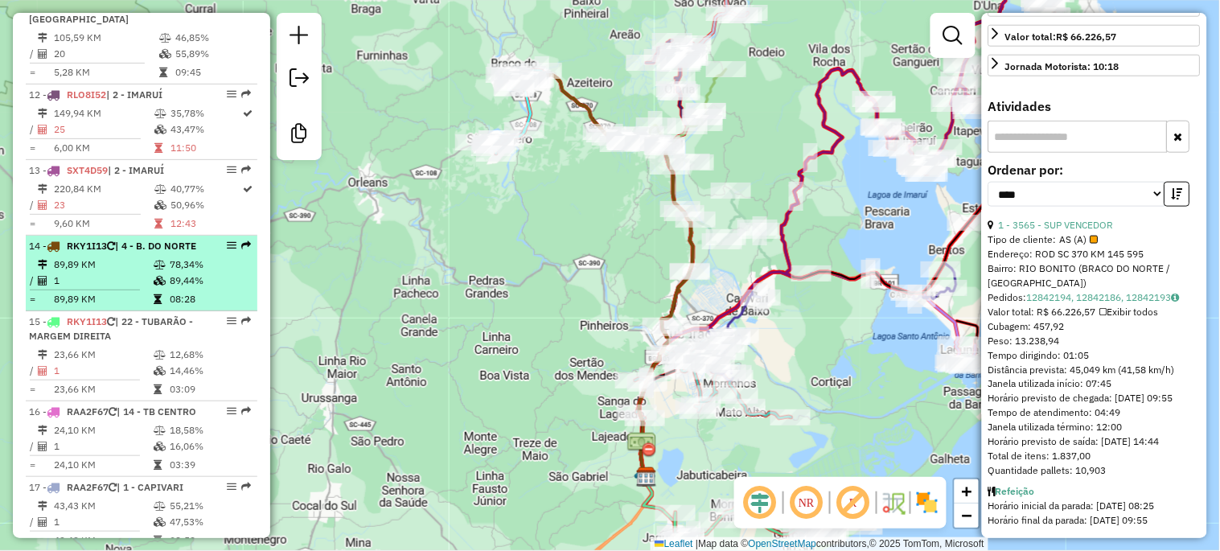
scroll to position [1669, 0]
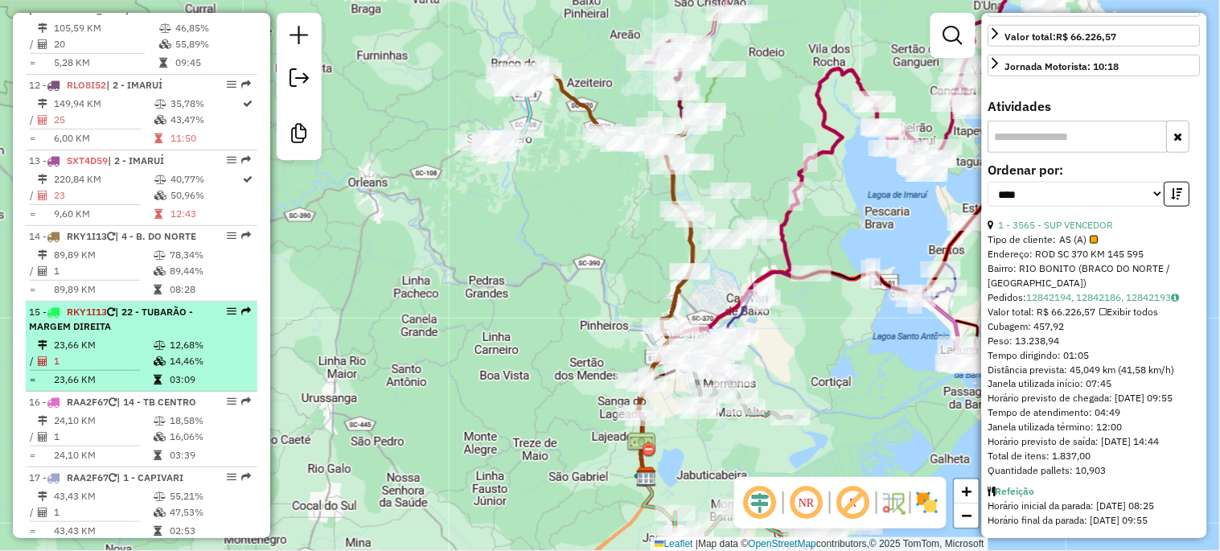
click at [101, 337] on td "23,66 KM" at bounding box center [103, 345] width 100 height 16
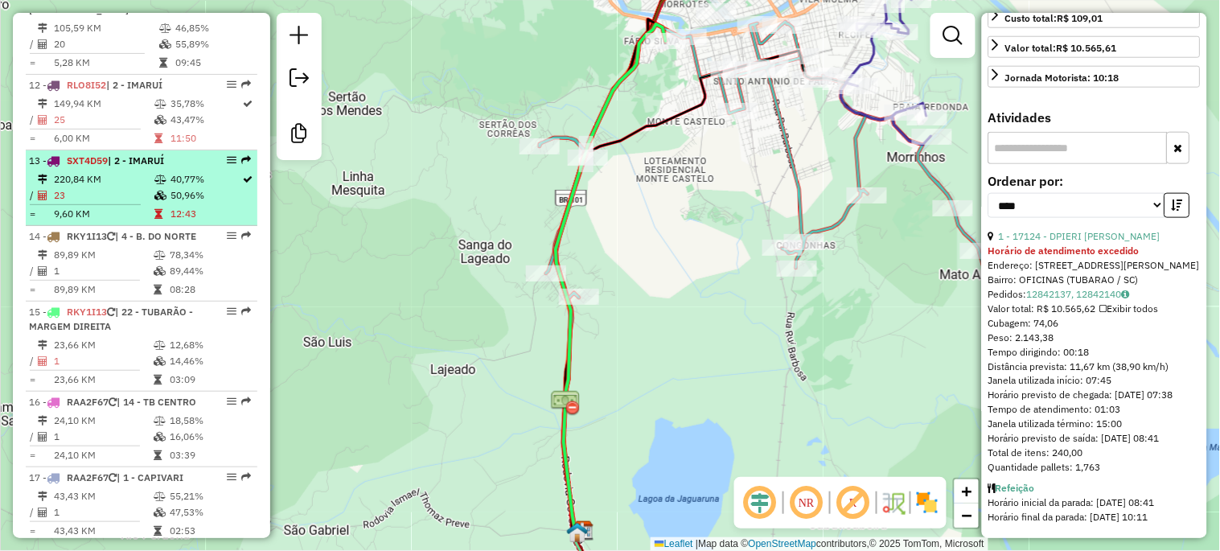
click at [198, 206] on td "12:43" at bounding box center [206, 214] width 72 height 16
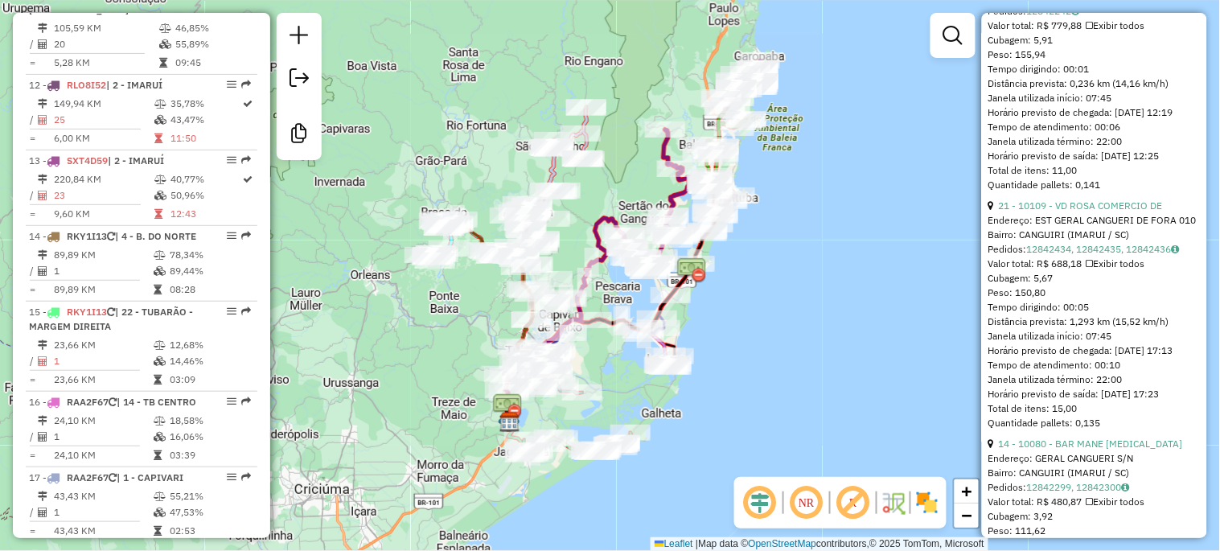
scroll to position [2441, 0]
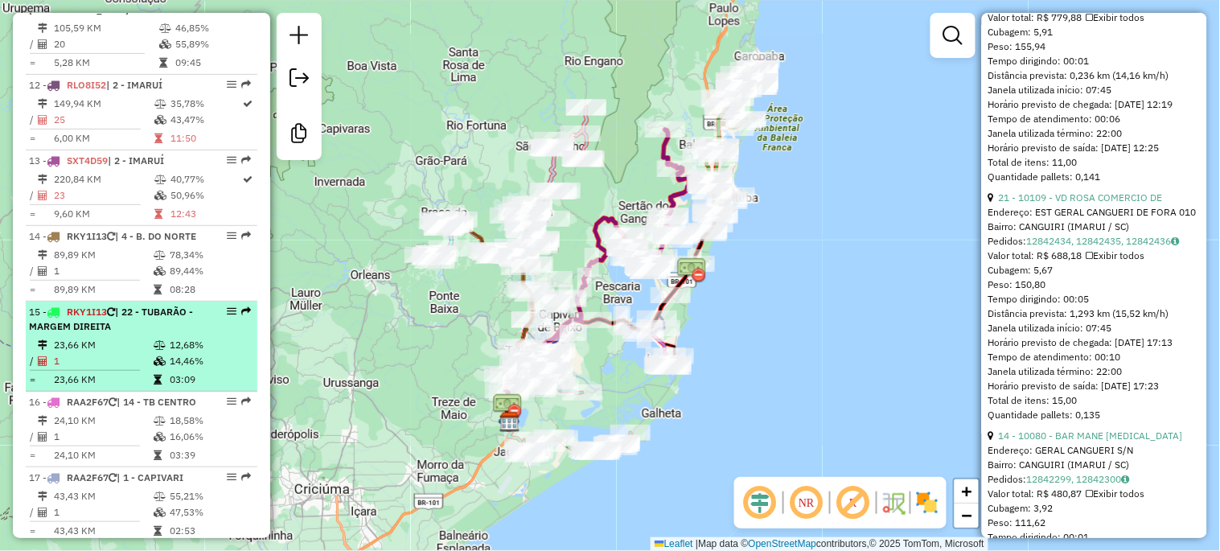
click at [145, 353] on td "1" at bounding box center [103, 361] width 100 height 16
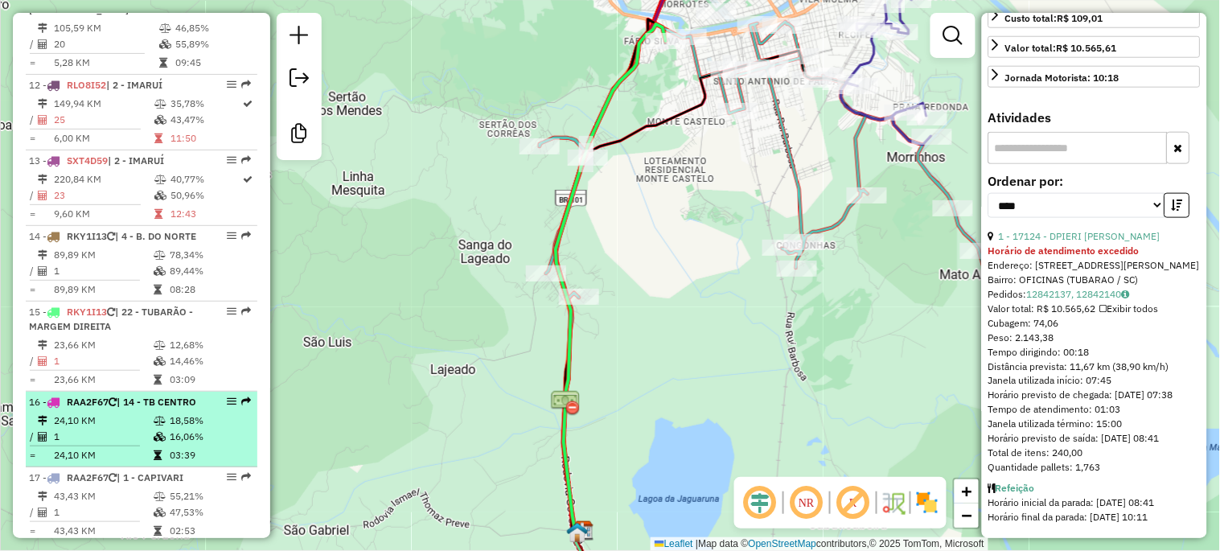
click at [64, 392] on li "16 - RAA2F67 | 14 - TB CENTRO 24,10 KM 18,58% / 1 16,06% = 24,10 KM 03:39" at bounding box center [142, 430] width 232 height 76
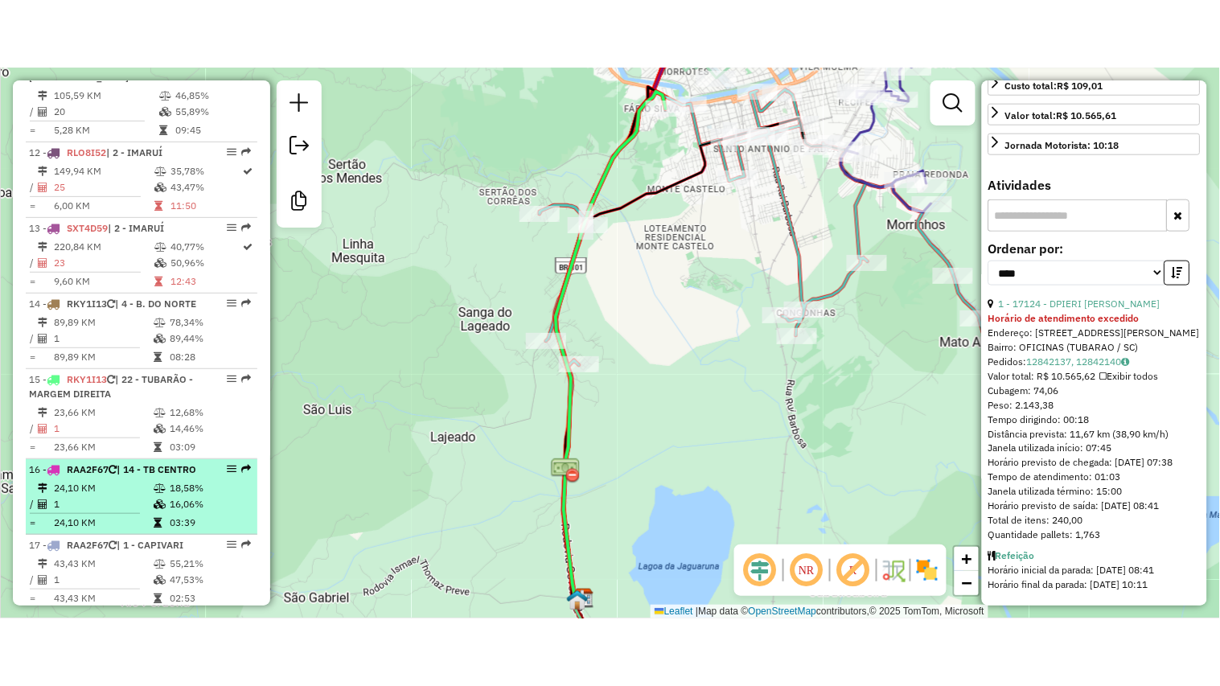
scroll to position [418, 0]
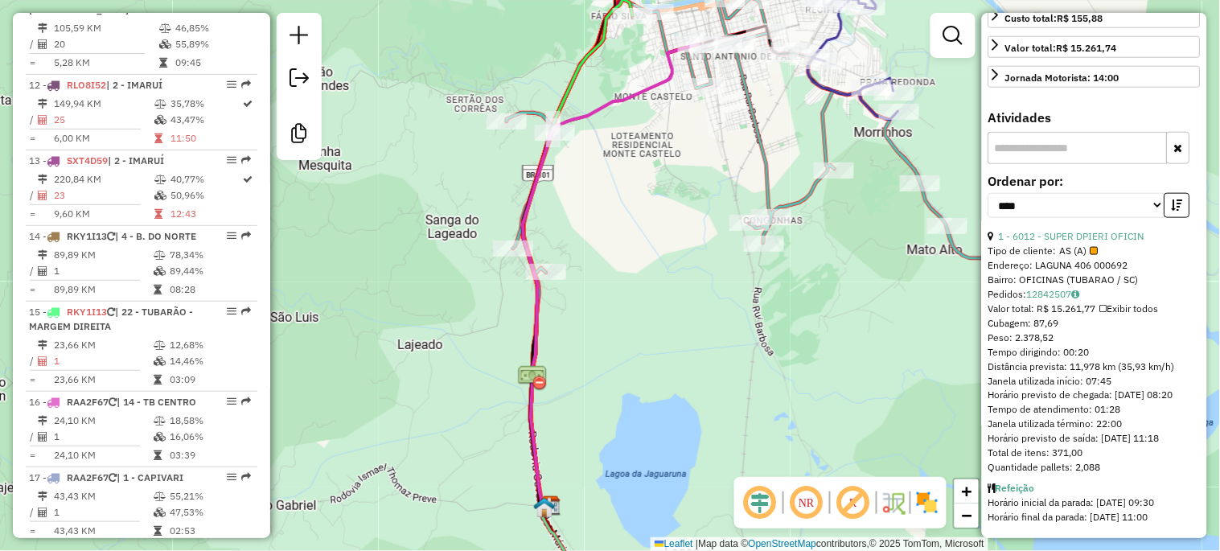
click at [609, 269] on div "Rota 10 - Placa RAA9D38 15110 - MERC CONGONHAS Rota 10 - Placa RAA9D38 3239 - E…" at bounding box center [610, 275] width 1220 height 551
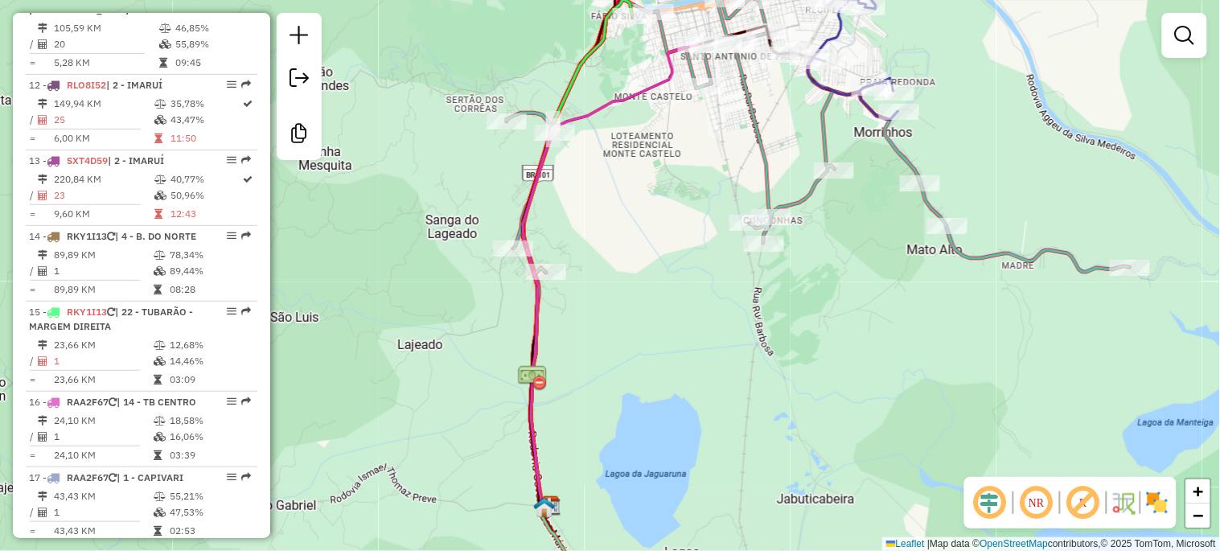
click at [833, 319] on div "Janela de atendimento Grade de atendimento Capacidade Transportadoras Veículos …" at bounding box center [610, 275] width 1220 height 551
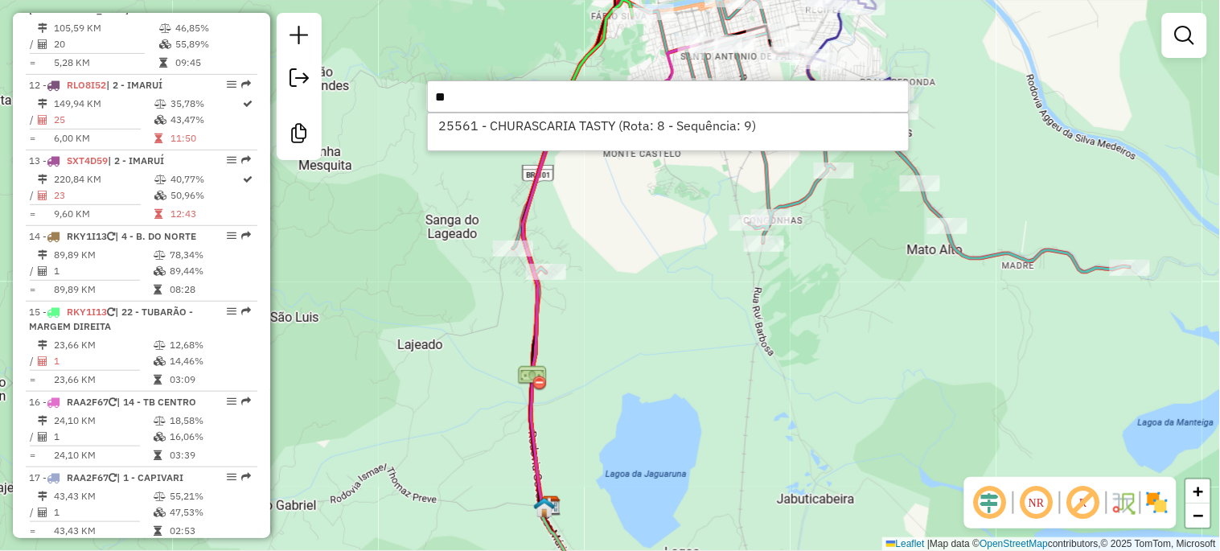
type input "*"
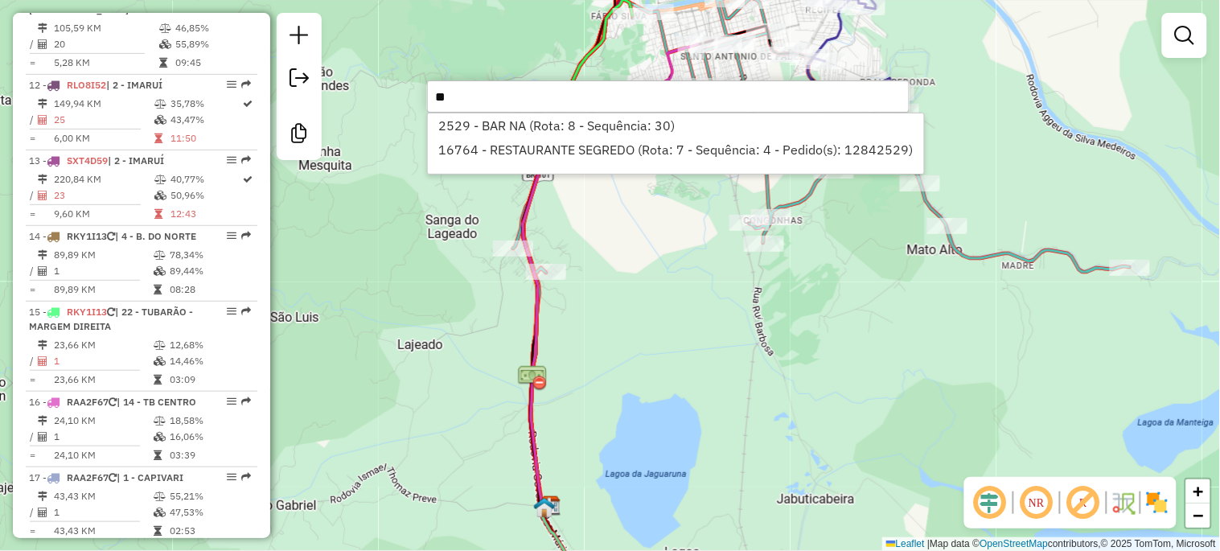
type input "*"
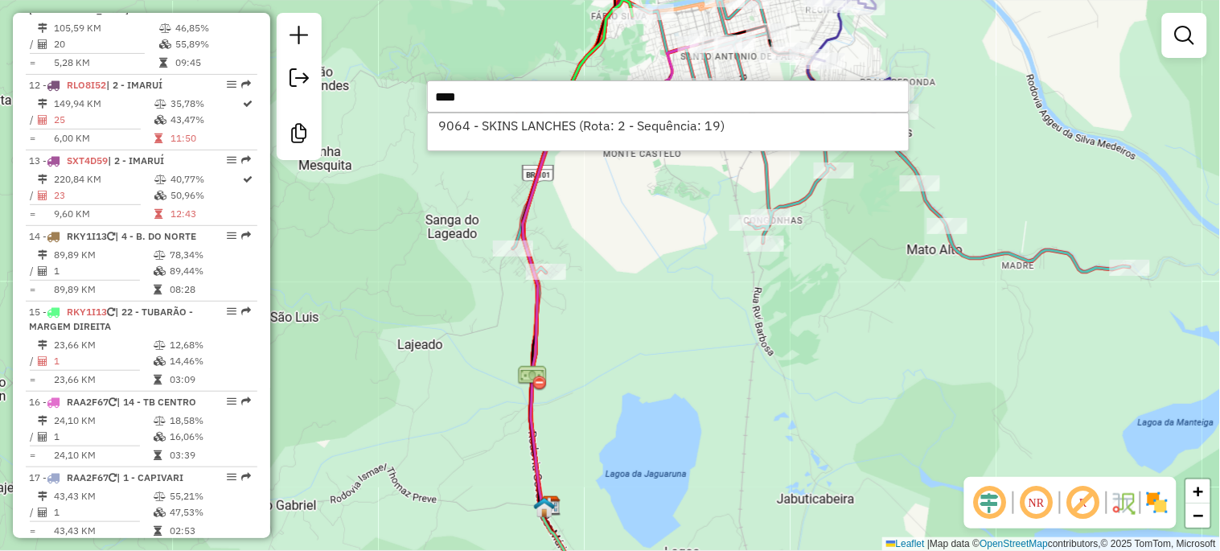
click at [486, 95] on input "****" at bounding box center [668, 96] width 482 height 32
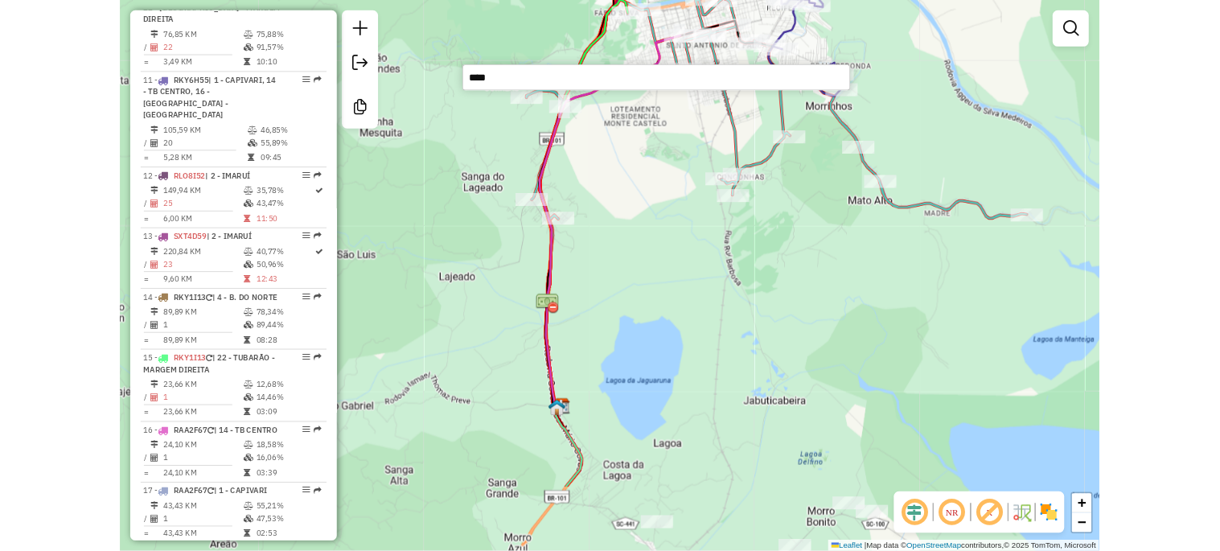
scroll to position [1669, 0]
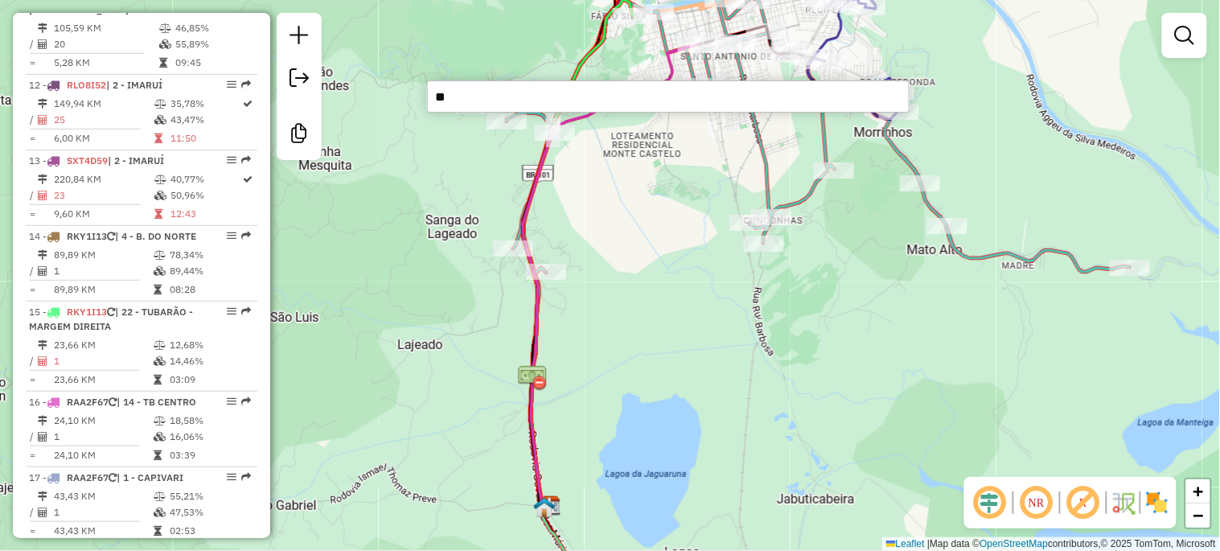
type input "*"
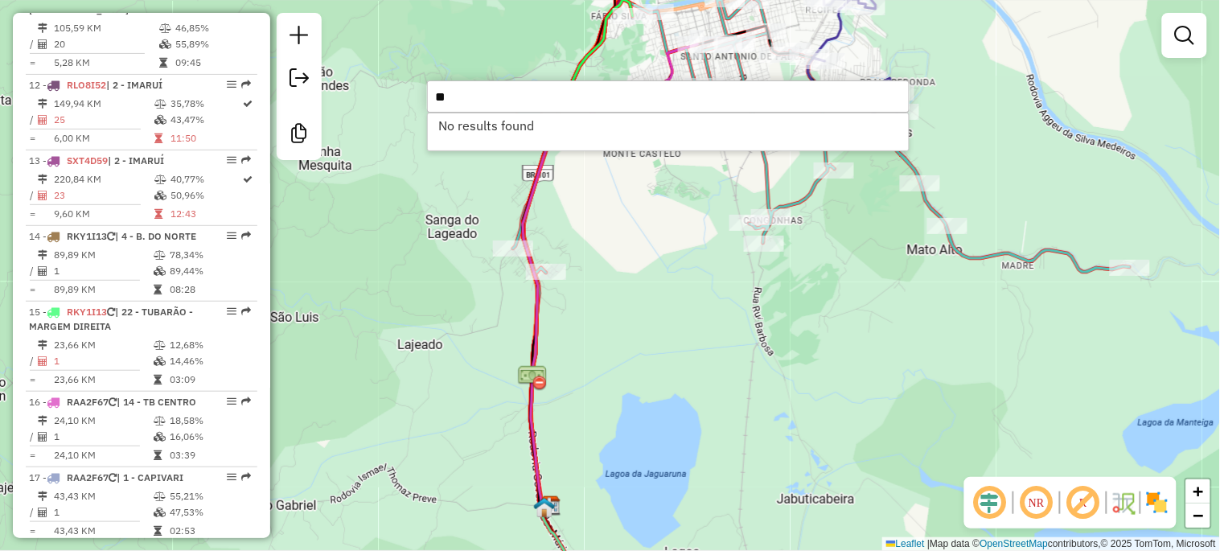
type input "*"
type input "*****"
click at [702, 322] on div "Janela de atendimento Grade de atendimento Capacidade Transportadoras Veículos …" at bounding box center [610, 275] width 1220 height 551
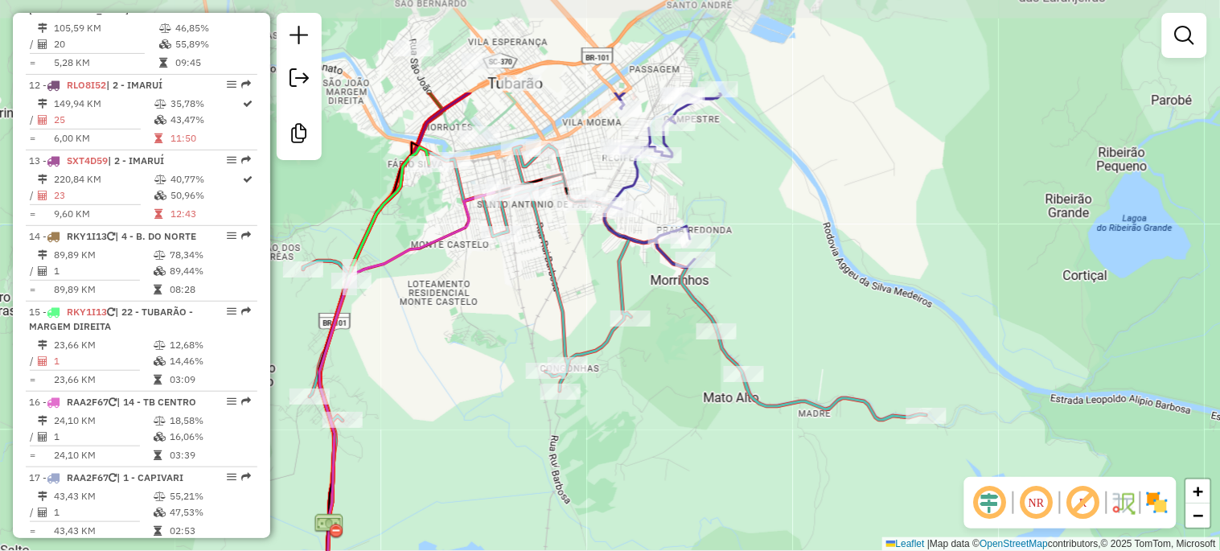
drag, startPoint x: 704, startPoint y: 312, endPoint x: 741, endPoint y: -34, distance: 347.8
click at [741, 0] on html "Aguarde... Pop-up bloqueado! Seu navegador bloqueou automáticamente a abertura …" at bounding box center [610, 275] width 1220 height 551
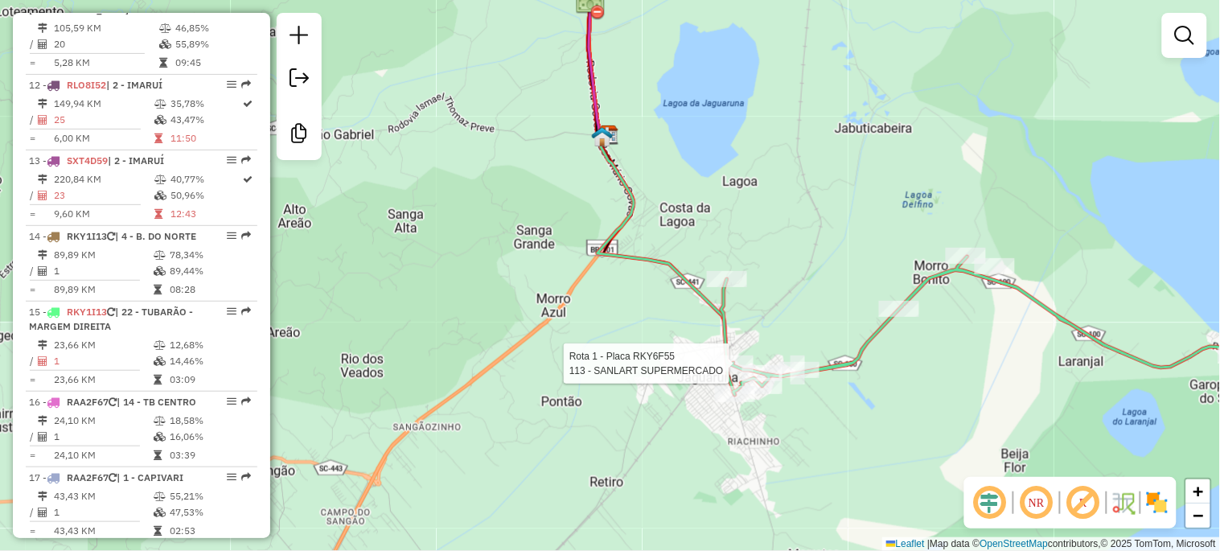
select select "*********"
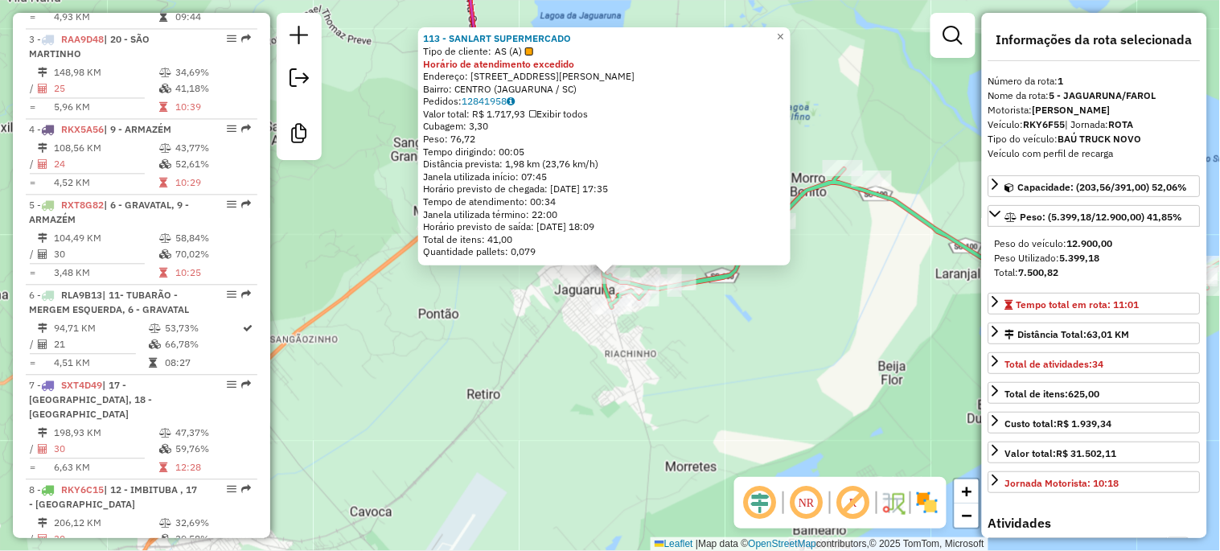
scroll to position [667, 0]
